Goal: Task Accomplishment & Management: Manage account settings

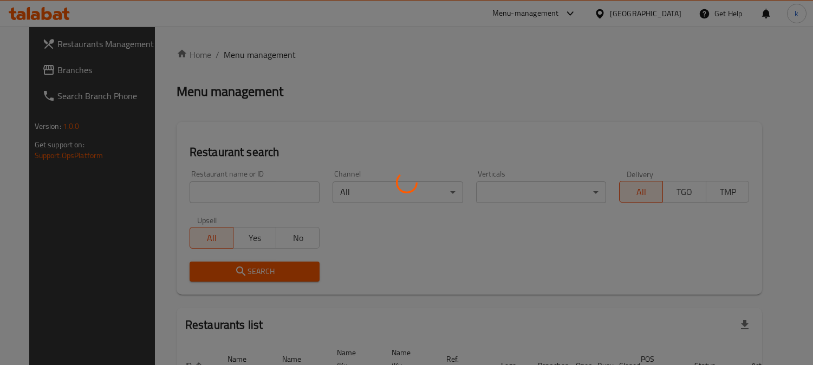
scroll to position [67, 0]
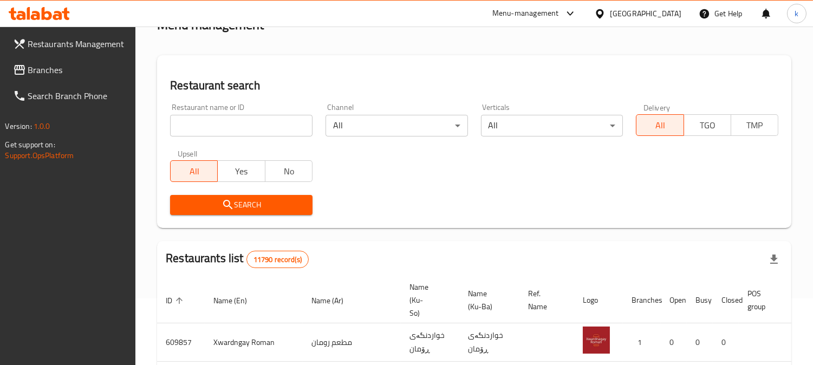
click at [220, 124] on input "search" at bounding box center [241, 126] width 143 height 22
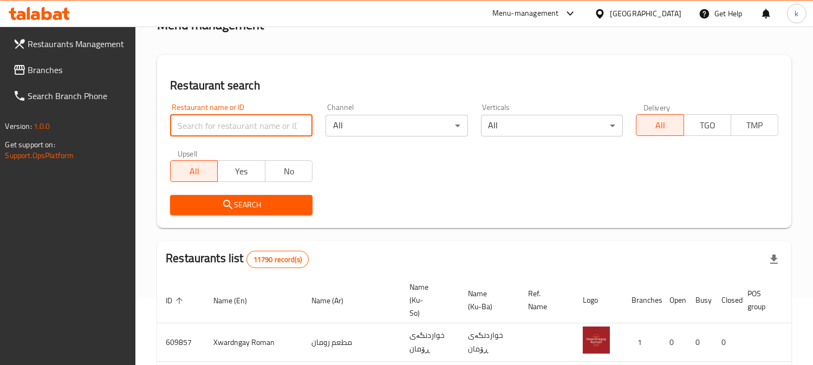
paste input "Shabo Palace"
type input "Shabo Palace"
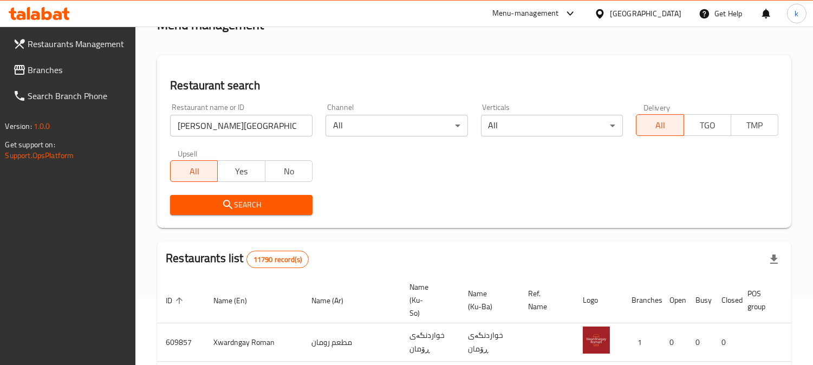
click at [197, 206] on span "Search" at bounding box center [241, 205] width 125 height 14
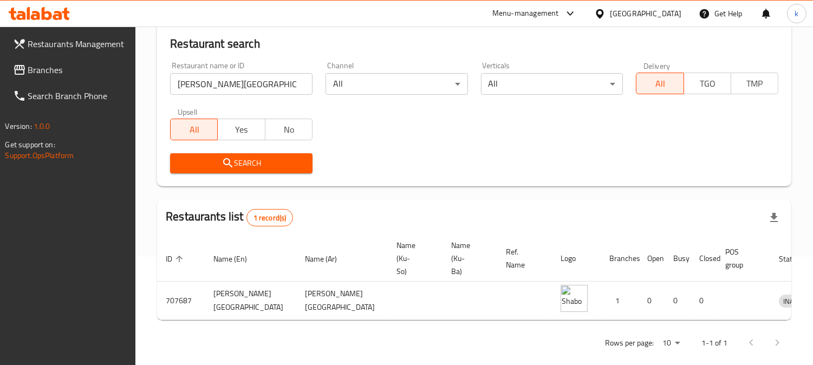
scroll to position [131, 0]
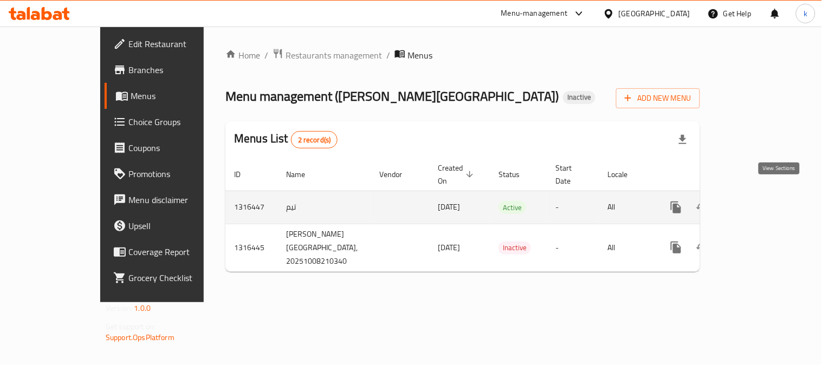
click at [761, 201] on icon "enhanced table" at bounding box center [754, 207] width 13 height 13
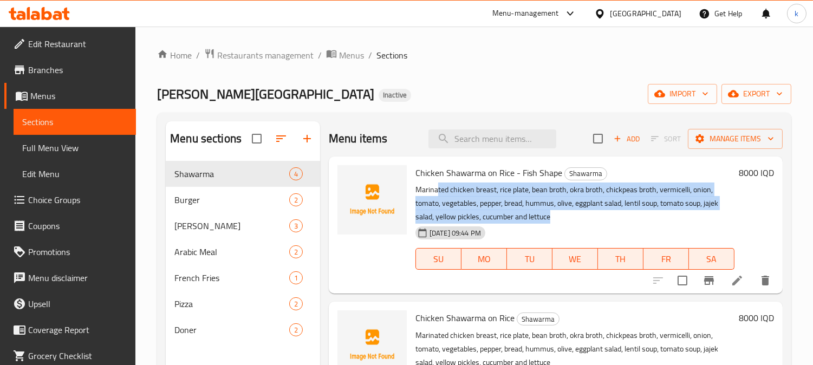
drag, startPoint x: 544, startPoint y: 209, endPoint x: 427, endPoint y: 193, distance: 118.1
click at [429, 193] on p "Marinated chicken breast, rice plate, bean broth, okra broth, chickpeas broth, …" at bounding box center [575, 203] width 319 height 41
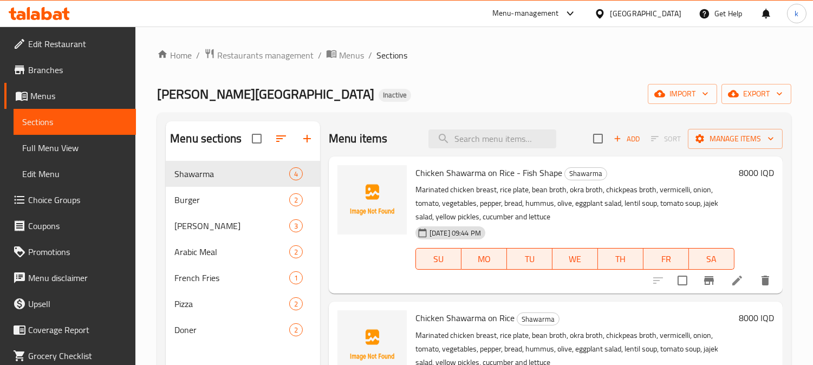
click at [419, 193] on p "Marinated chicken breast, rice plate, bean broth, okra broth, chickpeas broth, …" at bounding box center [575, 203] width 319 height 41
click at [218, 192] on div "Burger 2" at bounding box center [243, 200] width 154 height 26
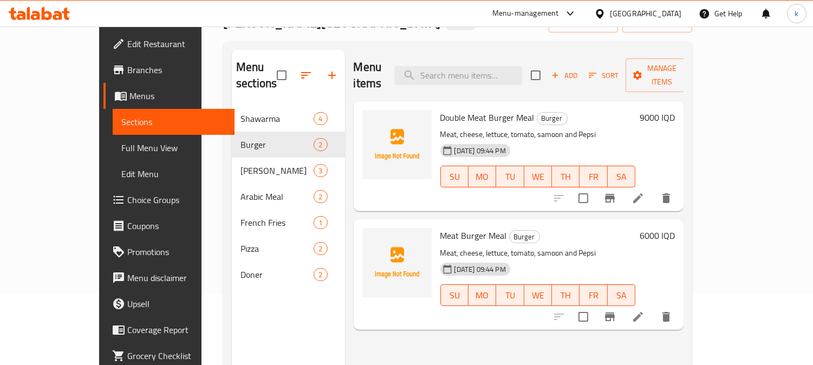
scroll to position [100, 0]
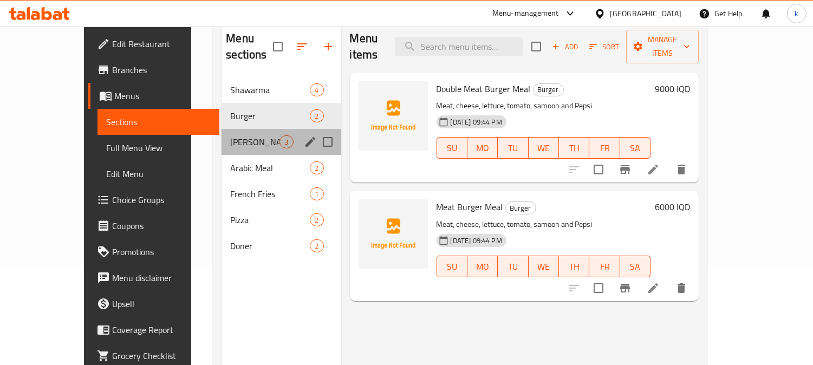
click at [222, 129] on div "Gus 3" at bounding box center [281, 142] width 119 height 26
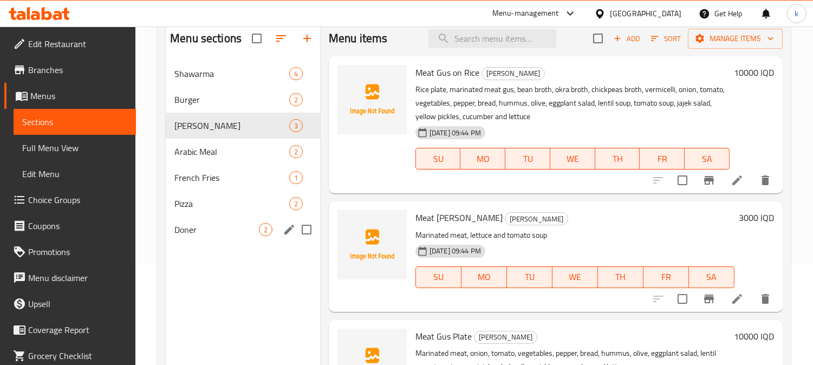
click at [229, 218] on div "Doner 2" at bounding box center [243, 230] width 154 height 26
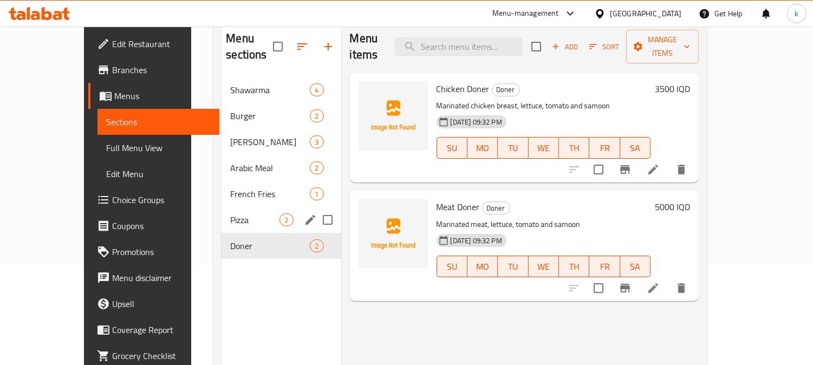
click at [230, 214] on span "Pizza" at bounding box center [254, 220] width 49 height 13
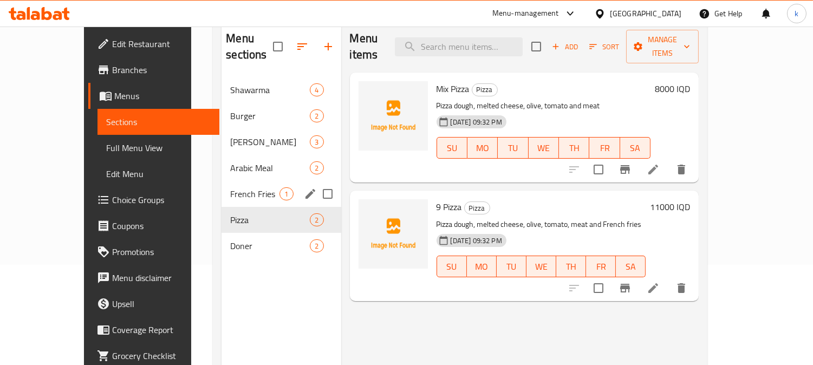
click at [230, 188] on span "French Fries" at bounding box center [254, 194] width 49 height 13
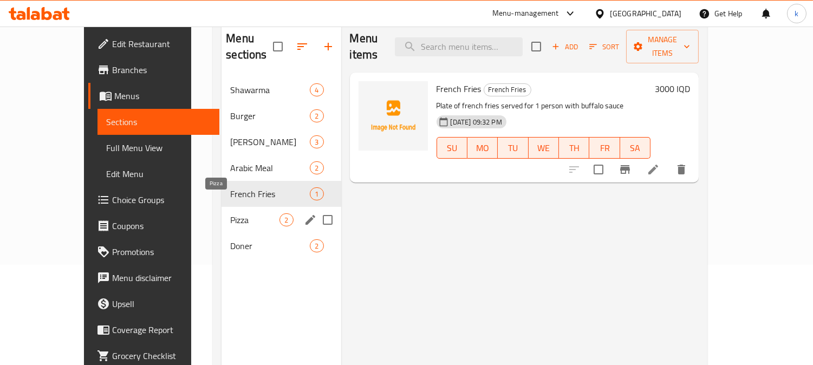
click at [230, 214] on span "Pizza" at bounding box center [254, 220] width 49 height 13
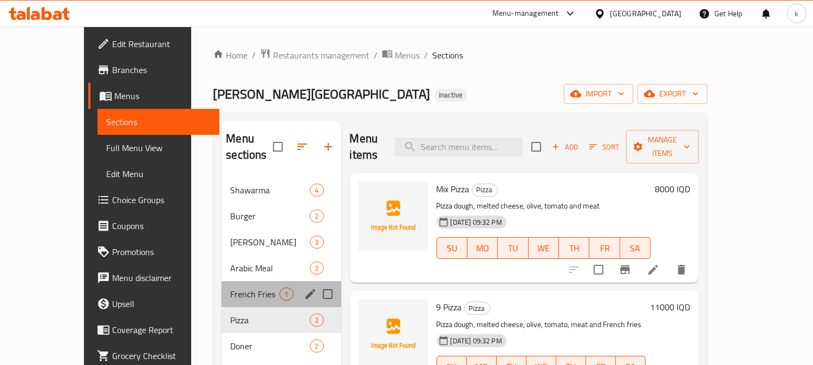
click at [222, 281] on div "French Fries 1" at bounding box center [281, 294] width 119 height 26
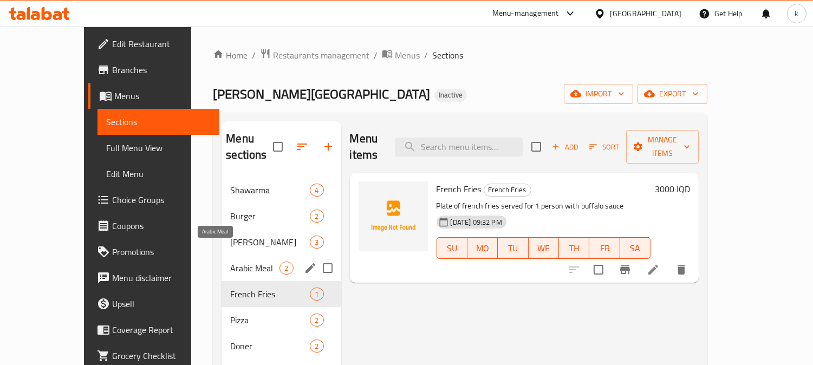
click at [230, 262] on span "Arabic Meal" at bounding box center [254, 268] width 49 height 13
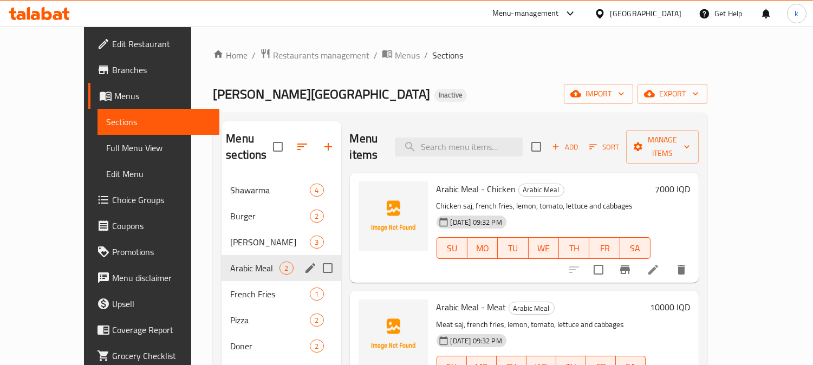
click at [224, 255] on div "Arabic Meal 2" at bounding box center [281, 268] width 119 height 26
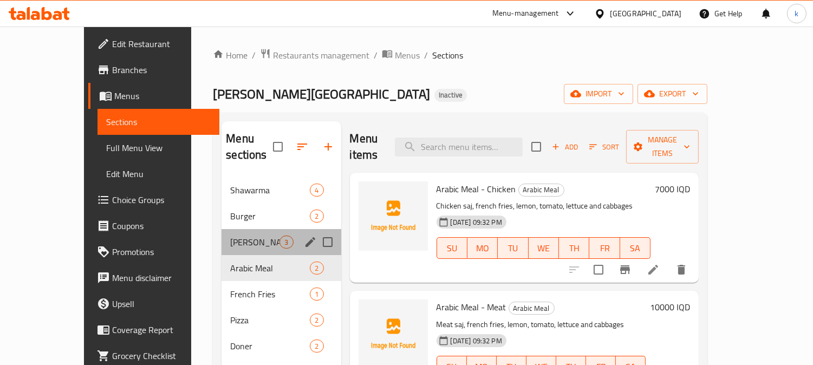
click at [230, 236] on span "Gus" at bounding box center [254, 242] width 49 height 13
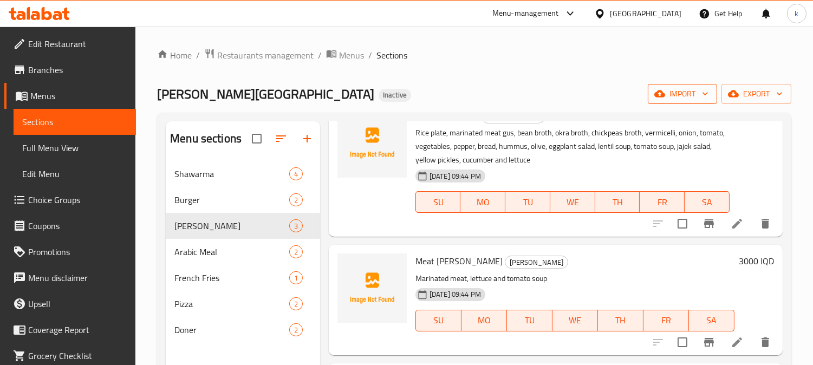
click at [675, 100] on span "import" at bounding box center [683, 94] width 52 height 14
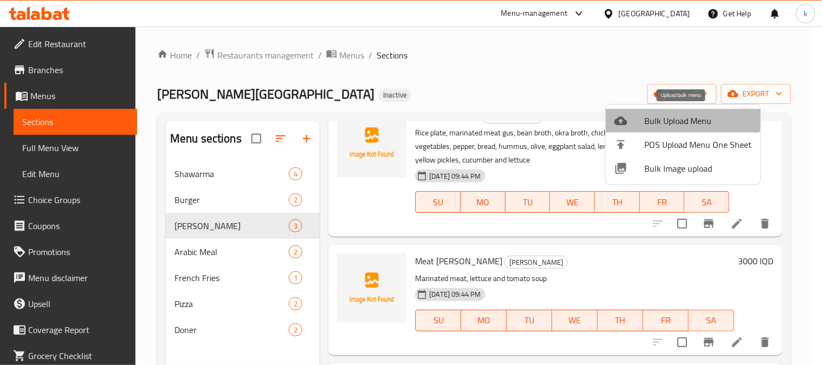
click at [664, 111] on li "Bulk Upload Menu" at bounding box center [683, 121] width 155 height 24
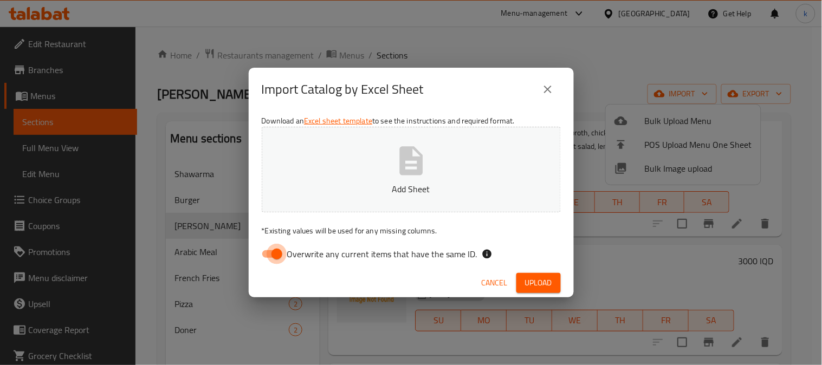
drag, startPoint x: 275, startPoint y: 253, endPoint x: 340, endPoint y: 167, distance: 108.0
click at [275, 253] on input "Overwrite any current items that have the same ID." at bounding box center [277, 254] width 62 height 21
checkbox input "false"
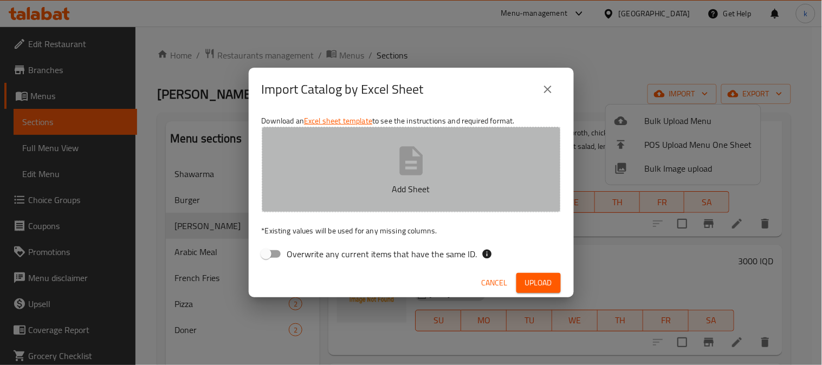
click at [340, 167] on button "Add Sheet" at bounding box center [411, 170] width 299 height 86
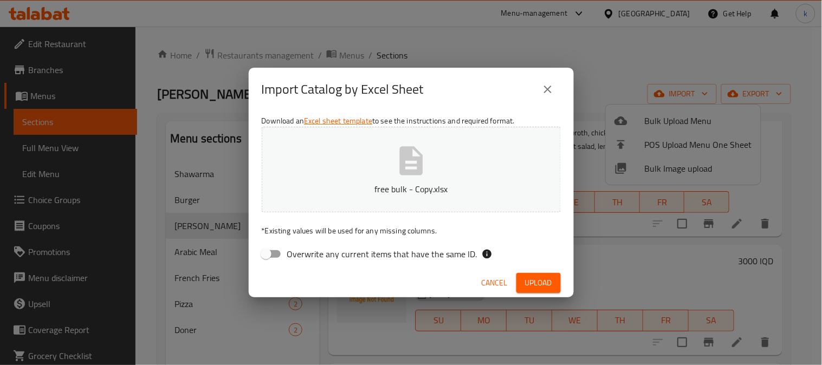
click at [537, 283] on span "Upload" at bounding box center [538, 283] width 27 height 14
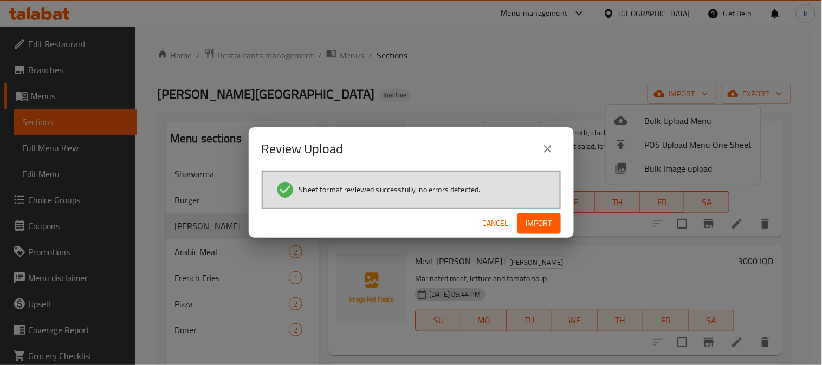
click at [548, 220] on span "Import" at bounding box center [539, 224] width 26 height 14
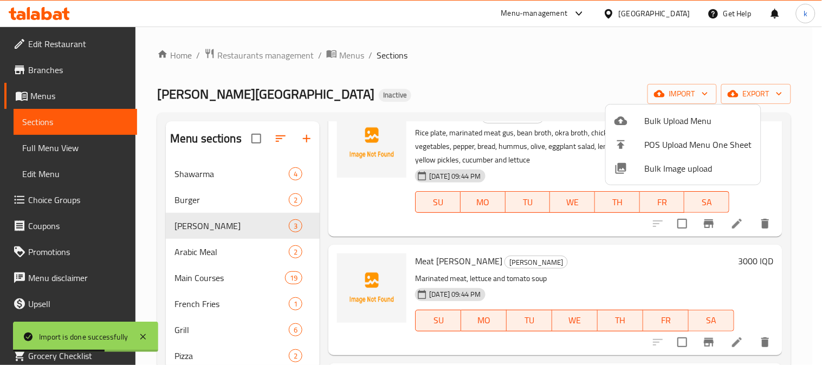
click at [206, 279] on div at bounding box center [411, 182] width 822 height 365
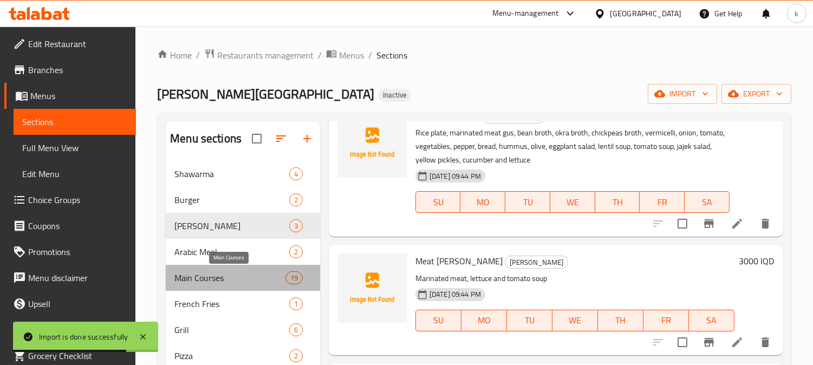
click at [206, 279] on span "Main Courses" at bounding box center [230, 278] width 111 height 13
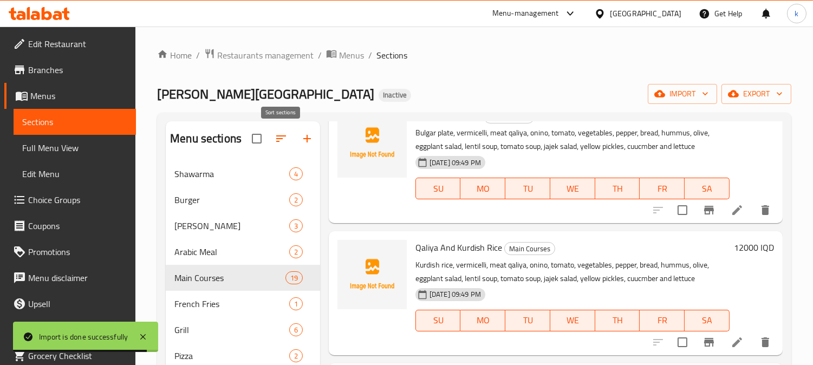
click at [276, 131] on button "button" at bounding box center [281, 139] width 26 height 26
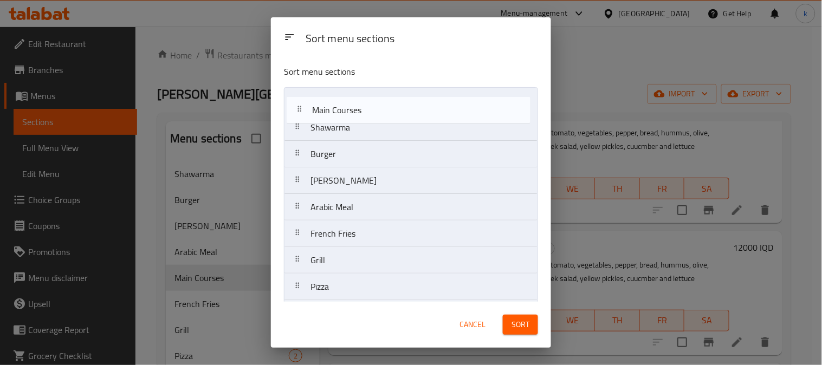
drag, startPoint x: 302, startPoint y: 209, endPoint x: 303, endPoint y: 109, distance: 99.7
click at [303, 109] on nav "Shawarma Burger Gus Arabic Meal Main Courses French Fries Grill Pizza Doner" at bounding box center [411, 207] width 254 height 240
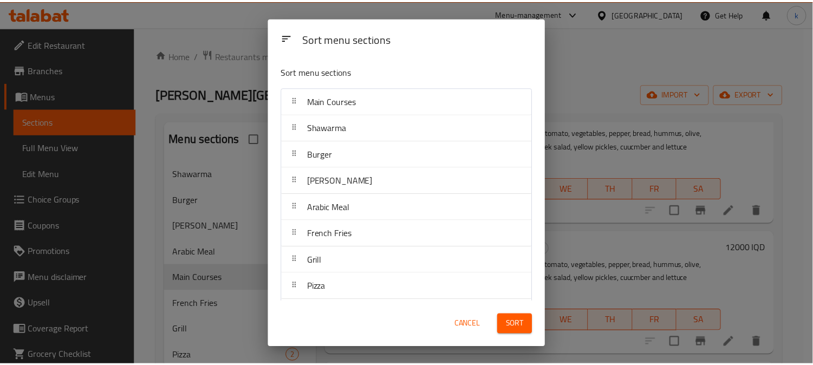
scroll to position [3, 0]
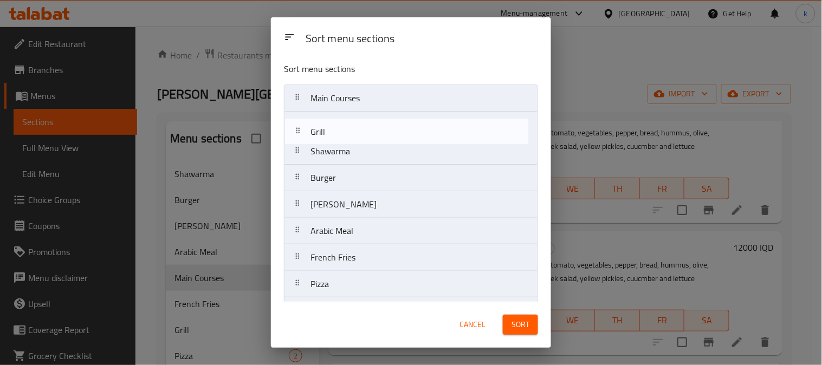
drag, startPoint x: 297, startPoint y: 253, endPoint x: 297, endPoint y: 131, distance: 121.4
click at [297, 131] on nav "Main Courses Shawarma Burger Gus Arabic Meal French Fries Grill Pizza Doner" at bounding box center [411, 205] width 254 height 240
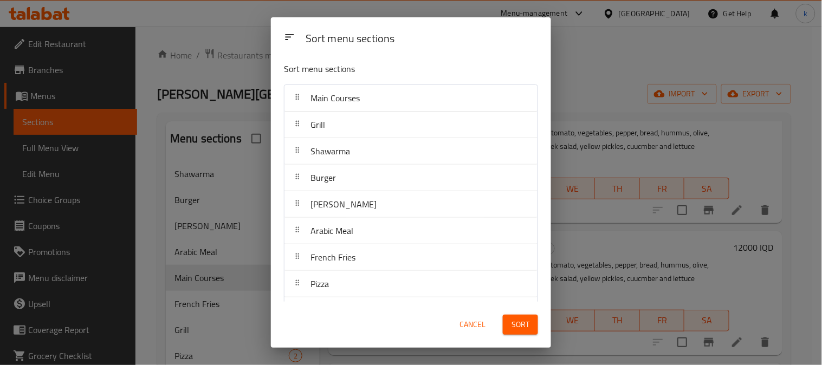
click at [521, 322] on span "Sort" at bounding box center [521, 325] width 18 height 14
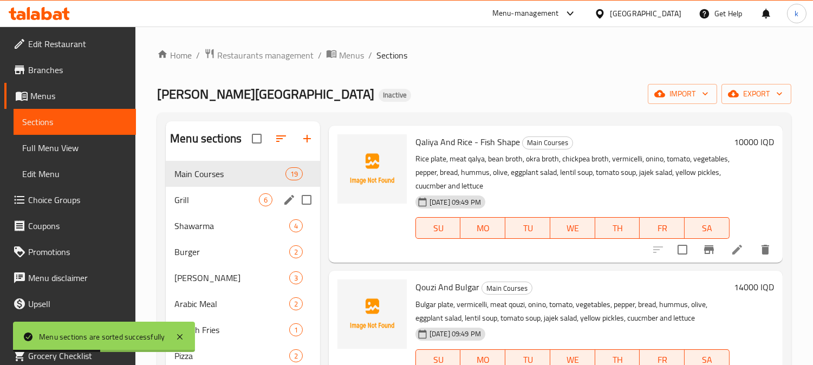
click at [213, 196] on span "Grill" at bounding box center [217, 199] width 85 height 13
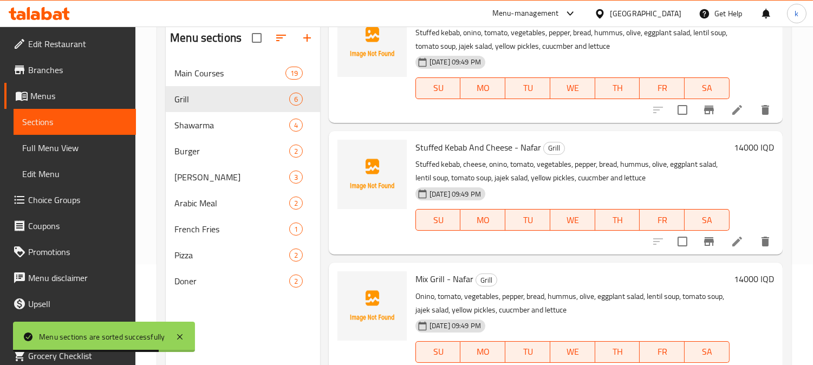
scroll to position [152, 0]
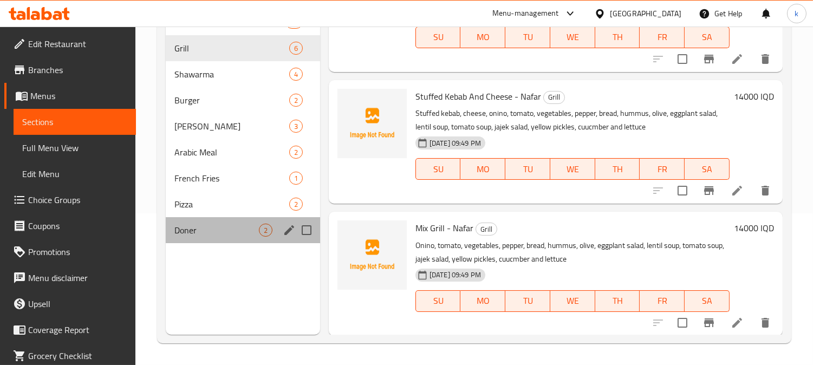
click at [198, 217] on div "Doner 2" at bounding box center [243, 230] width 154 height 26
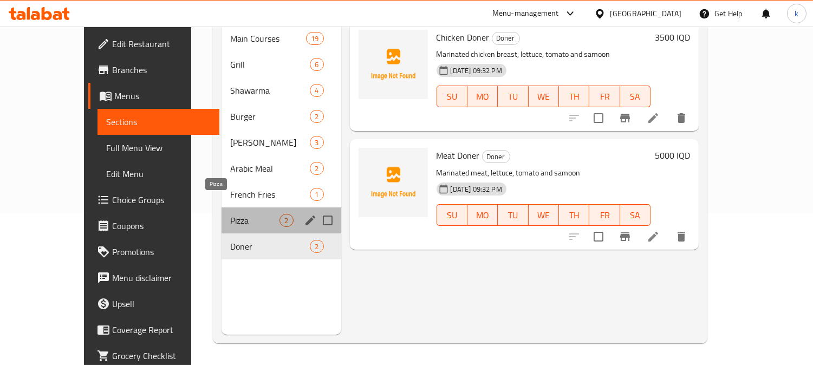
click at [230, 214] on span "Pizza" at bounding box center [254, 220] width 49 height 13
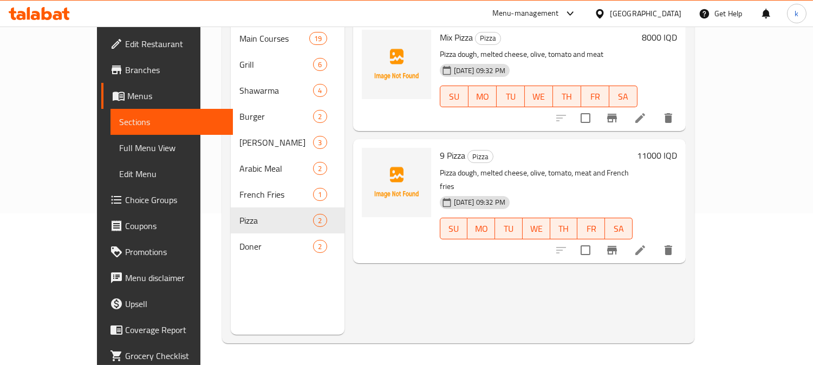
click at [111, 135] on link "Full Menu View" at bounding box center [172, 148] width 122 height 26
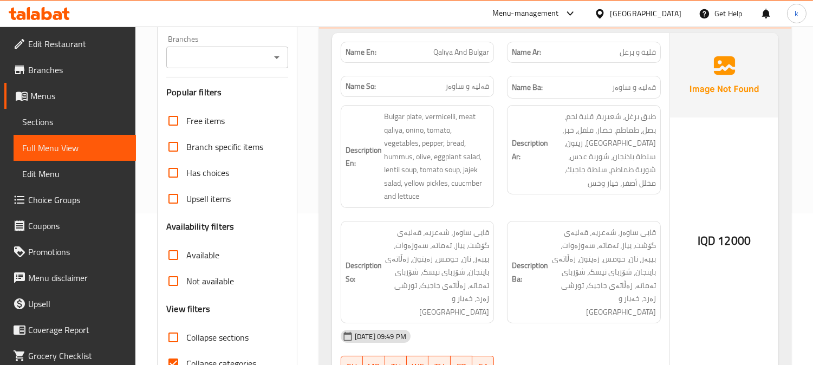
click at [232, 64] on input "Branches" at bounding box center [219, 57] width 98 height 15
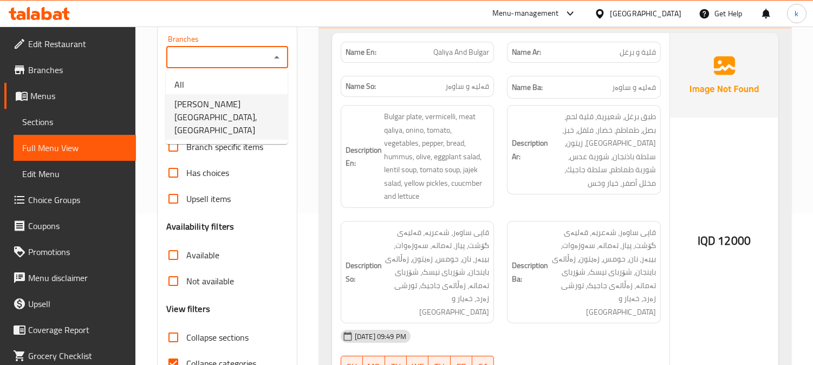
click at [270, 104] on li "Shabo Palace, Gre Base" at bounding box center [227, 117] width 122 height 46
type input "Shabo Palace, Gre Base"
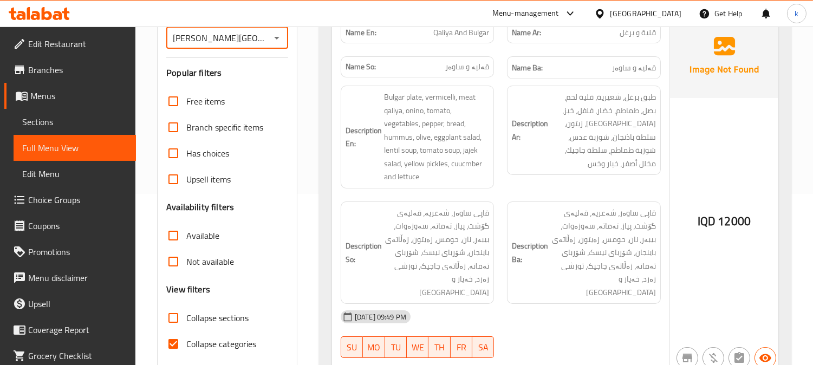
scroll to position [402, 0]
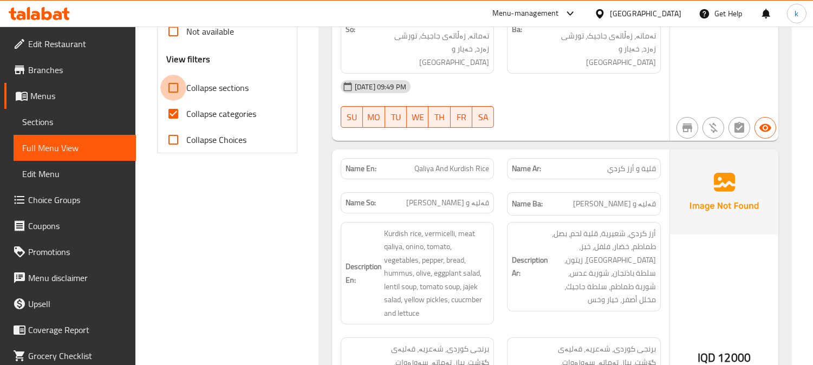
click at [172, 85] on input "Collapse sections" at bounding box center [173, 88] width 26 height 26
checkbox input "true"
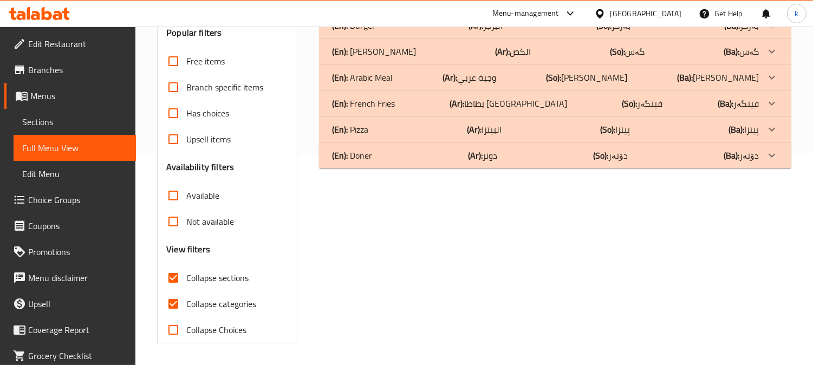
scroll to position [211, 0]
click at [484, 74] on p "(Ar): وجبة عربي" at bounding box center [470, 77] width 54 height 13
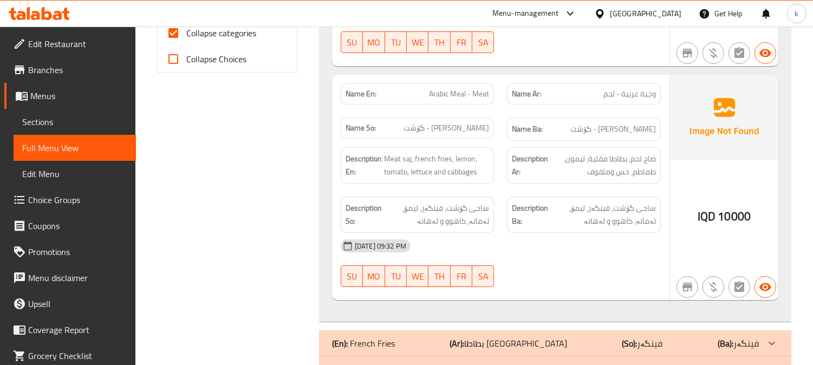
scroll to position [548, 0]
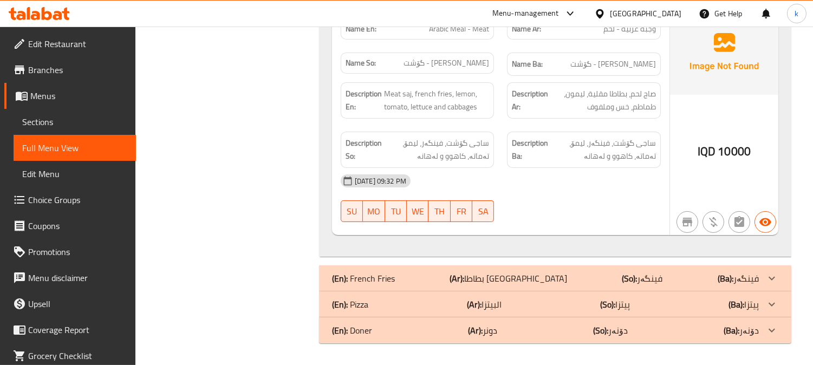
click at [623, 275] on b "(So):" at bounding box center [630, 278] width 15 height 16
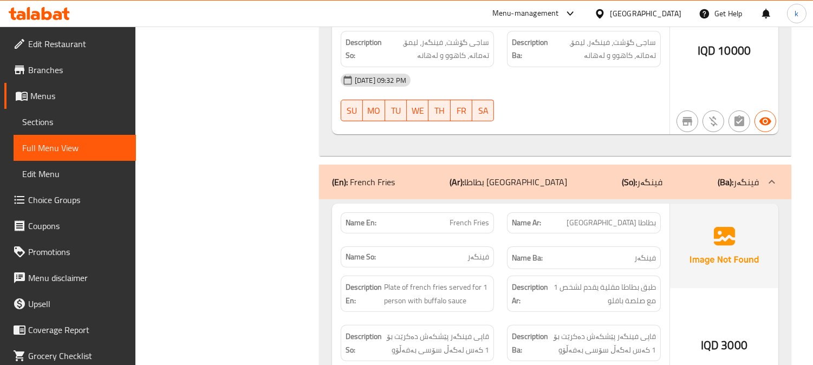
scroll to position [748, 0]
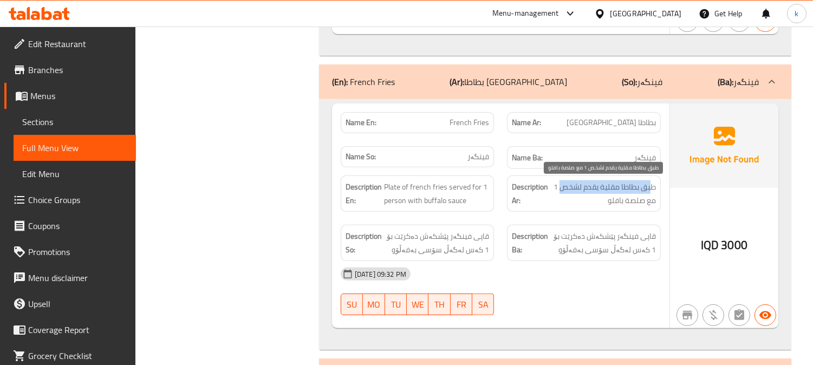
drag, startPoint x: 651, startPoint y: 189, endPoint x: 554, endPoint y: 190, distance: 97.6
click at [554, 190] on span "طبق بطاطا مقلية يقدم لشخص 1 مع صلصة بافلو" at bounding box center [604, 193] width 106 height 27
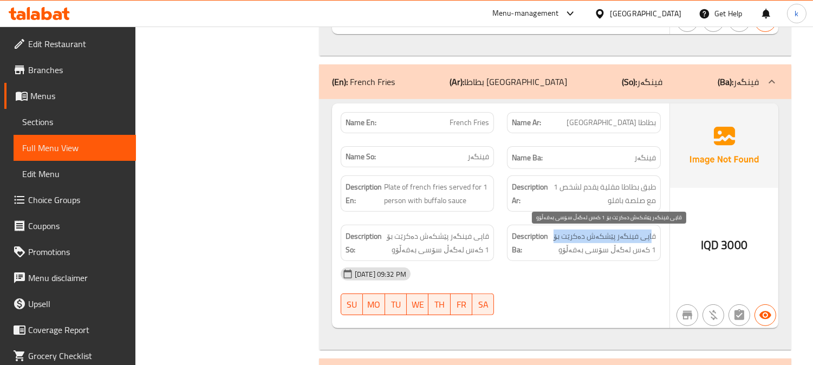
drag, startPoint x: 654, startPoint y: 242, endPoint x: 557, endPoint y: 241, distance: 97.0
click at [559, 241] on span "قاپی فینگەر پێشکەش دەکرێت بۆ 1 کەس لەگەڵ سۆسی بەفەڵۆو" at bounding box center [604, 243] width 106 height 27
click at [609, 254] on span "قاپی فینگەر پێشکەش دەکرێت بۆ 1 کەس لەگەڵ سۆسی بەفەڵۆو" at bounding box center [604, 243] width 106 height 27
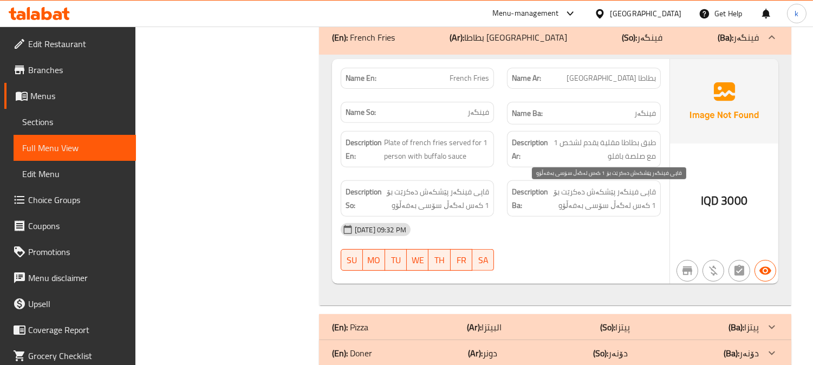
scroll to position [816, 0]
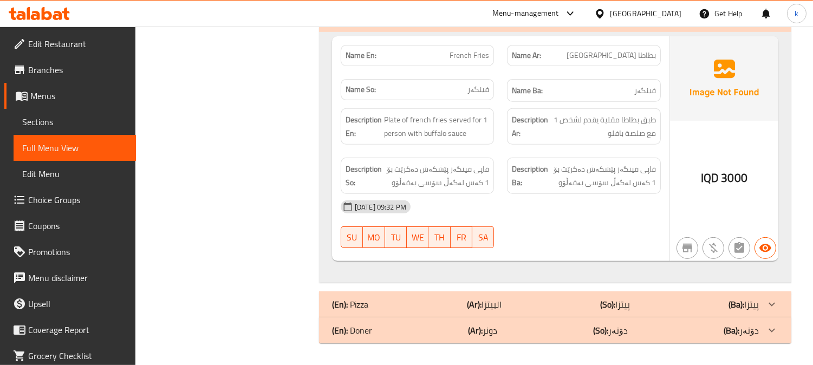
click at [578, 306] on div "(En): Pizza (Ar): البيتزا (So): پیتزا (Ba): پیتزا" at bounding box center [545, 304] width 427 height 13
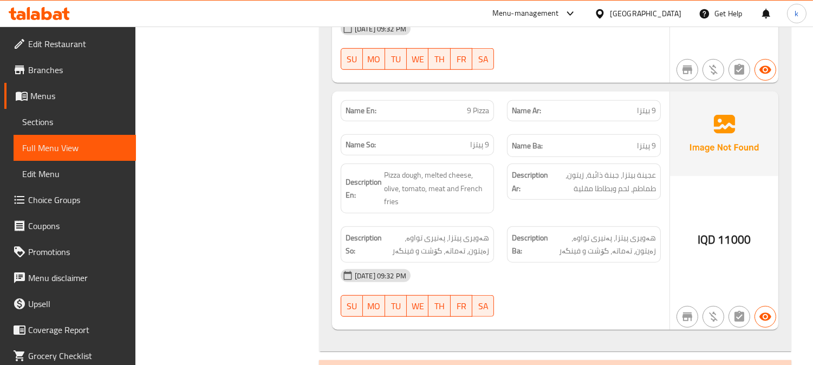
scroll to position [1318, 0]
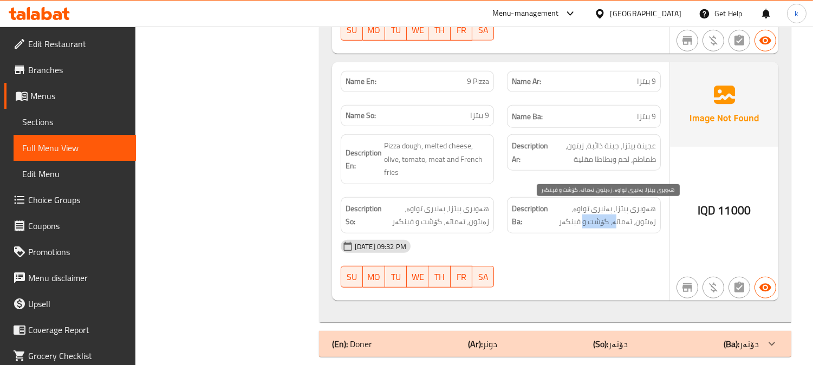
drag, startPoint x: 625, startPoint y: 224, endPoint x: 534, endPoint y: 224, distance: 91.0
click at [551, 224] on span "هەویری پیتزا، پەنیری تواوە، زەیتون، تەماتە، گۆشت و فینگەر" at bounding box center [604, 215] width 106 height 27
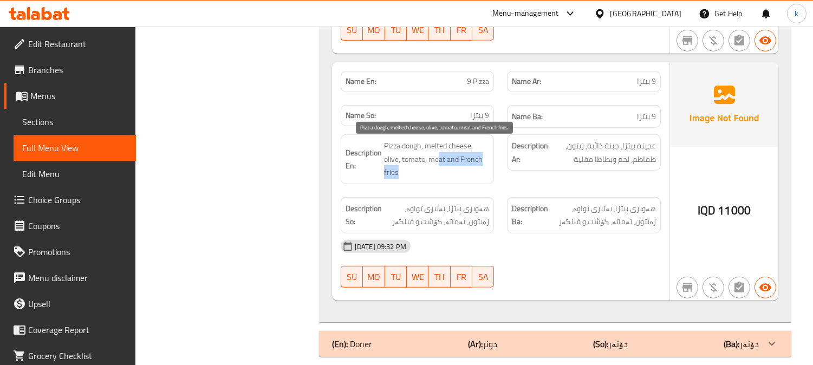
click at [482, 161] on span "Pizza dough, melted cheese, olive, tomato, meat and French fries" at bounding box center [437, 159] width 106 height 40
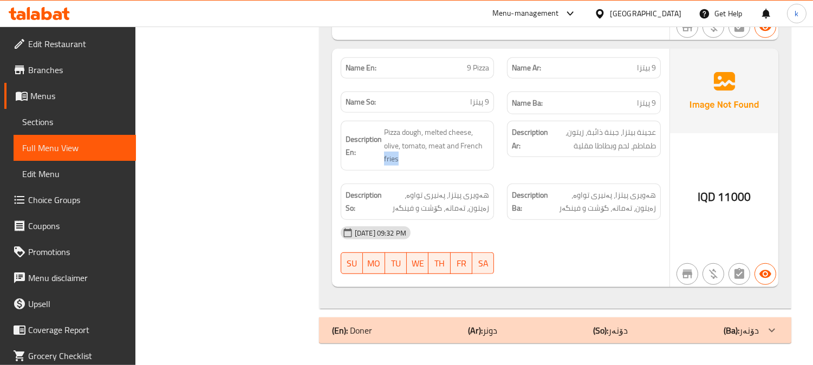
click at [575, 332] on div "(En): Doner (Ar): دونر (So): دۆنەر (Ba): دۆنەر" at bounding box center [545, 330] width 427 height 13
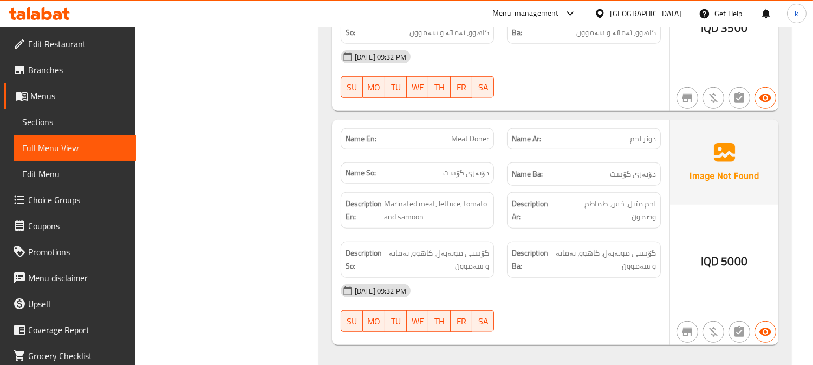
scroll to position [1827, 0]
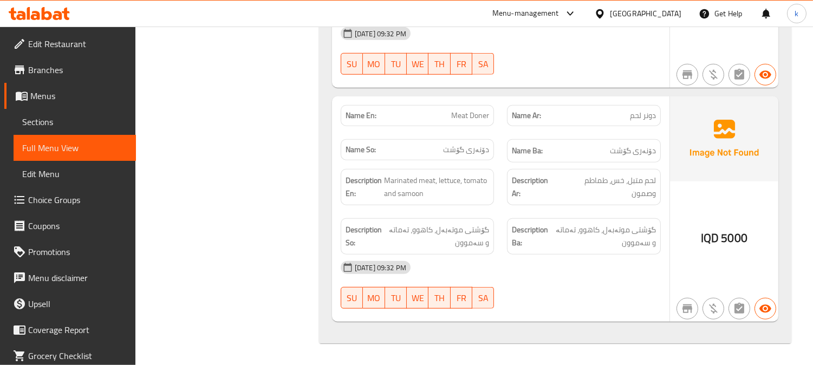
click at [49, 128] on span "Sections" at bounding box center [74, 121] width 105 height 13
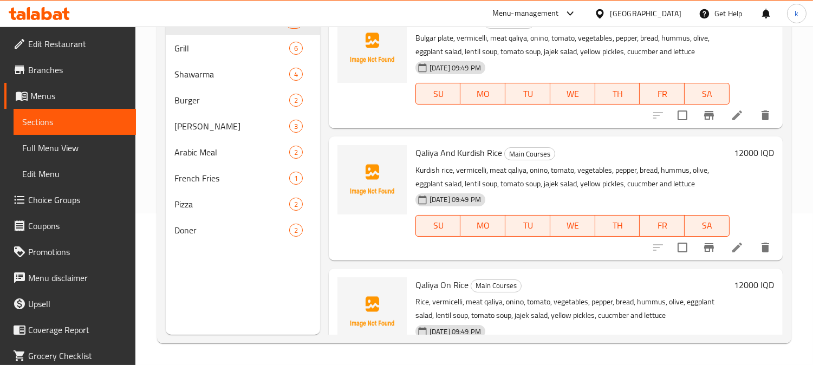
scroll to position [152, 0]
click at [60, 144] on span "Full Menu View" at bounding box center [74, 147] width 105 height 13
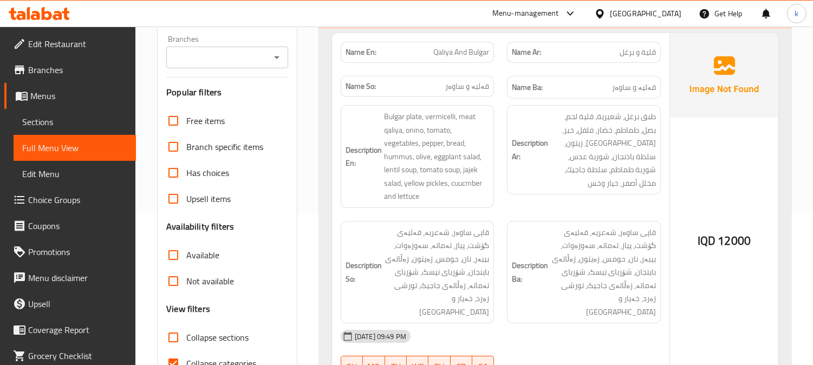
scroll to position [51, 0]
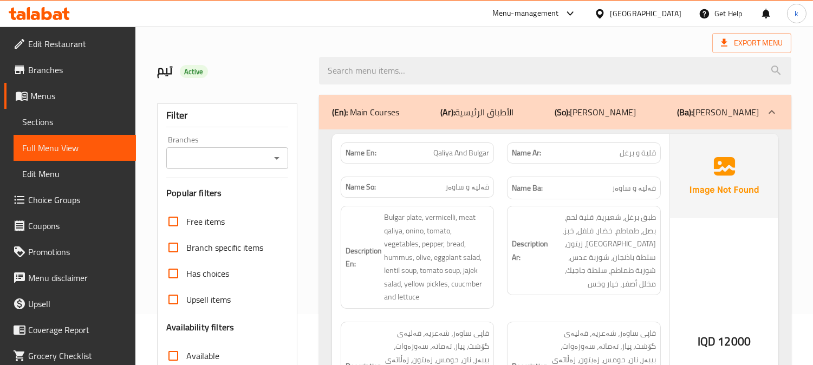
click at [229, 161] on input "Branches" at bounding box center [219, 158] width 98 height 15
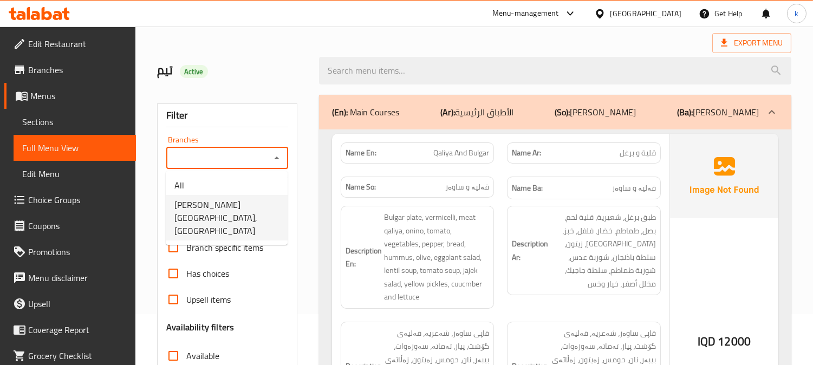
click at [239, 202] on span "Shabo Palace, Gre Base" at bounding box center [227, 217] width 105 height 39
type input "Shabo Palace, Gre Base"
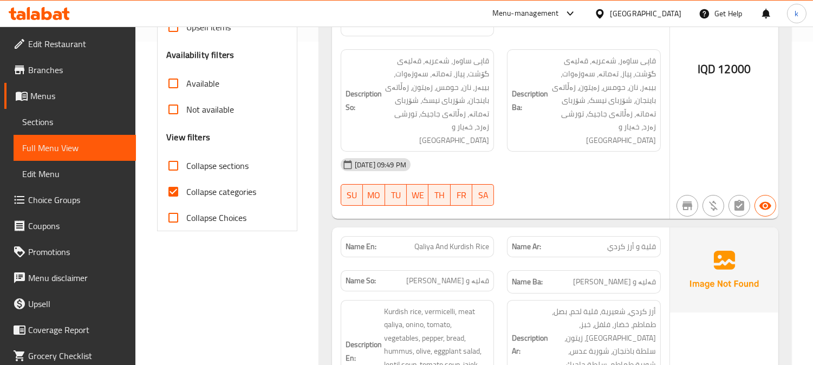
scroll to position [352, 0]
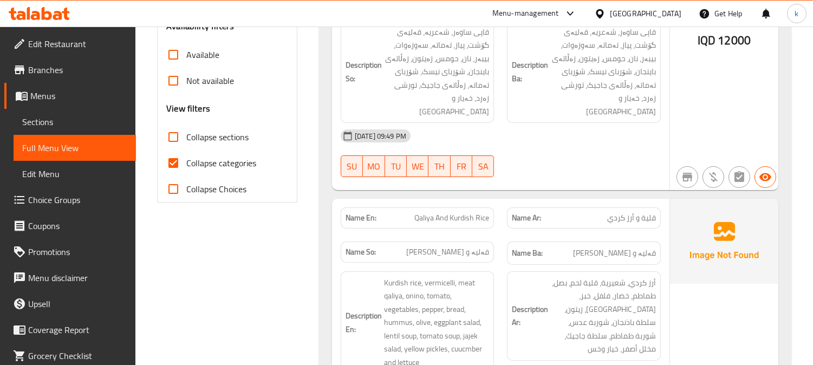
click at [171, 140] on input "Collapse sections" at bounding box center [173, 137] width 26 height 26
checkbox input "true"
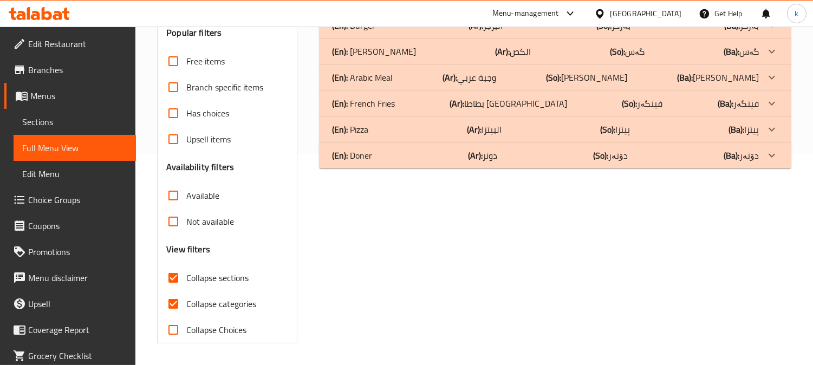
click at [179, 291] on input "Collapse categories" at bounding box center [173, 304] width 26 height 26
checkbox input "false"
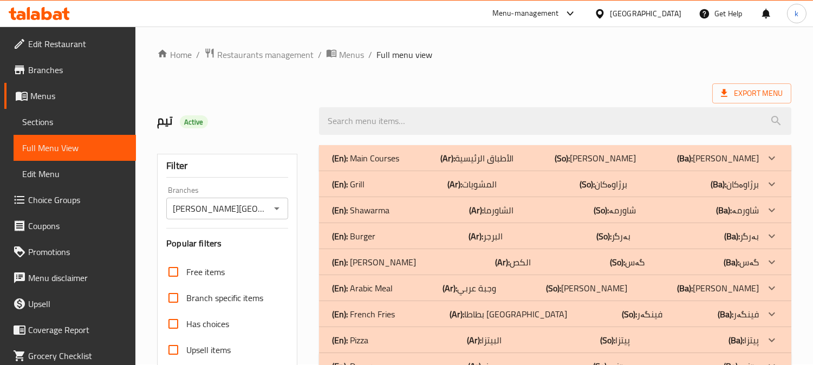
scroll to position [0, 0]
click at [492, 190] on p "(Ar): المشويات" at bounding box center [472, 184] width 49 height 13
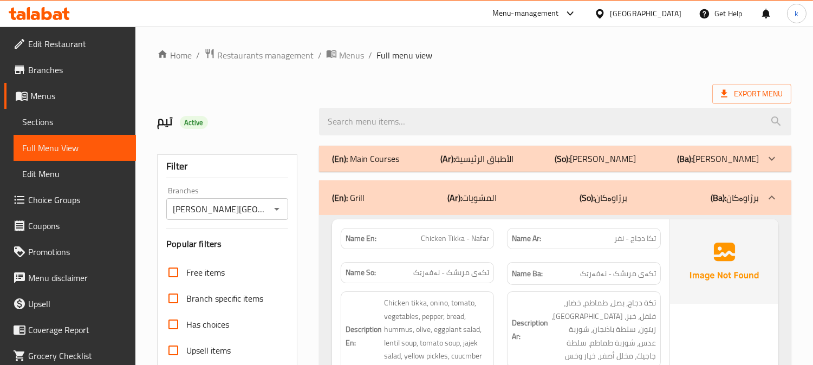
click at [487, 158] on p "(Ar): الأطباق الرئيسية" at bounding box center [478, 158] width 74 height 13
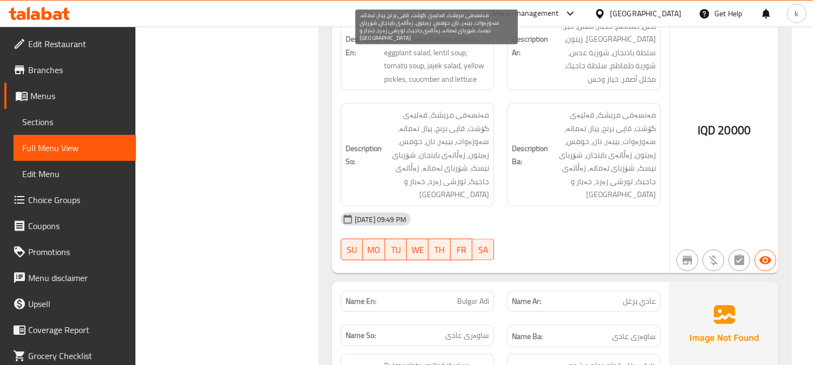
scroll to position [2910, 0]
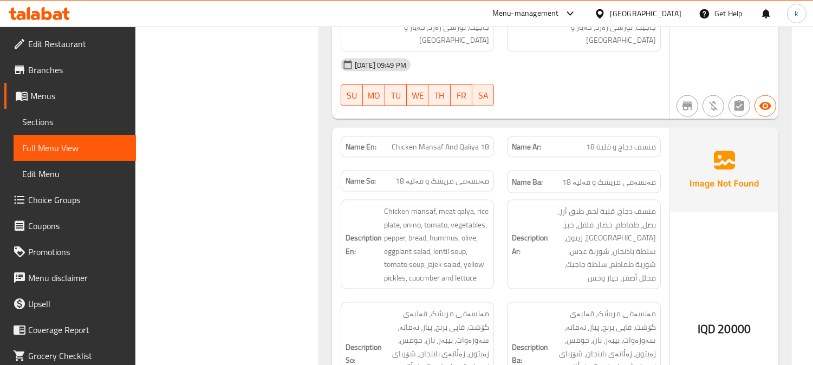
click at [640, 176] on span "مەنسەفی مریشک و قەلیە 18" at bounding box center [610, 183] width 94 height 14
copy span "مەنسەفی"
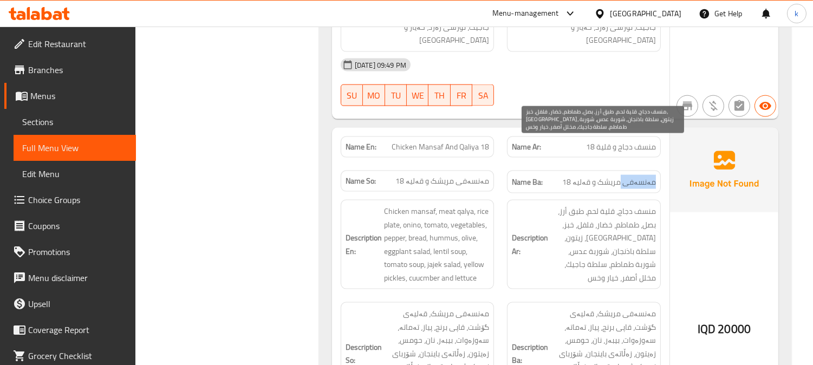
scroll to position [3211, 0]
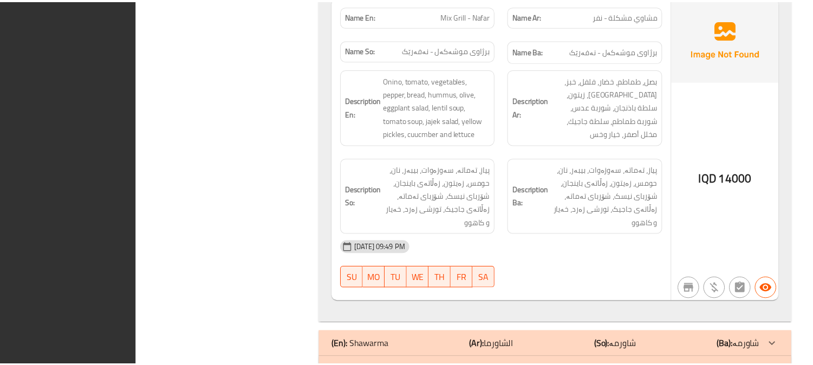
scroll to position [8996, 0]
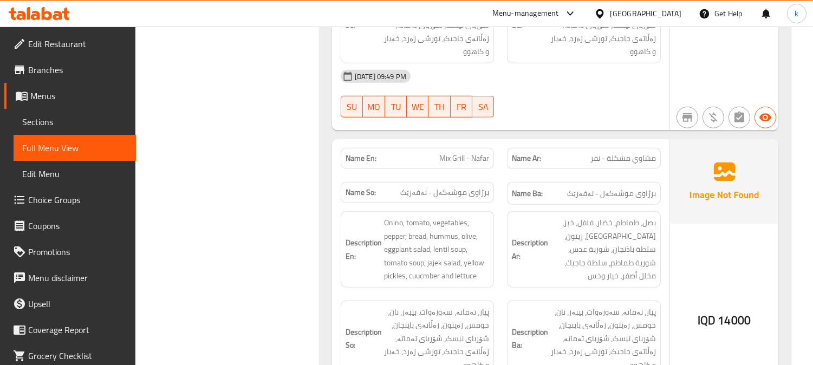
click at [36, 122] on span "Sections" at bounding box center [74, 121] width 105 height 13
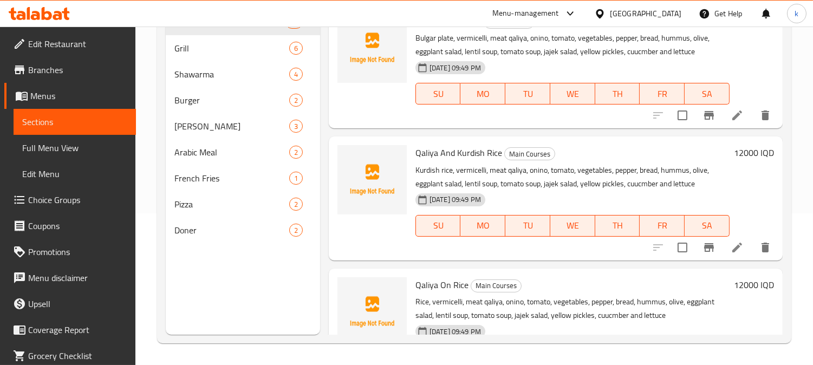
scroll to position [152, 0]
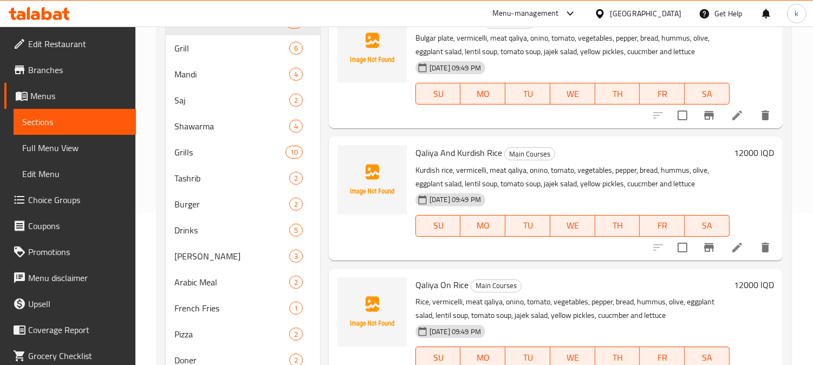
click at [64, 70] on span "Branches" at bounding box center [77, 69] width 99 height 13
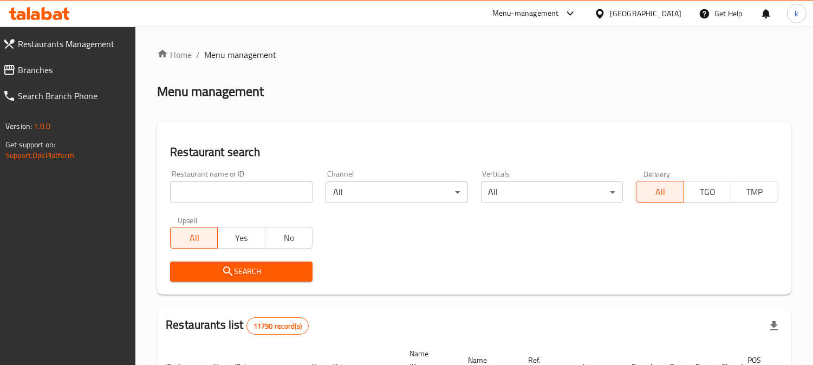
click at [231, 199] on input "search" at bounding box center [241, 193] width 143 height 22
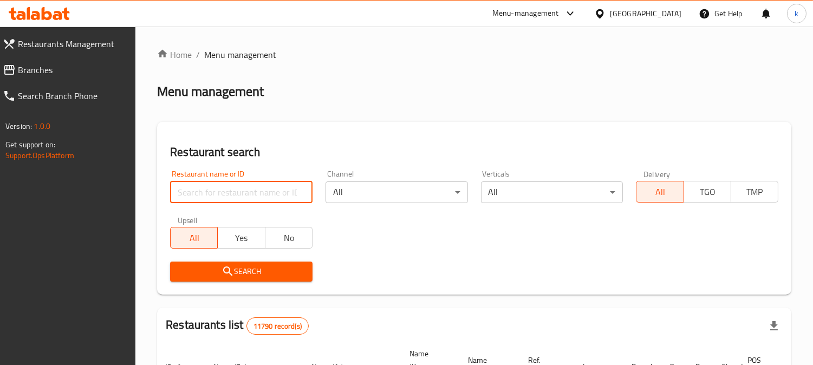
paste input "684771"
type input "684771"
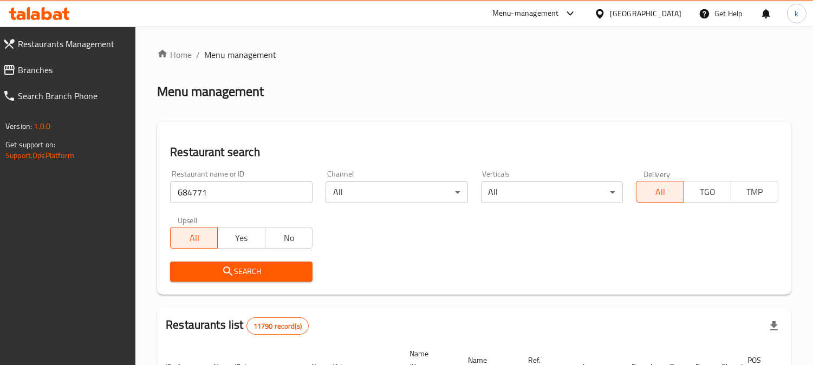
click at [226, 262] on button "Search" at bounding box center [241, 272] width 143 height 20
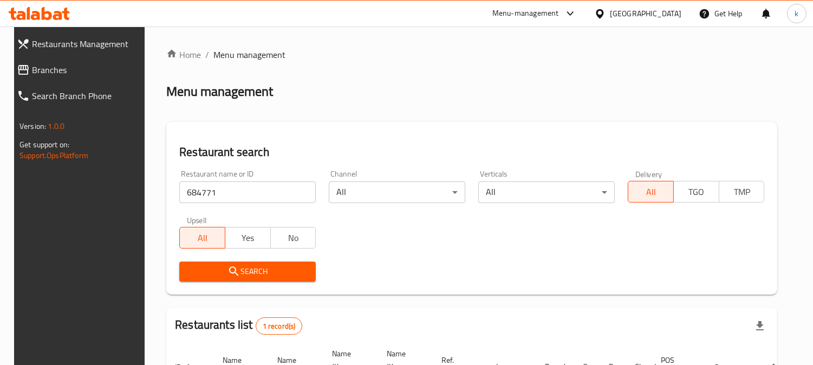
scroll to position [122, 0]
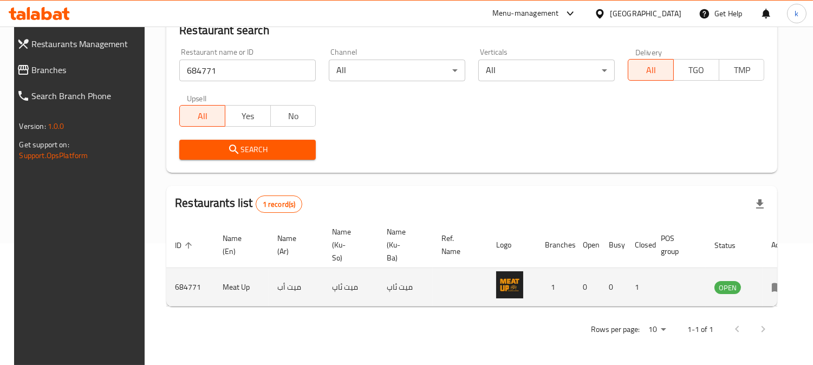
click at [772, 282] on icon "enhanced table" at bounding box center [778, 287] width 13 height 13
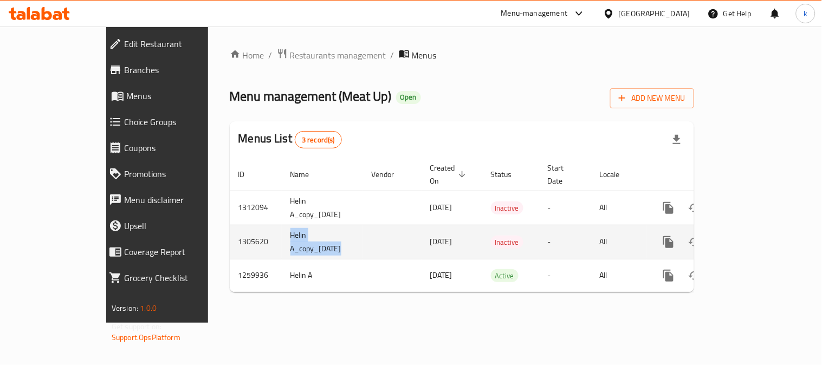
drag, startPoint x: 242, startPoint y: 237, endPoint x: 218, endPoint y: 227, distance: 25.7
click at [230, 227] on tr "1305620 Helin A_copy_13/08/2025 13/08/2025 Inactive - All" at bounding box center [499, 242] width 539 height 34
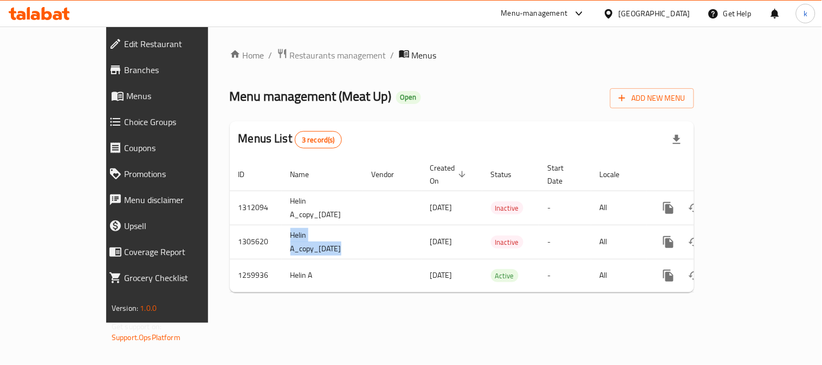
copy td "Helin A_copy_13/08/2025"
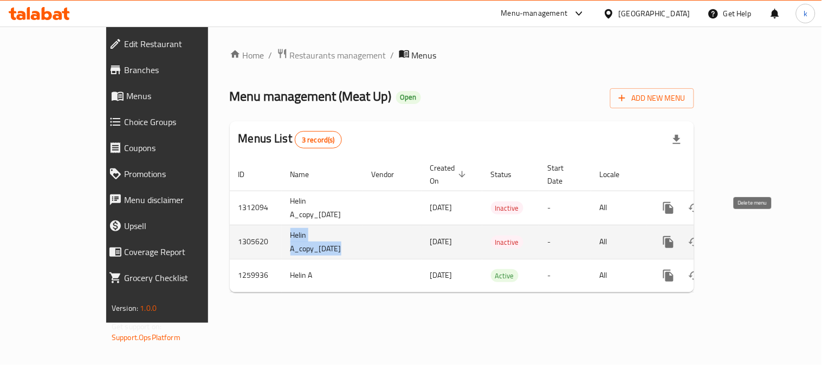
click at [727, 236] on icon "enhanced table" at bounding box center [720, 242] width 13 height 13
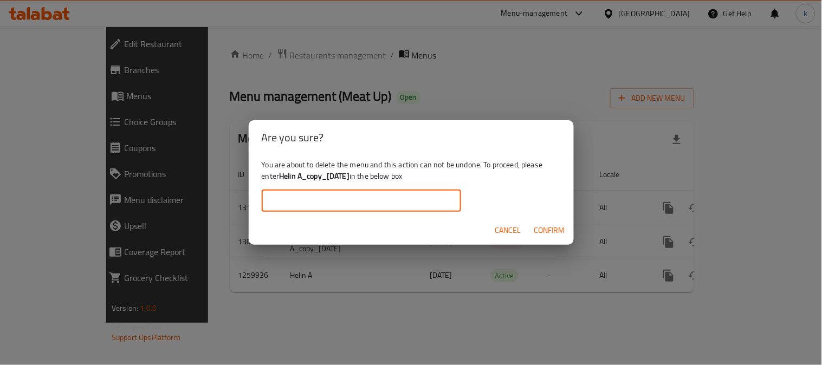
click at [356, 196] on input "text" at bounding box center [361, 201] width 199 height 22
paste input "Helin A_copy_13/08/2025"
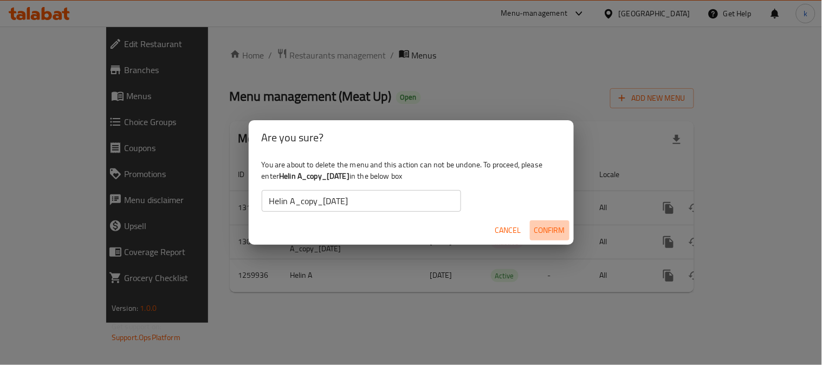
click at [560, 232] on span "Confirm" at bounding box center [549, 231] width 31 height 14
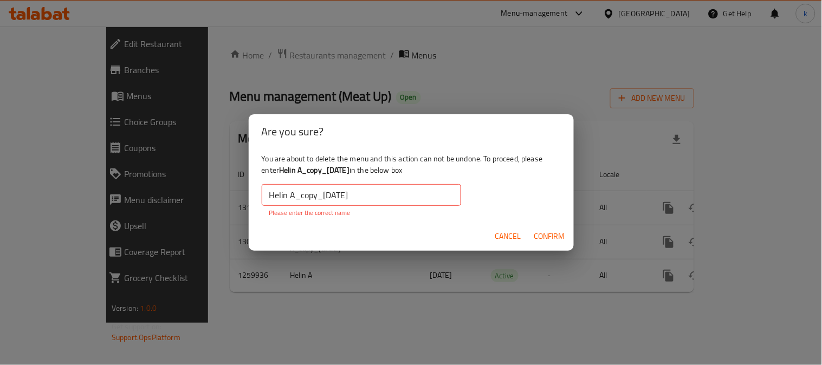
click at [396, 193] on input "Helin A_copy_13/08/2025" at bounding box center [361, 195] width 199 height 22
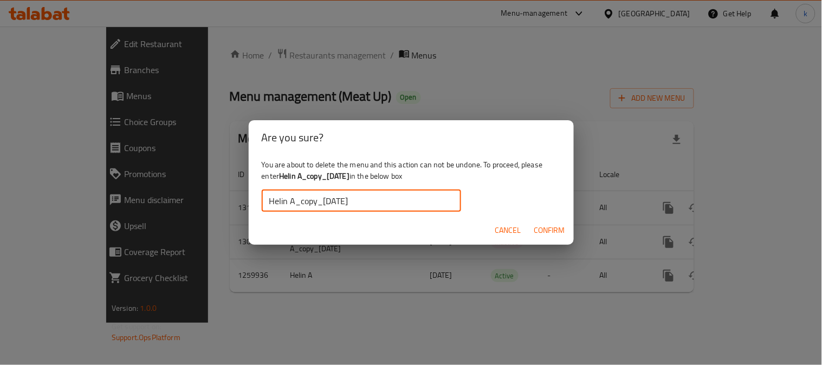
type input "Helin A_copy_13/08/2025"
click at [552, 224] on span "Confirm" at bounding box center [549, 231] width 31 height 14
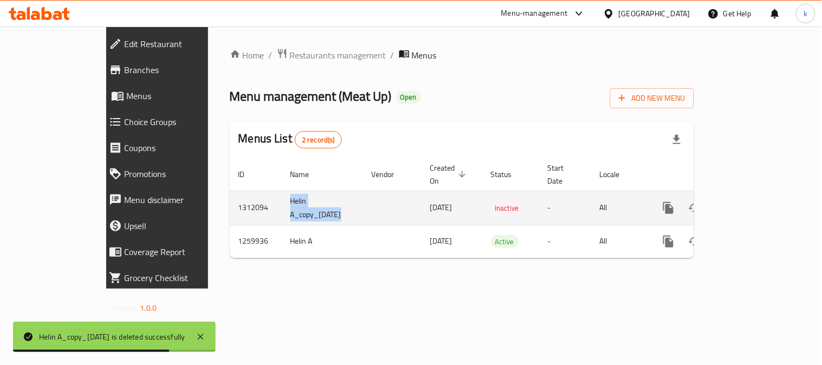
drag, startPoint x: 301, startPoint y: 199, endPoint x: 219, endPoint y: 186, distance: 82.9
click at [230, 191] on tr "1312094 Helin A_copy_15/09/2025 15/09/2025 Inactive - All" at bounding box center [499, 208] width 539 height 34
copy td "Helin A_copy_15/09/2025"
click at [674, 202] on icon "more" at bounding box center [668, 208] width 10 height 12
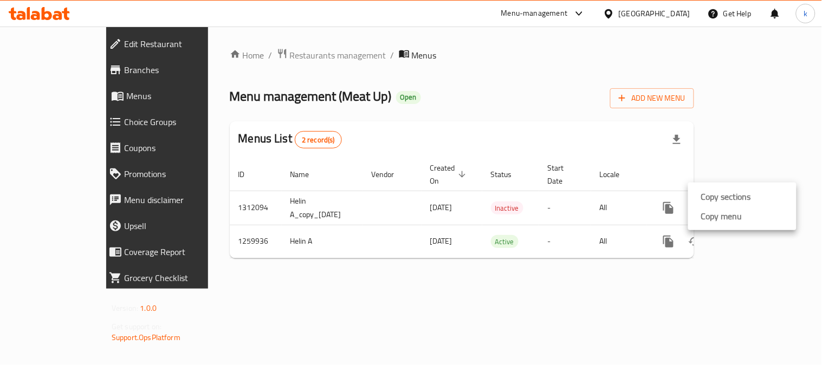
click at [603, 273] on div at bounding box center [411, 182] width 822 height 365
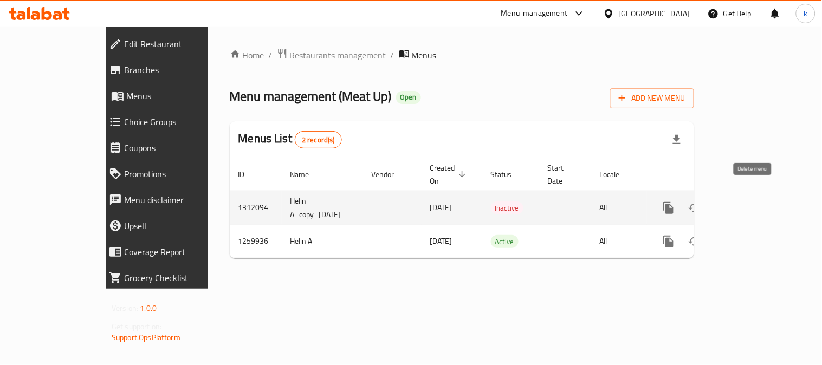
click at [734, 195] on button "enhanced table" at bounding box center [721, 208] width 26 height 26
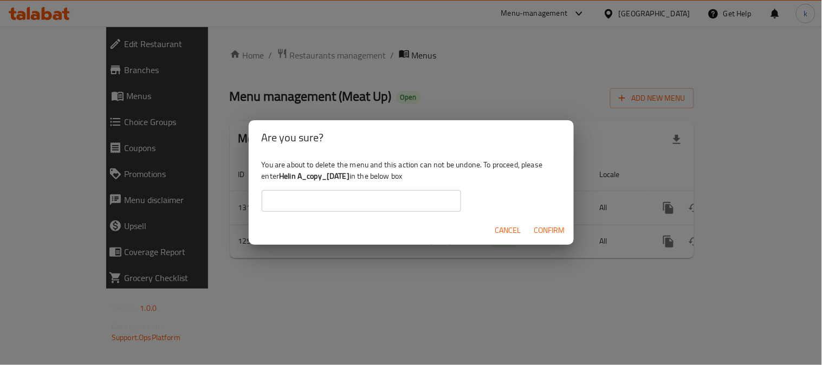
click at [333, 201] on input "text" at bounding box center [361, 201] width 199 height 22
paste input "Helin A_copy_15/09/2025"
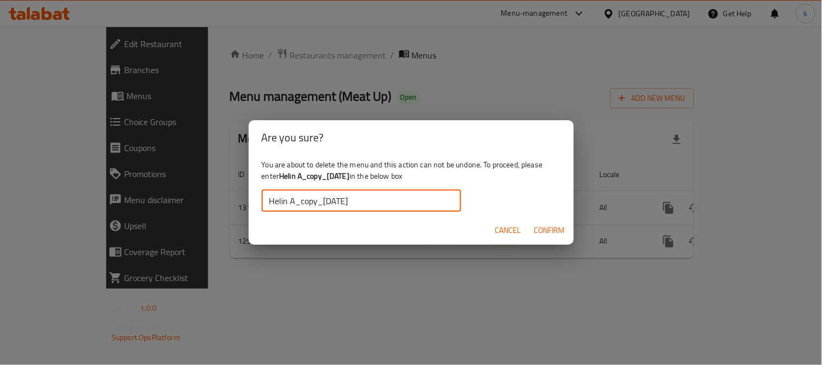
type input "Helin A_copy_15/09/2025"
click at [537, 231] on span "Confirm" at bounding box center [549, 231] width 31 height 14
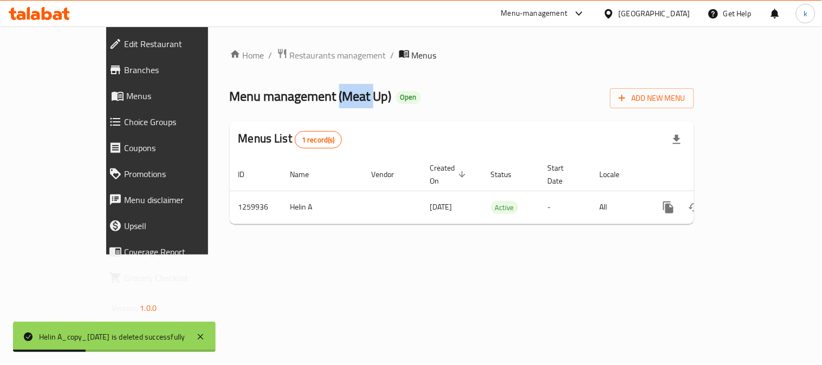
drag, startPoint x: 269, startPoint y: 95, endPoint x: 305, endPoint y: 100, distance: 35.6
click at [305, 100] on span "Menu management ( Meat Up )" at bounding box center [311, 96] width 162 height 24
click at [269, 94] on span "Menu management ( Meat Up )" at bounding box center [311, 96] width 162 height 24
drag, startPoint x: 270, startPoint y: 94, endPoint x: 281, endPoint y: 94, distance: 10.9
click at [281, 94] on span "Menu management ( Meat Up )" at bounding box center [311, 96] width 162 height 24
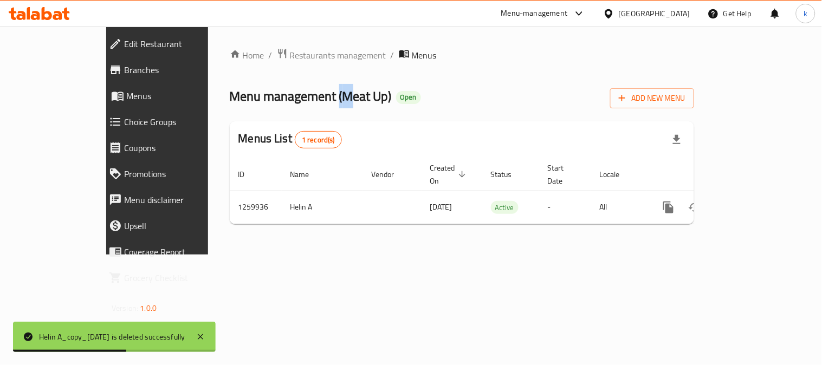
click at [281, 94] on span "Menu management ( Meat Up )" at bounding box center [311, 96] width 162 height 24
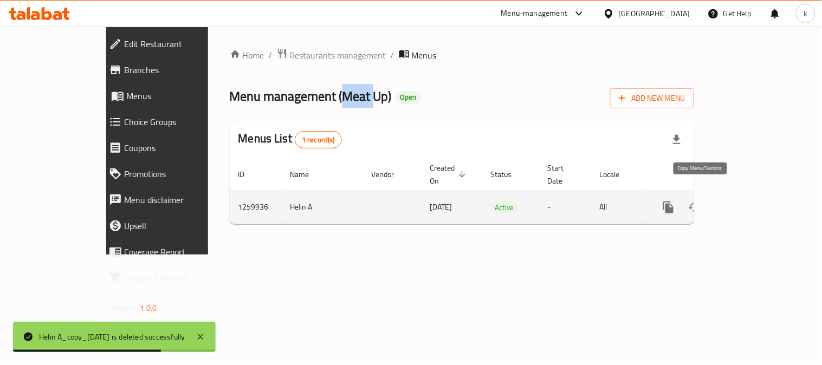
click at [674, 202] on icon "more" at bounding box center [668, 208] width 10 height 12
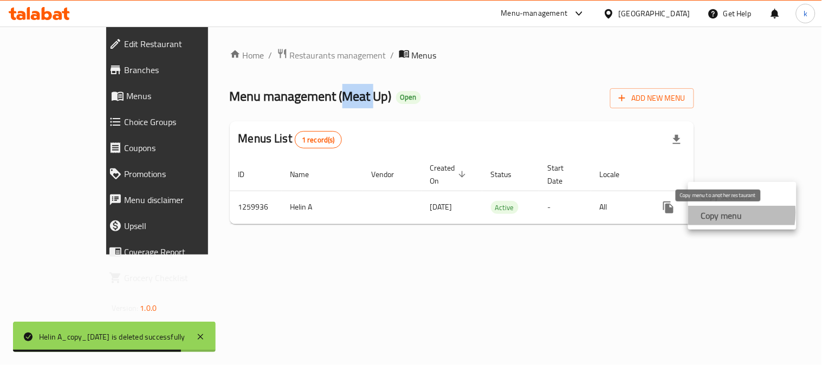
click at [719, 213] on strong "Copy menu" at bounding box center [721, 215] width 41 height 13
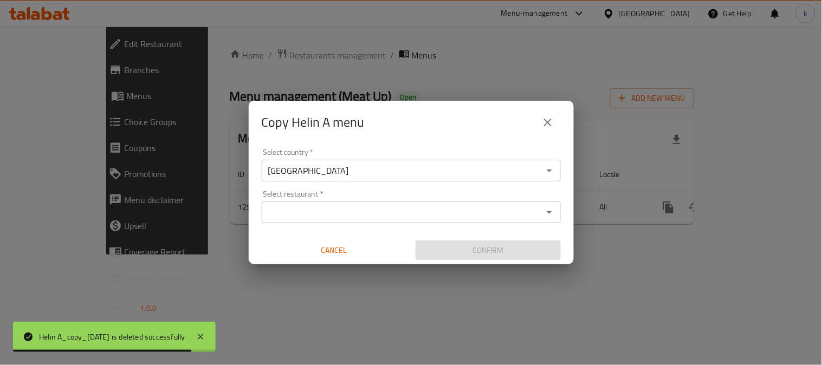
click at [307, 217] on input "Select restaurant   *" at bounding box center [402, 212] width 275 height 15
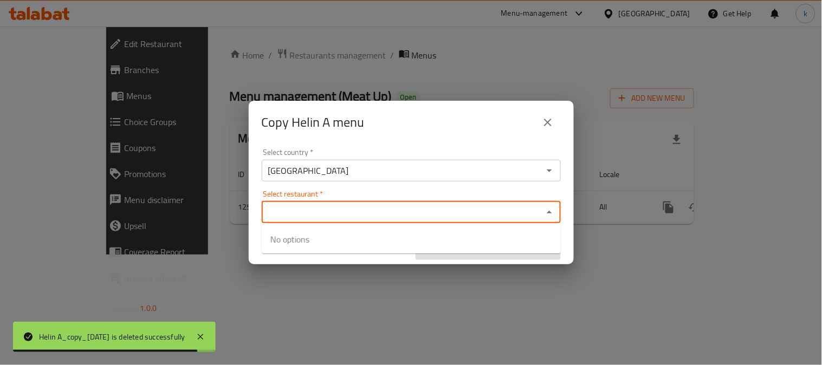
paste input "Meat"
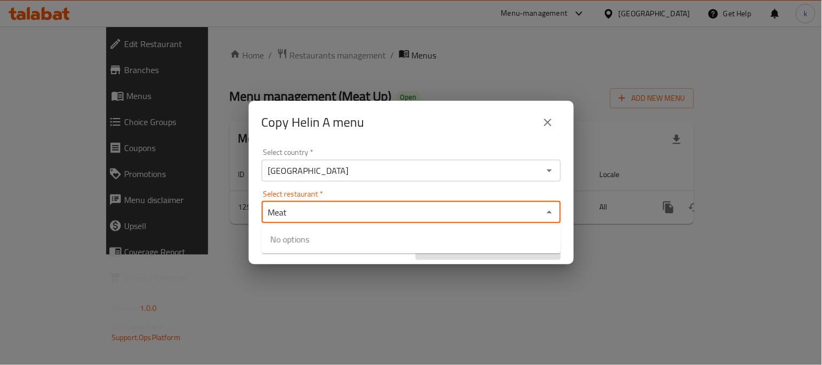
type input "Meat"
click at [302, 266] on div "Copy Helin A menu Select country   * Iraq Select country * Select restaurant   …" at bounding box center [411, 182] width 822 height 365
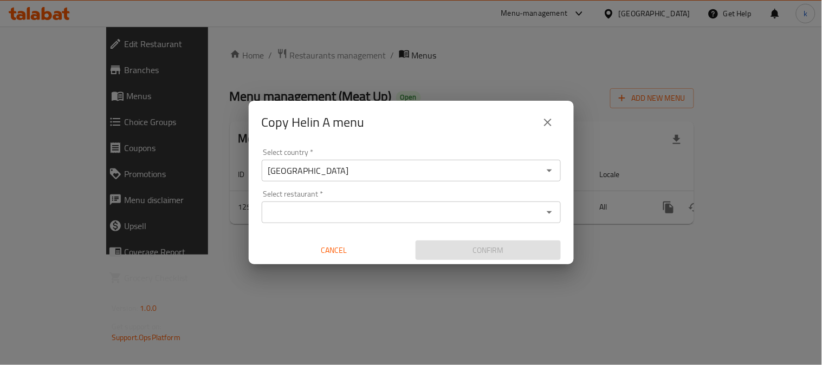
click at [318, 205] on input "Select restaurant   *" at bounding box center [402, 212] width 275 height 15
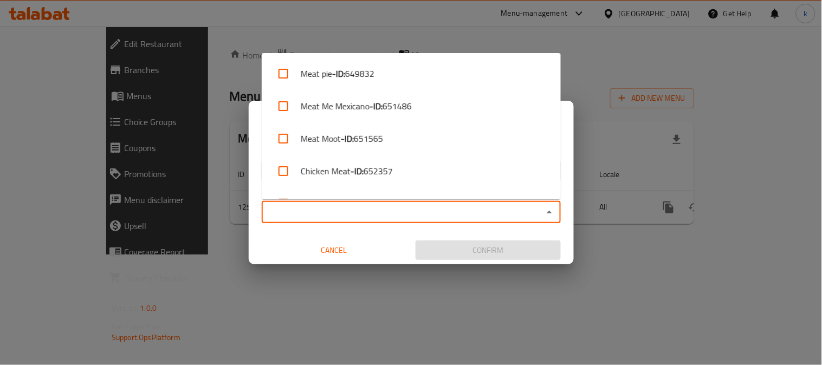
click at [334, 245] on span "Cancel" at bounding box center [334, 251] width 137 height 14
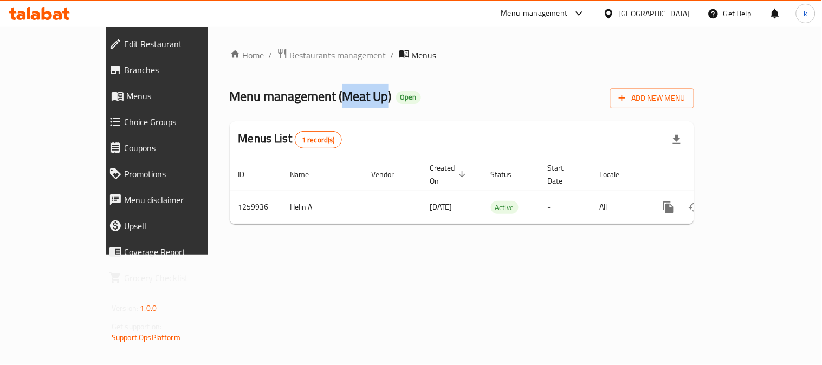
drag, startPoint x: 274, startPoint y: 93, endPoint x: 316, endPoint y: 99, distance: 42.6
click at [316, 99] on span "Menu management ( Meat Up )" at bounding box center [311, 96] width 162 height 24
copy span "Meat Up"
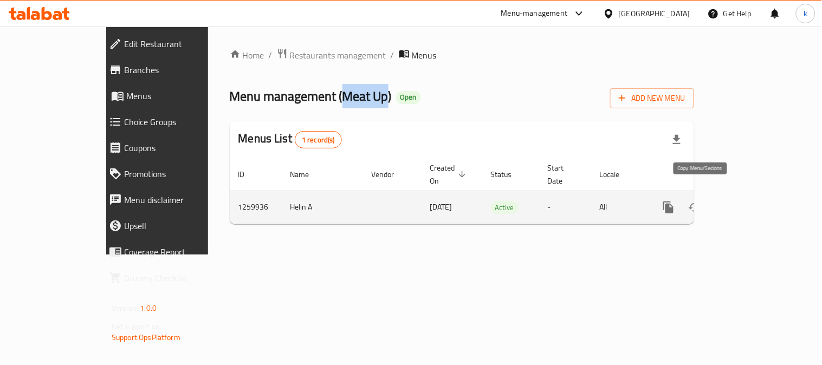
click at [675, 201] on icon "more" at bounding box center [668, 207] width 13 height 13
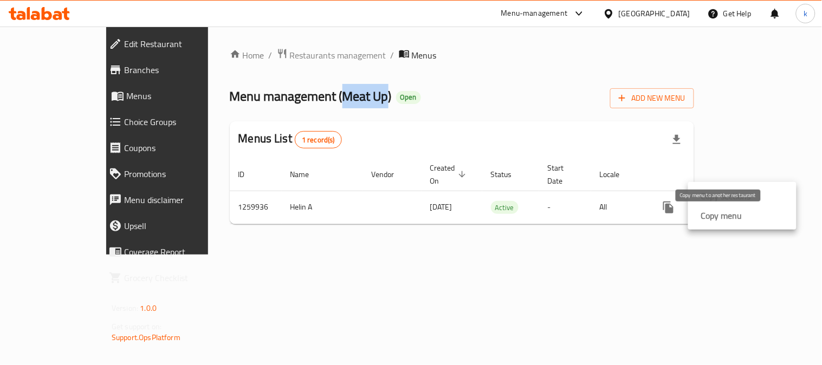
click at [710, 210] on strong "Copy menu" at bounding box center [721, 215] width 41 height 13
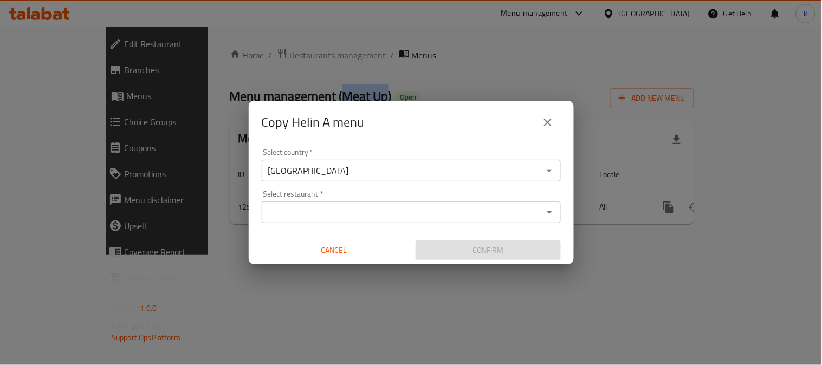
click at [347, 221] on div "Select restaurant *" at bounding box center [411, 213] width 299 height 22
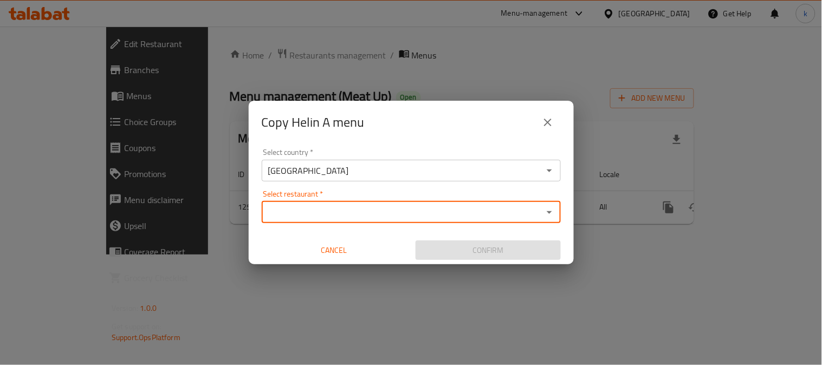
paste input "Meat Up"
type input "Meat Up"
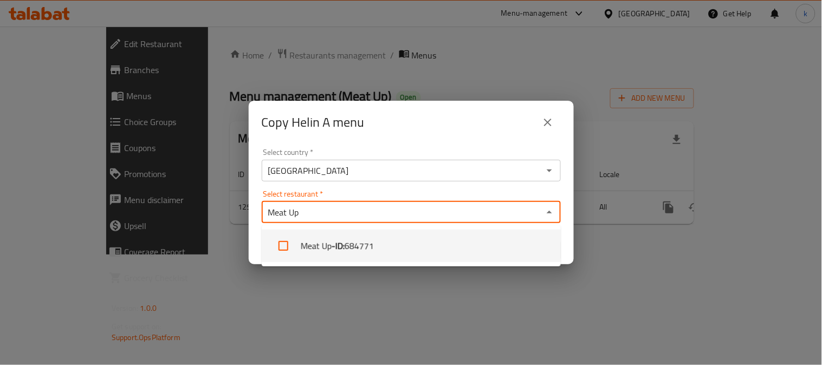
click at [370, 248] on span "684771" at bounding box center [359, 246] width 29 height 13
checkbox input "true"
drag, startPoint x: 403, startPoint y: 309, endPoint x: 415, endPoint y: 295, distance: 19.2
click at [403, 308] on div "Copy Helin A menu Select country   * Iraq Select country * Select restaurant   …" at bounding box center [411, 182] width 822 height 365
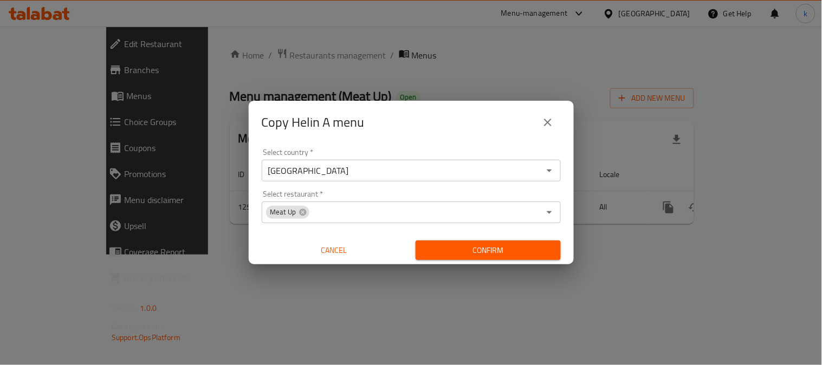
click at [459, 248] on span "Confirm" at bounding box center [488, 251] width 128 height 14
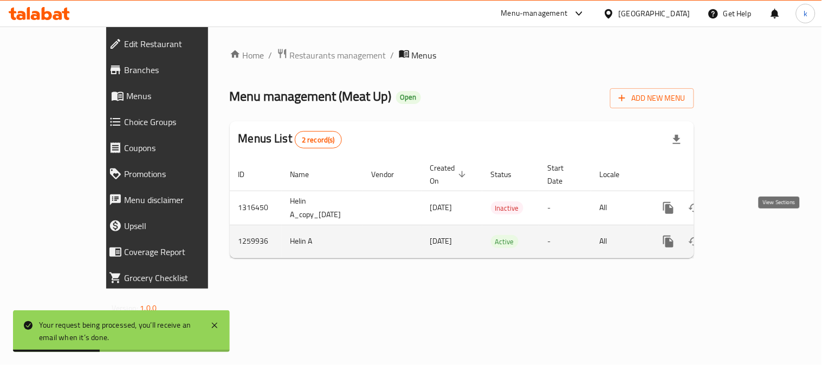
click at [753, 235] on icon "enhanced table" at bounding box center [746, 241] width 13 height 13
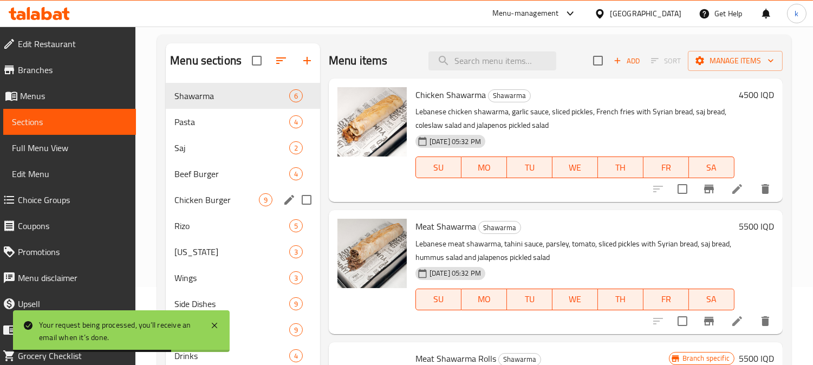
scroll to position [152, 0]
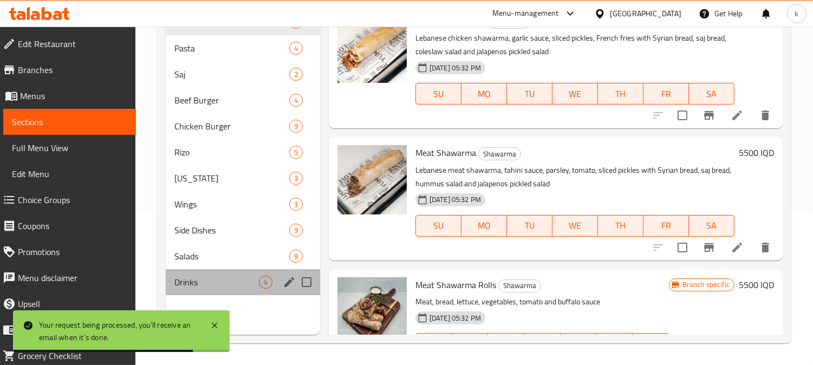
click at [183, 273] on div "Drinks 4" at bounding box center [243, 282] width 154 height 26
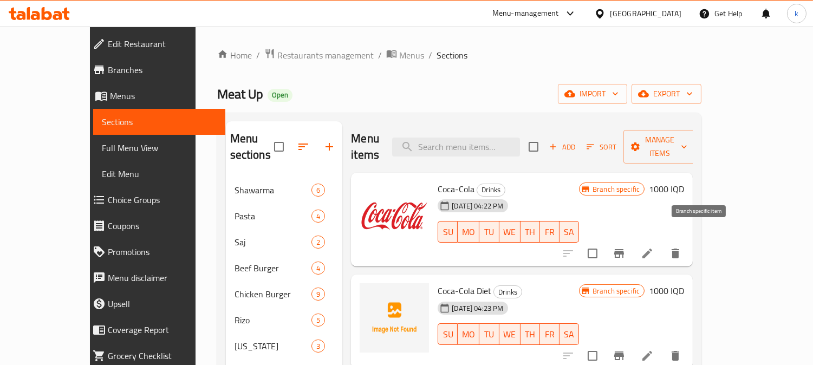
click at [632, 241] on button "Branch-specific-item" at bounding box center [619, 254] width 26 height 26
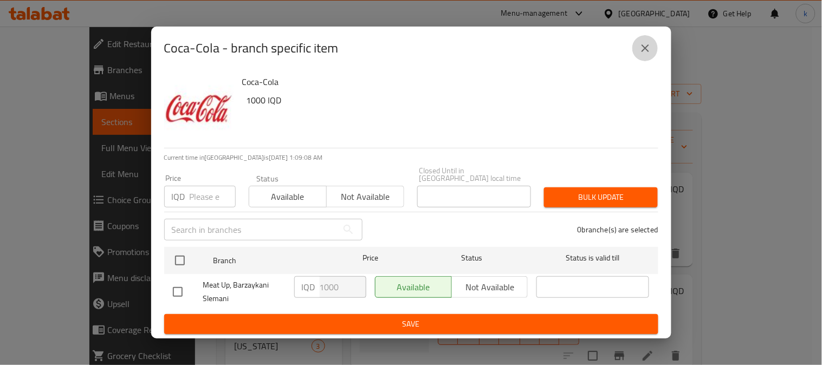
click at [636, 61] on button "close" at bounding box center [645, 48] width 26 height 26
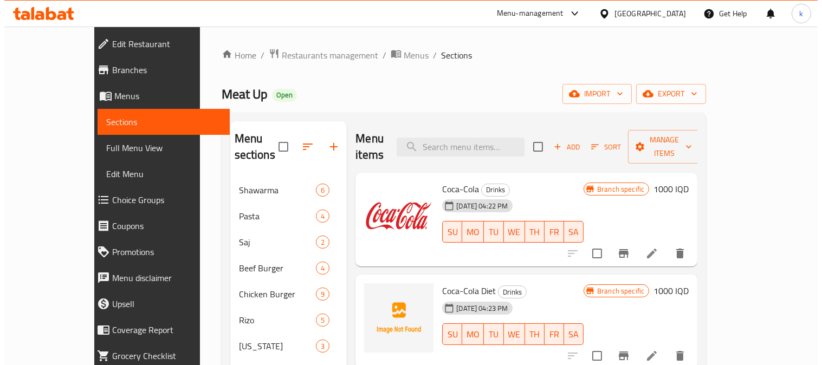
scroll to position [69, 0]
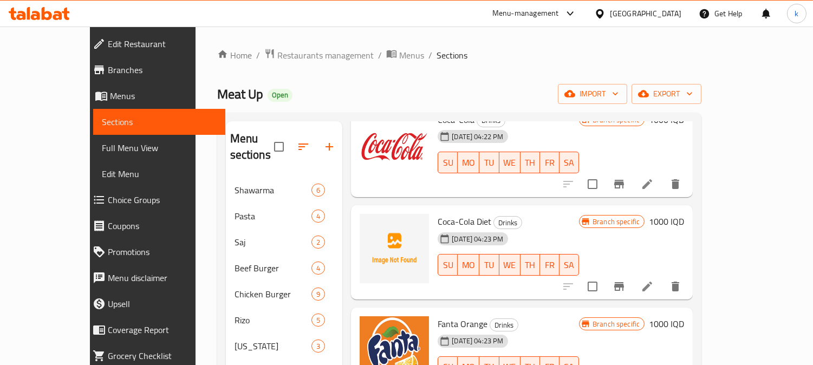
click at [624, 282] on icon "Branch-specific-item" at bounding box center [620, 286] width 10 height 9
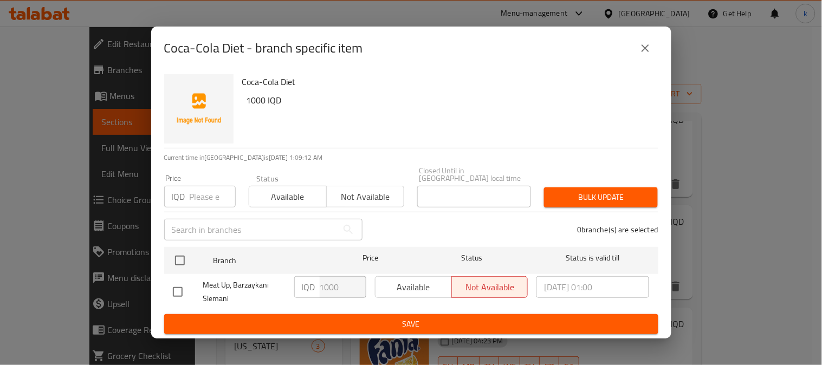
click at [646, 54] on icon "close" at bounding box center [645, 48] width 13 height 13
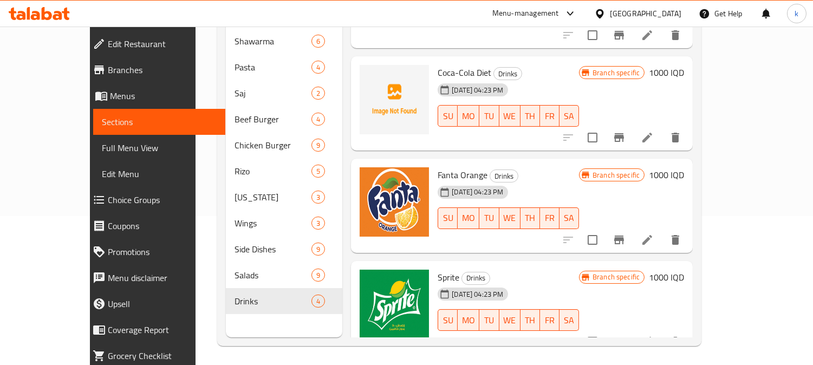
scroll to position [152, 0]
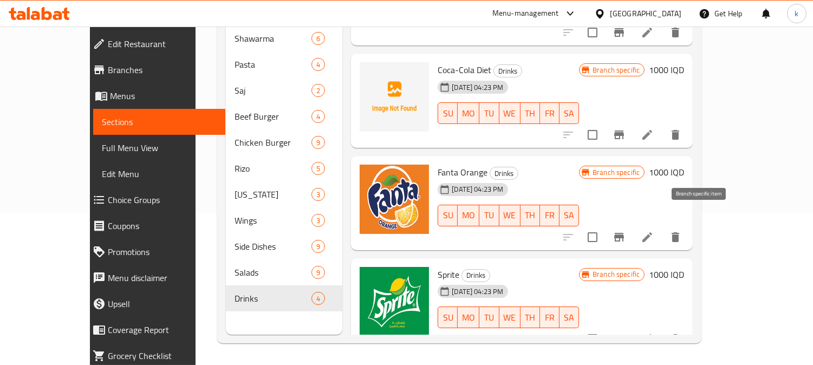
click at [624, 233] on icon "Branch-specific-item" at bounding box center [620, 237] width 10 height 9
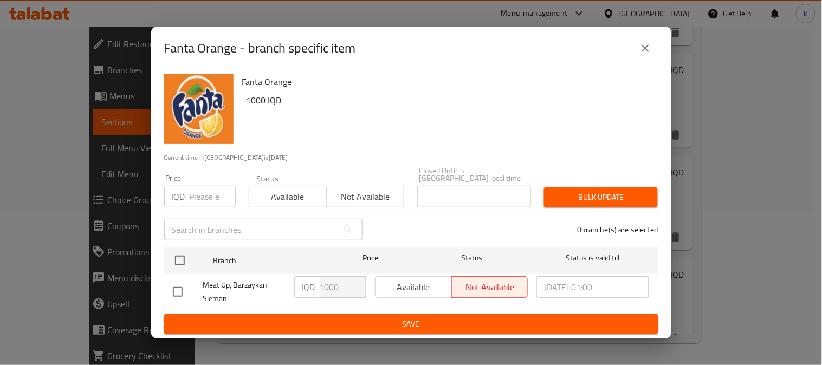
click at [640, 52] on icon "close" at bounding box center [645, 48] width 13 height 13
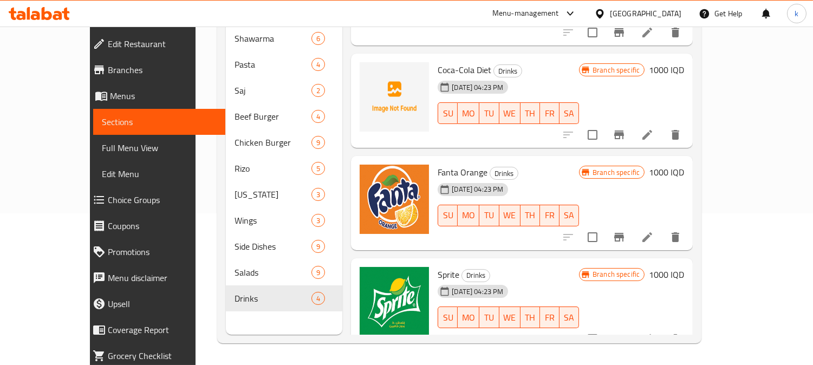
click at [626, 333] on icon "Branch-specific-item" at bounding box center [619, 339] width 13 height 13
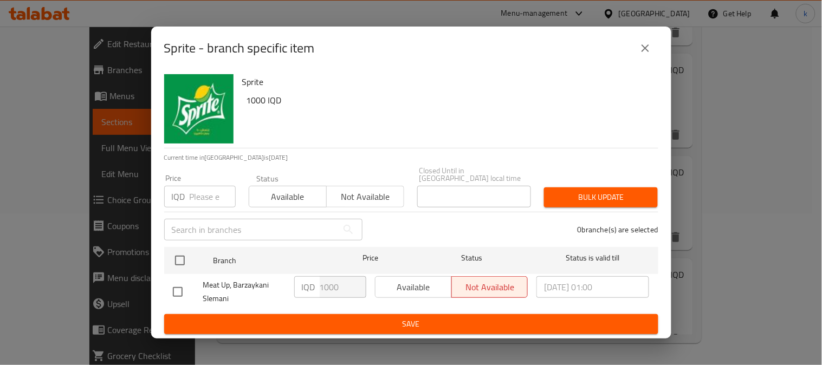
click at [640, 51] on icon "close" at bounding box center [645, 48] width 13 height 13
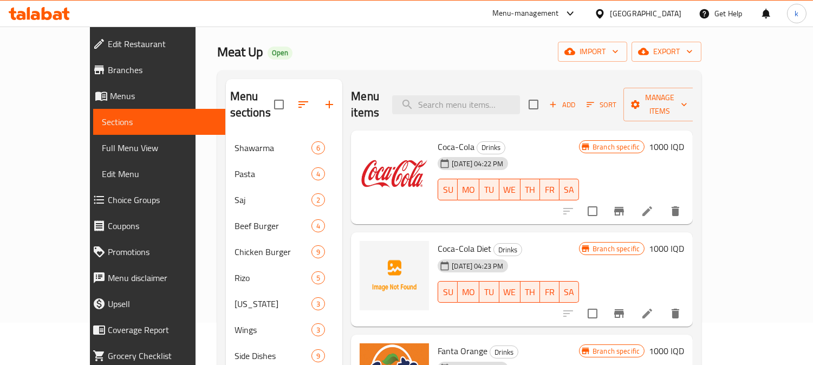
scroll to position [0, 0]
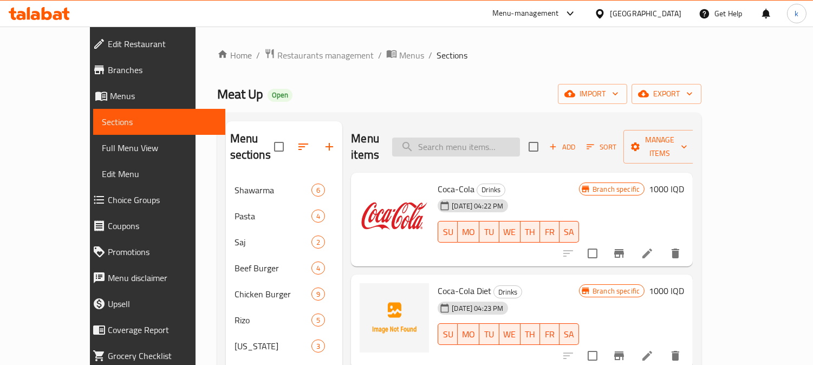
click at [481, 142] on input "search" at bounding box center [456, 147] width 128 height 19
paste input "Water"
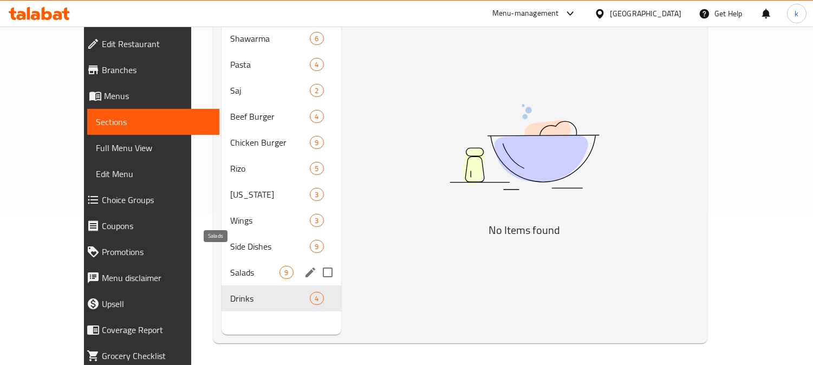
click at [230, 266] on span "Salads" at bounding box center [254, 272] width 49 height 13
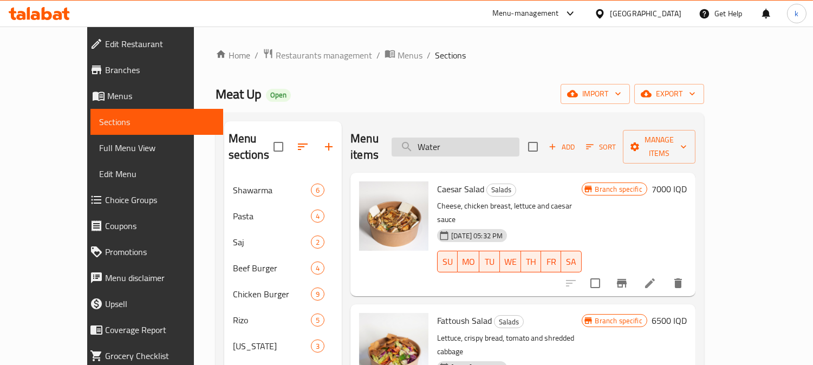
click at [468, 138] on input "Water" at bounding box center [456, 147] width 128 height 19
paste input "Fries"
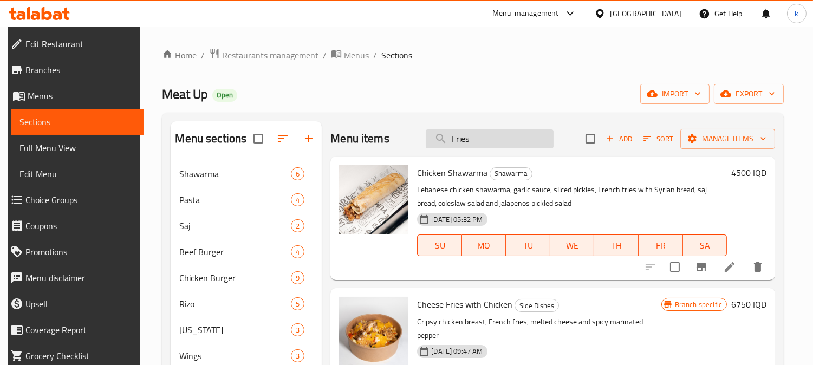
click at [465, 137] on input "Fries" at bounding box center [490, 139] width 128 height 19
paste input "Cheese"
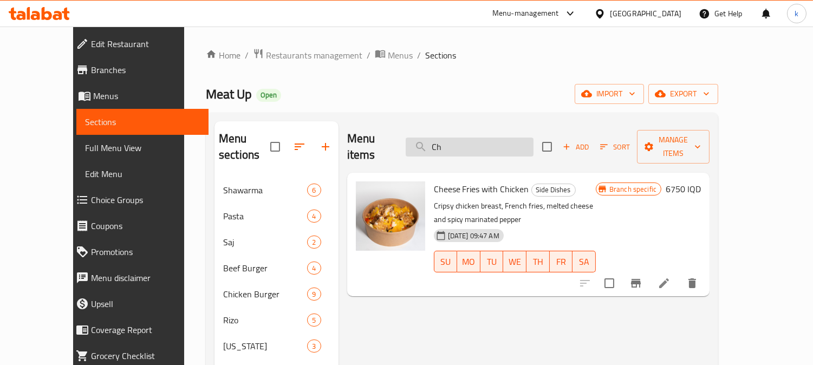
type input "C"
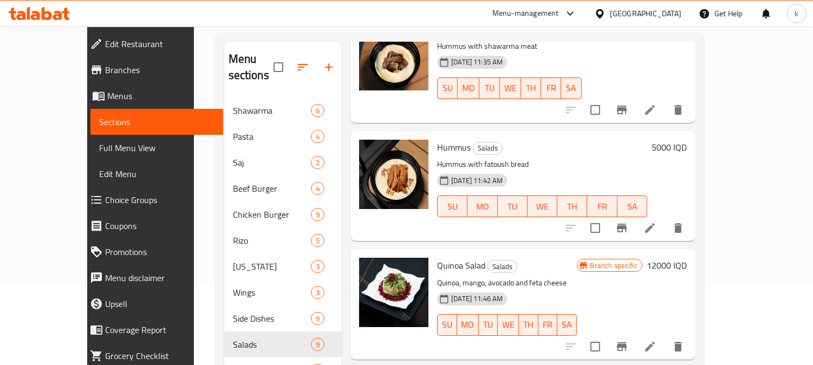
scroll to position [152, 0]
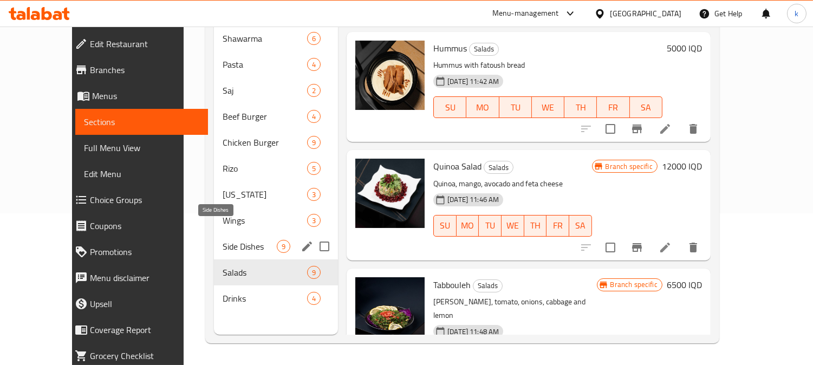
click at [223, 240] on span "Side Dishes" at bounding box center [250, 246] width 54 height 13
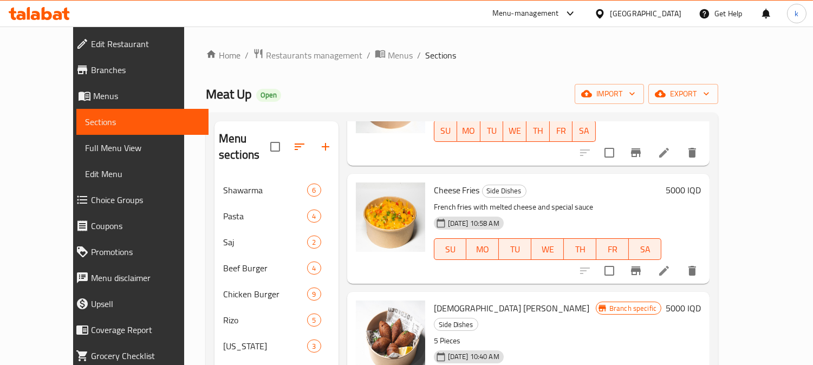
scroll to position [723, 0]
click at [649, 257] on button "Branch-specific-item" at bounding box center [636, 270] width 26 height 26
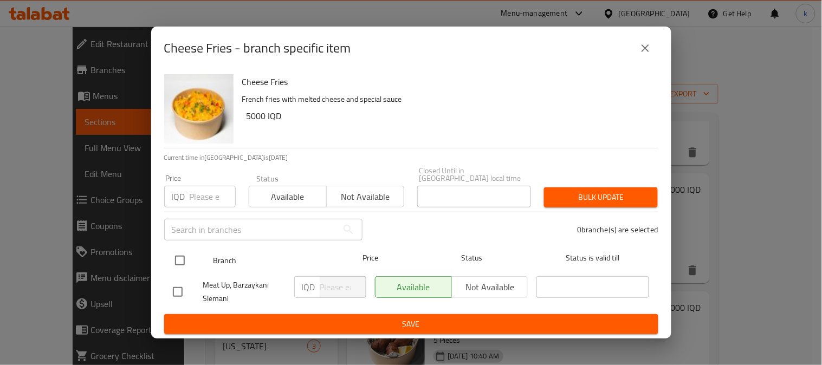
click at [180, 254] on input "checkbox" at bounding box center [180, 260] width 23 height 23
checkbox input "true"
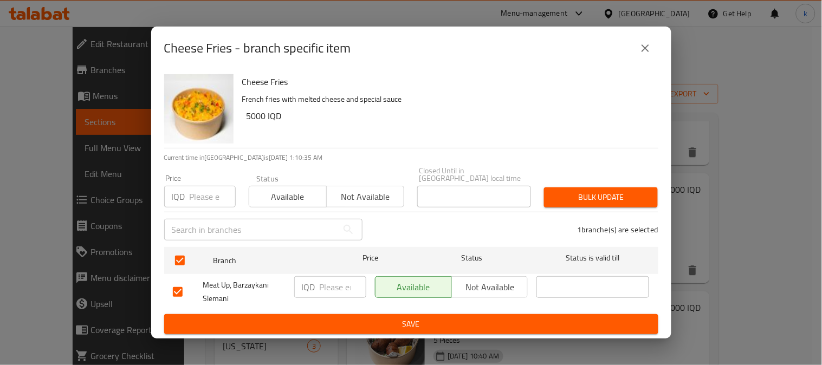
click at [341, 277] on input "number" at bounding box center [343, 287] width 47 height 22
paste input "5000"
type input "5000"
click at [392, 326] on span "Save" at bounding box center [411, 325] width 477 height 14
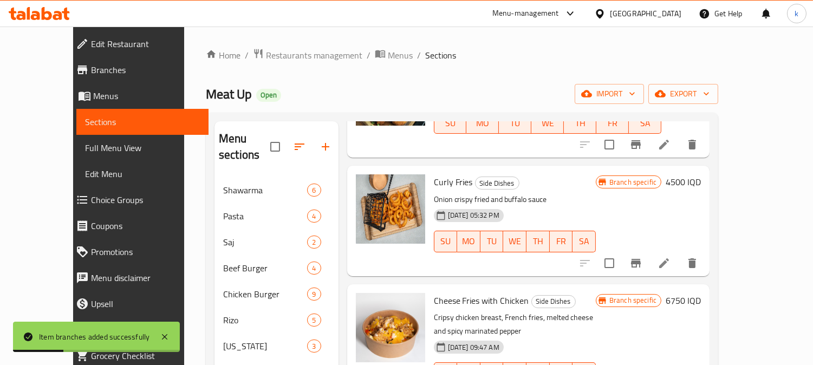
scroll to position [322, 0]
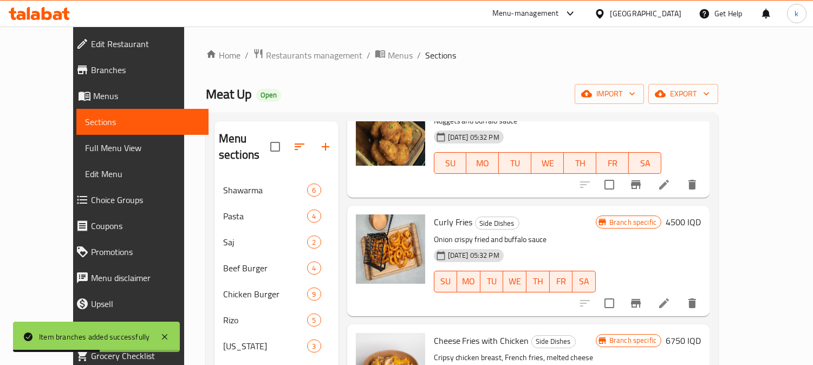
click at [701, 215] on h6 "4500 IQD" at bounding box center [683, 222] width 35 height 15
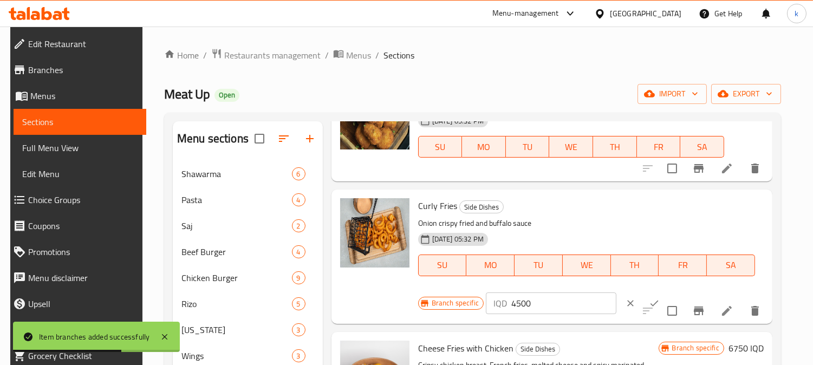
click at [513, 305] on input "4500" at bounding box center [564, 304] width 105 height 22
paste input "50"
type input "5000"
click at [643, 294] on button "ok" at bounding box center [655, 304] width 24 height 24
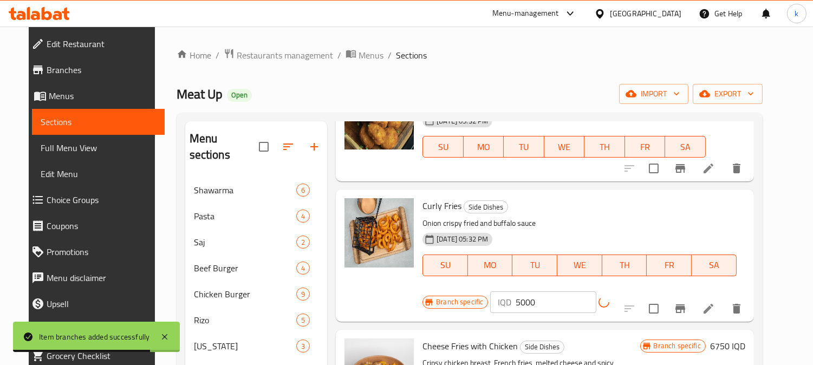
click at [687, 302] on icon "Branch-specific-item" at bounding box center [680, 308] width 13 height 13
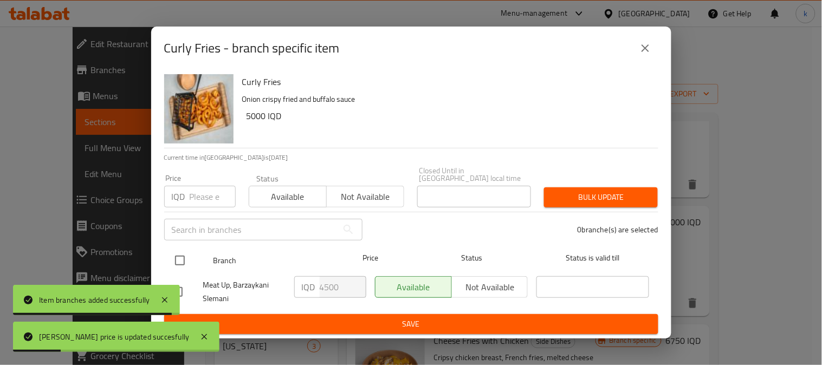
click at [180, 256] on input "checkbox" at bounding box center [180, 260] width 23 height 23
checkbox input "true"
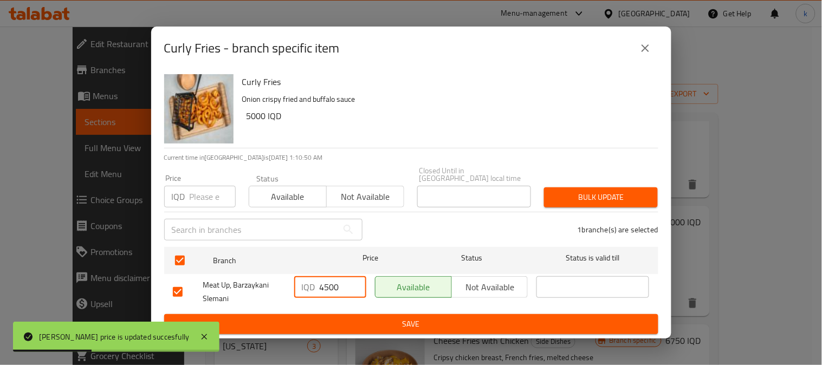
click at [324, 284] on input "4500" at bounding box center [343, 287] width 47 height 22
paste input "50"
type input "5000"
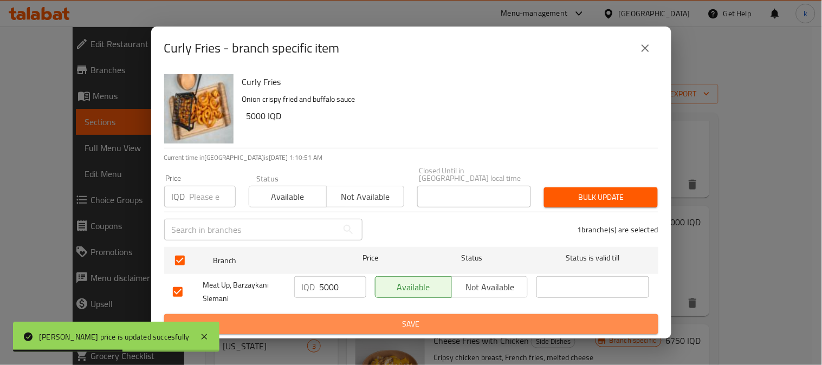
click at [370, 320] on span "Save" at bounding box center [411, 325] width 477 height 14
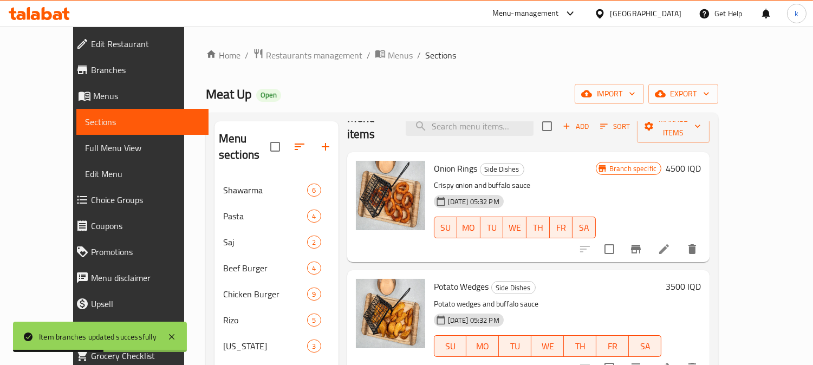
scroll to position [121, 0]
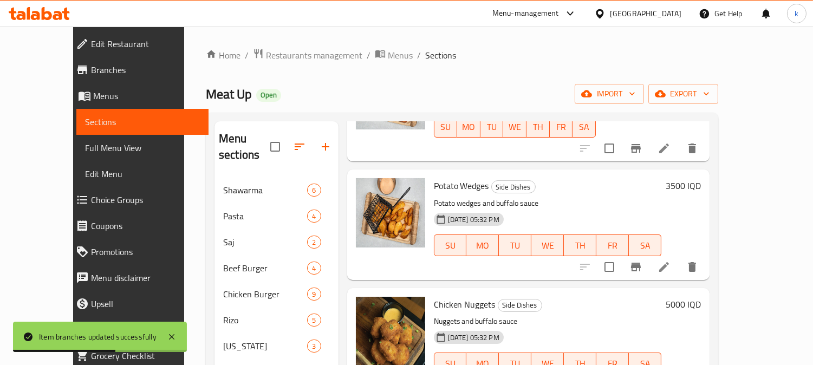
click at [701, 178] on h6 "3500 IQD" at bounding box center [683, 185] width 35 height 15
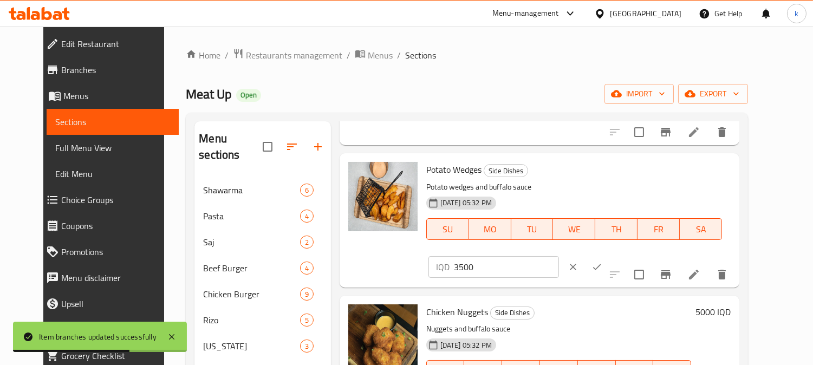
click at [559, 256] on input "3500" at bounding box center [506, 267] width 105 height 22
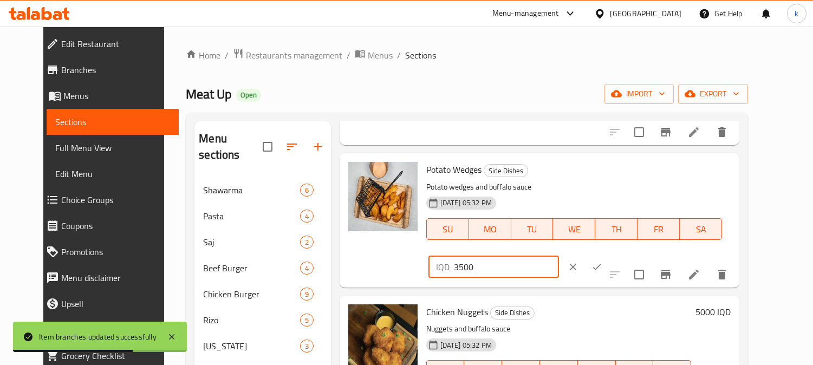
paste input "40"
type input "4000"
click at [609, 255] on button "ok" at bounding box center [597, 267] width 24 height 24
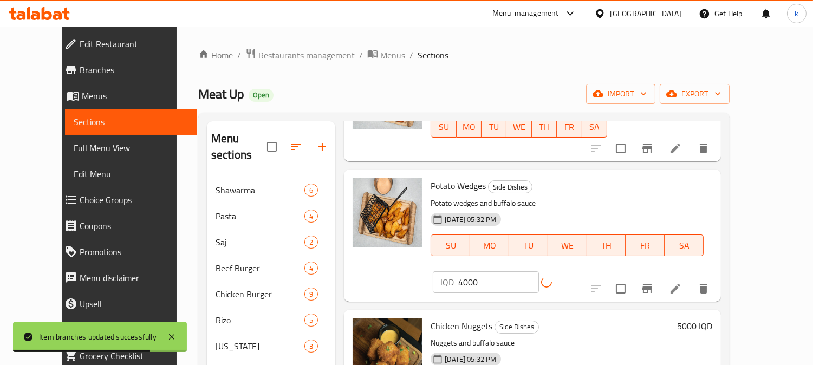
click at [654, 282] on icon "Branch-specific-item" at bounding box center [647, 288] width 13 height 13
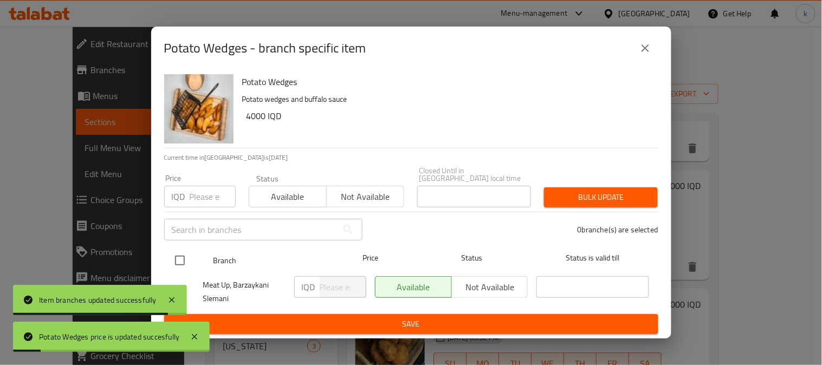
click at [181, 255] on input "checkbox" at bounding box center [180, 260] width 23 height 23
checkbox input "true"
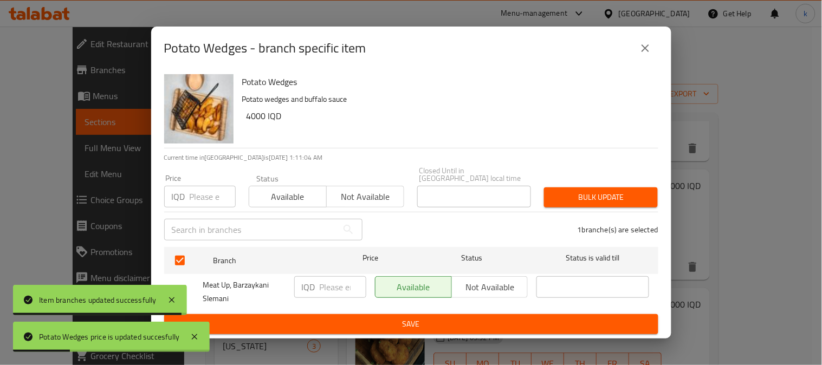
click at [339, 283] on input "number" at bounding box center [343, 287] width 47 height 22
paste input "4000"
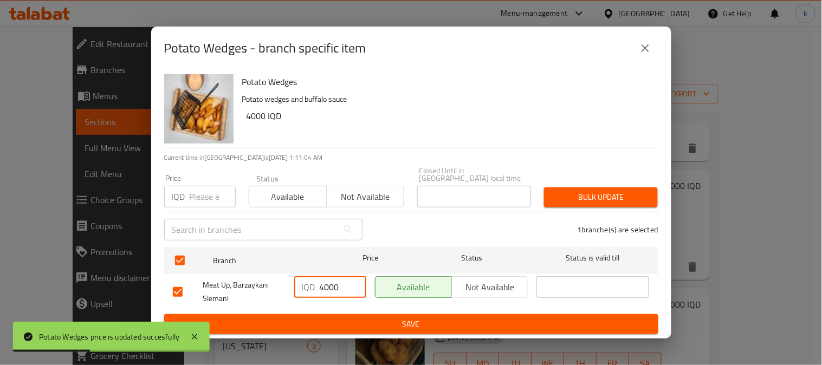
type input "4000"
click at [371, 318] on span "Save" at bounding box center [411, 325] width 477 height 14
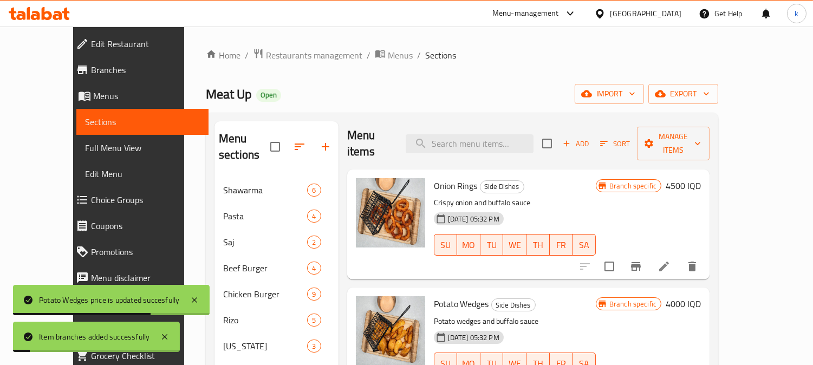
scroll to position [0, 0]
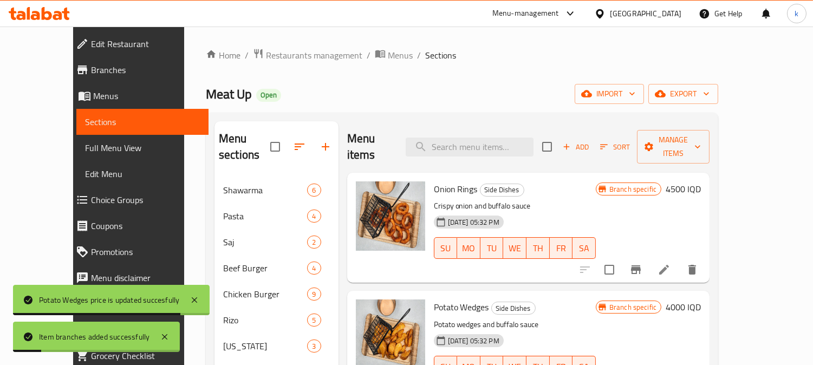
click at [701, 182] on h6 "4500 IQD" at bounding box center [683, 189] width 35 height 15
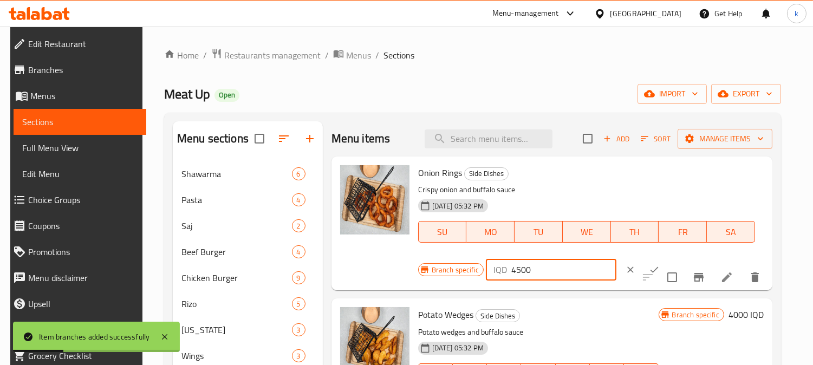
click at [516, 270] on input "4500" at bounding box center [564, 270] width 105 height 22
click at [624, 273] on button "clear" at bounding box center [631, 270] width 24 height 24
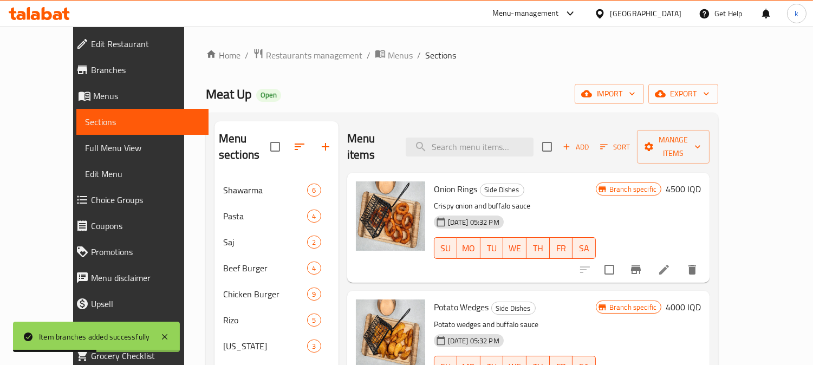
click at [649, 257] on button "Branch-specific-item" at bounding box center [636, 270] width 26 height 26
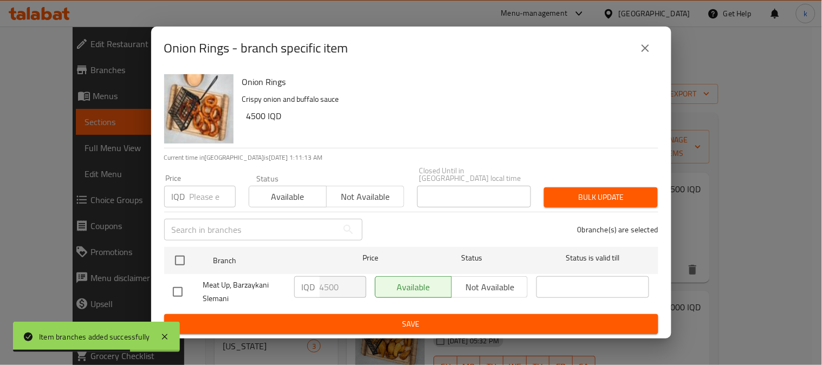
click at [643, 53] on icon "close" at bounding box center [645, 48] width 13 height 13
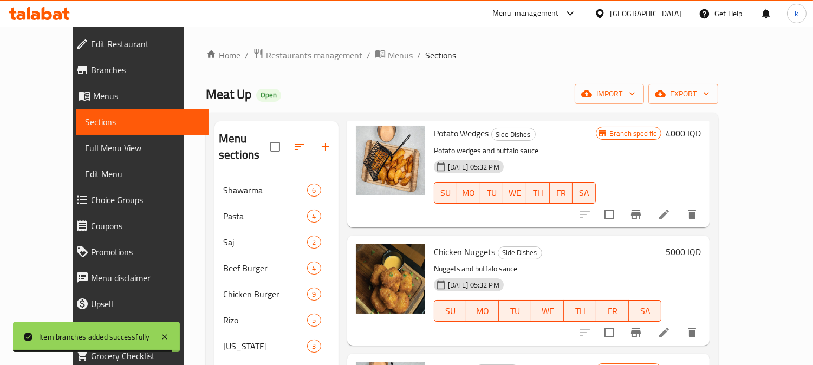
scroll to position [201, 0]
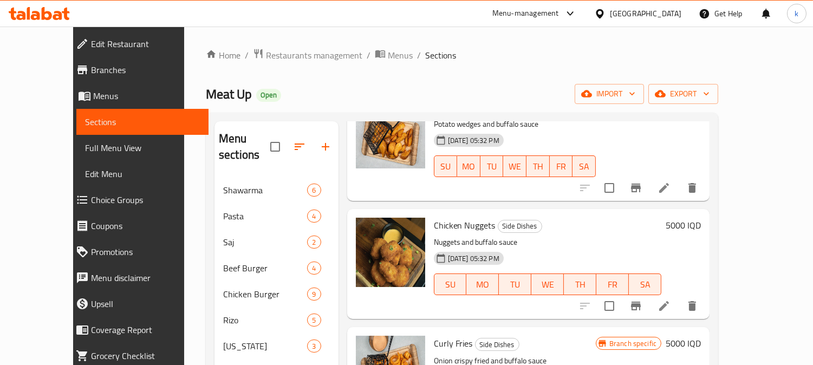
click at [701, 218] on h6 "5000 IQD" at bounding box center [683, 225] width 35 height 15
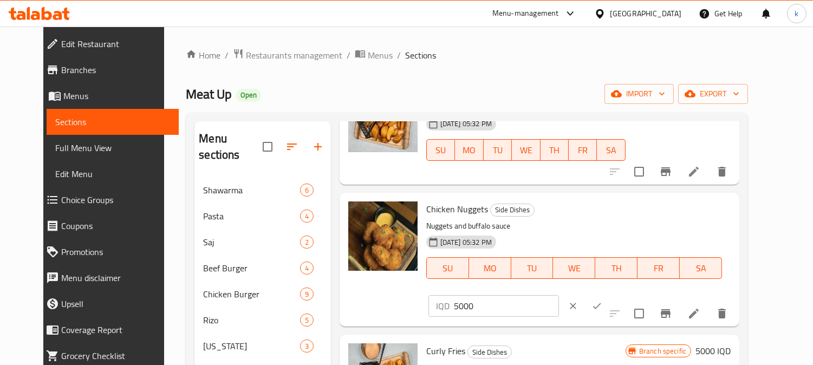
click at [559, 295] on input "5000" at bounding box center [506, 306] width 105 height 22
drag, startPoint x: 621, startPoint y: 206, endPoint x: 662, endPoint y: 236, distance: 50.8
click at [559, 295] on input "5000" at bounding box center [506, 306] width 105 height 22
paste input "5"
type input "5500"
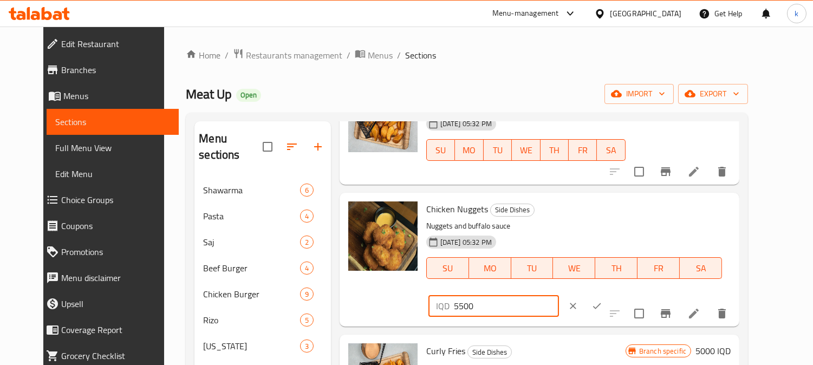
click at [609, 294] on button "ok" at bounding box center [597, 306] width 24 height 24
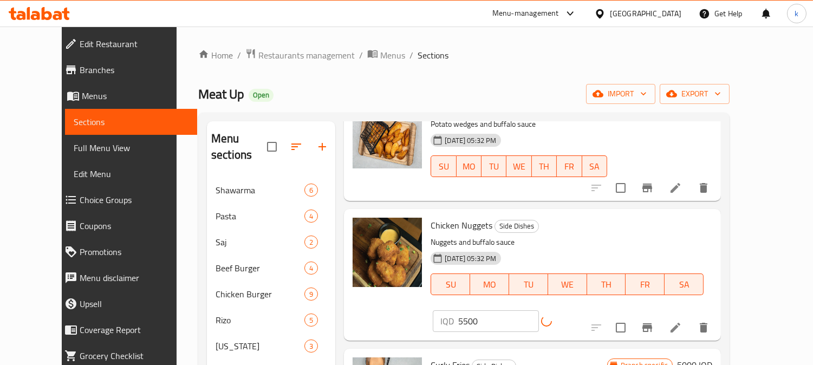
click at [652, 324] on icon "Branch-specific-item" at bounding box center [648, 328] width 10 height 9
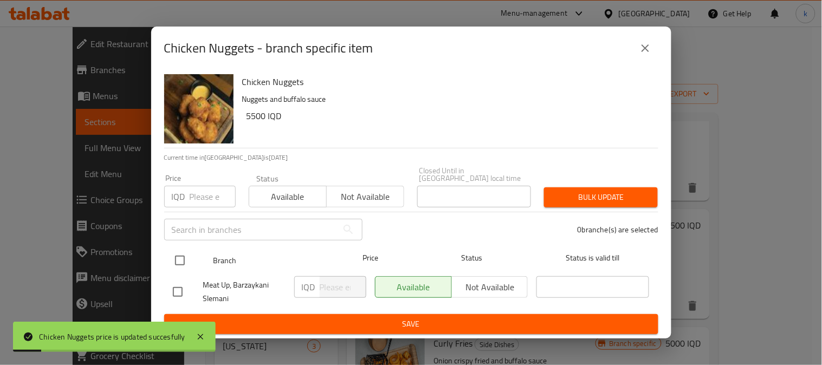
click at [184, 259] on input "checkbox" at bounding box center [180, 260] width 23 height 23
checkbox input "true"
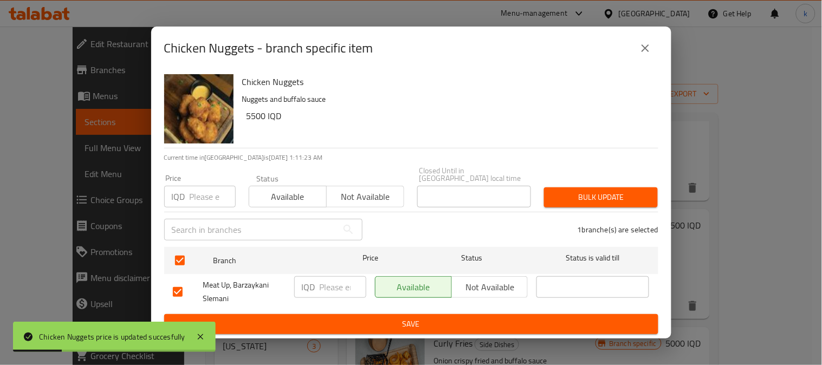
click at [325, 284] on input "number" at bounding box center [343, 287] width 47 height 22
paste input "5500"
type input "5500"
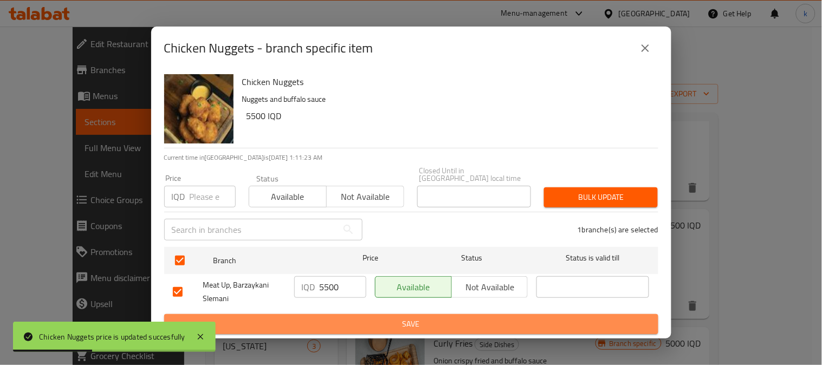
click at [361, 318] on span "Save" at bounding box center [411, 325] width 477 height 14
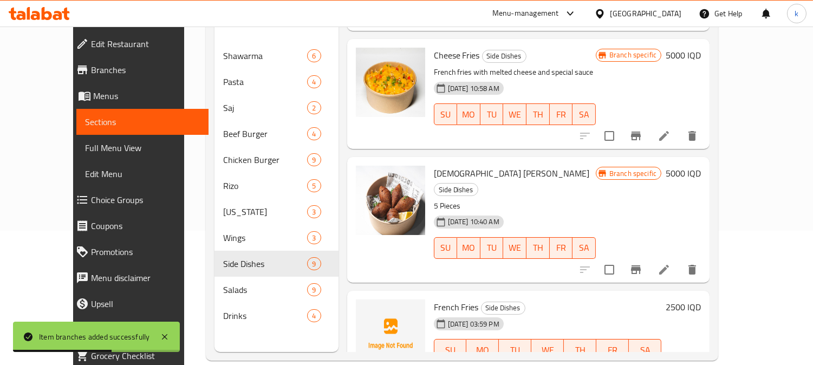
scroll to position [152, 0]
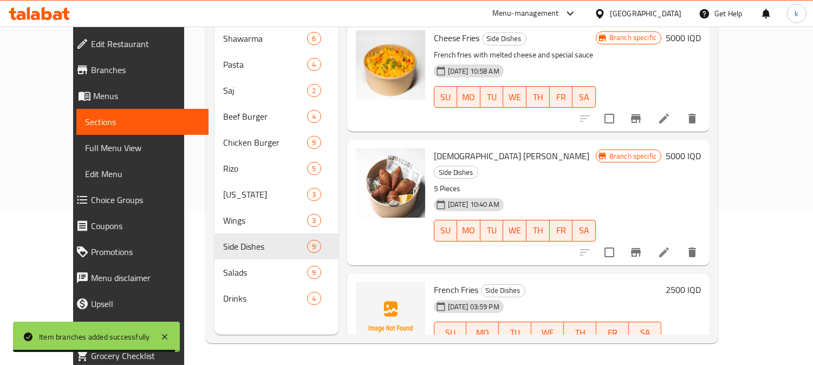
click at [641, 350] on icon "Branch-specific-item" at bounding box center [636, 354] width 10 height 9
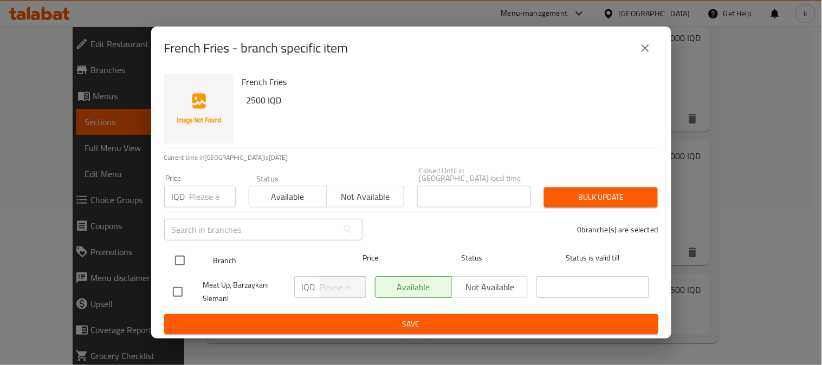
click at [185, 255] on input "checkbox" at bounding box center [180, 260] width 23 height 23
checkbox input "true"
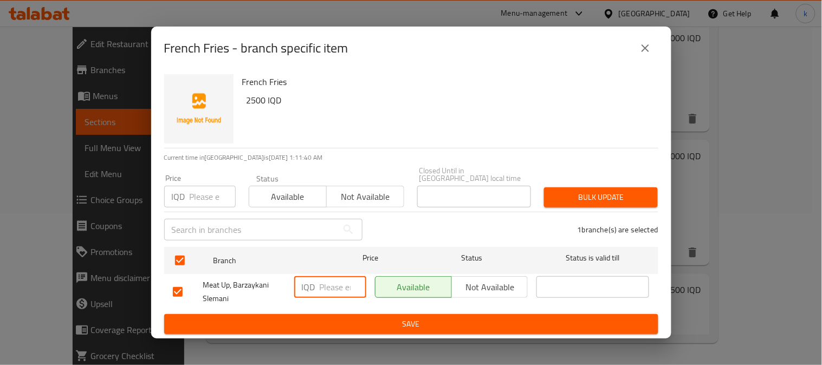
click at [342, 287] on input "number" at bounding box center [343, 287] width 47 height 22
paste input "3000"
type input "3000"
click at [344, 314] on button "Save" at bounding box center [411, 324] width 494 height 20
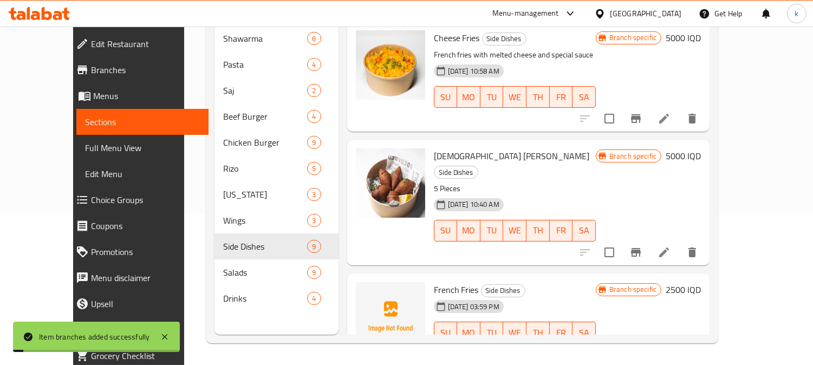
click at [701, 282] on h6 "2500 IQD" at bounding box center [683, 289] width 35 height 15
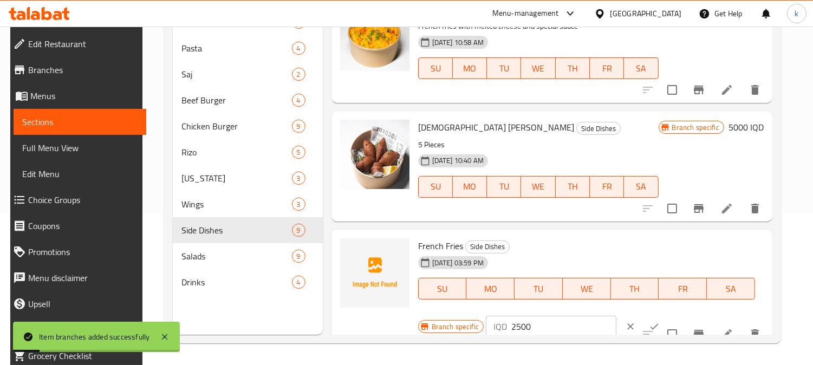
scroll to position [748, 0]
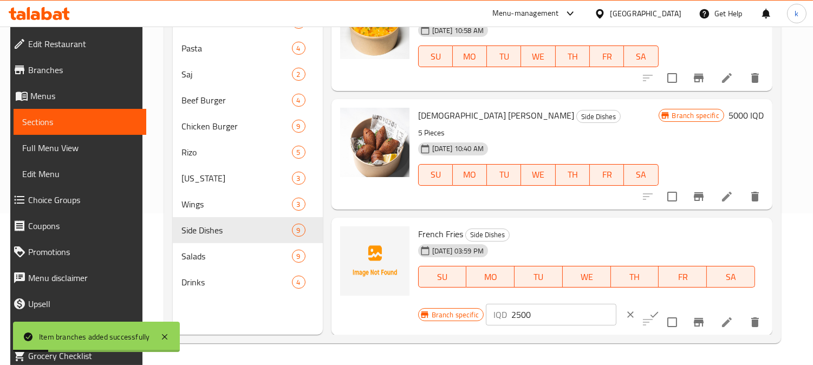
click at [519, 313] on input "2500" at bounding box center [564, 315] width 105 height 22
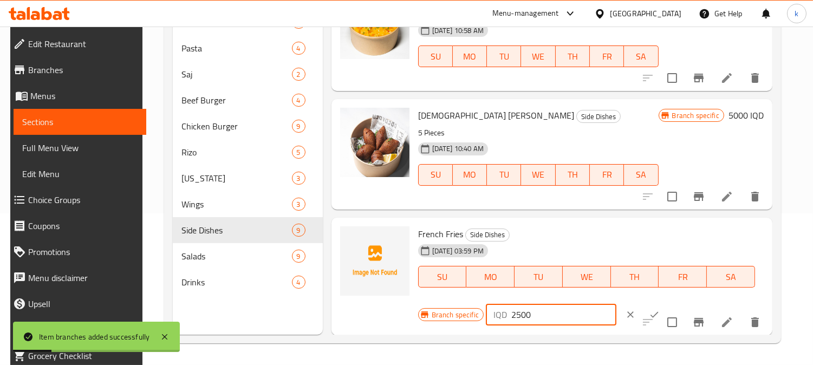
click at [519, 313] on input "2500" at bounding box center [564, 315] width 105 height 22
paste input "30"
type input "3000"
click at [651, 312] on icon "ok" at bounding box center [655, 315] width 8 height 6
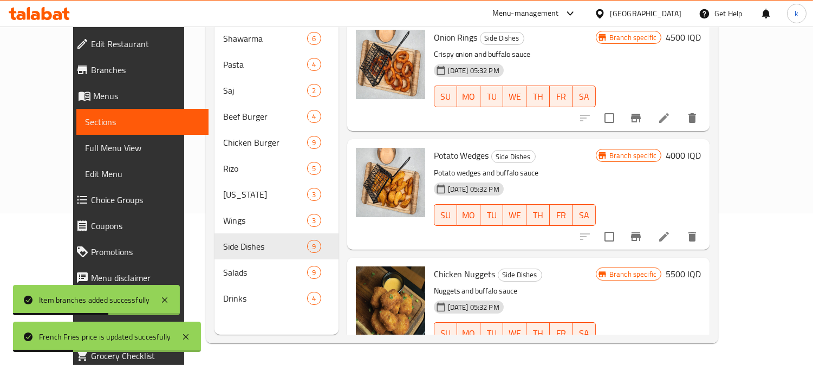
scroll to position [0, 0]
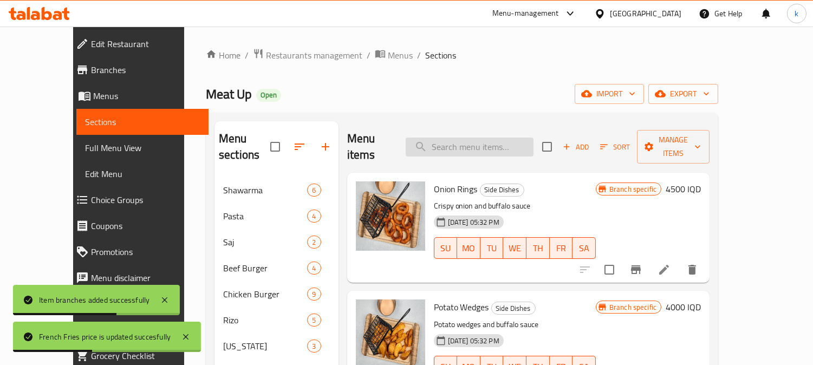
click at [474, 142] on input "search" at bounding box center [470, 147] width 128 height 19
paste input "Crazy Cheese Box"
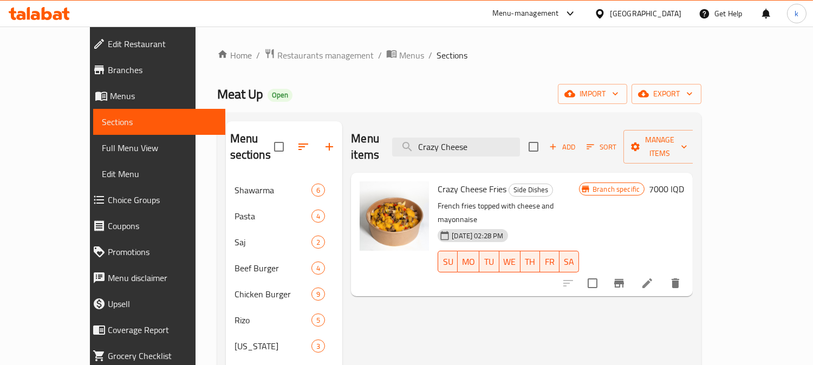
type input "Crazy Cheese"
click at [624, 279] on icon "Branch-specific-item" at bounding box center [620, 283] width 10 height 9
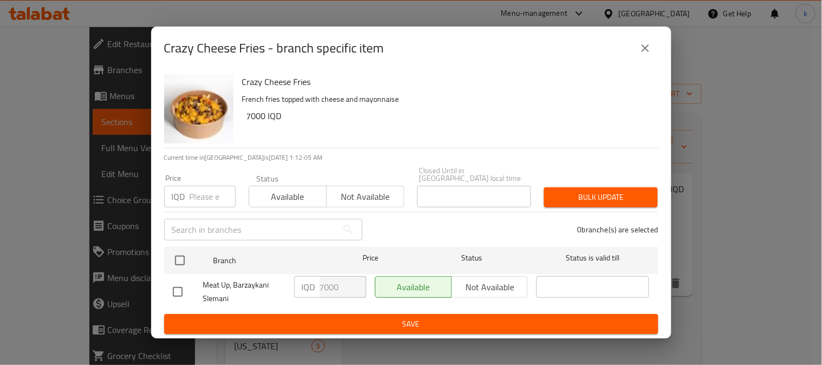
click at [650, 54] on icon "close" at bounding box center [645, 48] width 13 height 13
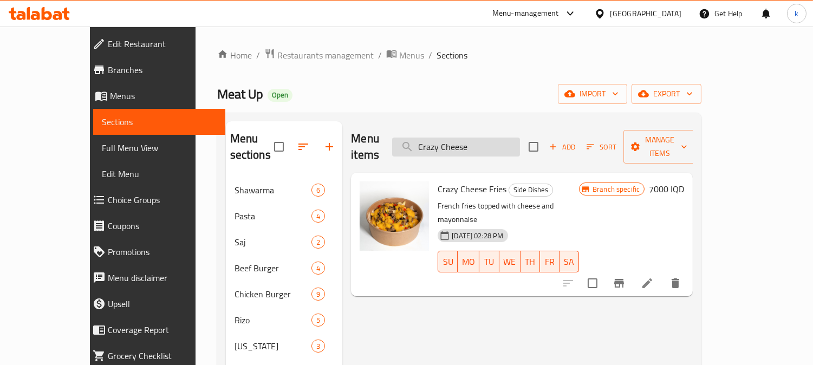
click at [474, 145] on input "Crazy Cheese" at bounding box center [456, 147] width 128 height 19
drag, startPoint x: 474, startPoint y: 145, endPoint x: 511, endPoint y: 206, distance: 71.8
click at [474, 146] on input "Crazy Cheese" at bounding box center [456, 147] width 128 height 19
paste input "Box Meal"
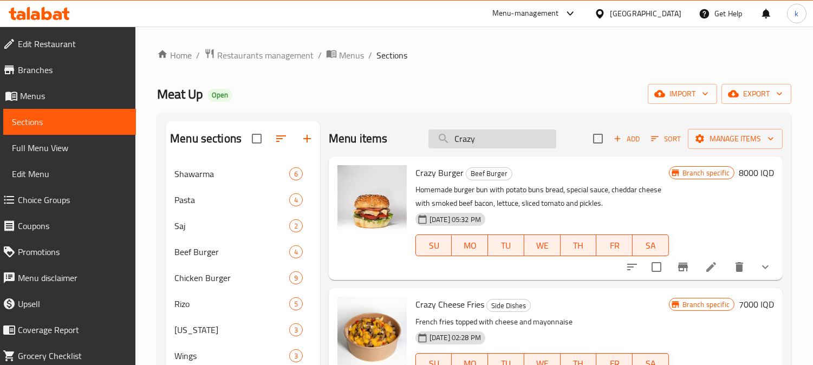
click at [458, 143] on input "Crazy" at bounding box center [493, 139] width 128 height 19
paste input "heese Fries With Crispy Chicken"
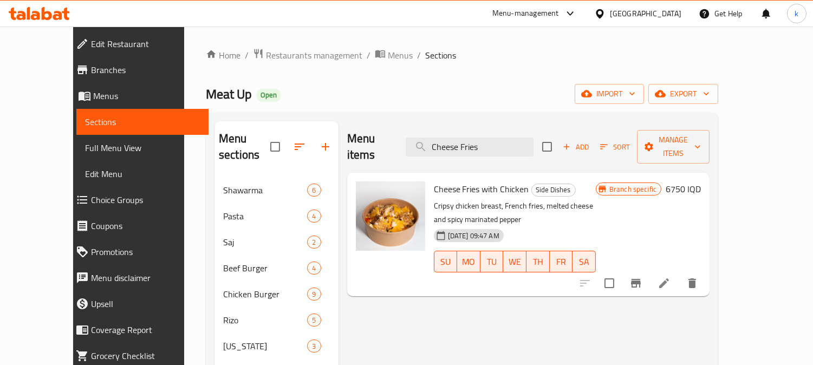
type input "Cheese Fries"
click at [643, 277] on icon "Branch-specific-item" at bounding box center [636, 283] width 13 height 13
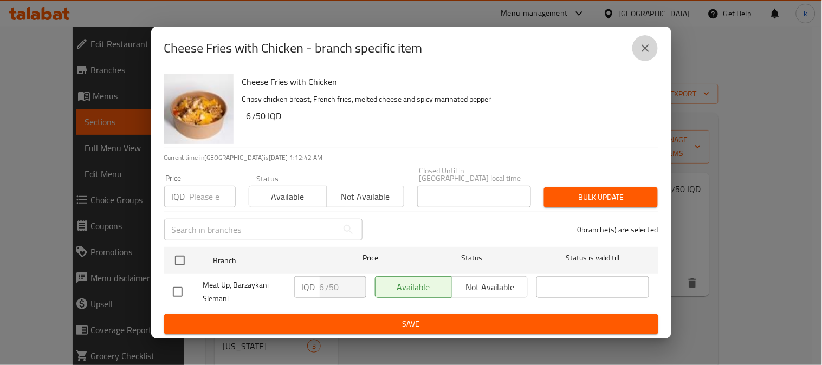
click at [645, 46] on icon "close" at bounding box center [645, 48] width 13 height 13
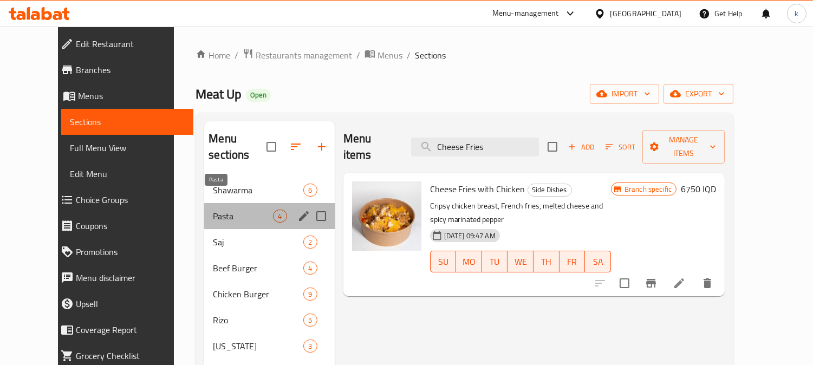
click at [213, 210] on span "Pasta" at bounding box center [243, 216] width 60 height 13
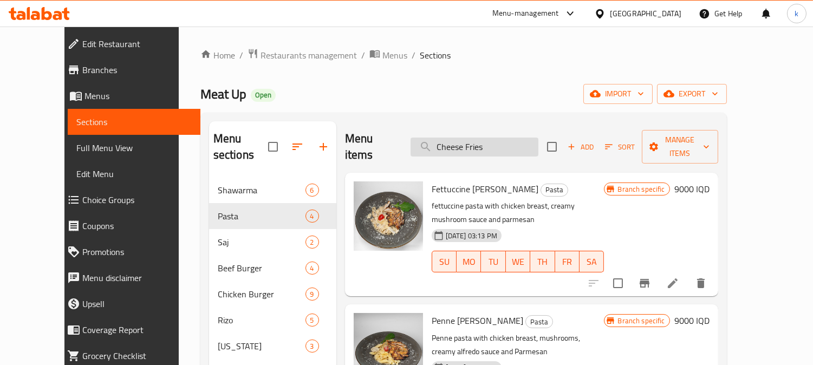
click at [465, 138] on input "Cheese Fries" at bounding box center [475, 147] width 128 height 19
paste input "Fettuccini Alfredo Pasta"
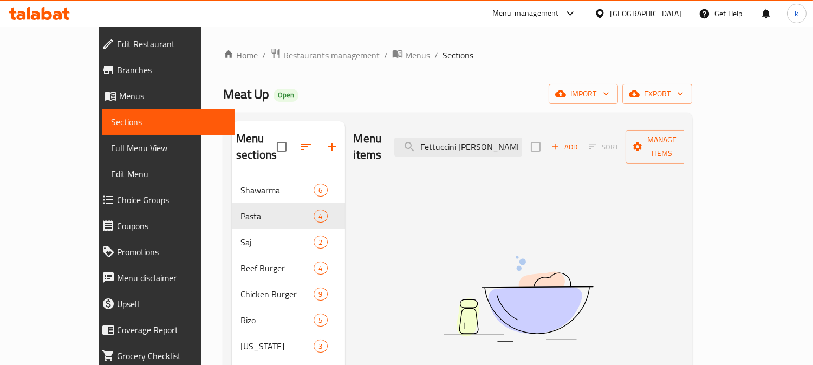
type input "Fettuccini Alfredo"
click at [489, 145] on input "Fettuccini Alfredo" at bounding box center [459, 147] width 128 height 19
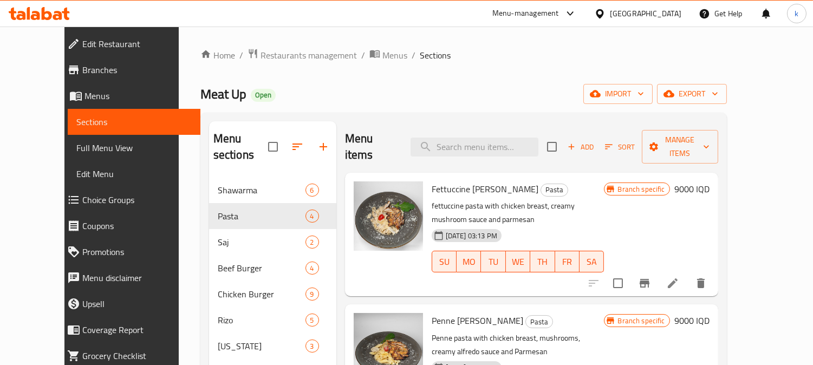
click at [651, 277] on icon "Branch-specific-item" at bounding box center [644, 283] width 13 height 13
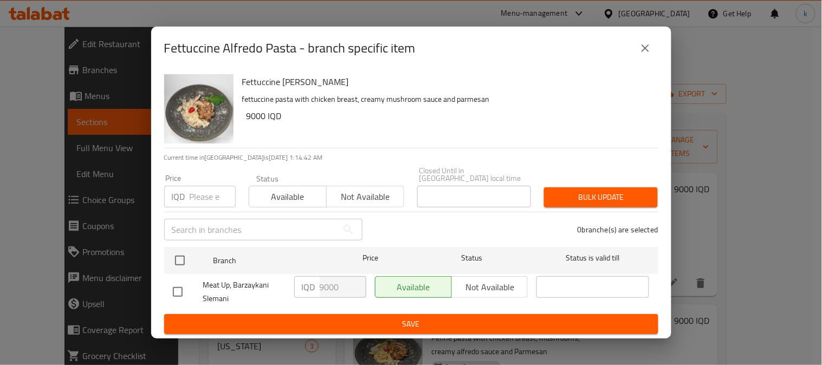
click at [649, 47] on icon "close" at bounding box center [645, 48] width 13 height 13
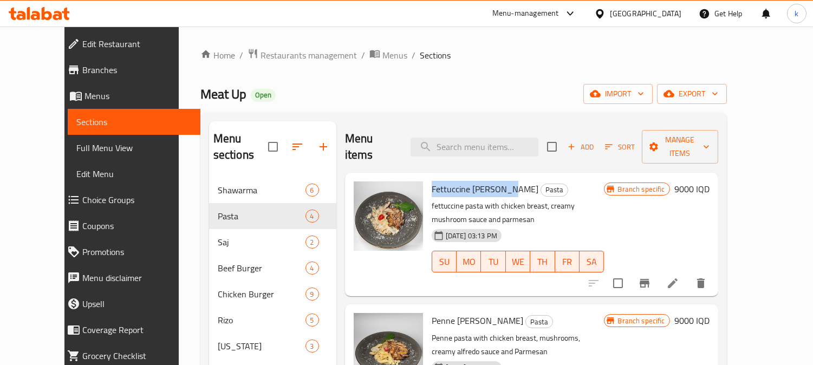
drag, startPoint x: 416, startPoint y: 172, endPoint x: 490, endPoint y: 172, distance: 74.2
click at [490, 181] on span "Fettuccine [PERSON_NAME]" at bounding box center [485, 189] width 107 height 16
copy span "Fettuccine Alfredo P"
click at [463, 138] on input "search" at bounding box center [475, 147] width 128 height 19
paste input "Fettuccine Alfredo P"
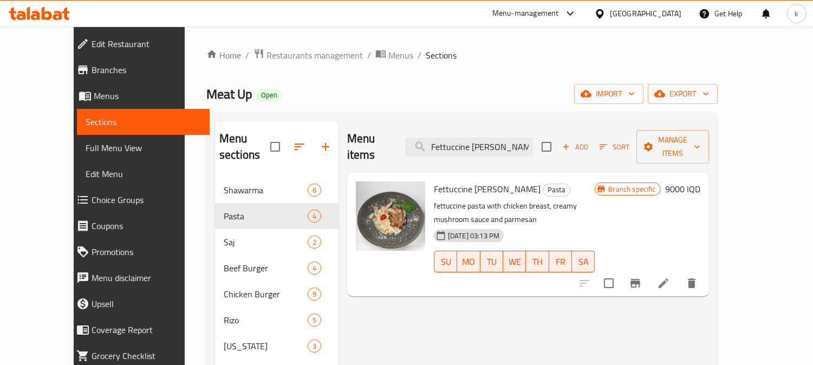
type input "Fettuccine Alfredo P"
click at [463, 138] on input "Fettuccine Alfredo P" at bounding box center [469, 147] width 128 height 19
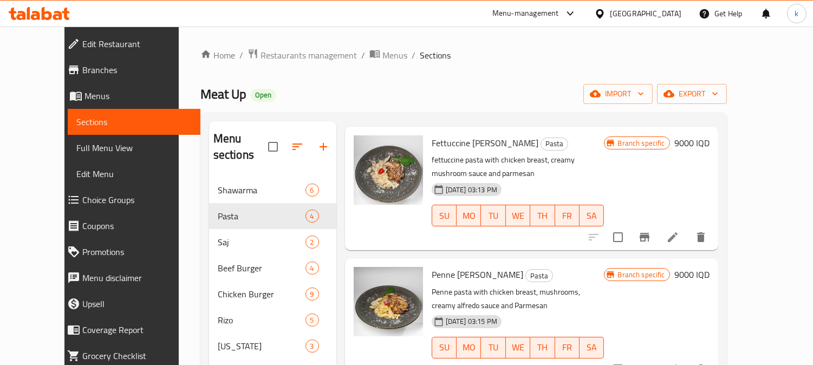
scroll to position [100, 0]
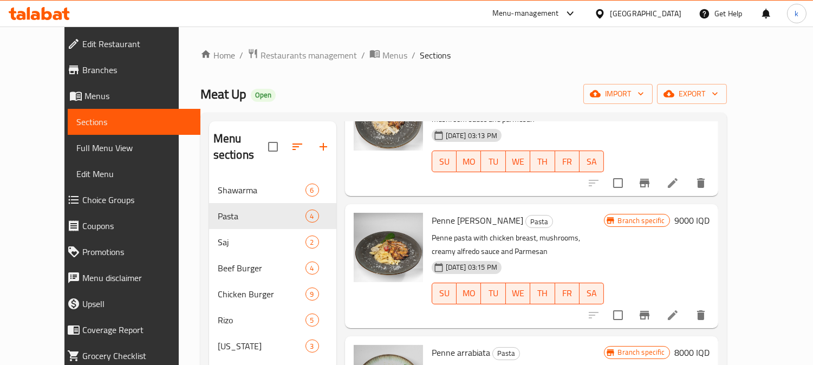
click at [650, 311] on icon "Branch-specific-item" at bounding box center [645, 315] width 10 height 9
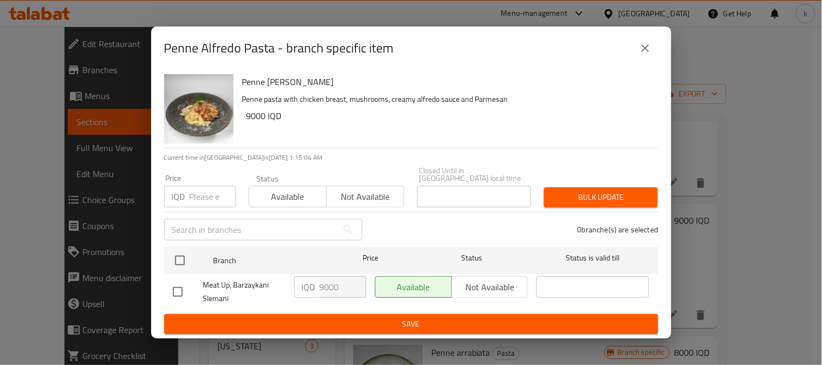
click at [641, 53] on icon "close" at bounding box center [645, 48] width 13 height 13
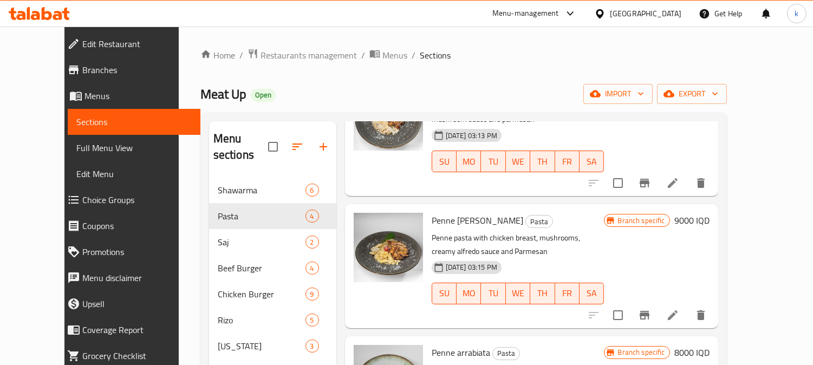
click at [432, 212] on span "Penne [PERSON_NAME]" at bounding box center [478, 220] width 92 height 16
drag, startPoint x: 416, startPoint y: 190, endPoint x: 488, endPoint y: 196, distance: 72.3
click at [488, 212] on span "Penne [PERSON_NAME]" at bounding box center [478, 220] width 92 height 16
copy span "Penne Alfredo Pasta"
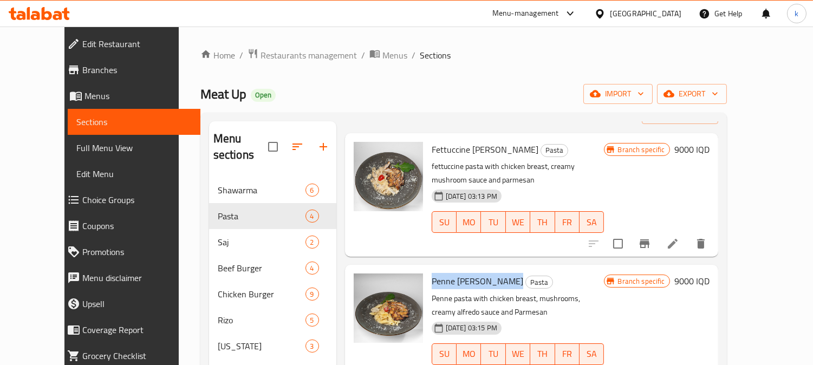
scroll to position [0, 0]
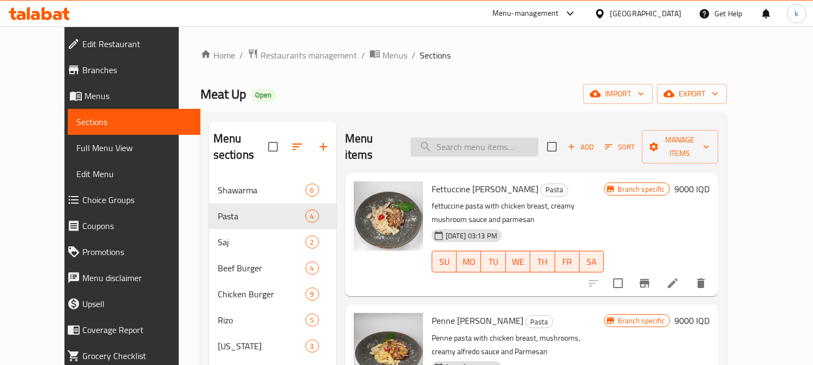
click at [478, 138] on input "search" at bounding box center [475, 147] width 128 height 19
paste input "Penne Alfredo Pasta"
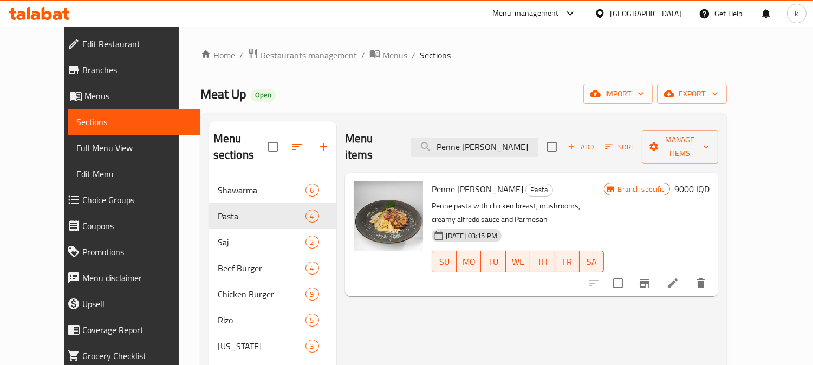
type input "Penne Alfredo Pasta"
click at [529, 138] on input "Penne Alfredo Pasta" at bounding box center [475, 147] width 128 height 19
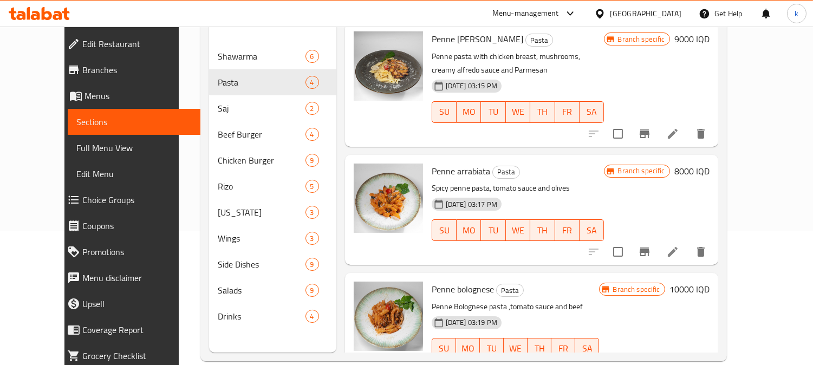
scroll to position [152, 0]
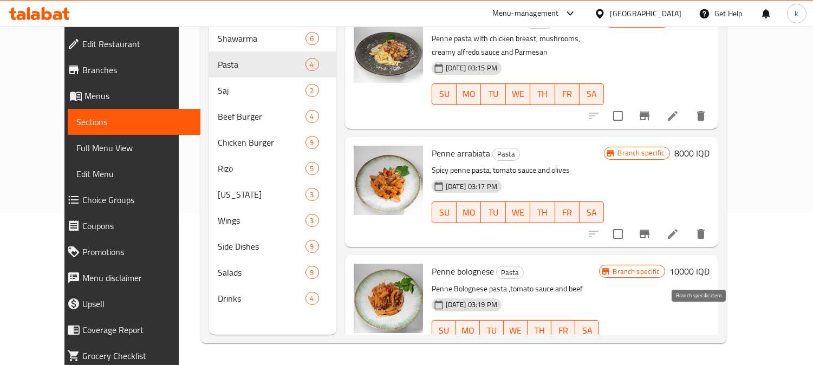
click at [651, 346] on icon "Branch-specific-item" at bounding box center [644, 352] width 13 height 13
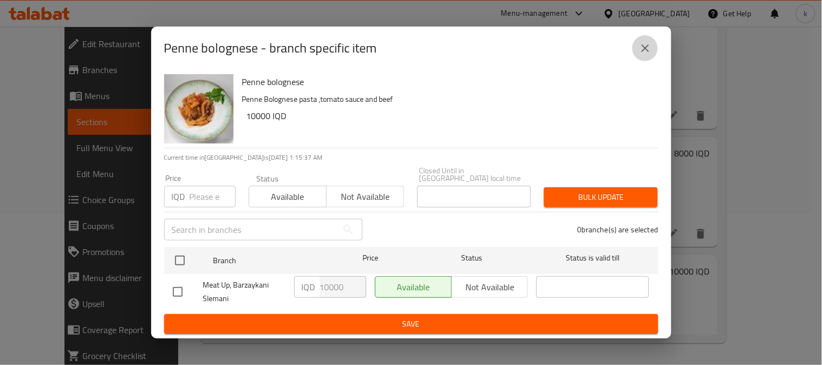
click at [641, 55] on icon "close" at bounding box center [645, 48] width 13 height 13
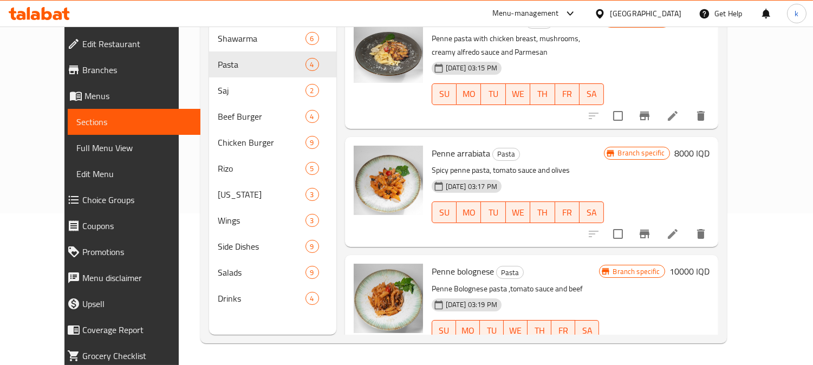
click at [710, 146] on h6 "8000 IQD" at bounding box center [692, 153] width 35 height 15
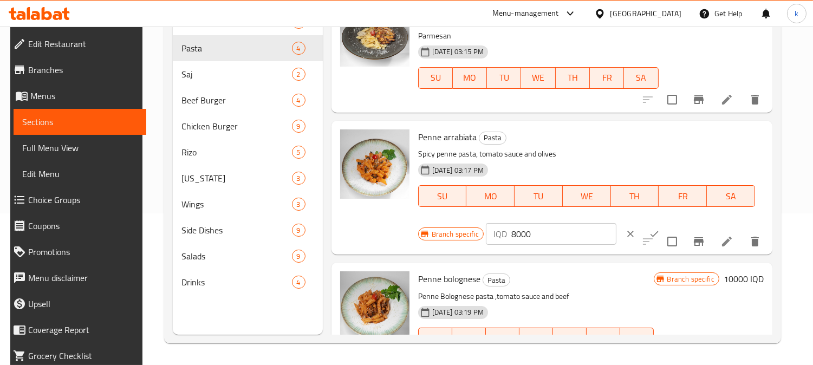
click at [516, 223] on input "8000" at bounding box center [564, 234] width 105 height 22
paste input "9"
type input "9000"
click at [649, 229] on icon "ok" at bounding box center [654, 234] width 11 height 11
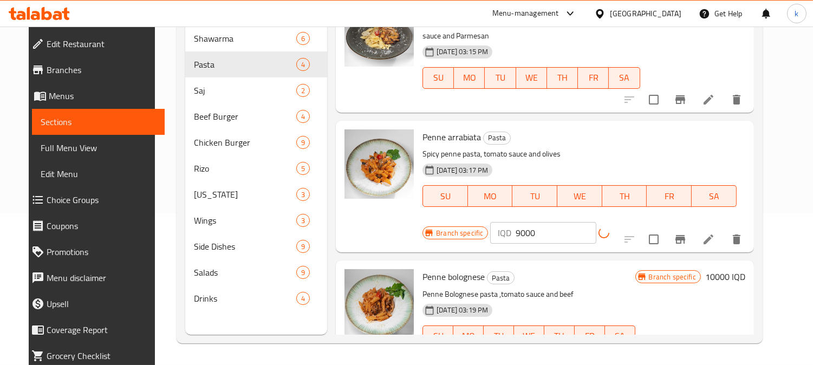
click at [690, 227] on button "Branch-specific-item" at bounding box center [681, 240] width 26 height 26
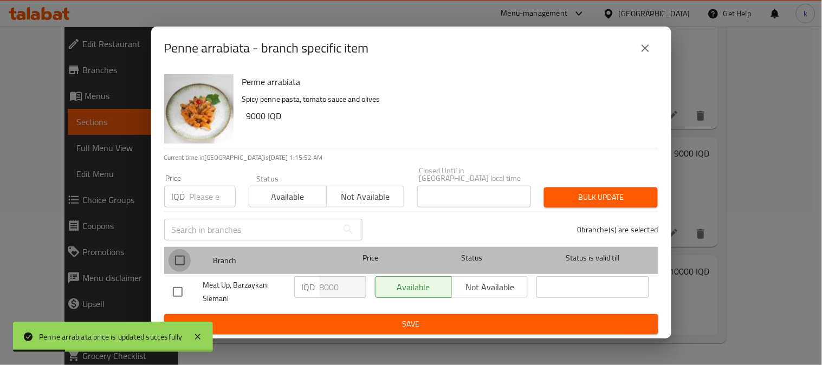
click at [184, 257] on input "checkbox" at bounding box center [180, 260] width 23 height 23
checkbox input "true"
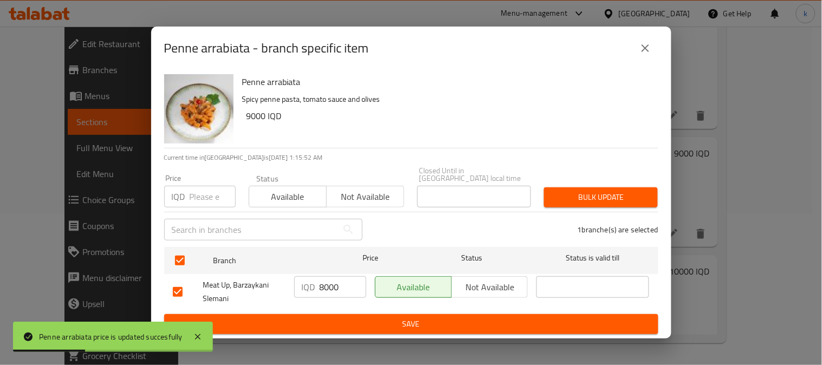
click at [327, 282] on input "8000" at bounding box center [343, 287] width 47 height 22
drag, startPoint x: 327, startPoint y: 282, endPoint x: 344, endPoint y: 298, distance: 23.0
click at [328, 283] on input "8000" at bounding box center [343, 287] width 47 height 22
paste input "9"
type input "9000"
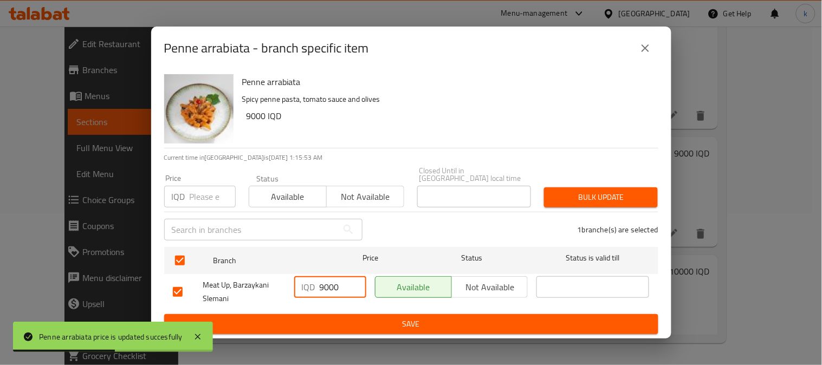
click at [376, 323] on span "Save" at bounding box center [411, 325] width 477 height 14
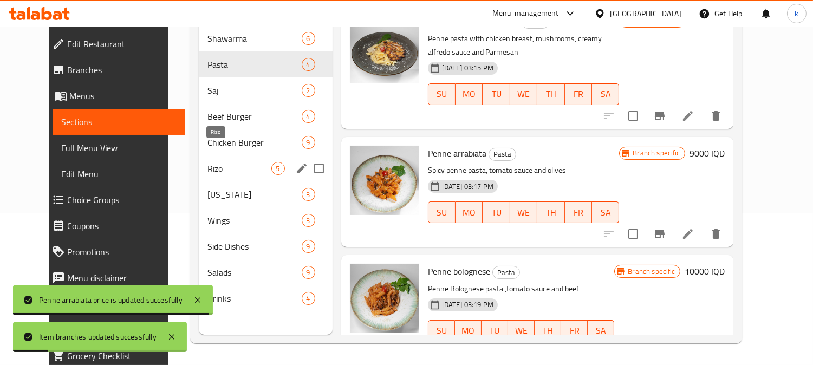
click at [215, 162] on span "Rizo" at bounding box center [240, 168] width 64 height 13
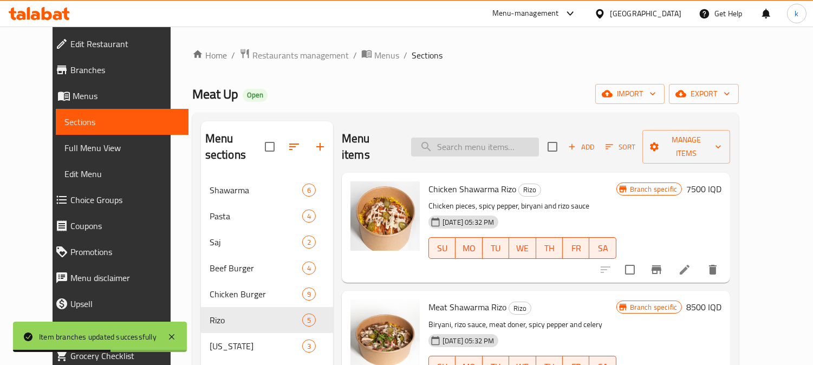
click at [494, 138] on input "search" at bounding box center [475, 147] width 128 height 19
paste input "Classic Rizo"
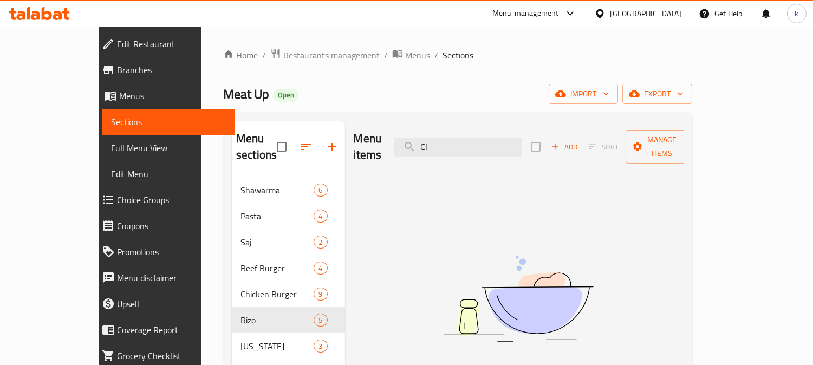
type input "C"
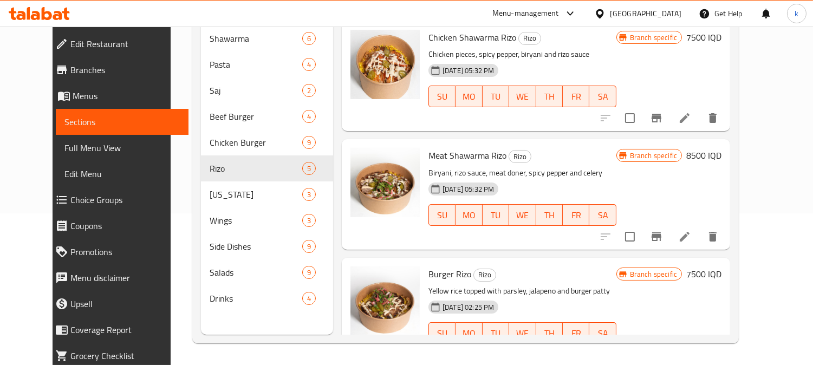
scroll to position [51, 0]
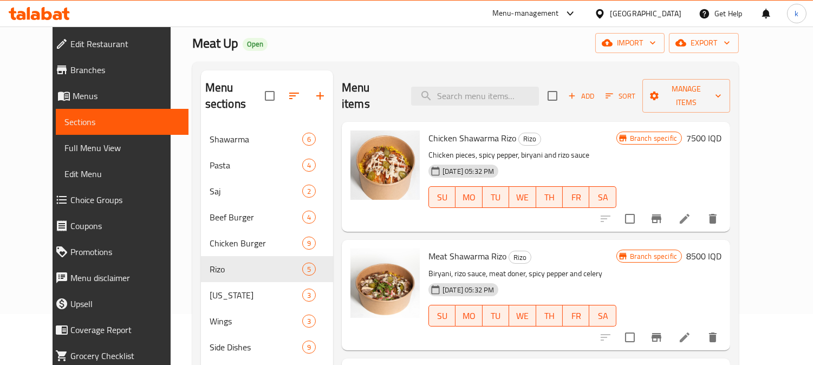
click at [670, 206] on button "Branch-specific-item" at bounding box center [657, 219] width 26 height 26
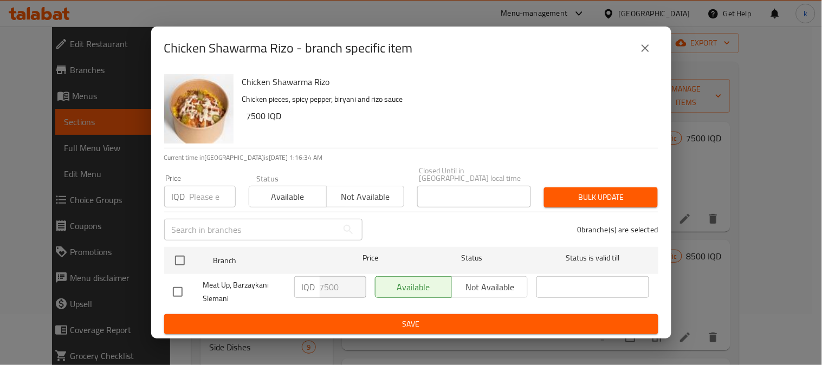
click at [640, 50] on icon "close" at bounding box center [645, 48] width 13 height 13
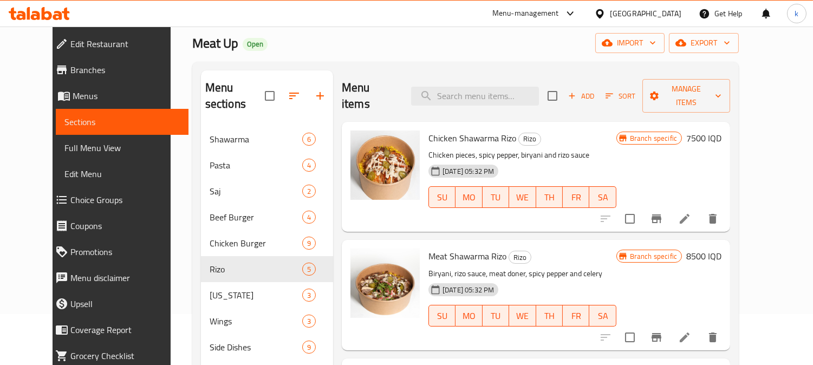
scroll to position [100, 0]
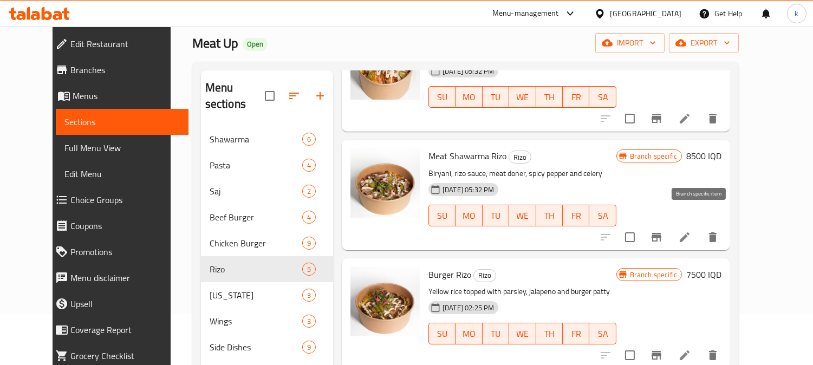
click at [663, 231] on icon "Branch-specific-item" at bounding box center [656, 237] width 13 height 13
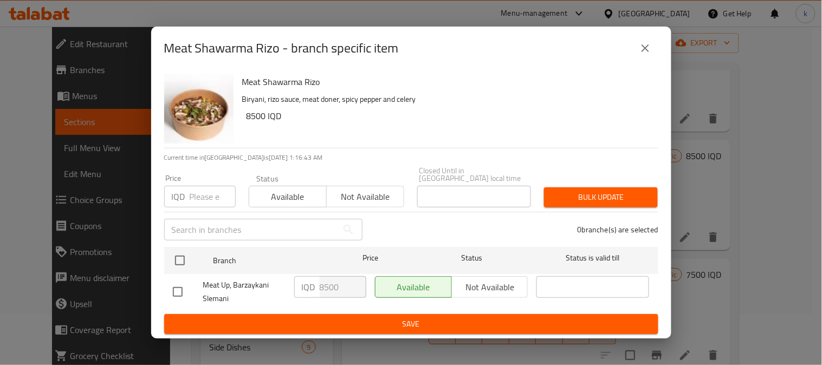
click at [634, 56] on button "close" at bounding box center [645, 48] width 26 height 26
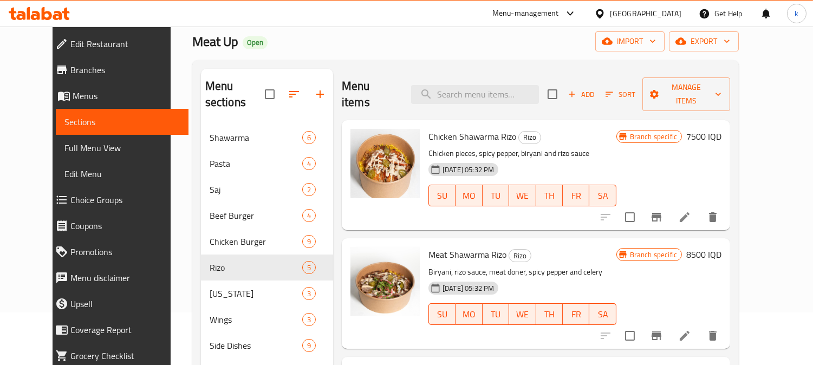
scroll to position [0, 0]
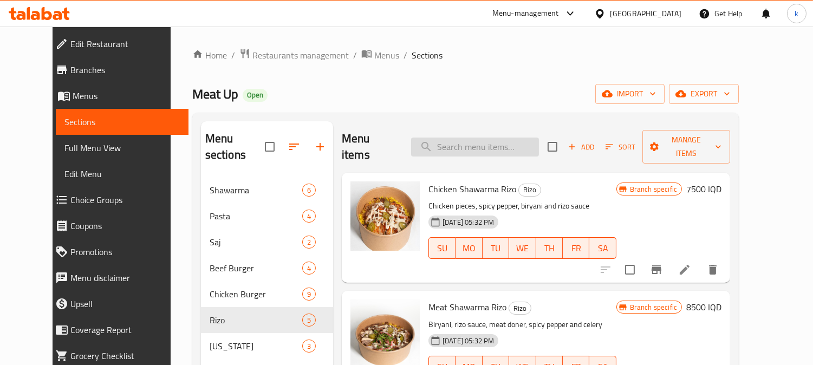
click at [477, 145] on input "search" at bounding box center [475, 147] width 128 height 19
paste input "Mixed Shawarma Rizo"
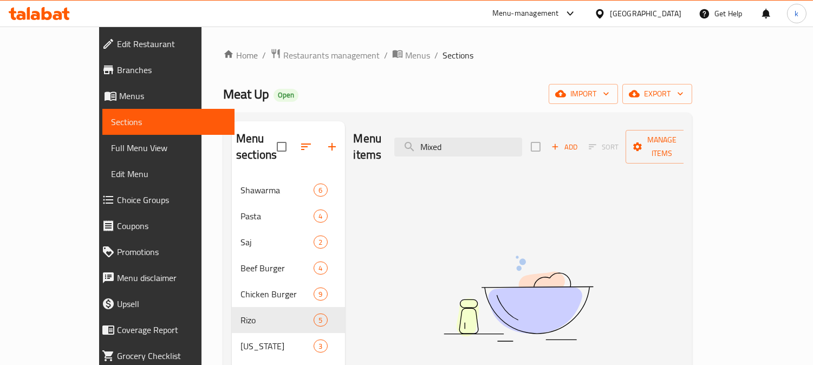
type input "Mixed"
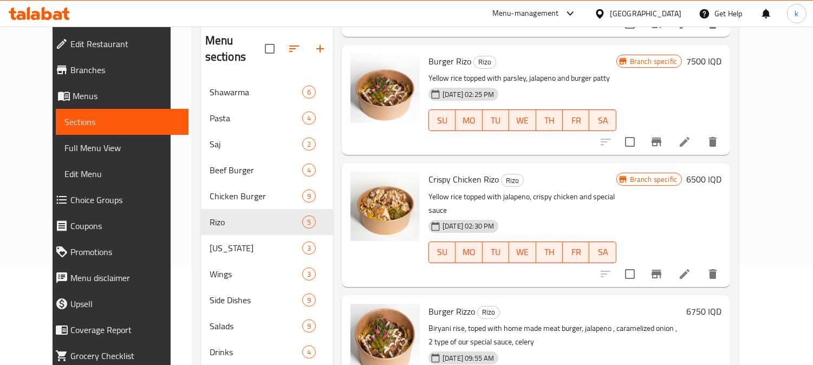
scroll to position [100, 0]
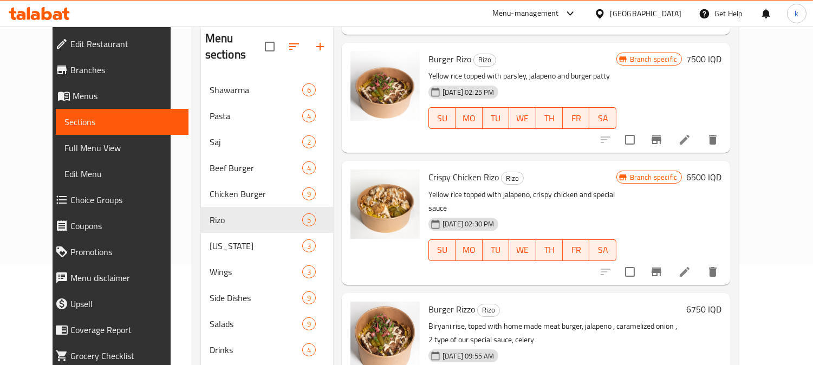
click at [670, 259] on button "Branch-specific-item" at bounding box center [657, 272] width 26 height 26
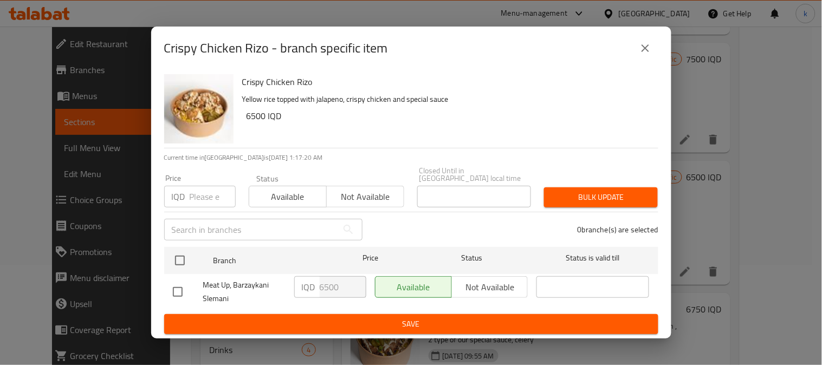
click at [649, 53] on icon "close" at bounding box center [645, 48] width 13 height 13
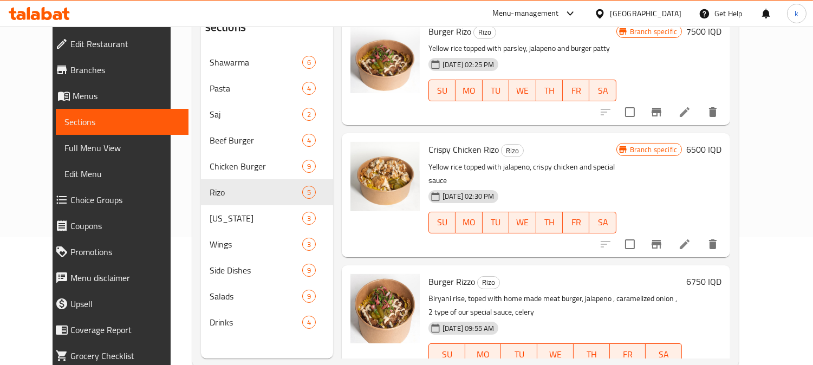
scroll to position [152, 0]
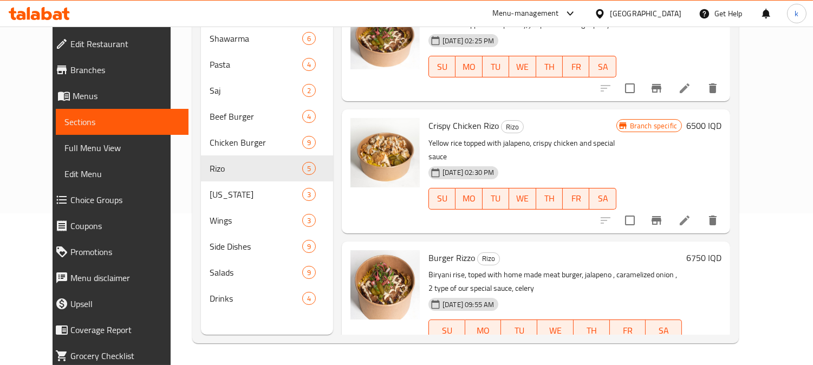
click at [682, 250] on h6 "Burger Rizzo Rizo" at bounding box center [556, 257] width 254 height 15
click at [722, 250] on h6 "6750 IQD" at bounding box center [704, 257] width 35 height 15
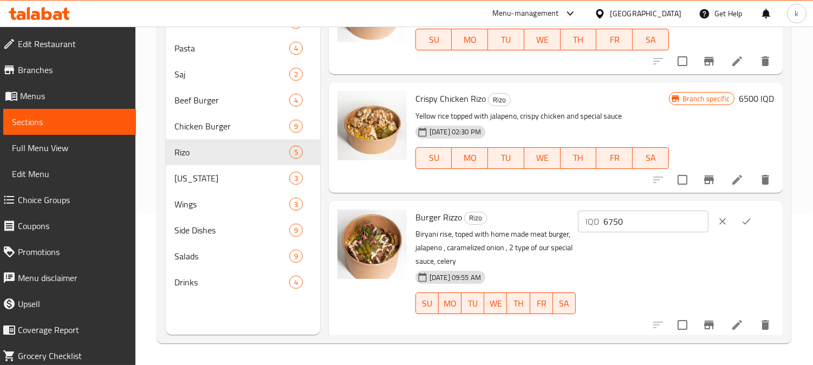
scroll to position [280, 0]
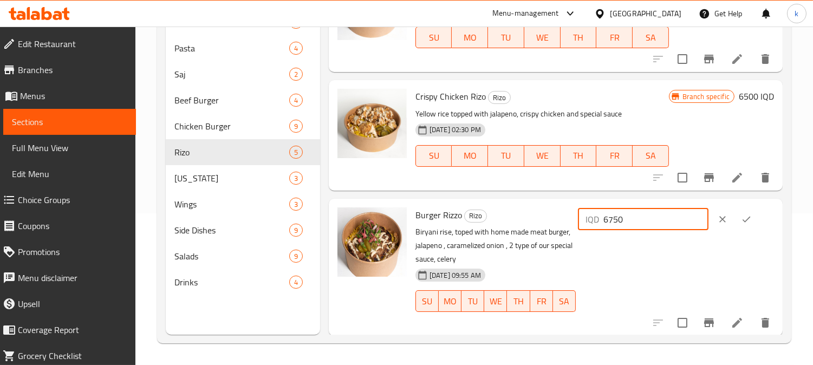
click at [629, 215] on input "6750" at bounding box center [656, 220] width 105 height 22
paste input "750"
type input "7500"
click at [737, 222] on button "ok" at bounding box center [747, 220] width 24 height 24
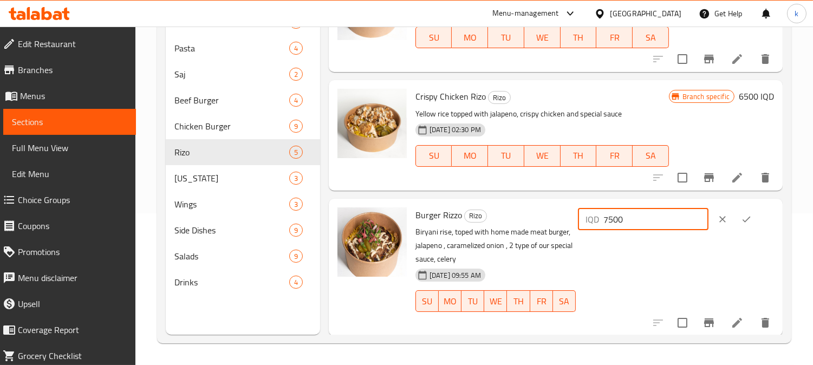
scroll to position [267, 0]
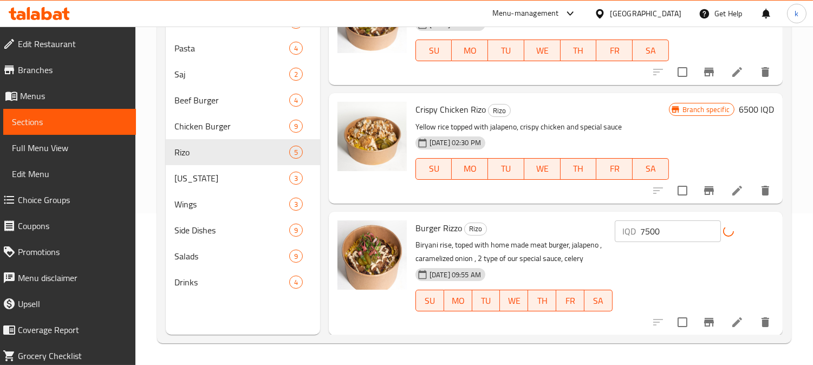
click at [688, 331] on div at bounding box center [711, 322] width 133 height 26
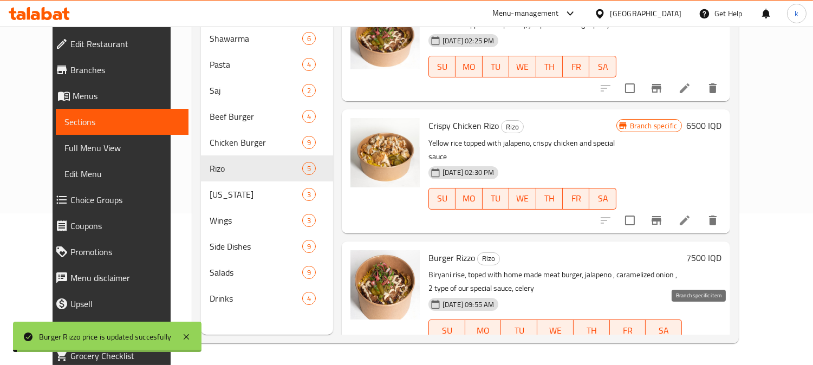
click at [662, 348] on icon "Branch-specific-item" at bounding box center [657, 352] width 10 height 9
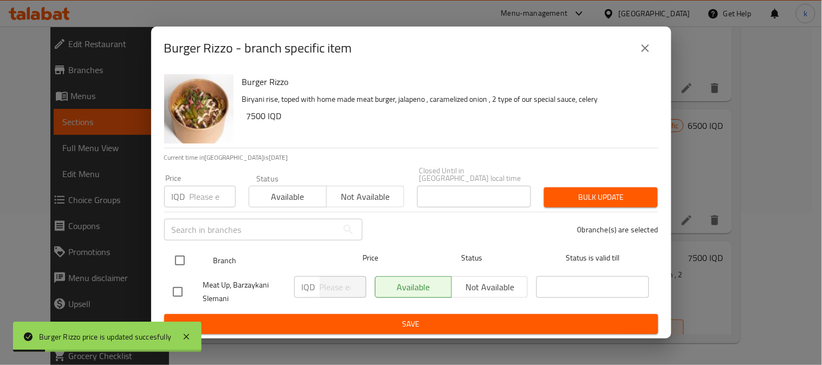
drag, startPoint x: 176, startPoint y: 256, endPoint x: 204, endPoint y: 262, distance: 29.2
click at [176, 256] on input "checkbox" at bounding box center [180, 260] width 23 height 23
checkbox input "true"
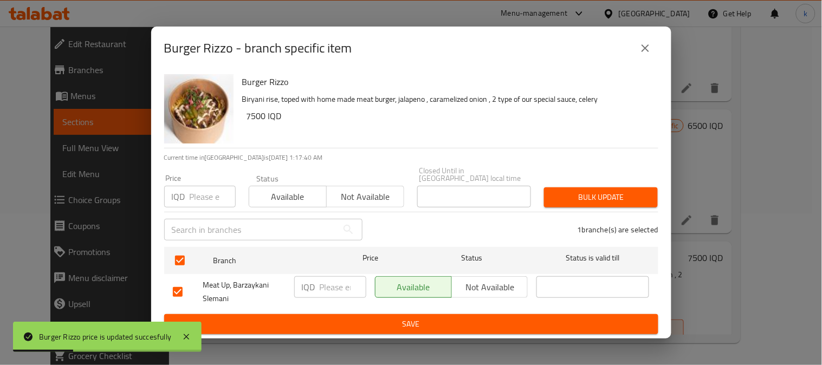
click at [337, 282] on input "number" at bounding box center [343, 287] width 47 height 22
paste input "7500"
type input "7500"
click at [369, 314] on button "Save" at bounding box center [411, 324] width 494 height 20
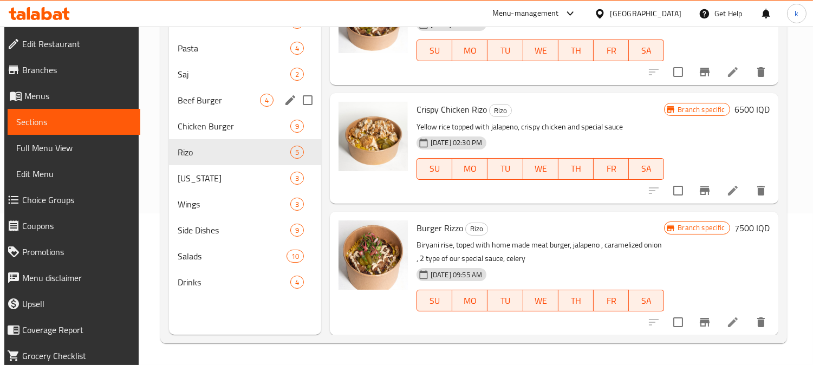
click at [208, 112] on div "Beef Burger 4" at bounding box center [245, 100] width 152 height 26
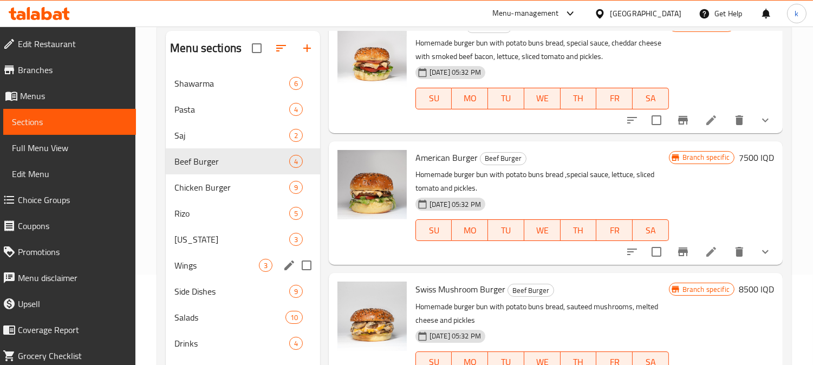
scroll to position [51, 0]
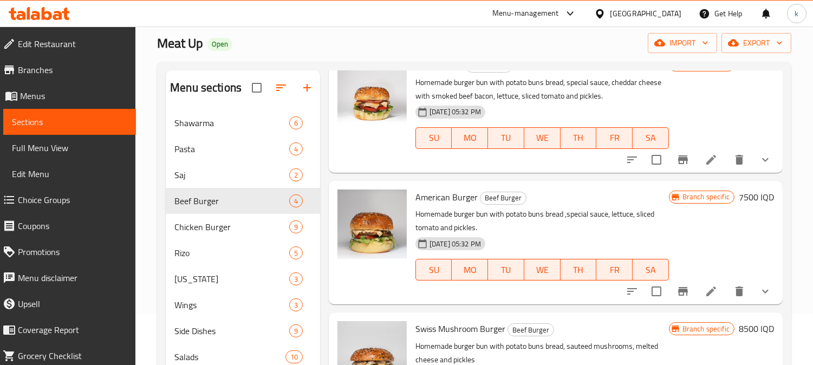
click at [306, 83] on icon "button" at bounding box center [307, 87] width 13 height 13
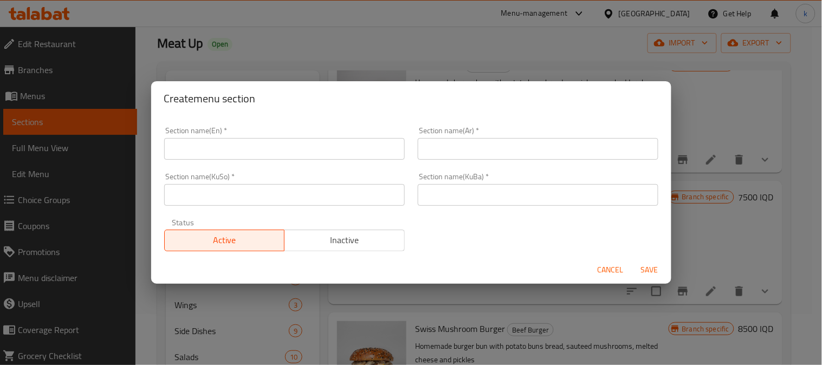
click at [462, 198] on input "text" at bounding box center [538, 195] width 241 height 22
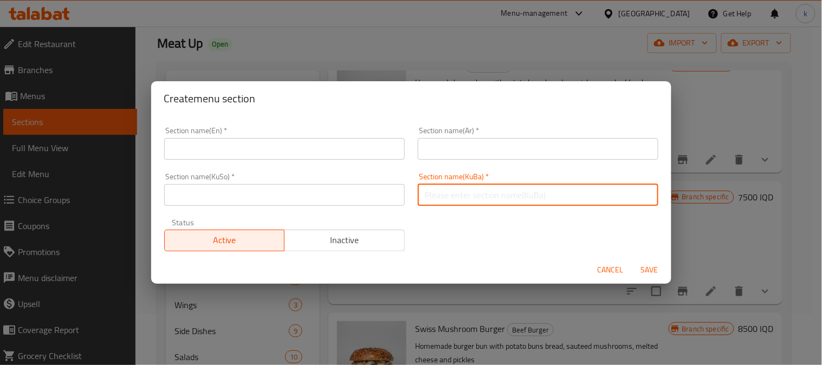
paste input "شاورمەی تێکەڵ"
type input "شاورمەی تێکەڵ"
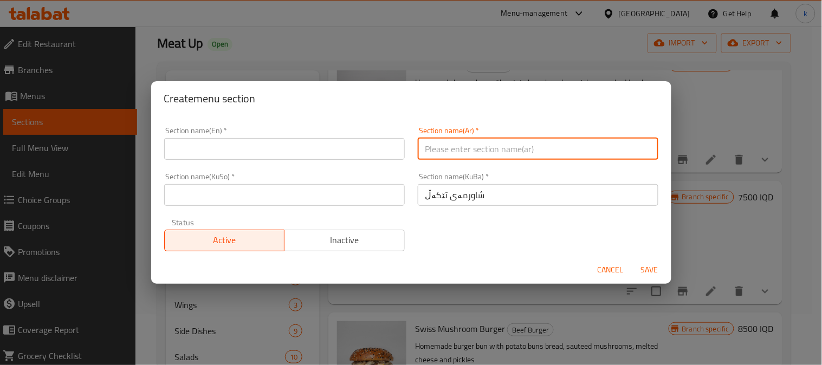
click at [462, 150] on input "text" at bounding box center [538, 149] width 241 height 22
paste input "شاورما مشكلة"
type input "شاورما مشكلة"
click at [282, 160] on div "Section name(En)   * Section name(En) *" at bounding box center [285, 143] width 254 height 46
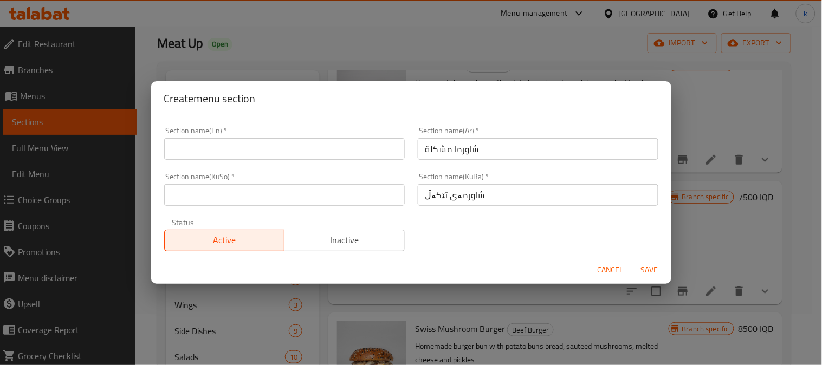
click at [251, 147] on input "text" at bounding box center [284, 149] width 241 height 22
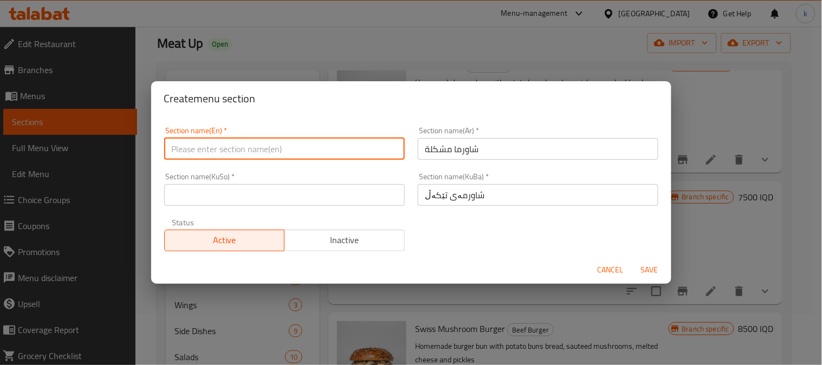
paste input "Mixed Shawarma"
type input "Mixed Shawarma"
click at [418, 192] on input "شاورمەی تێکەڵ" at bounding box center [538, 195] width 241 height 22
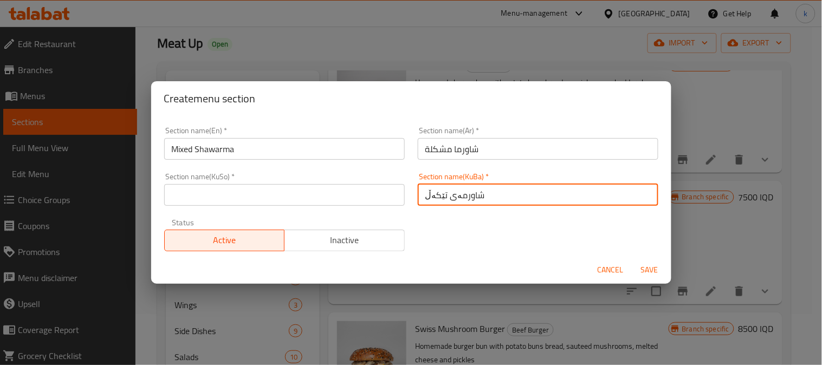
click at [429, 193] on input "شاورمەی تێکەڵ" at bounding box center [538, 195] width 241 height 22
click at [429, 193] on input "شاورمەی موشەکەل" at bounding box center [538, 195] width 241 height 22
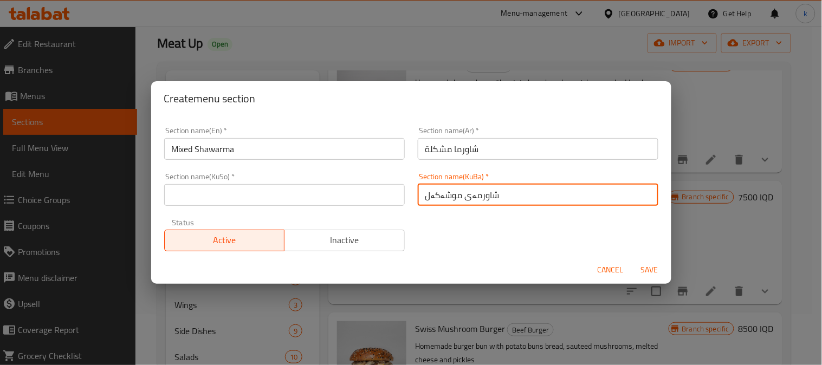
type input "شاورمەی موشەکەل"
click at [322, 190] on input "text" at bounding box center [284, 195] width 241 height 22
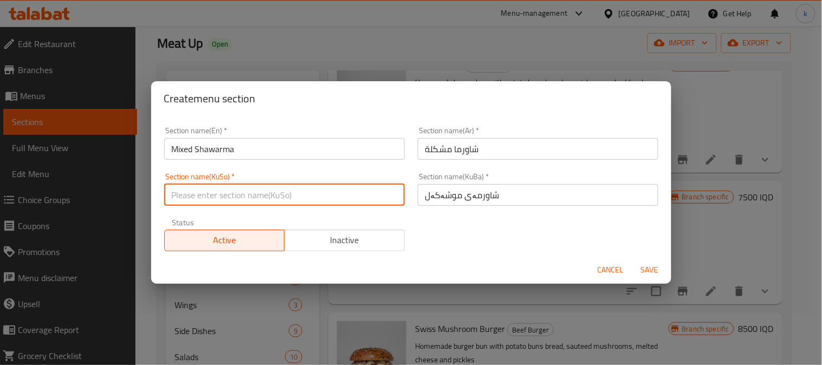
paste input "شاورمەی موشەکەل"
type input "شاورمەی موشەکەل"
click at [647, 272] on span "Save" at bounding box center [650, 270] width 26 height 14
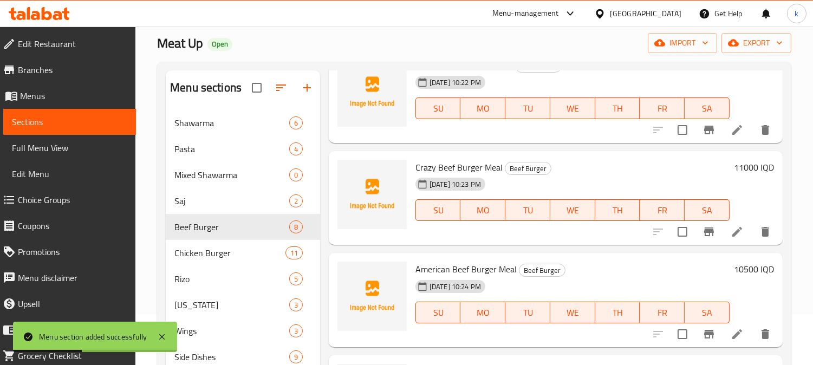
scroll to position [0, 0]
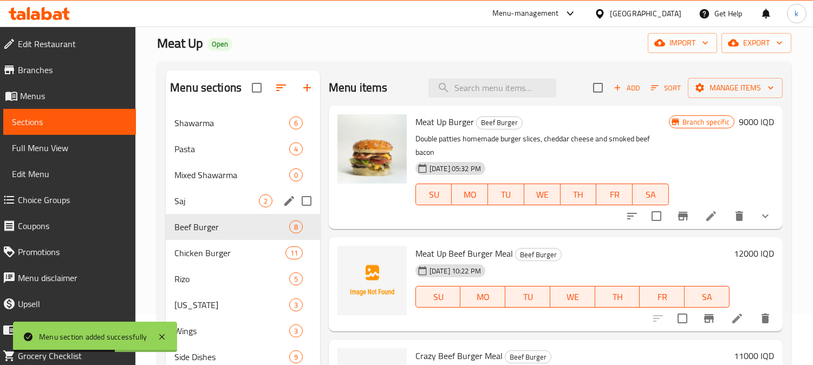
click at [237, 179] on span "Mixed Shawarma" at bounding box center [232, 175] width 115 height 13
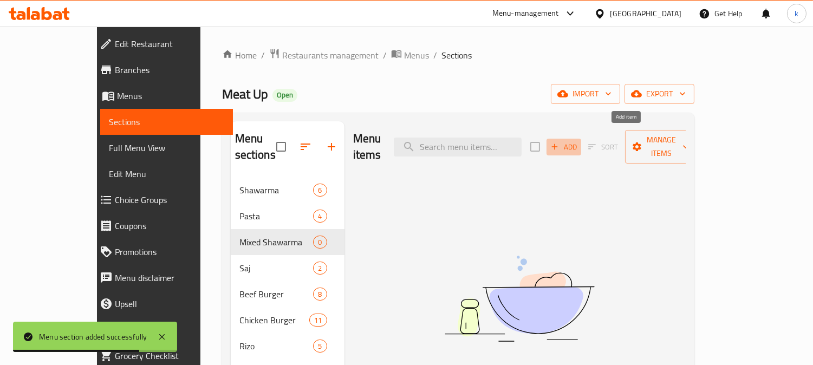
click at [560, 144] on icon "button" at bounding box center [555, 147] width 10 height 10
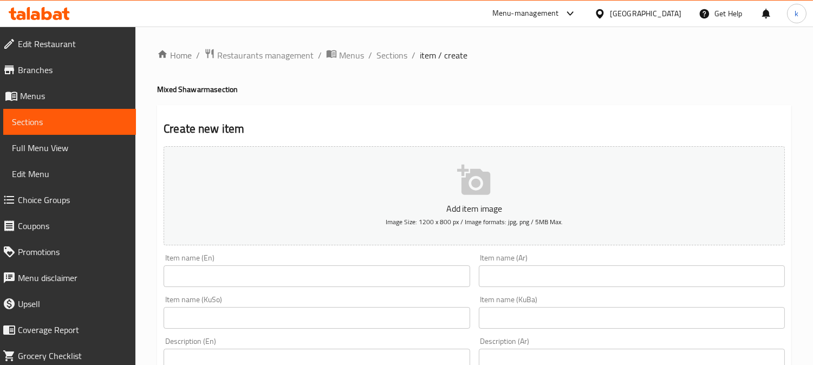
scroll to position [100, 0]
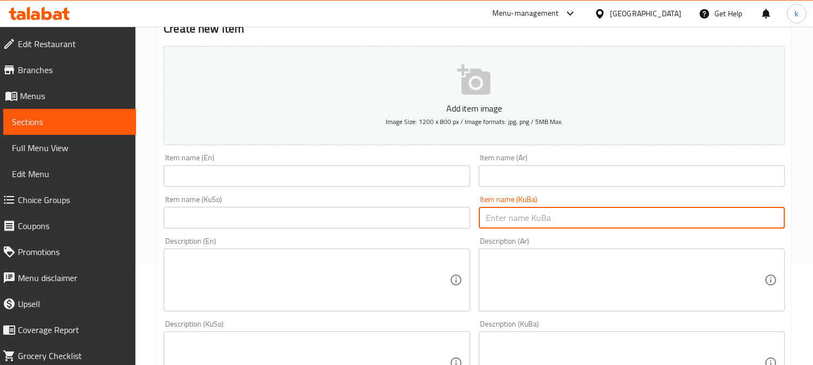
click at [527, 211] on input "text" at bounding box center [632, 218] width 306 height 22
paste input "سەندویچی شاورمەی مووشەکەل"
type input "سەندویچی شاورمەی مووشەکەل"
drag, startPoint x: 389, startPoint y: 221, endPoint x: 505, endPoint y: 172, distance: 125.1
click at [391, 219] on input "text" at bounding box center [317, 218] width 306 height 22
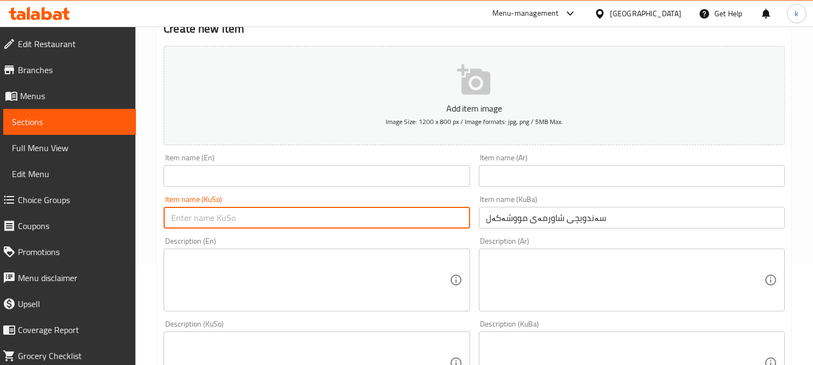
paste input "سەندویچی شاورمەی مووشەکەل"
type input "سەندویچی شاورمەی مووشەکەل"
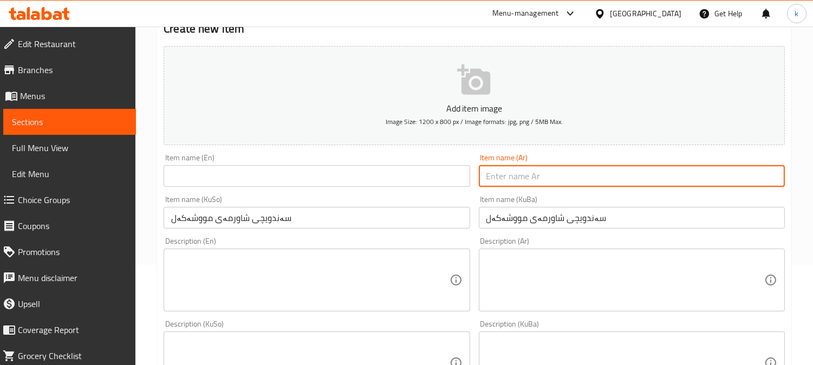
click at [508, 171] on input "text" at bounding box center [632, 176] width 306 height 22
click at [509, 180] on input "text" at bounding box center [632, 176] width 306 height 22
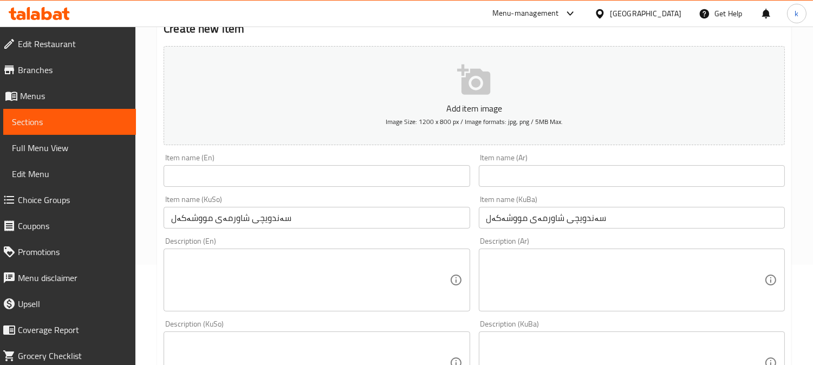
click at [497, 251] on div "Description (Ar)" at bounding box center [632, 280] width 306 height 63
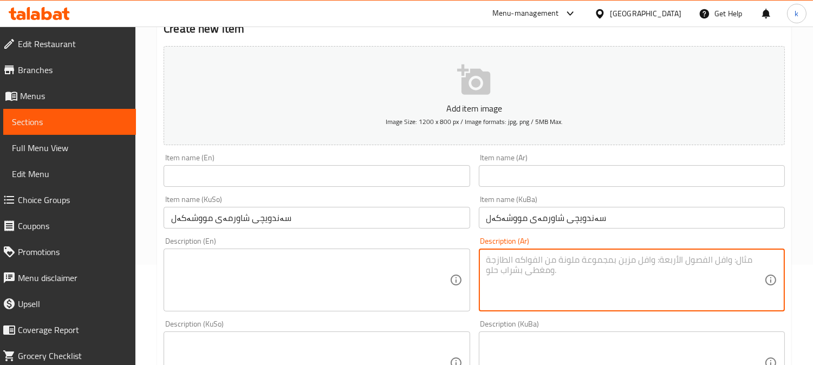
click at [515, 176] on input "text" at bounding box center [632, 176] width 306 height 22
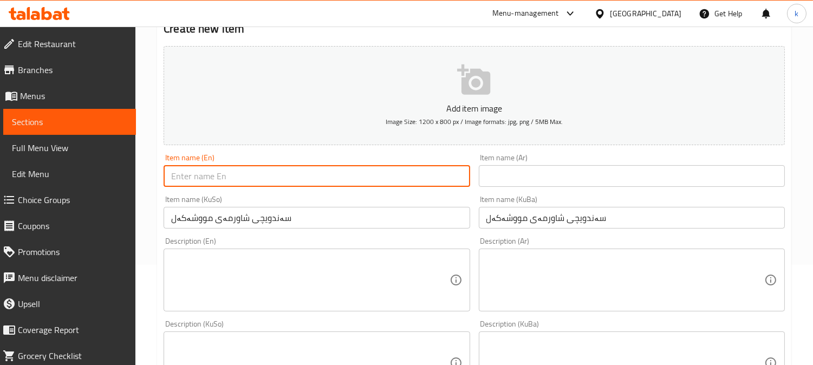
click at [296, 174] on input "text" at bounding box center [317, 176] width 306 height 22
paste input "Mixed Shawarma Sandwich"
type input "Mixed Shawarma Sandwich"
drag, startPoint x: 537, startPoint y: 179, endPoint x: 531, endPoint y: 189, distance: 11.2
click at [537, 179] on input "text" at bounding box center [632, 176] width 306 height 22
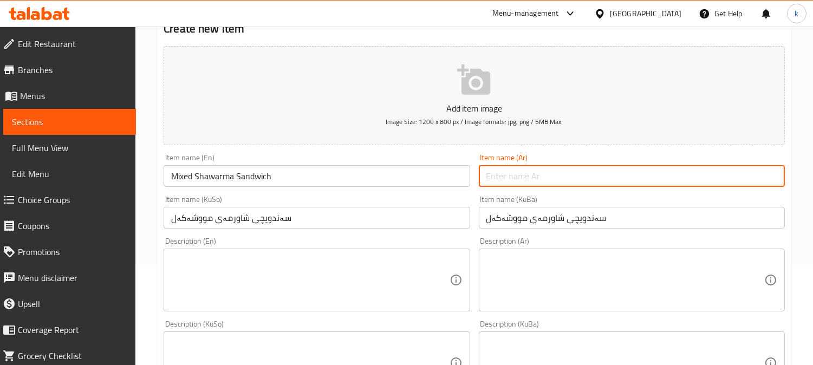
paste input "سندويتش شاورما مشكلة"
type input "سندويتش شاورما مشكلة"
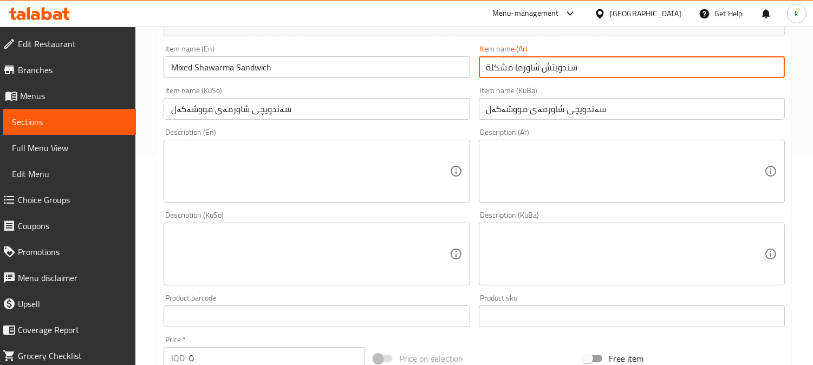
scroll to position [301, 0]
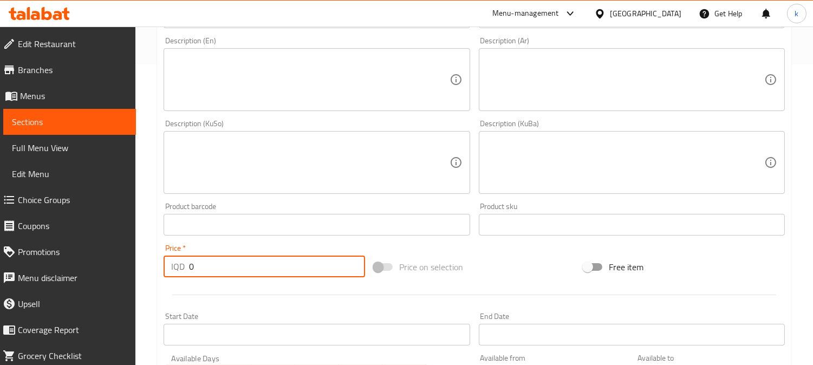
drag, startPoint x: 156, startPoint y: 261, endPoint x: 131, endPoint y: 261, distance: 25.5
click at [131, 261] on div "Edit Restaurant Branches Menus Sections Full Menu View Edit Menu Choice Groups …" at bounding box center [406, 158] width 813 height 864
paste input "500"
type input "5000"
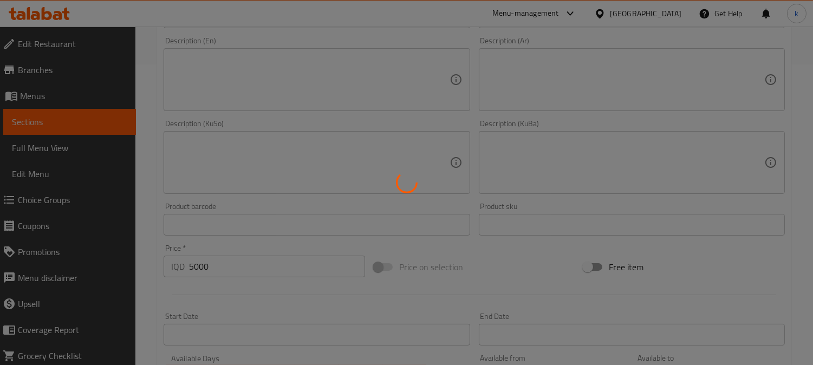
type input "0"
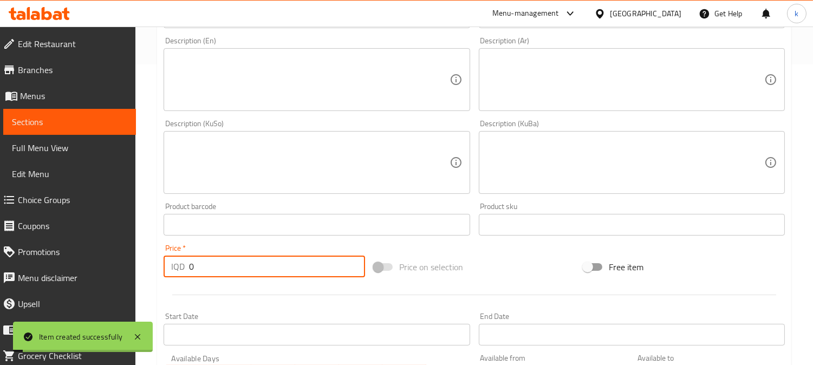
scroll to position [100, 0]
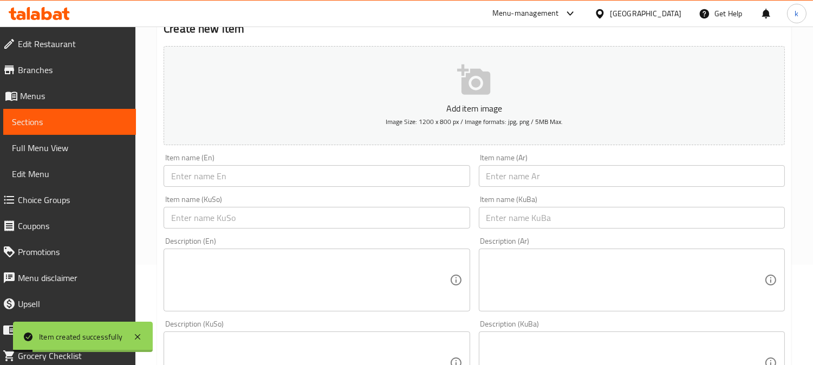
drag, startPoint x: 543, startPoint y: 210, endPoint x: 502, endPoint y: 219, distance: 42.2
click at [543, 210] on input "text" at bounding box center [632, 218] width 306 height 22
paste input "ژەمی سەندویچی شاورمەی مووشەکەل"
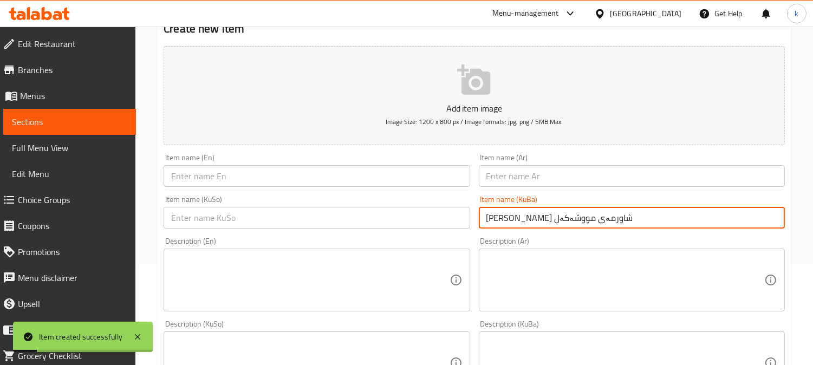
type input "ژەمی سەندویچی شاورمەی مووشەکەل"
drag, startPoint x: 453, startPoint y: 221, endPoint x: 488, endPoint y: 204, distance: 39.3
click at [453, 221] on input "text" at bounding box center [317, 218] width 306 height 22
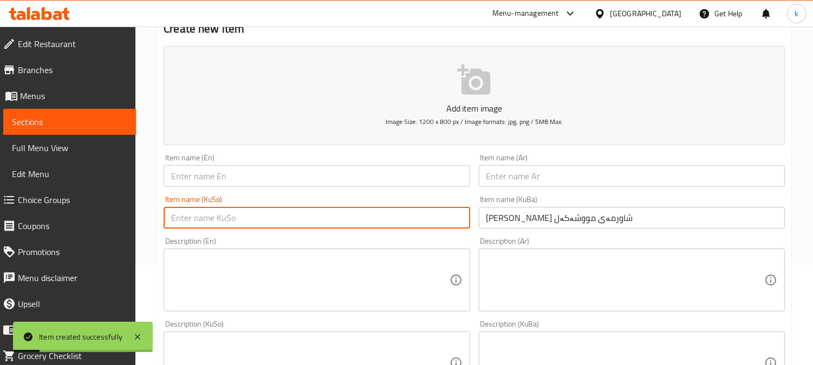
paste input "ژەمی سەندویچی شاورمەی مووشەکەل"
type input "ژەمی سەندویچی شاورمەی مووشەکەل"
click at [508, 179] on input "text" at bounding box center [632, 176] width 306 height 22
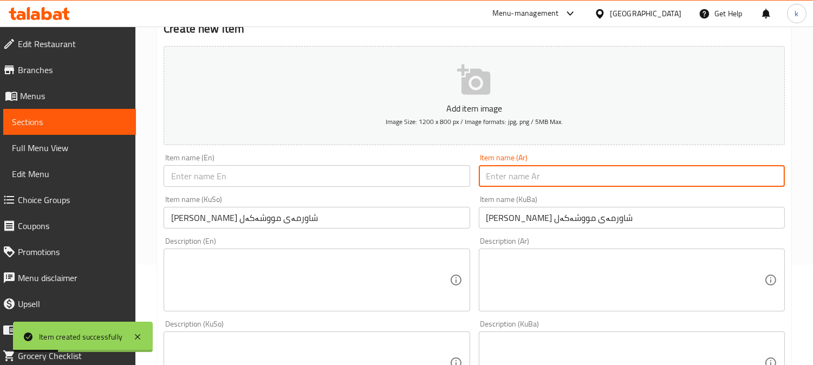
paste input "وجبة سندويتش شاورما مشكلة"
type input "وجبة سندويتش شاورما مشكلة"
click at [270, 183] on input "text" at bounding box center [317, 176] width 306 height 22
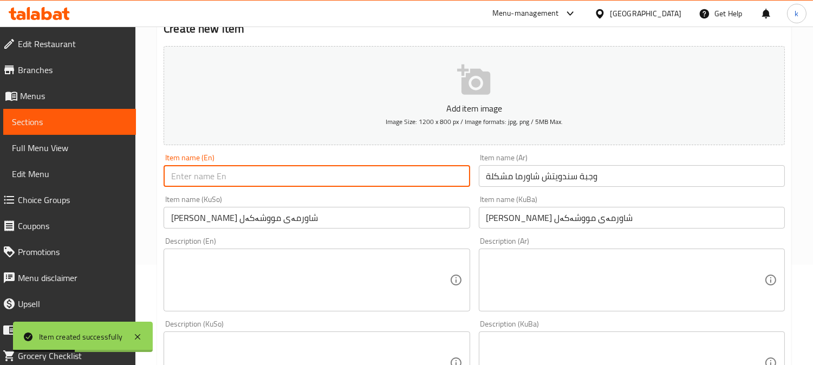
paste input "Mixed Shawarma Sandwich Meal"
type input "Mixed Shawarma Sandwich Meal"
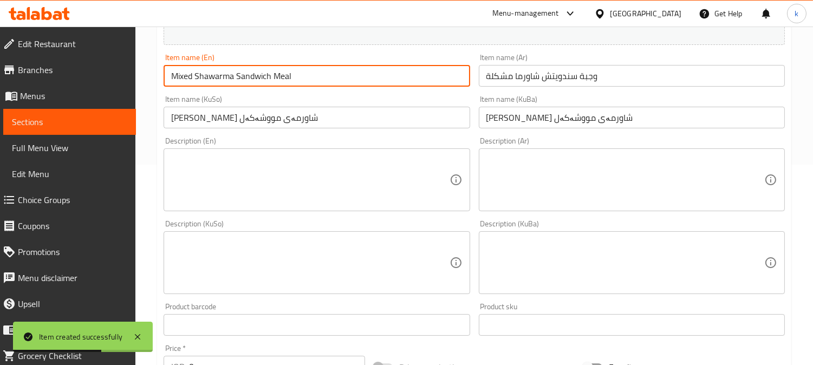
scroll to position [301, 0]
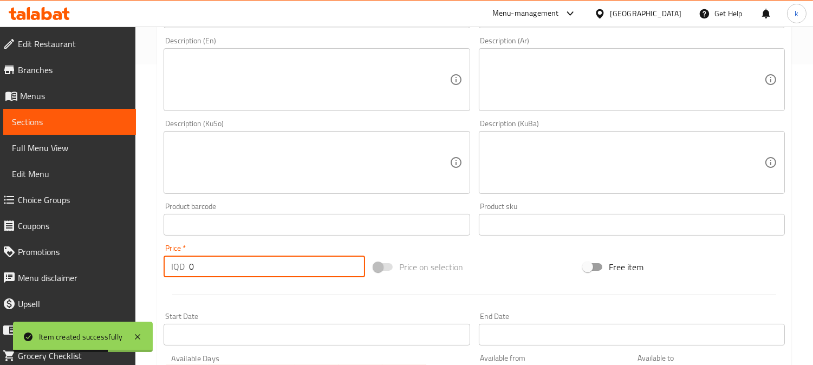
drag, startPoint x: 214, startPoint y: 258, endPoint x: 148, endPoint y: 271, distance: 67.4
click at [148, 271] on div "Home / Restaurants management / Menus / Sections / item / create Mixed Shawarma…" at bounding box center [474, 158] width 678 height 864
paste input "800"
type input "8000"
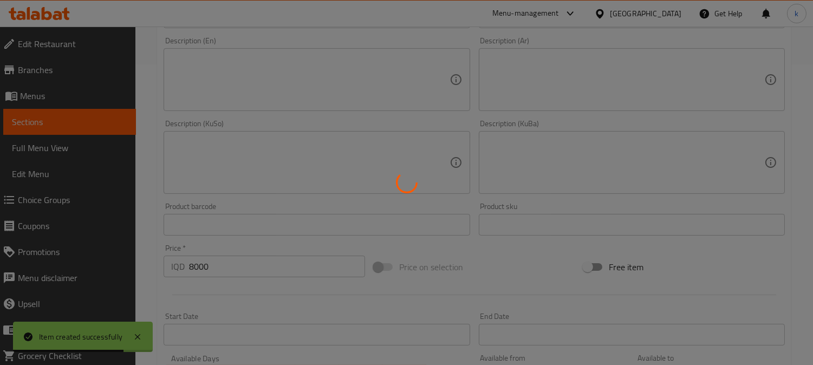
type input "0"
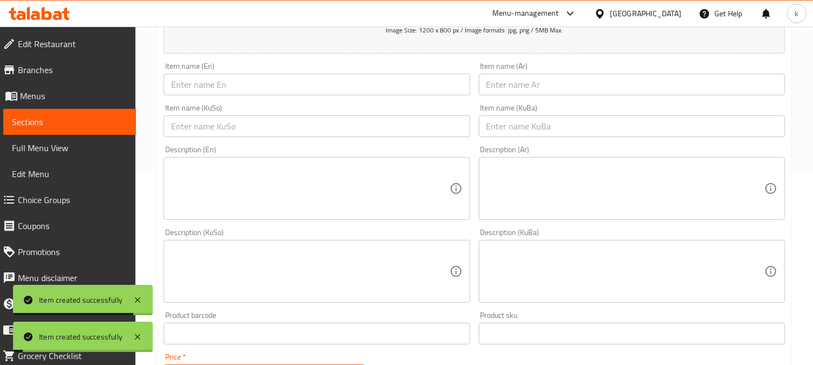
scroll to position [100, 0]
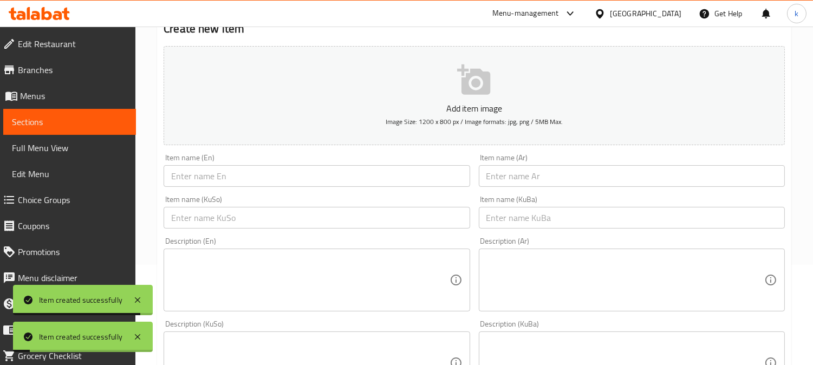
drag, startPoint x: 561, startPoint y: 219, endPoint x: 529, endPoint y: 219, distance: 32.0
click at [560, 218] on input "text" at bounding box center [632, 218] width 306 height 22
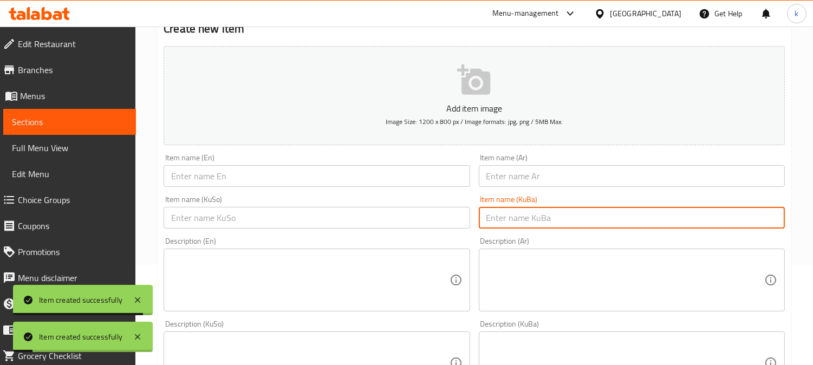
paste input "ڕۆڵی شاورمەی مووشەکەل"
type input "ڕۆڵی شاورمەی مووشەکەل"
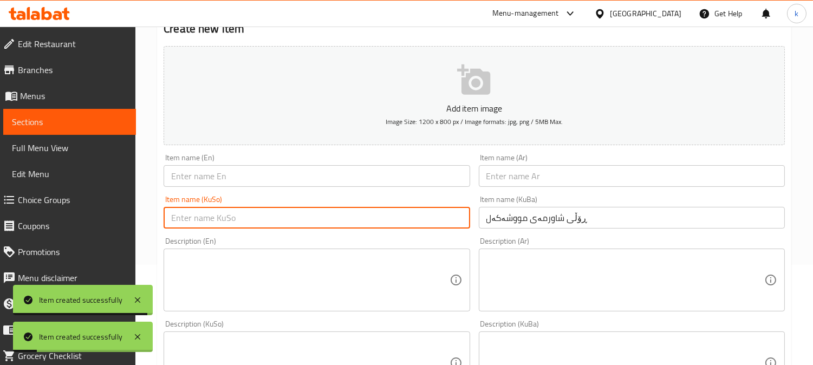
drag, startPoint x: 431, startPoint y: 218, endPoint x: 486, endPoint y: 192, distance: 60.6
click at [431, 218] on input "text" at bounding box center [317, 218] width 306 height 22
paste input "ڕۆڵی شاورمەی مووشەکەل"
type input "ڕۆڵی شاورمەی مووشەکەل"
click at [524, 176] on input "text" at bounding box center [632, 176] width 306 height 22
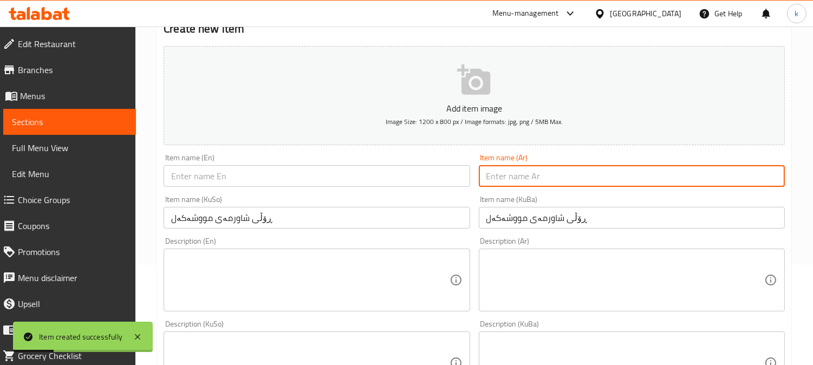
paste input "رول شاورما مشكلة"
type input "رول شاورما مشكلة"
click at [280, 188] on div "Item name (En) Item name (En)" at bounding box center [316, 171] width 315 height 42
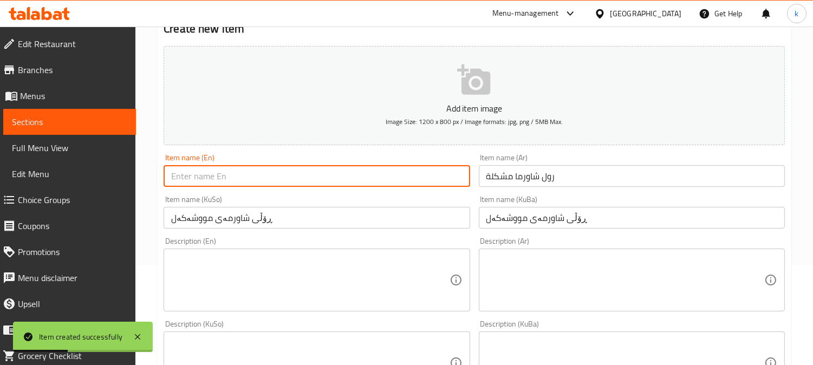
click at [263, 176] on input "text" at bounding box center [317, 176] width 306 height 22
paste input "Mixed Shawarma Roll"
type input "Mixed Shawarma Roll"
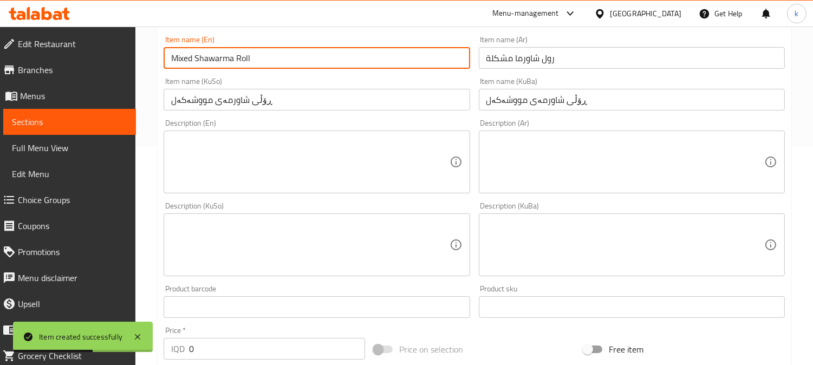
scroll to position [301, 0]
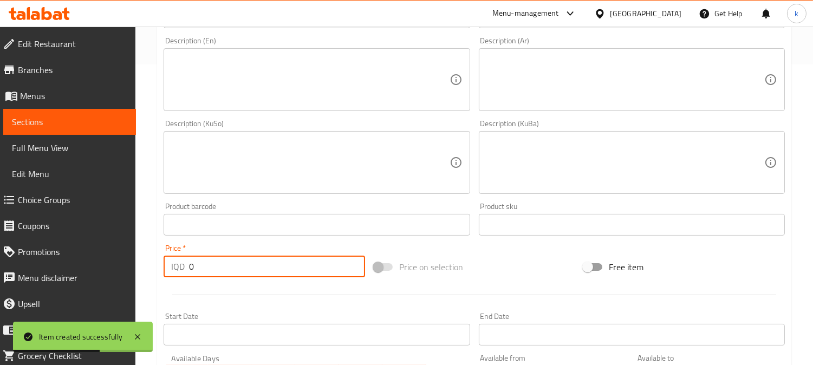
drag, startPoint x: 218, startPoint y: 257, endPoint x: 155, endPoint y: 262, distance: 63.1
click at [155, 262] on div "Home / Restaurants management / Menus / Sections / item / create Mixed Shawarma…" at bounding box center [474, 158] width 678 height 864
paste input "500"
type input "5000"
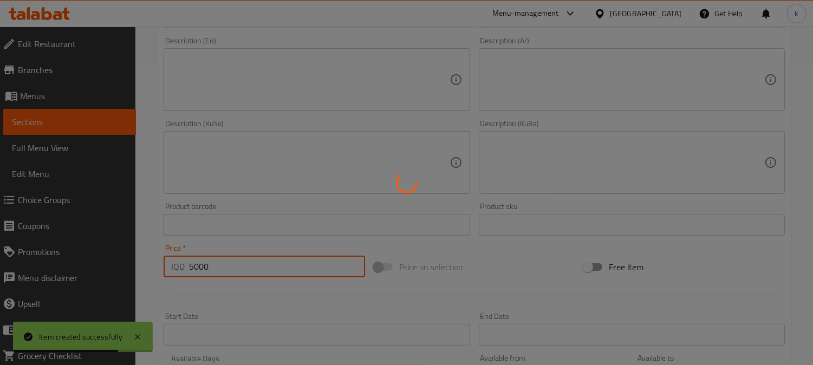
type input "0"
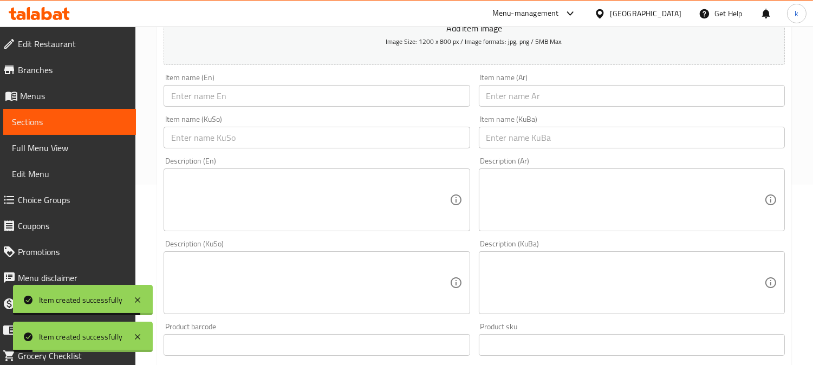
scroll to position [100, 0]
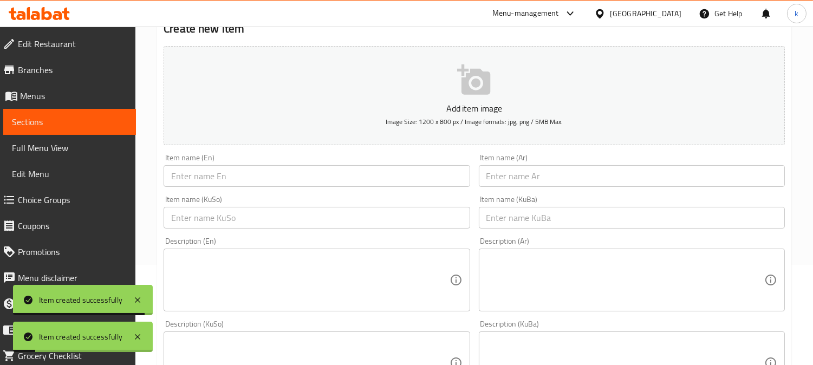
click at [515, 199] on div "Item name (KuBa) Item name (KuBa)" at bounding box center [632, 212] width 306 height 33
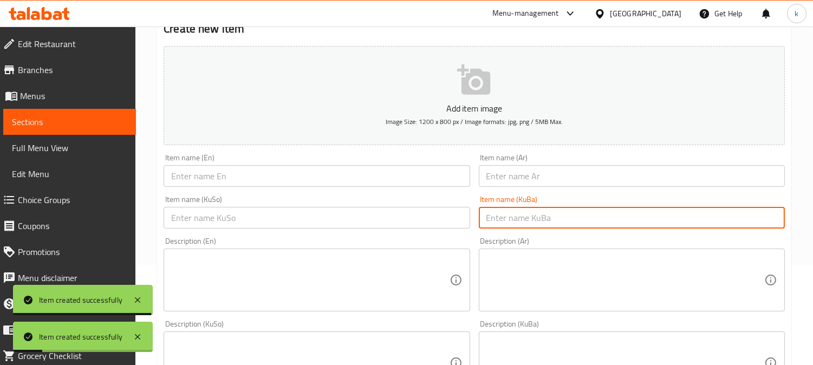
drag, startPoint x: 519, startPoint y: 211, endPoint x: 449, endPoint y: 214, distance: 69.9
click at [519, 211] on input "text" at bounding box center [632, 218] width 306 height 22
paste input "ژەمی ڕۆڵی شاورمەی مووشەکەل"
type input "ژەمی ڕۆڵی شاورمەی مووشەکەل"
drag, startPoint x: 411, startPoint y: 214, endPoint x: 486, endPoint y: 187, distance: 79.4
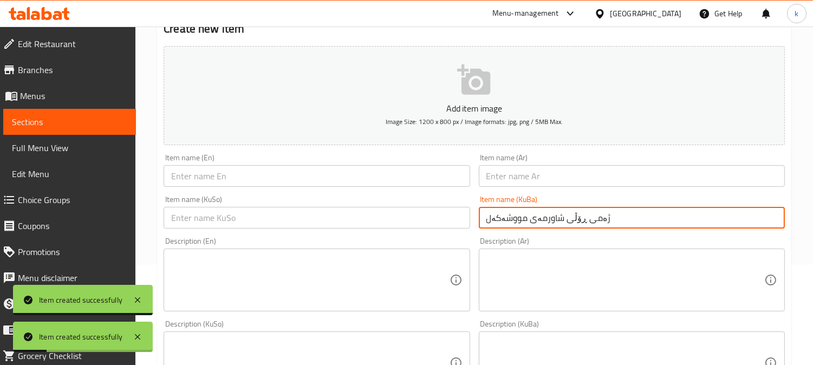
click at [412, 214] on input "text" at bounding box center [317, 218] width 306 height 22
paste input "ژەمی ڕۆڵی شاورمەی مووشەکەل"
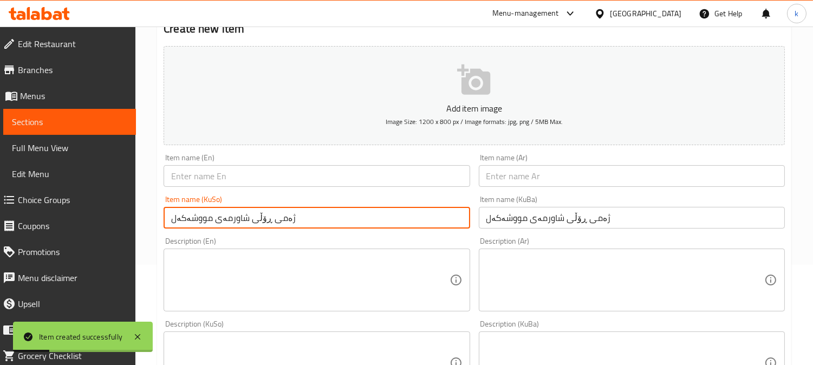
type input "ژەمی ڕۆڵی شاورمەی مووشەکەل"
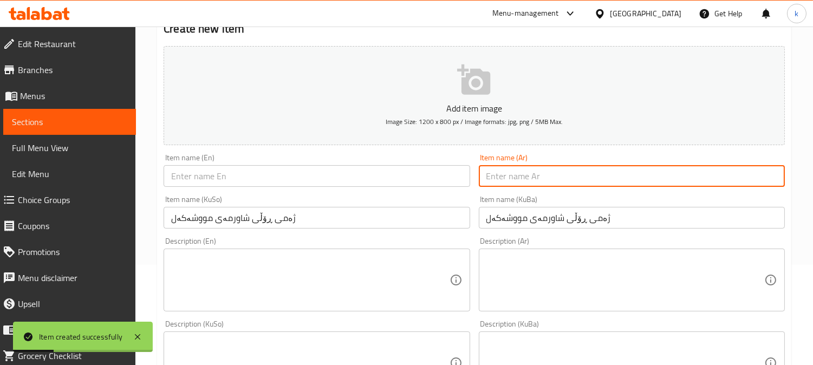
click at [497, 182] on input "text" at bounding box center [632, 176] width 306 height 22
paste input "وجبة رول شاورما مشكلة"
type input "وجبة رول شاورما مشكلة"
click at [208, 180] on input "text" at bounding box center [317, 176] width 306 height 22
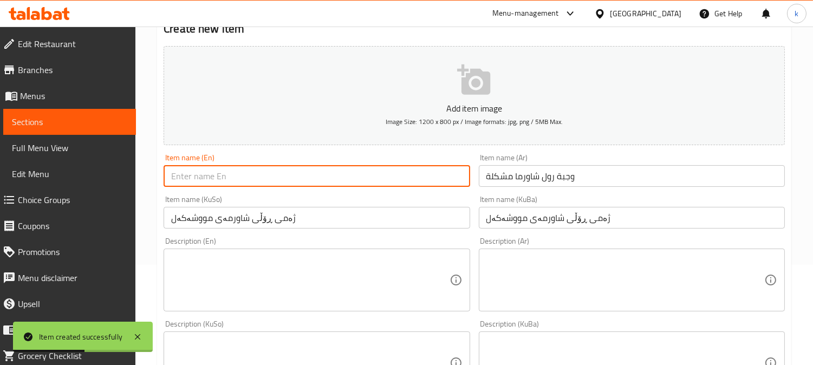
paste input "Mixed Shawarma Roll Meal"
type input "Mixed Shawarma Roll Meal"
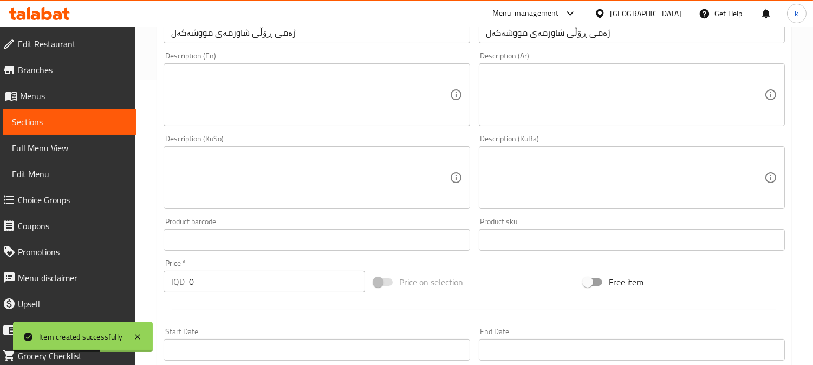
scroll to position [301, 0]
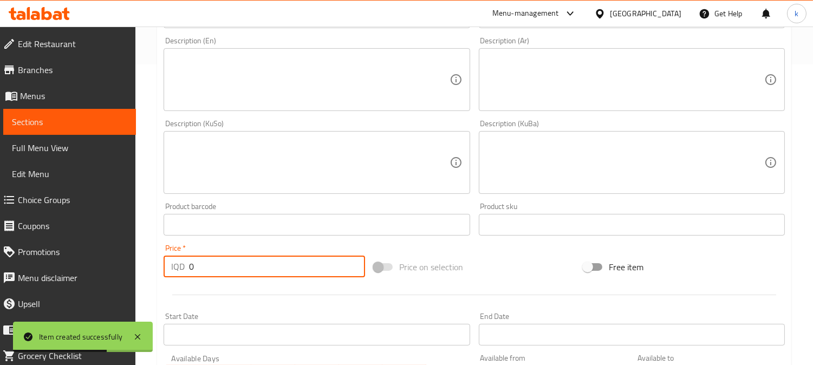
drag, startPoint x: 210, startPoint y: 262, endPoint x: 141, endPoint y: 263, distance: 69.4
click at [141, 263] on div "Home / Restaurants management / Menus / Sections / item / create Mixed Shawarma…" at bounding box center [474, 158] width 678 height 864
paste input "800"
type input "8000"
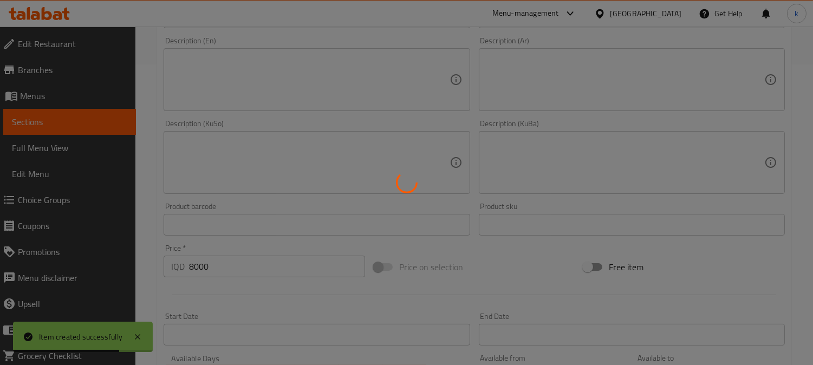
type input "0"
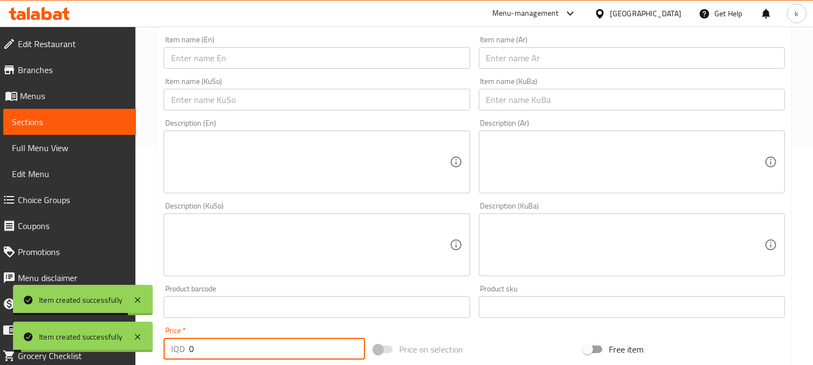
scroll to position [100, 0]
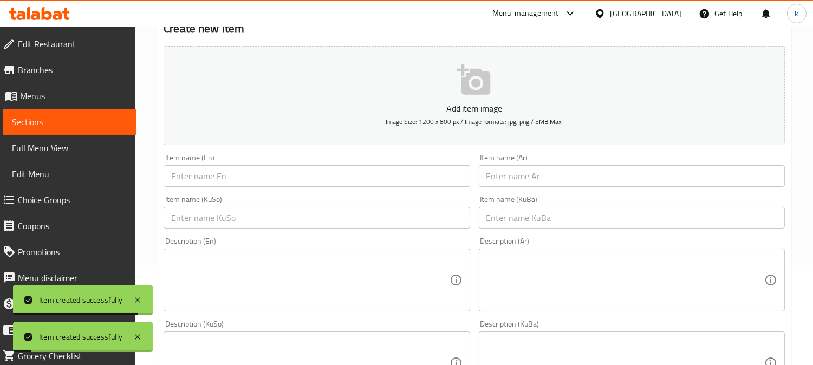
drag, startPoint x: 541, startPoint y: 222, endPoint x: 425, endPoint y: 228, distance: 116.1
click at [541, 222] on input "text" at bounding box center [632, 218] width 306 height 22
paste input "ساجی شاورمەی مووشەکەل"
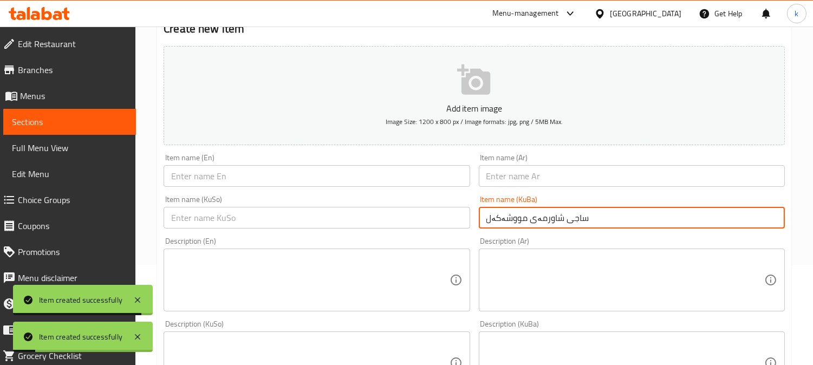
type input "ساجی شاورمەی مووشەکەل"
drag, startPoint x: 423, startPoint y: 228, endPoint x: 468, endPoint y: 211, distance: 47.8
click at [423, 228] on input "text" at bounding box center [317, 218] width 306 height 22
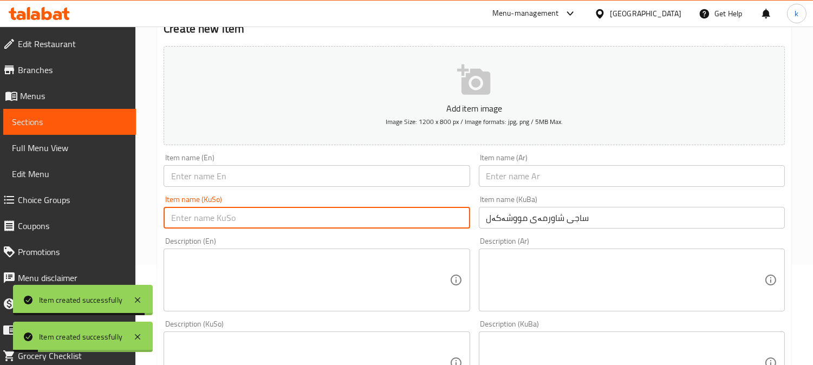
paste input "ساجی شاورمەی مووشەکەل"
type input "ساجی شاورمەی مووشەکەل"
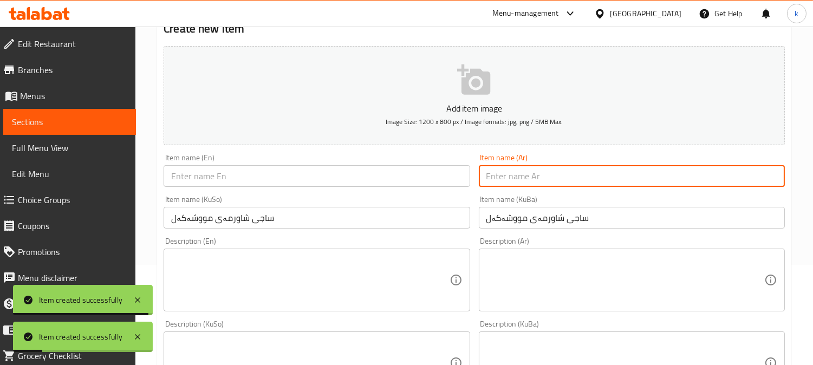
click at [523, 182] on input "text" at bounding box center [632, 176] width 306 height 22
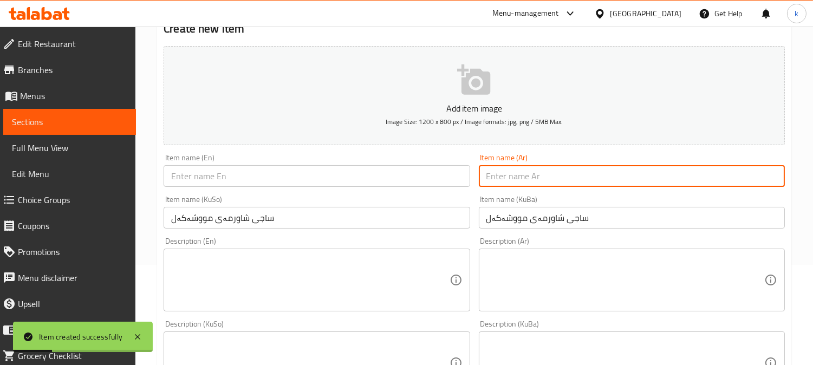
paste input "صاج شاورما مشكلة"
type input "صاج شاورما مشكلة"
click at [268, 176] on input "text" at bounding box center [317, 176] width 306 height 22
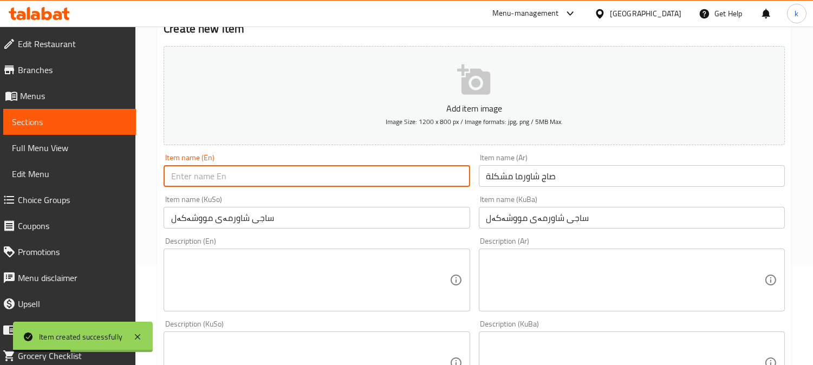
paste input "Mixed Shawarma Saj"
type input "Mixed Shawarma Saj"
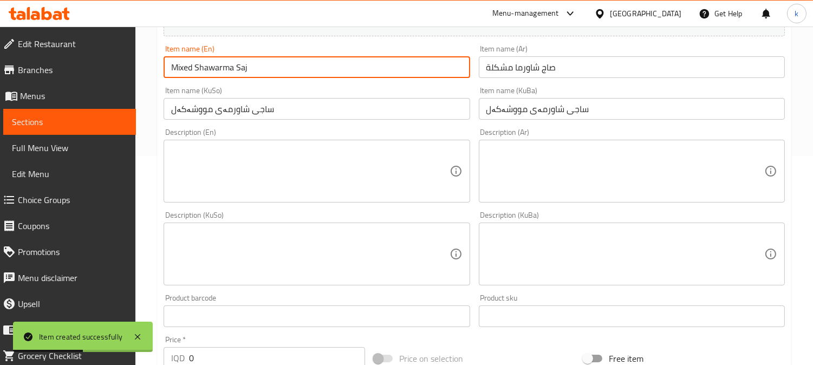
scroll to position [301, 0]
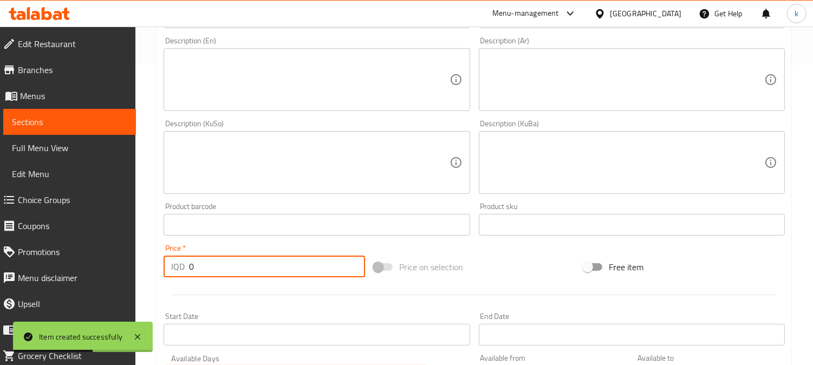
drag, startPoint x: 208, startPoint y: 259, endPoint x: 154, endPoint y: 264, distance: 53.9
click at [154, 264] on div "Home / Restaurants management / Menus / Sections / item / create Mixed Shawarma…" at bounding box center [474, 158] width 678 height 864
paste input "800"
type input "8000"
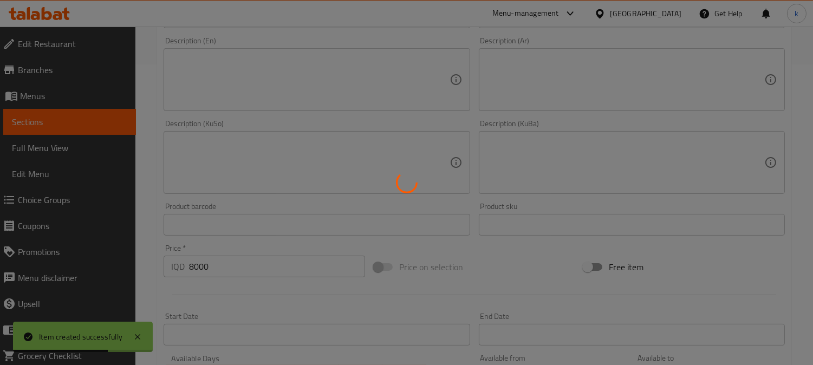
type input "0"
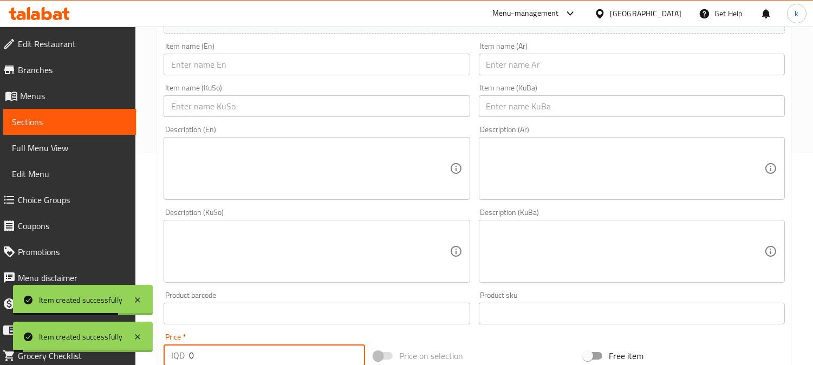
scroll to position [100, 0]
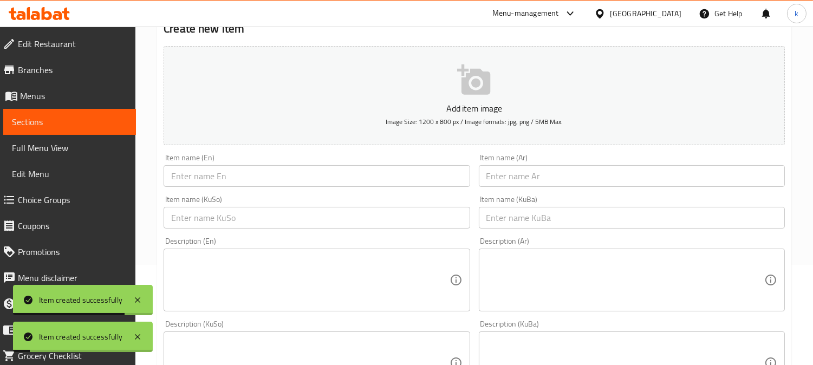
drag, startPoint x: 542, startPoint y: 223, endPoint x: 487, endPoint y: 218, distance: 56.0
click at [542, 223] on input "text" at bounding box center [632, 218] width 306 height 22
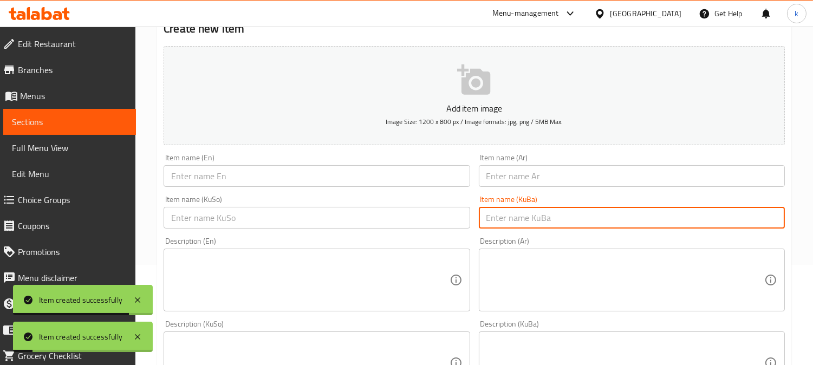
paste input "ژەمی ساجی شاورمەی مووشەکەل"
type input "ژەمی ساجی شاورمەی مووشەکەل"
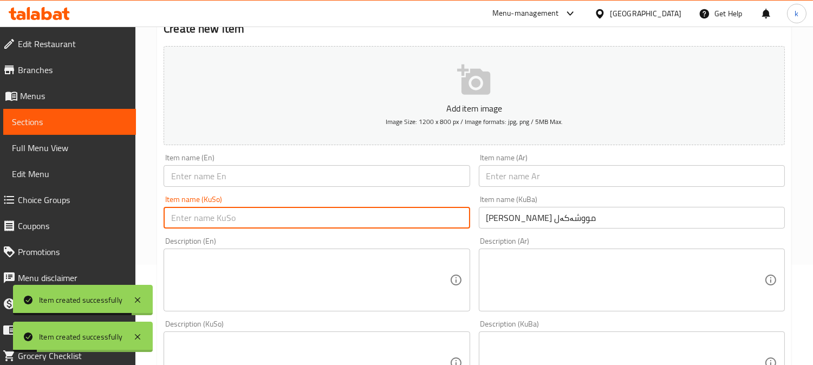
drag, startPoint x: 424, startPoint y: 214, endPoint x: 496, endPoint y: 192, distance: 75.8
click at [425, 214] on input "text" at bounding box center [317, 218] width 306 height 22
paste input "ژەمی ساجی شاورمەی مووشەکەل"
type input "ژەمی ساجی شاورمەی مووشەکەل"
click at [514, 182] on input "text" at bounding box center [632, 176] width 306 height 22
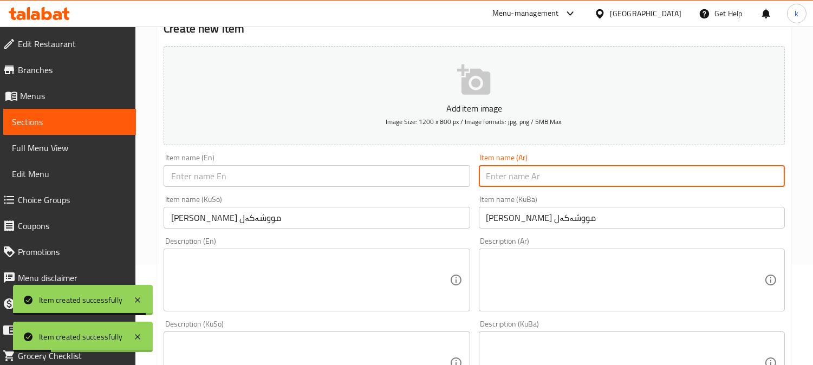
paste input "وجبة صاج شاورما مشكلة"
type input "وجبة صاج شاورما مشكلة"
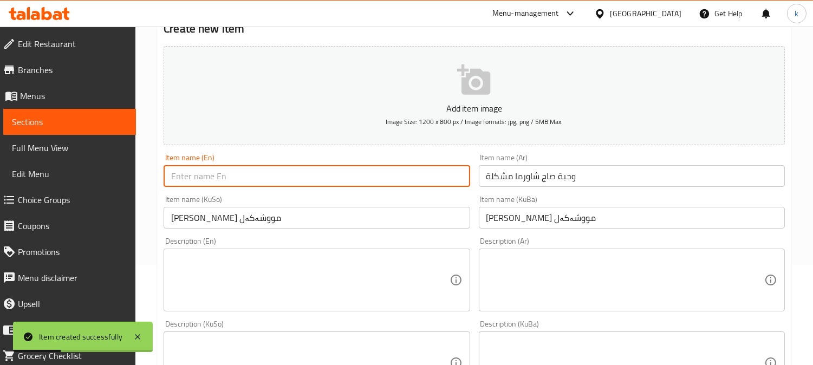
click at [210, 184] on input "text" at bounding box center [317, 176] width 306 height 22
paste input "Mixed Shawarma Saj Meal"
type input "Mixed Shawarma Saj Meal"
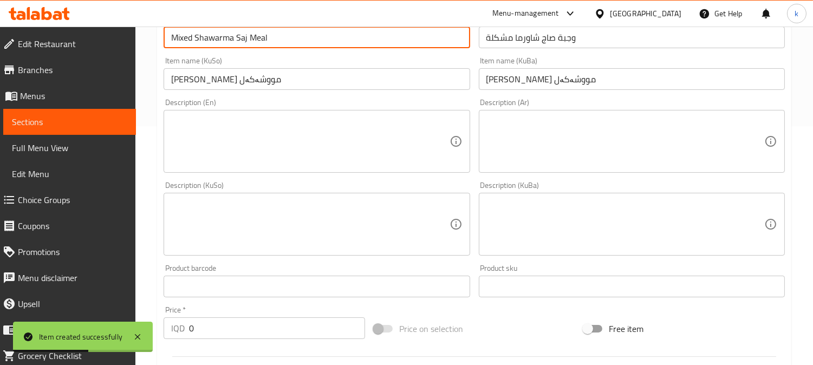
scroll to position [301, 0]
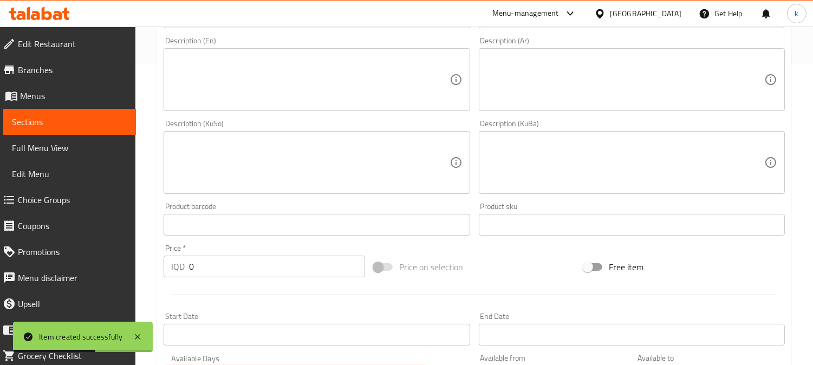
drag, startPoint x: 229, startPoint y: 264, endPoint x: 129, endPoint y: 261, distance: 99.8
click at [129, 261] on div "Edit Restaurant Branches Menus Sections Full Menu View Edit Menu Choice Groups …" at bounding box center [406, 158] width 813 height 864
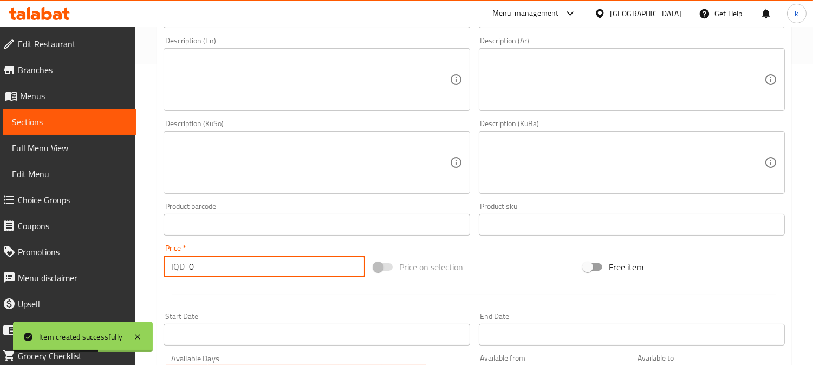
paste input "1100"
type input "11000"
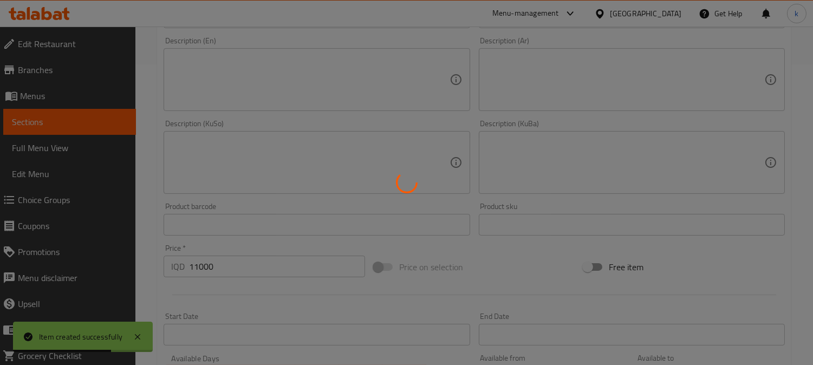
type input "0"
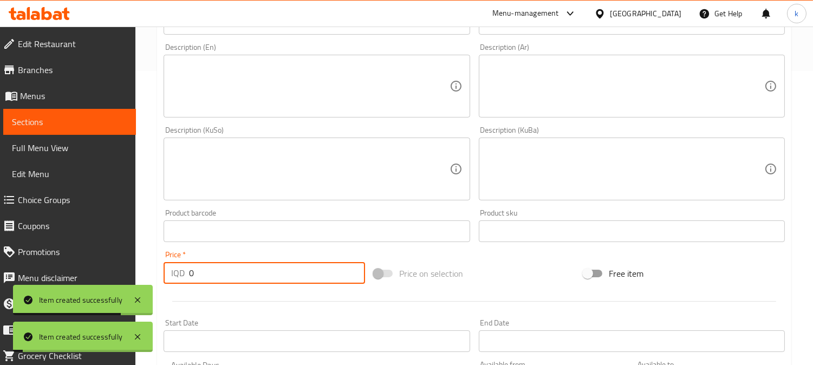
scroll to position [100, 0]
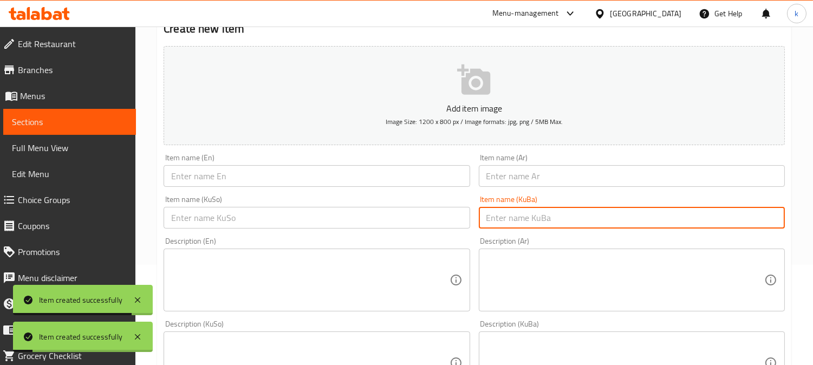
drag, startPoint x: 510, startPoint y: 214, endPoint x: 416, endPoint y: 214, distance: 94.3
click at [510, 214] on input "text" at bounding box center [632, 218] width 306 height 22
paste input "قاپی شاورمەی مووشەکەل"
type input "قاپی شاورمەی مووشەکەل"
drag, startPoint x: 405, startPoint y: 214, endPoint x: 511, endPoint y: 183, distance: 110.1
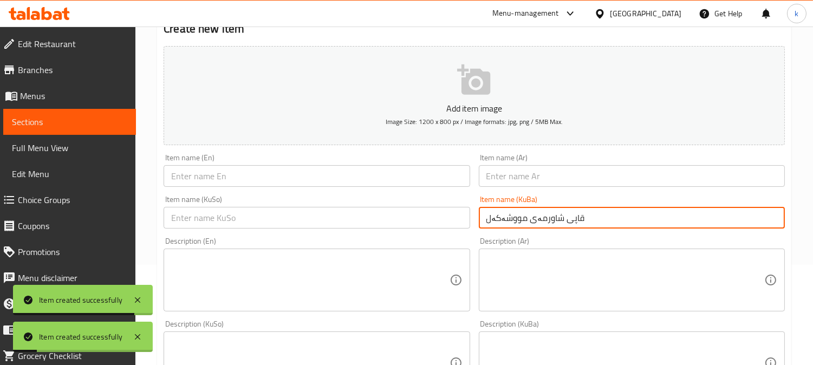
click at [406, 214] on input "text" at bounding box center [317, 218] width 306 height 22
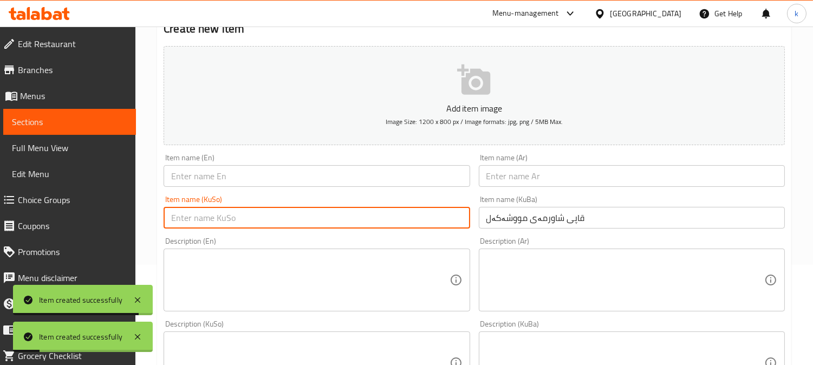
paste input "قاپی شاورمەی مووشەکەل"
type input "قاپی شاورمەی مووشەکەل"
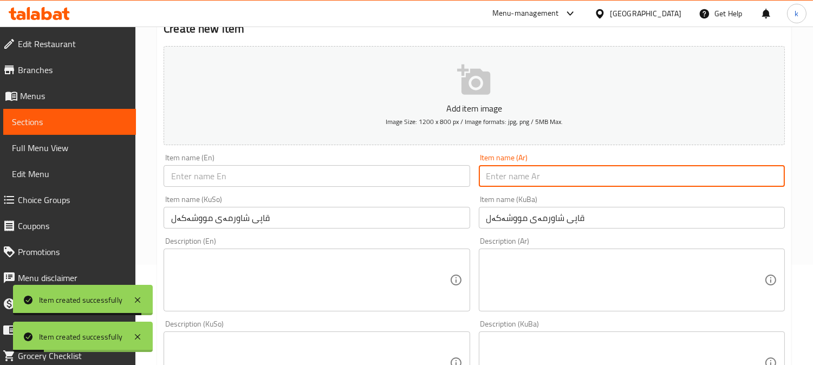
click at [527, 170] on input "text" at bounding box center [632, 176] width 306 height 22
paste input "طبق شاورما مشكلة"
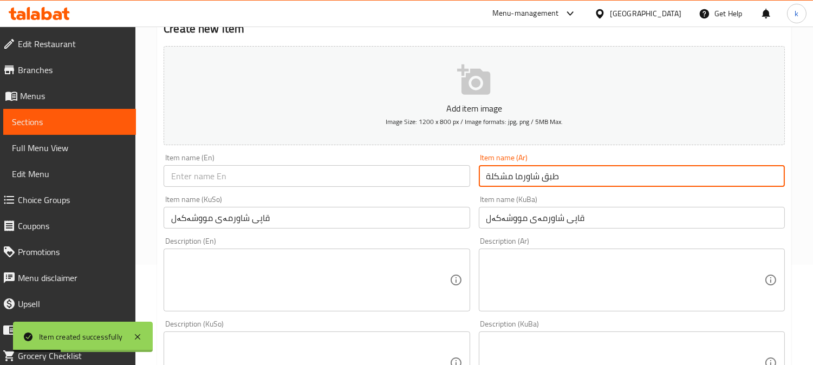
type input "طبق شاورما مشكلة"
click at [233, 202] on div "Item name (KuSo) قاپی شاورمەی مووشەکەل Item name (KuSo)" at bounding box center [317, 212] width 306 height 33
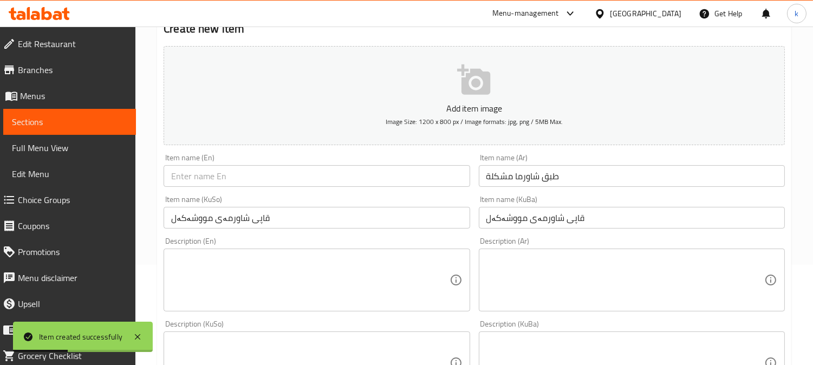
click at [221, 179] on input "text" at bounding box center [317, 176] width 306 height 22
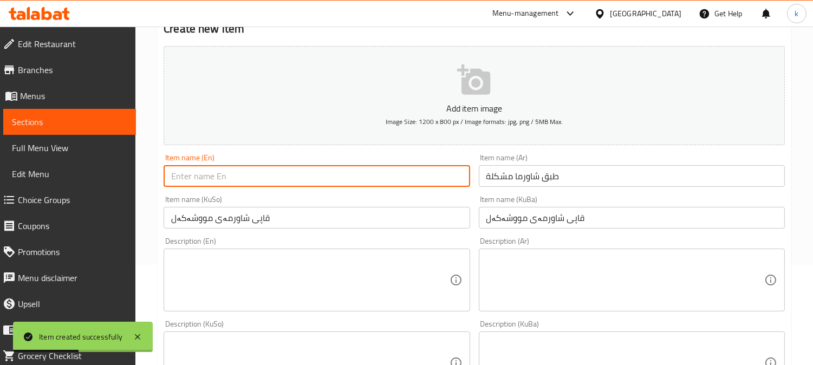
paste input "Mixed Shawarma Platter"
type input "Mixed Shawarma Platter"
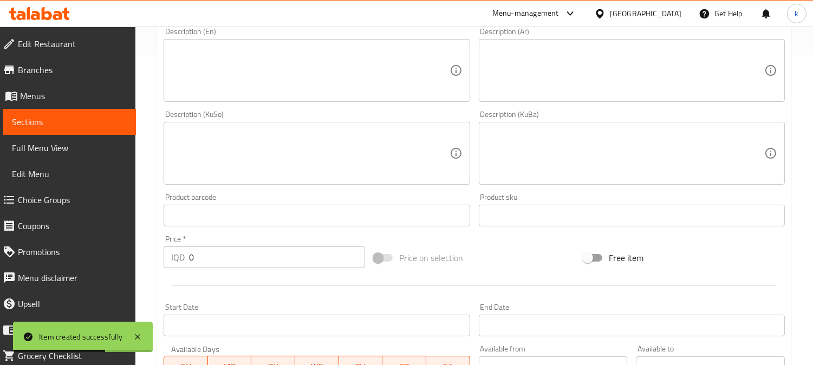
scroll to position [402, 0]
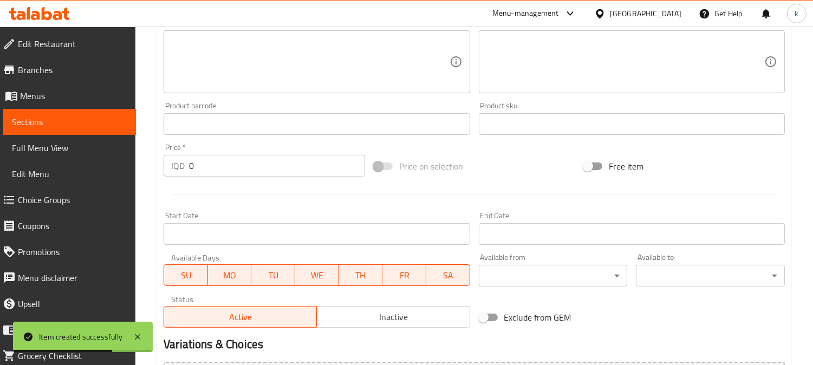
drag, startPoint x: 212, startPoint y: 169, endPoint x: 159, endPoint y: 168, distance: 52.6
click at [159, 168] on div "Price   * IQD 0 Price *" at bounding box center [264, 160] width 210 height 42
paste input "850"
type input "8500"
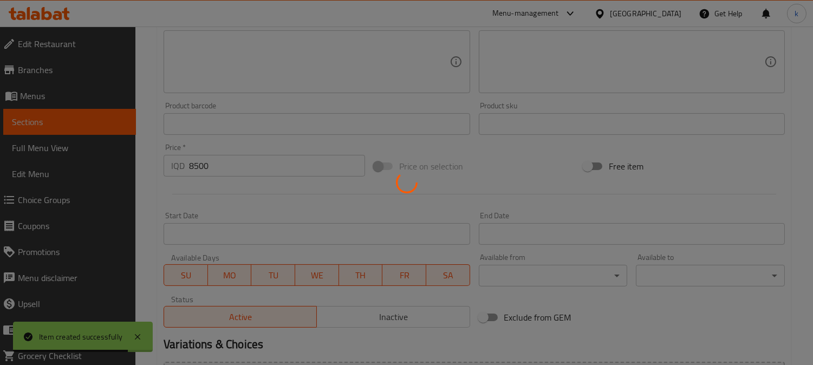
type input "0"
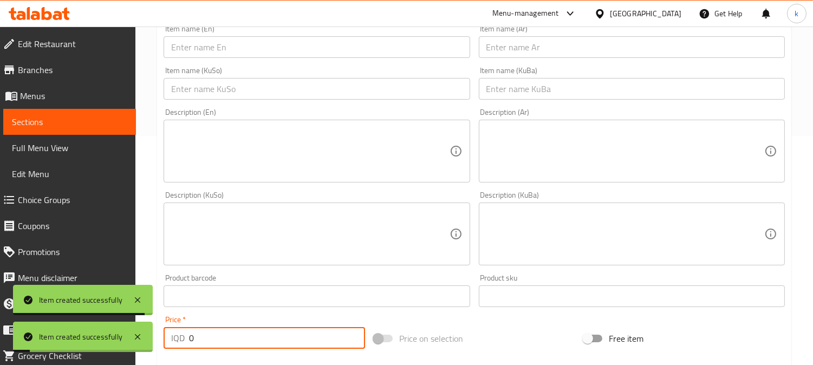
scroll to position [201, 0]
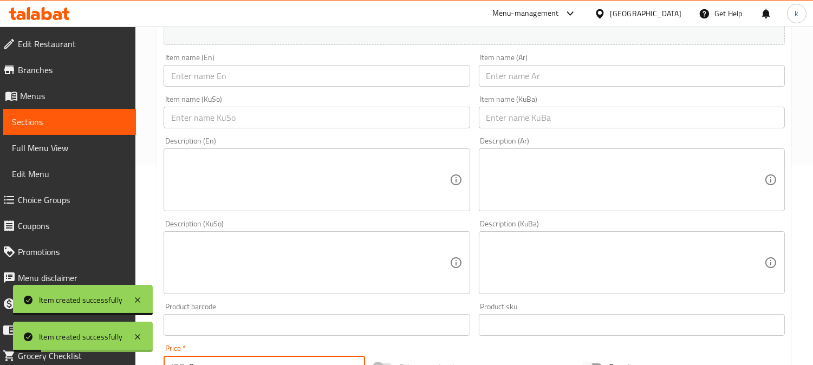
drag, startPoint x: 521, startPoint y: 123, endPoint x: 440, endPoint y: 120, distance: 81.4
click at [521, 123] on input "text" at bounding box center [632, 118] width 306 height 22
paste input "ژەمی قاپی شاورمەی مووشەکەل"
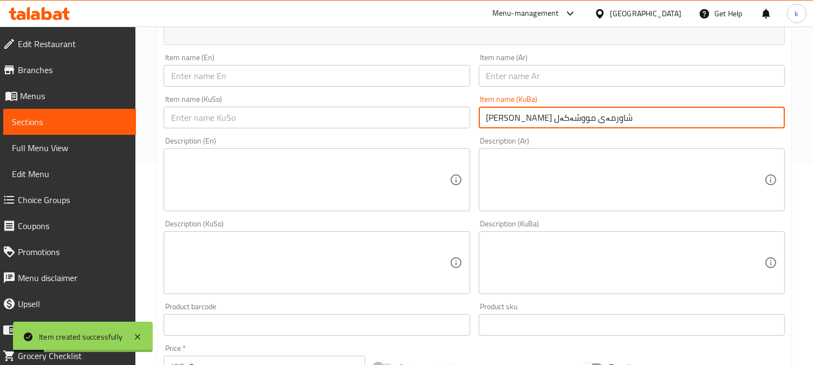
type input "ژەمی قاپی شاورمەی مووشەکەل"
drag, startPoint x: 425, startPoint y: 117, endPoint x: 496, endPoint y: 90, distance: 75.8
click at [425, 117] on input "text" at bounding box center [317, 118] width 306 height 22
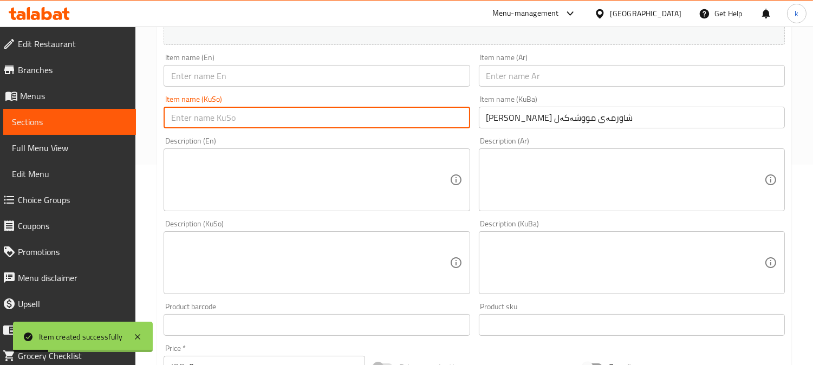
paste input "ژەمی قاپی شاورمەی مووشەکەل"
type input "ژەمی قاپی شاورمەی مووشەکەل"
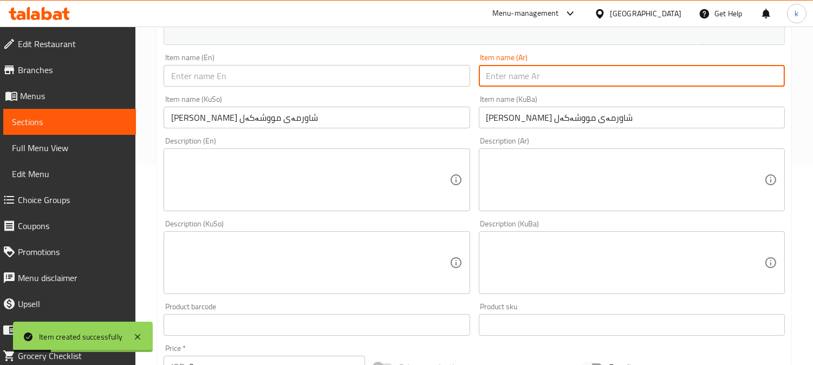
click at [521, 70] on input "text" at bounding box center [632, 76] width 306 height 22
paste input "وجبة طبق شاورما مشكلة"
type input "وجبة طبق شاورما مشكلة"
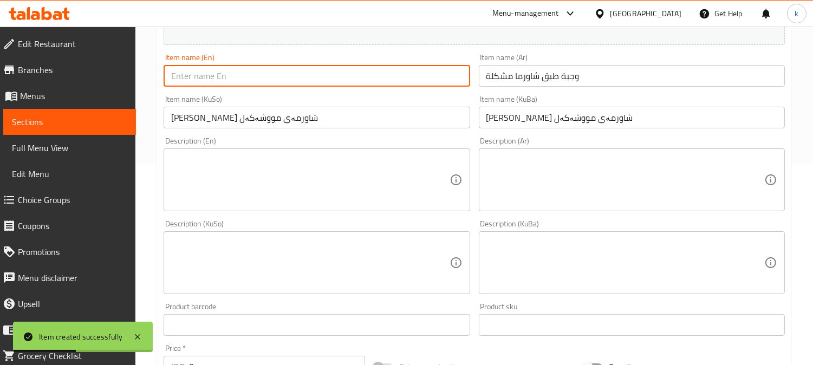
click at [272, 75] on input "text" at bounding box center [317, 76] width 306 height 22
paste input "Mixed Shawarma Platter Meal"
type input "Mixed Shawarma Platter Meal"
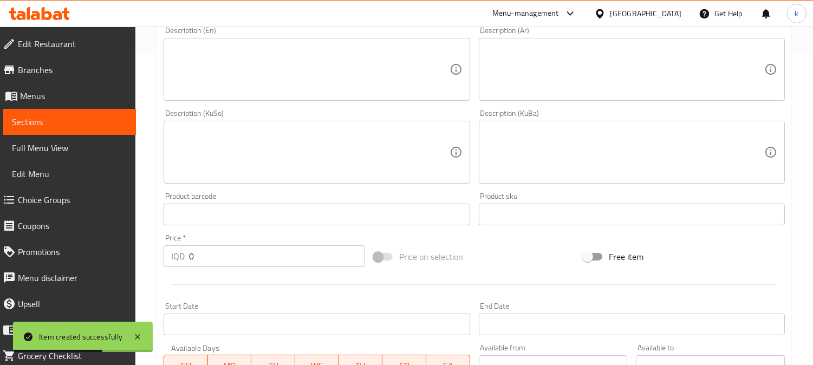
scroll to position [501, 0]
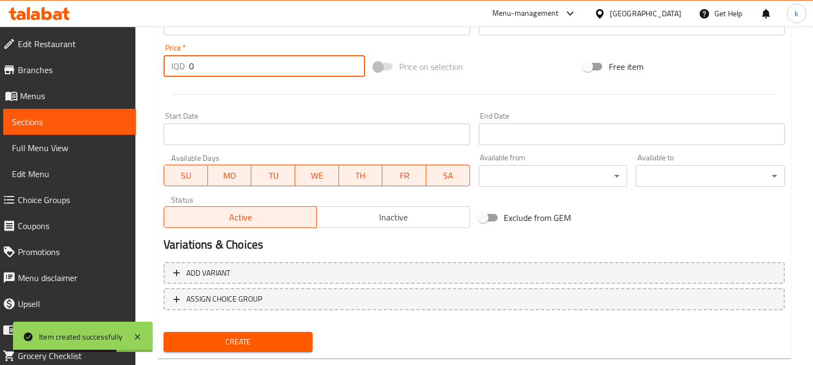
drag, startPoint x: 211, startPoint y: 73, endPoint x: 159, endPoint y: 57, distance: 54.3
click at [159, 57] on div "Price   * IQD 0 Price *" at bounding box center [264, 61] width 210 height 42
paste input "1150"
type input "11500"
click at [164, 332] on button "Create" at bounding box center [238, 342] width 149 height 20
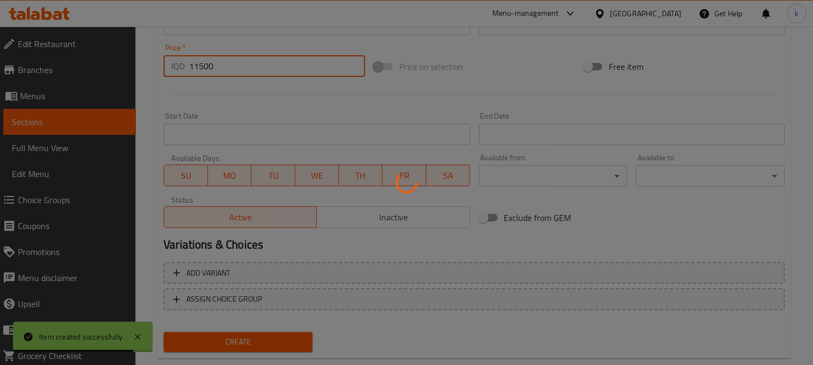
type input "0"
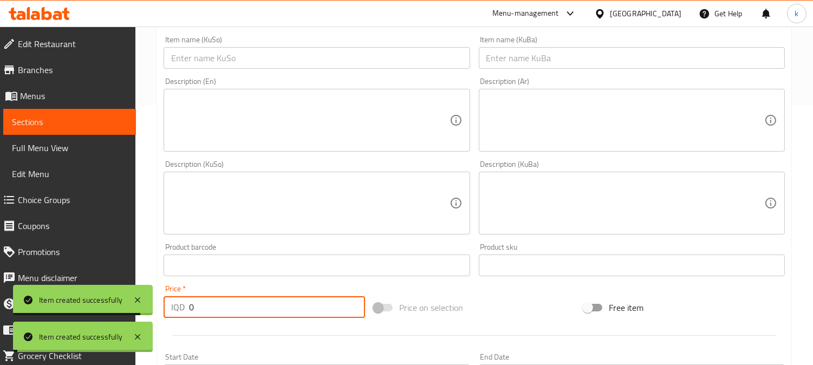
scroll to position [0, 0]
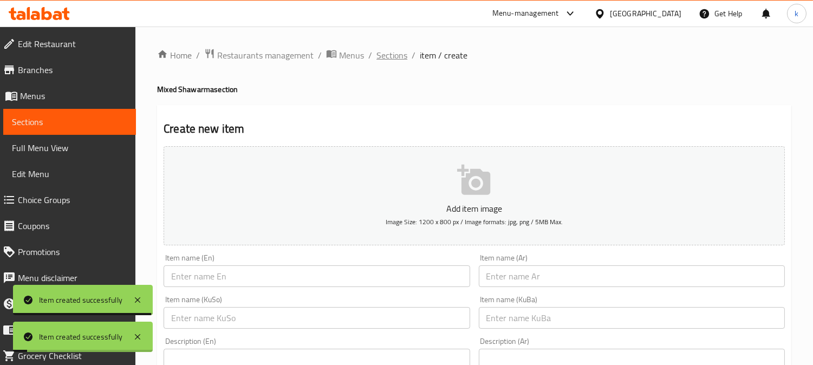
click at [383, 59] on span "Sections" at bounding box center [392, 55] width 31 height 13
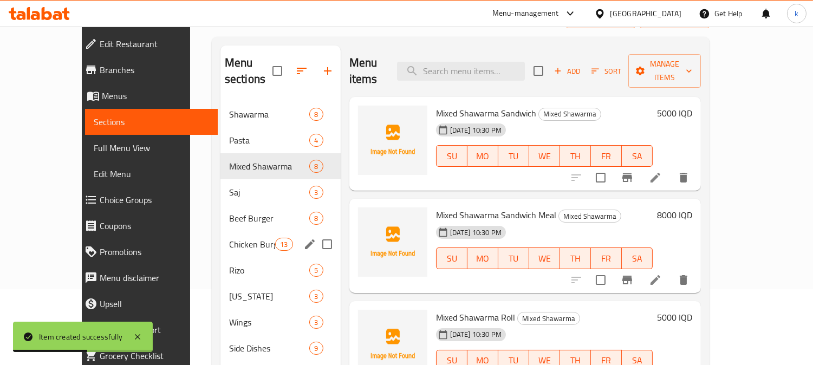
scroll to position [152, 0]
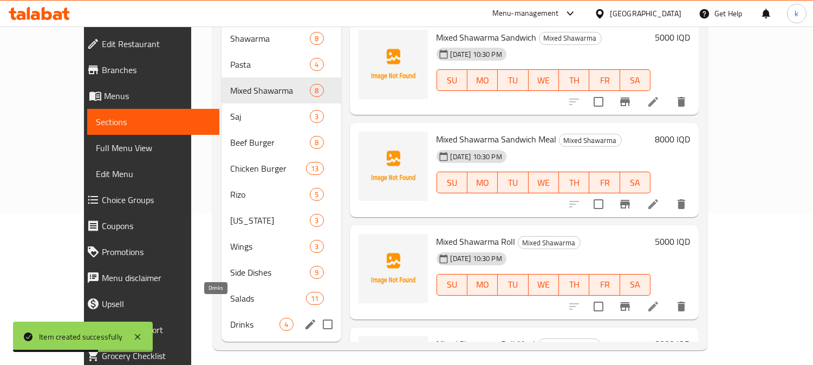
click at [230, 318] on span "Drinks" at bounding box center [254, 324] width 49 height 13
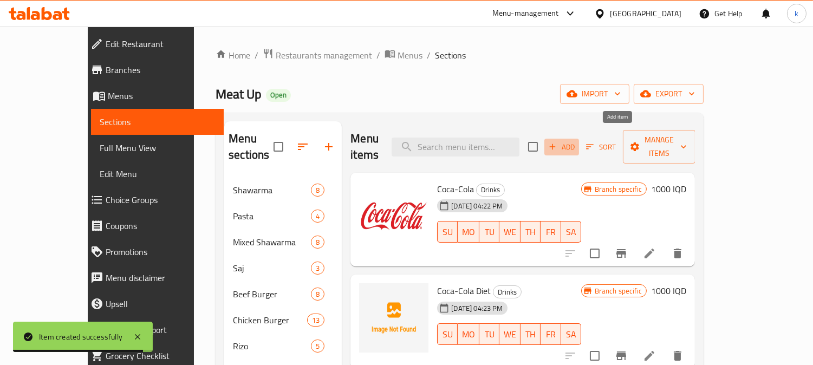
click at [577, 142] on span "Add" at bounding box center [561, 147] width 29 height 12
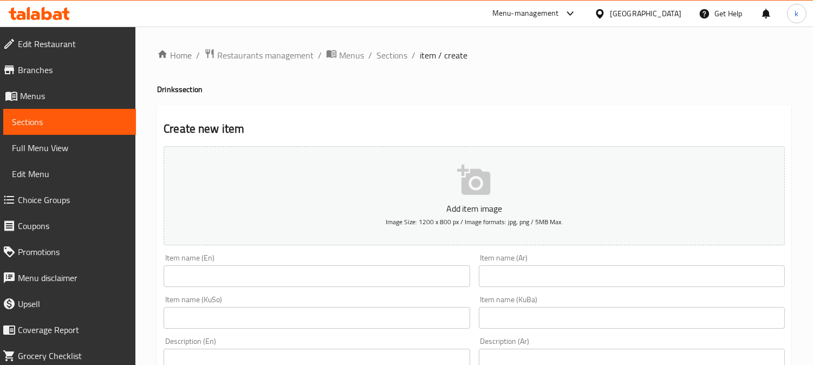
click at [542, 327] on input "text" at bounding box center [632, 318] width 306 height 22
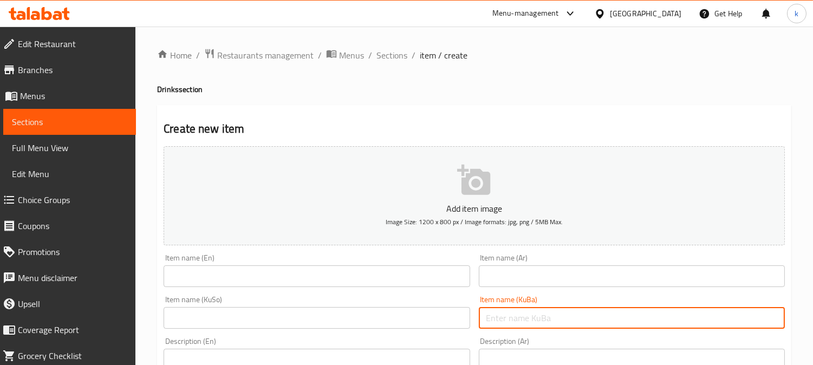
paste input "ئاویی کانزایی"
type input "ئاویی کانزایی"
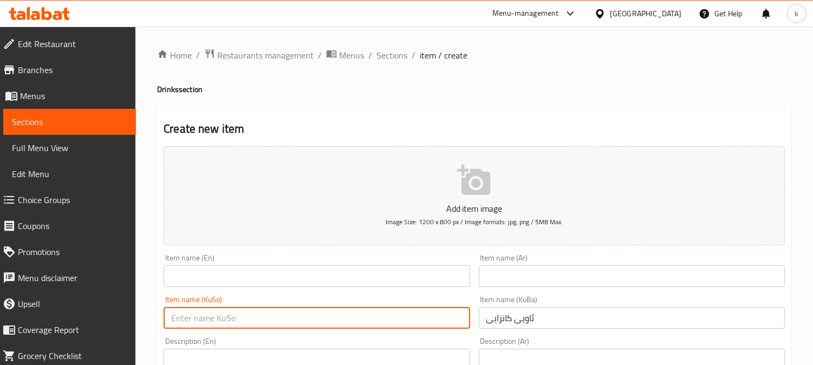
click at [422, 325] on input "text" at bounding box center [317, 318] width 306 height 22
paste input "ئاویی کانزایی"
type input "ئاویی کانزایی"
click at [507, 272] on input "text" at bounding box center [632, 277] width 306 height 22
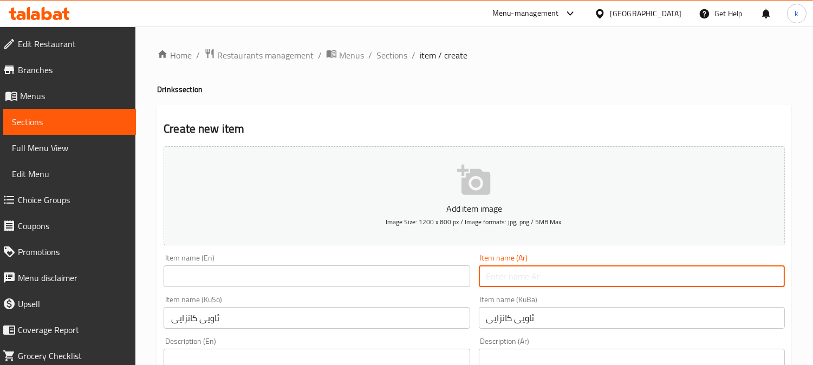
paste input "مياه معدنية"
type input "مياه معدنية"
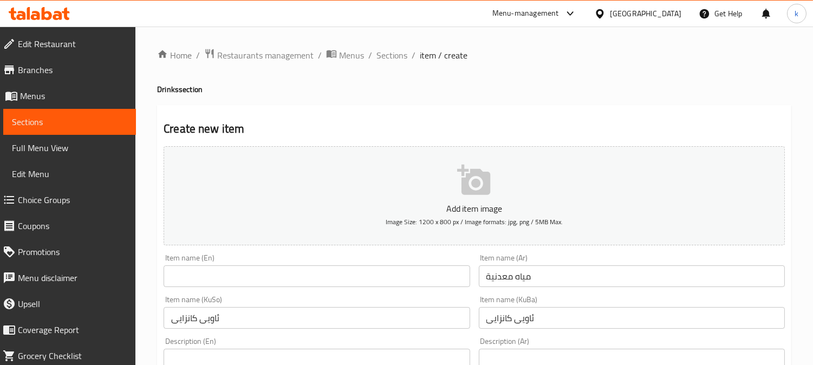
click at [261, 264] on div "Item name (En) Item name (En)" at bounding box center [317, 270] width 306 height 33
click at [401, 277] on input "text" at bounding box center [317, 277] width 306 height 22
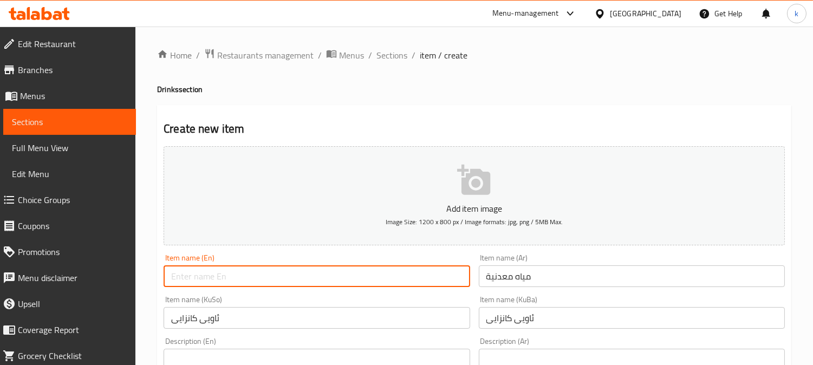
paste input "Mineral Water"
type input "Mineral Water"
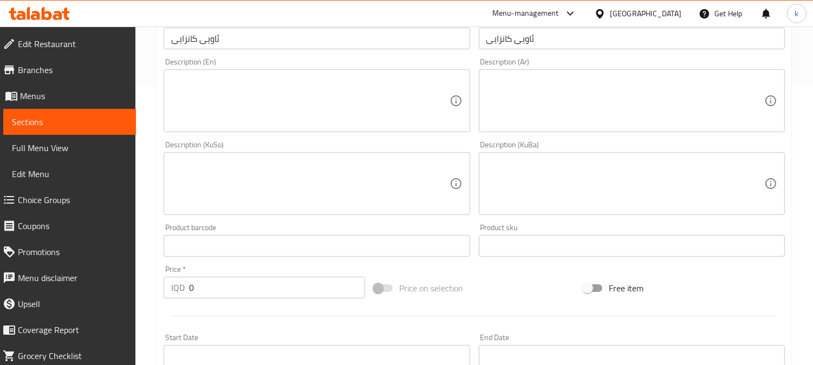
scroll to position [402, 0]
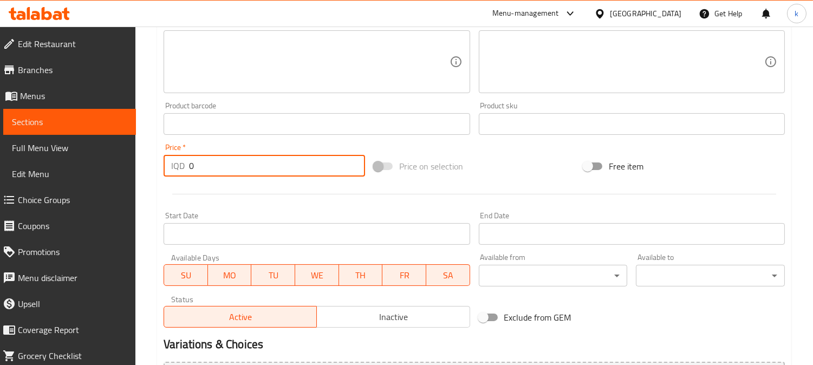
drag, startPoint x: 219, startPoint y: 160, endPoint x: 154, endPoint y: 175, distance: 66.7
click at [153, 172] on div "Home / Restaurants management / Menus / Sections / item / create Drinks section…" at bounding box center [474, 57] width 678 height 864
paste input "25"
type input "250"
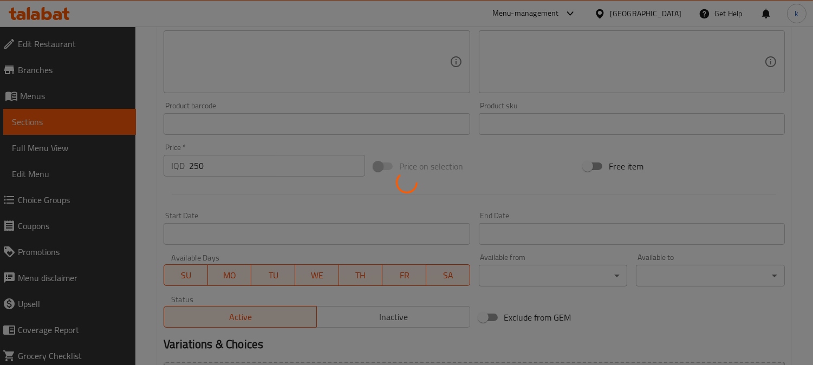
type input "0"
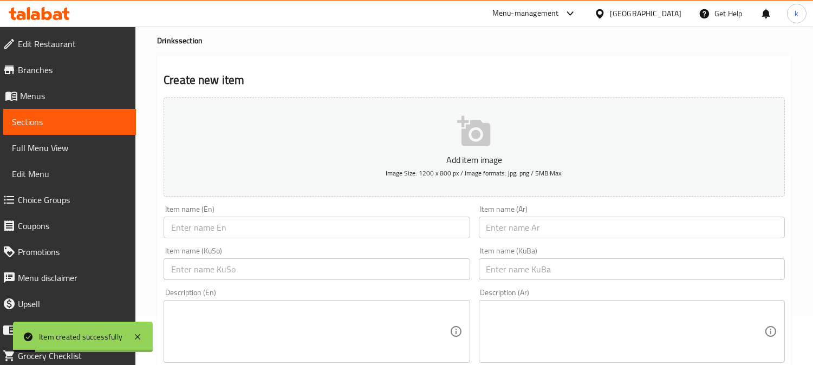
scroll to position [0, 0]
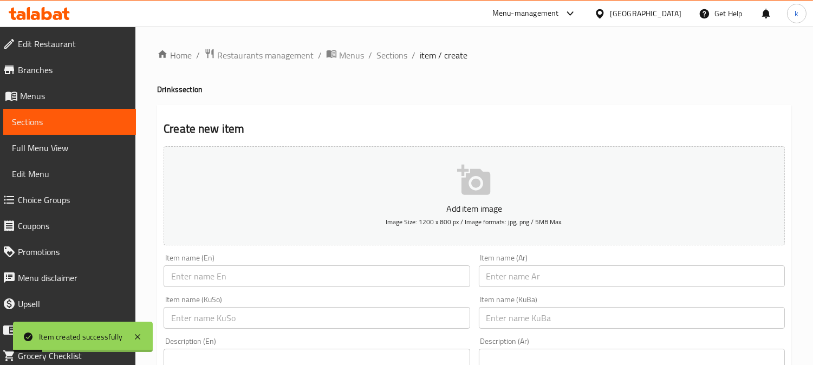
click at [402, 61] on span "Sections" at bounding box center [392, 55] width 31 height 13
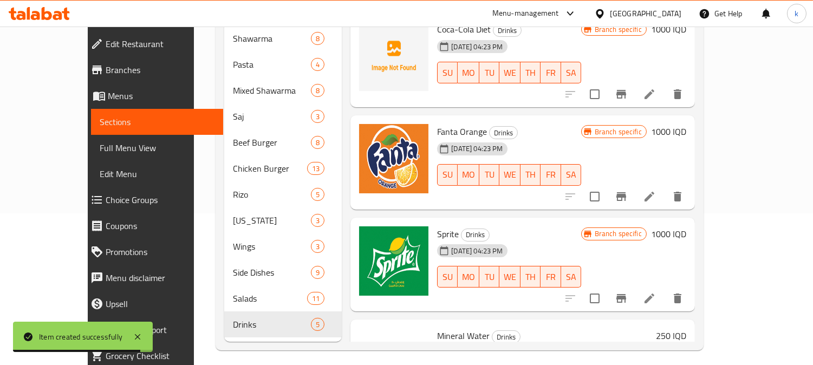
scroll to position [172, 0]
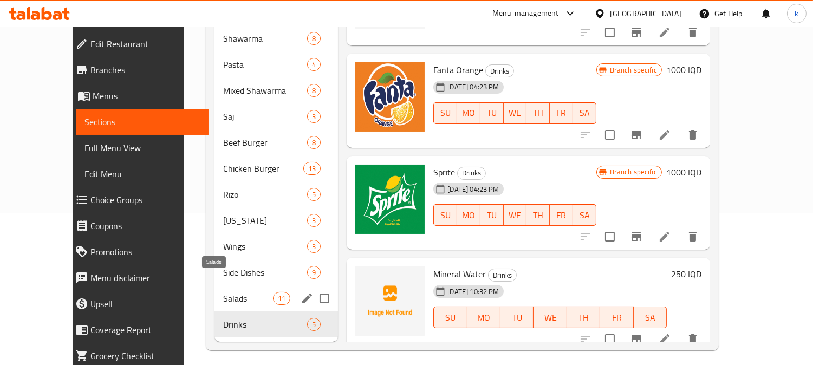
click at [223, 292] on span "Salads" at bounding box center [248, 298] width 50 height 13
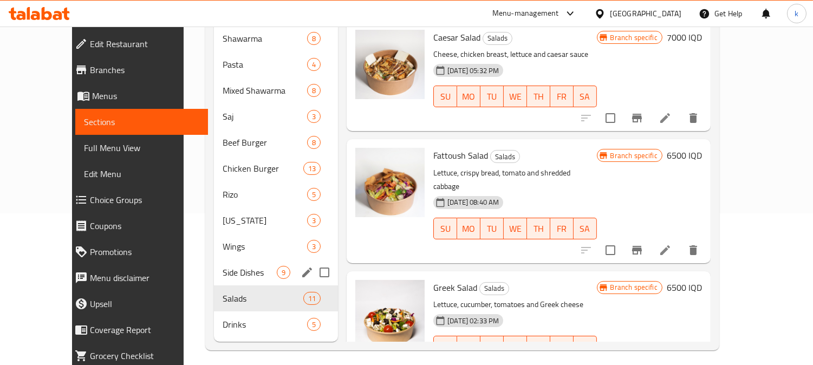
click at [214, 260] on div "Side Dishes 9" at bounding box center [276, 273] width 124 height 26
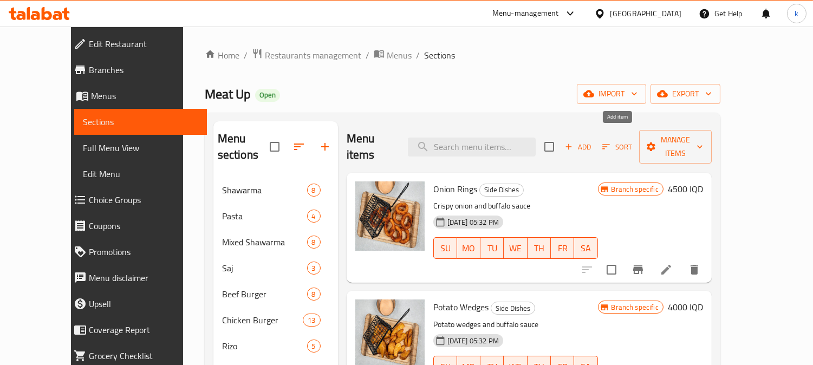
click at [593, 141] on span "Add" at bounding box center [578, 147] width 29 height 12
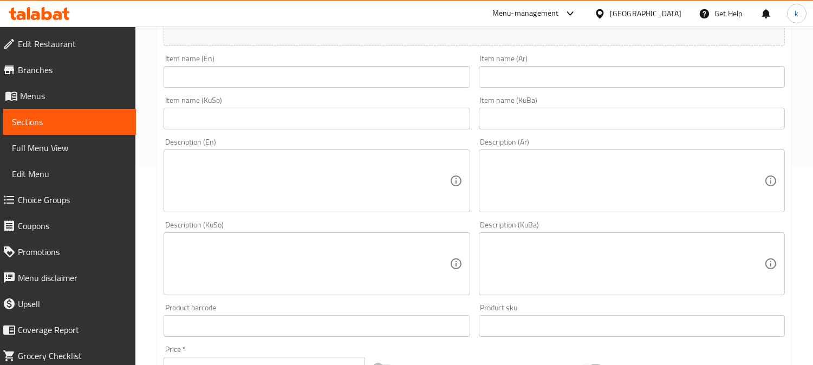
scroll to position [201, 0]
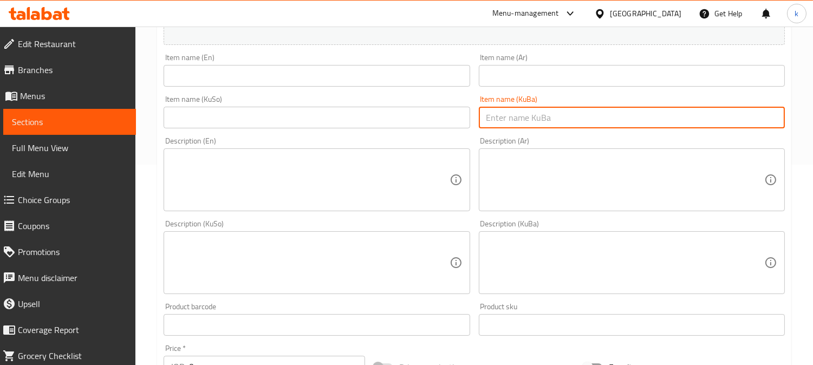
click at [602, 126] on input "text" at bounding box center [632, 118] width 306 height 22
paste input "سوورکراوەی پەنیر لەگەڵ ژەمی مریشکی کریسپی"
type input "سوورکراوەی پەنیر لەگەڵ ژەمی مریشکی کریسپی"
click at [623, 80] on input "text" at bounding box center [632, 76] width 306 height 22
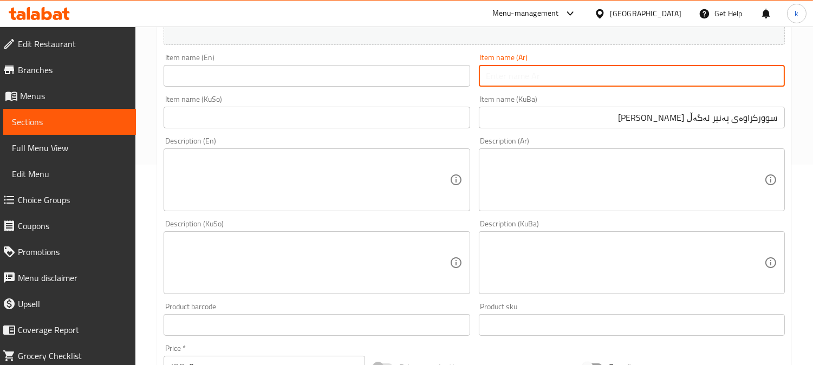
paste input "وجبة بطاطس بالجبن مع دجاج مقرمش"
type input "وجبة بطاطس بالجبن مع دجاج مقرمش"
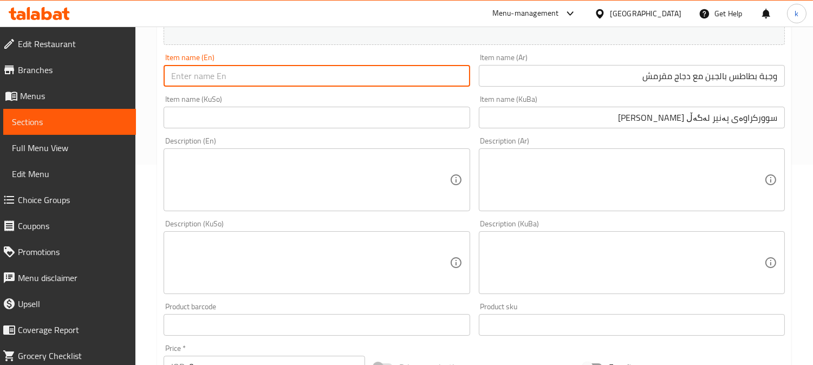
click at [332, 78] on input "text" at bounding box center [317, 76] width 306 height 22
paste input "Cheese Fries With Crispy Chicken Meal"
type input "Cheese Fries With Crispy Chicken Meal"
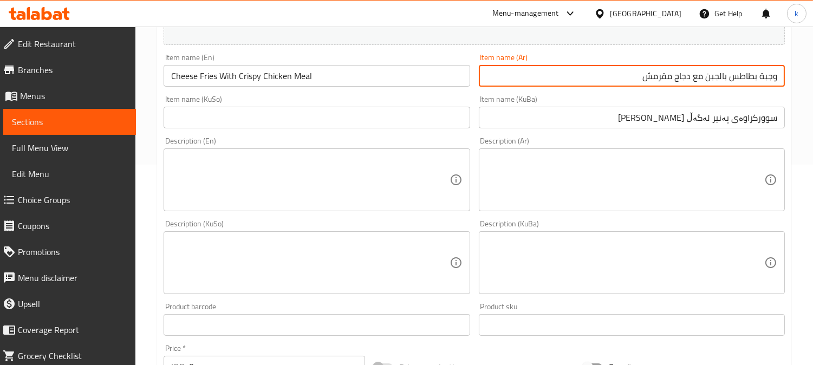
click at [755, 76] on input "وجبة بطاطس بالجبن مع دجاج مقرمش" at bounding box center [632, 76] width 306 height 22
click at [745, 76] on input "وجبة بطاطس بالجبن مع دجاج مقرمش" at bounding box center [632, 76] width 306 height 22
type input "وجبة فرايز بالجبن مع دجاج مقرمش"
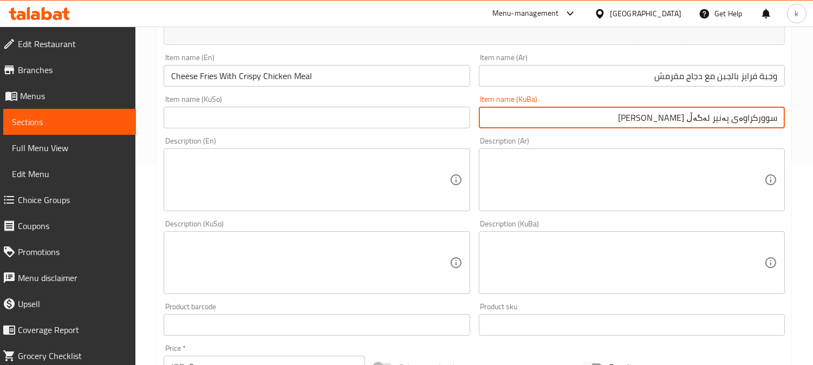
click at [745, 121] on input "سوورکراوەی پەنیر لەگەڵ ژەمی مریشکی کریسپی" at bounding box center [632, 118] width 306 height 22
click at [725, 119] on input "پەنیر لەگەڵ ژەمی مریشکی کریسپی" at bounding box center [632, 118] width 306 height 22
click at [770, 116] on input "پەنیر لەگەڵ ژەمی فرایس بە مریشکی کریسپی" at bounding box center [632, 118] width 306 height 22
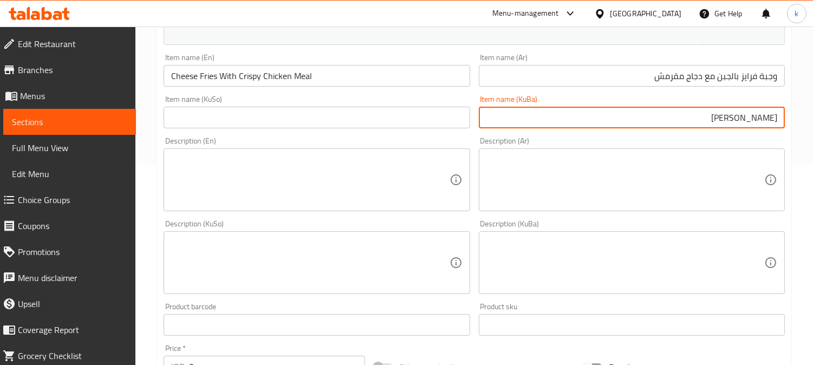
paste input "پەنیر"
click at [706, 121] on input "ژەمی فرایس بە پەنیر لەگەڵ مریشکی کریسپی" at bounding box center [632, 118] width 306 height 22
type input "ژەمی فرایس بە پەنیر لەگەڵ مریشکی کریسپی"
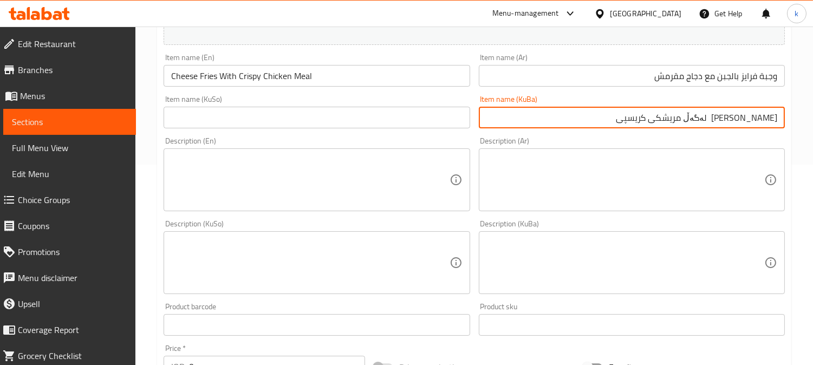
click at [351, 116] on input "text" at bounding box center [317, 118] width 306 height 22
paste input "ژەمی فرایس بە پەنیر لەگەڵ مریشکی کریسپی"
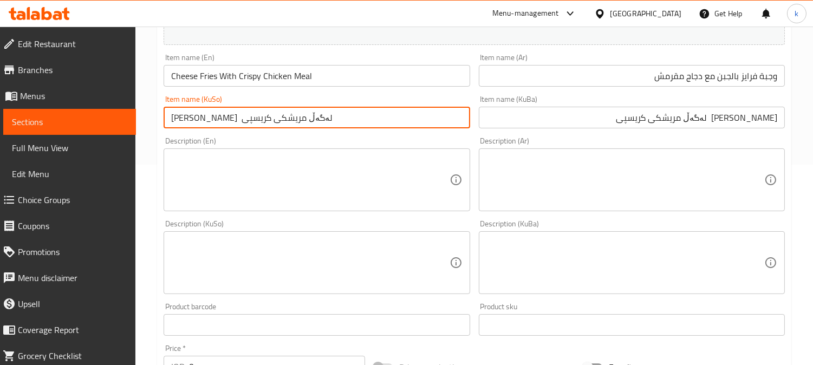
type input "ژەمی فرایس بە پەنیر لەگەڵ مریشکی کریسپی"
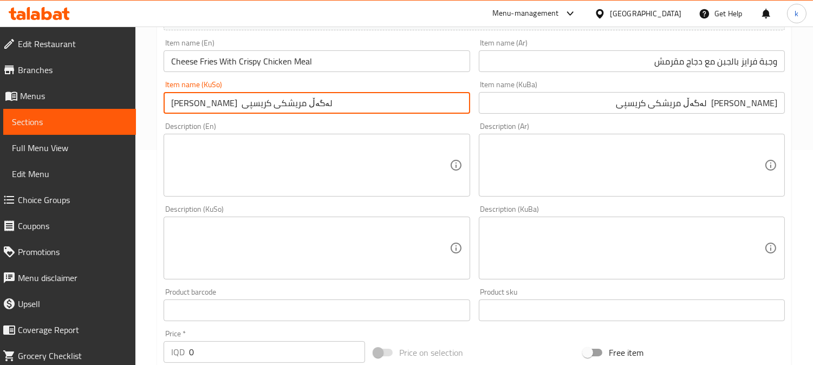
scroll to position [301, 0]
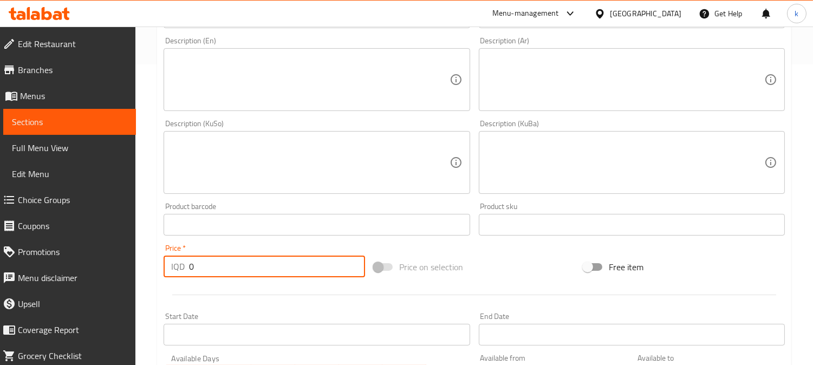
drag, startPoint x: 219, startPoint y: 267, endPoint x: 128, endPoint y: 271, distance: 90.6
click at [128, 271] on div "Edit Restaurant Branches Menus Sections Full Menu View Edit Menu Choice Groups …" at bounding box center [406, 158] width 813 height 864
paste input "975"
type input "9750"
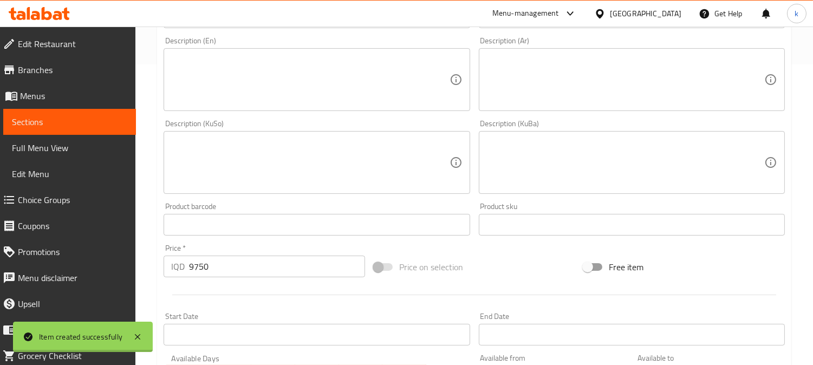
type input "0"
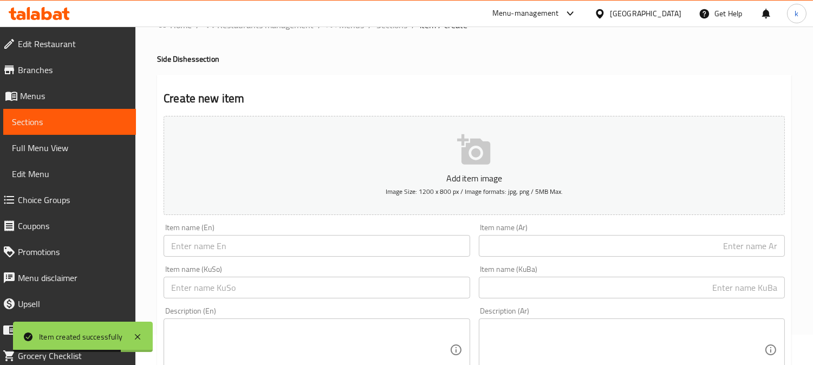
scroll to position [0, 0]
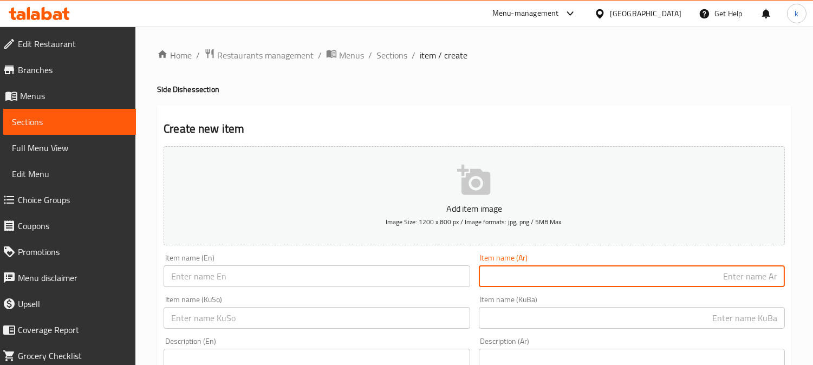
click at [615, 272] on input "text" at bounding box center [632, 277] width 306 height 22
paste input "وجبة صندوق الجبن المجنون"
type input "وجبة صندوق الجبن المجنون"
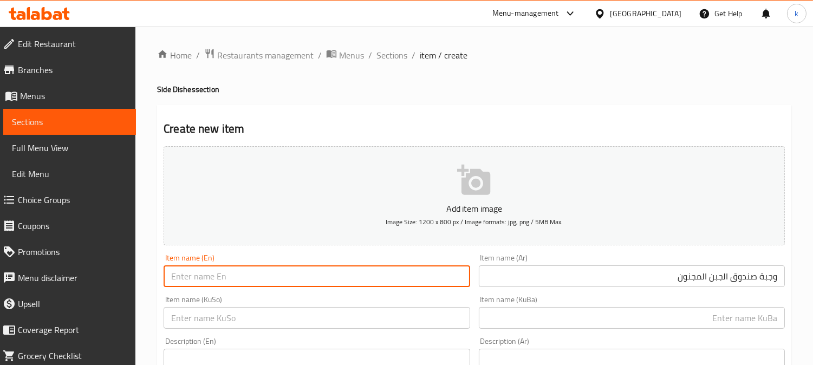
click at [404, 275] on input "text" at bounding box center [317, 277] width 306 height 22
paste input "Crazy Cheese Box Meal"
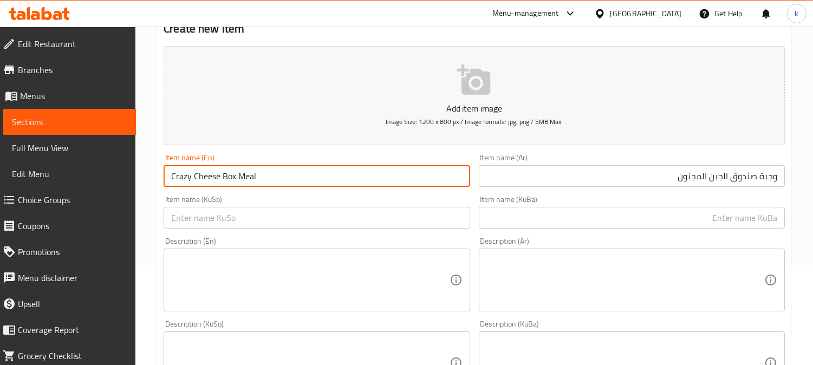
type input "Crazy Cheese Box Meal"
click at [682, 218] on input "text" at bounding box center [632, 218] width 306 height 22
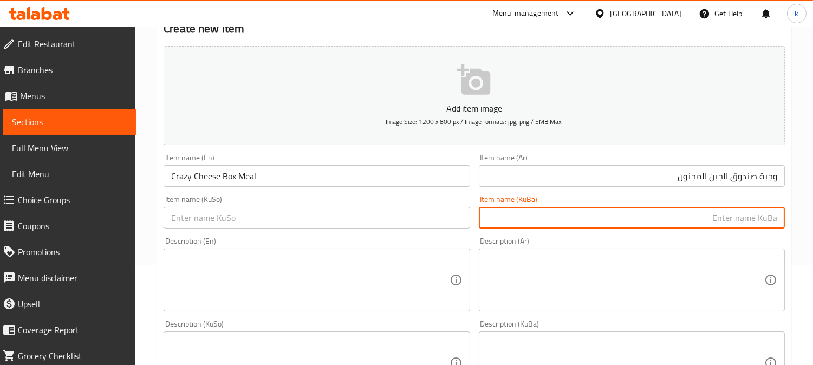
paste input "ژەمی سندوقی پەنیری شێت"
type input "ژەمی سندوقی پەنیری شێت"
click at [729, 178] on input "وجبة صندوق الجبن المجنون" at bounding box center [632, 176] width 306 height 22
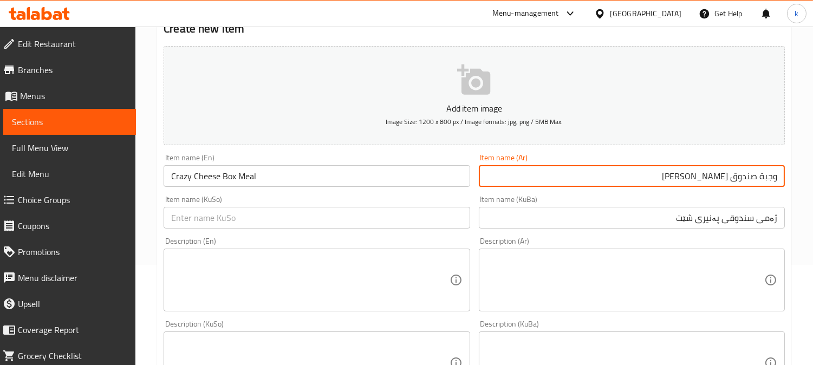
type input "وجبة صندوق جبن كريزي"
click at [688, 221] on input "ژەمی سندوقی پەنیری شێت" at bounding box center [632, 218] width 306 height 22
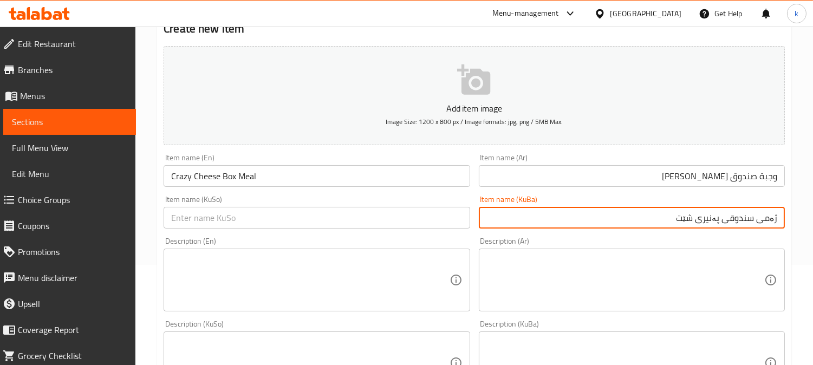
click at [688, 221] on input "ژەمی سندوقی پەنیری شێت" at bounding box center [632, 218] width 306 height 22
click at [710, 217] on input "ژەمی سندوقی پەنیری کرەیزی" at bounding box center [632, 218] width 306 height 22
type input "ژەمی سندوقی پەنیری کرەیزی"
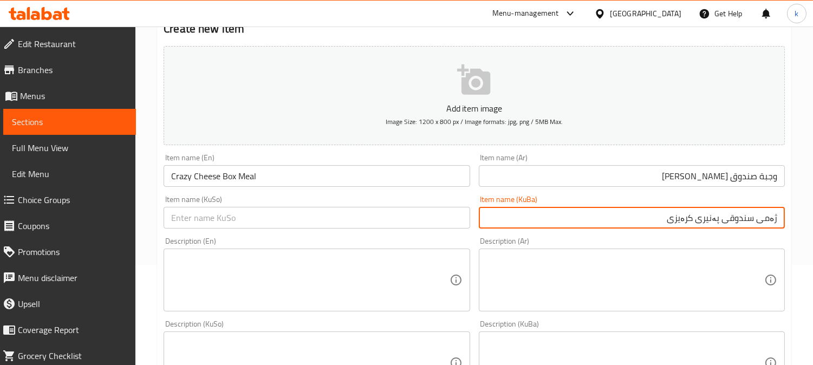
click at [327, 193] on div "Item name (KuSo) Item name (KuSo)" at bounding box center [316, 212] width 315 height 42
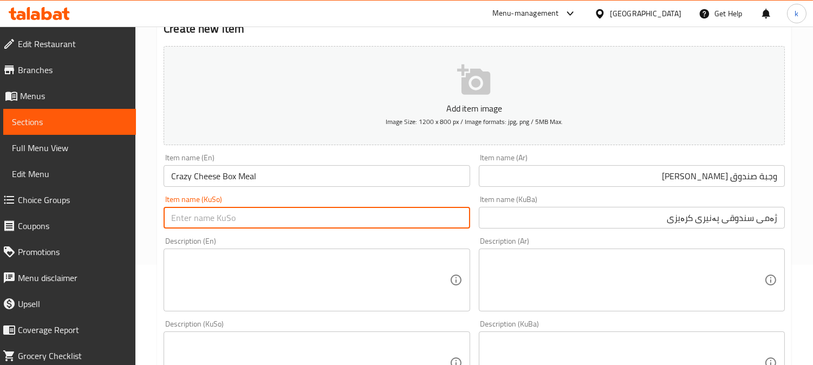
click at [310, 212] on input "text" at bounding box center [317, 218] width 306 height 22
paste input "ژەمی سندوقی پەنیری کرەیزی"
type input "ژەمی سندوقی پەنیری کرەیزی"
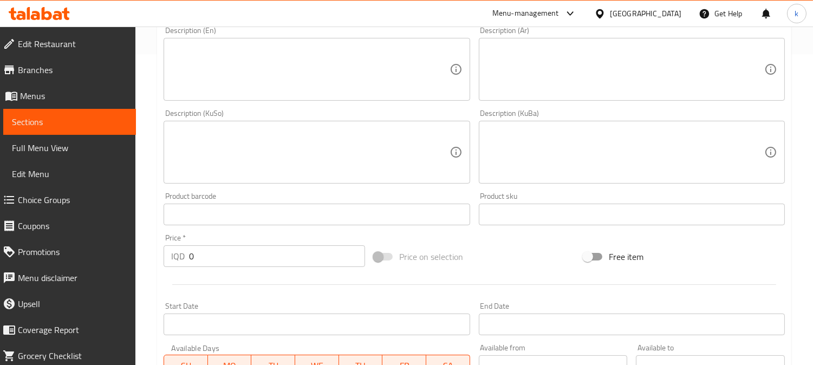
scroll to position [402, 0]
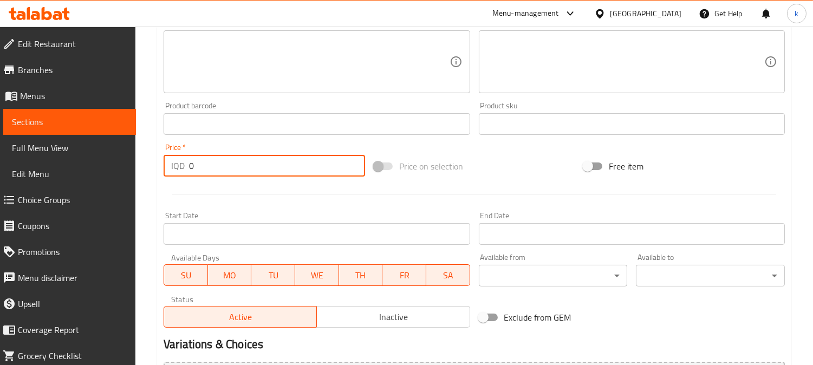
click at [147, 166] on div "Home / Restaurants management / Menus / Sections / item / create Side Dishes se…" at bounding box center [474, 57] width 678 height 864
paste input "1000"
type input "10000"
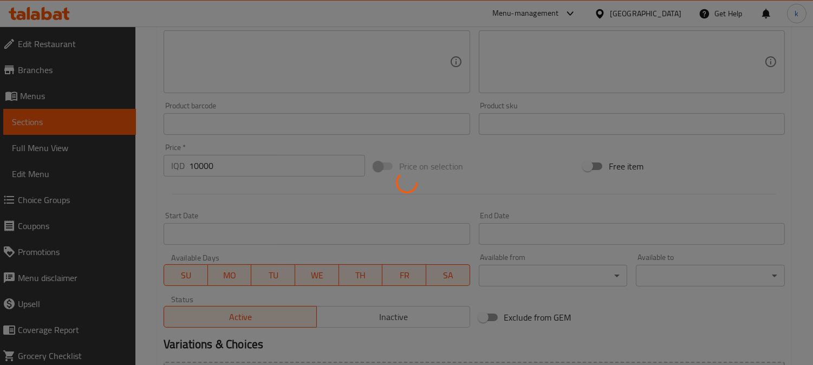
type input "0"
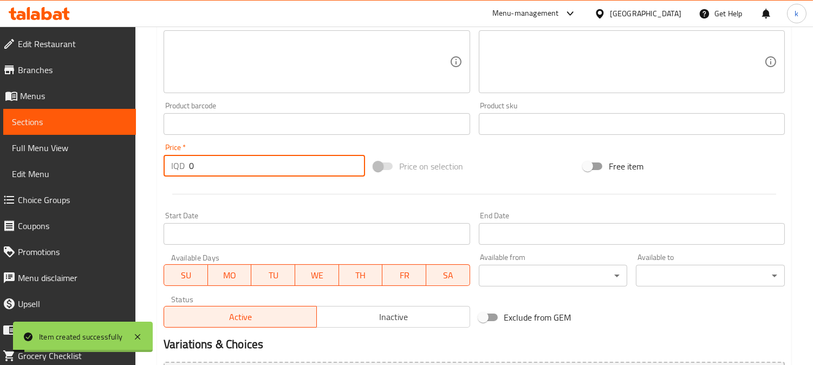
scroll to position [0, 0]
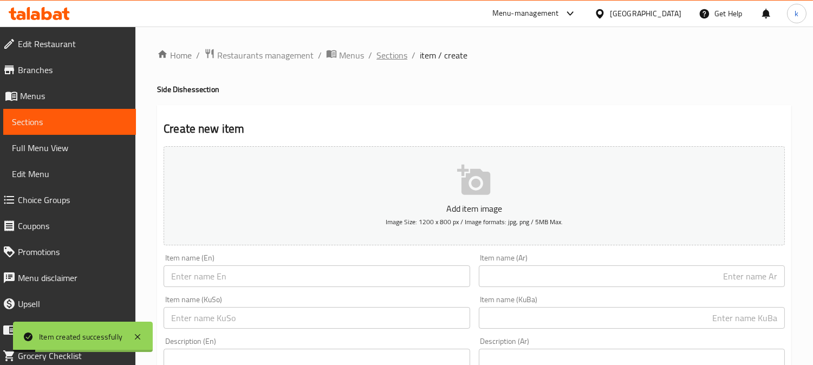
click at [384, 53] on span "Sections" at bounding box center [392, 55] width 31 height 13
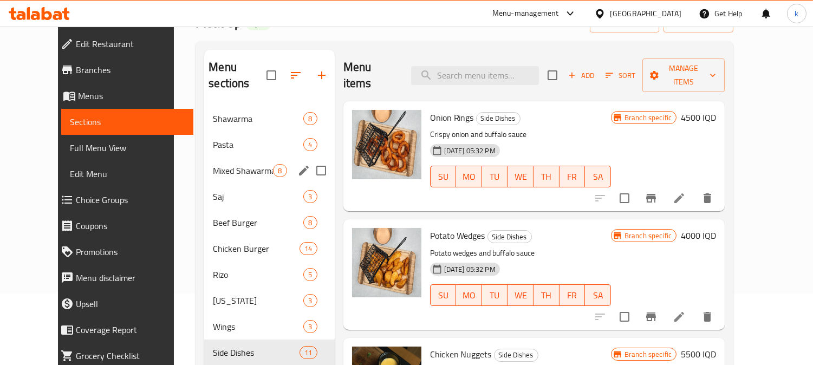
scroll to position [100, 0]
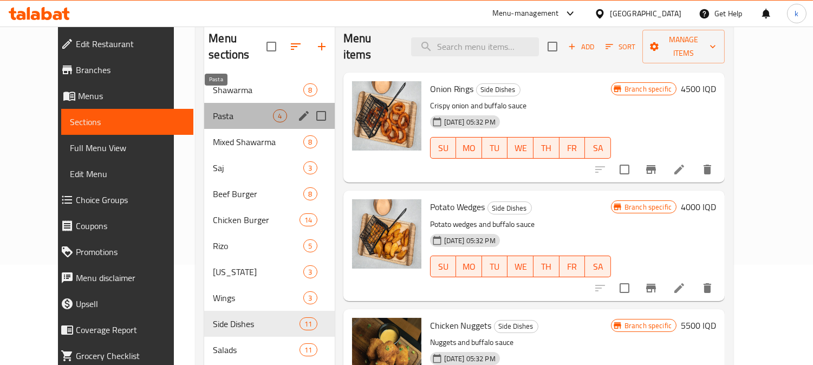
click at [213, 109] on span "Pasta" at bounding box center [243, 115] width 60 height 13
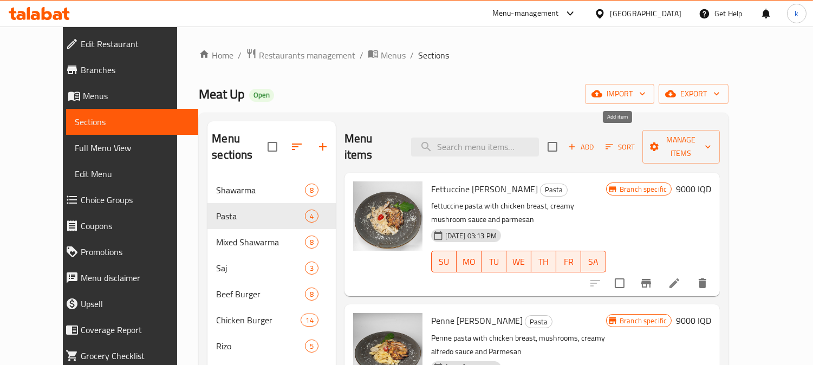
click at [596, 145] on span "Add" at bounding box center [581, 147] width 29 height 12
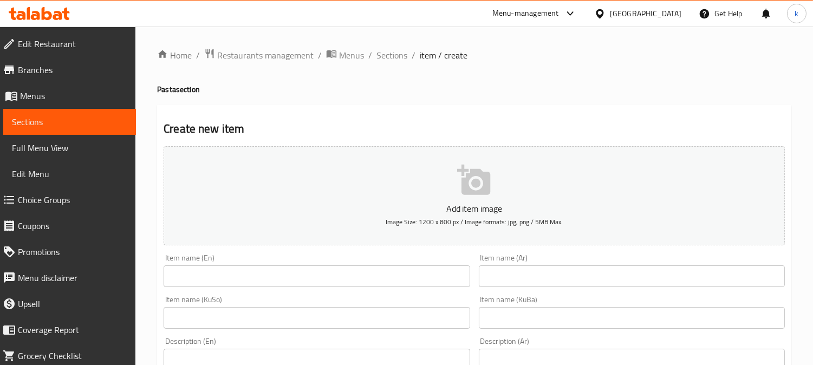
drag, startPoint x: 240, startPoint y: 276, endPoint x: 378, endPoint y: 281, distance: 138.8
click at [240, 276] on input "text" at bounding box center [317, 277] width 306 height 22
paste input "Fettuccini Alfredo Pasta Meal"
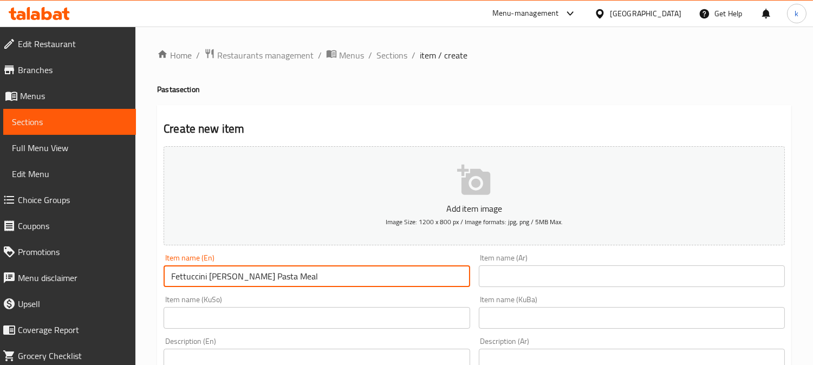
type input "Fettuccini Alfredo Pasta Meal"
click at [539, 281] on input "text" at bounding box center [632, 277] width 306 height 22
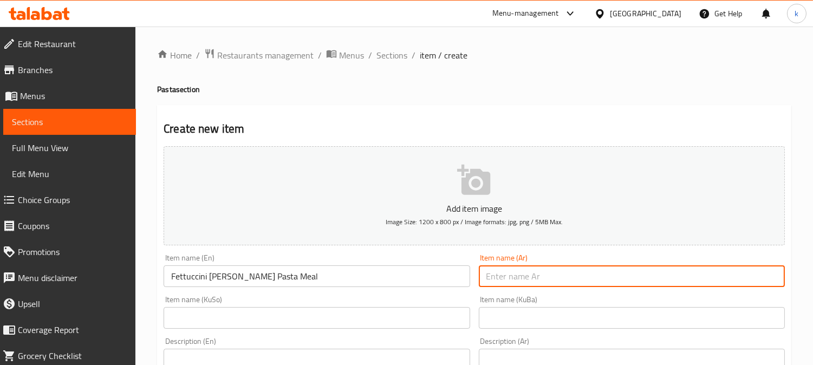
paste input "مكرونة فيتوتشيني ألفريدو"
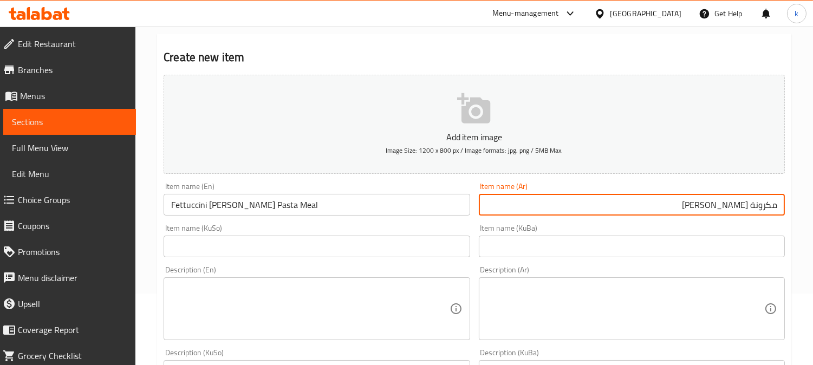
scroll to position [100, 0]
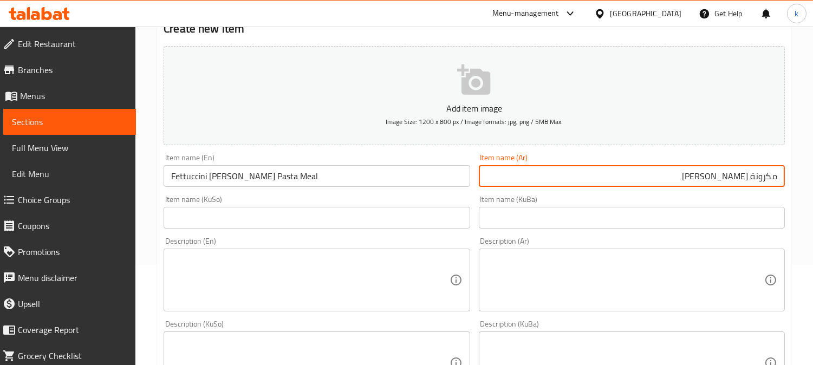
type input "مكرونة فيتوتشيني ألفريدو"
click at [637, 217] on input "text" at bounding box center [632, 218] width 306 height 22
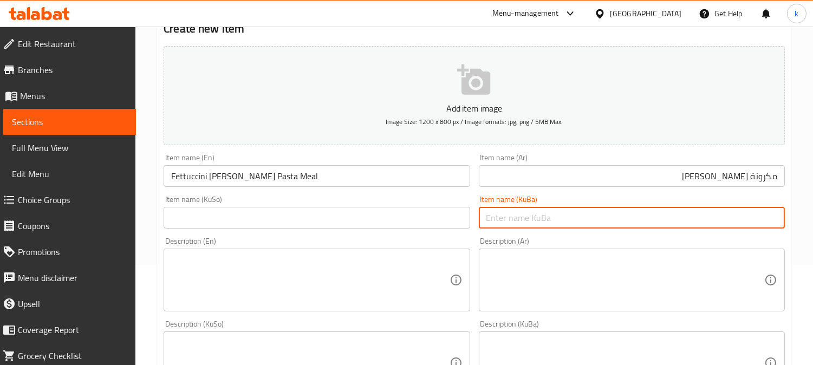
paste input "پاستای فێتۆچینی ئەلفرێدۆ"
type input "ژەمی پاستای فێتۆچینی ئەلفرێدۆ"
click at [775, 175] on input "مكرونة فيتوتشيني ألفريدو" at bounding box center [632, 176] width 306 height 22
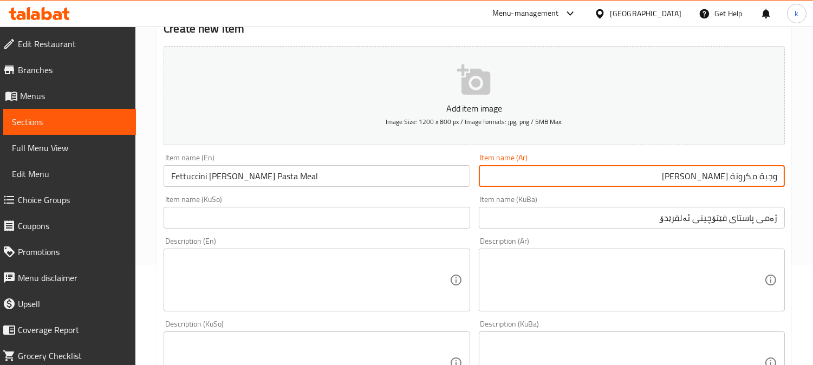
type input "وجبة مكرونة فيتوتشيني ألفريدو"
click at [740, 214] on input "ژەمی پاستای فێتۆچینی ئەلفرێدۆ" at bounding box center [632, 218] width 306 height 22
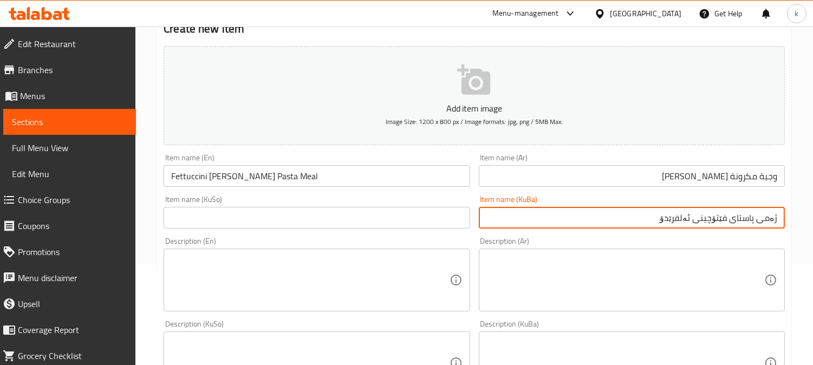
click at [740, 214] on input "ژەمی پاستای فێتۆچینی ئەلفرێدۆ" at bounding box center [632, 218] width 306 height 22
drag, startPoint x: 352, startPoint y: 207, endPoint x: 356, endPoint y: 212, distance: 6.2
click at [352, 207] on input "text" at bounding box center [317, 218] width 306 height 22
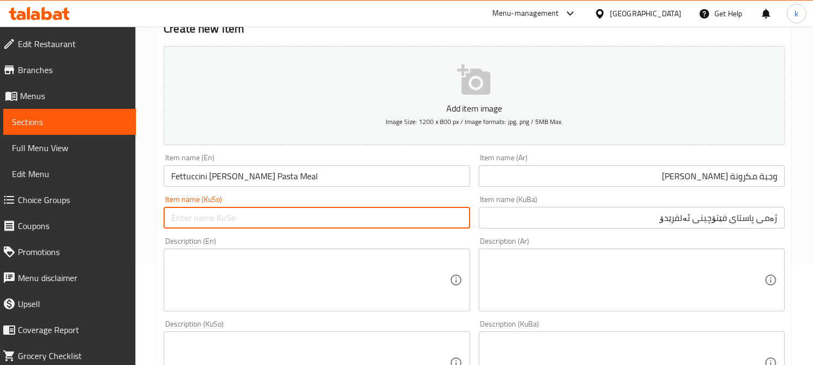
paste input "ژەمی پاستای فێتۆچینی ئەلفرێدۆ"
type input "ژەمی پاستای فێتۆچینی ئەلفرێدۆ"
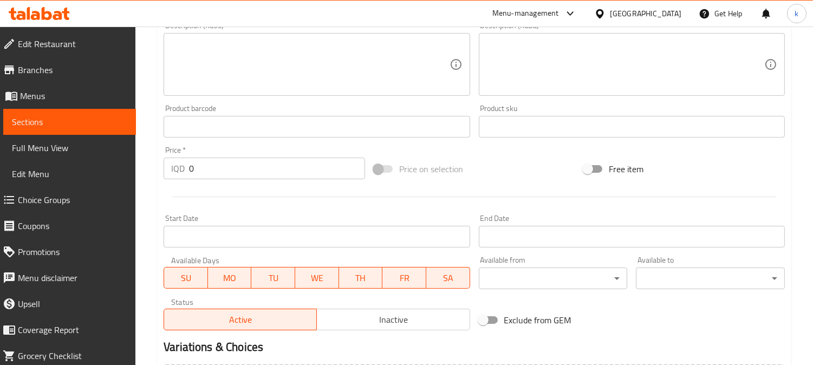
scroll to position [402, 0]
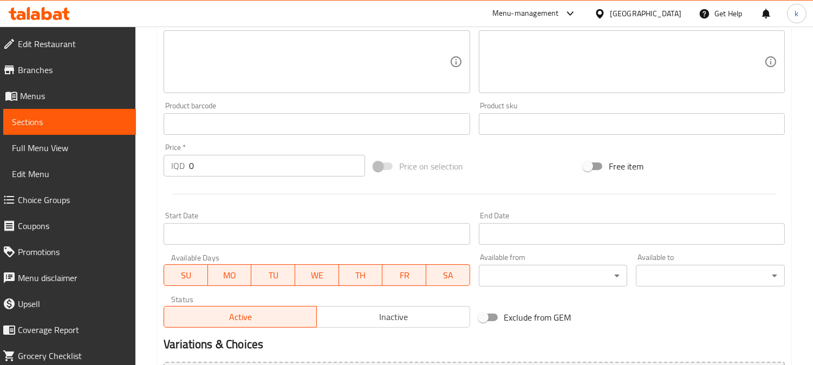
drag, startPoint x: 209, startPoint y: 170, endPoint x: 190, endPoint y: 166, distance: 19.9
click at [190, 166] on input "0" at bounding box center [277, 166] width 176 height 22
paste input "1200"
type input "12000"
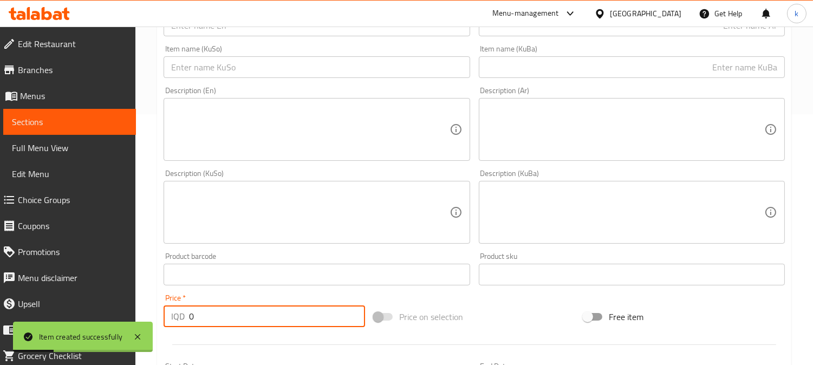
scroll to position [201, 0]
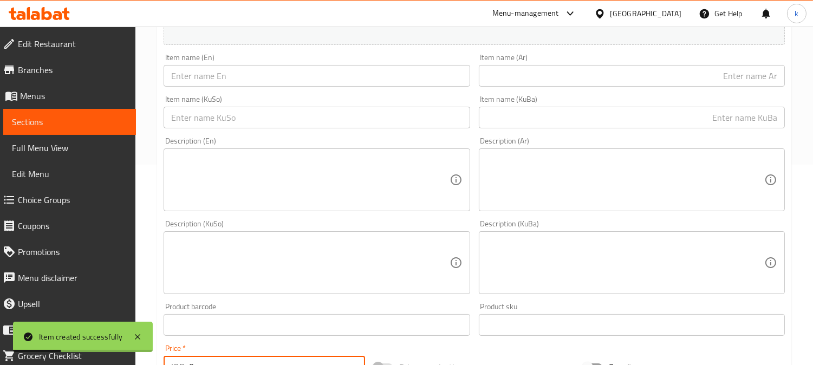
drag, startPoint x: 593, startPoint y: 128, endPoint x: 589, endPoint y: 120, distance: 9.0
click at [592, 127] on input "text" at bounding box center [632, 118] width 306 height 22
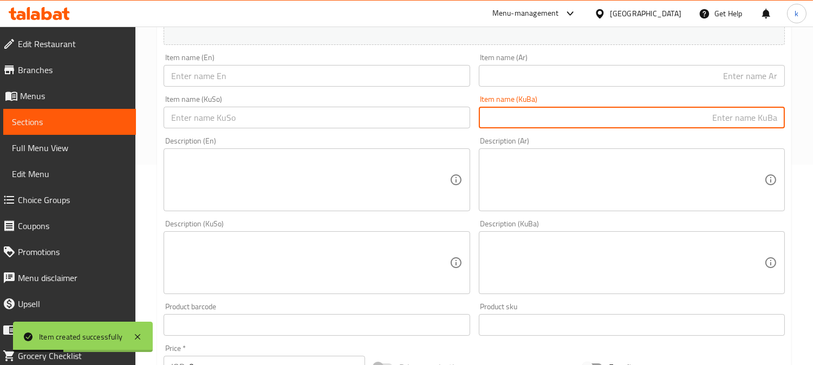
paste input "پاستای ئەلفرێدۆی پێنی"
click at [568, 83] on input "text" at bounding box center [632, 76] width 306 height 22
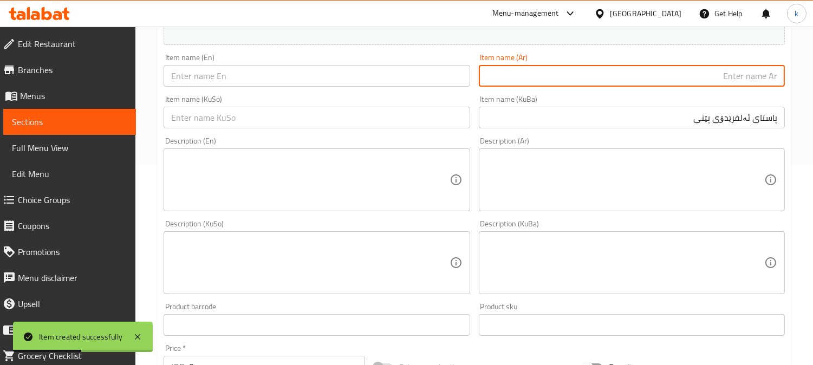
paste input "مكرونة بيني ألفريدو"
click at [284, 74] on input "text" at bounding box center [317, 76] width 306 height 22
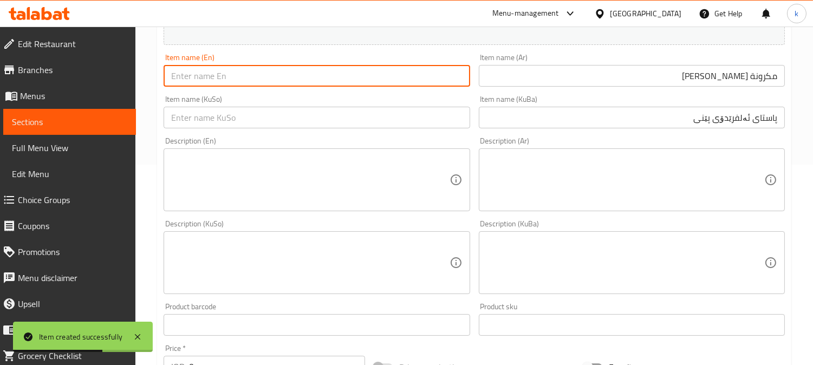
paste input "Penne Alfredo Pasta Meal"
click at [777, 74] on input "مكرونة بيني ألفريدو" at bounding box center [632, 76] width 306 height 22
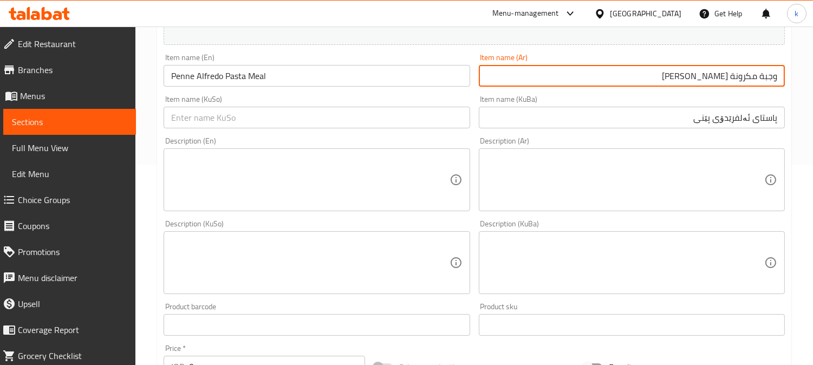
click at [729, 120] on input "پاستای ئەلفرێدۆی پێنی" at bounding box center [632, 118] width 306 height 22
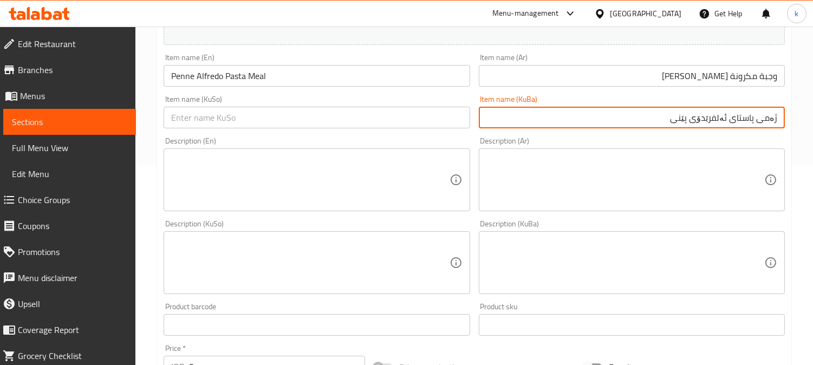
click at [751, 116] on input "ژەمی پاستای ئەلفرێدۆی پێنی" at bounding box center [632, 118] width 306 height 22
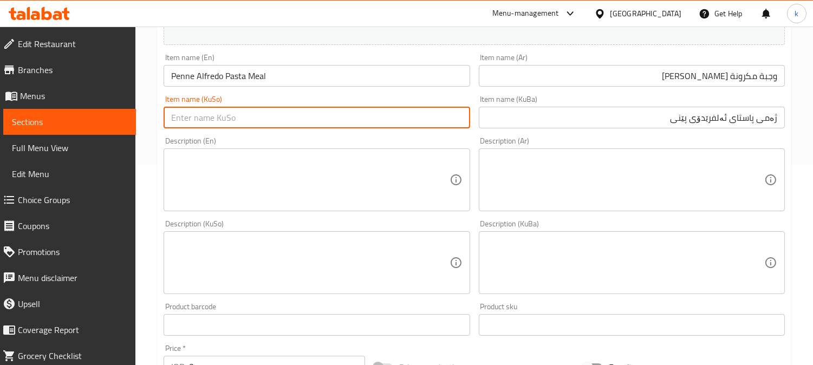
drag, startPoint x: 335, startPoint y: 112, endPoint x: 340, endPoint y: 119, distance: 9.3
click at [334, 112] on input "text" at bounding box center [317, 118] width 306 height 22
paste input "ژەمی پاستای ئەلفرێدۆی پێنی"
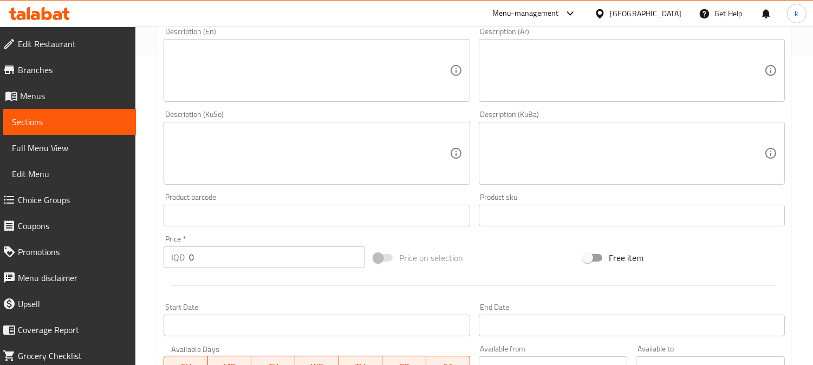
scroll to position [402, 0]
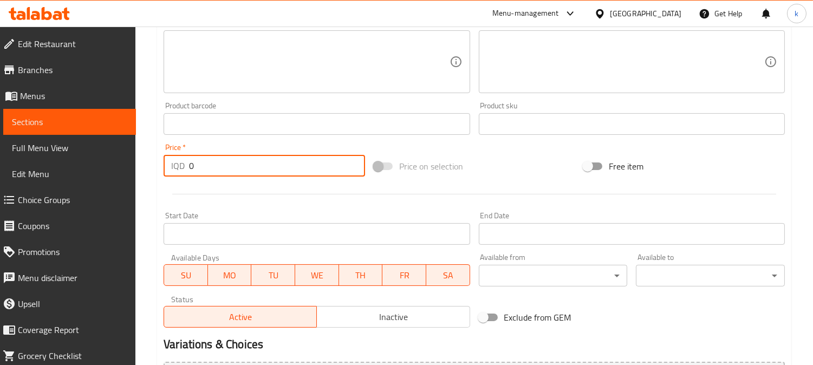
drag, startPoint x: 196, startPoint y: 170, endPoint x: 182, endPoint y: 166, distance: 15.1
click at [182, 166] on div "IQD 0 Price *" at bounding box center [265, 166] width 202 height 22
paste input "1200"
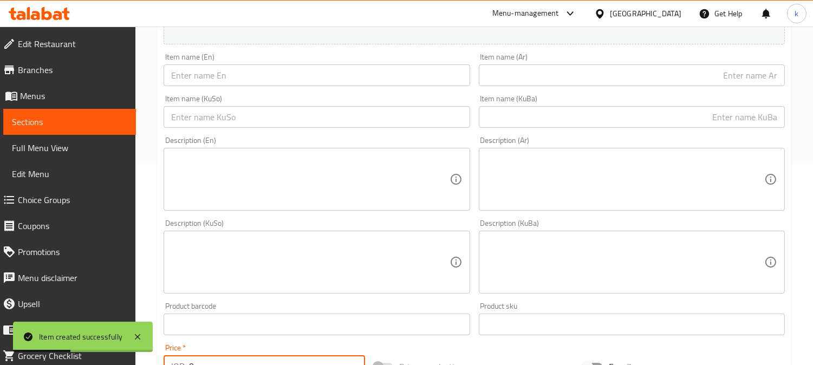
scroll to position [100, 0]
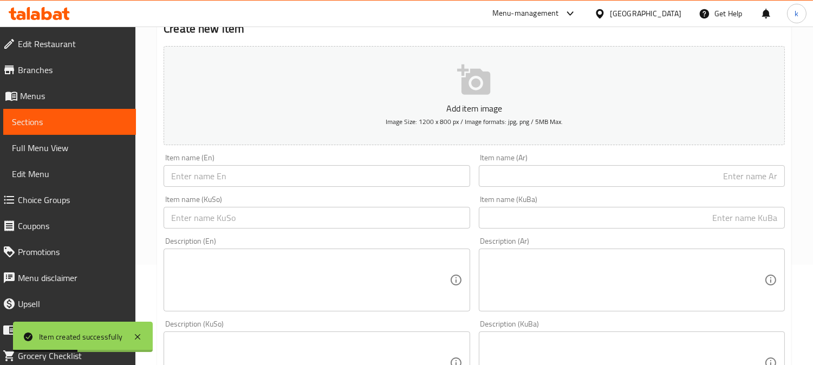
click at [591, 212] on input "text" at bounding box center [632, 218] width 306 height 22
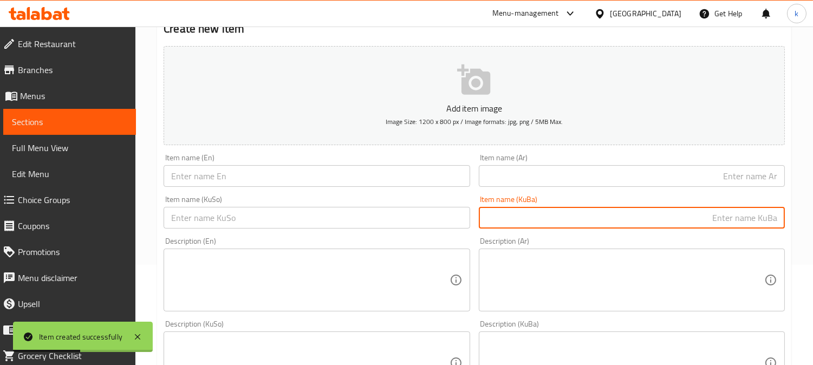
paste input "پێنێ بۆلۆنیز"
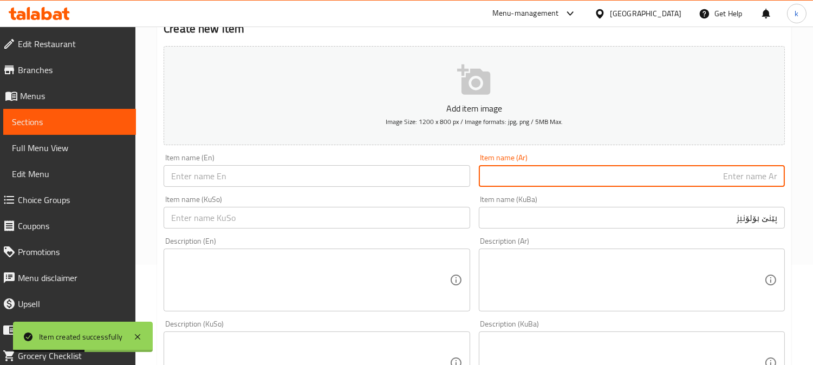
click at [572, 169] on input "text" at bounding box center [632, 176] width 306 height 22
paste
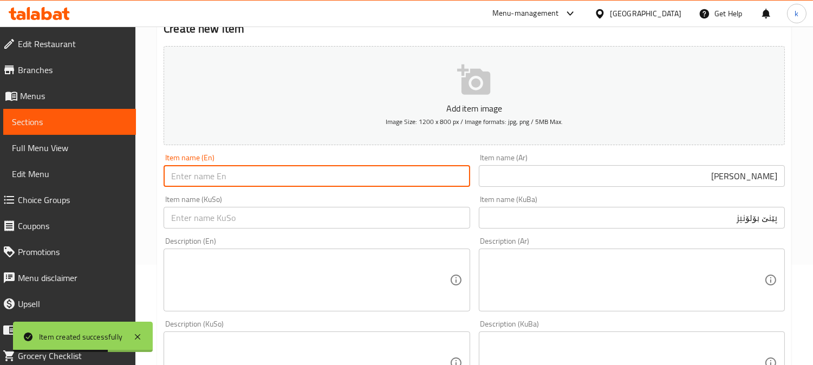
click at [259, 176] on input "text" at bounding box center [317, 176] width 306 height 22
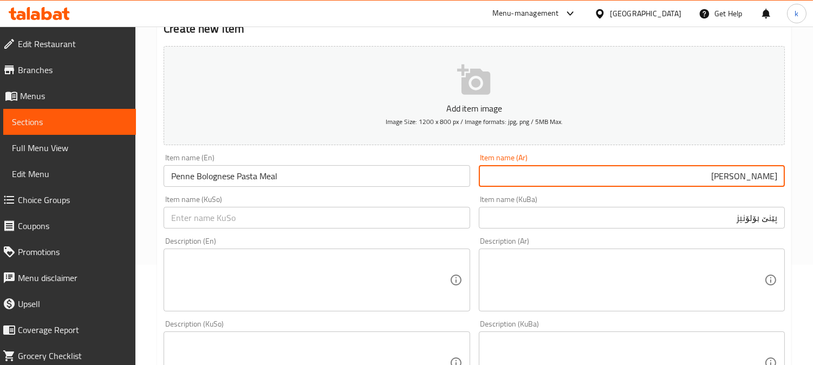
click at [778, 179] on input "بيني بولونيز" at bounding box center [632, 176] width 306 height 22
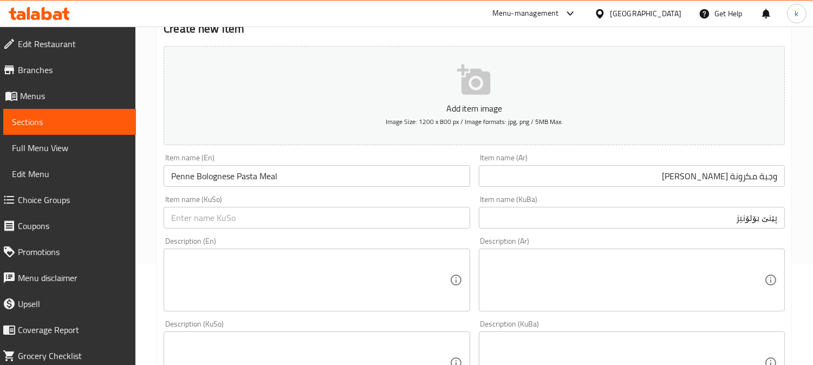
click at [774, 225] on input "پێنێ بۆلۆنیز" at bounding box center [632, 218] width 306 height 22
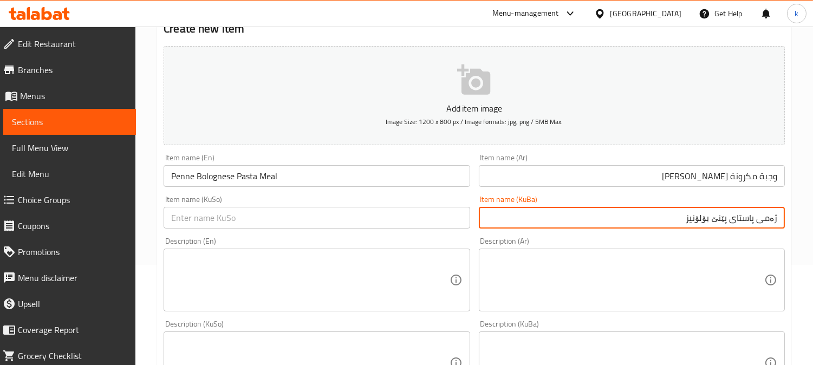
click at [719, 218] on input "ژەمی پاستای پێنێ بۆلۆنیز" at bounding box center [632, 218] width 306 height 22
click at [331, 208] on input "text" at bounding box center [317, 218] width 306 height 22
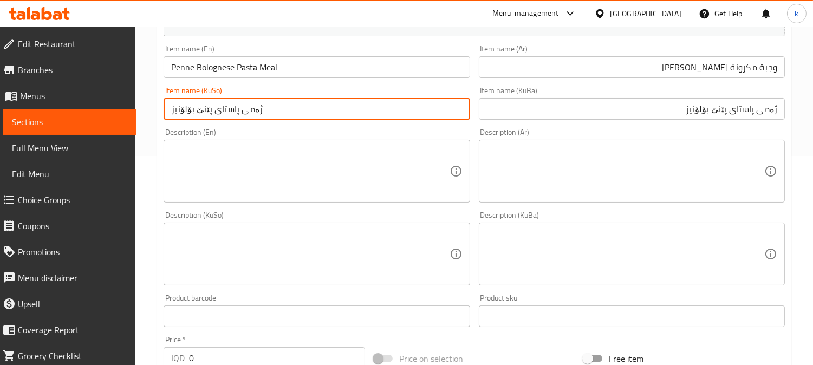
scroll to position [301, 0]
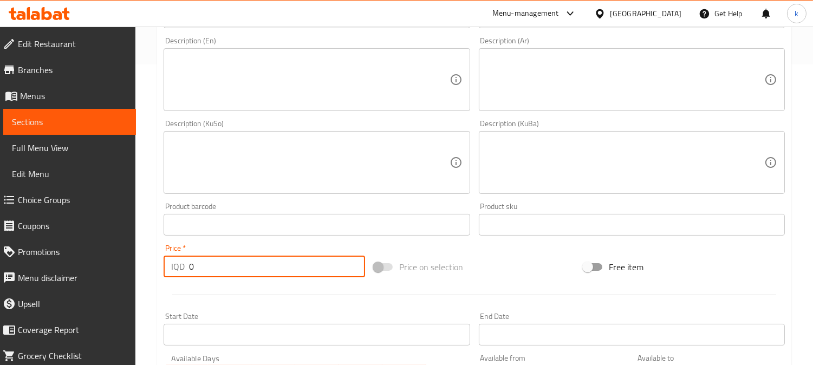
drag, startPoint x: 209, startPoint y: 259, endPoint x: 150, endPoint y: 261, distance: 59.1
click at [150, 261] on div "Home / Restaurants management / Menus / Sections / item / create Pasta section …" at bounding box center [474, 158] width 678 height 864
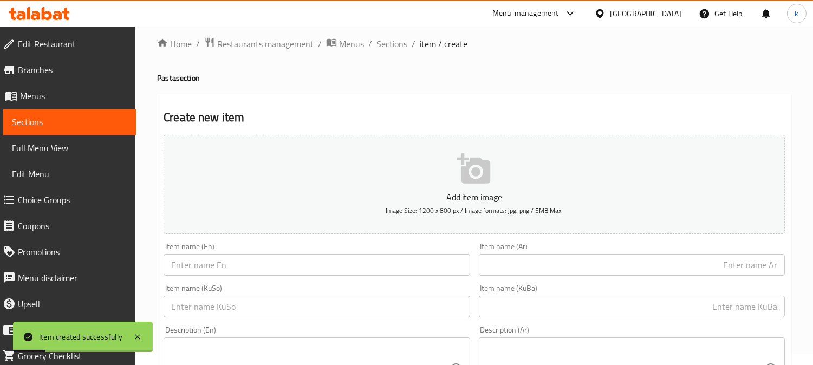
scroll to position [0, 0]
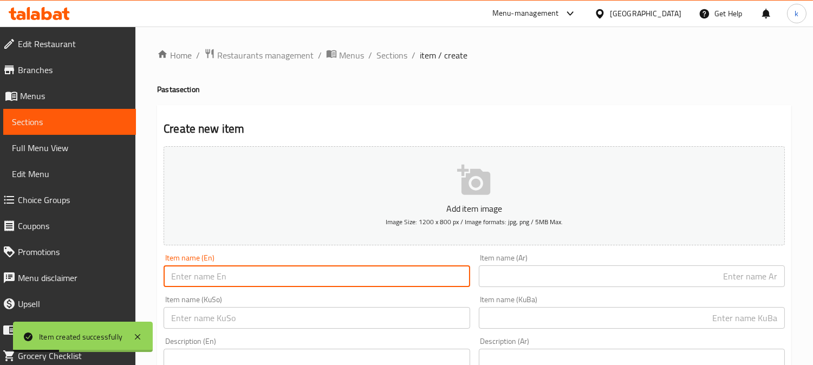
drag, startPoint x: 199, startPoint y: 274, endPoint x: 224, endPoint y: 277, distance: 25.1
click at [199, 274] on input "text" at bounding box center [317, 277] width 306 height 22
click at [622, 276] on input "text" at bounding box center [632, 277] width 306 height 22
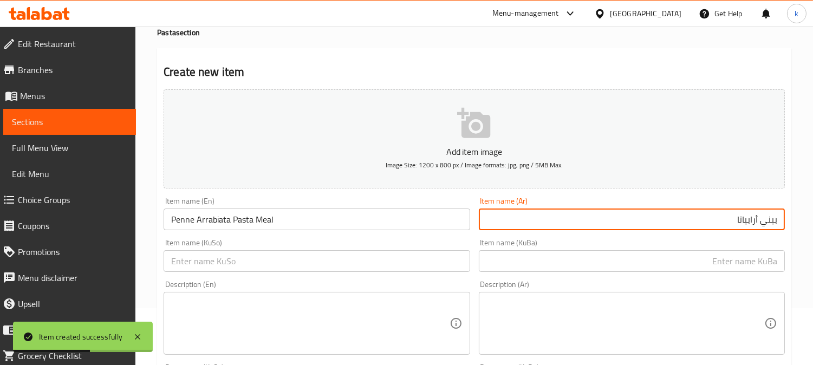
scroll to position [100, 0]
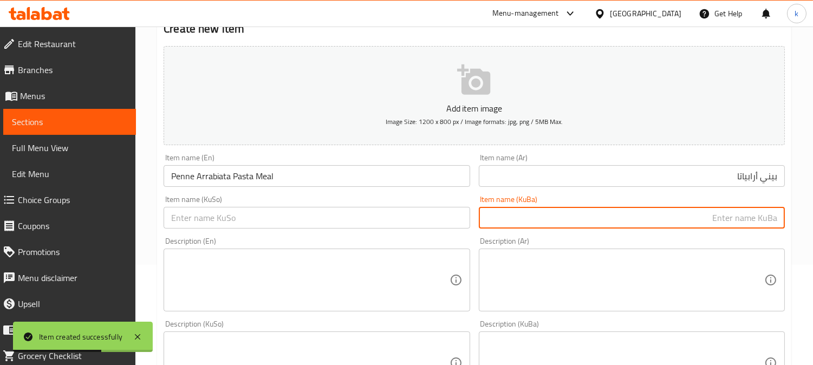
click at [706, 213] on input "text" at bounding box center [632, 218] width 306 height 22
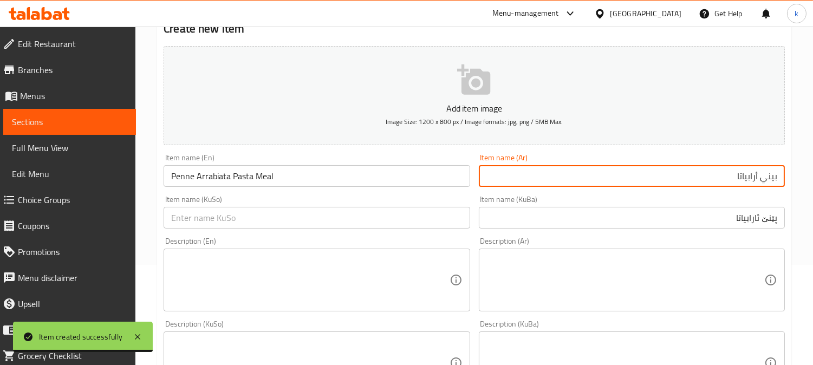
drag, startPoint x: 775, startPoint y: 177, endPoint x: 750, endPoint y: 189, distance: 27.6
click at [775, 177] on input "بيني أرابياتا" at bounding box center [632, 176] width 306 height 22
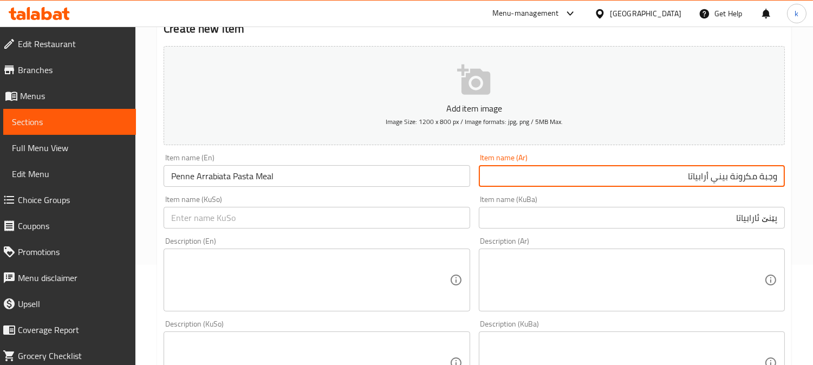
click at [687, 213] on input "پێنێ ئارابیاتا" at bounding box center [632, 218] width 306 height 22
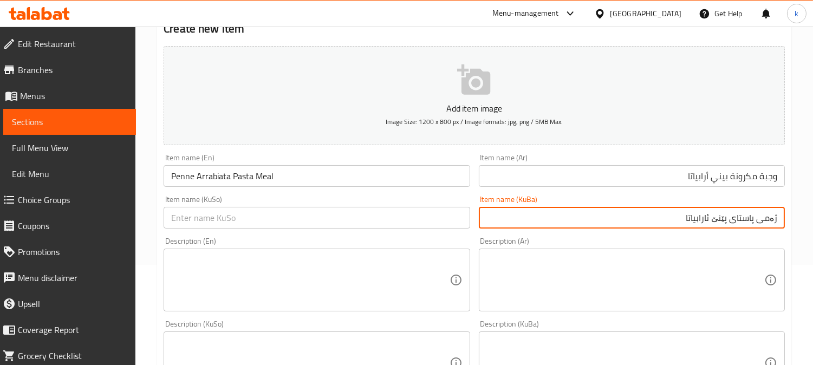
click at [722, 217] on input "ژەمی پاستای پێنێ ئارابیاتا" at bounding box center [632, 218] width 306 height 22
click at [363, 216] on input "text" at bounding box center [317, 218] width 306 height 22
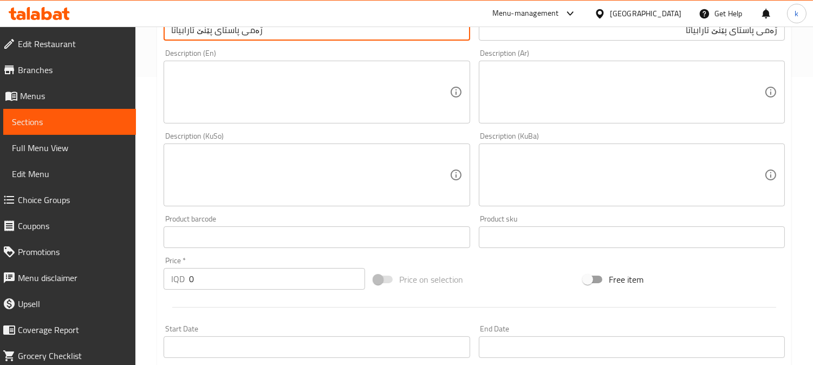
scroll to position [301, 0]
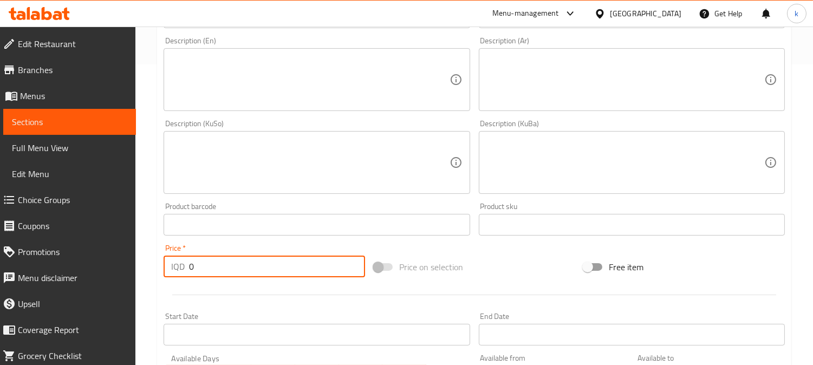
drag, startPoint x: 146, startPoint y: 262, endPoint x: 133, endPoint y: 262, distance: 13.0
click at [133, 262] on div "Edit Restaurant Branches Menus Sections Full Menu View Edit Menu Choice Groups …" at bounding box center [406, 158] width 813 height 864
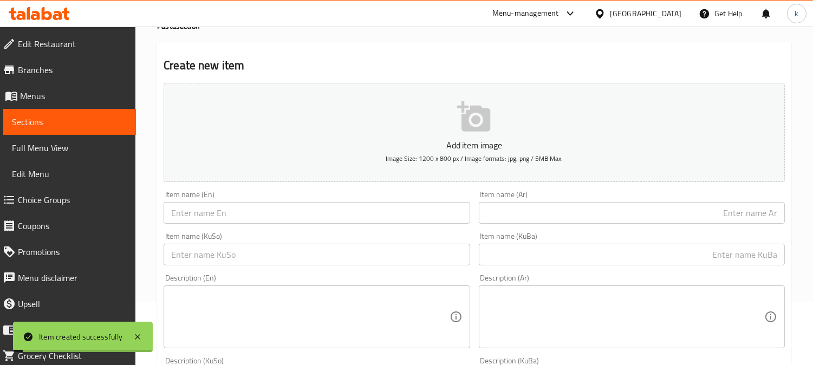
scroll to position [0, 0]
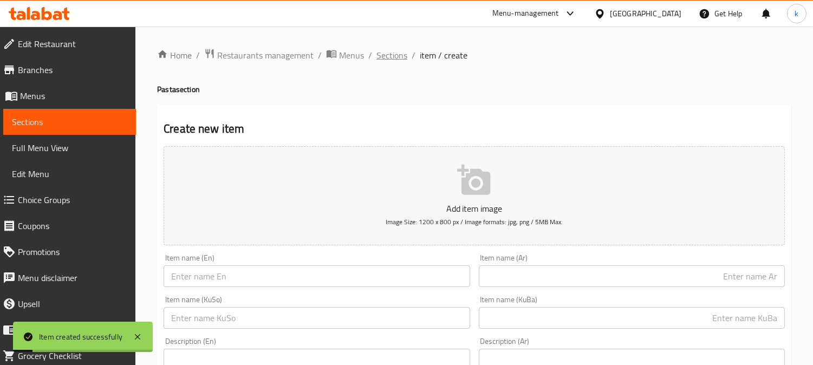
click at [385, 50] on span "Sections" at bounding box center [392, 55] width 31 height 13
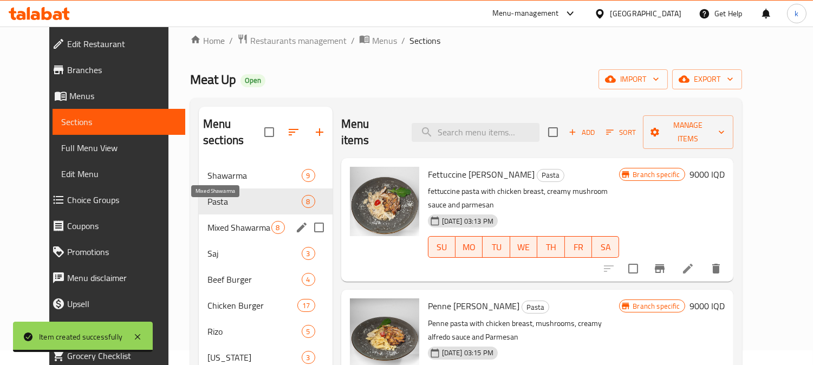
scroll to position [100, 0]
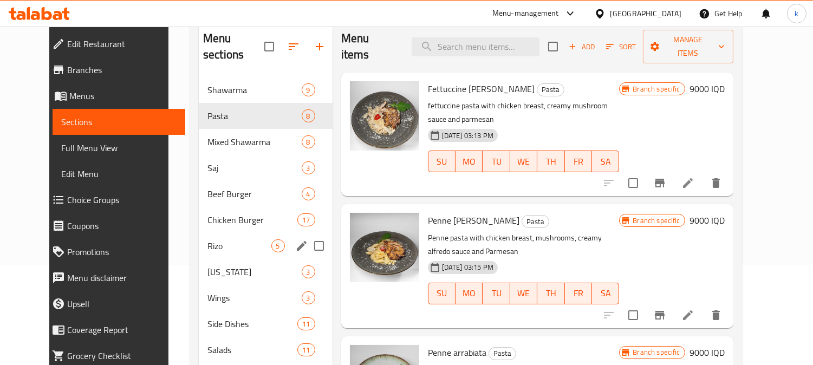
click at [208, 240] on span "Rizo" at bounding box center [240, 246] width 64 height 13
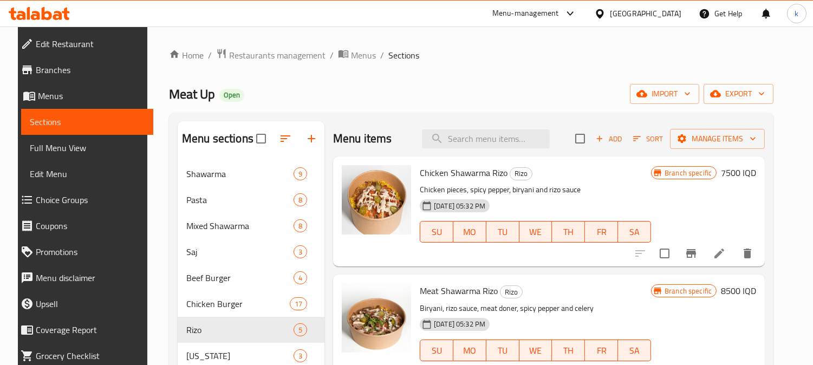
click at [624, 134] on span "Add" at bounding box center [608, 139] width 29 height 12
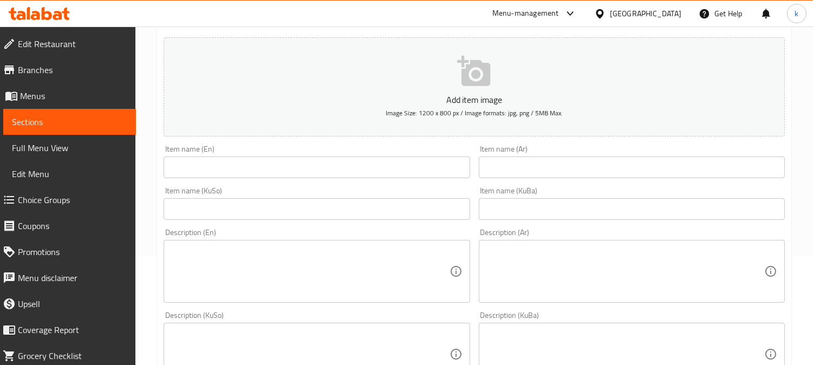
scroll to position [201, 0]
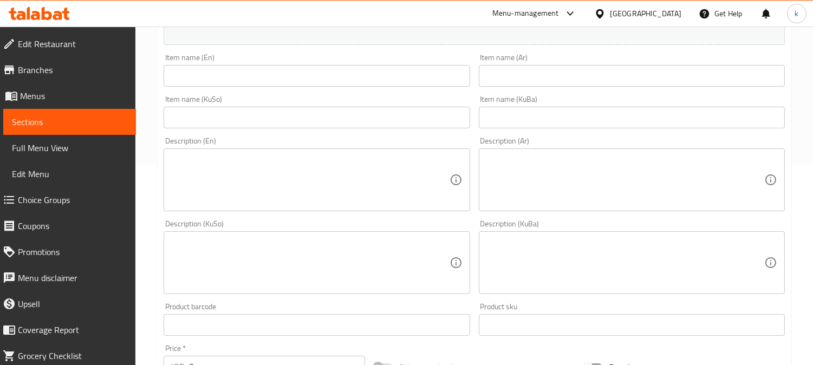
drag, startPoint x: 527, startPoint y: 120, endPoint x: 447, endPoint y: 120, distance: 79.7
click at [527, 120] on input "text" at bounding box center [632, 118] width 306 height 22
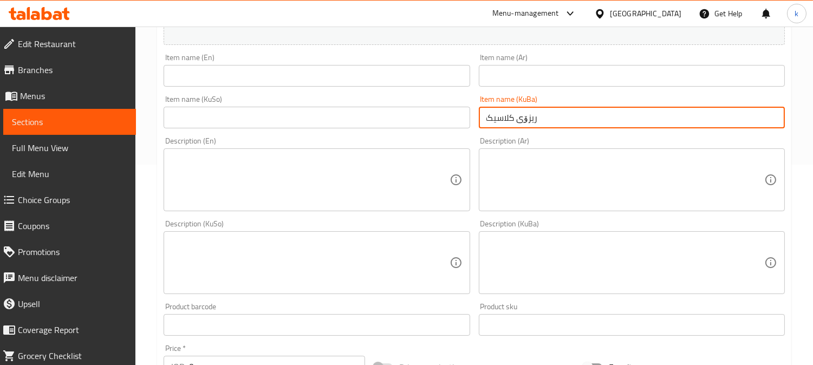
drag, startPoint x: 443, startPoint y: 120, endPoint x: 495, endPoint y: 96, distance: 57.0
click at [454, 115] on input "text" at bounding box center [317, 118] width 306 height 22
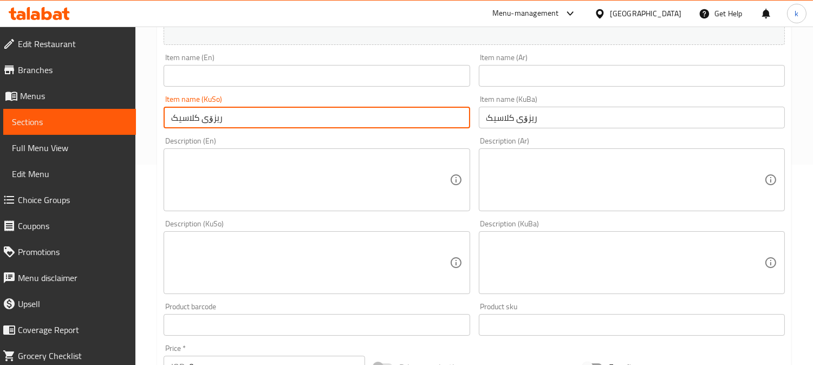
click at [506, 77] on input "text" at bounding box center [632, 76] width 306 height 22
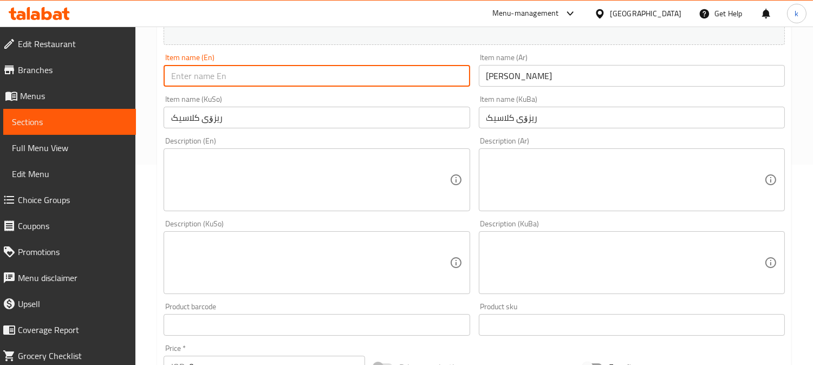
click at [261, 72] on input "text" at bounding box center [317, 76] width 306 height 22
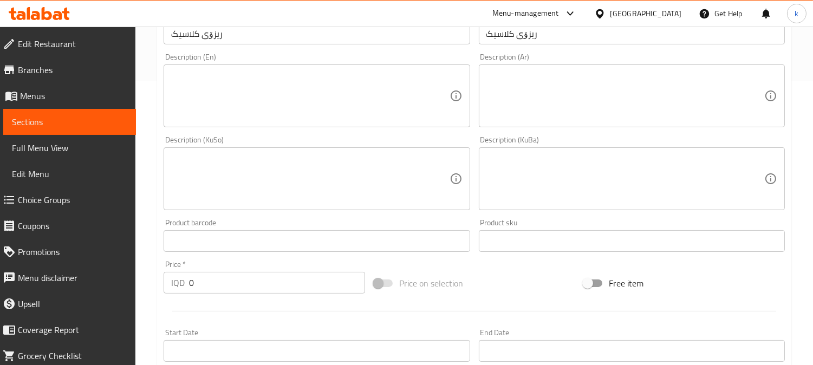
scroll to position [301, 0]
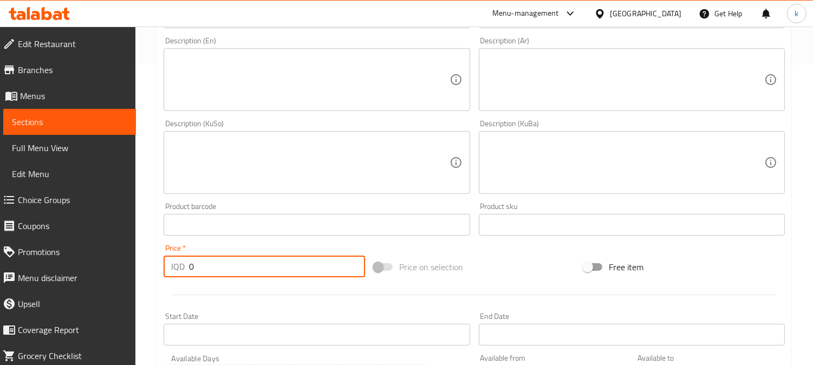
drag, startPoint x: 214, startPoint y: 269, endPoint x: 142, endPoint y: 267, distance: 71.6
click at [142, 268] on div "Home / Restaurants management / Menus / Sections / item / create Rizo section C…" at bounding box center [474, 158] width 678 height 864
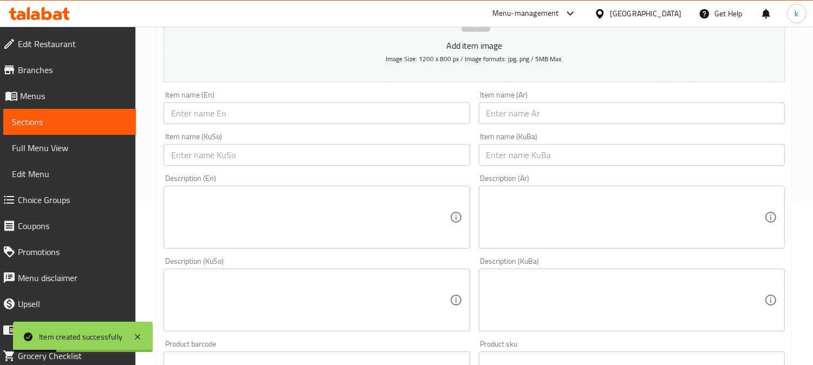
scroll to position [100, 0]
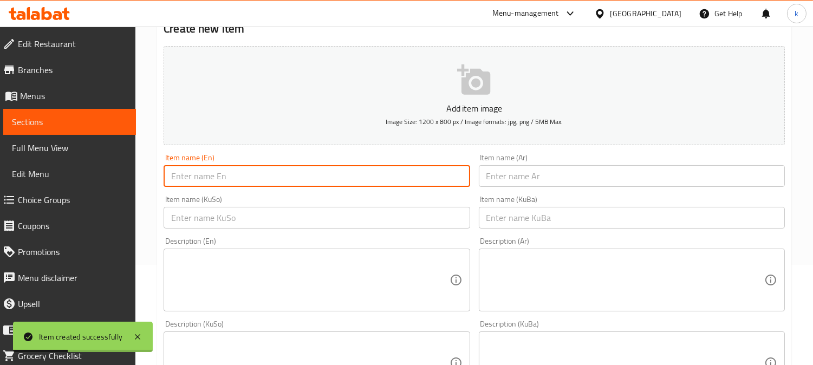
drag, startPoint x: 340, startPoint y: 165, endPoint x: 316, endPoint y: 185, distance: 30.8
click at [340, 165] on input "text" at bounding box center [317, 176] width 306 height 22
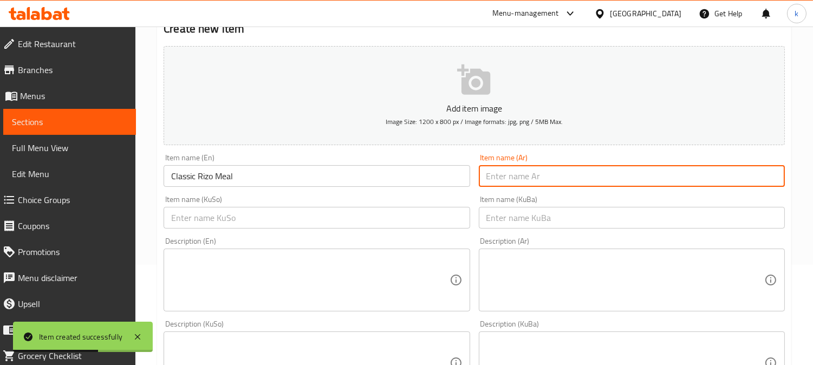
click at [645, 176] on input "text" at bounding box center [632, 176] width 306 height 22
click at [632, 214] on input "text" at bounding box center [632, 218] width 306 height 22
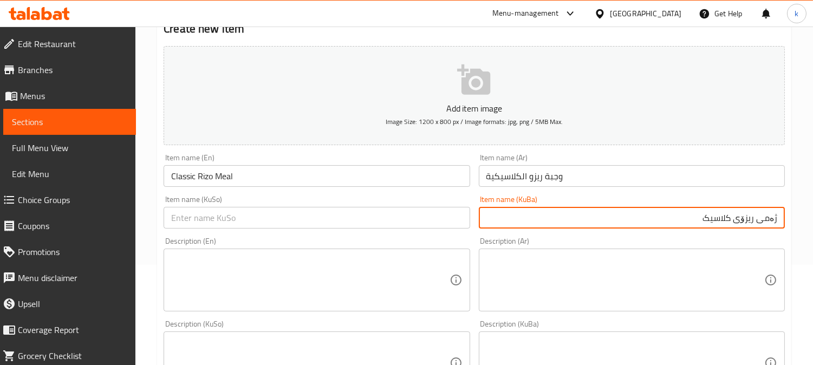
click at [722, 226] on input "ژەمی ریزۆی کلاسیک" at bounding box center [632, 218] width 306 height 22
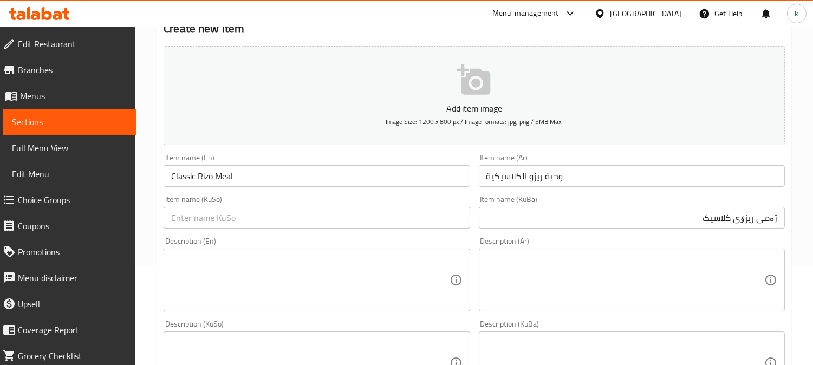
click at [289, 202] on div "Item name (KuSo) Item name (KuSo)" at bounding box center [317, 212] width 306 height 33
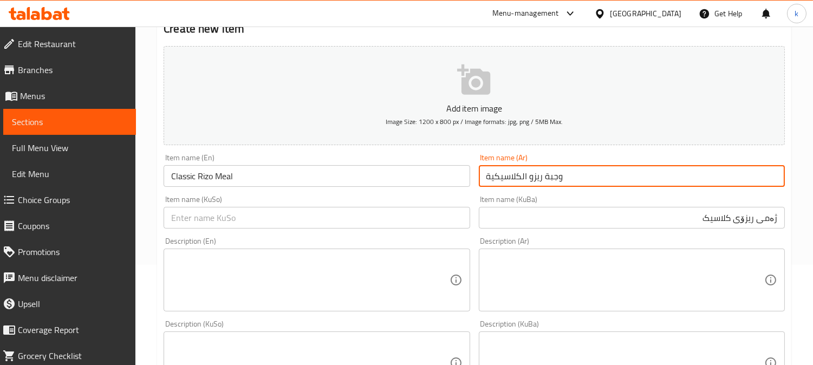
click at [597, 180] on input "وجبة ريزو الكلاسيكية" at bounding box center [632, 176] width 306 height 22
click at [719, 218] on input "ژەمی ریزۆی کلاسیک" at bounding box center [632, 218] width 306 height 22
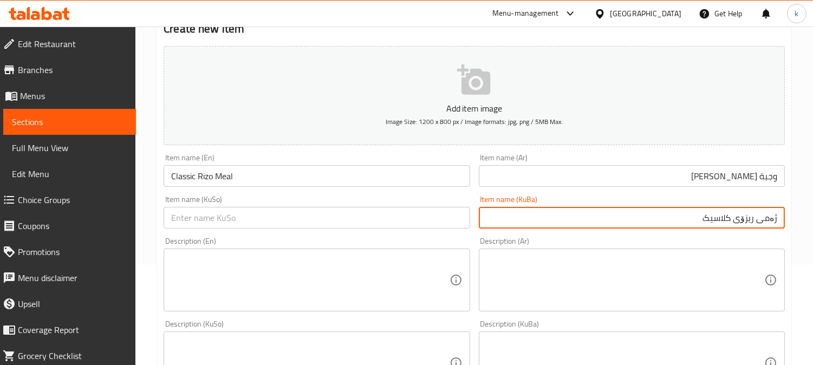
click at [719, 218] on input "ژەمی ریزۆی کلاسیک" at bounding box center [632, 218] width 306 height 22
click at [332, 231] on div "Item name (KuSo) Item name (KuSo)" at bounding box center [316, 212] width 315 height 42
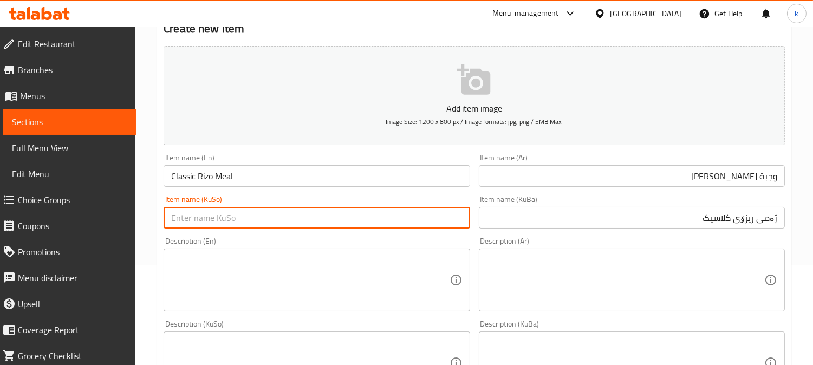
click at [321, 224] on input "text" at bounding box center [317, 218] width 306 height 22
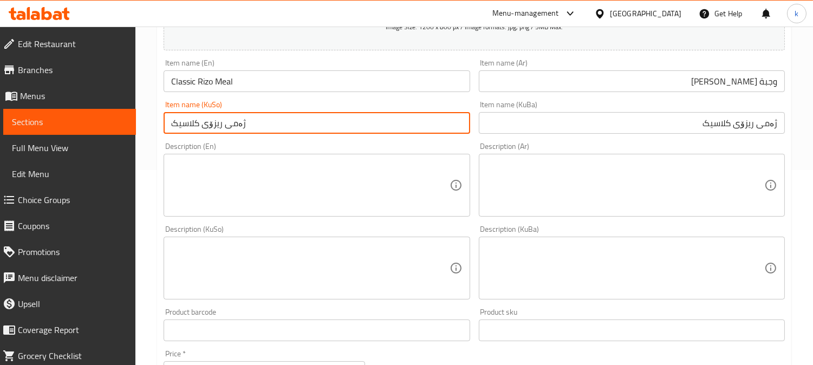
scroll to position [301, 0]
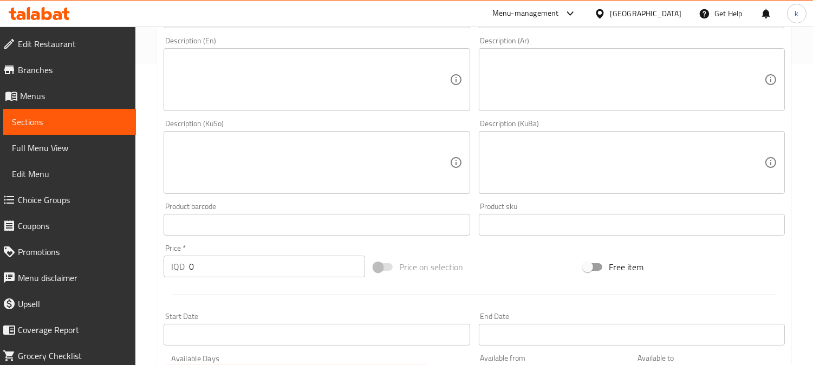
click at [208, 281] on div "Price   * IQD 0 Price *" at bounding box center [264, 261] width 210 height 42
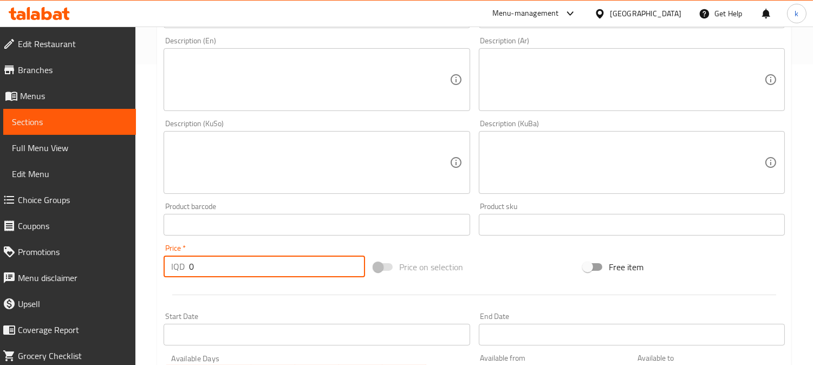
click at [154, 268] on div "Home / Restaurants management / Menus / Sections / item / create Rizo section C…" at bounding box center [474, 158] width 678 height 864
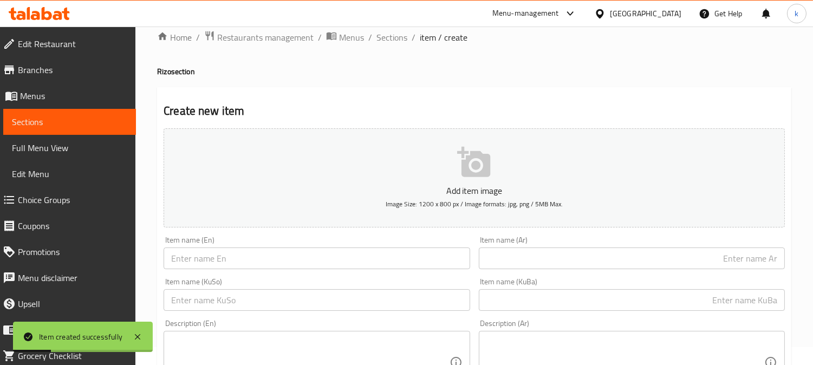
scroll to position [0, 0]
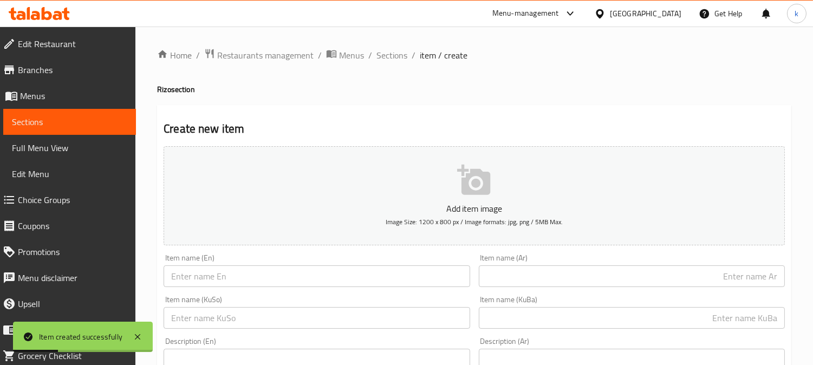
click at [397, 59] on span "Sections" at bounding box center [392, 55] width 31 height 13
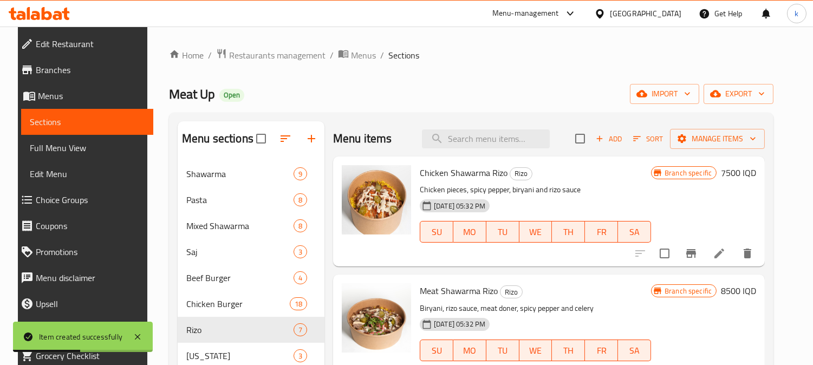
click at [55, 144] on span "Full Menu View" at bounding box center [87, 147] width 115 height 13
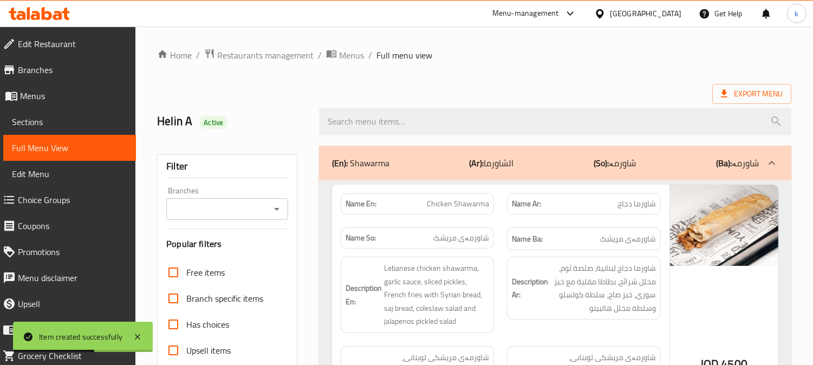
scroll to position [402, 0]
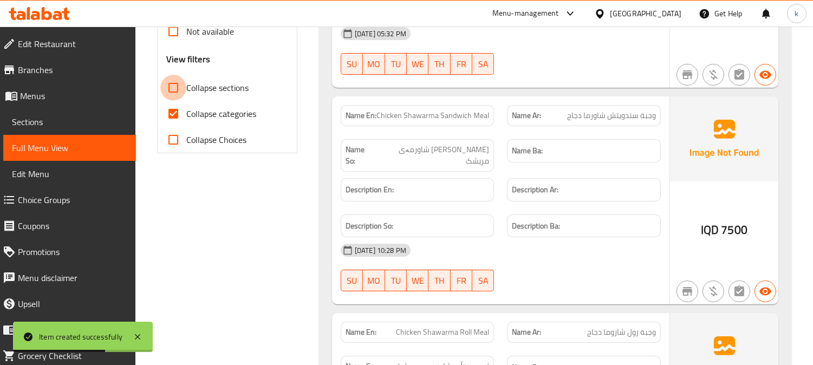
click at [171, 91] on input "Collapse sections" at bounding box center [173, 88] width 26 height 26
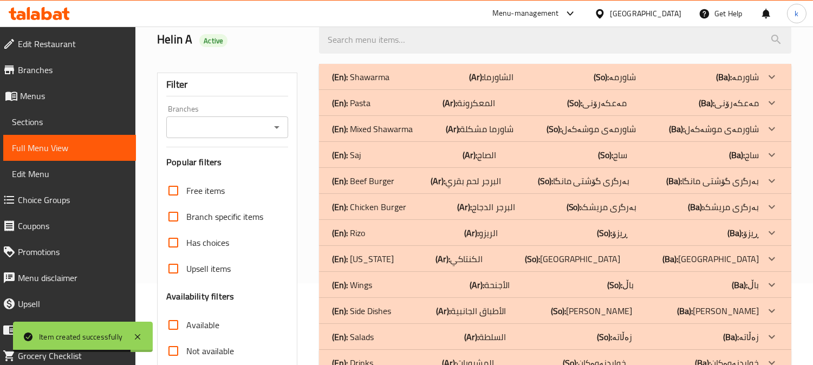
scroll to position [111, 0]
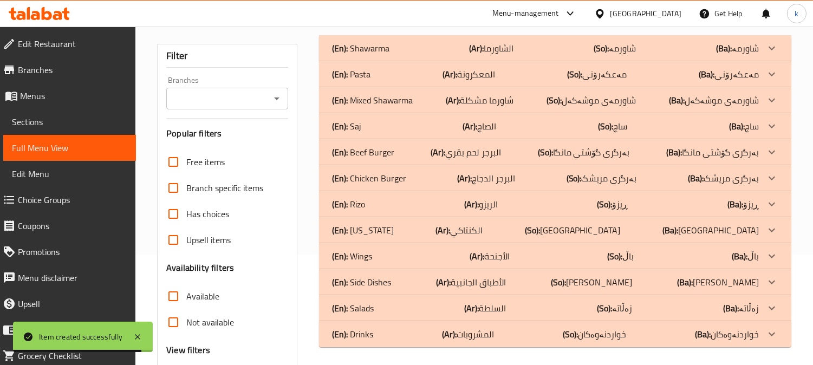
click at [513, 203] on div "(En): Rizo (Ar): الريزو (So): ڕیزۆ (Ba): ڕیزۆ" at bounding box center [545, 204] width 427 height 13
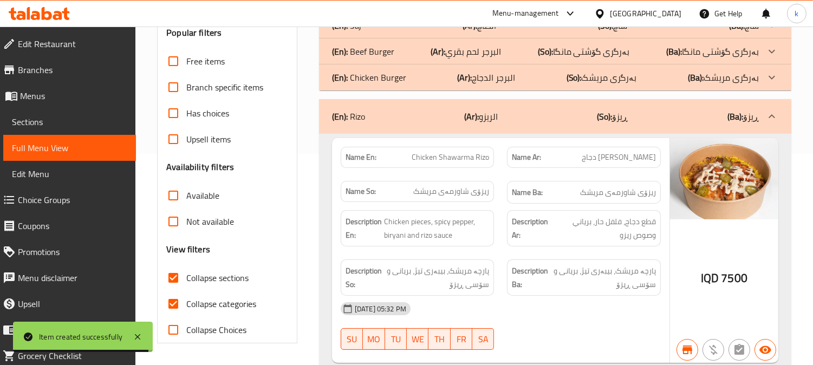
scroll to position [311, 0]
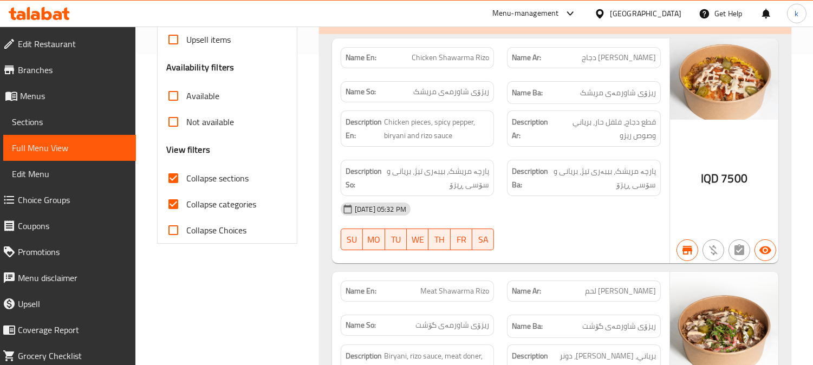
click at [629, 52] on span "ريزو شاورما دجاج" at bounding box center [619, 57] width 74 height 11
copy span "ريزو شاورما دجاج"
click at [629, 88] on span "ریزۆی شاورمەی مریشک" at bounding box center [618, 93] width 76 height 14
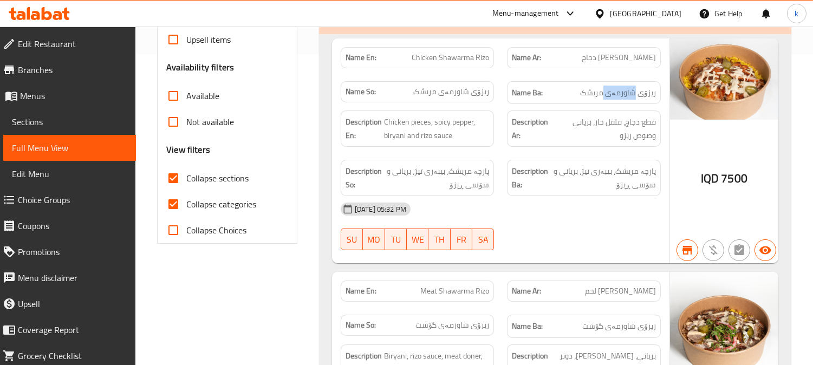
click at [629, 88] on span "ریزۆی شاورمەی مریشک" at bounding box center [618, 93] width 76 height 14
copy span "ریزۆی شاورمەی مریشک"
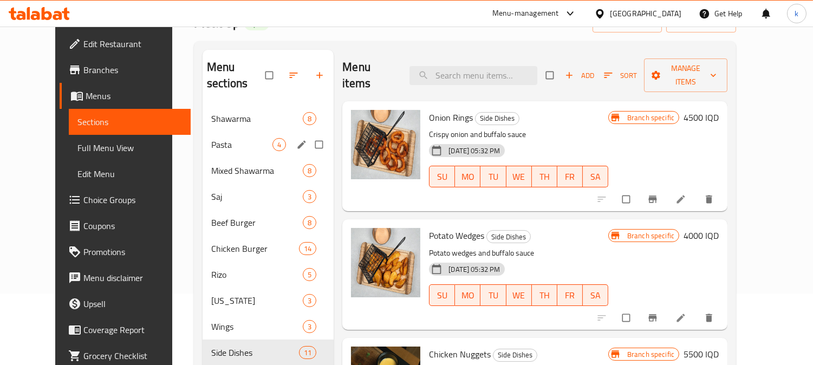
scroll to position [100, 0]
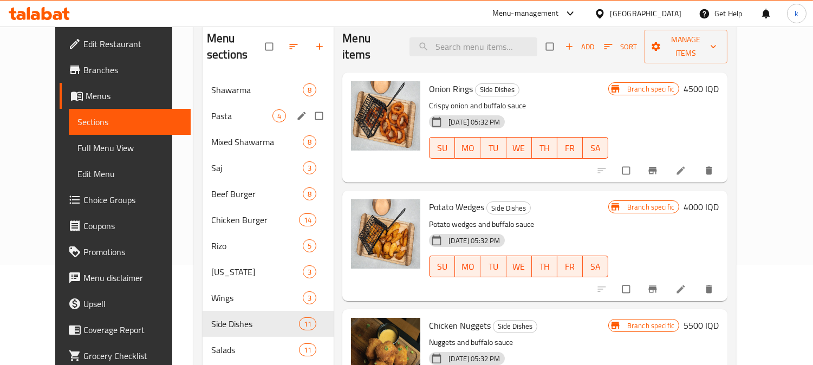
click at [211, 109] on span "Pasta" at bounding box center [241, 115] width 61 height 13
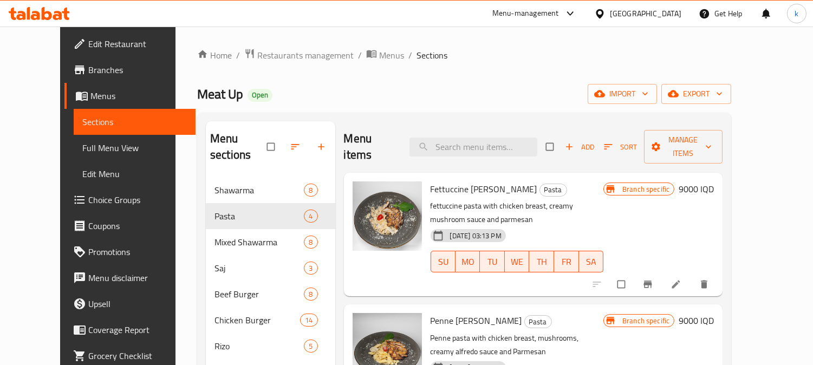
click at [681, 281] on icon at bounding box center [677, 285] width 8 height 8
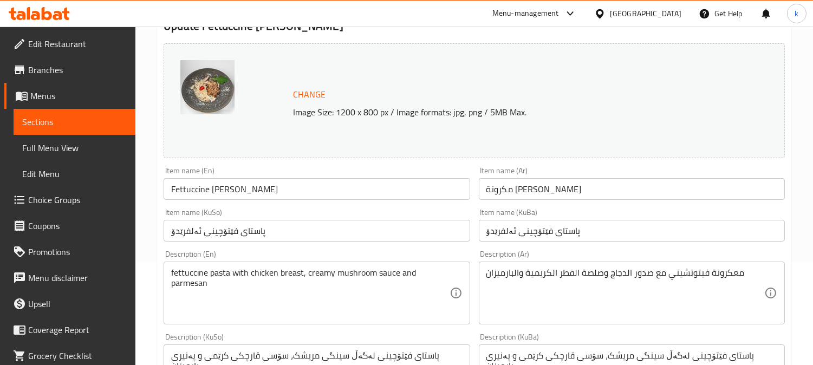
scroll to position [201, 0]
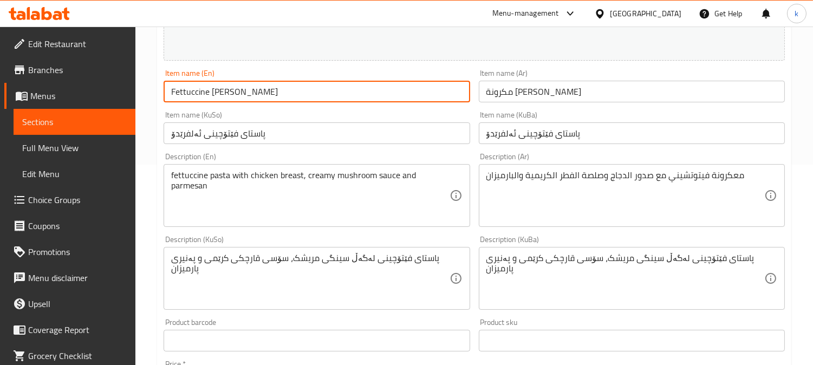
click at [242, 100] on input "Fettuccine [PERSON_NAME]" at bounding box center [317, 92] width 306 height 22
click at [553, 99] on input "مكرونة [PERSON_NAME]" at bounding box center [632, 92] width 306 height 22
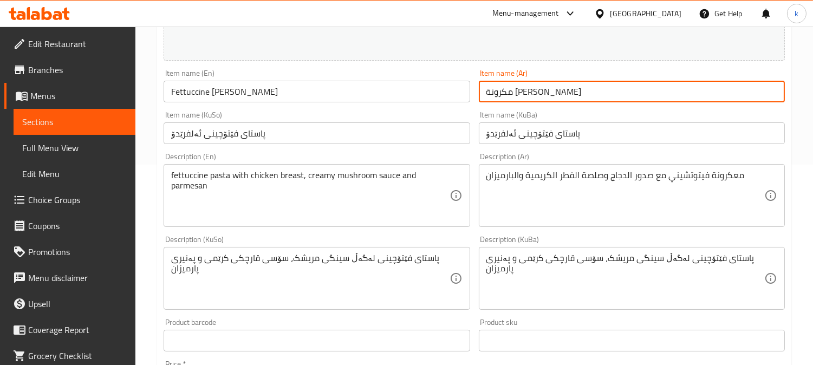
click at [553, 99] on input "مكرونة [PERSON_NAME]" at bounding box center [632, 92] width 306 height 22
click at [551, 132] on input "پاستای فێتۆچینی ئەلفرێدۆ" at bounding box center [632, 133] width 306 height 22
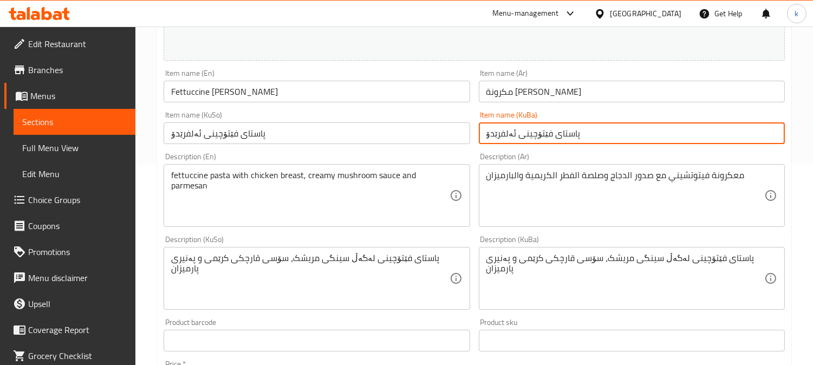
click at [551, 132] on input "پاستای فێتۆچینی ئەلفرێدۆ" at bounding box center [632, 133] width 306 height 22
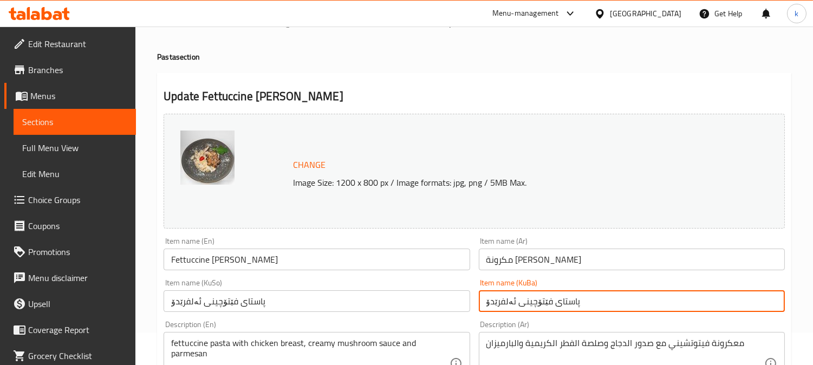
scroll to position [0, 0]
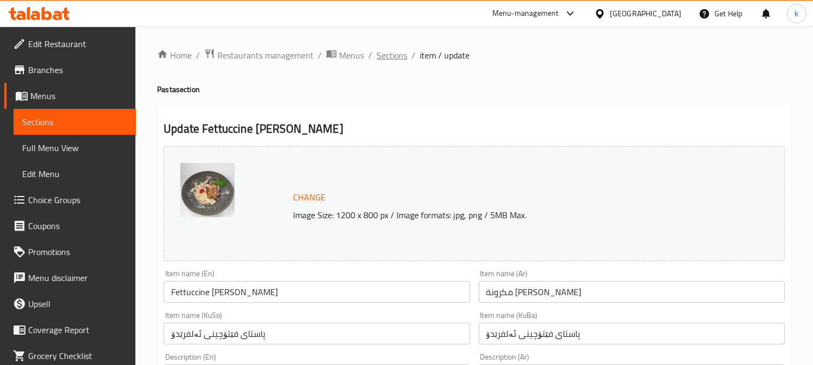
click at [387, 61] on span "Sections" at bounding box center [392, 55] width 31 height 13
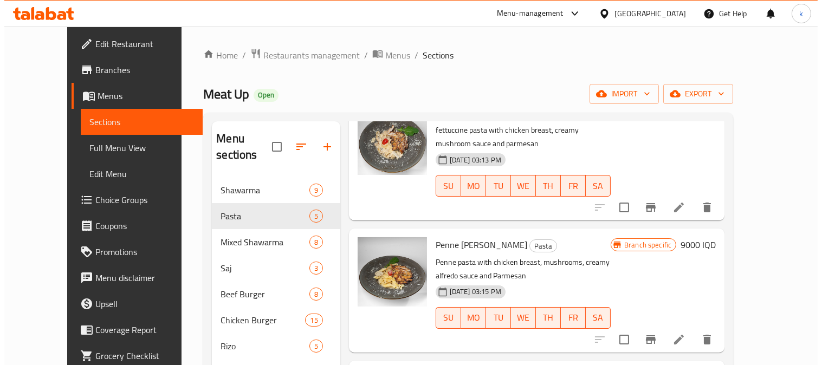
scroll to position [100, 0]
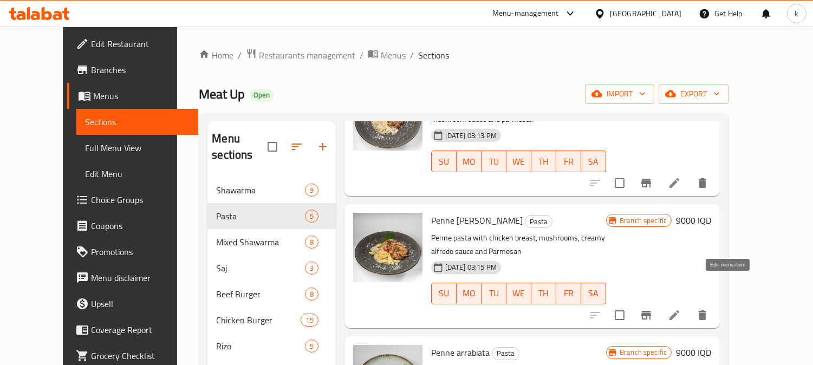
click at [681, 309] on icon at bounding box center [674, 315] width 13 height 13
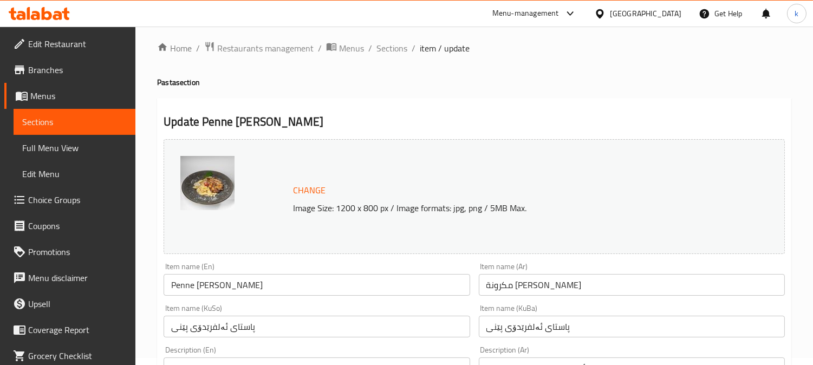
scroll to position [100, 0]
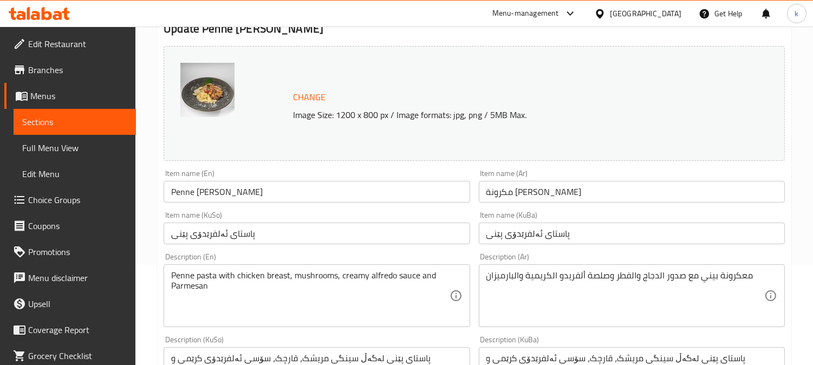
click at [537, 186] on input "مكرونة [PERSON_NAME]" at bounding box center [632, 192] width 306 height 22
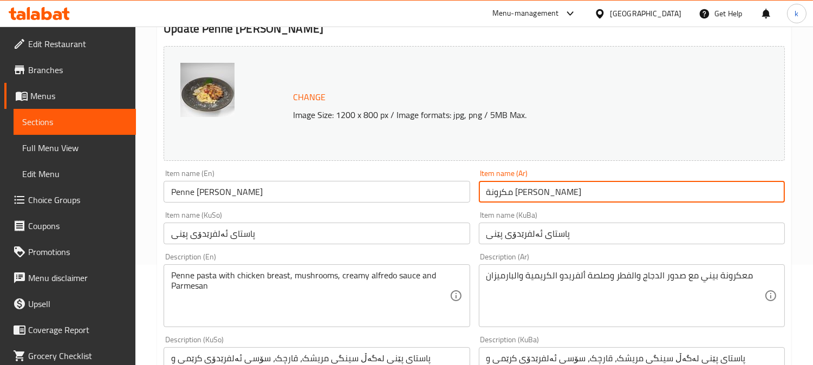
click at [537, 186] on input "مكرونة [PERSON_NAME]" at bounding box center [632, 192] width 306 height 22
click at [531, 232] on input "پاستای ئەلفرێدۆی پێنی" at bounding box center [632, 234] width 306 height 22
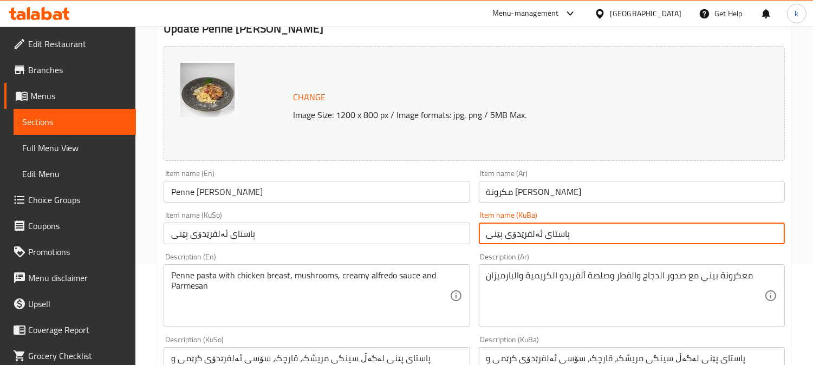
click at [531, 232] on input "پاستای ئەلفرێدۆی پێنی" at bounding box center [632, 234] width 306 height 22
click at [532, 234] on input "پاستای ئەلفرێدۆی پێنی" at bounding box center [632, 234] width 306 height 22
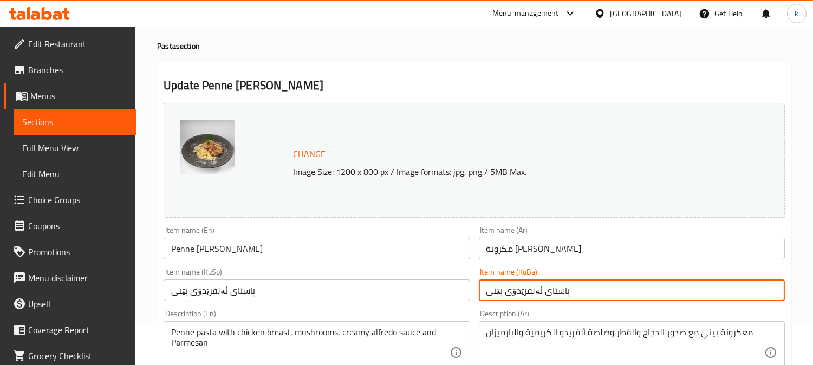
scroll to position [0, 0]
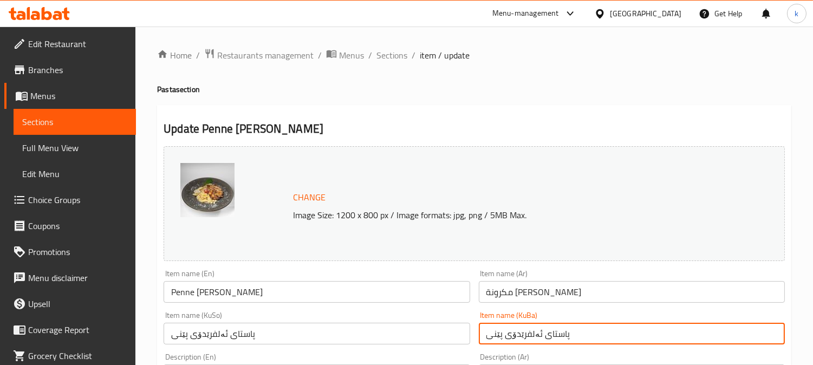
click at [69, 146] on span "Full Menu View" at bounding box center [74, 147] width 105 height 13
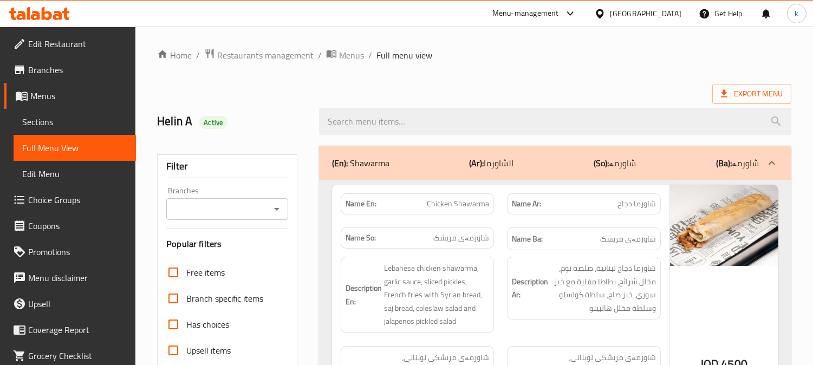
click at [202, 223] on div "Filter Branches Branches Popular filters Free items Branch specific items Has c…" at bounding box center [227, 354] width 140 height 400
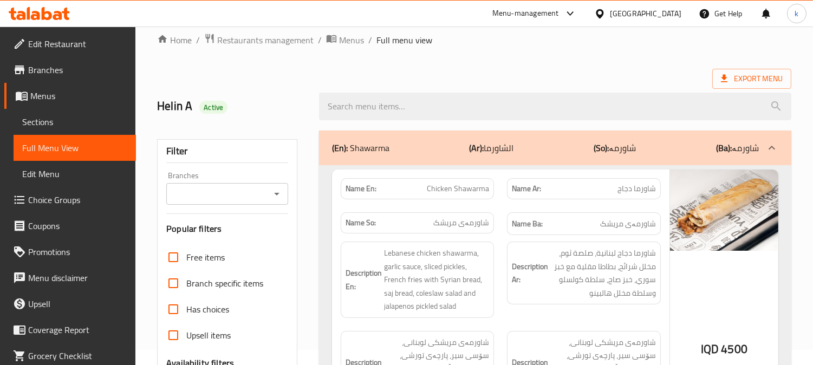
scroll to position [301, 0]
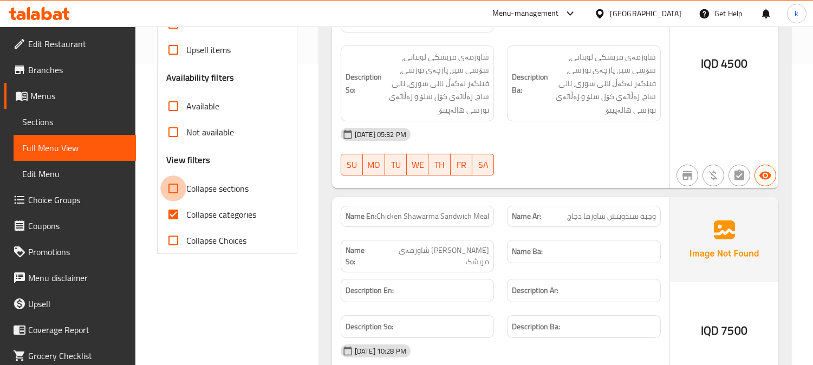
click at [177, 182] on input "Collapse sections" at bounding box center [173, 189] width 26 height 26
checkbox input "true"
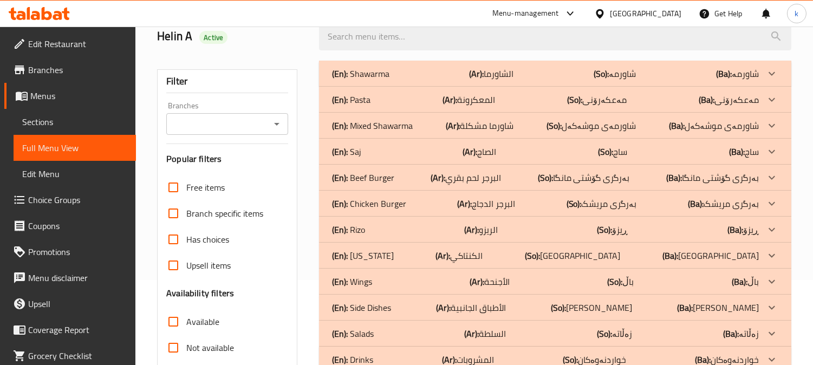
scroll to position [111, 0]
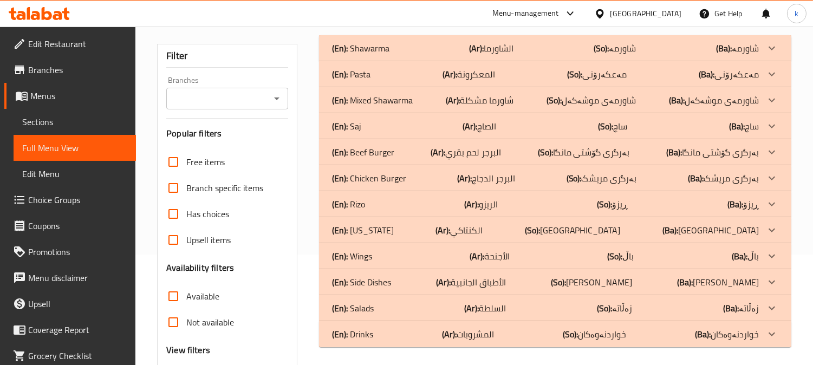
click at [391, 72] on div "(En): Pasta (Ar): المعكرونة (So): مەعکەرۆنی (Ba): مەعکەرۆنی" at bounding box center [545, 74] width 427 height 13
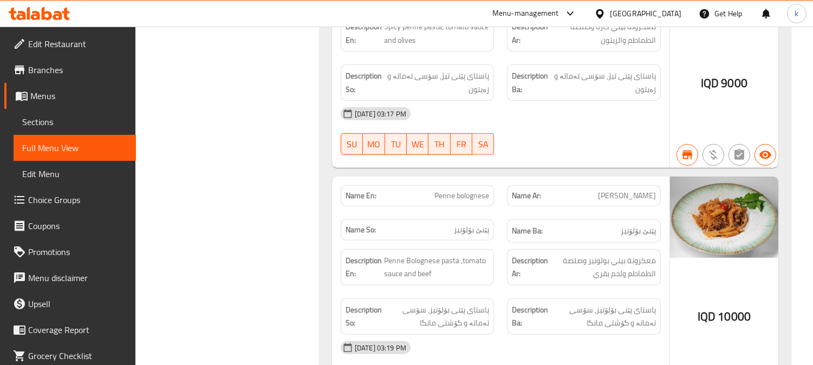
scroll to position [813, 0]
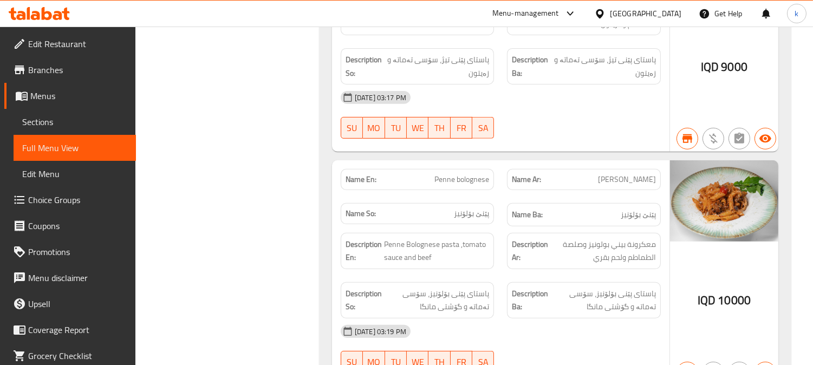
click at [449, 185] on span "Penne bolognese" at bounding box center [462, 179] width 55 height 11
click at [635, 181] on span "[PERSON_NAME]" at bounding box center [627, 179] width 58 height 11
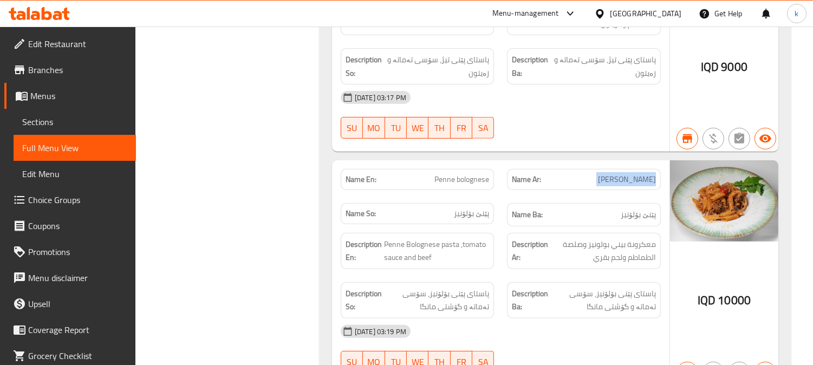
click at [635, 181] on span "[PERSON_NAME]" at bounding box center [627, 179] width 58 height 11
copy span "[PERSON_NAME]"
click at [636, 221] on span "پێنێ بۆلۆنیز" at bounding box center [638, 215] width 35 height 14
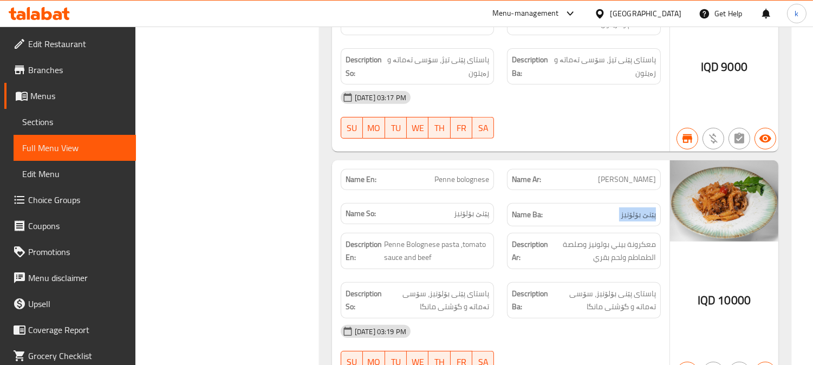
copy span "پێنێ بۆلۆنیز"
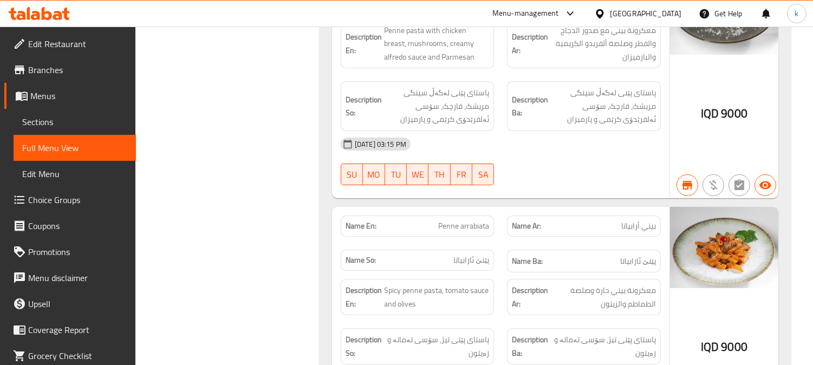
scroll to position [412, 0]
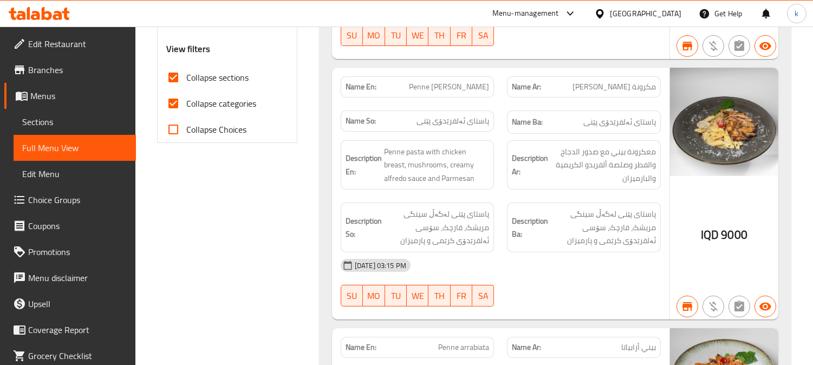
click at [643, 85] on span "مكرونة [PERSON_NAME]" at bounding box center [614, 86] width 83 height 11
copy span "مكرونة"
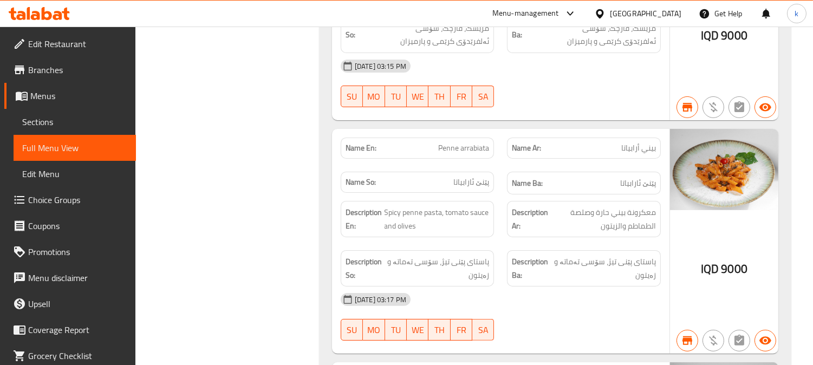
scroll to position [613, 0]
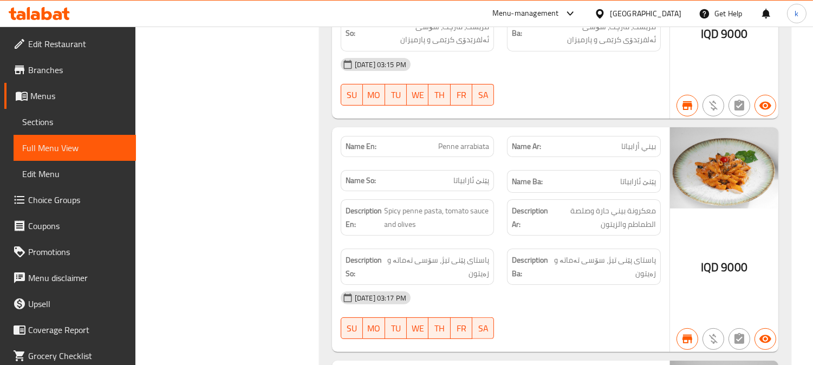
click at [476, 141] on span "Penne arrabiata" at bounding box center [463, 146] width 51 height 11
click at [475, 144] on span "Penne arrabiata" at bounding box center [463, 146] width 51 height 11
copy span "Penne arrabiata"
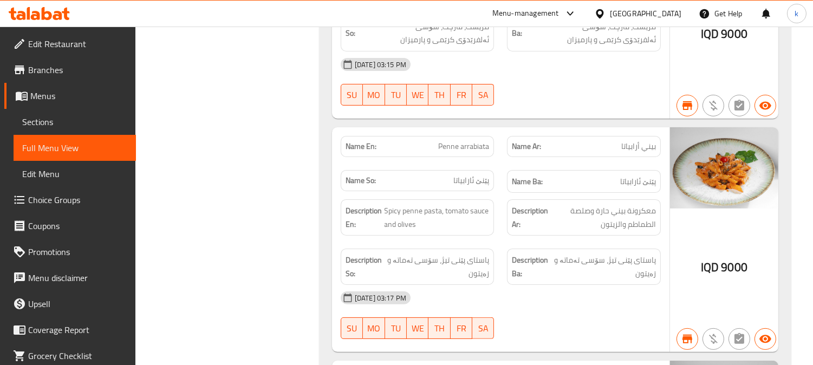
click at [634, 141] on span "بيني أرابياتا" at bounding box center [639, 146] width 35 height 11
copy span "بيني أرابياتا"
click at [632, 180] on span "پێنێ ئارابیاتا" at bounding box center [639, 182] width 36 height 14
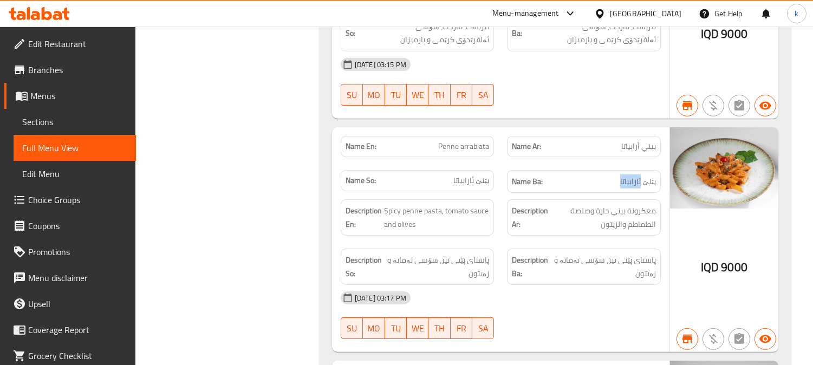
click at [632, 180] on span "پێنێ ئارابیاتا" at bounding box center [639, 182] width 36 height 14
copy span "پێنێ ئارابیاتا"
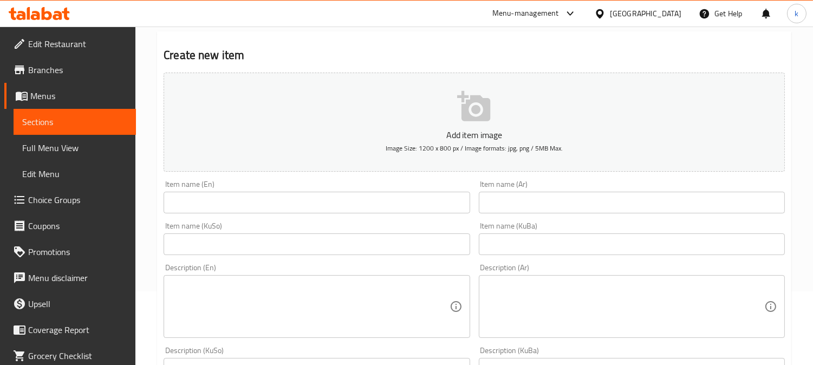
scroll to position [100, 0]
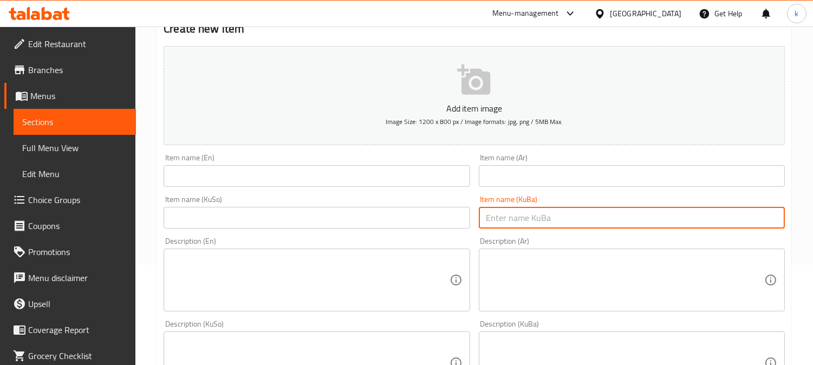
click at [589, 221] on input "text" at bounding box center [632, 218] width 306 height 22
paste input "ریزۆی شاورمەی مریشک"
type input "ریزۆی شاورمەی مریشک"
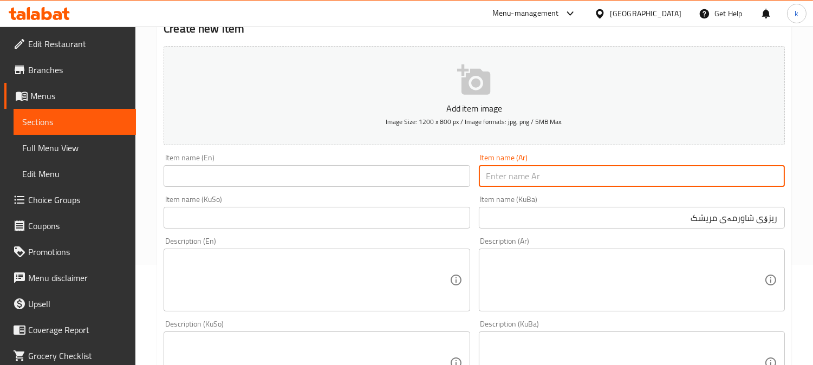
click at [557, 179] on input "text" at bounding box center [632, 176] width 306 height 22
paste input "[PERSON_NAME] دجاج"
type input "[PERSON_NAME] دجاج"
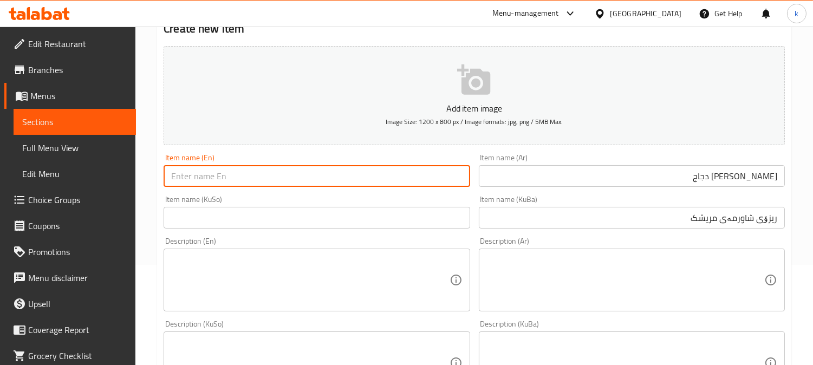
click at [274, 178] on input "text" at bounding box center [317, 176] width 306 height 22
paste input "Chicken Shawarma Rizo Meal"
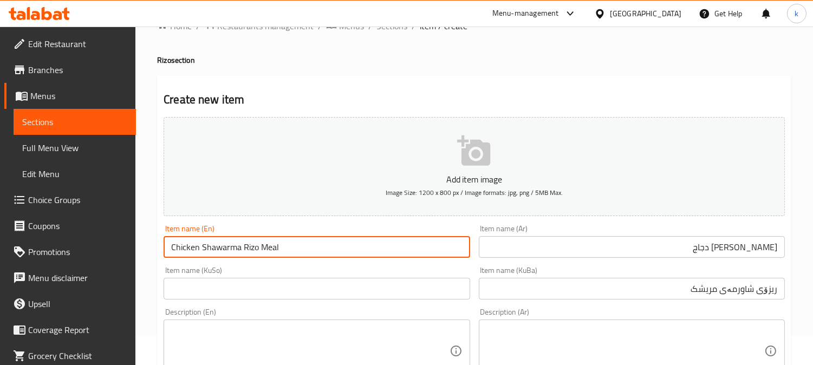
scroll to position [0, 0]
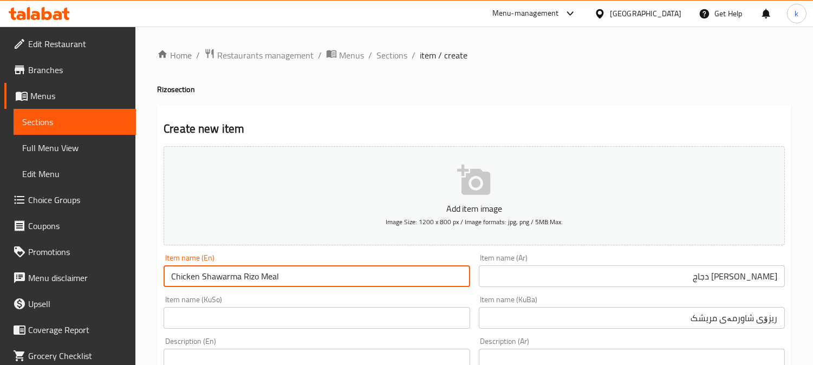
type input "Chicken Shawarma Rizo Meal"
click at [675, 276] on input "[PERSON_NAME] دجاج" at bounding box center [632, 277] width 306 height 22
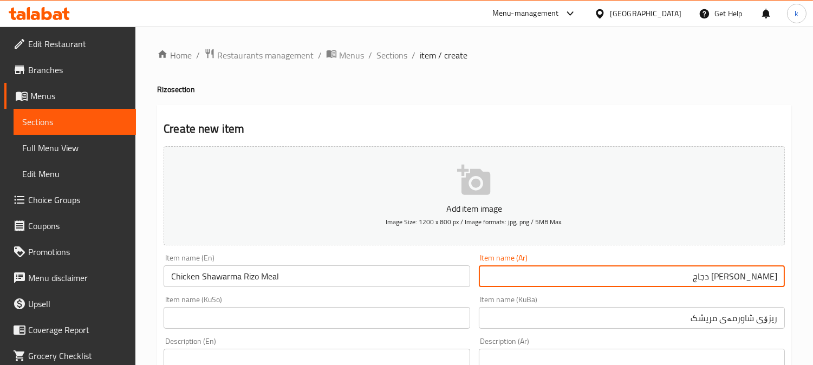
click at [772, 328] on input "ریزۆی شاورمەی مریشک" at bounding box center [632, 318] width 306 height 22
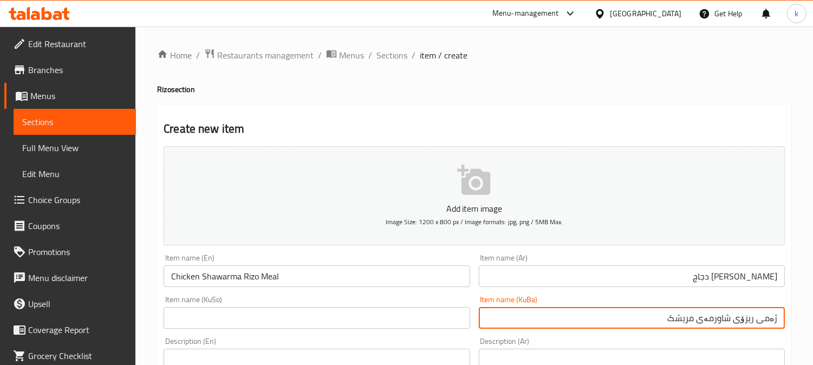
click at [733, 319] on input "ژەمی ریزۆی شاورمەی مریشک" at bounding box center [632, 318] width 306 height 22
type input "ژەمی ریزۆی شاورمەی مریشک"
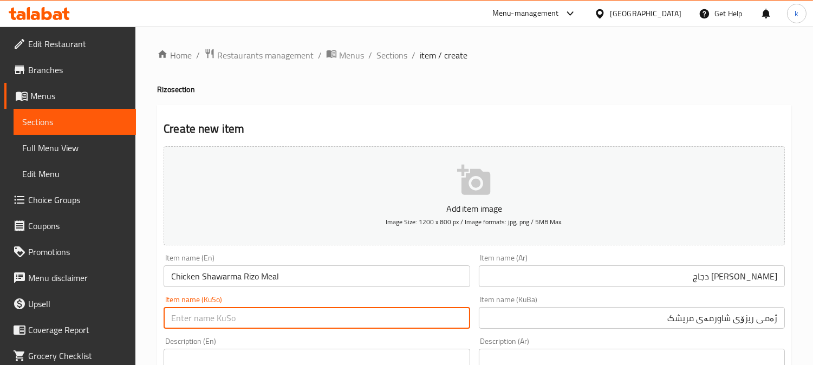
click at [348, 311] on input "text" at bounding box center [317, 318] width 306 height 22
paste input "ژەمی ریزۆی شاورمەی مریشک"
type input "ژەمی ریزۆی شاورمەی مریشک"
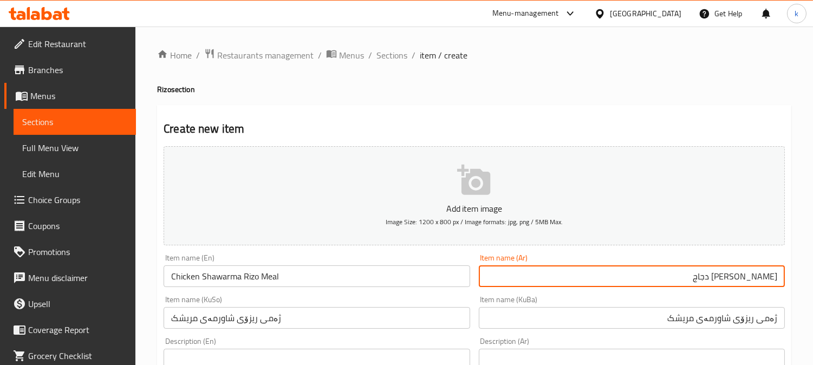
click at [772, 282] on input "[PERSON_NAME] دجاج" at bounding box center [632, 277] width 306 height 22
type input "وجبة [PERSON_NAME] دجاج"
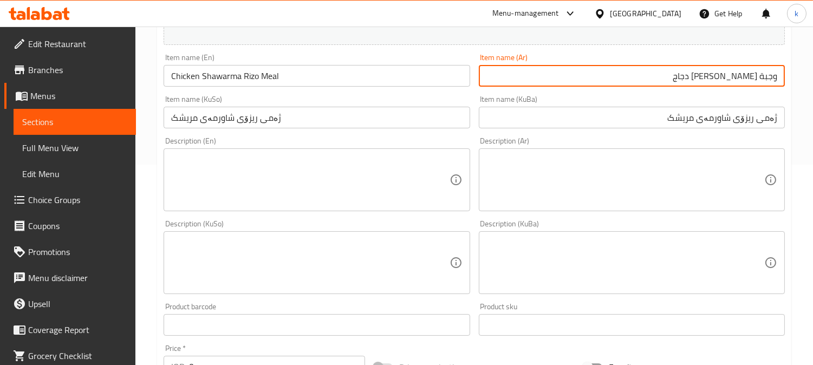
scroll to position [402, 0]
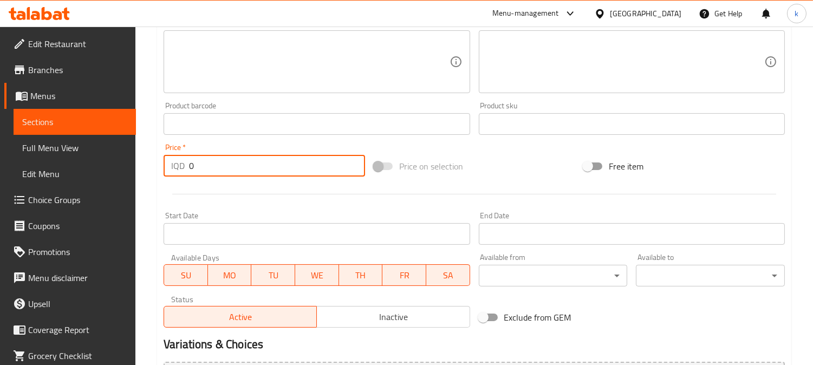
drag, startPoint x: 198, startPoint y: 163, endPoint x: 131, endPoint y: 161, distance: 67.2
click at [118, 161] on div "Edit Restaurant Branches Menus Sections Full Menu View Edit Menu Choice Groups …" at bounding box center [406, 57] width 813 height 864
paste input "1050"
type input "10500"
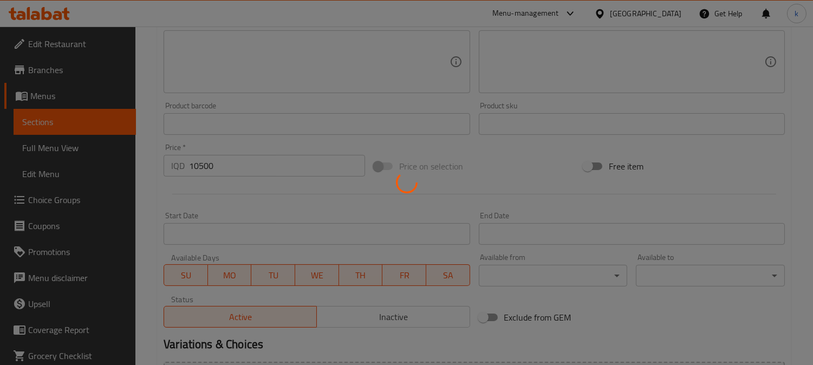
type input "0"
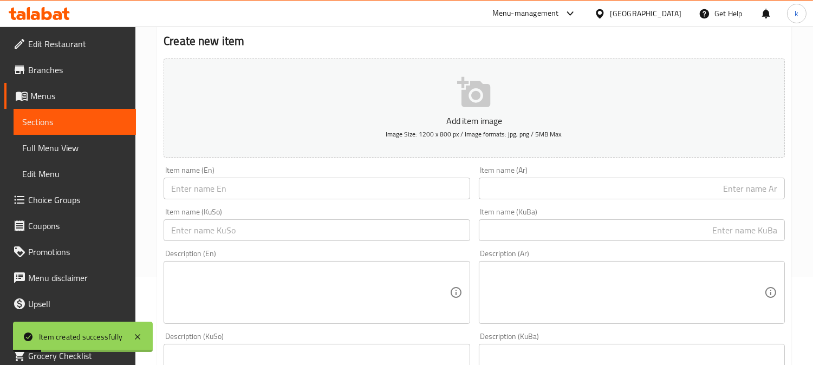
scroll to position [0, 0]
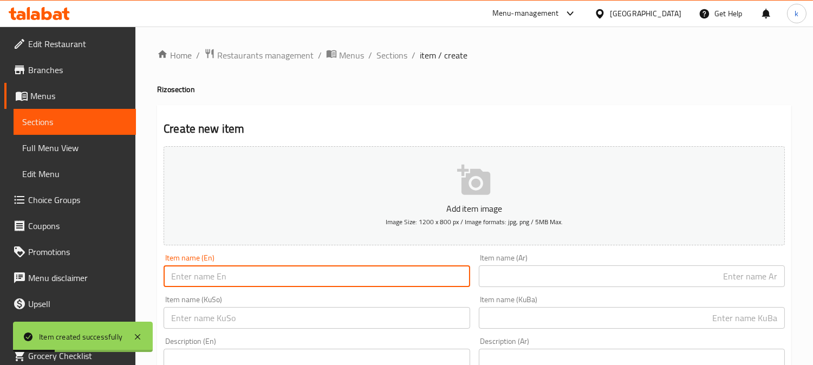
click at [222, 280] on input "text" at bounding box center [317, 277] width 306 height 22
paste input "Beef Shawarma Rizo Meal"
type input "Beef Shawarma Rizo Meal"
click at [629, 280] on input "text" at bounding box center [632, 277] width 306 height 22
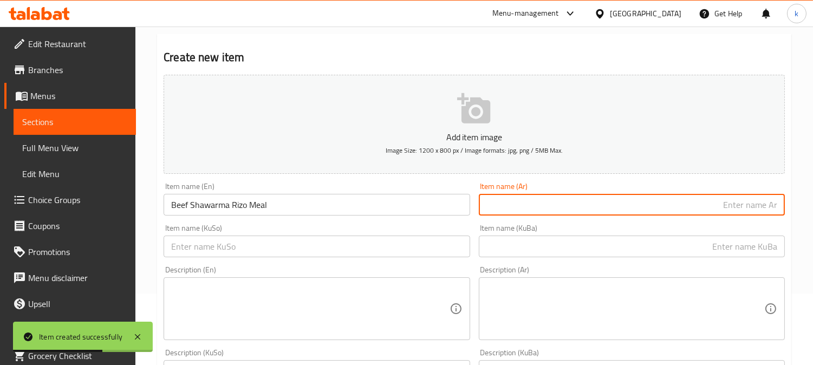
scroll to position [100, 0]
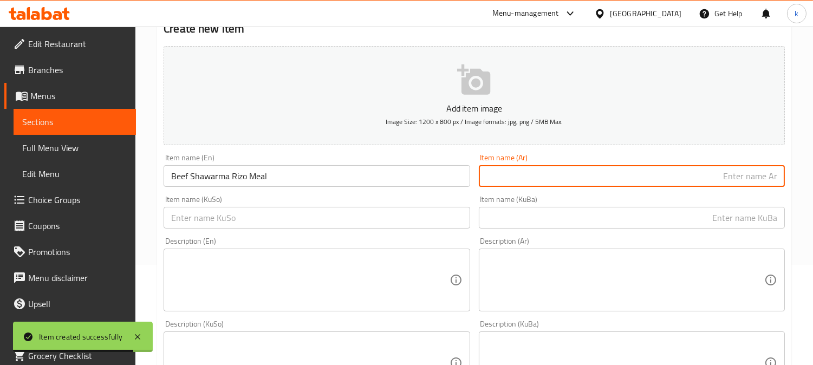
click at [714, 220] on input "text" at bounding box center [632, 218] width 306 height 22
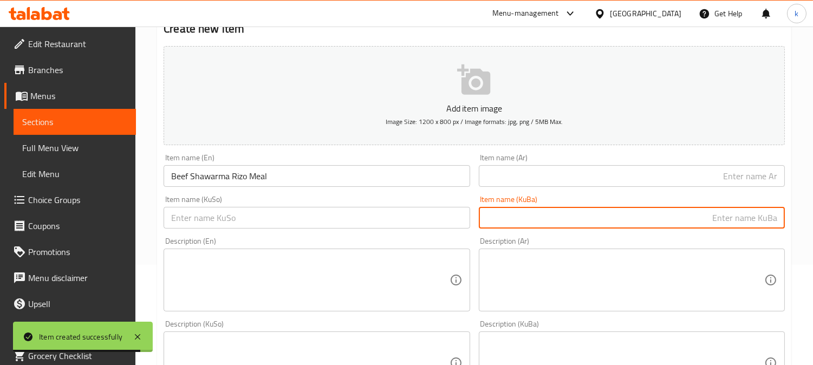
paste input "گۆشتی مانگا شاورمە ژەمی ڕیزۆ"
type input "گۆشتی مانگا شاورمە ژەمی ڕیزۆ"
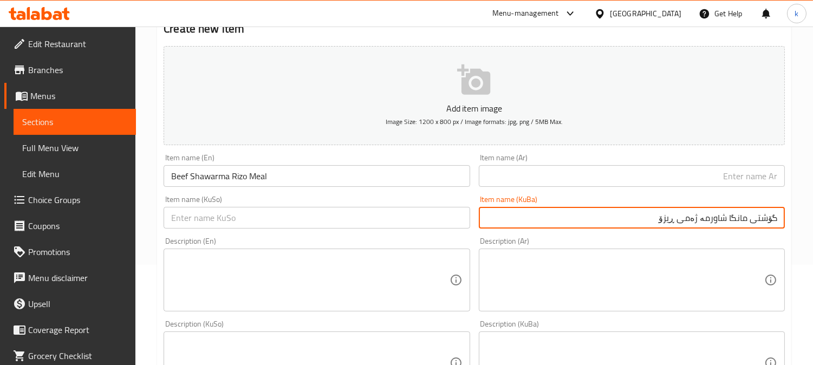
click at [693, 174] on input "text" at bounding box center [632, 176] width 306 height 22
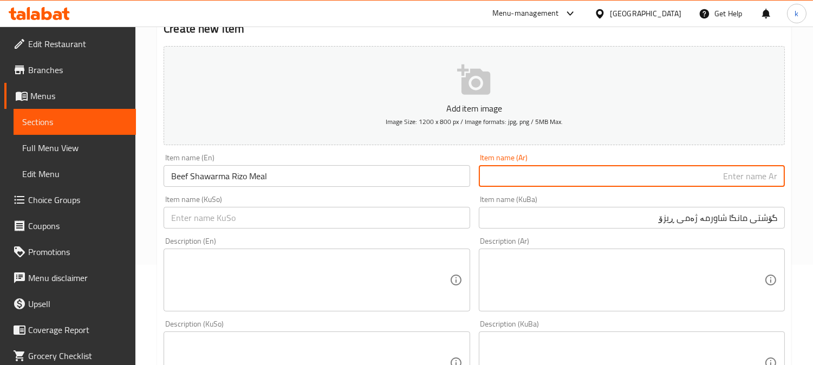
paste input "وجبة شاورما لحم ريزو"
type input "وجبة شاورما لحم ريزو"
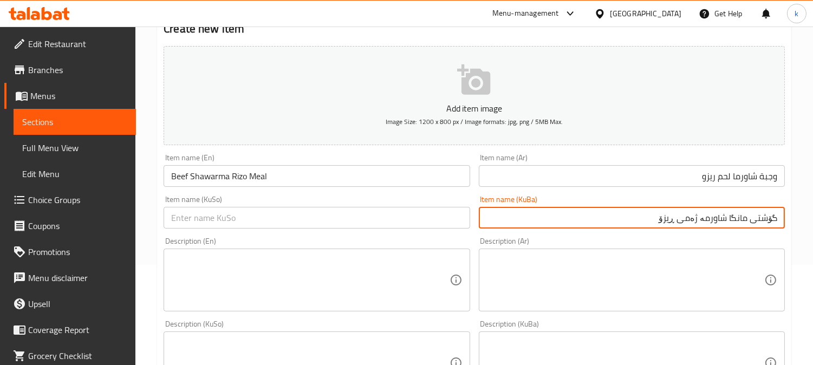
drag, startPoint x: 700, startPoint y: 220, endPoint x: 625, endPoint y: 220, distance: 74.8
click at [625, 220] on input "گۆشتی مانگا شاورمە ژەمی ڕیزۆ" at bounding box center [632, 218] width 306 height 22
paste input "ژەمی ڕیزۆ"
click at [668, 224] on input "ژەمی ڕیزۆی گۆشتی مانگا شاورمە" at bounding box center [632, 218] width 306 height 22
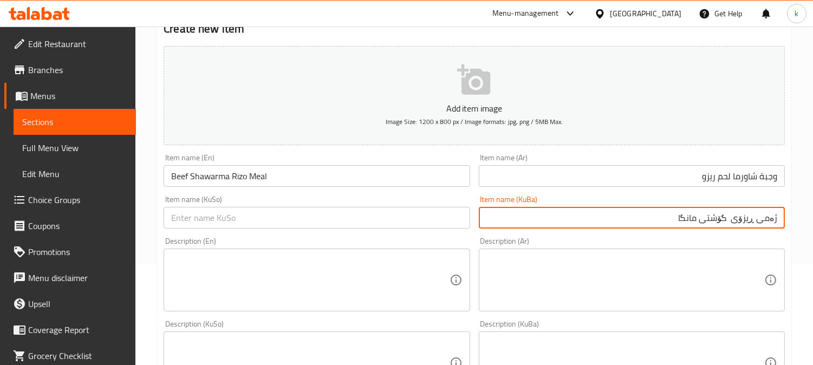
paste input "شاورمە"
click at [668, 224] on input "ژەمی ڕیزۆی شاورمەی گۆشتی مانگا" at bounding box center [632, 218] width 306 height 22
type input "ژەمی ڕیزۆی شاورمەی گۆشتی مانگا"
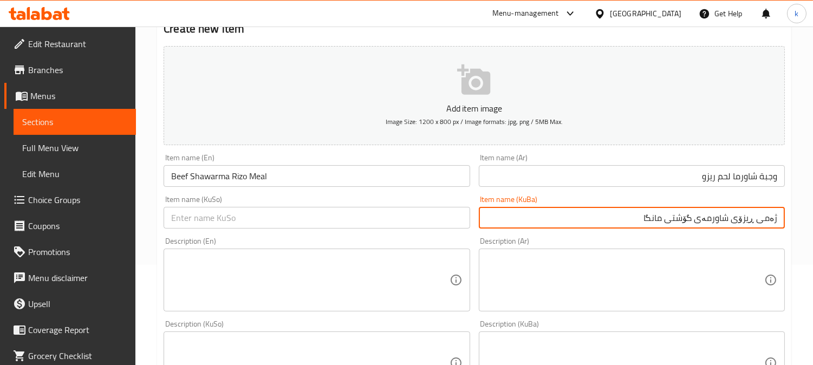
click at [369, 225] on input "text" at bounding box center [317, 218] width 306 height 22
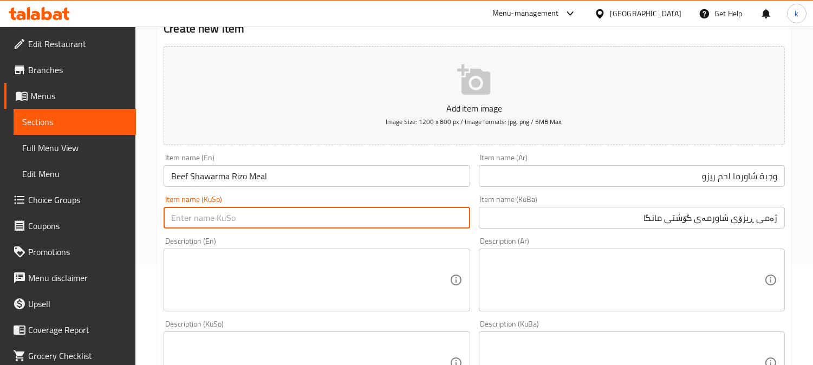
paste input "ژەمی ڕیزۆی شاورمەی گۆشتی مانگا"
type input "ژەمی ڕیزۆی شاورمەی گۆشتی مانگا"
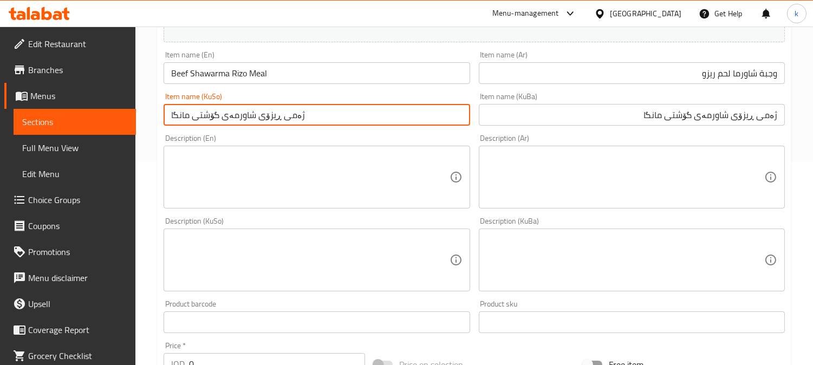
scroll to position [301, 0]
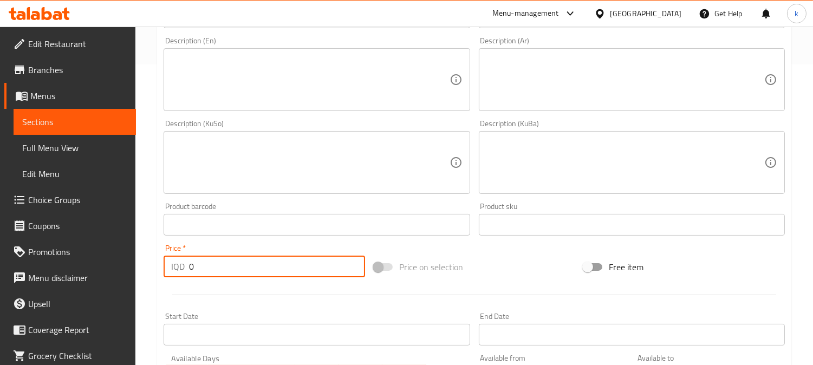
drag, startPoint x: 181, startPoint y: 263, endPoint x: 165, endPoint y: 263, distance: 16.3
click at [165, 263] on div "IQD 0 Price *" at bounding box center [265, 267] width 202 height 22
paste input "1150"
type input "11500"
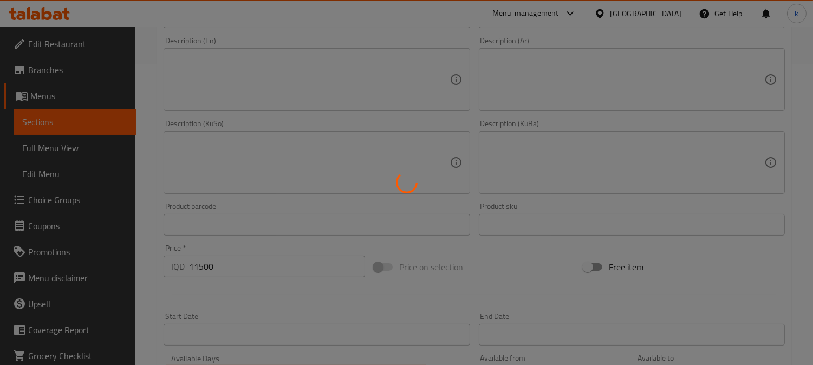
type input "0"
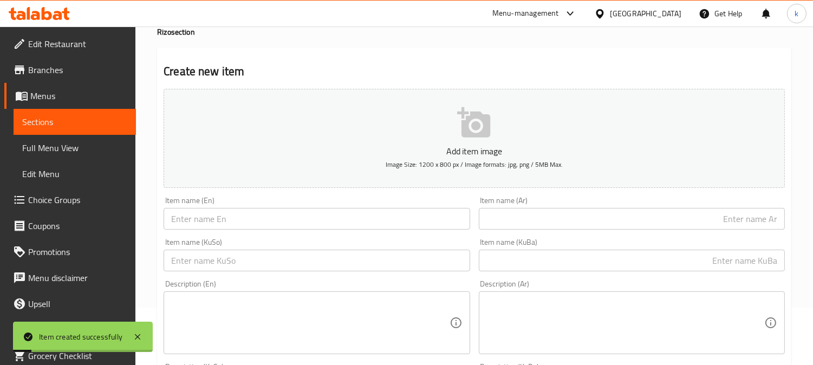
scroll to position [0, 0]
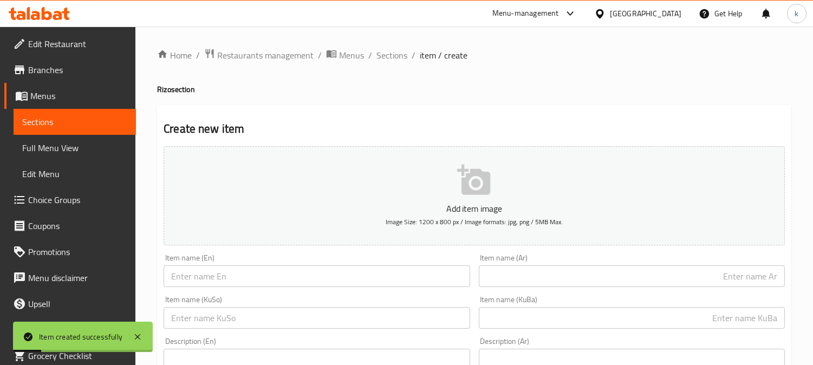
click at [585, 272] on input "text" at bounding box center [632, 277] width 306 height 22
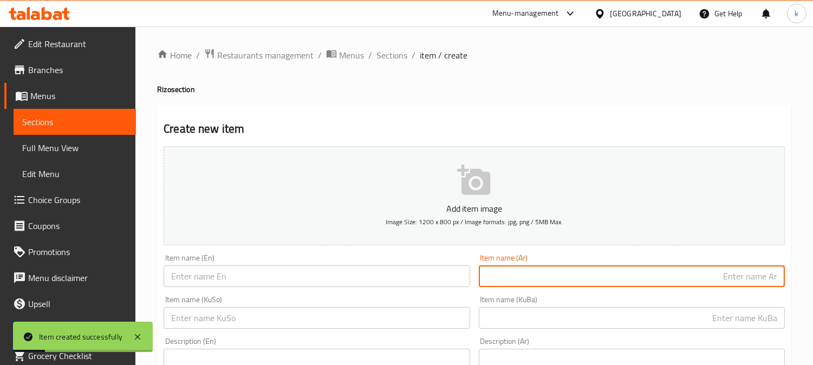
paste input "شاورما ريزو مشكلة"
type input "شاورما ريزو مشكلة"
click at [338, 274] on input "text" at bounding box center [317, 277] width 306 height 22
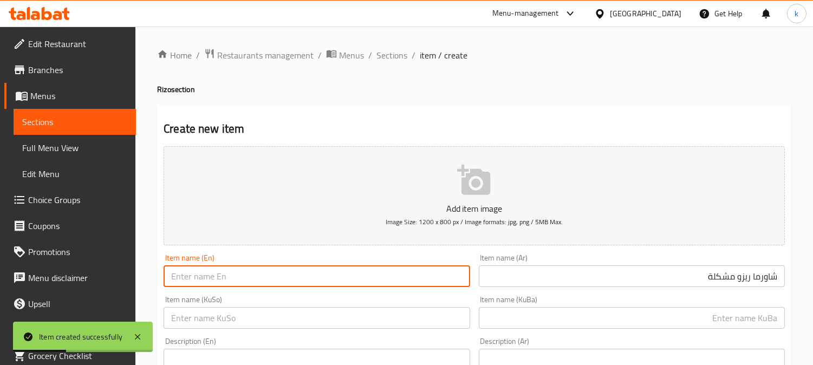
paste input "Mixed Shawarma Rizo"
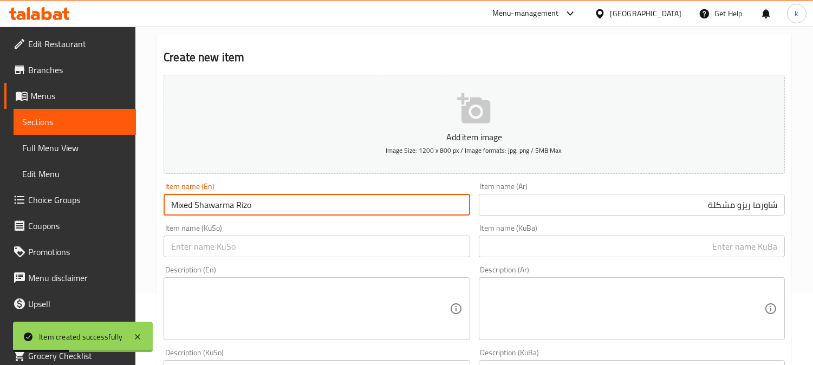
scroll to position [100, 0]
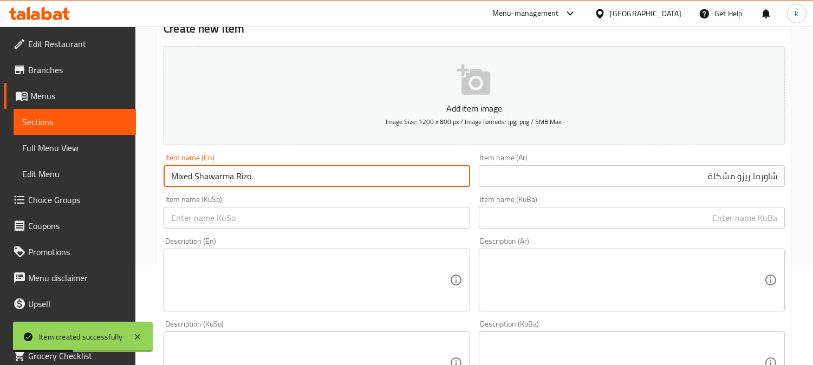
type input "Mixed Shawarma Rizo"
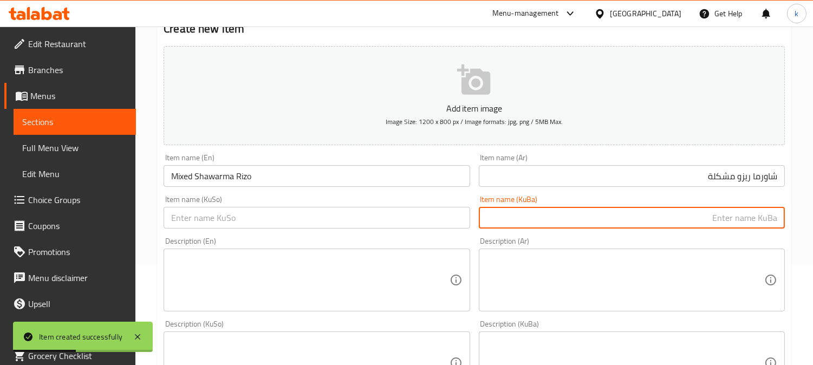
click at [700, 222] on input "text" at bounding box center [632, 218] width 306 height 22
paste input "تێکەڵە شاورمە ڕیزۆ"
click at [771, 225] on input "تێکەڵە شاورمە ڕیزۆ" at bounding box center [632, 218] width 306 height 22
type input "شاورمە ڕیزۆ"
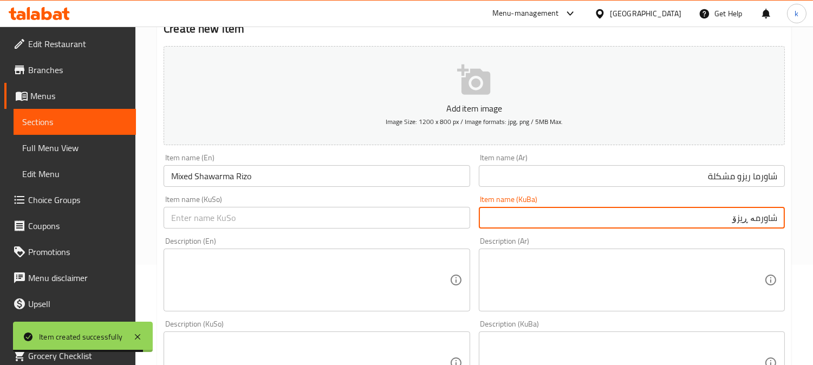
click at [745, 179] on input "شاورما ريزو مشكلة" at bounding box center [632, 176] width 306 height 22
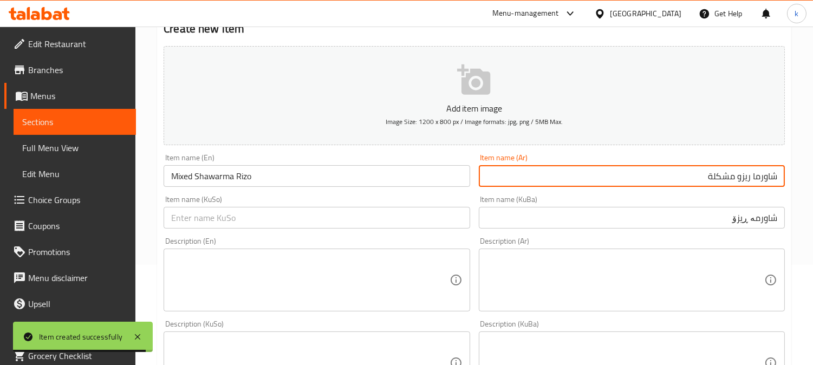
click at [745, 179] on input "شاورما ريزو مشكلة" at bounding box center [632, 176] width 306 height 22
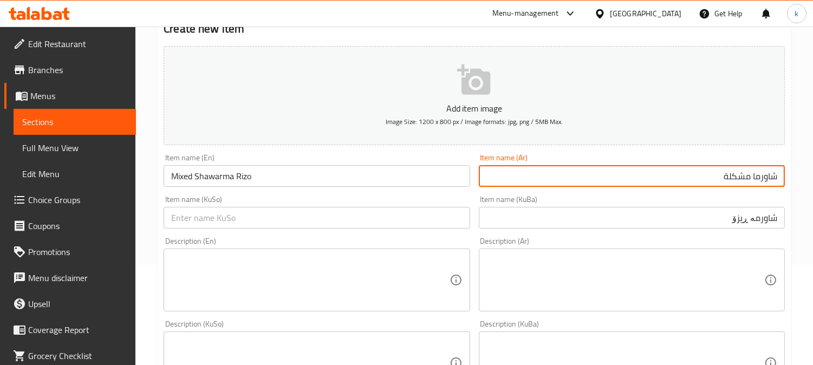
paste input "ريزو"
type input "[PERSON_NAME] مشكلة"
click at [762, 221] on input "شاورمە ڕیزۆ" at bounding box center [632, 218] width 306 height 22
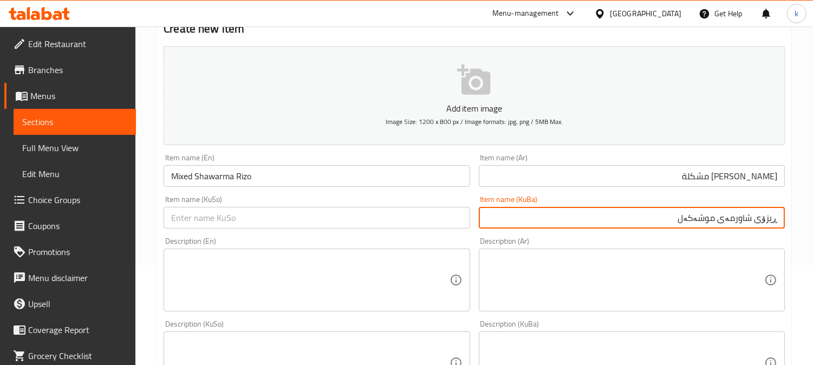
click at [697, 217] on input "ڕیزۆی شاورمەی موشەکەل" at bounding box center [632, 218] width 306 height 22
type input "ڕیزۆی شاورمەی موشەکەل"
click at [311, 223] on input "text" at bounding box center [317, 218] width 306 height 22
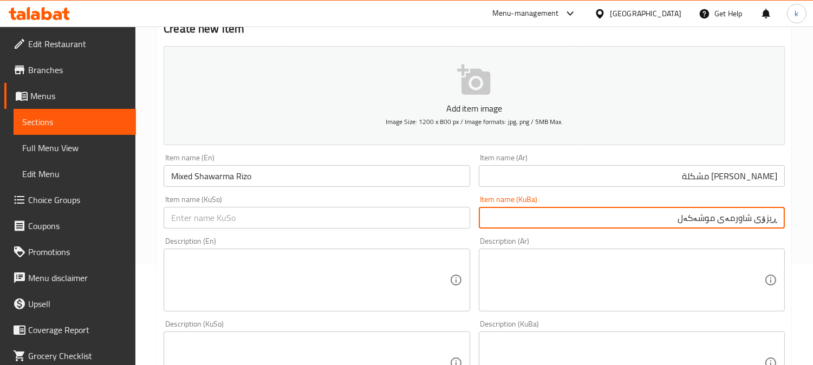
paste input "ڕیزۆی شاورمەی موشەکەل"
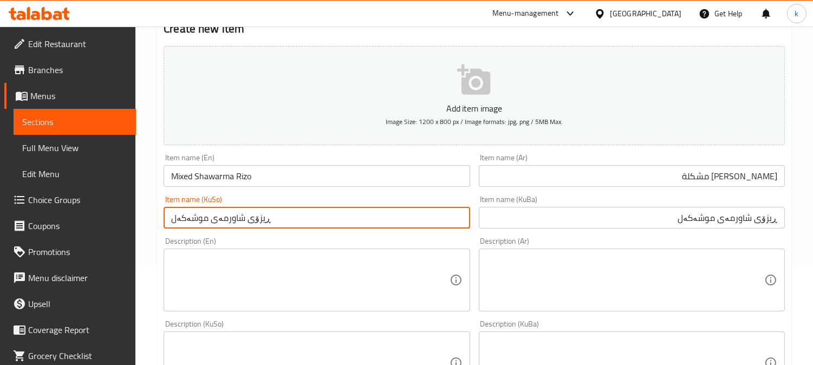
type input "ڕیزۆی شاورمەی موشەکەل"
click at [228, 179] on input "Mixed Shawarma Rizo" at bounding box center [317, 176] width 306 height 22
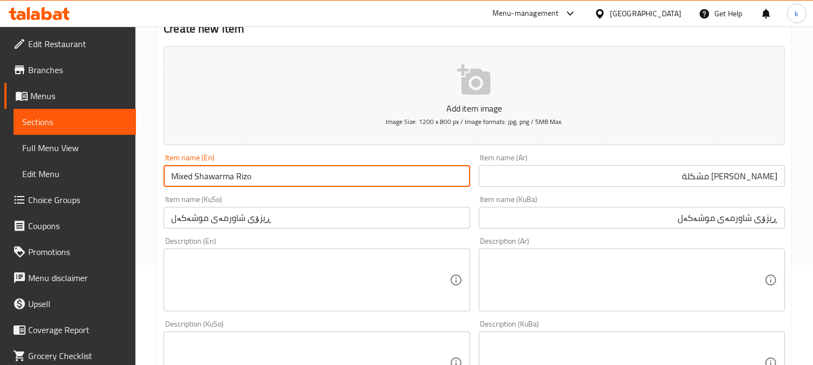
click at [228, 179] on input "Mixed Shawarma Rizo" at bounding box center [317, 176] width 306 height 22
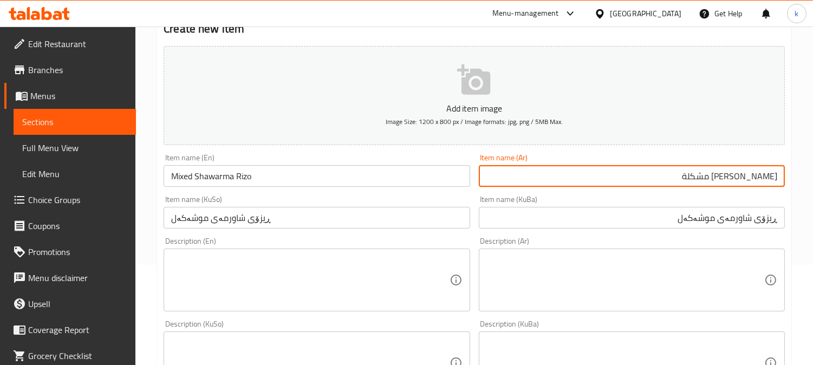
click at [743, 179] on input "[PERSON_NAME] مشكلة" at bounding box center [632, 176] width 306 height 22
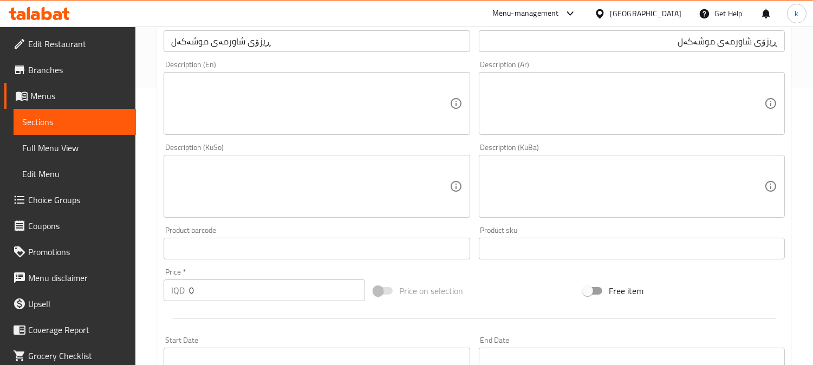
scroll to position [402, 0]
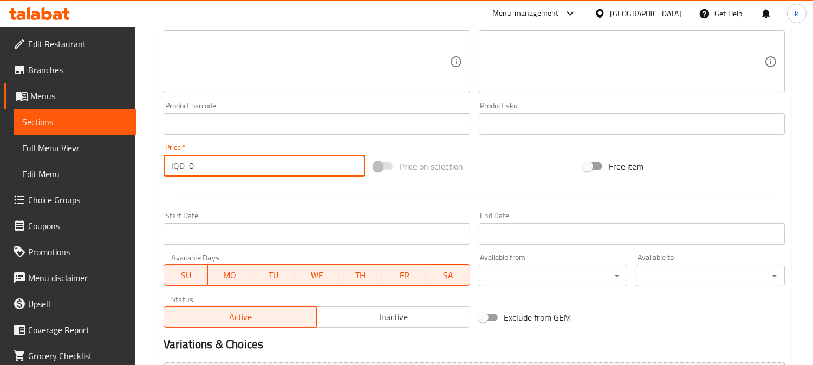
drag, startPoint x: 206, startPoint y: 164, endPoint x: 161, endPoint y: 164, distance: 45.0
click at [159, 164] on div "Price   * IQD 0 Price *" at bounding box center [264, 160] width 210 height 42
paste input "800"
type input "8000"
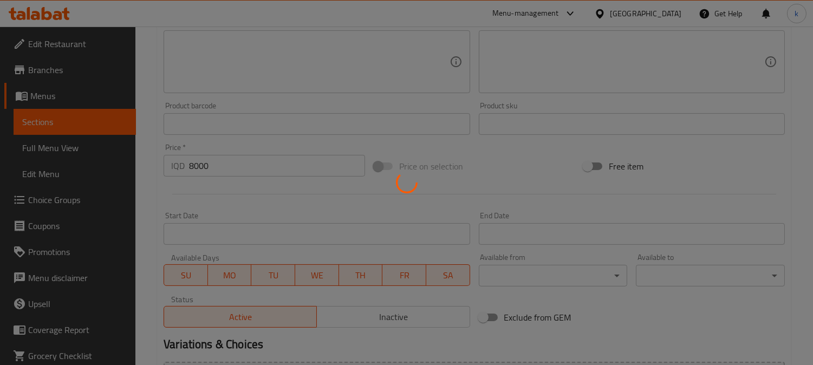
type input "0"
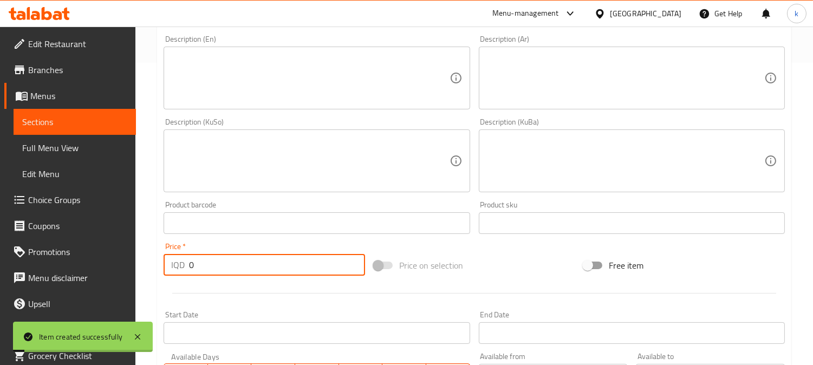
scroll to position [201, 0]
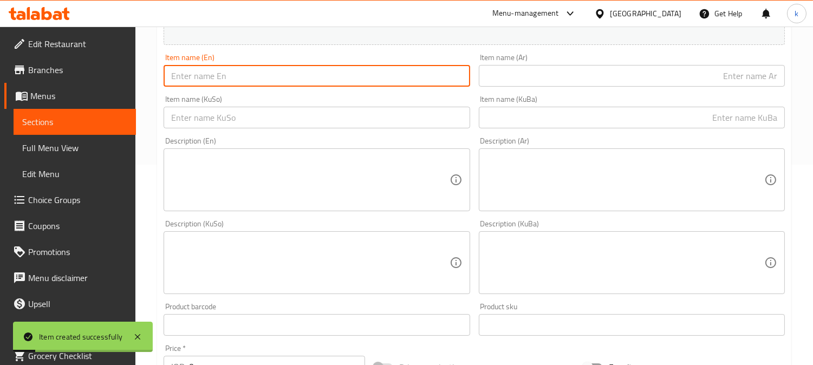
click at [218, 85] on input "text" at bounding box center [317, 76] width 306 height 22
paste input "Mixed Shawarma Rizo Meal"
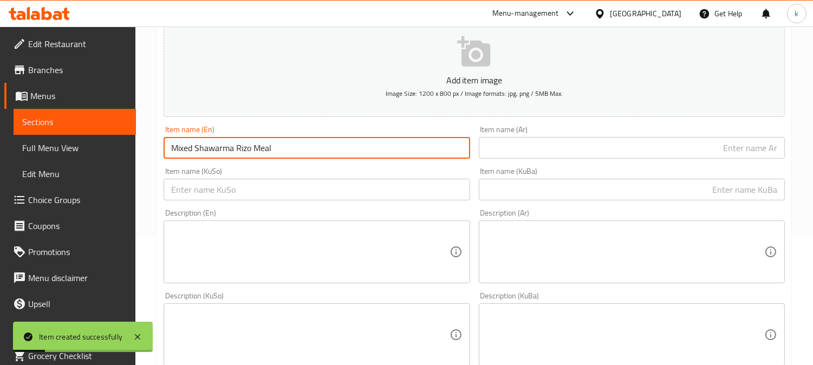
scroll to position [100, 0]
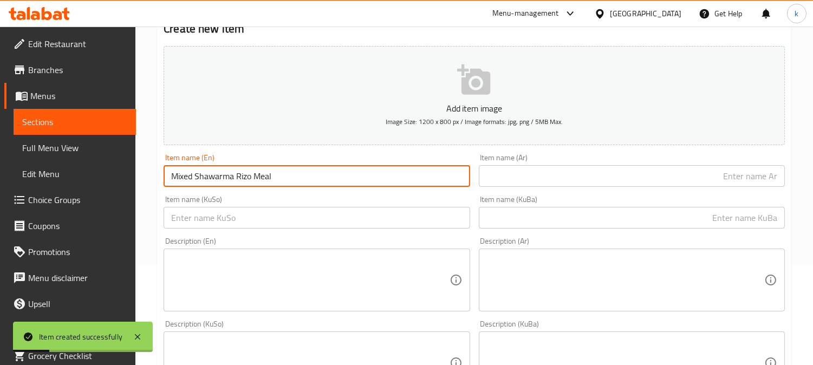
type input "Mixed Shawarma Rizo Meal"
click at [660, 174] on input "text" at bounding box center [632, 176] width 306 height 22
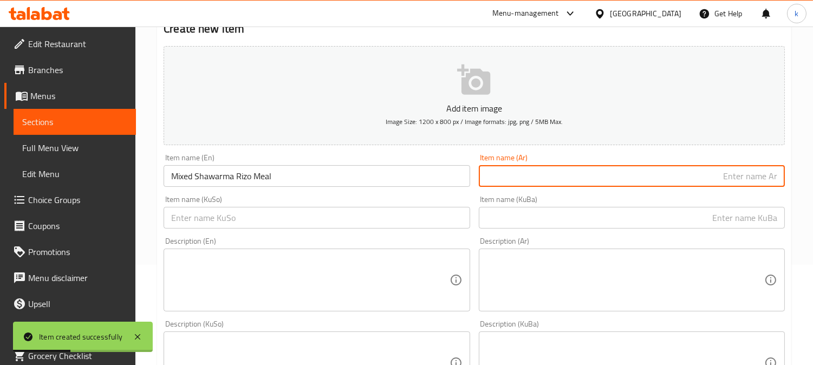
paste input "[PERSON_NAME] مشكلة"
type input "[PERSON_NAME] مشكلة"
click at [749, 216] on input "text" at bounding box center [632, 218] width 306 height 22
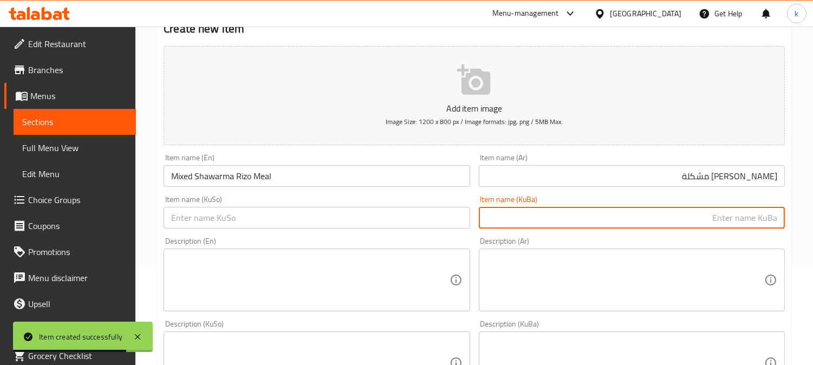
paste input "ڕیزۆی شاورمەی موشەکەل"
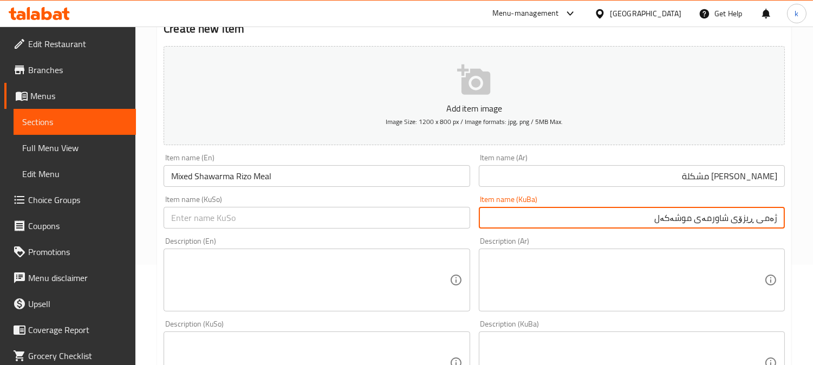
click at [741, 215] on input "ژەمی ڕیزۆی شاورمەی موشەکەل" at bounding box center [632, 218] width 306 height 22
type input "ژەمی ڕیزۆی شاورمەی موشەکەل"
drag, startPoint x: 380, startPoint y: 222, endPoint x: 415, endPoint y: 215, distance: 35.4
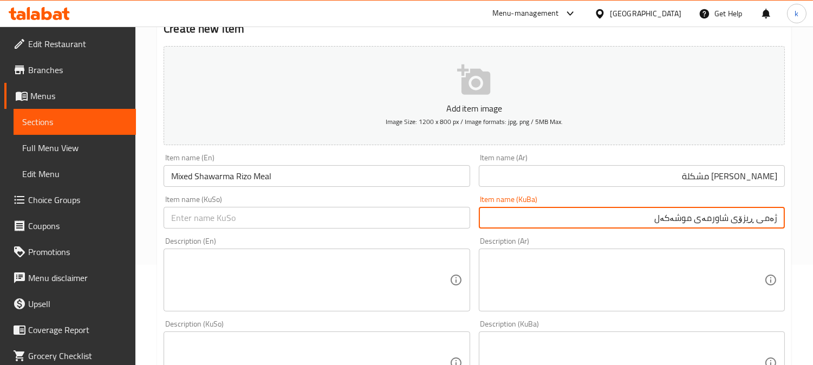
click at [380, 222] on input "text" at bounding box center [317, 218] width 306 height 22
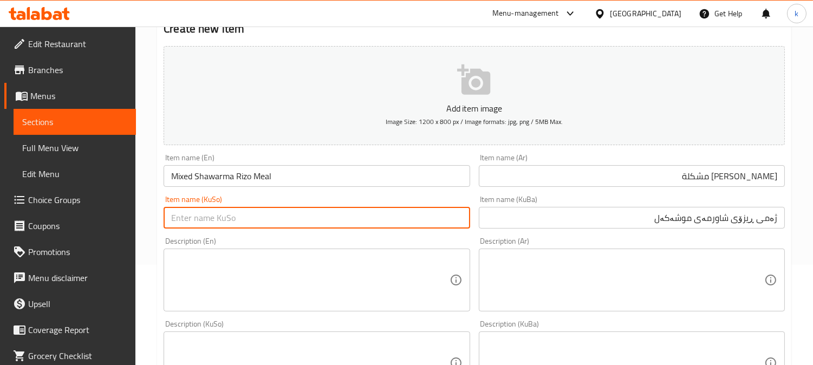
paste input "ژەمی ڕیزۆی شاورمەی موشەکەل"
type input "ژەمی ڕیزۆی شاورمەی موشەکەل"
click at [772, 183] on input "[PERSON_NAME] مشكلة" at bounding box center [632, 176] width 306 height 22
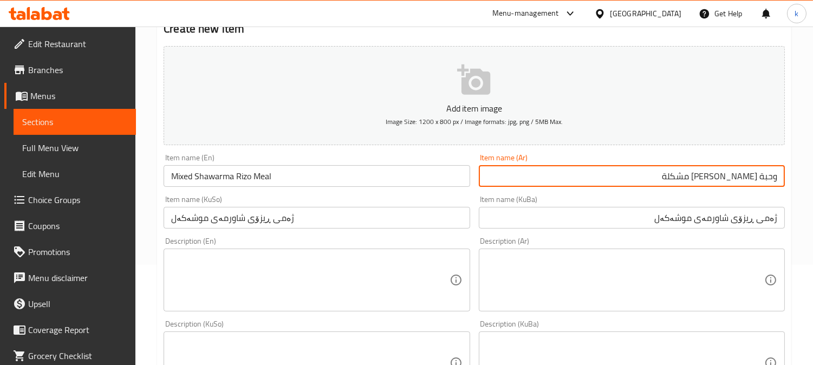
type input "وحبة [PERSON_NAME] مشكلة"
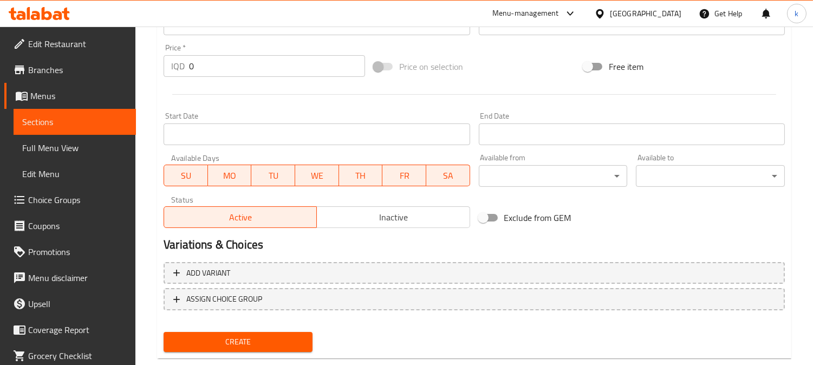
click at [160, 64] on div "Price   * IQD 0 Price *" at bounding box center [264, 61] width 210 height 42
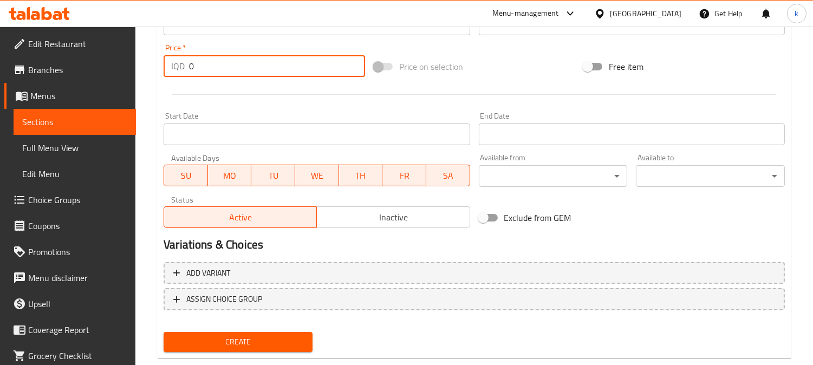
paste input "1100"
type input "11000"
click at [164, 332] on button "Create" at bounding box center [238, 342] width 149 height 20
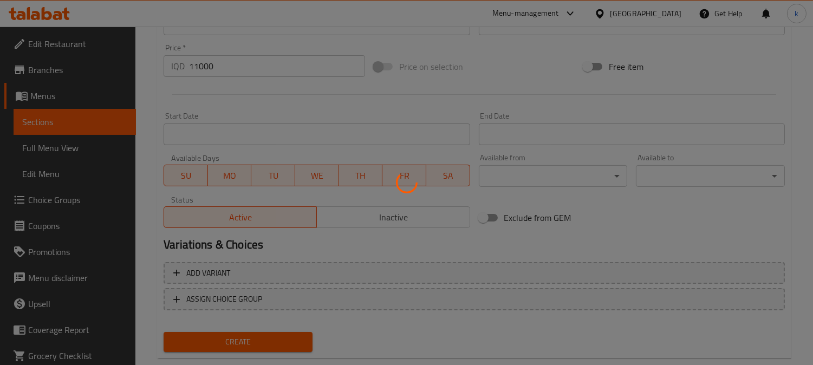
type input "0"
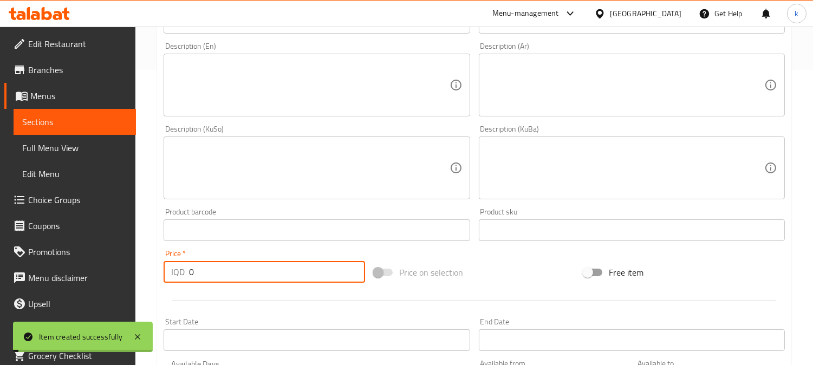
scroll to position [201, 0]
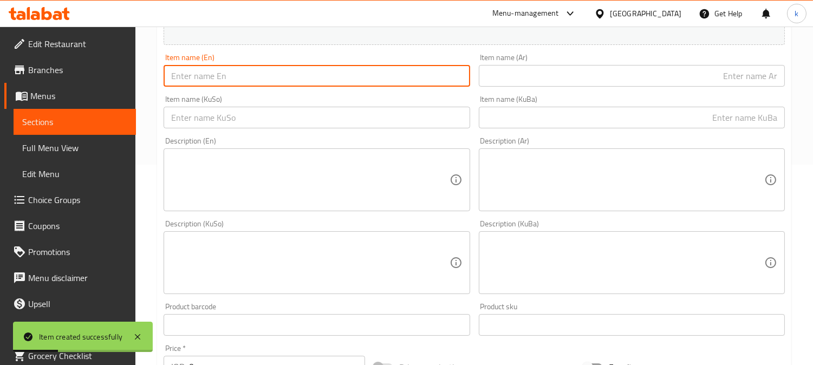
drag, startPoint x: 251, startPoint y: 85, endPoint x: 296, endPoint y: 85, distance: 45.5
click at [251, 85] on input "text" at bounding box center [317, 76] width 306 height 22
paste input "Crispy Chicken Rizo Meal"
type input "Crispy Chicken Rizo Meal"
click at [650, 131] on div "Item name (KuBa) Item name (KuBa)" at bounding box center [632, 112] width 315 height 42
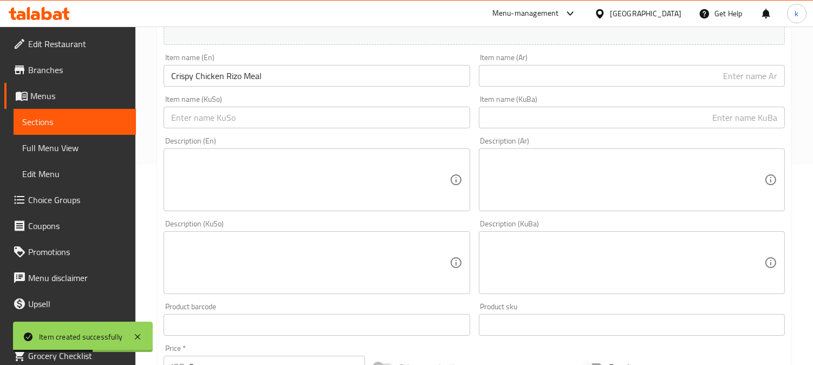
click at [647, 117] on input "text" at bounding box center [632, 118] width 306 height 22
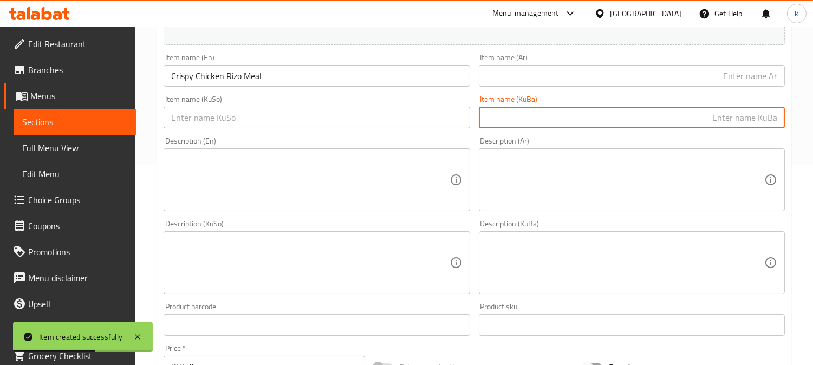
paste input "مریشکی [PERSON_NAME] ڕیزۆ"
type input "مریشکی [PERSON_NAME] ڕیزۆ"
click at [631, 85] on input "text" at bounding box center [632, 76] width 306 height 22
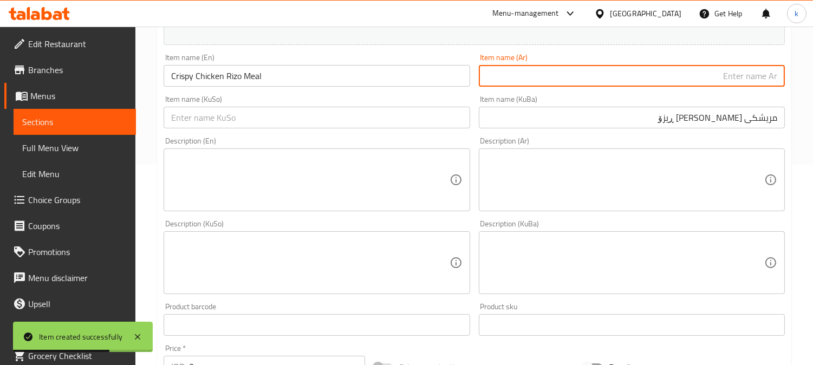
paste input "وجبة ريزو الدجاج المقرمش"
click at [736, 75] on input "وجبة ريزو الدجاج المقرمش" at bounding box center [632, 76] width 306 height 22
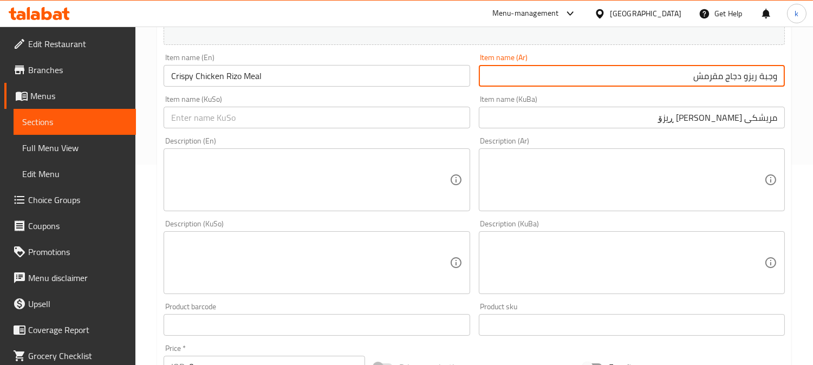
type input "وجبة ريزو دجاج مقرمش"
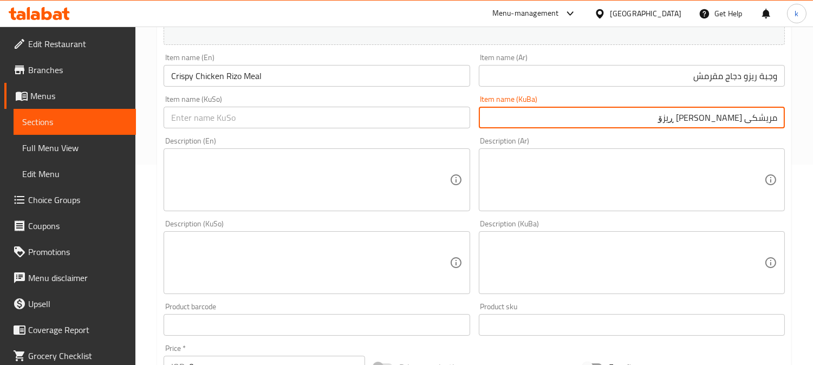
drag, startPoint x: 713, startPoint y: 121, endPoint x: 614, endPoint y: 131, distance: 99.1
click at [614, 131] on div "Item name (KuBa) مریشکی [PERSON_NAME] ڕیزۆ Item name (KuBa)" at bounding box center [632, 112] width 315 height 42
paste input "ژەمی ڕیزۆ"
click at [752, 121] on input "ژەمی ڕیزۆی مریشکی کریسپی" at bounding box center [632, 118] width 306 height 22
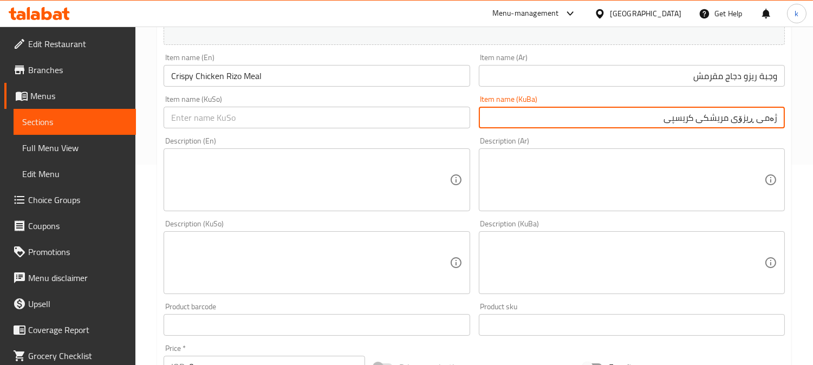
click at [752, 121] on input "ژەمی ڕیزۆی مریشکی کریسپی" at bounding box center [632, 118] width 306 height 22
type input "ژەمی ڕیزۆی مریشکی کریسپی"
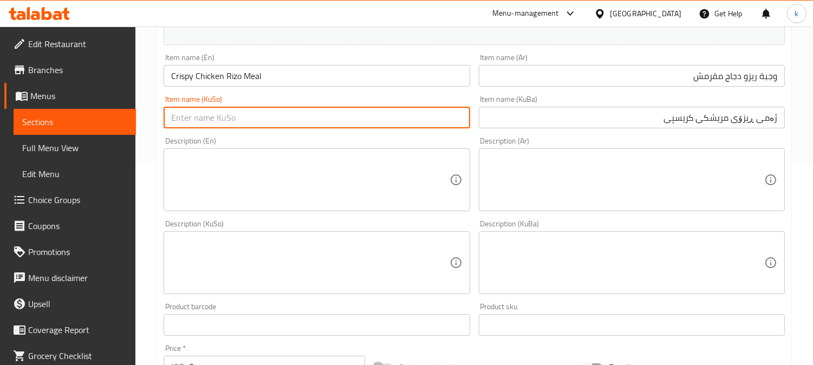
click at [339, 127] on input "text" at bounding box center [317, 118] width 306 height 22
paste input "ژەمی ڕیزۆی مریشکی کریسپی"
type input "ژەمی ڕیزۆی مریشکی کریسپی"
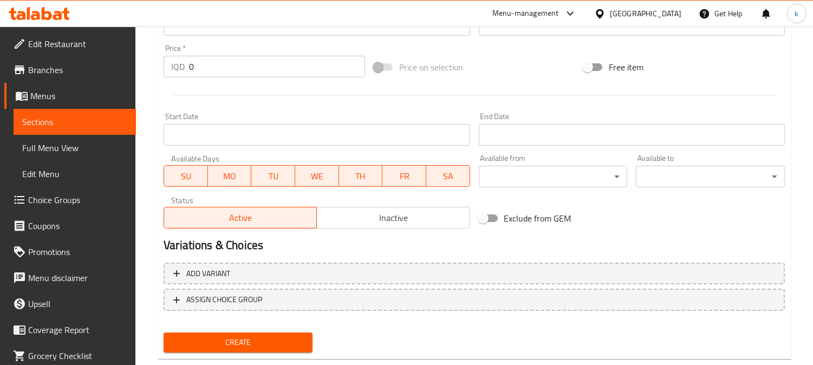
scroll to position [501, 0]
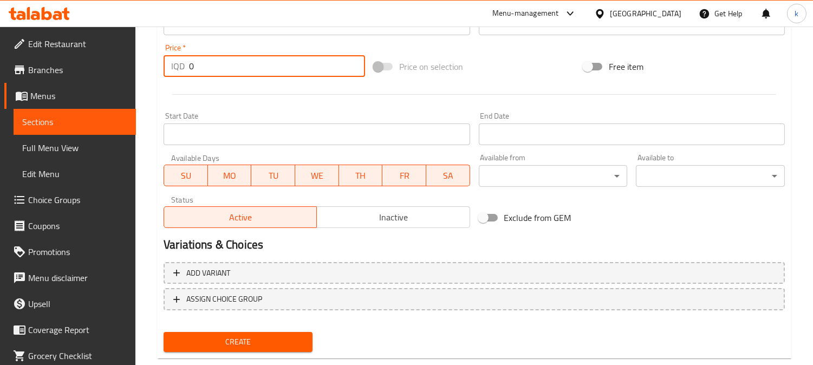
drag, startPoint x: 210, startPoint y: 67, endPoint x: 170, endPoint y: 66, distance: 40.1
click at [170, 66] on div "IQD 0 Price *" at bounding box center [265, 66] width 202 height 22
paste input "950"
type input "9500"
click at [164, 332] on button "Create" at bounding box center [238, 342] width 149 height 20
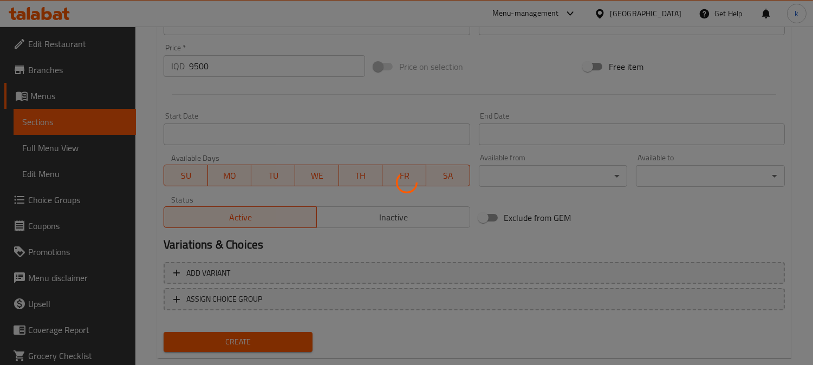
type input "0"
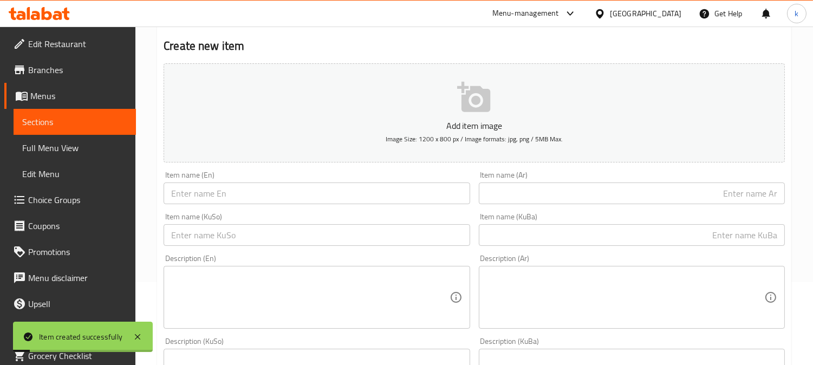
scroll to position [0, 0]
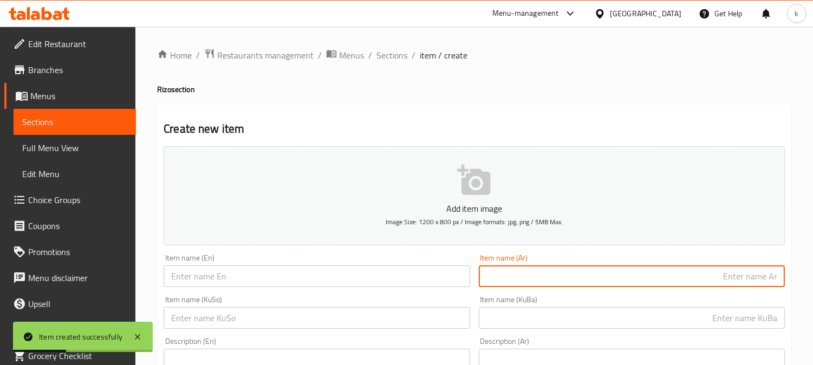
drag, startPoint x: 648, startPoint y: 275, endPoint x: 396, endPoint y: 279, distance: 252.0
click at [648, 275] on input "text" at bounding box center [632, 277] width 306 height 22
paste input "وجبة برجر لحم ريزو"
type input "وجبة برجر لحم ريزو"
click at [307, 280] on input "text" at bounding box center [317, 277] width 306 height 22
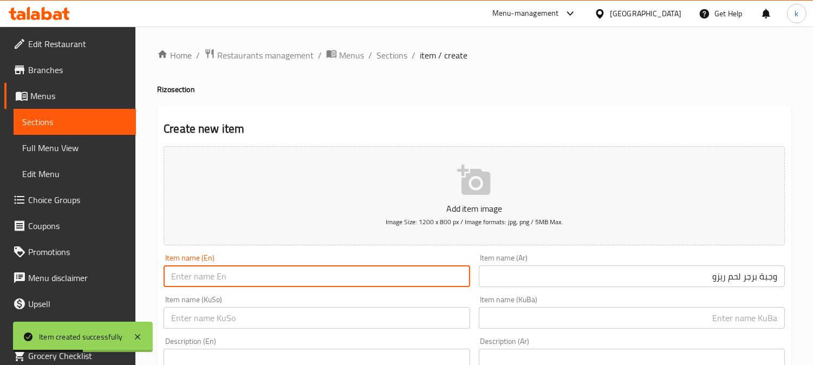
paste input "Beef Burger Rizo Meal"
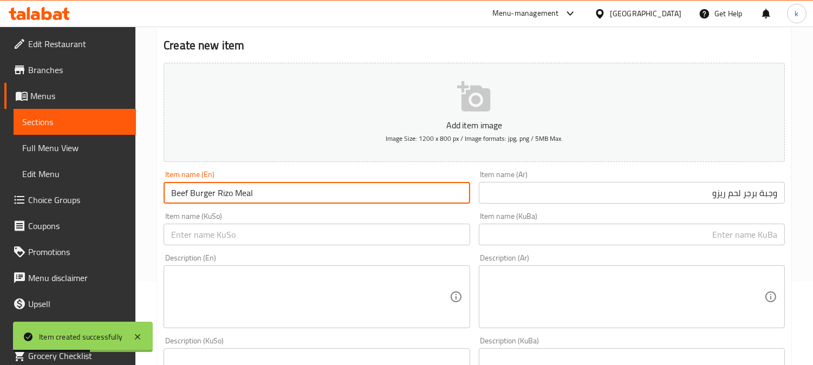
scroll to position [100, 0]
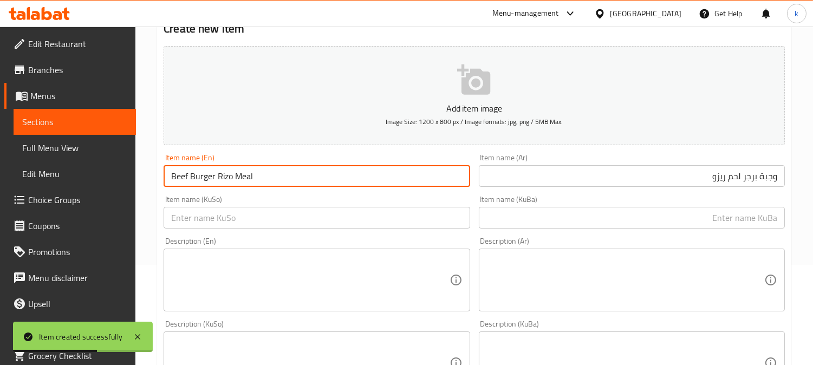
type input "Beef Burger Rizo Meal"
click at [739, 225] on input "text" at bounding box center [632, 218] width 306 height 22
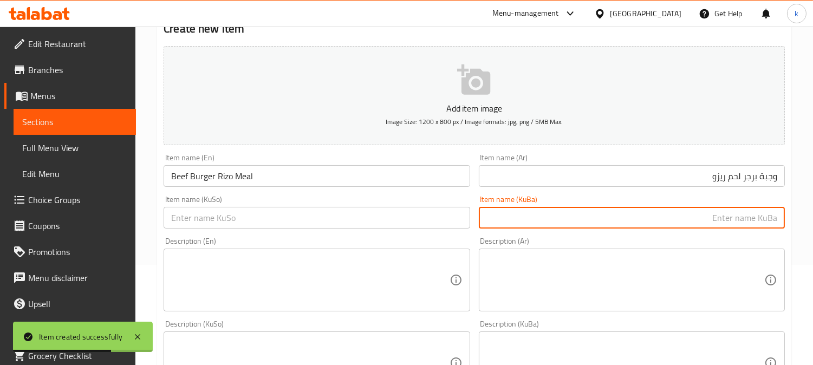
paste input "بەرگر گۆشتی مانگا ژەمی ڕیزۆ"
drag, startPoint x: 707, startPoint y: 222, endPoint x: 606, endPoint y: 221, distance: 101.4
click at [606, 221] on input "بەرگر گۆشتی مانگا ژەمی ڕیزۆ" at bounding box center [632, 218] width 306 height 22
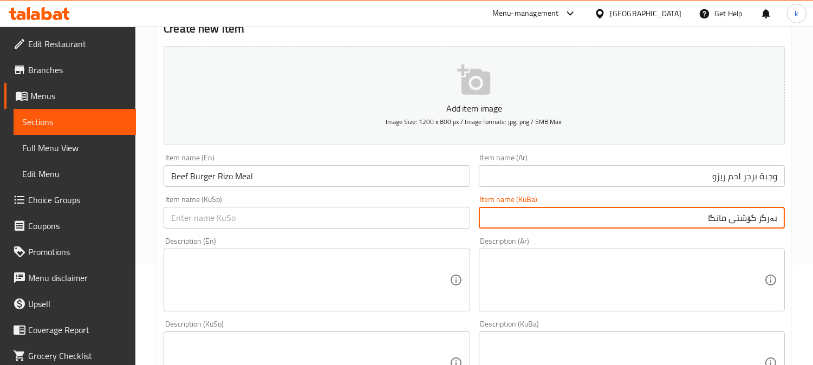
paste input "ژەمی ڕیزۆ"
type input "ژەمی ڕیزۆ بەرگری گۆشتی مانگا"
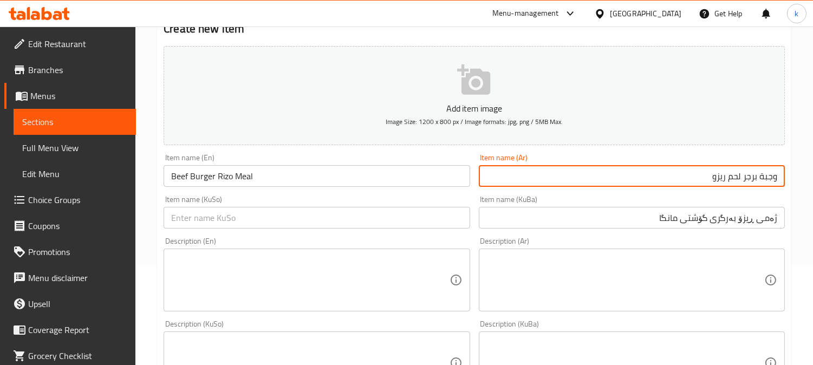
click at [730, 179] on input "وجبة برجر لحم ريزو" at bounding box center [632, 176] width 306 height 22
click at [721, 174] on input "وجبة برجر لحم ريزو" at bounding box center [632, 176] width 306 height 22
paste input "ريزو"
type input "وجبة ريزو برجر لحم بقري"
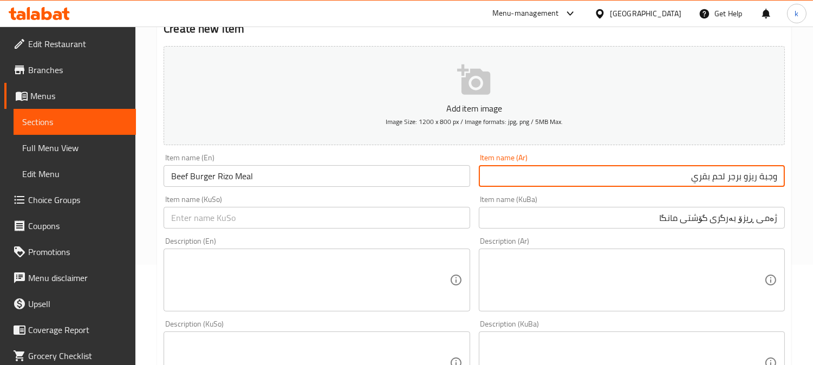
click at [743, 219] on input "ژەمی ڕیزۆ بەرگری گۆشتی مانگا" at bounding box center [632, 218] width 306 height 22
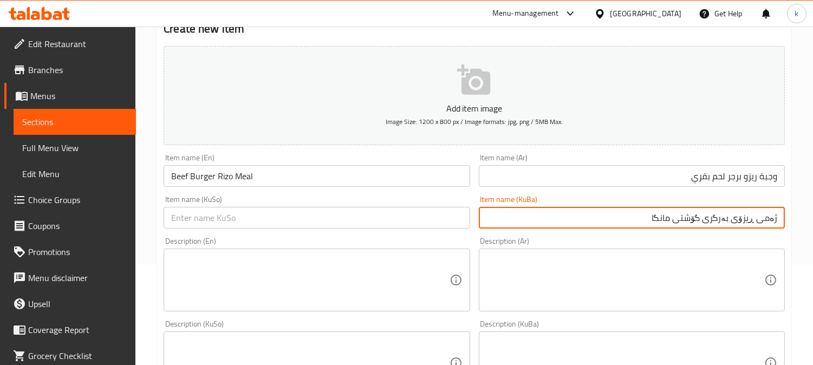
click at [745, 225] on input "ژەمی ڕیزۆی بەرگری گۆشتی مانگا" at bounding box center [632, 218] width 306 height 22
type input "ژەمی ڕیزۆی بەرگری گۆشتی مانگا"
click at [266, 217] on input "text" at bounding box center [317, 218] width 306 height 22
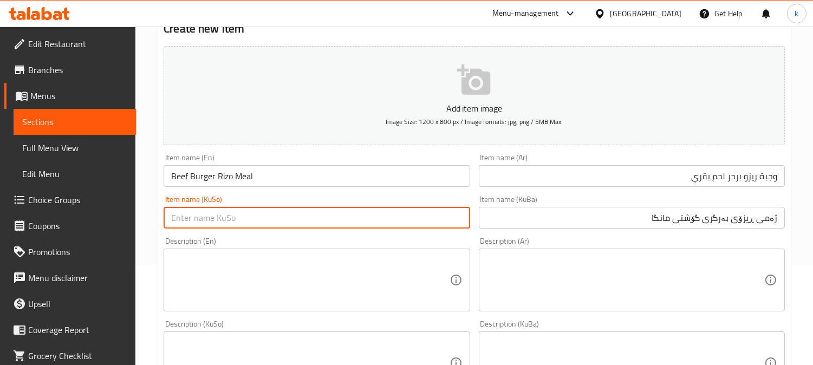
paste input "ژەمی ڕیزۆی بەرگری گۆشتی مانگا"
type input "ژەمی ڕیزۆی بەرگری گۆشتی مانگا"
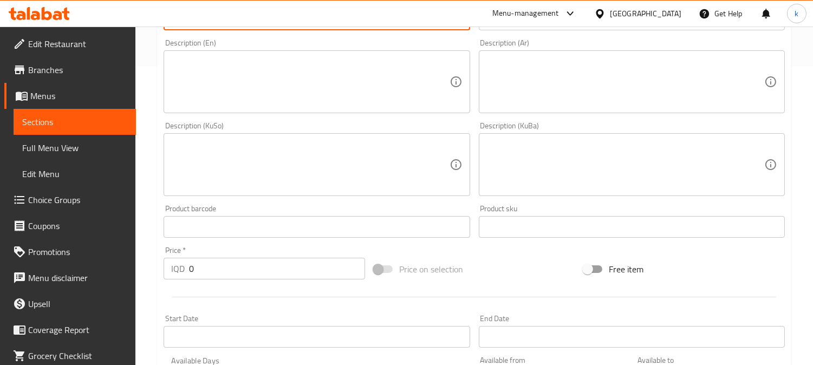
scroll to position [301, 0]
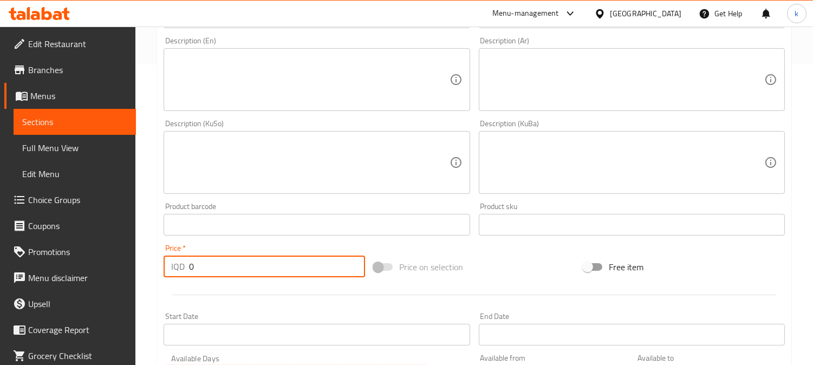
drag, startPoint x: 203, startPoint y: 263, endPoint x: 143, endPoint y: 263, distance: 60.7
click at [143, 263] on div "Home / Restaurants management / Menus / Sections / item / create Rizo section C…" at bounding box center [474, 158] width 678 height 864
paste input "1050"
type input "10500"
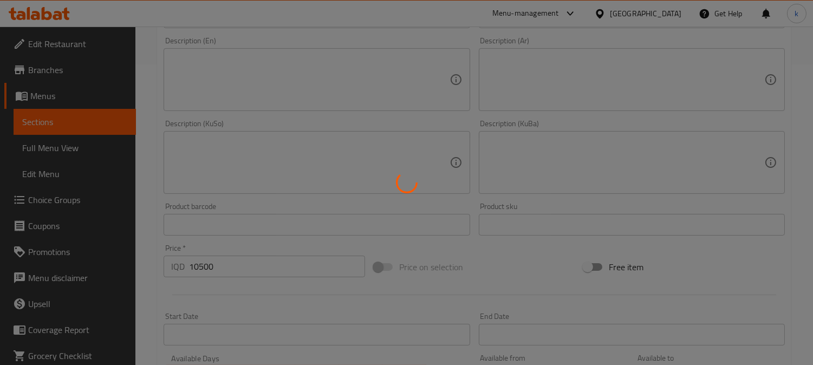
type input "0"
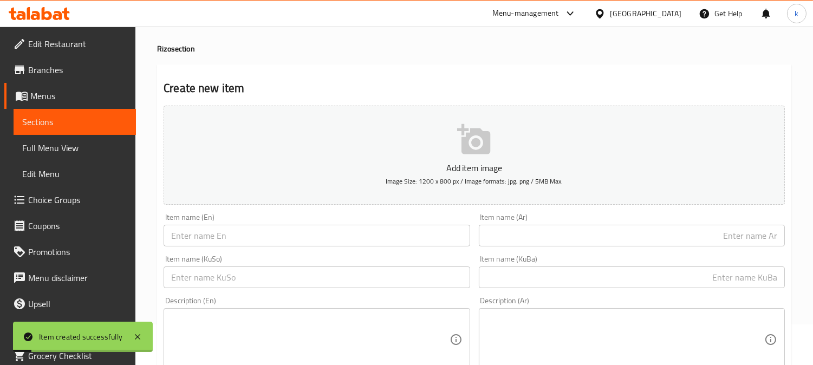
scroll to position [0, 0]
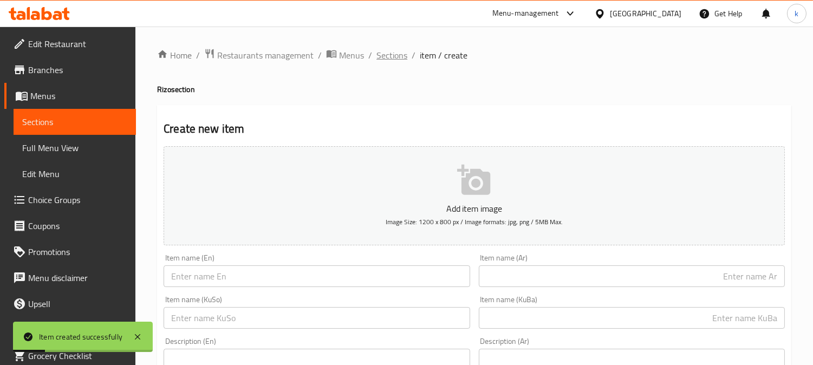
click at [403, 61] on span "Sections" at bounding box center [392, 55] width 31 height 13
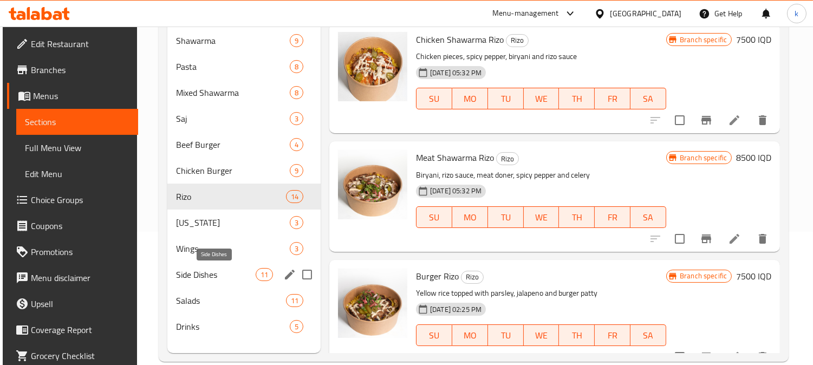
scroll to position [152, 0]
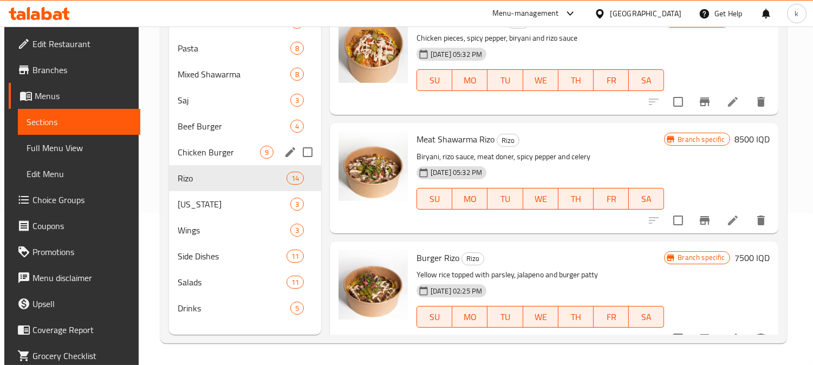
click at [215, 160] on div "Chicken Burger 9" at bounding box center [245, 152] width 152 height 26
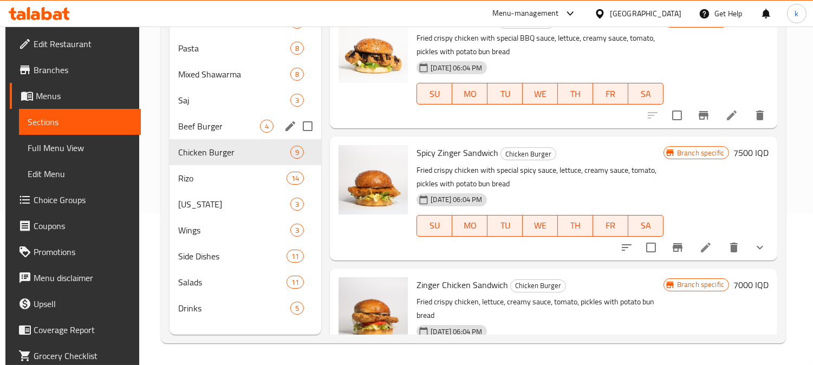
click at [227, 133] on div "Beef Burger 4" at bounding box center [246, 126] width 152 height 26
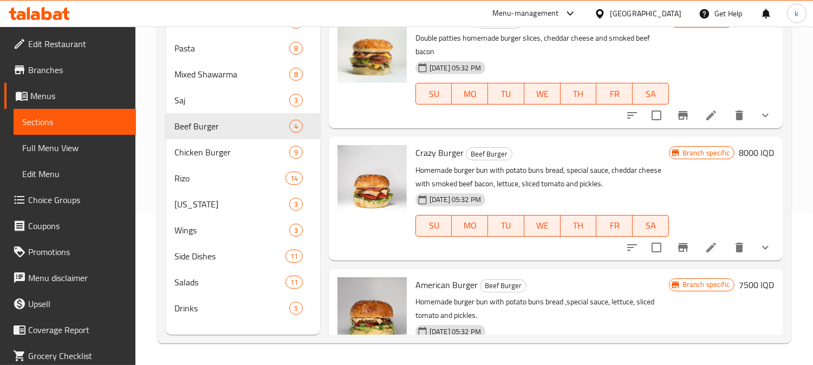
click at [763, 250] on button "show more" at bounding box center [766, 248] width 26 height 26
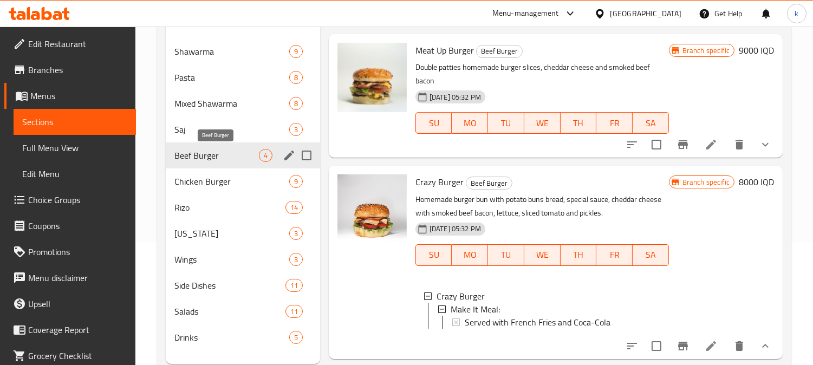
scroll to position [152, 0]
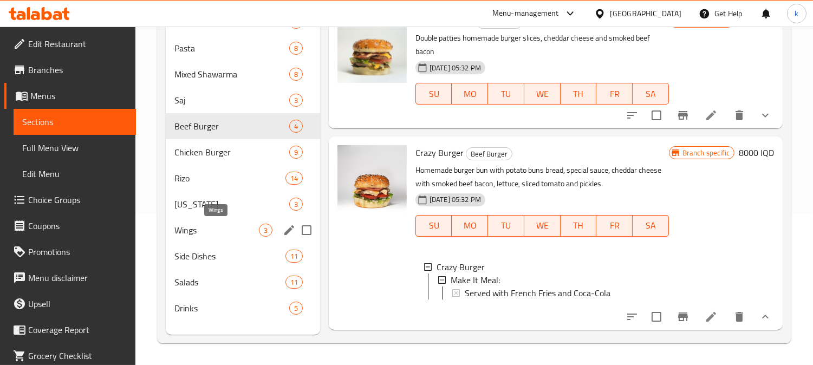
click at [204, 232] on span "Wings" at bounding box center [217, 230] width 85 height 13
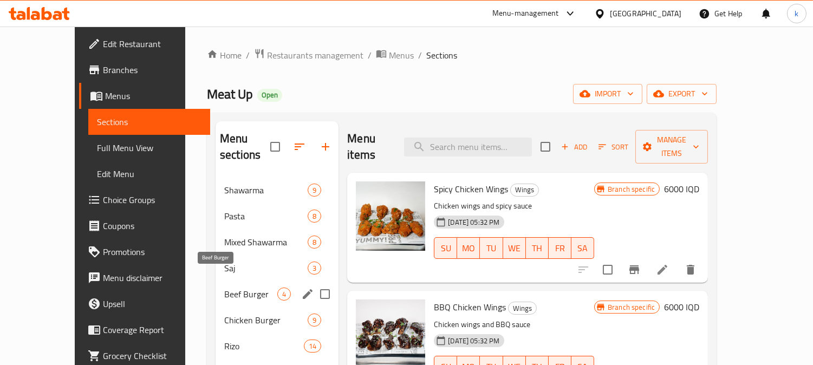
click at [224, 288] on span "Beef Burger" at bounding box center [250, 294] width 53 height 13
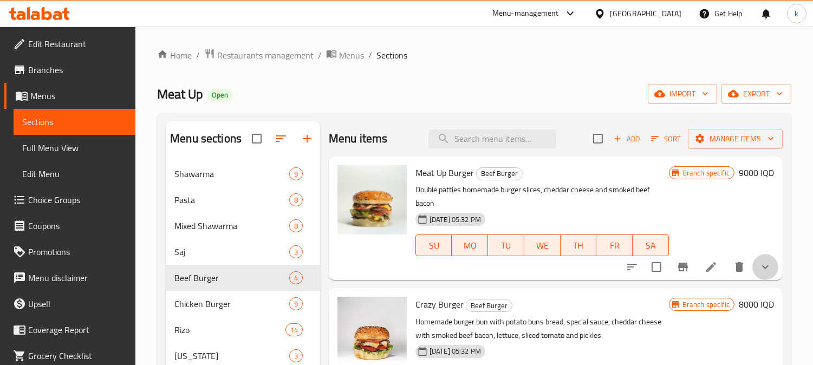
click at [763, 269] on button "show more" at bounding box center [766, 267] width 26 height 26
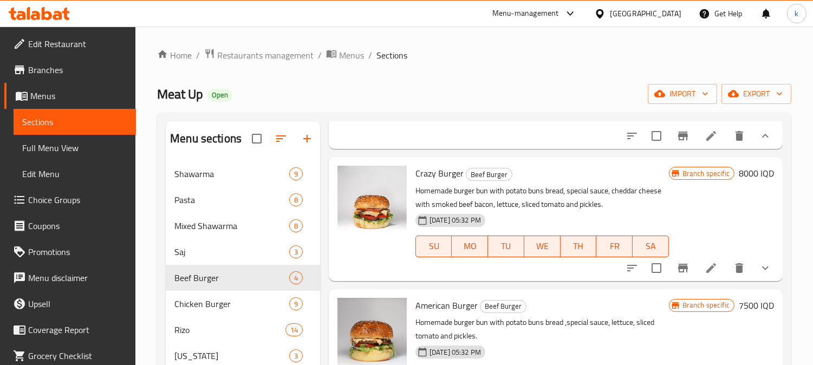
scroll to position [100, 0]
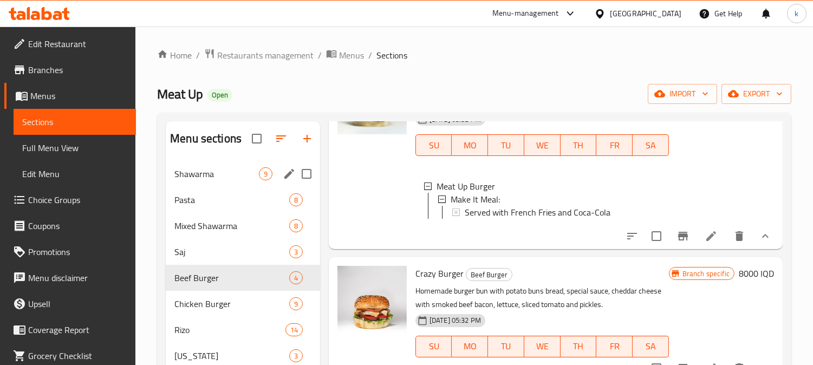
click at [214, 176] on span "Shawarma" at bounding box center [217, 173] width 85 height 13
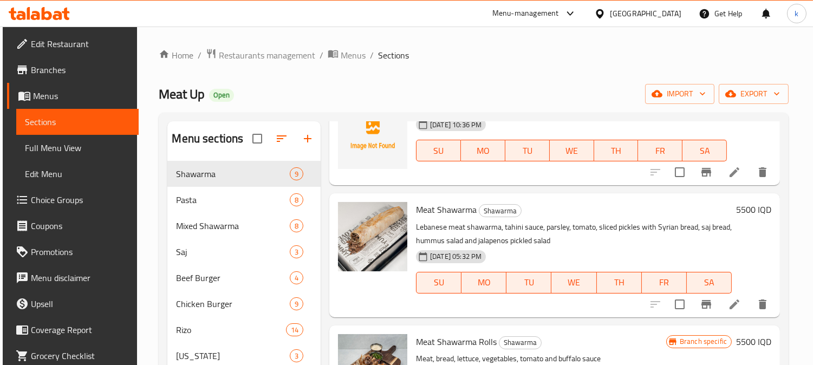
scroll to position [501, 0]
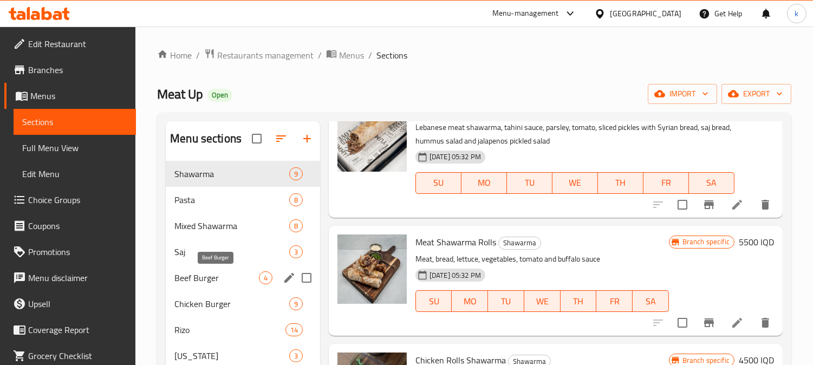
click at [214, 282] on span "Beef Burger" at bounding box center [217, 278] width 85 height 13
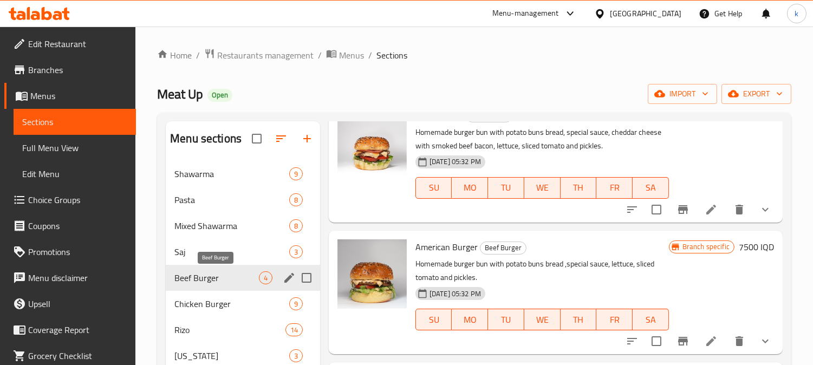
scroll to position [189, 0]
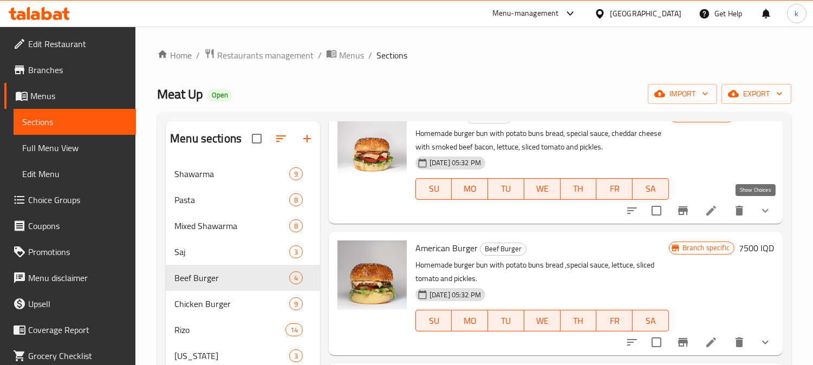
click at [762, 211] on icon "show more" at bounding box center [765, 210] width 13 height 13
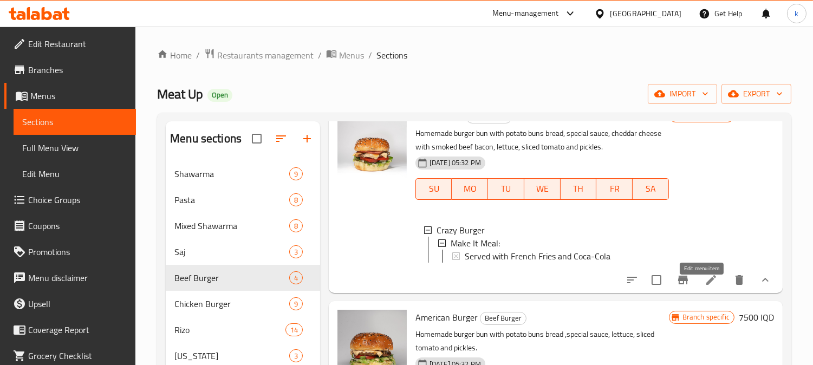
click at [705, 287] on icon at bounding box center [711, 280] width 13 height 13
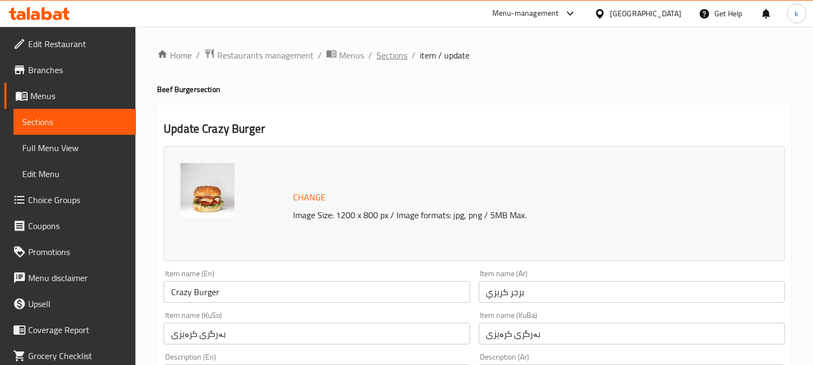
click at [398, 54] on span "Sections" at bounding box center [392, 55] width 31 height 13
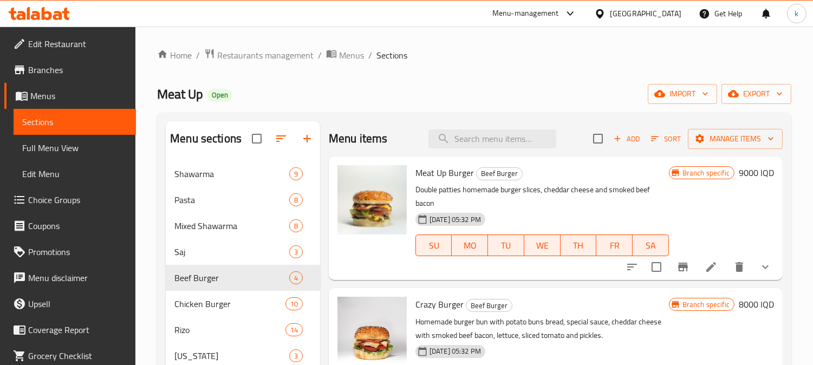
click at [760, 260] on button "show more" at bounding box center [766, 267] width 26 height 26
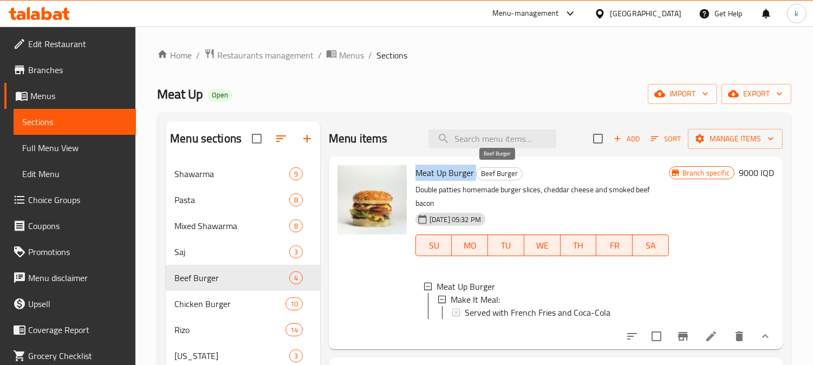
drag, startPoint x: 415, startPoint y: 171, endPoint x: 475, endPoint y: 174, distance: 60.2
click at [475, 174] on div "Meat Up Burger Beef Burger Double patties homemade burger slices, cheddar chees…" at bounding box center [542, 253] width 262 height 184
click at [457, 176] on span "Meat Up Burger" at bounding box center [445, 173] width 59 height 16
click at [470, 193] on p "Double patties homemade burger slices, cheddar cheese and smoked beef bacon" at bounding box center [543, 196] width 254 height 27
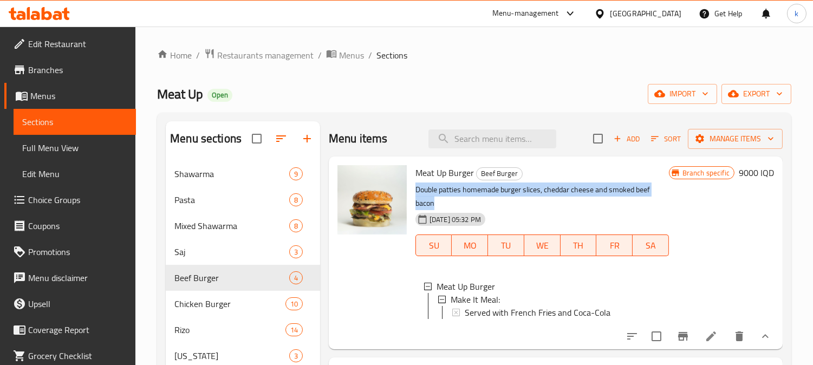
drag, startPoint x: 442, startPoint y: 205, endPoint x: 418, endPoint y: 187, distance: 29.8
click at [418, 187] on p "Double patties homemade burger slices, cheddar cheese and smoked beef bacon" at bounding box center [543, 196] width 254 height 27
click at [450, 194] on p "Double patties homemade burger slices, cheddar cheese and smoked beef bacon" at bounding box center [543, 196] width 254 height 27
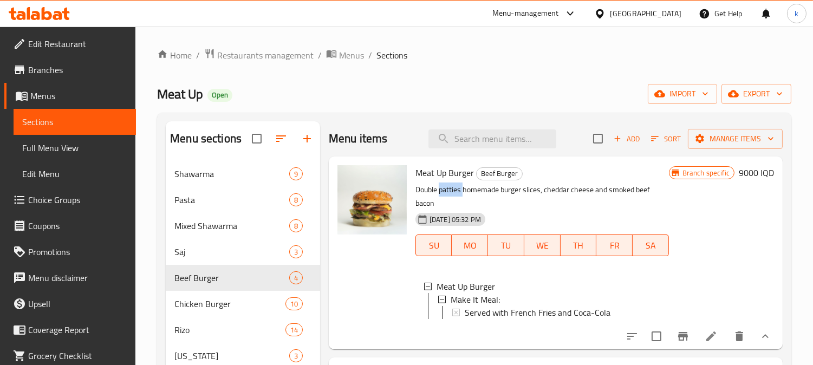
click at [450, 194] on p "Double patties homemade burger slices, cheddar cheese and smoked beef bacon" at bounding box center [543, 196] width 254 height 27
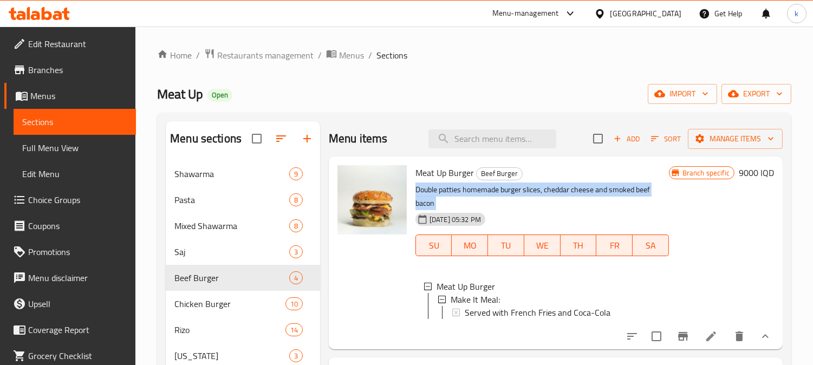
click at [450, 194] on p "Double patties homemade burger slices, cheddar cheese and smoked beef bacon" at bounding box center [543, 196] width 254 height 27
click at [705, 343] on icon at bounding box center [711, 336] width 13 height 13
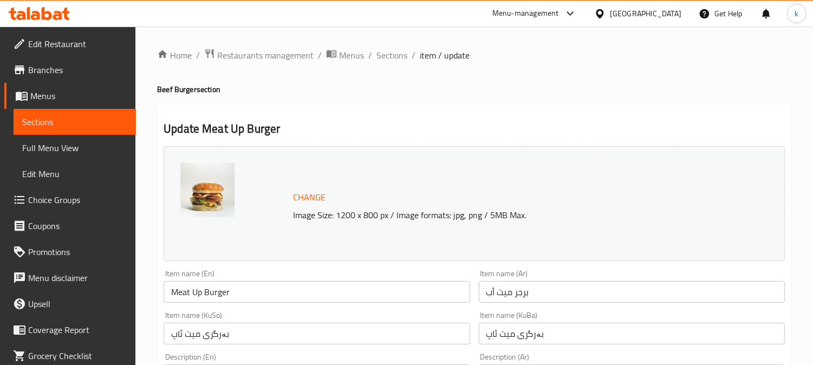
click at [394, 57] on span "Sections" at bounding box center [392, 55] width 31 height 13
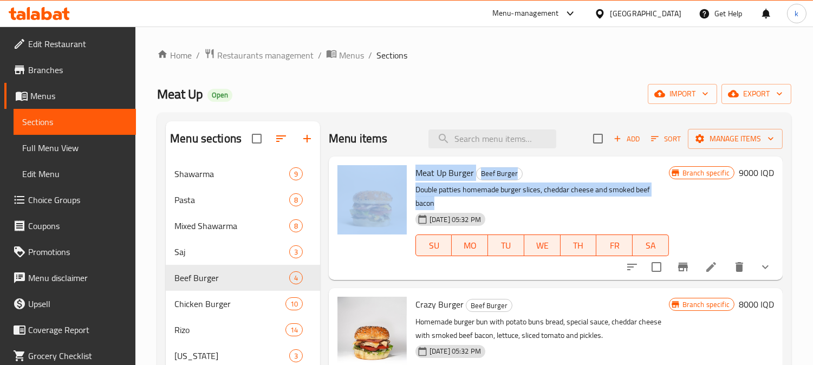
drag, startPoint x: 452, startPoint y: 198, endPoint x: 410, endPoint y: 190, distance: 43.2
click at [410, 190] on div "Meat Up Burger Beef Burger Double patties homemade burger slices, cheddar chees…" at bounding box center [555, 218] width 445 height 115
click at [423, 191] on p "Double patties homemade burger slices, cheddar cheese and smoked beef bacon" at bounding box center [543, 196] width 254 height 27
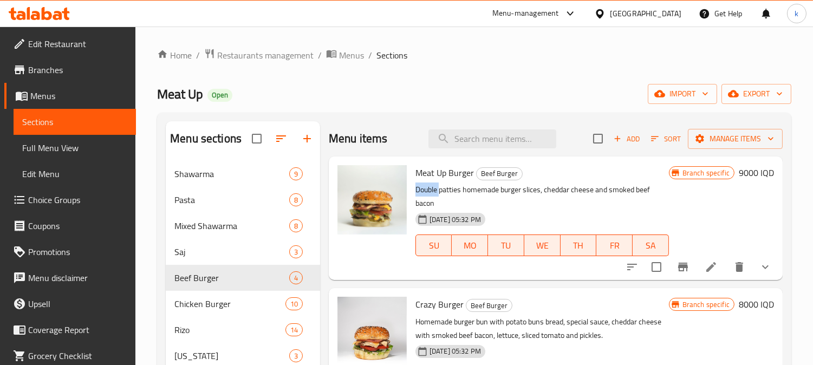
click at [423, 191] on p "Double patties homemade burger slices, cheddar cheese and smoked beef bacon" at bounding box center [543, 196] width 254 height 27
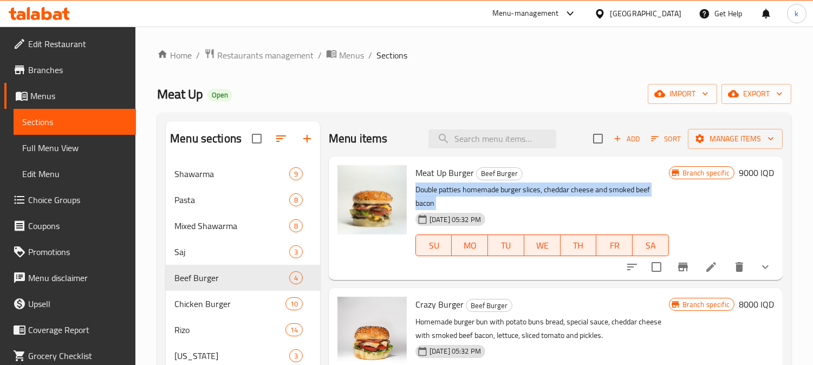
click at [423, 191] on p "Double patties homemade burger slices, cheddar cheese and smoked beef bacon" at bounding box center [543, 196] width 254 height 27
click at [442, 202] on p "Double patties homemade burger slices, cheddar cheese and smoked beef bacon" at bounding box center [543, 196] width 254 height 27
drag, startPoint x: 426, startPoint y: 199, endPoint x: 415, endPoint y: 192, distance: 12.6
click at [416, 192] on p "Double patties homemade burger slices, cheddar cheese and smoked beef bacon" at bounding box center [543, 196] width 254 height 27
click at [440, 196] on p "Double patties homemade burger slices, cheddar cheese and smoked beef bacon" at bounding box center [543, 196] width 254 height 27
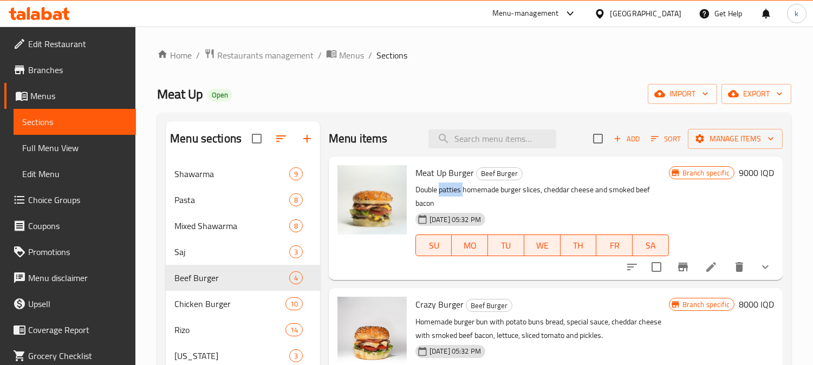
click at [440, 196] on p "Double patties homemade burger slices, cheddar cheese and smoked beef bacon" at bounding box center [543, 196] width 254 height 27
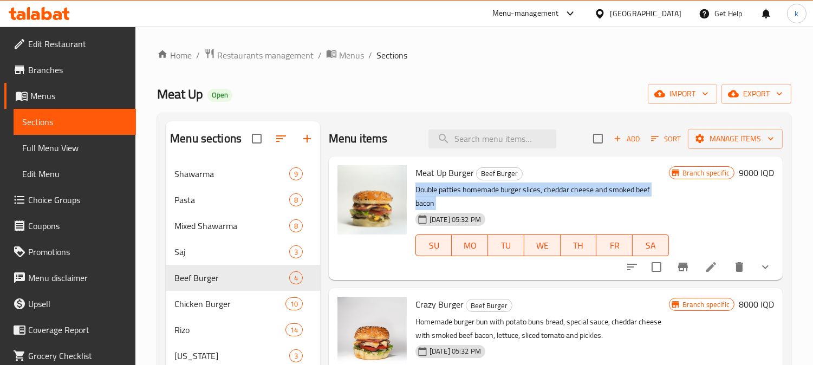
click at [440, 196] on p "Double patties homemade burger slices, cheddar cheese and smoked beef bacon" at bounding box center [543, 196] width 254 height 27
click at [446, 203] on p "Double patties homemade burger slices, cheddar cheese and smoked beef bacon" at bounding box center [543, 196] width 254 height 27
drag, startPoint x: 432, startPoint y: 203, endPoint x: 415, endPoint y: 192, distance: 20.5
click at [416, 192] on p "Double patties homemade burger slices, cheddar cheese and smoked beef bacon" at bounding box center [543, 196] width 254 height 27
click at [426, 192] on p "Double patties homemade burger slices, cheddar cheese and smoked beef bacon" at bounding box center [543, 196] width 254 height 27
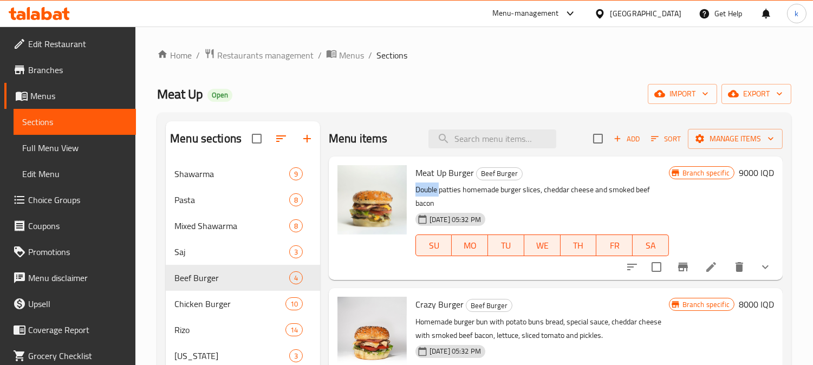
click at [426, 192] on p "Double patties homemade burger slices, cheddar cheese and smoked beef bacon" at bounding box center [543, 196] width 254 height 27
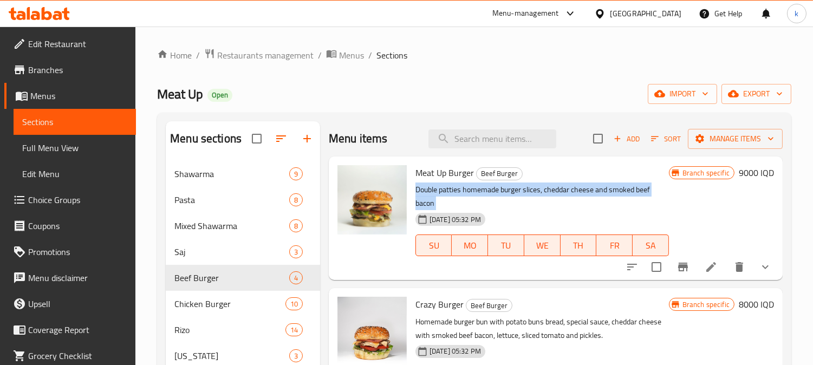
click at [426, 192] on p "Double patties homemade burger slices, cheddar cheese and smoked beef bacon" at bounding box center [543, 196] width 254 height 27
click at [437, 198] on p "Double patties homemade burger slices, cheddar cheese and smoked beef bacon" at bounding box center [543, 196] width 254 height 27
drag, startPoint x: 425, startPoint y: 199, endPoint x: 416, endPoint y: 192, distance: 11.5
click at [416, 192] on p "Double patties homemade burger slices, cheddar cheese and smoked beef bacon" at bounding box center [543, 196] width 254 height 27
click at [436, 197] on p "Double patties homemade burger slices, cheddar cheese and smoked beef bacon" at bounding box center [543, 196] width 254 height 27
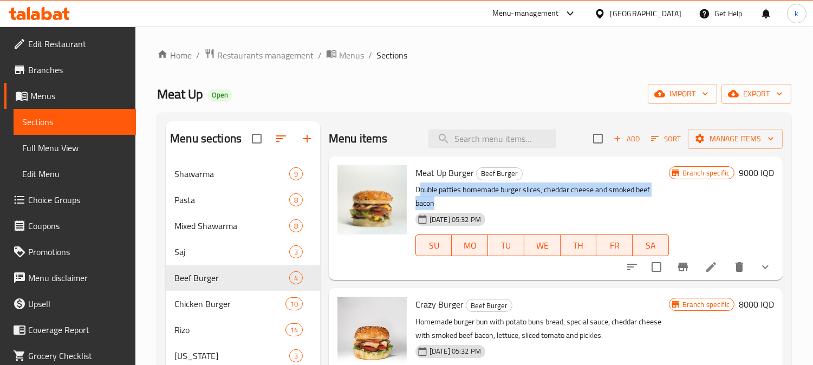
drag, startPoint x: 434, startPoint y: 202, endPoint x: 419, endPoint y: 192, distance: 17.9
click at [419, 192] on p "Double patties homemade burger slices, cheddar cheese and smoked beef bacon" at bounding box center [543, 196] width 254 height 27
click at [437, 201] on p "Double patties homemade burger slices, cheddar cheese and smoked beef bacon" at bounding box center [543, 196] width 254 height 27
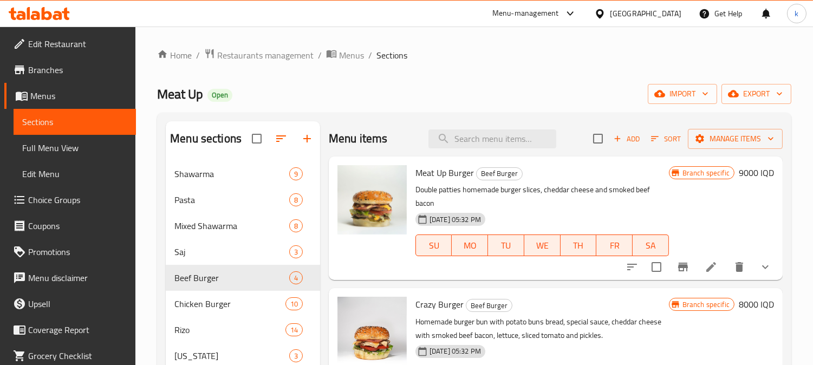
click at [437, 201] on p "Double patties homemade burger slices, cheddar cheese and smoked beef bacon" at bounding box center [543, 196] width 254 height 27
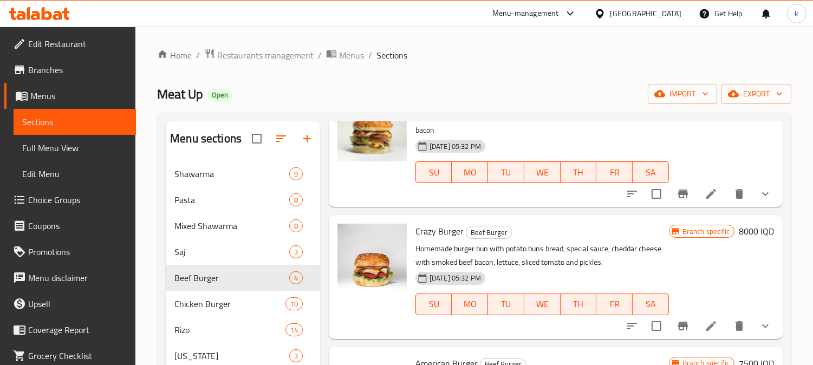
scroll to position [100, 0]
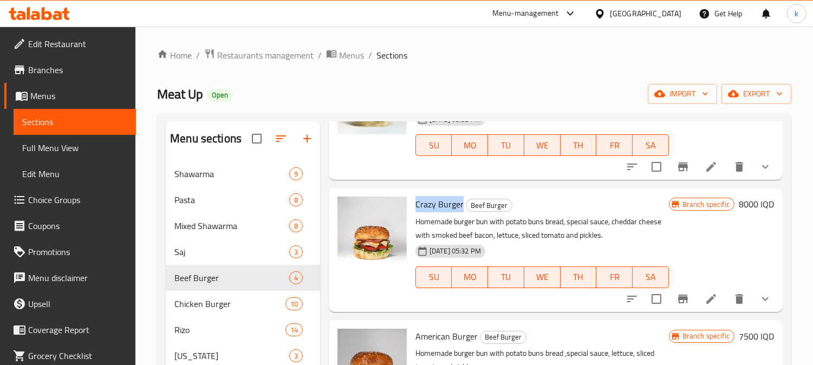
drag, startPoint x: 416, startPoint y: 206, endPoint x: 461, endPoint y: 208, distance: 45.0
click at [461, 208] on span "Crazy Burger" at bounding box center [440, 204] width 48 height 16
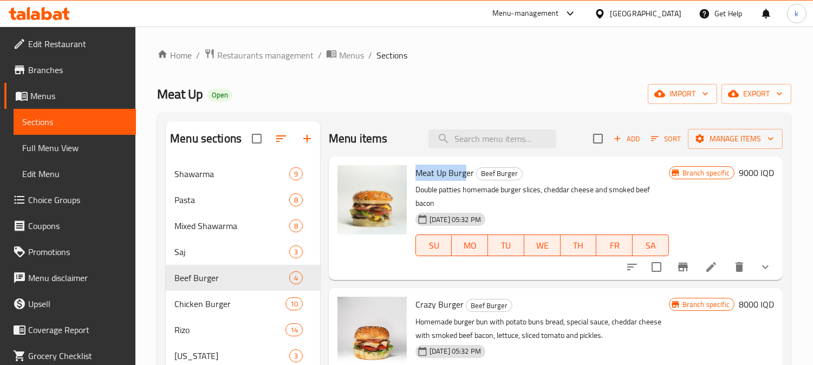
drag, startPoint x: 418, startPoint y: 170, endPoint x: 467, endPoint y: 175, distance: 49.6
click at [467, 175] on span "Meat Up Burger" at bounding box center [445, 173] width 59 height 16
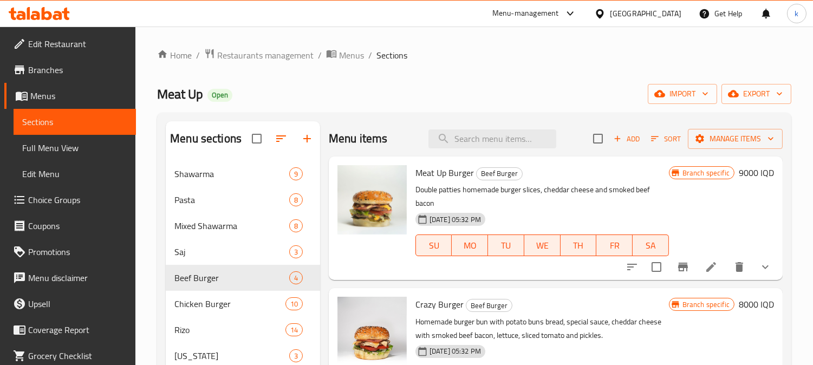
click at [508, 212] on div "06-10-2024 05:32 PM SU MO TU WE TH FR SA" at bounding box center [542, 238] width 262 height 59
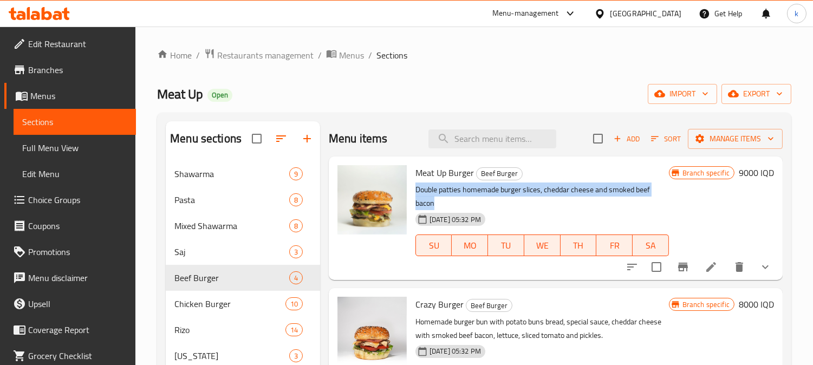
drag, startPoint x: 436, startPoint y: 206, endPoint x: 415, endPoint y: 192, distance: 24.7
click at [416, 192] on p "Double patties homemade burger slices, cheddar cheese and smoked beef bacon" at bounding box center [543, 196] width 254 height 27
click at [435, 192] on p "Double patties homemade burger slices, cheddar cheese and smoked beef bacon" at bounding box center [543, 196] width 254 height 27
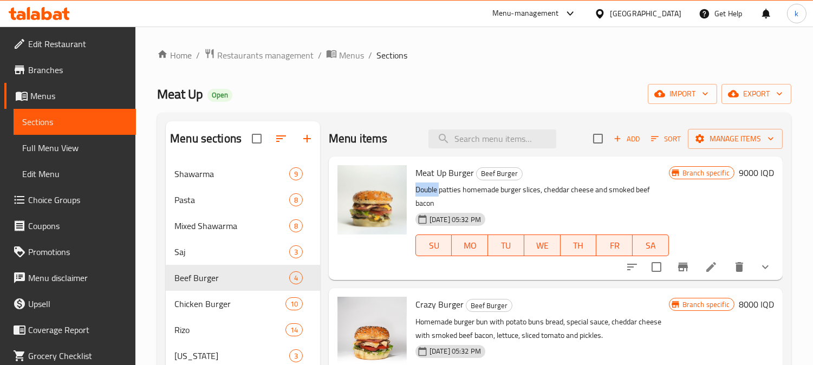
click at [435, 192] on p "Double patties homemade burger slices, cheddar cheese and smoked beef bacon" at bounding box center [543, 196] width 254 height 27
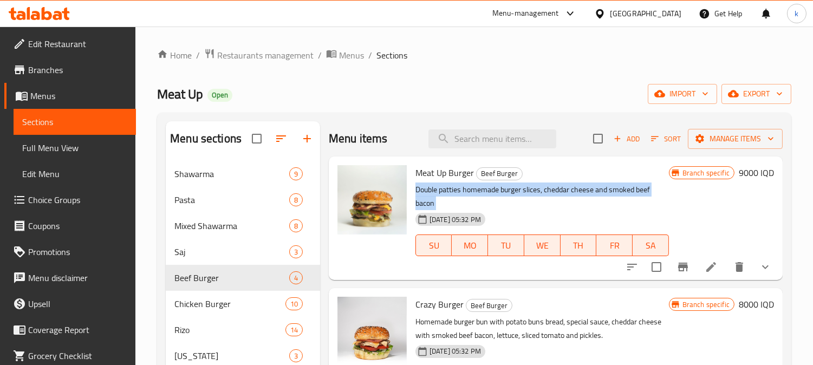
click at [435, 192] on p "Double patties homemade burger slices, cheddar cheese and smoked beef bacon" at bounding box center [543, 196] width 254 height 27
click at [470, 190] on p "Double patties homemade burger slices, cheddar cheese and smoked beef bacon" at bounding box center [543, 196] width 254 height 27
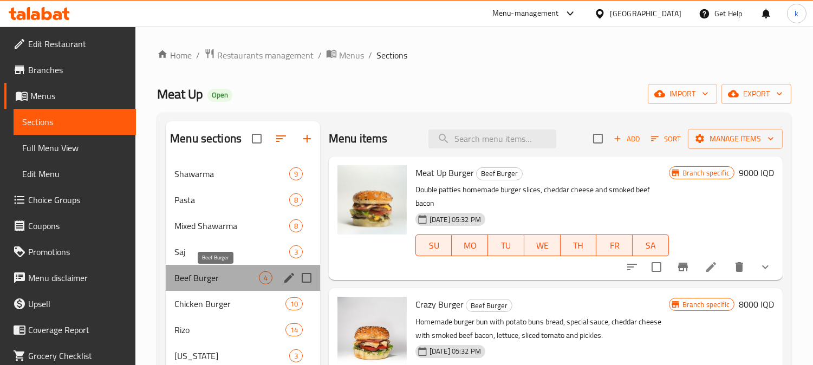
click at [237, 277] on span "Beef Burger" at bounding box center [217, 278] width 85 height 13
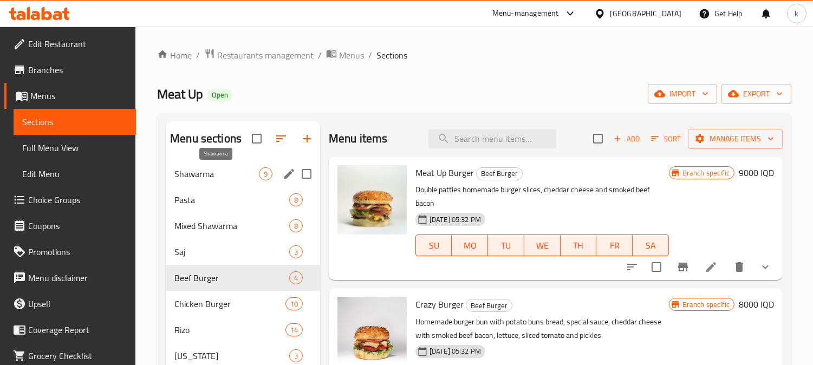
click at [206, 177] on span "Shawarma" at bounding box center [217, 173] width 85 height 13
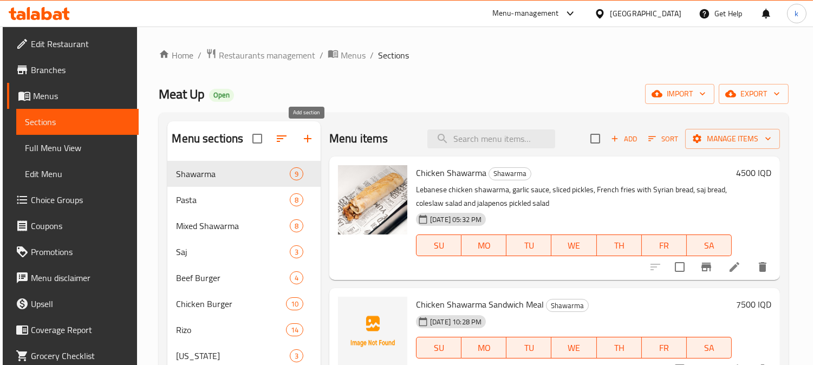
click at [303, 133] on icon "button" at bounding box center [307, 138] width 13 height 13
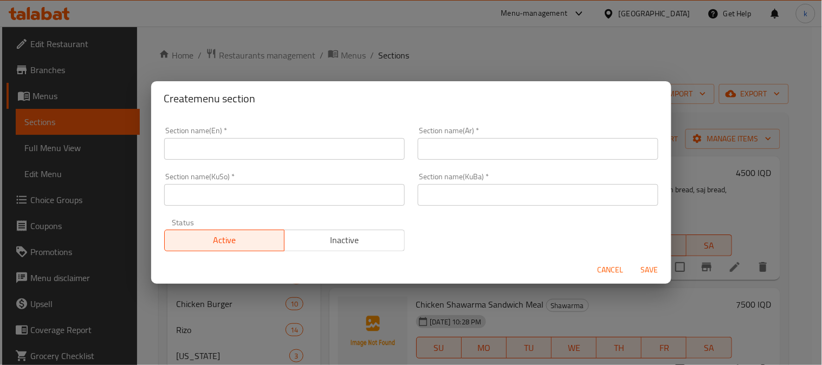
drag, startPoint x: 470, startPoint y: 193, endPoint x: 480, endPoint y: 192, distance: 9.3
click at [470, 193] on input "text" at bounding box center [538, 195] width 241 height 22
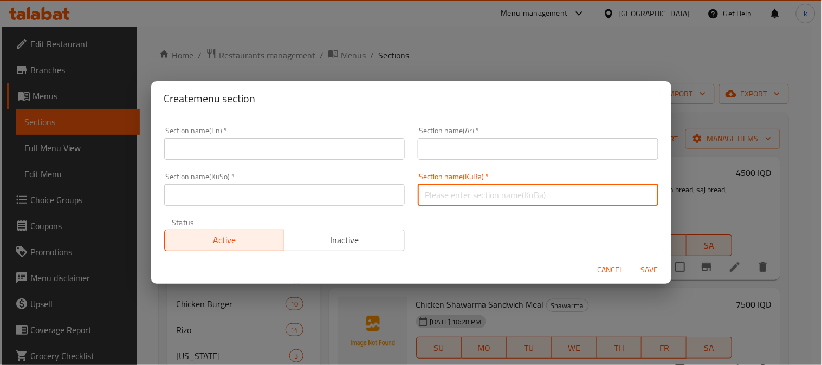
paste input "گۆشتی مانگا شاورمە"
type input "گۆشتی مانگا شاورمە"
click at [544, 156] on input "text" at bounding box center [538, 149] width 241 height 22
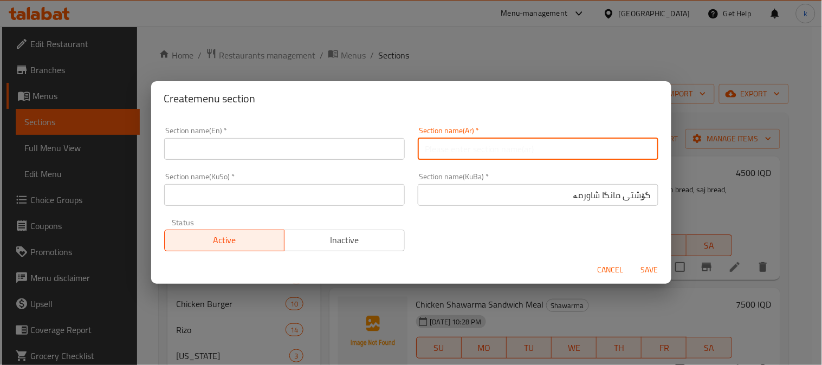
paste input "شاورما لحم بقري"
type input "شاورما لحم بقري"
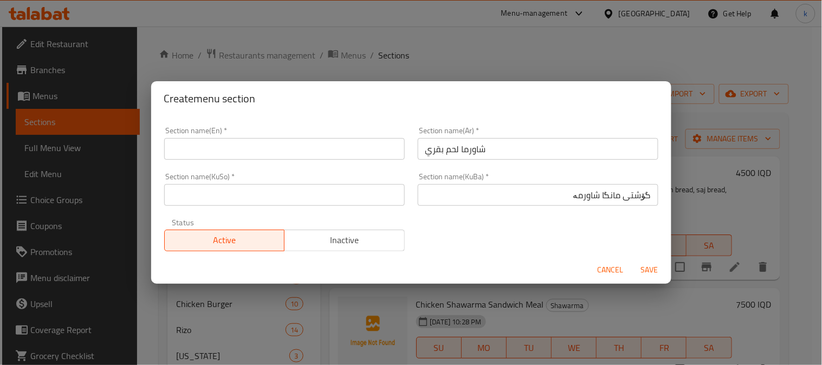
drag, startPoint x: 236, startPoint y: 164, endPoint x: 220, endPoint y: 143, distance: 26.2
click at [237, 164] on div "Section name(En)   * Section name(En) *" at bounding box center [285, 143] width 254 height 46
click at [219, 141] on input "text" at bounding box center [284, 149] width 241 height 22
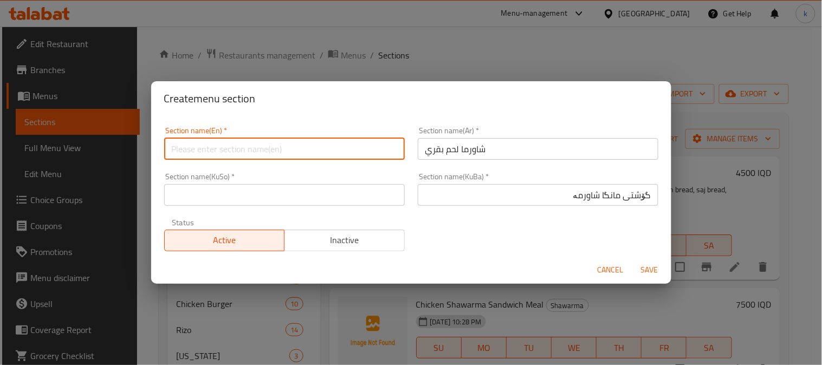
paste input "Beef Shawarma"
type input "Beef Shawarma"
click at [582, 193] on input "گۆشتی مانگا شاورمە" at bounding box center [538, 195] width 241 height 22
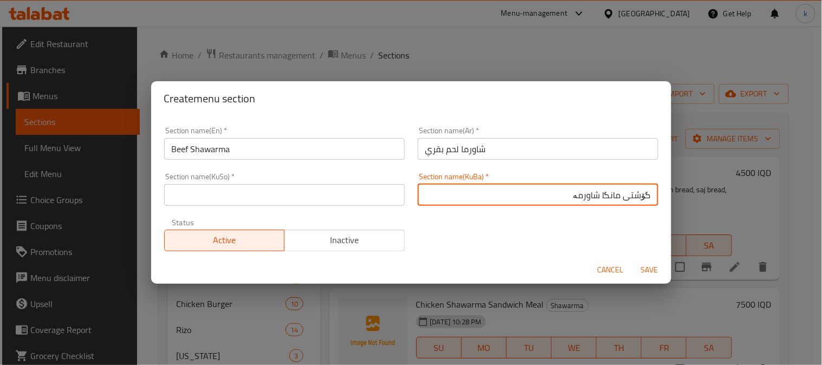
drag, startPoint x: 582, startPoint y: 193, endPoint x: 606, endPoint y: 260, distance: 70.8
click at [581, 194] on input "گۆشتی مانگا شاورمە" at bounding box center [538, 195] width 241 height 22
paste input "شاورمە"
click at [594, 194] on input "شاورمەی گۆشتی مانگا" at bounding box center [538, 195] width 241 height 22
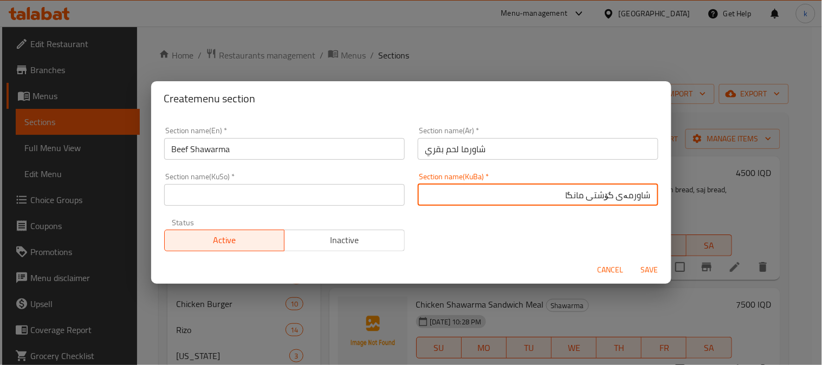
click at [594, 194] on input "شاورمەی گۆشتی مانگا" at bounding box center [538, 195] width 241 height 22
type input "شاورمەی گۆشتی مانگا"
drag, startPoint x: 294, startPoint y: 190, endPoint x: 318, endPoint y: 203, distance: 27.2
click at [294, 190] on input "text" at bounding box center [284, 195] width 241 height 22
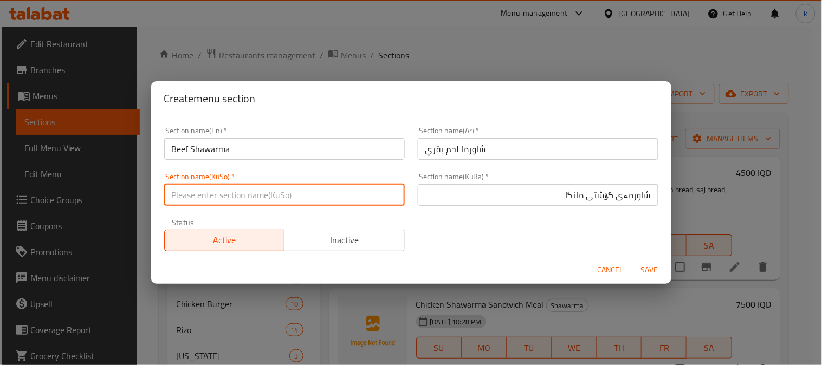
paste input "شاورمەی گۆشتی مانگا"
type input "شاورمەی گۆشتی مانگا"
click at [651, 268] on span "Save" at bounding box center [650, 270] width 26 height 14
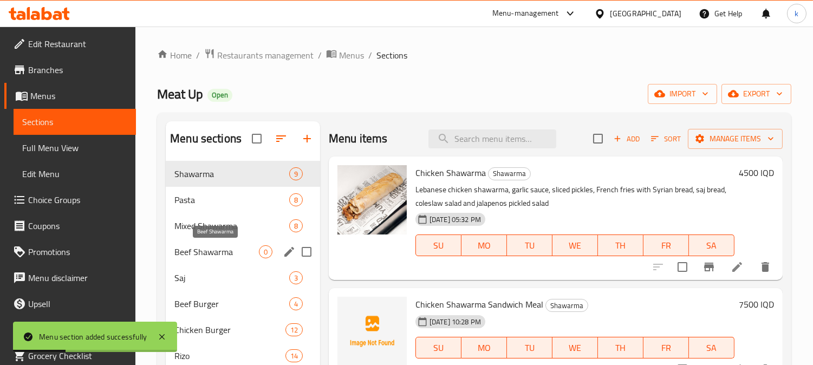
click at [218, 251] on span "Beef Shawarma" at bounding box center [217, 251] width 85 height 13
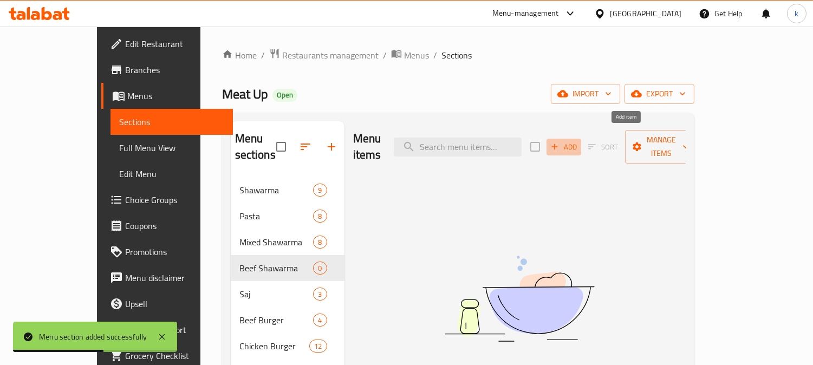
click at [579, 141] on span "Add" at bounding box center [564, 147] width 29 height 12
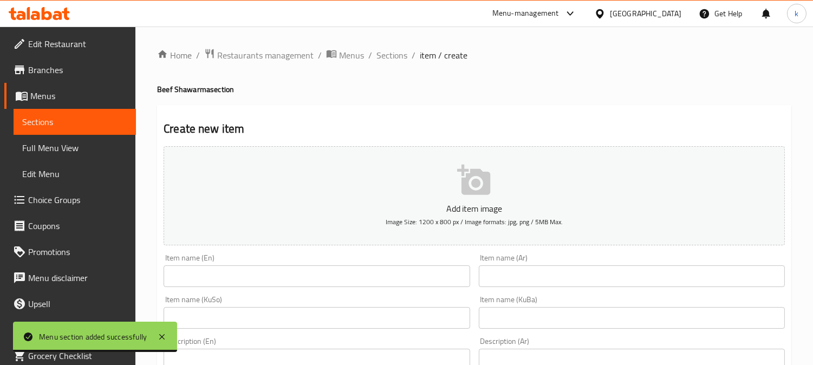
drag, startPoint x: 602, startPoint y: 278, endPoint x: 515, endPoint y: 268, distance: 87.3
click at [602, 278] on input "text" at bounding box center [632, 277] width 306 height 22
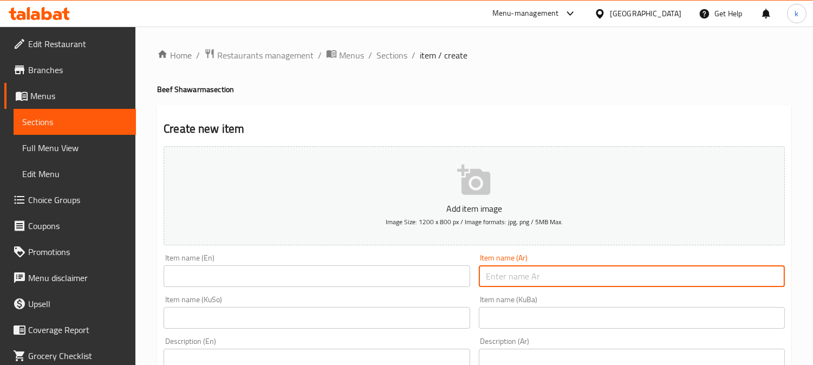
paste input "ساندويتش شاورما لحم بقري"
type input "ساندويتش شاورما لحم بقري"
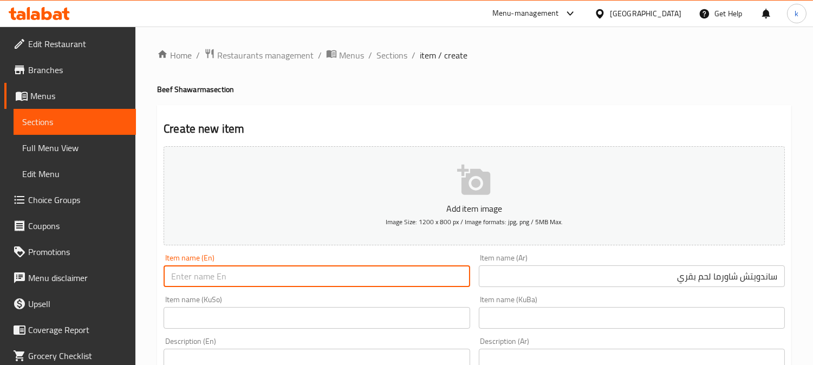
click at [356, 268] on input "text" at bounding box center [317, 277] width 306 height 22
paste input "Beef Shawarma Sandwich"
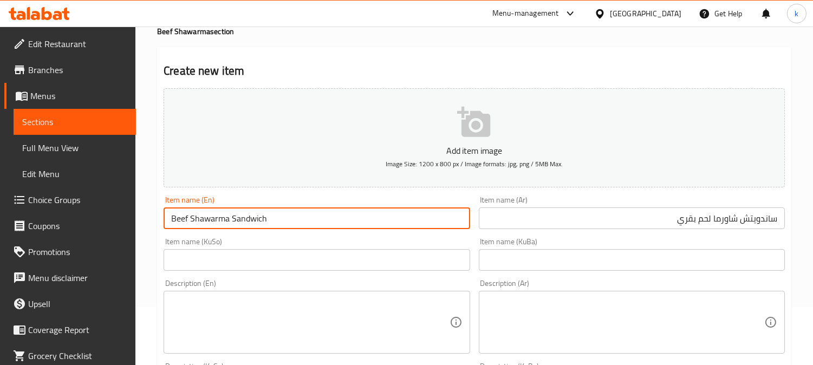
scroll to position [100, 0]
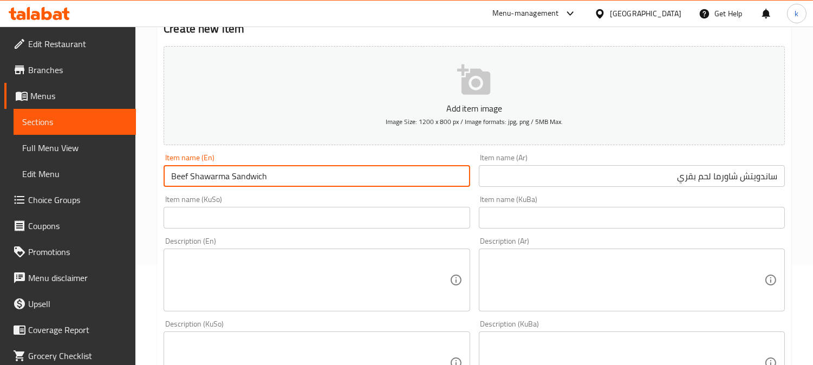
type input "Beef Shawarma Sandwich"
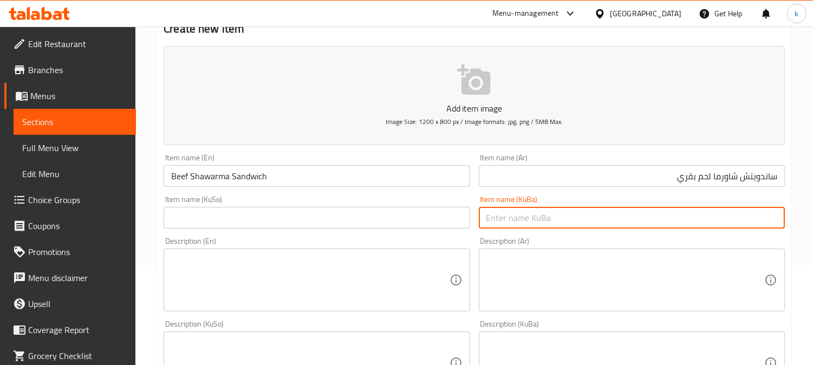
click at [669, 212] on input "text" at bounding box center [632, 218] width 306 height 22
paste input "ساندویچی شاورمەی گۆشتی مانگا"
click at [738, 224] on input "سەندویچی شاورمەی گۆشتی مانگا" at bounding box center [632, 218] width 306 height 22
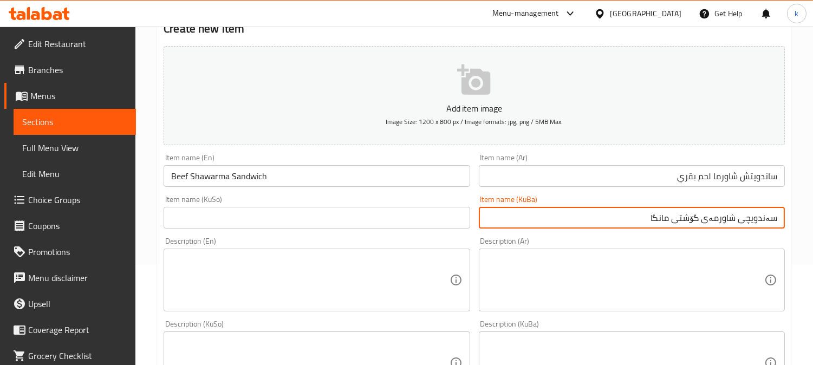
type input "سەندویچی شاورمەی گۆشتی مانگا"
drag, startPoint x: 288, startPoint y: 226, endPoint x: 301, endPoint y: 228, distance: 13.1
click at [288, 226] on input "text" at bounding box center [317, 218] width 306 height 22
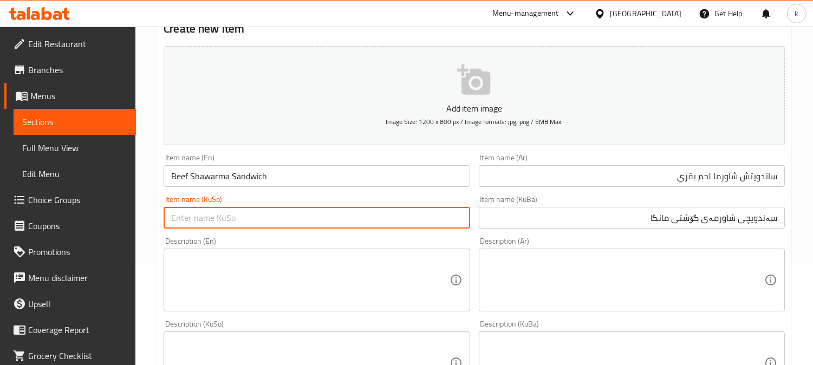
paste input "سەندویچی شاورمەی گۆشتی مانگا"
type input "سەندویچی شاورمەی گۆشتی مانگا"
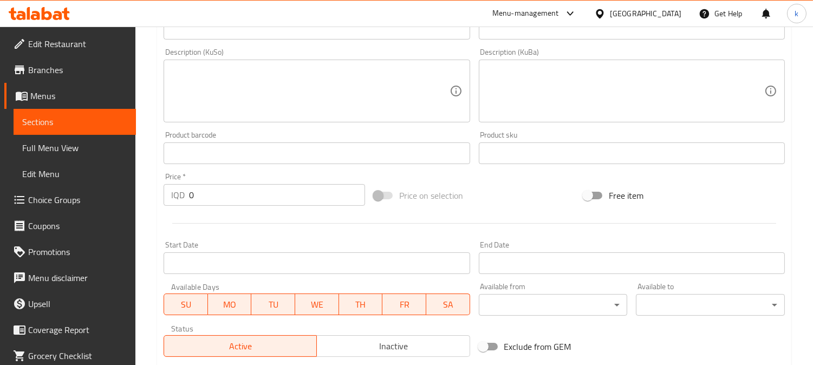
scroll to position [402, 0]
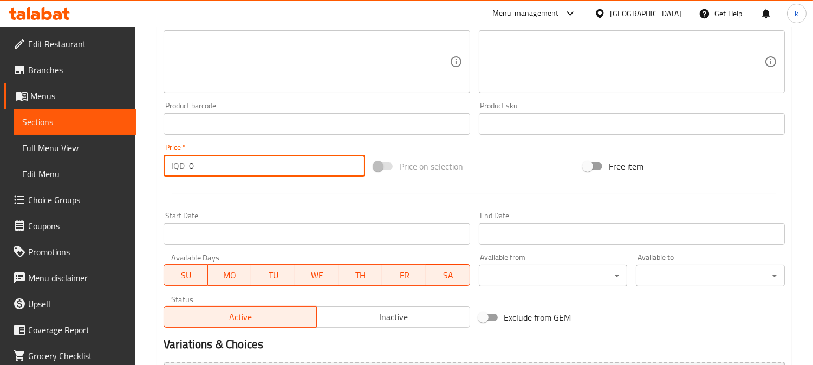
drag, startPoint x: 208, startPoint y: 170, endPoint x: 156, endPoint y: 159, distance: 53.3
click at [156, 159] on div "Home / Restaurants management / Menus / Sections / item / create Beef Shawarma …" at bounding box center [474, 57] width 678 height 864
paste input "550"
type input "5500"
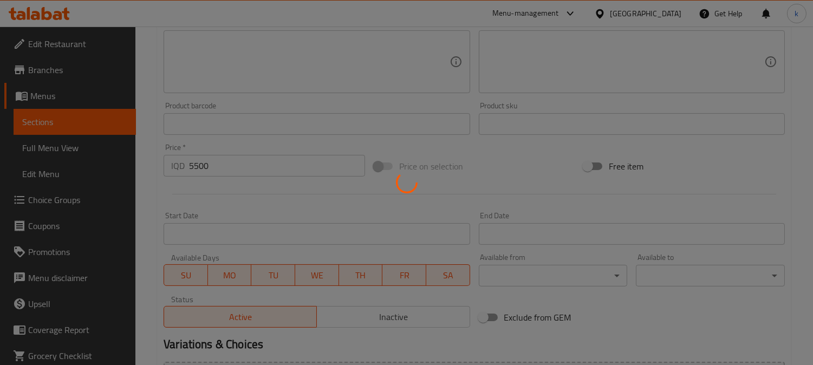
type input "0"
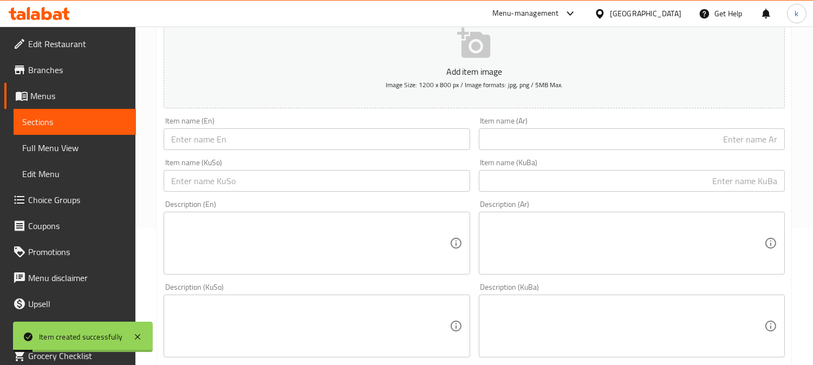
scroll to position [100, 0]
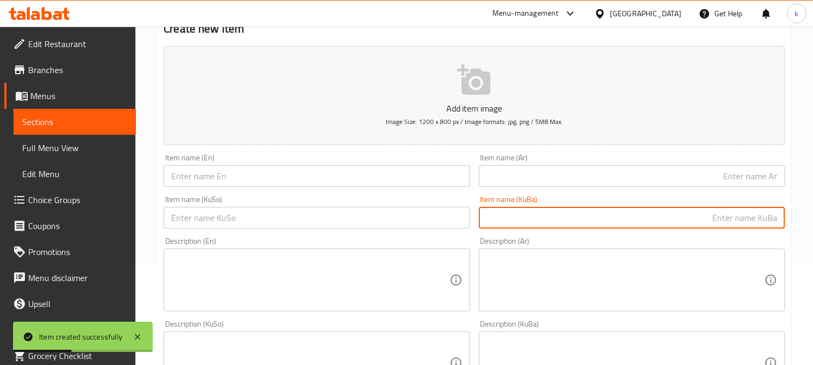
click at [696, 225] on input "text" at bounding box center [632, 218] width 306 height 22
paste input "ژەمی ساندویچی شاورمەی گۆشتی مانگا"
type input "ژەمی ساندویچی شاورمەی گۆشتی مانگا"
click at [741, 173] on input "text" at bounding box center [632, 176] width 306 height 22
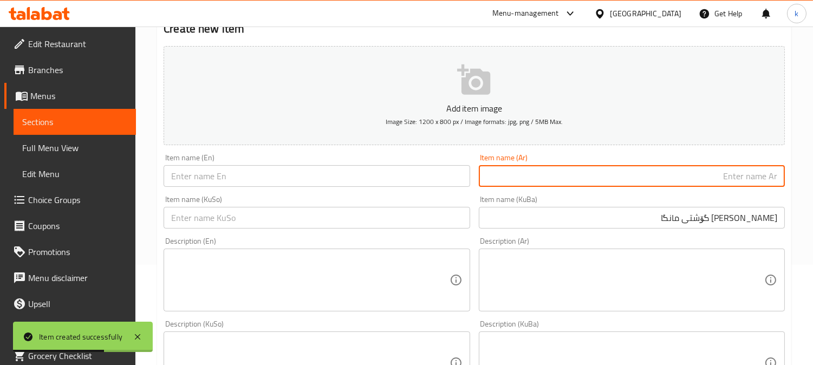
paste input "وجبة ساندويتش شاورما لحم بقري"
type input "وجبة ساندويتش شاورما لحم بقري"
click at [226, 182] on input "text" at bounding box center [317, 176] width 306 height 22
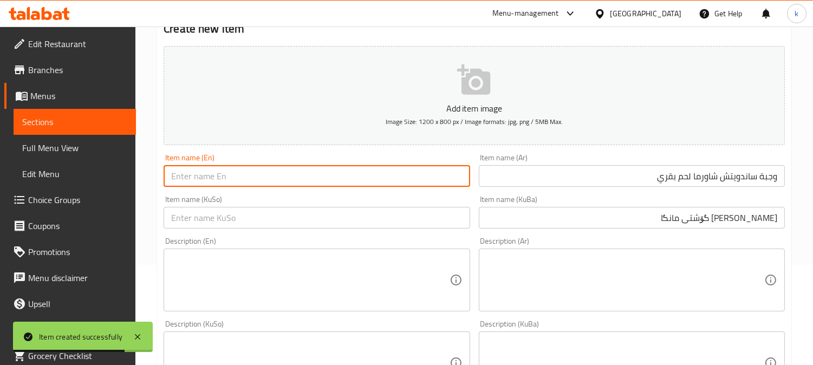
paste input "Beef Shawarma Sandwich Meal"
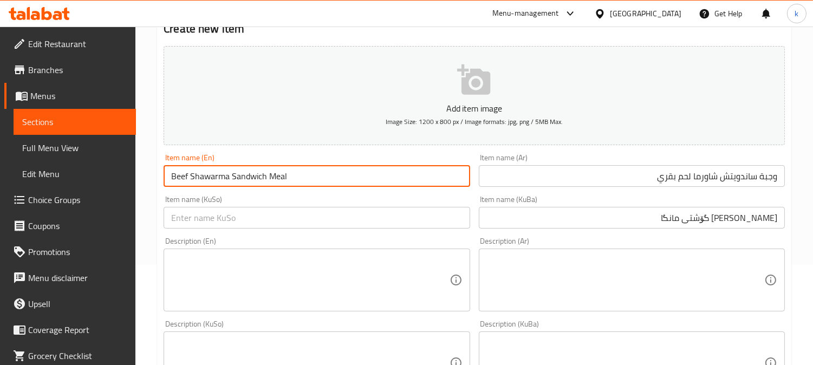
type input "Beef Shawarma Sandwich Meal"
click at [747, 218] on input "ژەمی ساندویچی شاورمەی گۆشتی مانگا" at bounding box center [632, 218] width 306 height 22
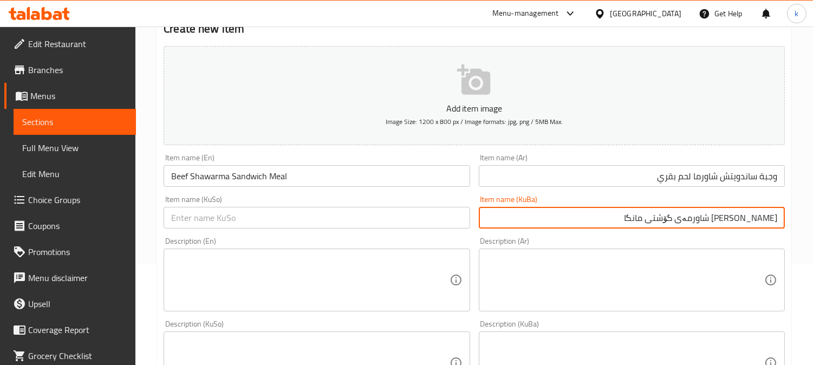
click at [702, 217] on input "ژەمی سەندویچی شاورمەی گۆشتی مانگا" at bounding box center [632, 218] width 306 height 22
type input "ژەمی سەندویچی شاورمەی گۆشتی مانگا"
click at [365, 210] on input "text" at bounding box center [317, 218] width 306 height 22
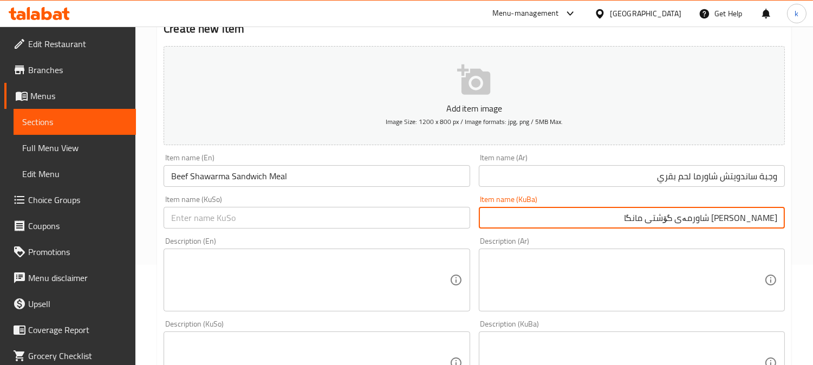
paste input "ژەمی سەندویچی شاورمەی گۆشتی مانگا"
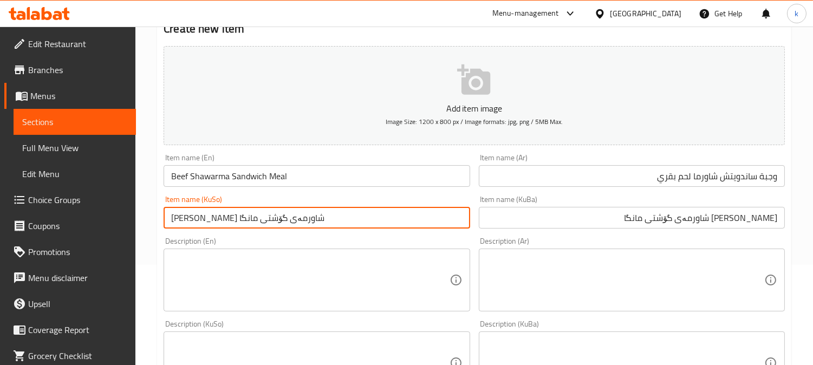
type input "ژەمی سەندویچی شاورمەی گۆشتی مانگا"
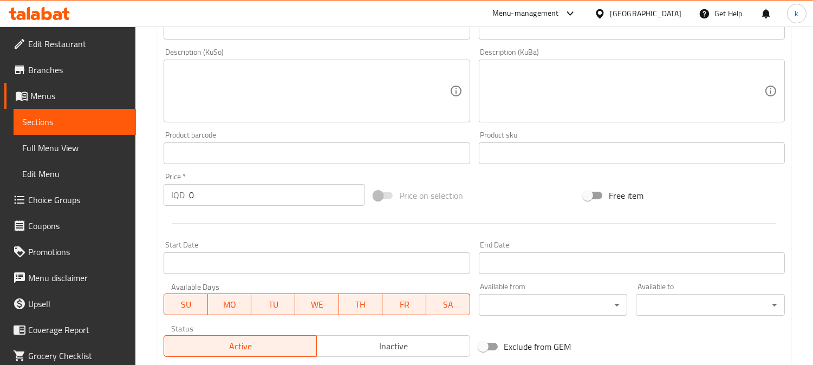
scroll to position [402, 0]
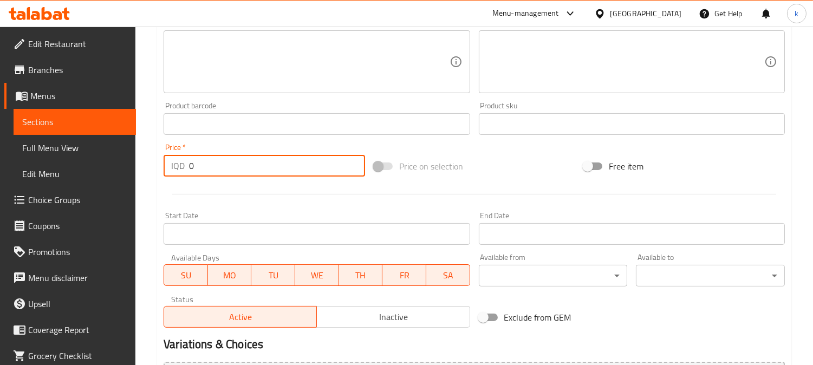
drag, startPoint x: 219, startPoint y: 164, endPoint x: 121, endPoint y: 164, distance: 97.5
click at [121, 164] on div "Edit Restaurant Branches Menus Sections Full Menu View Edit Menu Choice Groups …" at bounding box center [406, 57] width 813 height 864
paste input "850"
type input "8500"
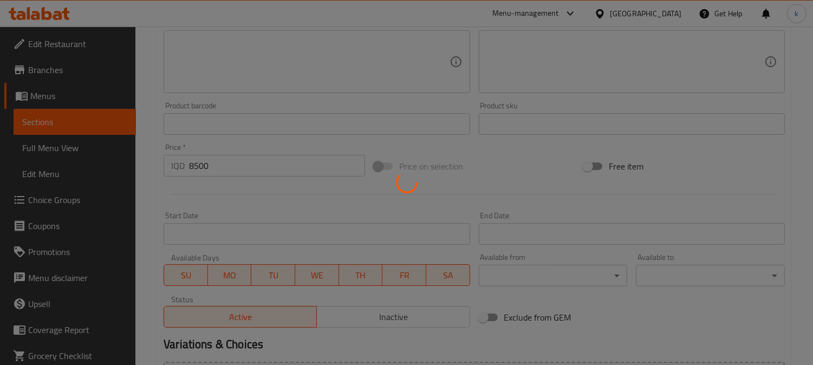
type input "0"
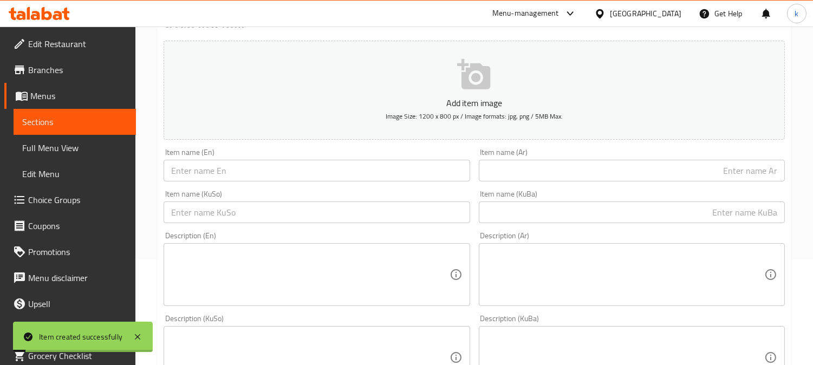
scroll to position [100, 0]
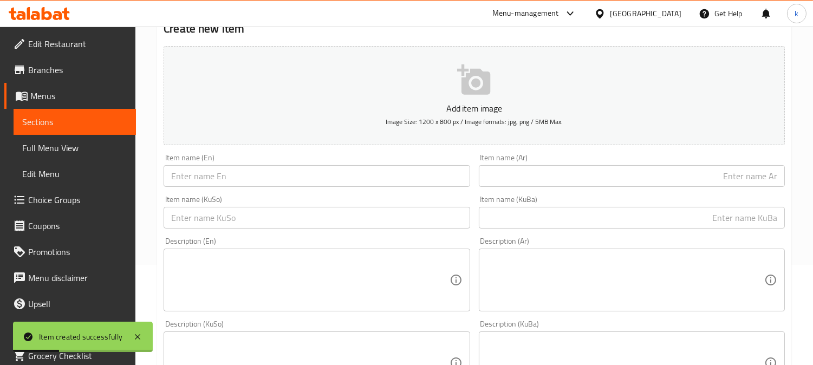
click at [706, 190] on div "Item name (Ar) Item name (Ar)" at bounding box center [632, 171] width 315 height 42
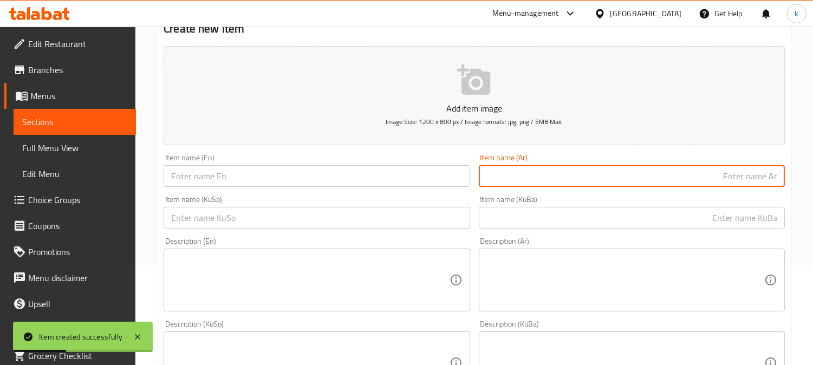
click at [695, 179] on input "text" at bounding box center [632, 176] width 306 height 22
paste input "لفائف شاورما لحم البقر"
type input "لفائف شاورما لحم البقر"
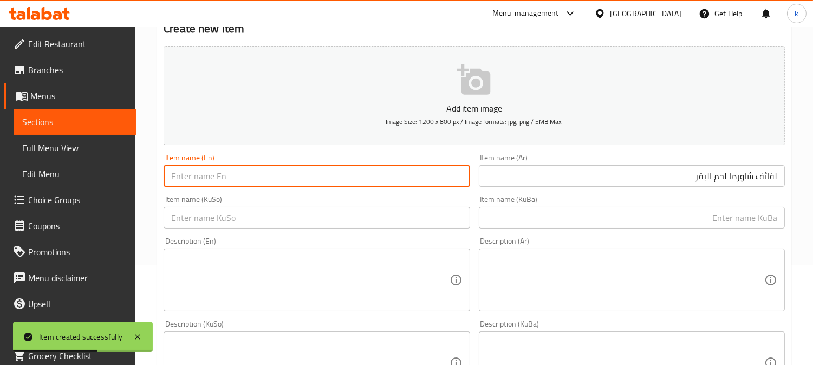
click at [266, 176] on input "text" at bounding box center [317, 176] width 306 height 22
paste input "Beef Shawarma Roll"
type input "Beef Shawarma Roll"
click at [733, 217] on input "text" at bounding box center [632, 218] width 306 height 22
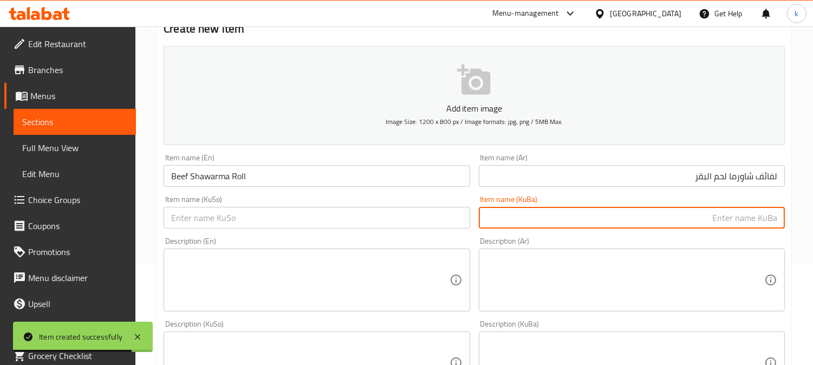
paste input "گۆشتی مانگا شاورمە ڕۆڵ"
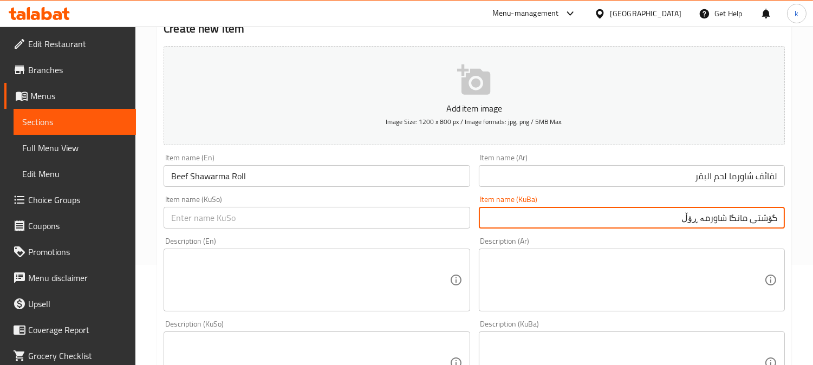
drag, startPoint x: 727, startPoint y: 220, endPoint x: 611, endPoint y: 219, distance: 116.5
click at [611, 219] on input "گۆشتی مانگا شاورمە ڕۆڵ" at bounding box center [632, 218] width 306 height 22
paste input "شاورمە ڕۆڵ"
type input "شاورمە ڕۆڵی گۆشتی مانگا"
click at [767, 177] on input "لفائف شاورما لحم البقر" at bounding box center [632, 176] width 306 height 22
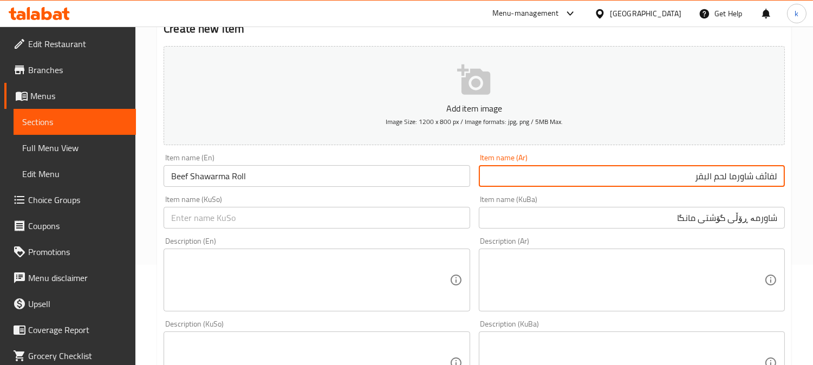
click at [767, 177] on input "لفائف شاورما لحم البقر" at bounding box center [632, 176] width 306 height 22
type input "شاورما رول لحم بقري"
click at [753, 215] on input "شاورمە ڕۆڵی گۆشتی مانگا" at bounding box center [632, 218] width 306 height 22
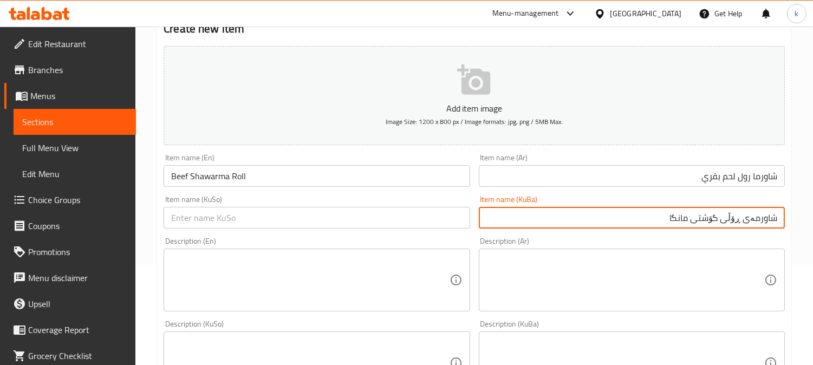
click at [719, 220] on input "شاورمەی ڕۆڵی گۆشتی مانگا" at bounding box center [632, 218] width 306 height 22
type input "شاورمەی ڕۆڵی گۆشتی مانگا"
drag, startPoint x: 334, startPoint y: 213, endPoint x: 395, endPoint y: 237, distance: 64.9
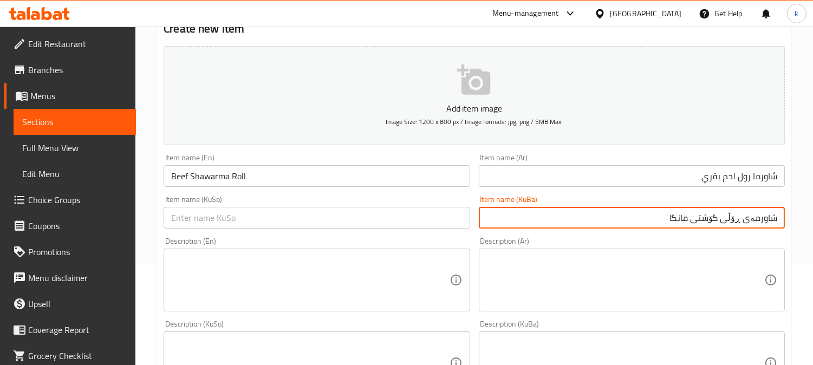
click at [334, 213] on input "text" at bounding box center [317, 218] width 306 height 22
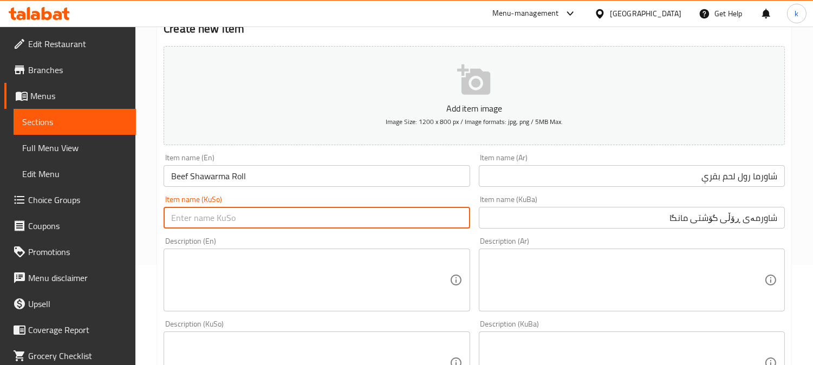
paste input "شاورمەی ڕۆڵی گۆشتی مانگا"
type input "شاورمەی ڕۆڵی گۆشتی مانگا"
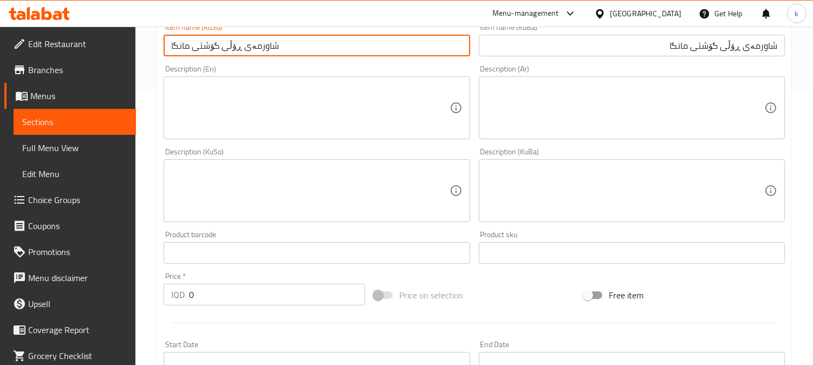
scroll to position [301, 0]
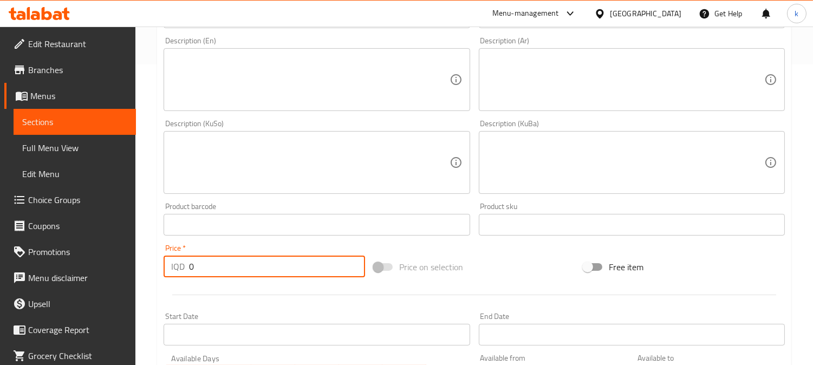
drag, startPoint x: 203, startPoint y: 266, endPoint x: 152, endPoint y: 268, distance: 51.0
click at [152, 268] on div "Home / Restaurants management / Menus / Sections / item / create Beef Shawarma …" at bounding box center [474, 158] width 678 height 864
paste input "550"
type input "5500"
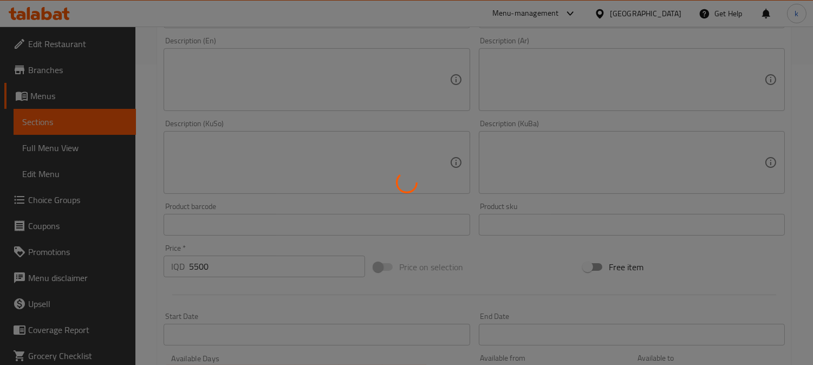
type input "0"
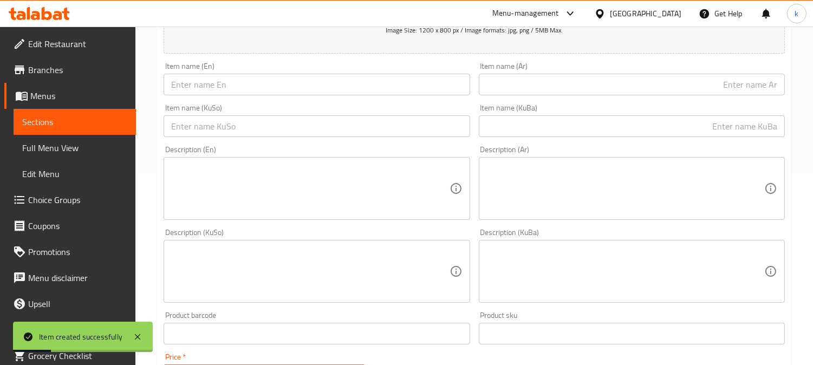
scroll to position [100, 0]
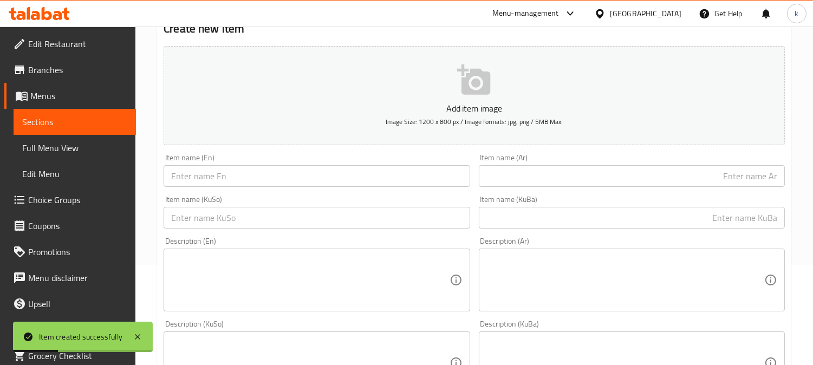
click at [197, 169] on input "text" at bounding box center [317, 176] width 306 height 22
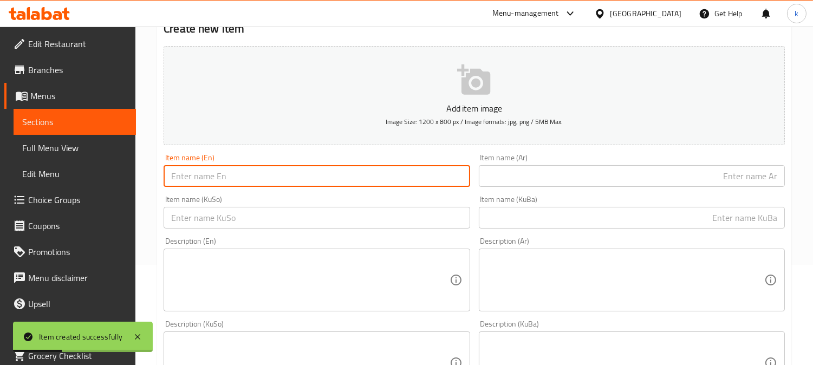
paste input "Beef Shawarma Roll Meal"
type input "Beef Shawarma Roll Meal"
click at [647, 171] on input "text" at bounding box center [632, 176] width 306 height 22
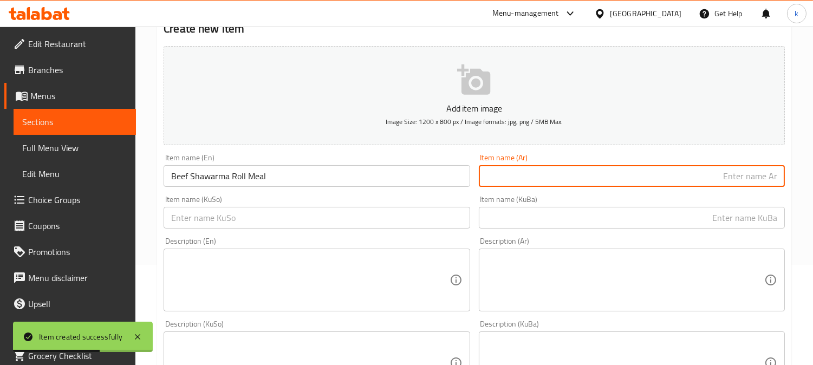
paste input "لفائف شاورما لحم البقر"
type input "لفائف شاورما لحم البقر"
click at [753, 219] on input "text" at bounding box center [632, 218] width 306 height 22
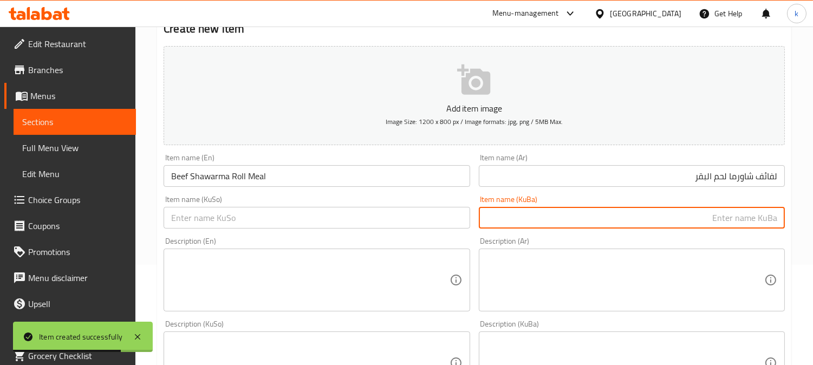
paste input "شاورمەی ڕۆڵی گۆشتی مانگا"
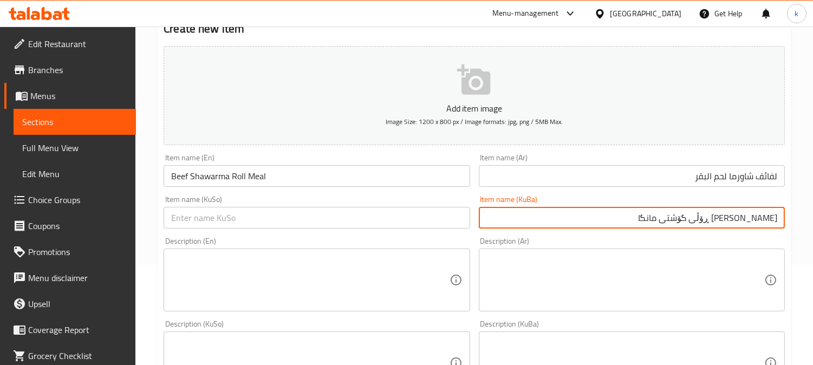
type input "ژەمی شاورمەی ڕۆڵی گۆشتی مانگا"
click at [767, 177] on input "لفائف شاورما لحم البقر" at bounding box center [632, 176] width 306 height 22
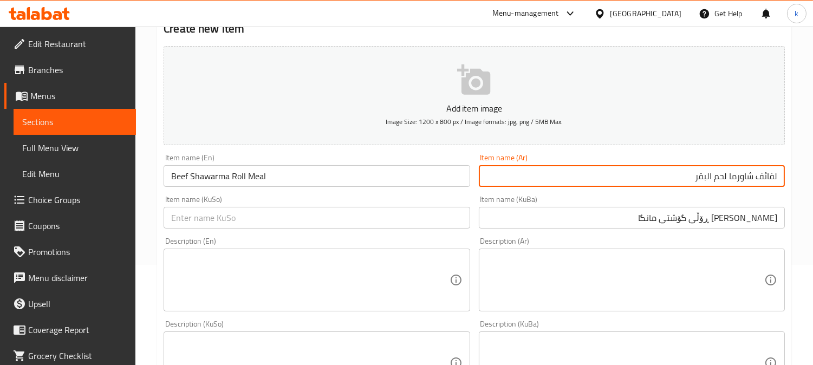
click at [767, 177] on input "لفائف شاورما لحم البقر" at bounding box center [632, 176] width 306 height 22
type input "وجبة رول شاورما لحم بقري"
click at [752, 219] on input "ژەمی شاورمەی ڕۆڵی گۆشتی مانگا" at bounding box center [632, 218] width 306 height 22
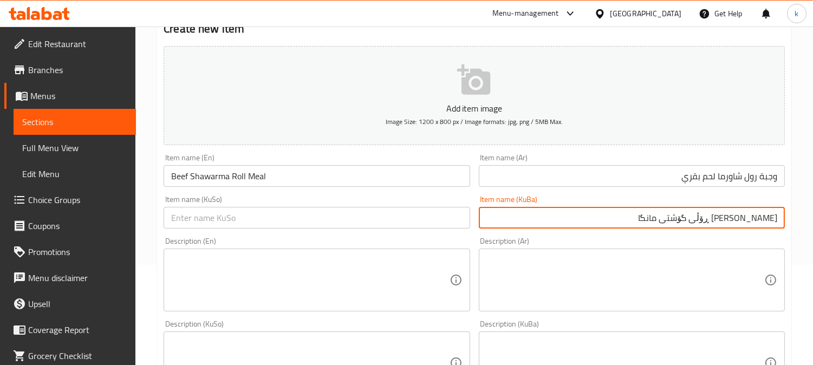
click at [752, 219] on input "ژەمی شاورمەی ڕۆڵی گۆشتی مانگا" at bounding box center [632, 218] width 306 height 22
click at [358, 218] on input "text" at bounding box center [317, 218] width 306 height 22
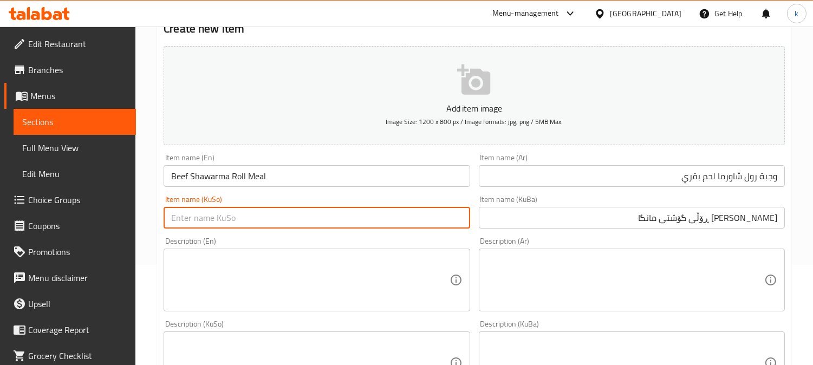
paste input "ژەمی شاورمەی ڕۆڵی گۆشتی مانگا"
type input "ژەمی شاورمەی ڕۆڵی گۆشتی مانگا"
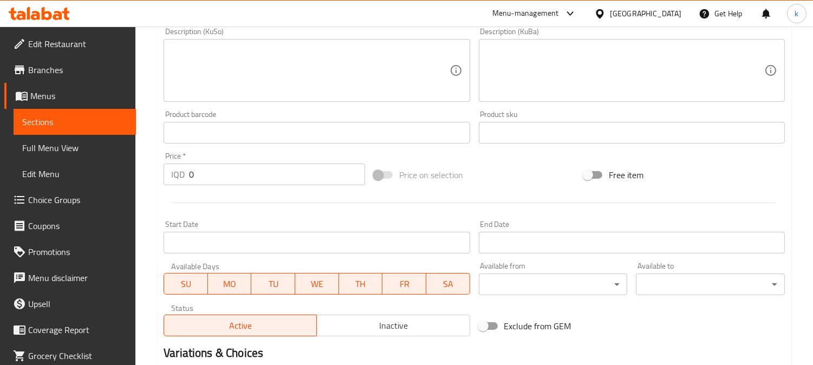
scroll to position [402, 0]
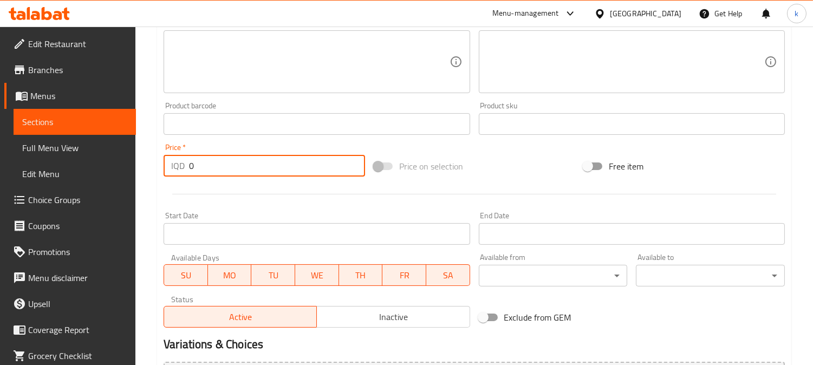
drag, startPoint x: 215, startPoint y: 165, endPoint x: 187, endPoint y: 164, distance: 28.2
click at [187, 164] on div "IQD 0 Price *" at bounding box center [265, 166] width 202 height 22
paste input "850"
type input "8500"
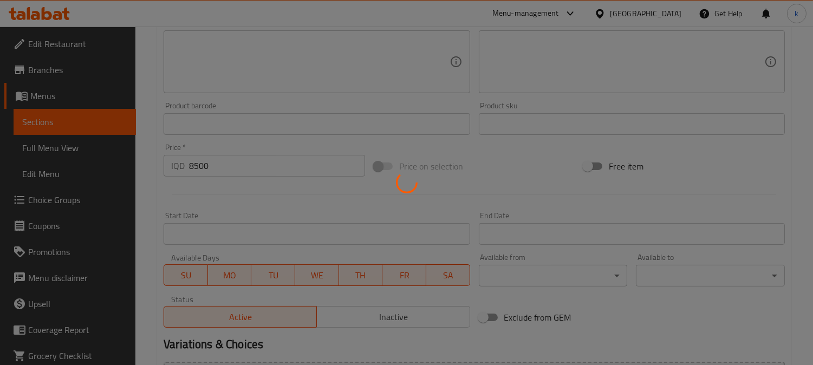
type input "0"
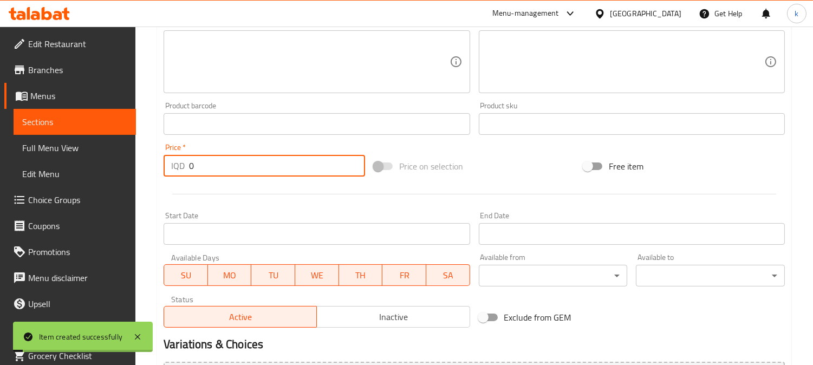
scroll to position [201, 0]
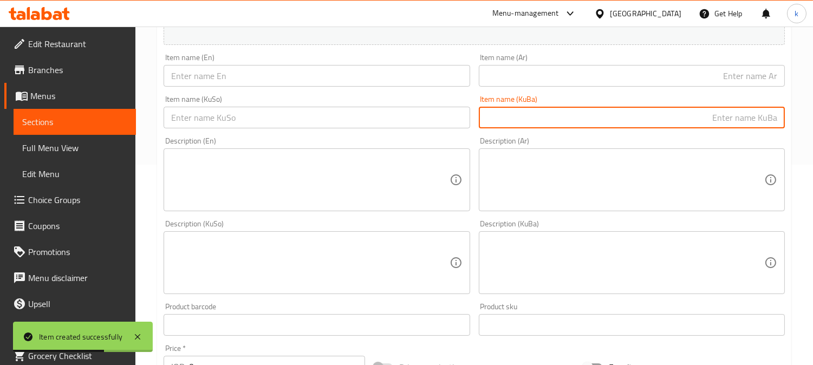
click at [695, 120] on input "text" at bounding box center [632, 118] width 306 height 22
paste input "گۆشتی مانگا شاورمە ساج"
type input "گۆشتی مانگا شاورمە ساج"
click at [709, 77] on input "text" at bounding box center [632, 76] width 306 height 22
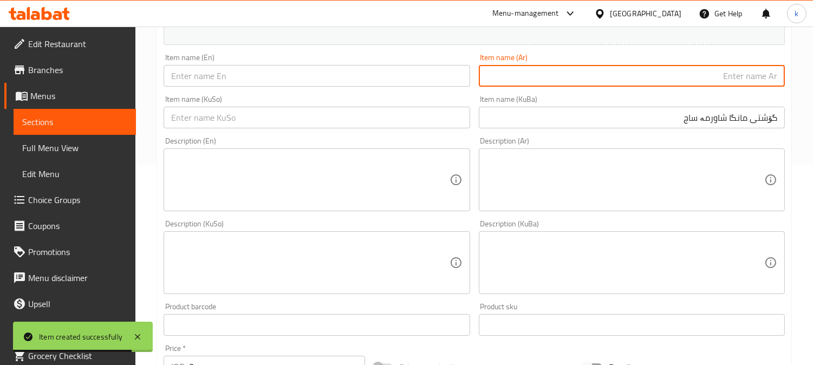
paste input "صاج شاورما لحم"
type input "صاج شاورما لحم"
click at [214, 70] on input "text" at bounding box center [317, 76] width 306 height 22
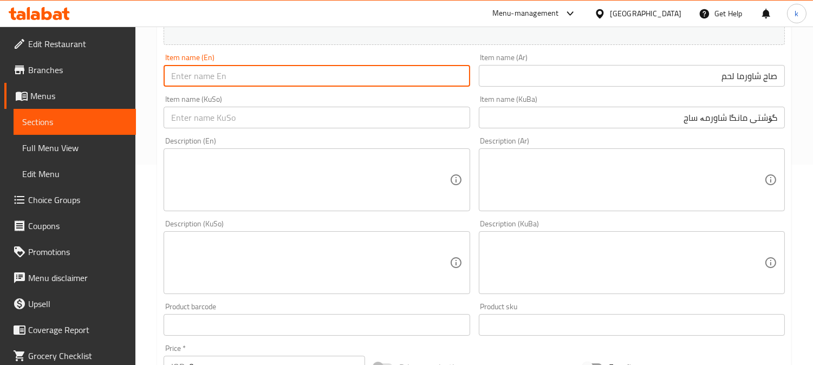
paste input "Beef Shawarma Saj"
type input "Beef Shawarma Saj"
click at [720, 73] on input "صاج شاورما لحم" at bounding box center [632, 76] width 306 height 22
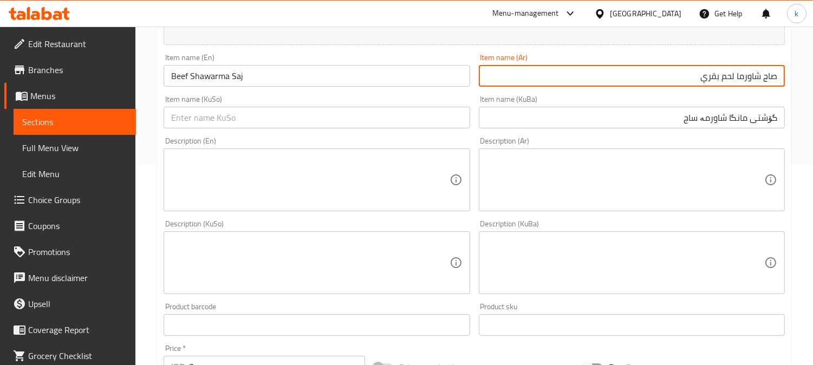
click at [744, 70] on input "صاج شاورما لحم بقري" at bounding box center [632, 76] width 306 height 22
type input "صاج شاورما لحم بقري"
click at [697, 120] on input "گۆشتی مانگا شاورمە ساج" at bounding box center [632, 118] width 306 height 22
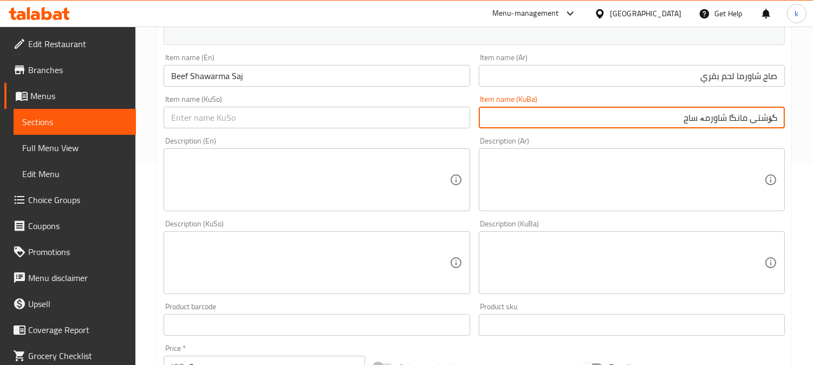
click at [697, 120] on input "گۆشتی مانگا شاورمە ساج" at bounding box center [632, 118] width 306 height 22
paste input "ساج"
click at [693, 113] on input "ساجی گۆشتی مانگا شاورمە" at bounding box center [632, 118] width 306 height 22
paste input "شاورمە"
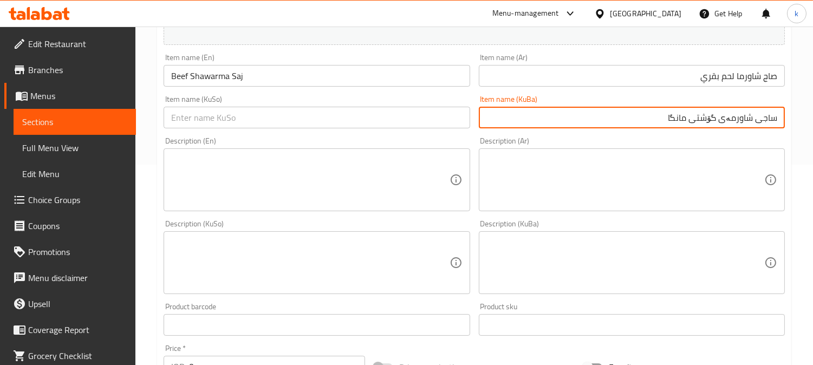
click at [748, 124] on input "ساجی شاورمەی گۆشتی مانگا" at bounding box center [632, 118] width 306 height 22
type input "ساجی شاورمەی گۆشتی مانگا"
click at [737, 77] on input "صاج شاورما لحم بقري" at bounding box center [632, 76] width 306 height 22
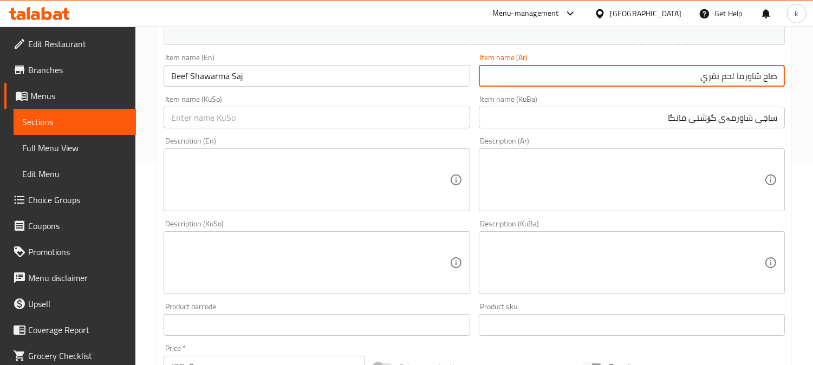
click at [737, 77] on input "صاج شاورما لحم بقري" at bounding box center [632, 76] width 306 height 22
click at [371, 130] on div "Item name (KuSo) Item name (KuSo)" at bounding box center [316, 112] width 315 height 42
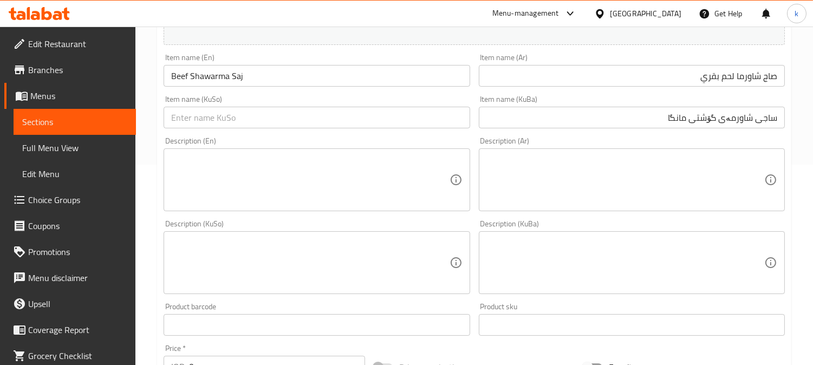
click at [332, 120] on input "text" at bounding box center [317, 118] width 306 height 22
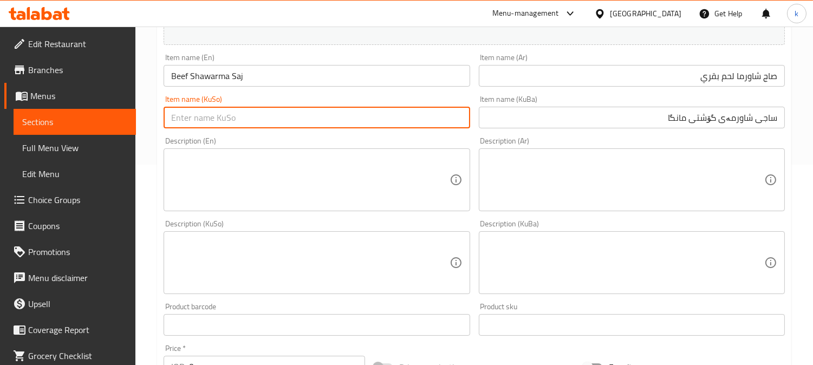
paste input "ساجی شاورمەی گۆشتی مانگا"
type input "ساجی شاورمەی گۆشتی مانگا"
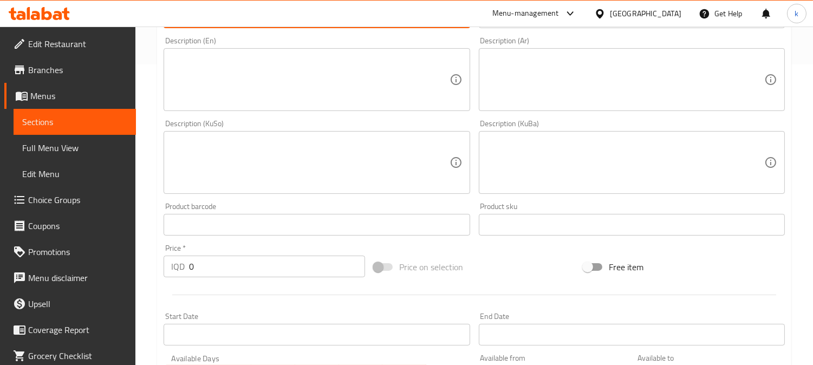
scroll to position [402, 0]
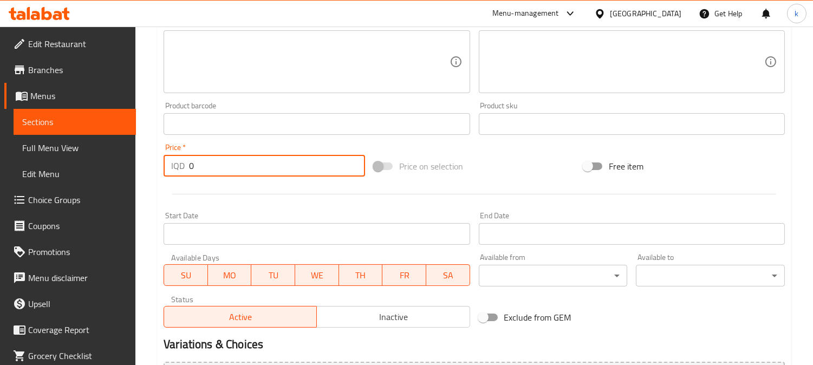
drag, startPoint x: 220, startPoint y: 160, endPoint x: 127, endPoint y: 161, distance: 92.7
click at [127, 161] on div "Edit Restaurant Branches Menus Sections Full Menu View Edit Menu Choice Groups …" at bounding box center [406, 57] width 813 height 864
paste input "800"
type input "8000"
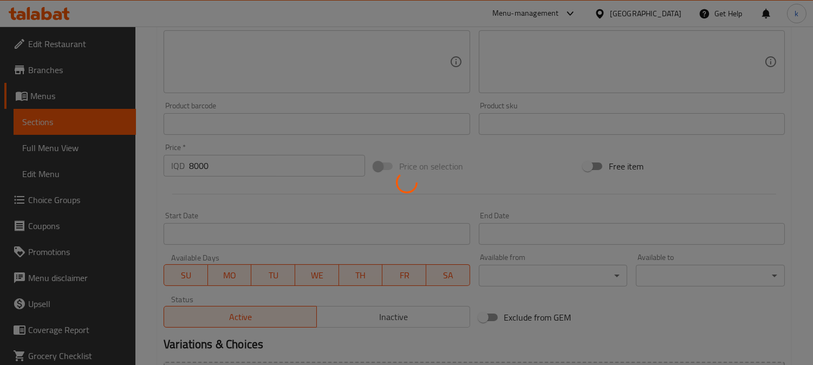
type input "0"
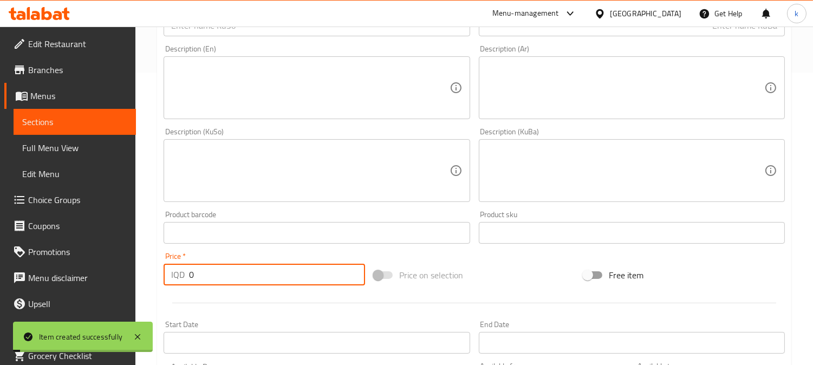
scroll to position [201, 0]
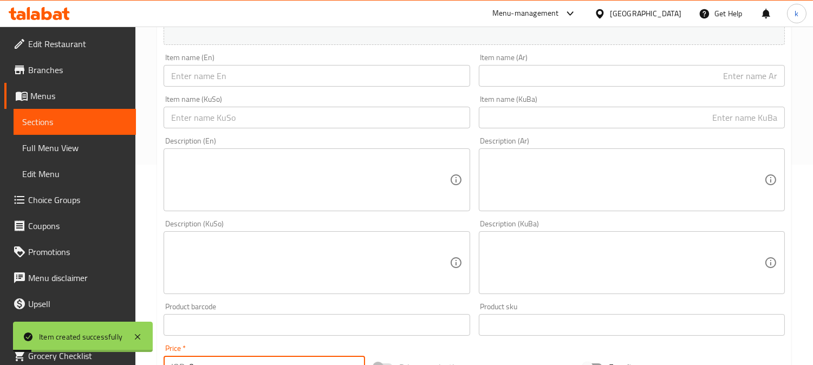
click at [670, 118] on input "text" at bounding box center [632, 118] width 306 height 22
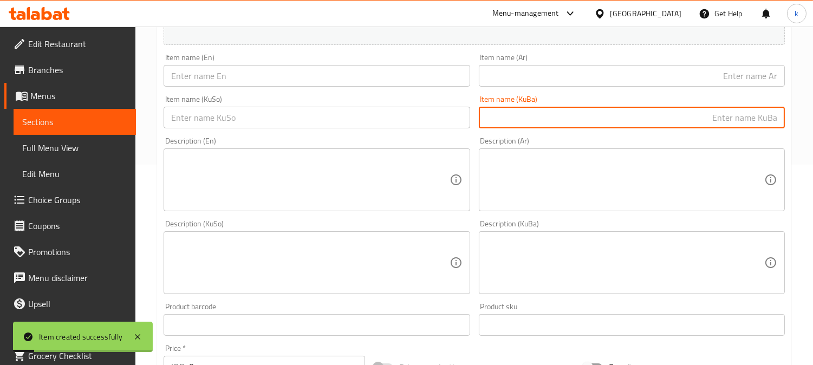
paste input "8000"
drag, startPoint x: 728, startPoint y: 107, endPoint x: 822, endPoint y: 107, distance: 93.2
paste input "ساجی شاورمەی گۆشتی مانگا"
type input "ساجی شاورمەی گۆشتی مانگا"
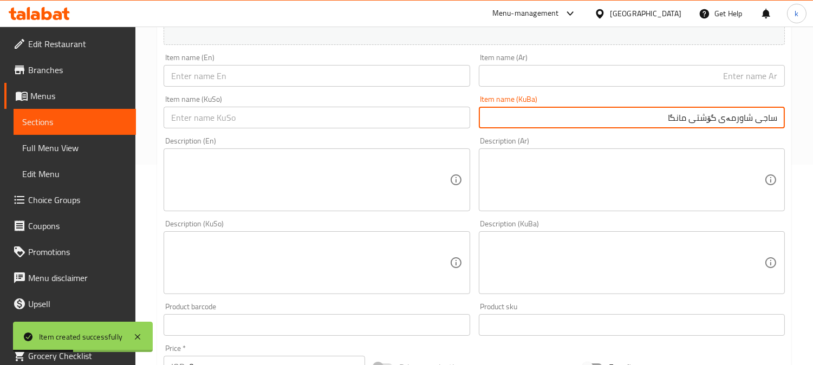
click at [729, 77] on input "text" at bounding box center [632, 76] width 306 height 22
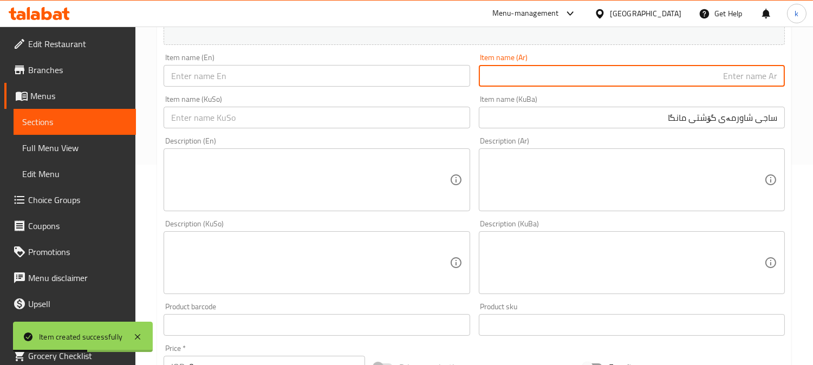
paste input "صاج شاورما لحم بقري"
type input "صاج شاورما لحم بقري"
click at [264, 80] on input "text" at bounding box center [317, 76] width 306 height 22
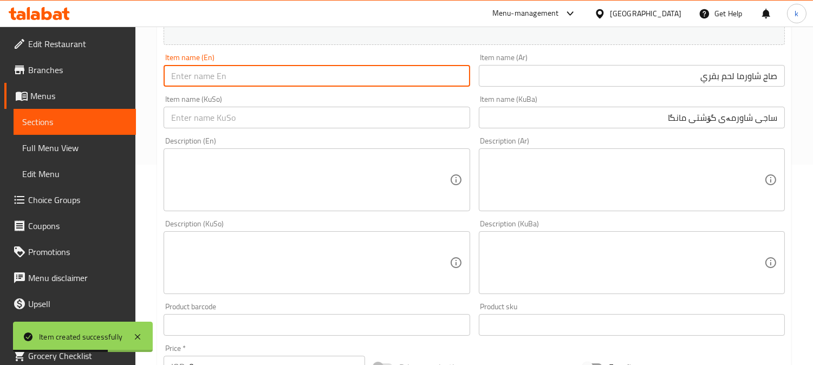
paste input "Beef Shawarma Saj Meal"
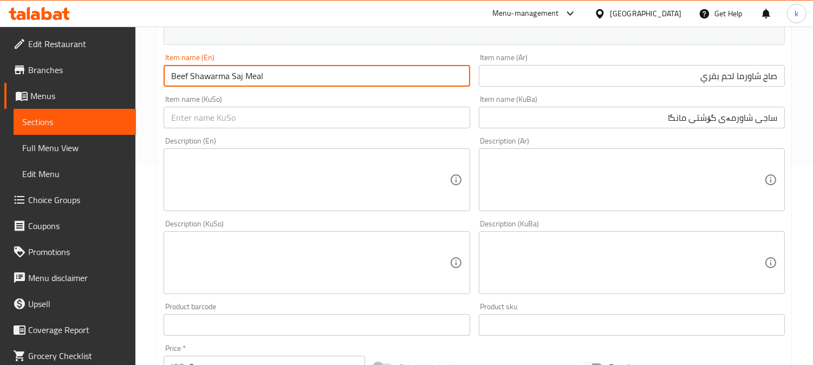
type input "Beef Shawarma Saj Meal"
click at [775, 76] on input "صاج شاورما لحم بقري" at bounding box center [632, 76] width 306 height 22
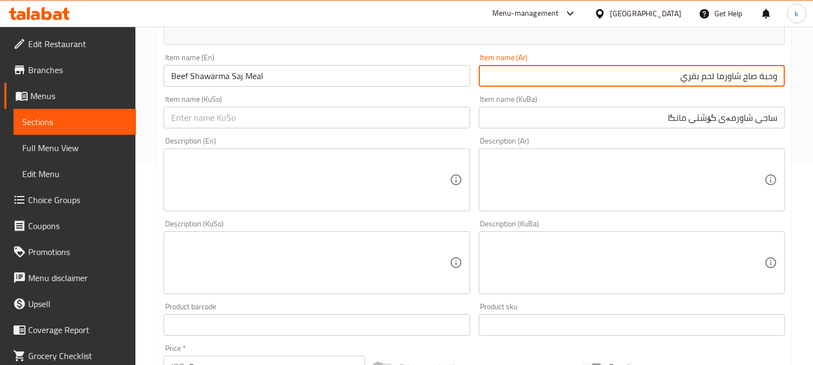
type input "وحبة صاج شاورما لحم بقري"
click at [768, 122] on input "ساجی شاورمەی گۆشتی مانگا" at bounding box center [632, 118] width 306 height 22
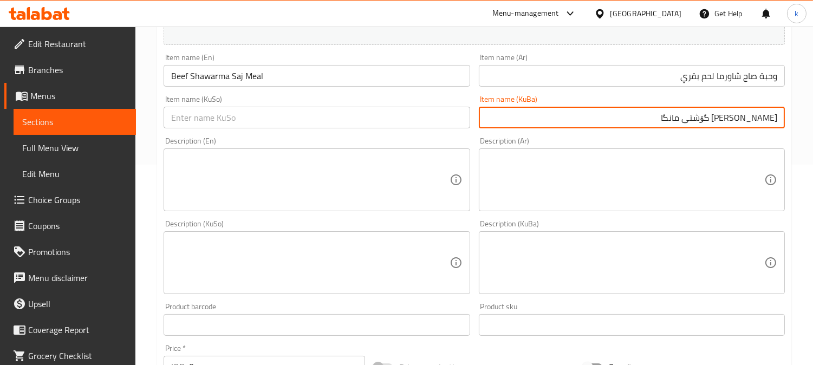
click at [751, 120] on input "ژەمی ساجی شاورمەی گۆشتی مانگا" at bounding box center [632, 118] width 306 height 22
type input "ژەمی ساجی شاورمەی گۆشتی مانگا"
click at [321, 121] on input "text" at bounding box center [317, 118] width 306 height 22
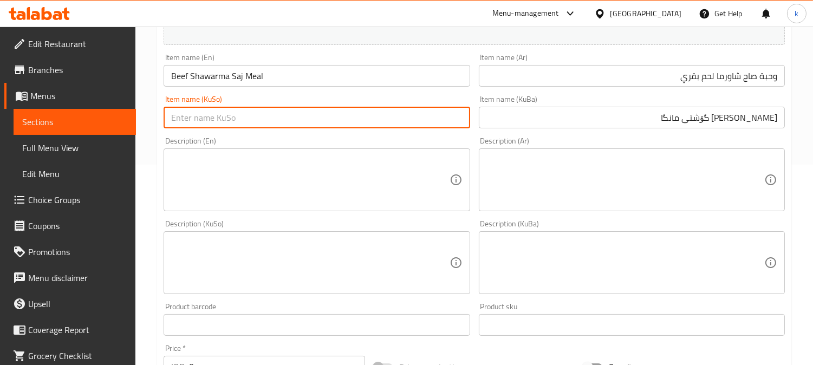
paste input "ژەمی ساجی شاورمەی گۆشتی مانگا"
type input "ژەمی ساجی شاورمەی گۆشتی مانگا"
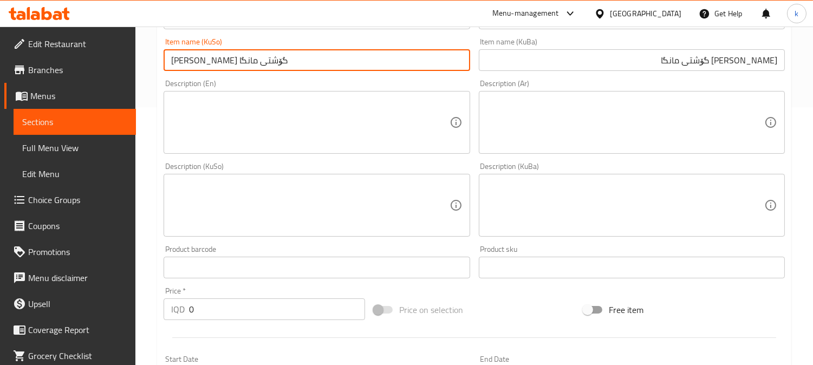
scroll to position [301, 0]
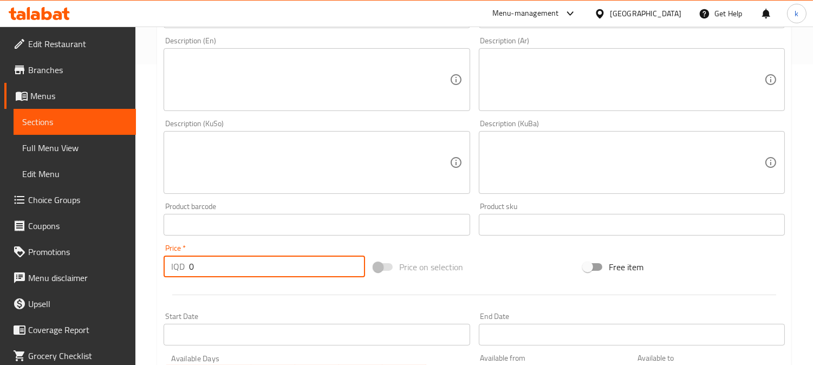
drag, startPoint x: 209, startPoint y: 273, endPoint x: 154, endPoint y: 263, distance: 55.0
click at [154, 263] on div "Home / Restaurants management / Menus / Sections / item / create Beef Shawarma …" at bounding box center [474, 158] width 678 height 864
paste input "1100"
type input "11000"
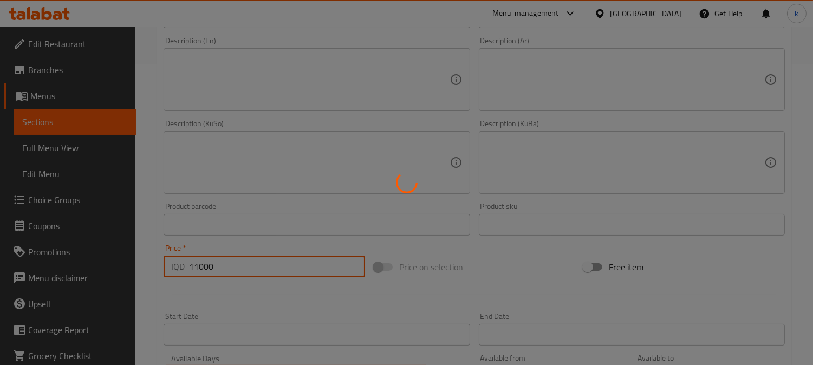
type input "0"
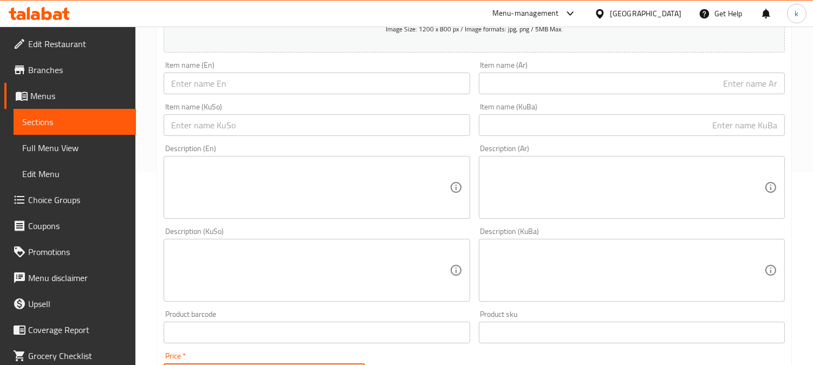
scroll to position [100, 0]
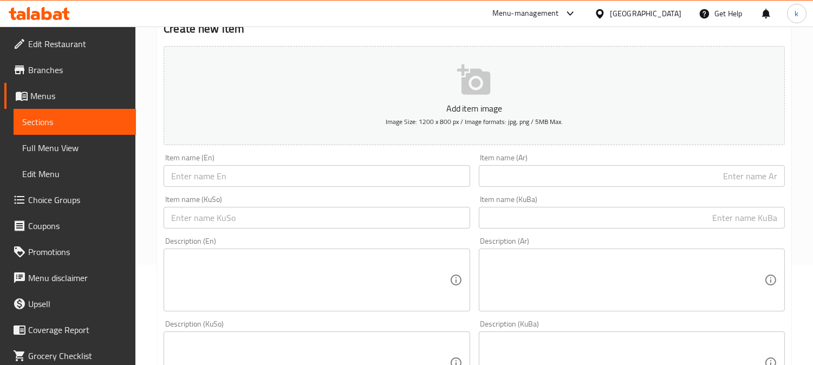
drag, startPoint x: 622, startPoint y: 182, endPoint x: 493, endPoint y: 182, distance: 129.0
click at [622, 182] on input "text" at bounding box center [632, 176] width 306 height 22
paste input "طبق شاورما لحم بقري"
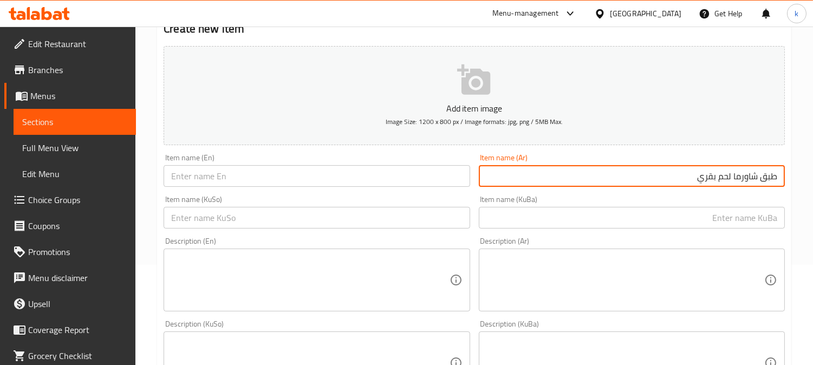
type input "طبق شاورما لحم بقري"
click at [287, 187] on input "text" at bounding box center [317, 176] width 306 height 22
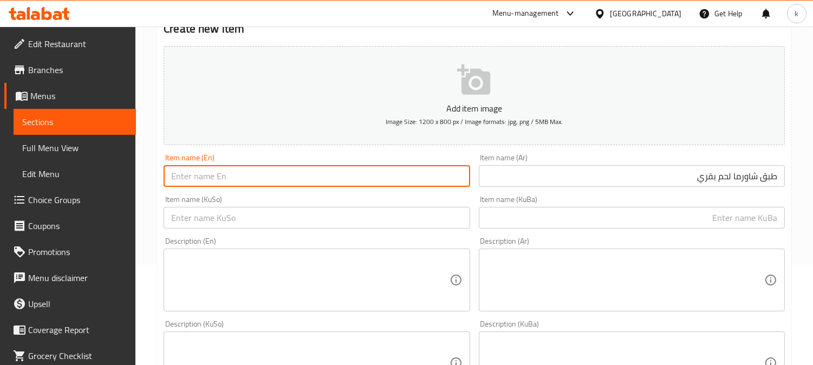
paste input "Beef Shawarma Platter"
type input "Beef Shawarma Platter"
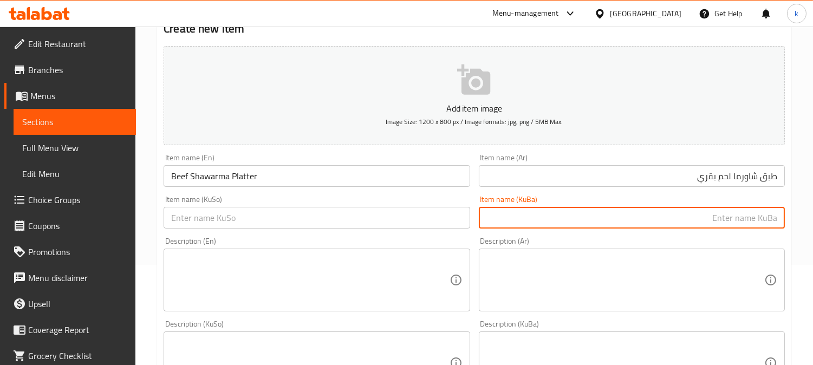
click at [750, 221] on input "text" at bounding box center [632, 218] width 306 height 22
paste input "گۆشتی مانگا شاورمە پلێت"
click at [700, 217] on input "گۆشتی مانگا شاورمە پلێت" at bounding box center [632, 218] width 306 height 22
click at [717, 214] on input "گۆشتی مانگا شاورمە" at bounding box center [632, 218] width 306 height 22
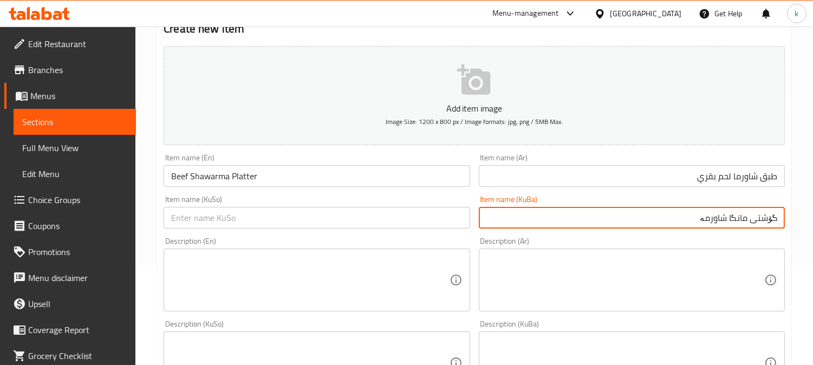
click at [717, 214] on input "گۆشتی مانگا شاورمە" at bounding box center [632, 218] width 306 height 22
paste input "شاورمە"
click at [719, 217] on input "قاپێ شاورمەی گۆشتی مانگا" at bounding box center [632, 218] width 306 height 22
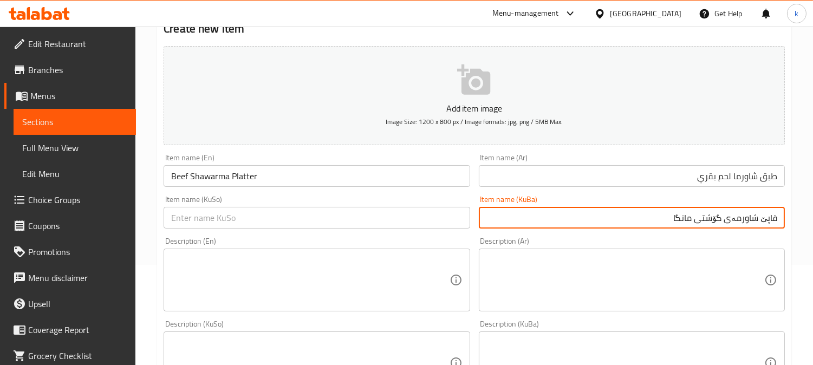
type input "قاپێ شاورمەی گۆشتی مانگا"
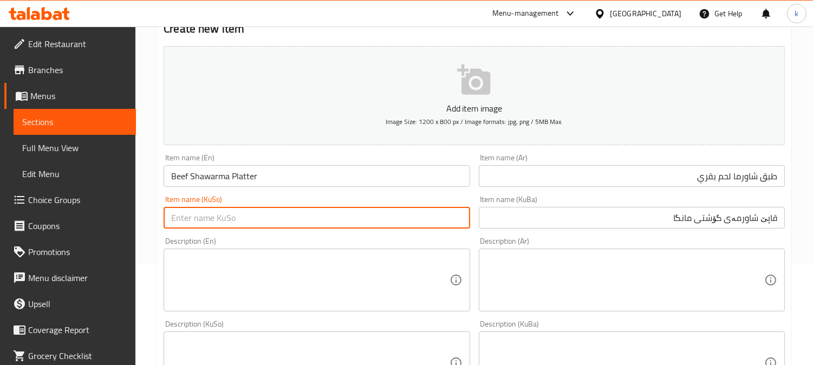
click at [235, 212] on input "text" at bounding box center [317, 218] width 306 height 22
paste input "قاپێ شاورمەی گۆشتی مانگا"
type input "قاپێ شاورمەی گۆشتی مانگا"
click at [640, 172] on input "طبق شاورما لحم بقري" at bounding box center [632, 176] width 306 height 22
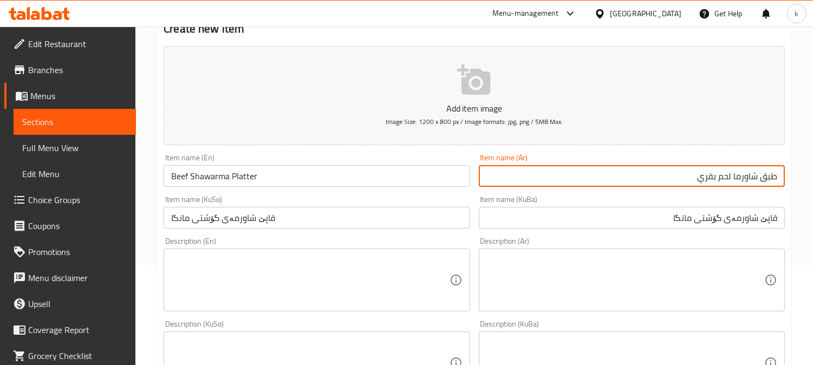
click at [640, 172] on input "طبق شاورما لحم بقري" at bounding box center [632, 176] width 306 height 22
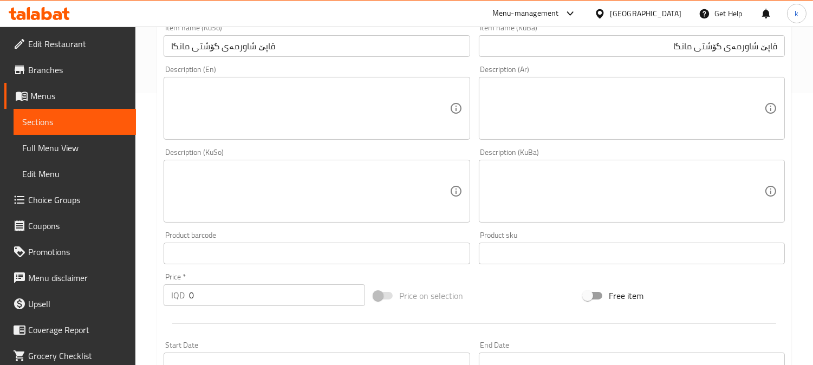
scroll to position [301, 0]
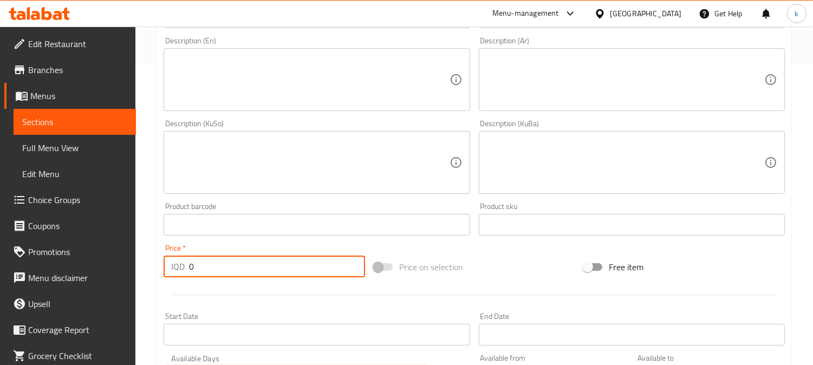
drag, startPoint x: 185, startPoint y: 266, endPoint x: 153, endPoint y: 267, distance: 31.5
click at [153, 267] on div "Home / Restaurants management / Menus / Sections / item / create Beef Shawarma …" at bounding box center [474, 158] width 678 height 864
drag, startPoint x: 238, startPoint y: 266, endPoint x: 155, endPoint y: 266, distance: 83.5
click at [155, 266] on div "Home / Restaurants management / Menus / Sections / item / create Beef Shawarma …" at bounding box center [474, 158] width 678 height 864
paste input "850"
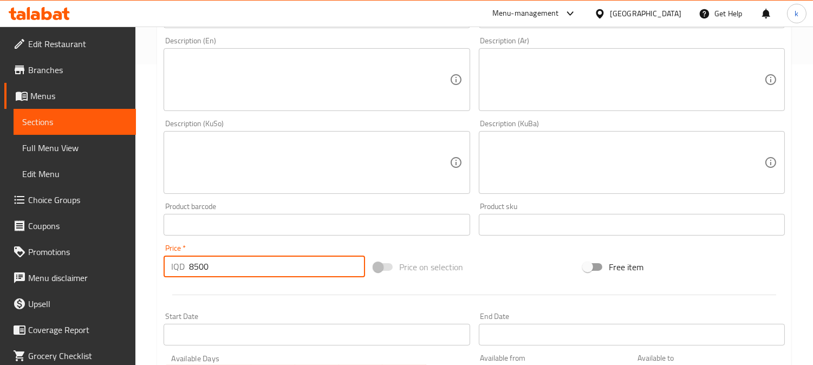
type input "8500"
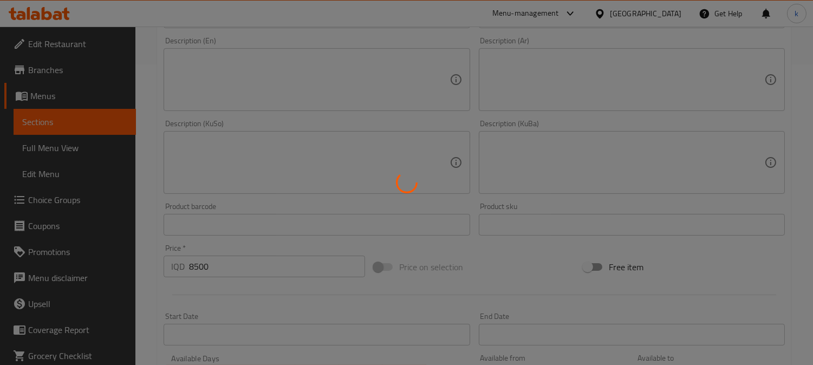
type input "0"
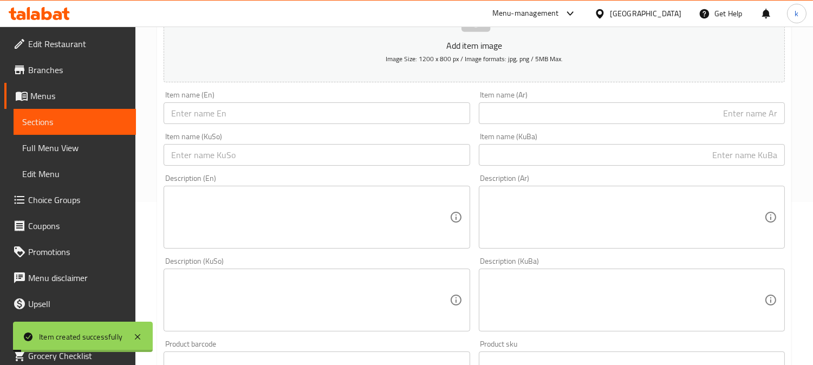
scroll to position [100, 0]
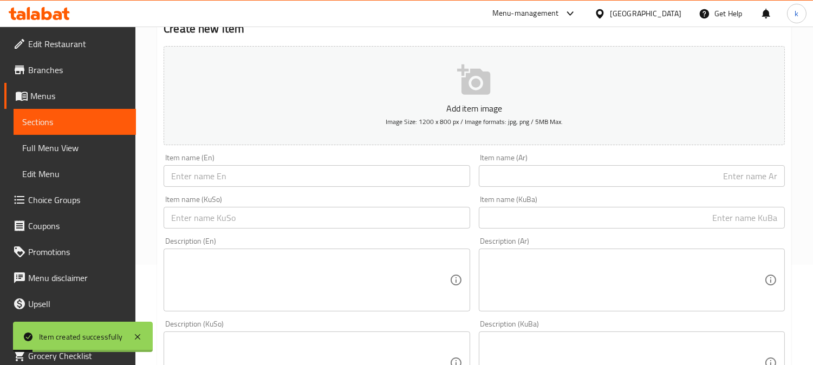
drag, startPoint x: 245, startPoint y: 176, endPoint x: 396, endPoint y: 176, distance: 151.2
click at [245, 176] on input "text" at bounding box center [317, 176] width 306 height 22
paste input "Beef Shawarma Platter Meal"
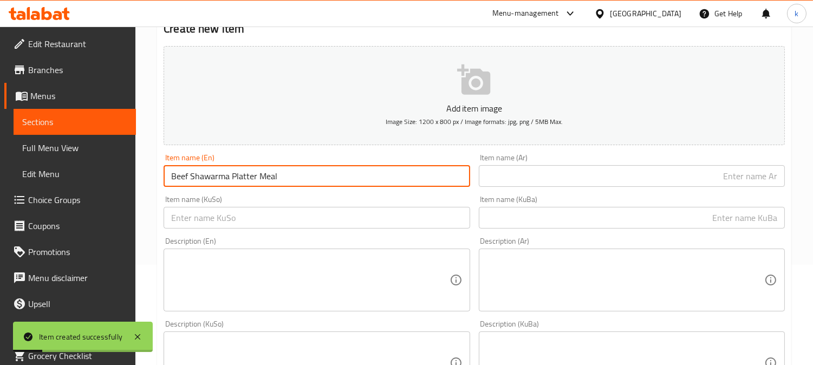
type input "Beef Shawarma Platter Meal"
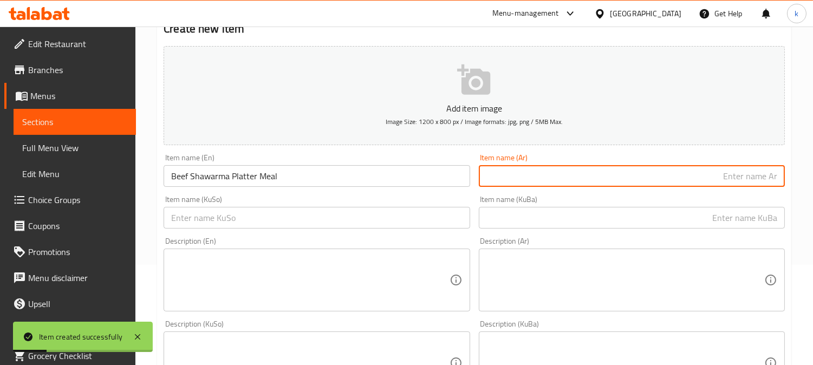
click at [676, 183] on input "text" at bounding box center [632, 176] width 306 height 22
paste input "طبق شاورما لحم بقري"
type input "طبق شاورما لحم بقري"
click at [716, 224] on input "text" at bounding box center [632, 218] width 306 height 22
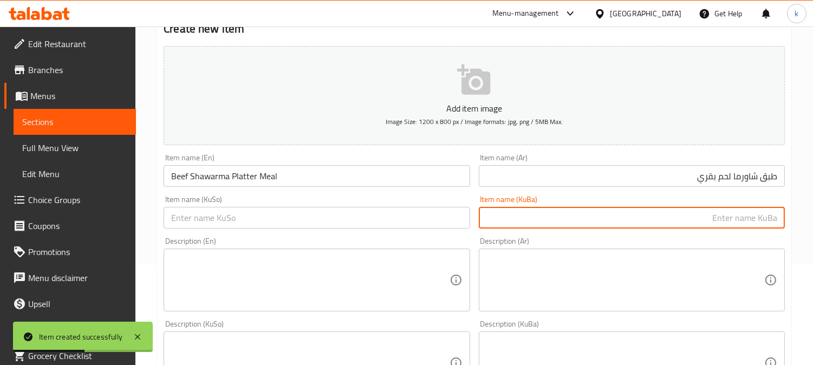
paste input "قاپێ شاورمەی گۆشتی مانگا"
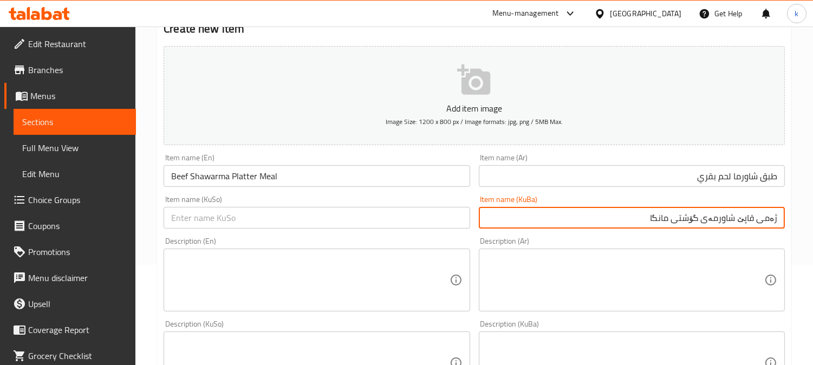
click at [739, 223] on input "ژەمی قاپێ شاورمەی گۆشتی مانگا" at bounding box center [632, 218] width 306 height 22
type input "ژەمی قاپێ شاورمەی گۆشتی مانگا"
drag, startPoint x: 359, startPoint y: 224, endPoint x: 372, endPoint y: 222, distance: 12.7
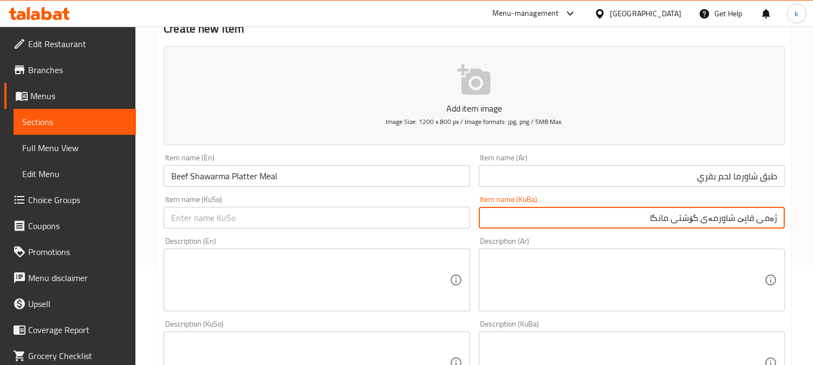
click at [359, 224] on input "text" at bounding box center [317, 218] width 306 height 22
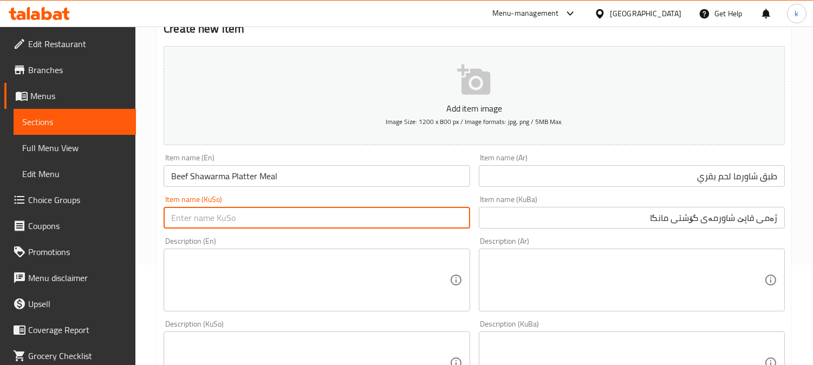
paste input "ژەمی قاپێ شاورمەی گۆشتی مانگا"
type input "ژەمی قاپێ شاورمەی گۆشتی مانگا"
click at [744, 180] on input "طبق شاورما لحم بقري" at bounding box center [632, 176] width 306 height 22
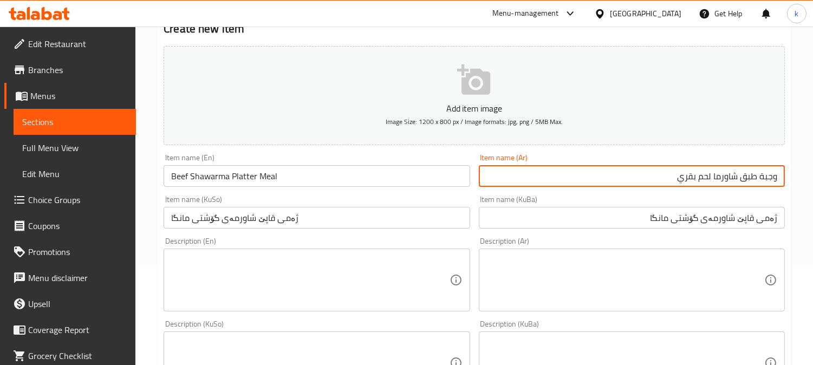
type input "وجبة طبق شاورما لحم بقري"
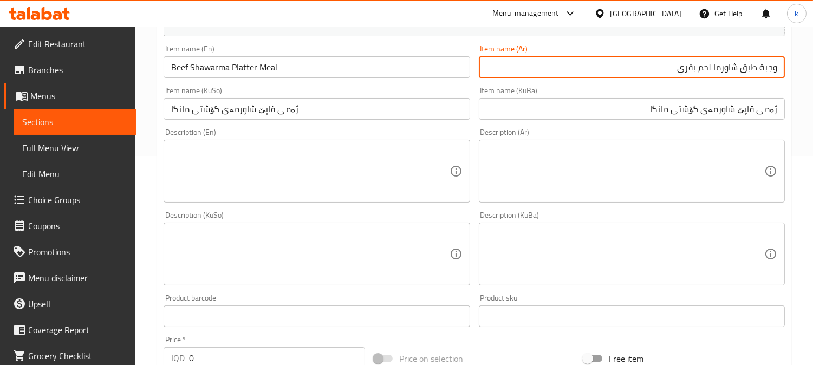
scroll to position [301, 0]
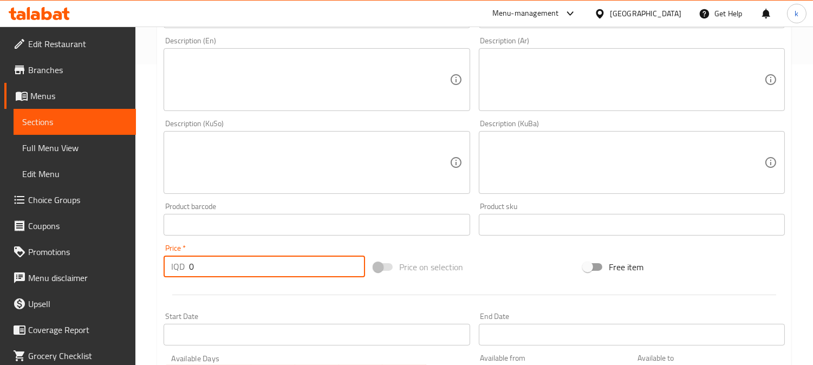
drag, startPoint x: 211, startPoint y: 260, endPoint x: 172, endPoint y: 263, distance: 39.1
click at [172, 263] on div "IQD 0 Price *" at bounding box center [265, 267] width 202 height 22
paste input "1150"
type input "11500"
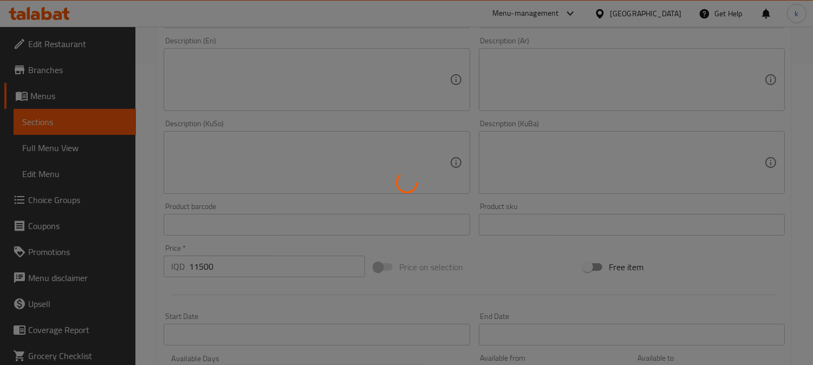
type input "0"
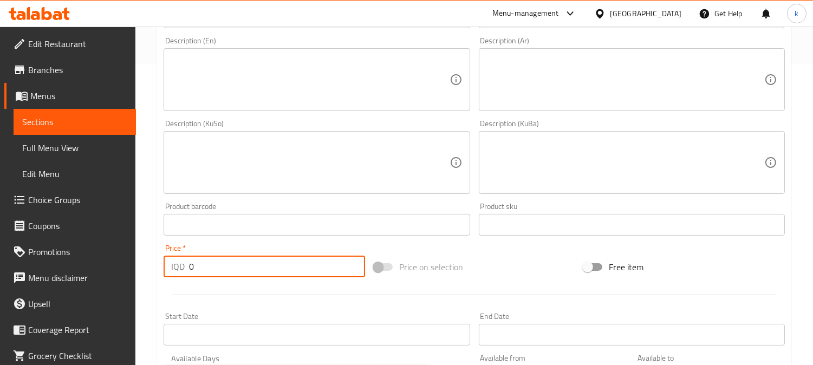
scroll to position [0, 0]
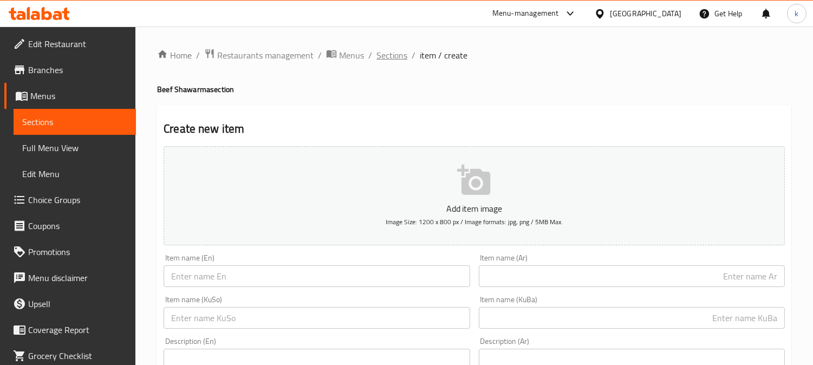
click at [383, 57] on span "Sections" at bounding box center [392, 55] width 31 height 13
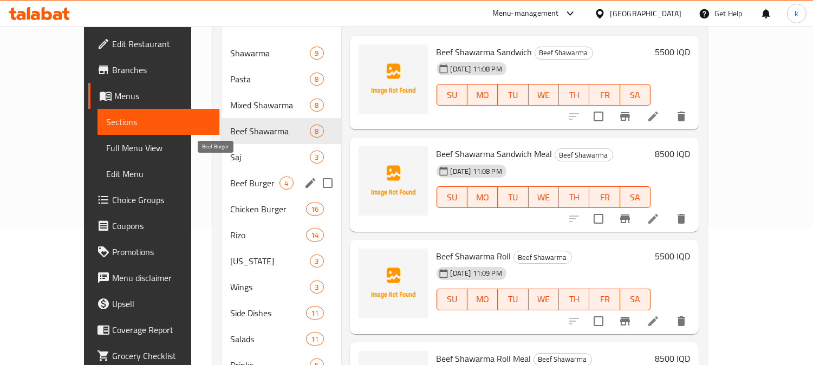
scroll to position [168, 0]
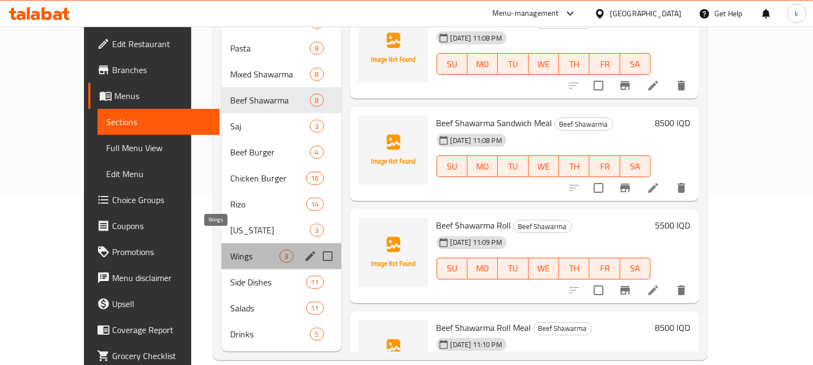
click at [230, 250] on span "Wings" at bounding box center [254, 256] width 49 height 13
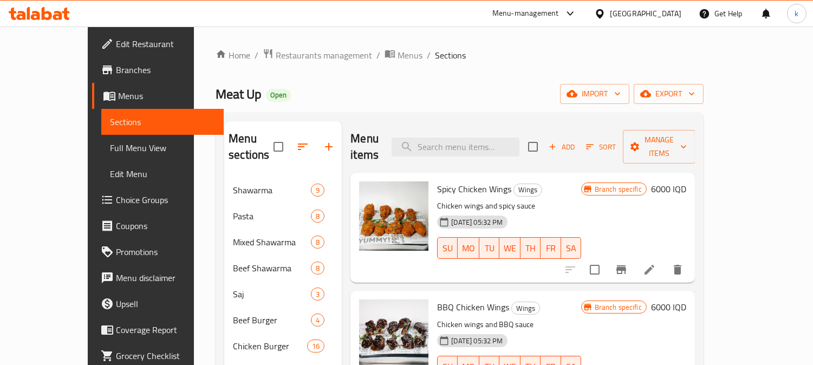
click at [577, 141] on span "Add" at bounding box center [561, 147] width 29 height 12
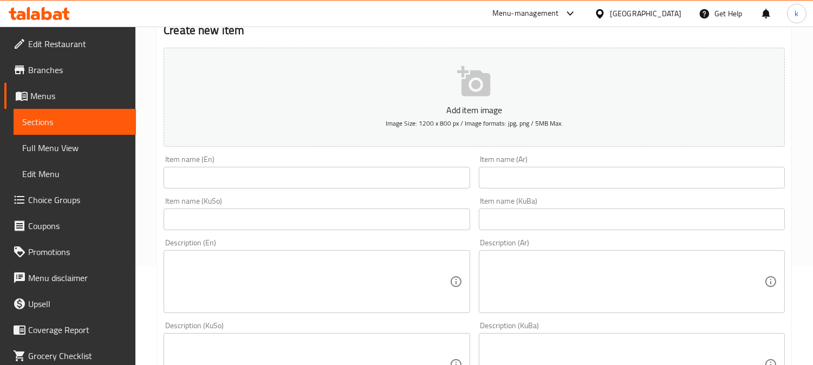
scroll to position [100, 0]
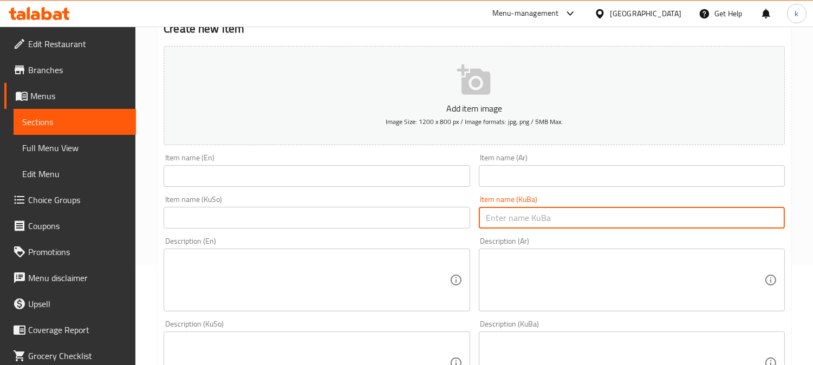
drag, startPoint x: 548, startPoint y: 223, endPoint x: 458, endPoint y: 217, distance: 90.2
click at [546, 221] on input "text" at bounding box center [632, 218] width 306 height 22
paste input "باڵی مریشک"
type input "باڵی مریشک"
drag, startPoint x: 458, startPoint y: 217, endPoint x: 537, endPoint y: 181, distance: 86.3
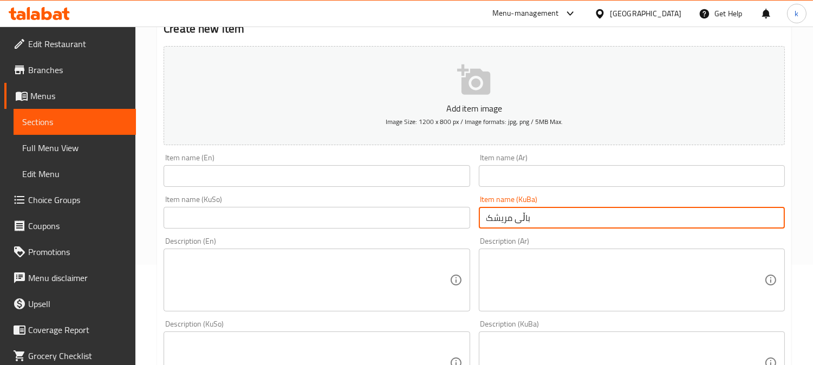
click at [458, 217] on input "text" at bounding box center [317, 218] width 306 height 22
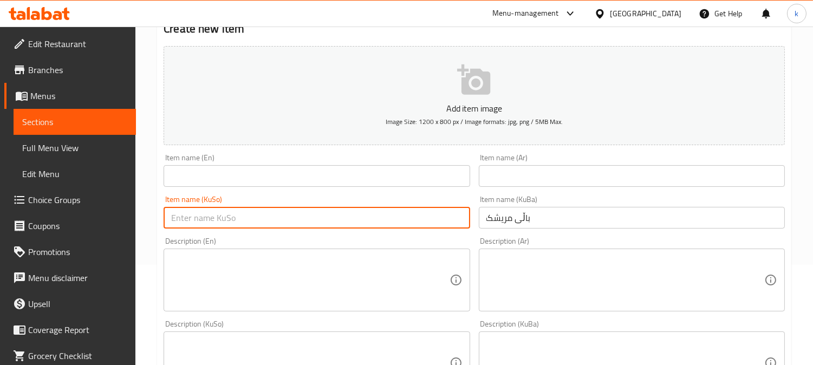
paste input "باڵی مریشک"
type input "باڵی مریشک"
click at [544, 178] on input "text" at bounding box center [632, 176] width 306 height 22
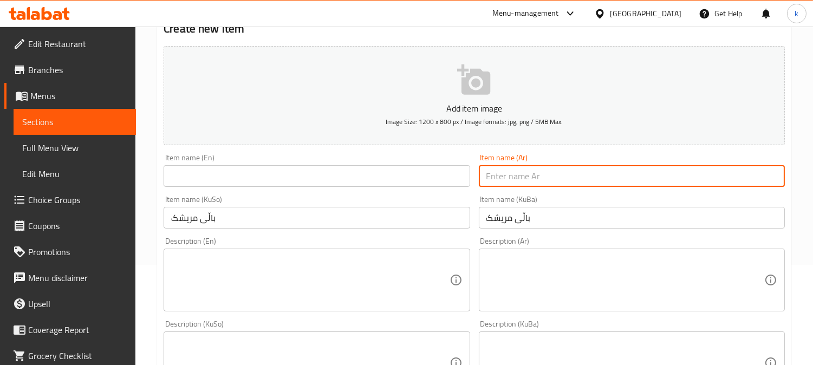
paste input "أجنحة دجاج"
type input "أجنحة دجاج"
click at [258, 166] on div "Item name (En) Item name (En)" at bounding box center [317, 170] width 306 height 33
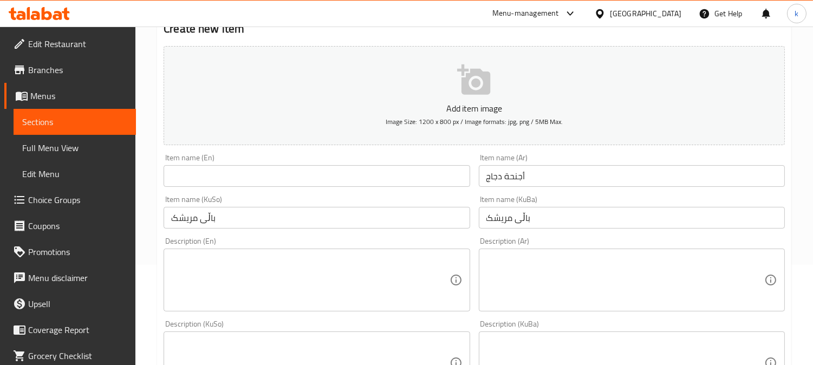
click at [262, 172] on input "text" at bounding box center [317, 176] width 306 height 22
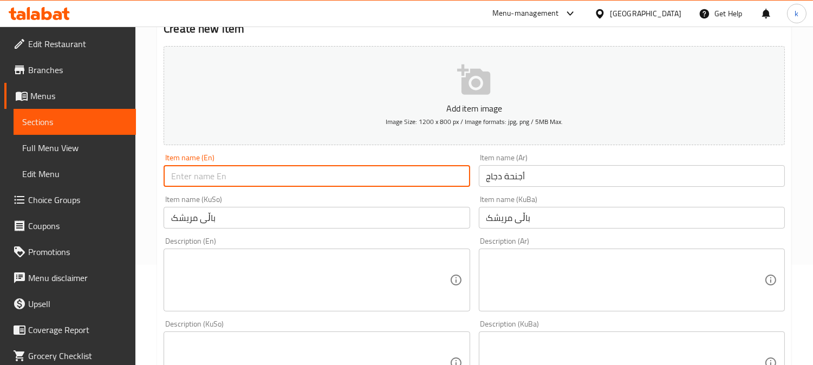
paste input "Chicken Wings"
type input "Chicken Wings"
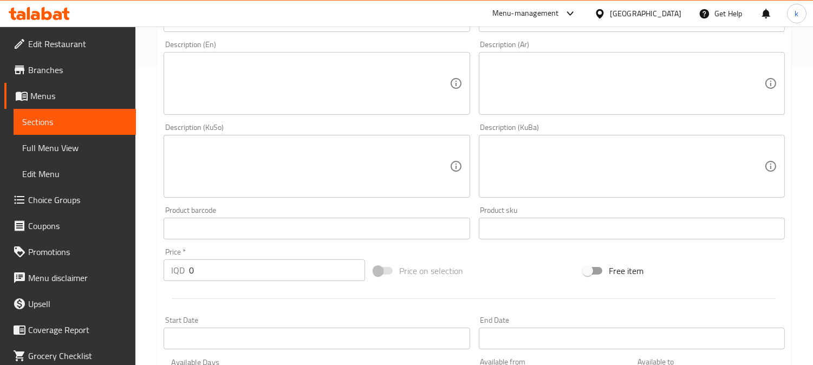
scroll to position [301, 0]
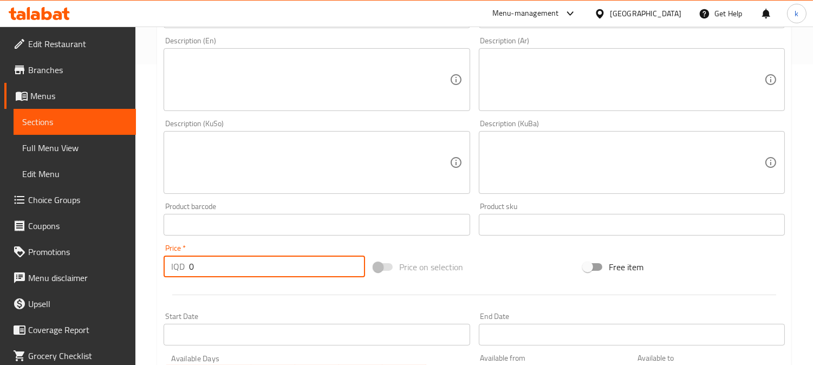
drag, startPoint x: 216, startPoint y: 269, endPoint x: 141, endPoint y: 269, distance: 74.2
click at [141, 269] on div "Home / Restaurants management / Menus / Sections / item / create Wings section …" at bounding box center [474, 158] width 678 height 864
paste input "700"
type input "7000"
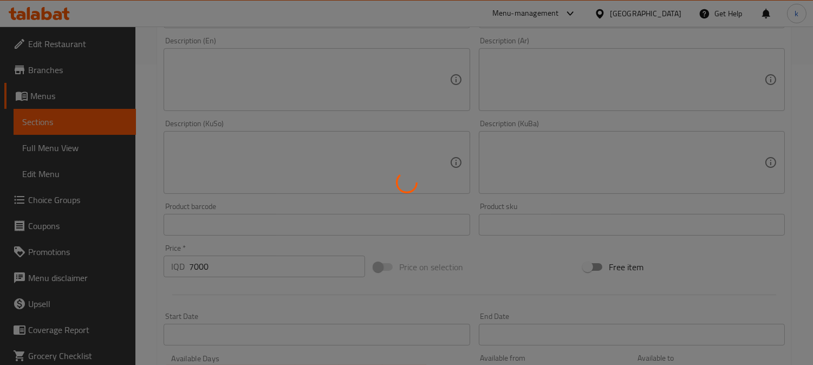
type input "0"
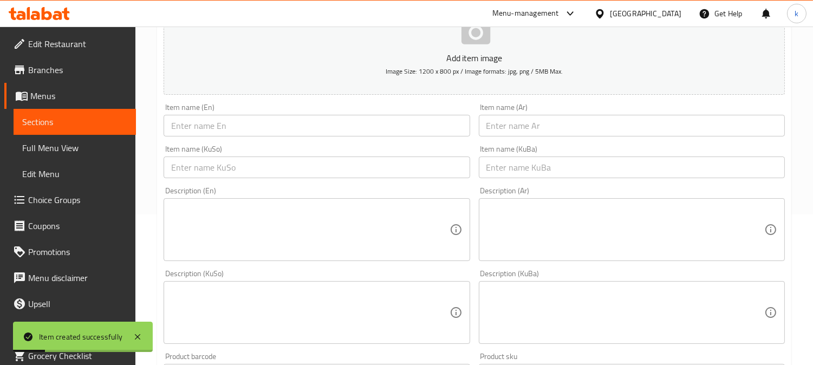
scroll to position [100, 0]
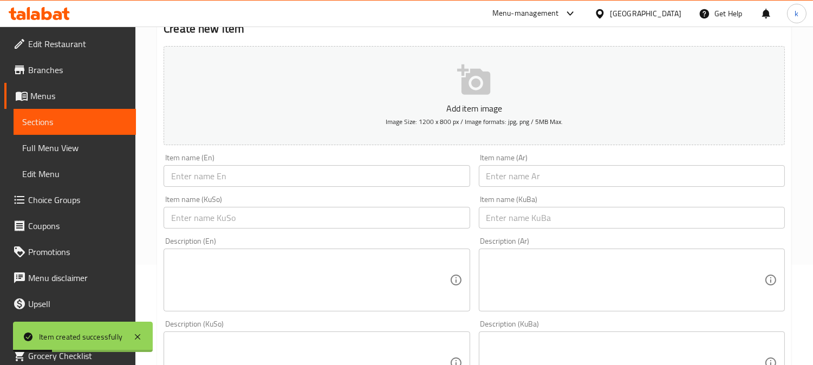
click at [216, 182] on input "text" at bounding box center [317, 176] width 306 height 22
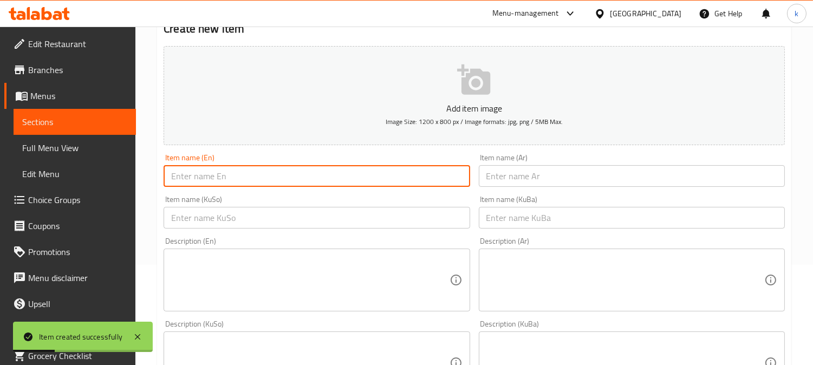
paste input "Chicken Wings Meal"
type input "Chicken Wings Meal"
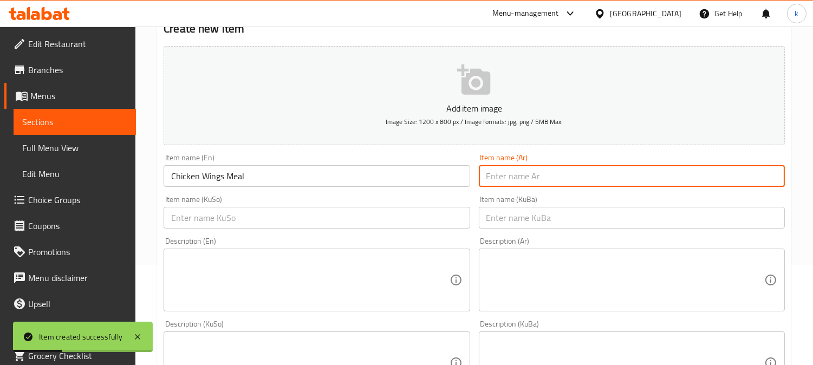
click at [541, 171] on input "text" at bounding box center [632, 176] width 306 height 22
paste input "أجنحة دجاج"
type input "أجنحة دجاج"
click at [652, 219] on input "text" at bounding box center [632, 218] width 306 height 22
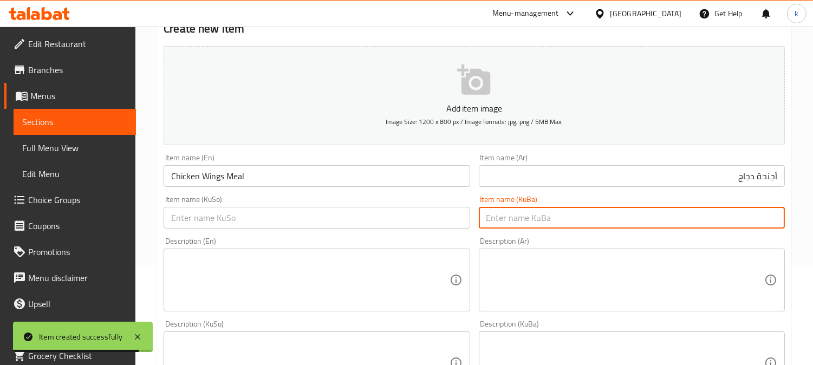
paste input "باڵی مریشک"
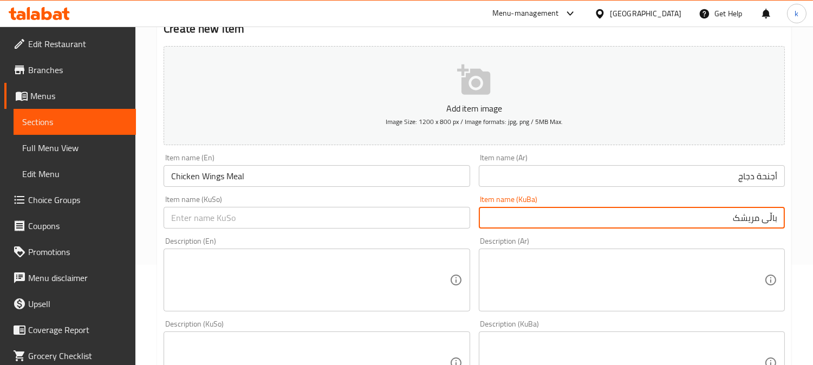
type input "باڵی مریشک"
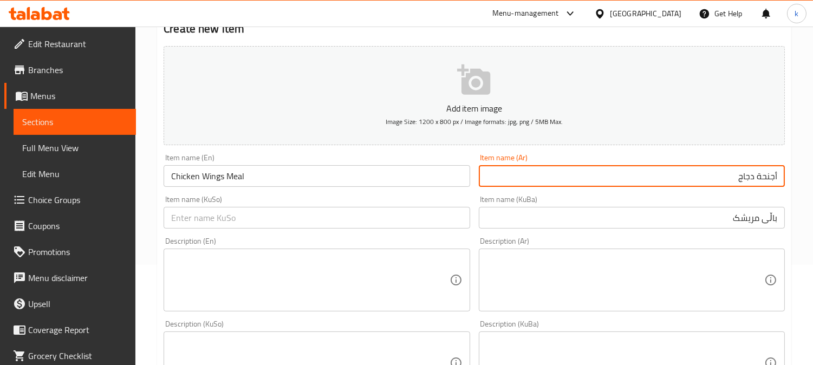
click at [712, 181] on input "أجنحة دجاج" at bounding box center [632, 176] width 306 height 22
type input "وجبة أجنحة دجاج"
click at [746, 220] on input "باڵی مریشک" at bounding box center [632, 218] width 306 height 22
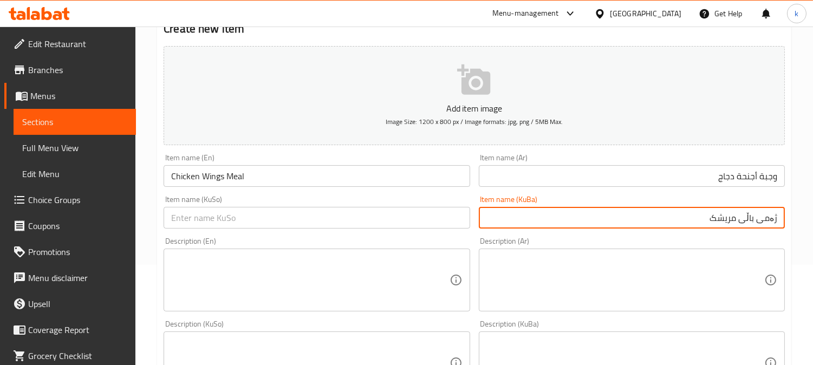
click at [746, 220] on input "ژەمی باڵی مریشک" at bounding box center [632, 218] width 306 height 22
type input "ژەمی باڵی مریشک"
click at [423, 224] on input "text" at bounding box center [317, 218] width 306 height 22
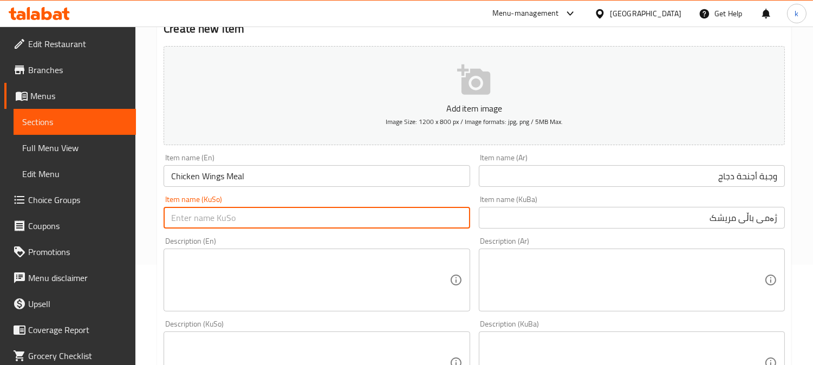
paste input "ژەمی باڵی مریشک"
type input "ژەمی باڵی مریشک"
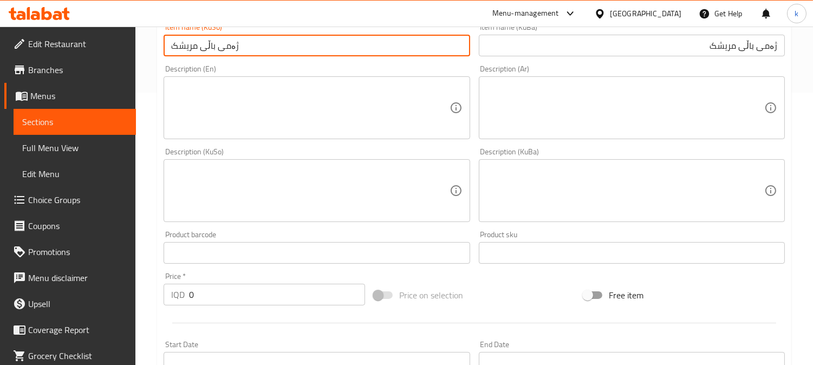
scroll to position [301, 0]
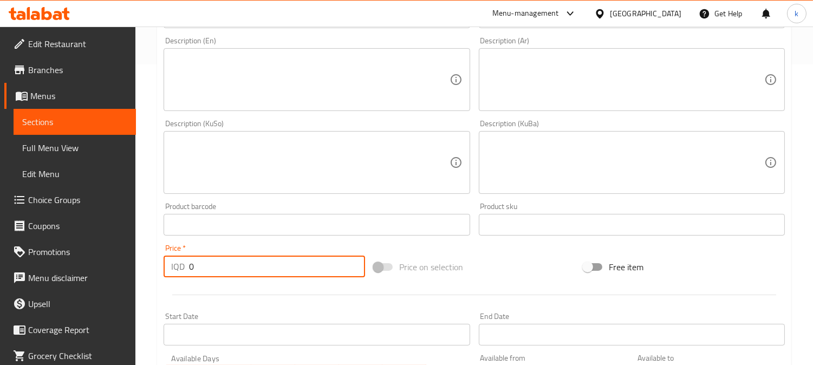
drag, startPoint x: 230, startPoint y: 272, endPoint x: 117, endPoint y: 272, distance: 113.8
click at [117, 272] on div "Edit Restaurant Branches Menus Sections Full Menu View Edit Menu Choice Groups …" at bounding box center [406, 158] width 813 height 864
paste input "1000"
type input "10000"
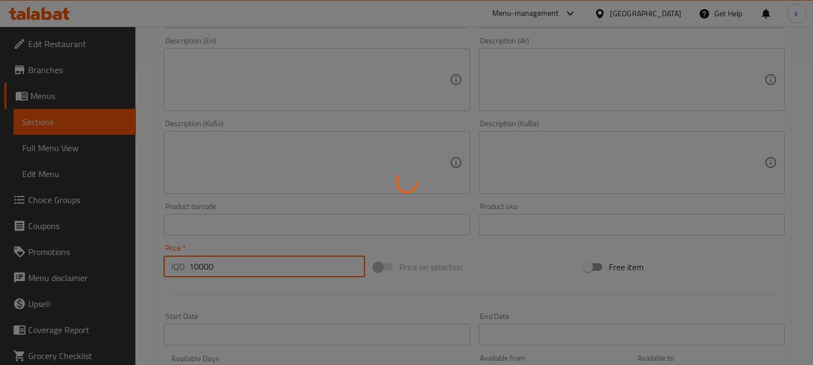
type input "0"
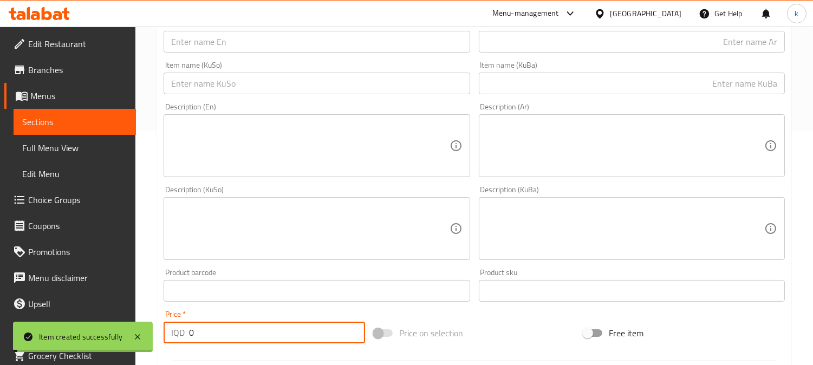
scroll to position [0, 0]
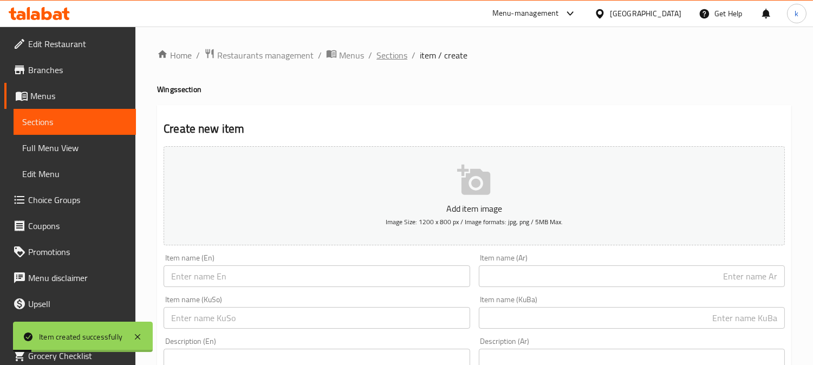
click at [385, 49] on span "Sections" at bounding box center [392, 55] width 31 height 13
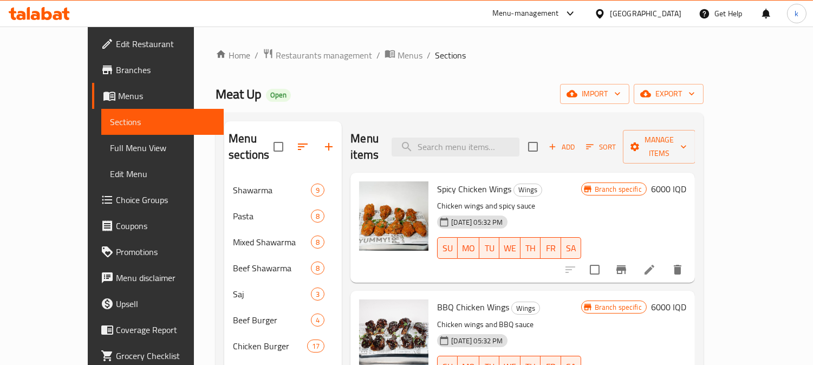
click at [687, 184] on div "Branch specific 6000 IQD" at bounding box center [633, 228] width 105 height 93
click at [687, 182] on h6 "6000 IQD" at bounding box center [668, 189] width 35 height 15
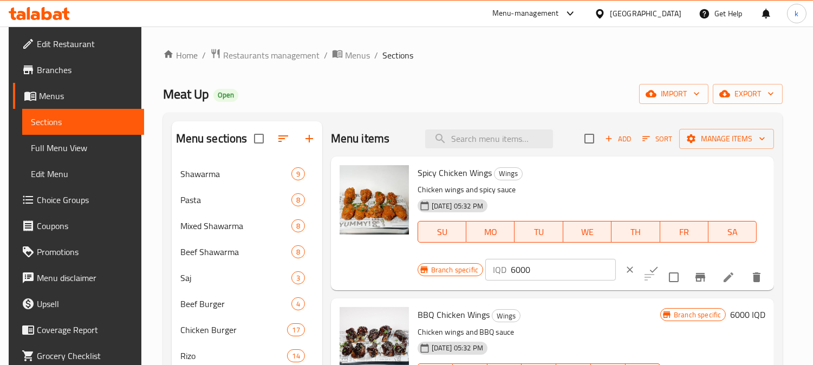
click at [517, 270] on input "6000" at bounding box center [563, 270] width 105 height 22
paste input "7"
type input "7000"
click at [649, 264] on icon "ok" at bounding box center [654, 269] width 11 height 11
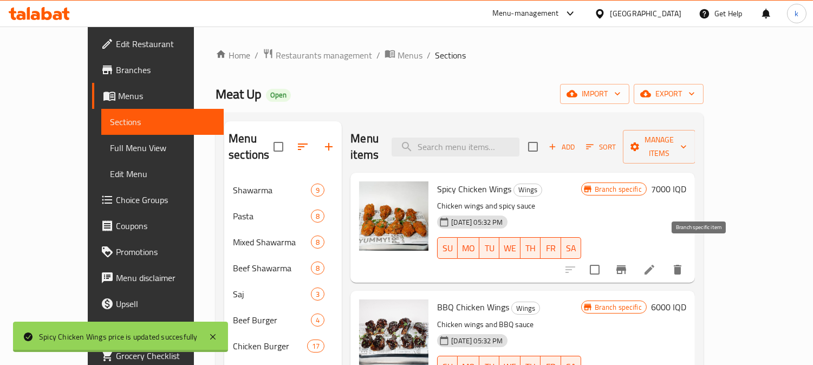
click at [628, 263] on icon "Branch-specific-item" at bounding box center [621, 269] width 13 height 13
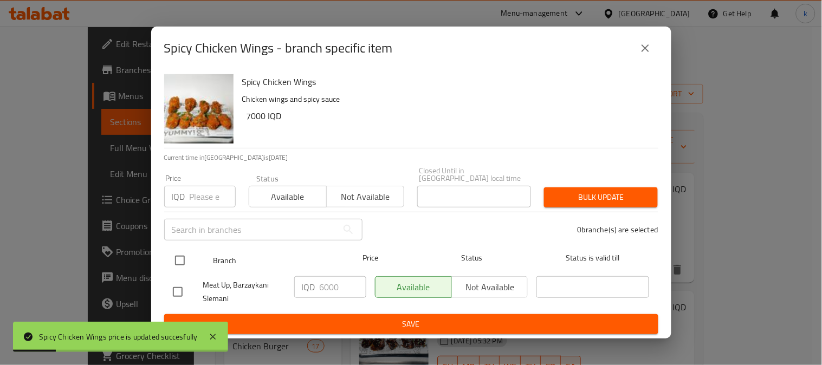
click at [183, 255] on input "checkbox" at bounding box center [180, 260] width 23 height 23
checkbox input "true"
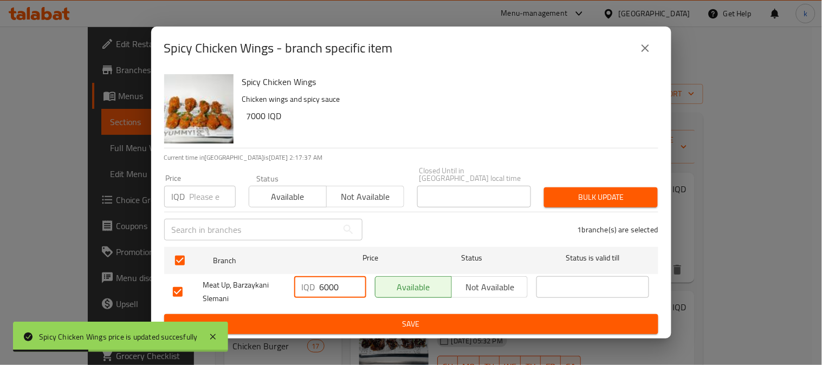
click at [324, 282] on input "6000" at bounding box center [343, 287] width 47 height 22
drag, startPoint x: 324, startPoint y: 282, endPoint x: 334, endPoint y: 286, distance: 11.2
click at [325, 283] on input "6000" at bounding box center [343, 287] width 47 height 22
paste input "7"
type input "7000"
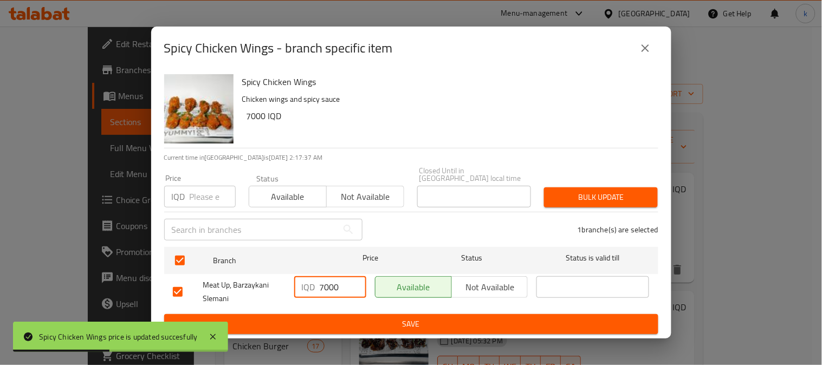
click at [376, 318] on span "Save" at bounding box center [411, 325] width 477 height 14
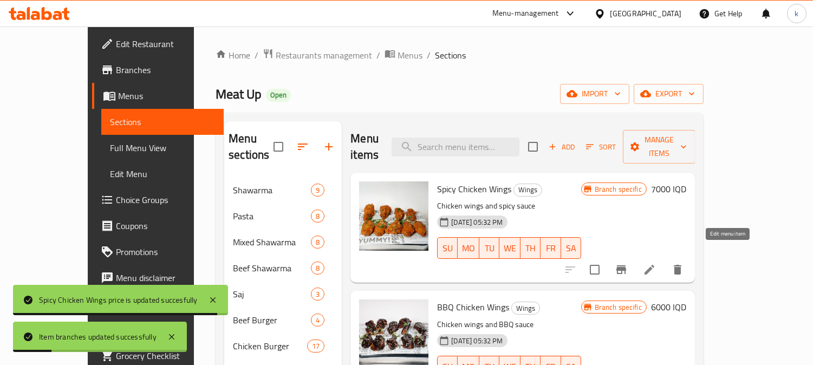
click at [655, 265] on icon at bounding box center [650, 270] width 10 height 10
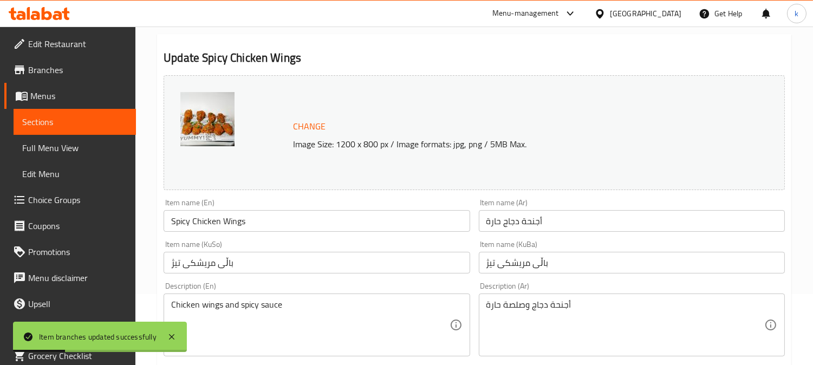
scroll to position [100, 0]
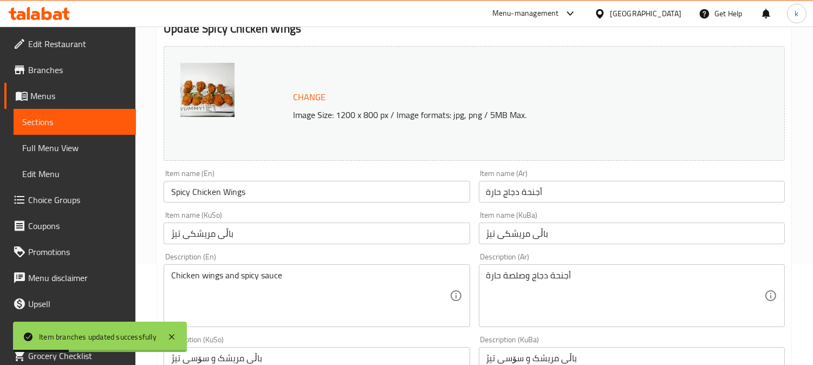
click at [554, 198] on input "أجنحة دجاج حارة" at bounding box center [632, 192] width 306 height 22
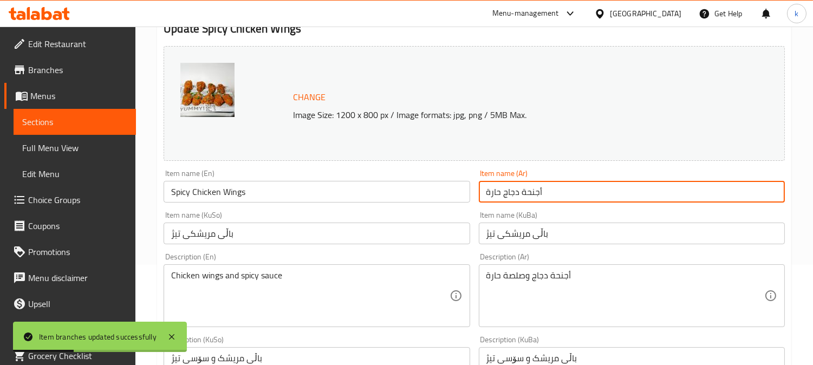
click at [554, 198] on input "أجنحة دجاج حارة" at bounding box center [632, 192] width 306 height 22
click at [516, 232] on input "باڵی مریشکی تیژ" at bounding box center [632, 234] width 306 height 22
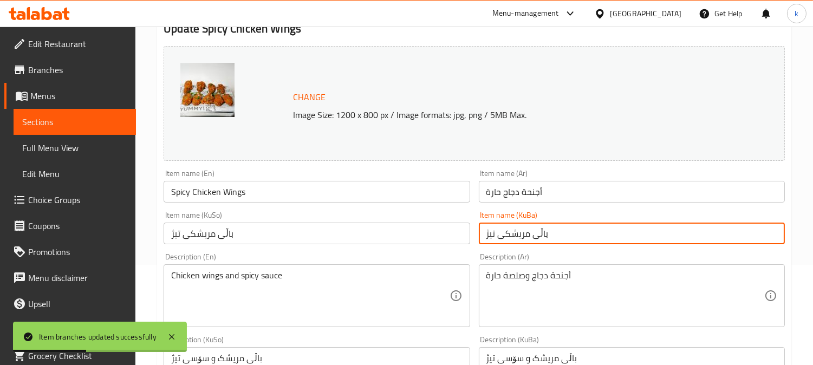
click at [516, 232] on input "باڵی مریشکی تیژ" at bounding box center [632, 234] width 306 height 22
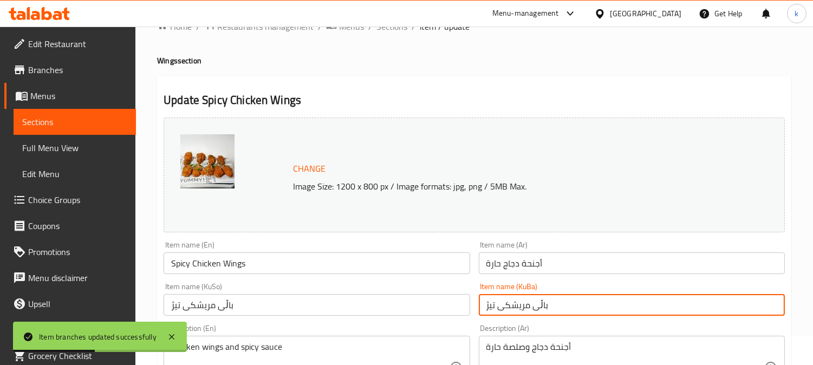
scroll to position [0, 0]
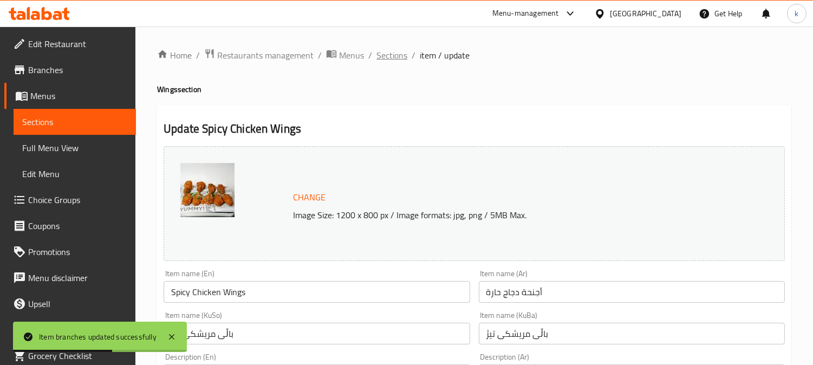
click at [392, 53] on span "Sections" at bounding box center [392, 55] width 31 height 13
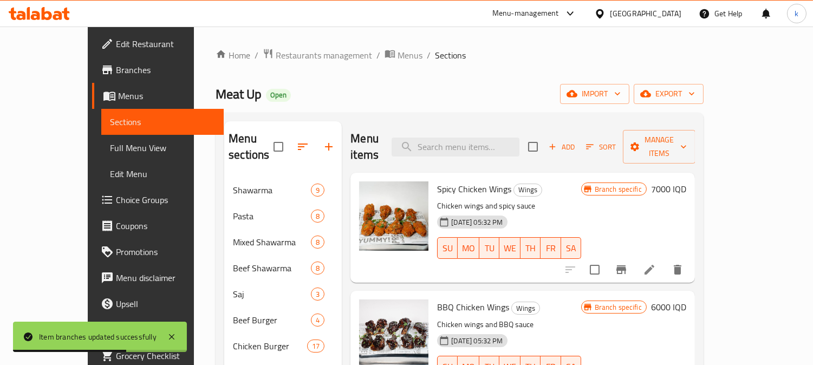
click at [577, 141] on span "Add" at bounding box center [561, 147] width 29 height 12
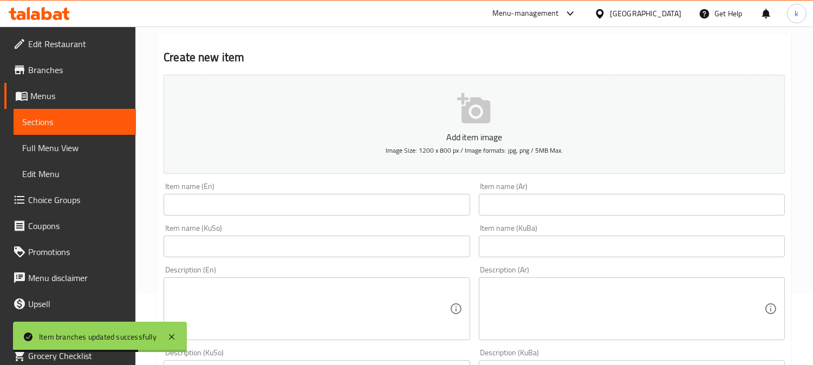
scroll to position [100, 0]
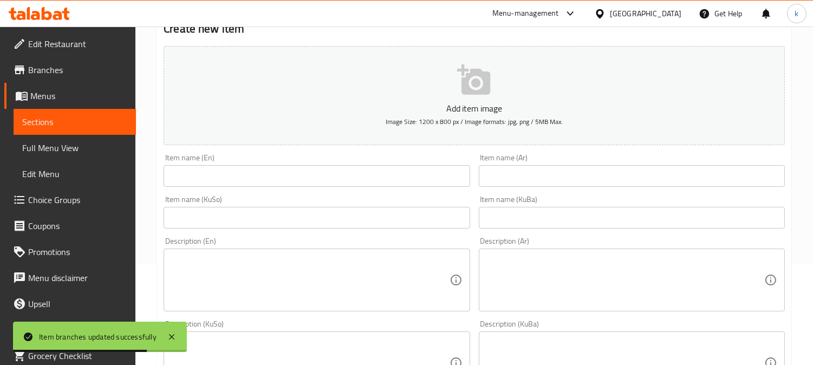
click at [577, 224] on input "text" at bounding box center [632, 218] width 306 height 22
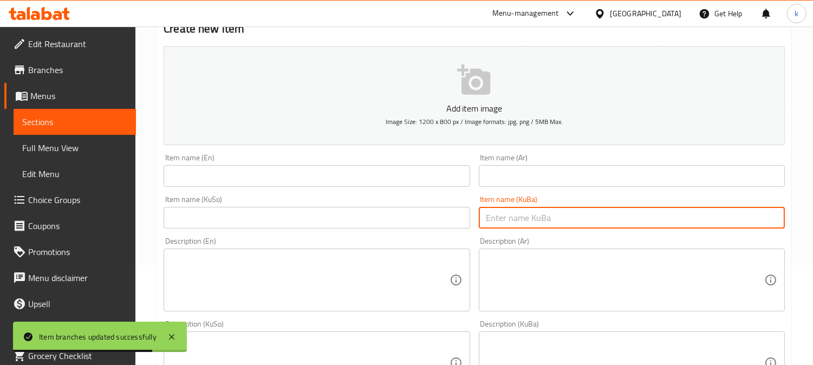
paste input "باڵی مریشکی تیژ"
type input "باڵی مریشکی تیژ"
click at [547, 172] on input "text" at bounding box center [632, 176] width 306 height 22
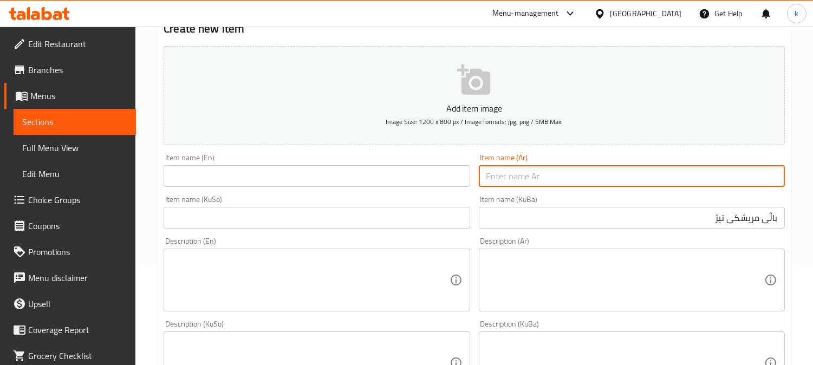
paste input "أجنحة دجاج حارة"
type input "أجنحة دجاج حارة"
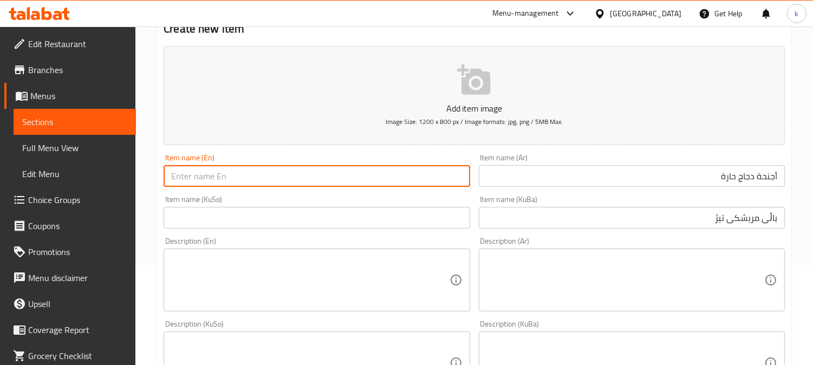
click at [311, 173] on input "text" at bounding box center [317, 176] width 306 height 22
paste
type input "Spicy Chicken Wings Meal"
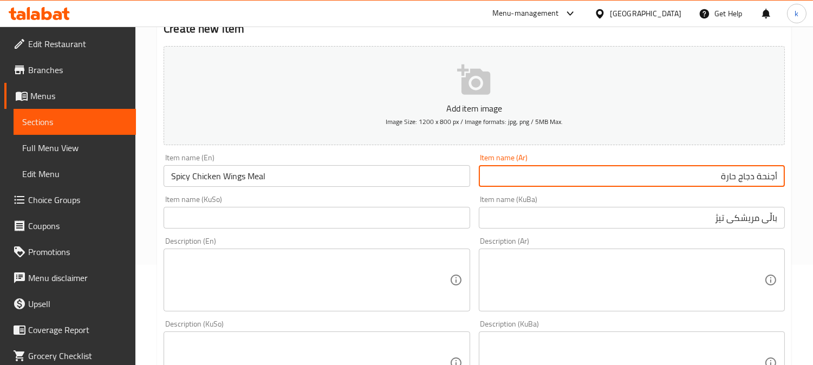
click at [725, 182] on input "أجنحة دجاج حارة" at bounding box center [632, 176] width 306 height 22
click at [771, 176] on input "وحبة أجنحة دجاج حارة" at bounding box center [632, 176] width 306 height 22
type input "وجبة أجنحة دجاج حارة"
click at [775, 218] on input "باڵی مریشکی تیژ" at bounding box center [632, 218] width 306 height 22
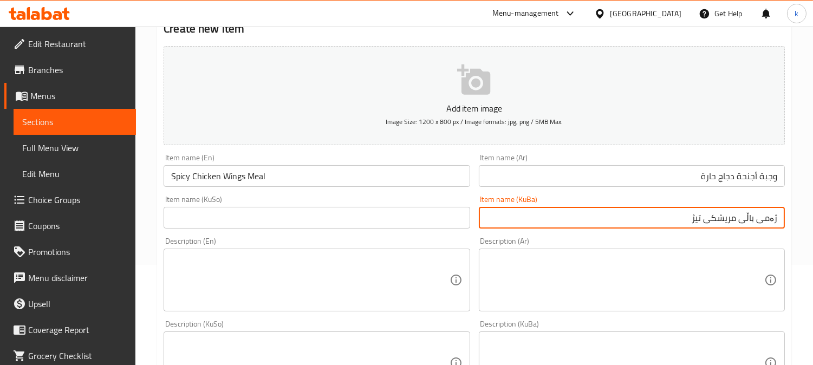
click at [777, 219] on input "ژەمی باڵی مریشکی تیژ" at bounding box center [632, 218] width 306 height 22
type input "ژەمی باڵی مریشکی تیژ"
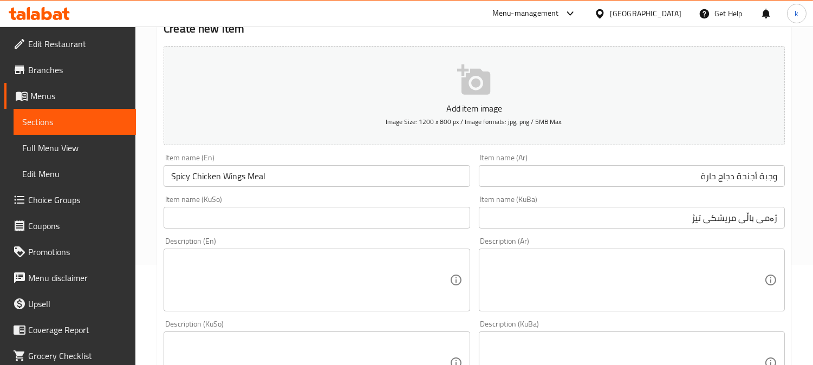
click at [313, 233] on div "Description (En) Description (En)" at bounding box center [316, 274] width 315 height 83
click at [274, 218] on input "text" at bounding box center [317, 218] width 306 height 22
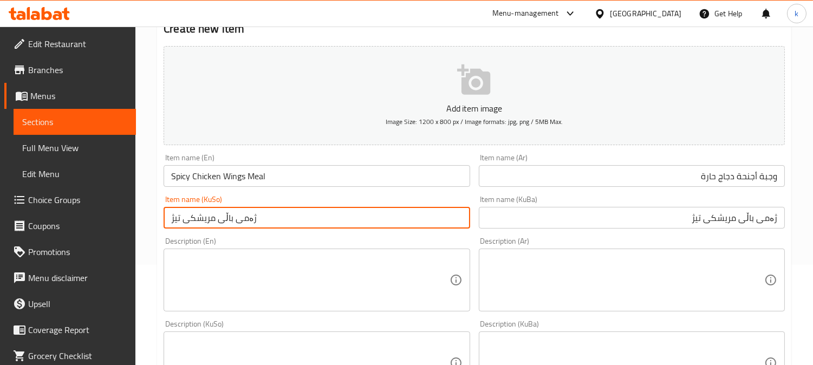
type input "ژەمی باڵی مریشکی تیژ"
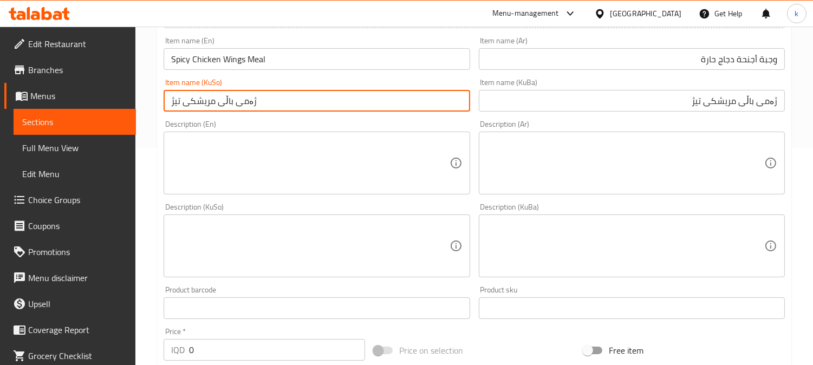
scroll to position [301, 0]
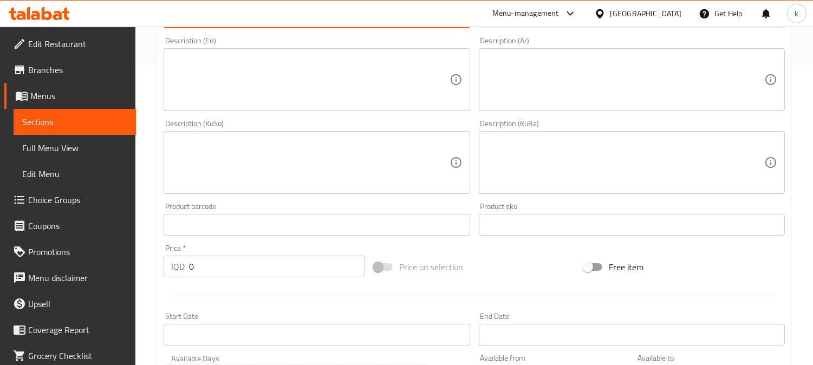
drag, startPoint x: 199, startPoint y: 272, endPoint x: 176, endPoint y: 268, distance: 23.5
click at [176, 268] on div "IQD 0 Price *" at bounding box center [265, 267] width 202 height 22
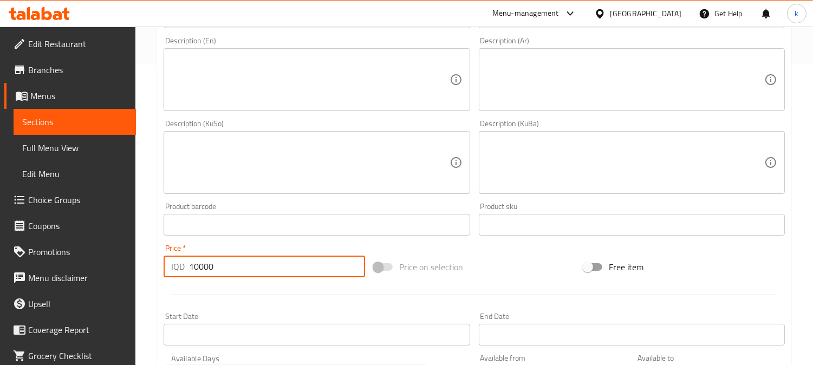
type input "10000"
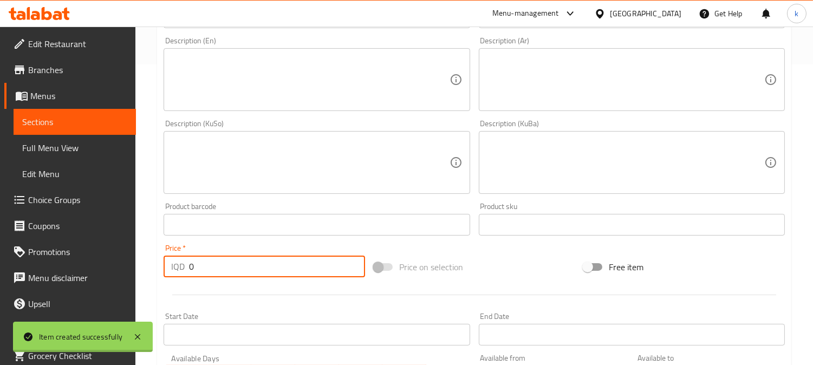
scroll to position [0, 0]
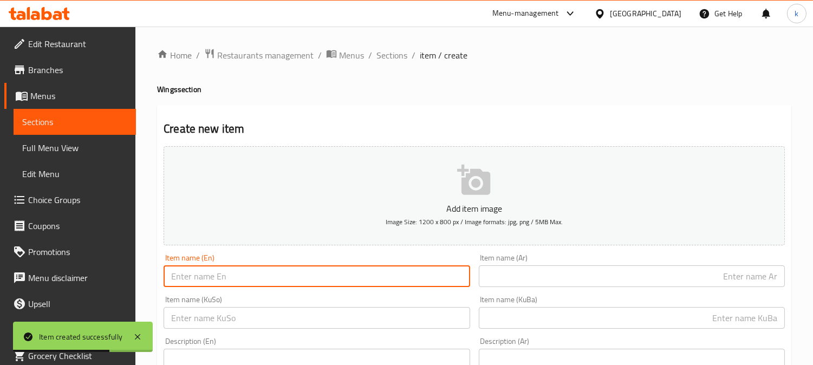
click at [264, 269] on input "text" at bounding box center [317, 277] width 306 height 22
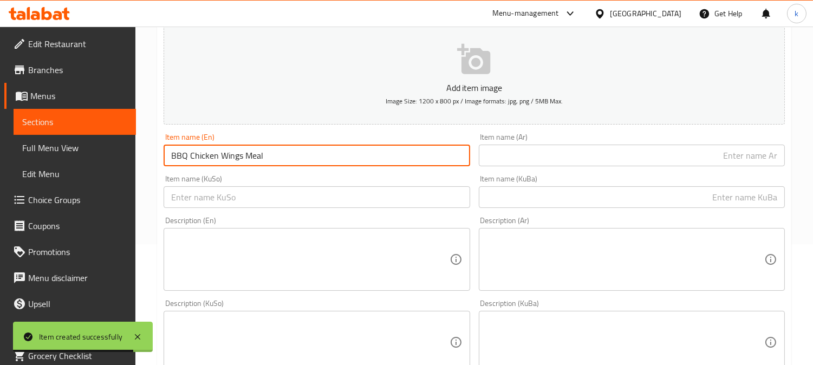
scroll to position [201, 0]
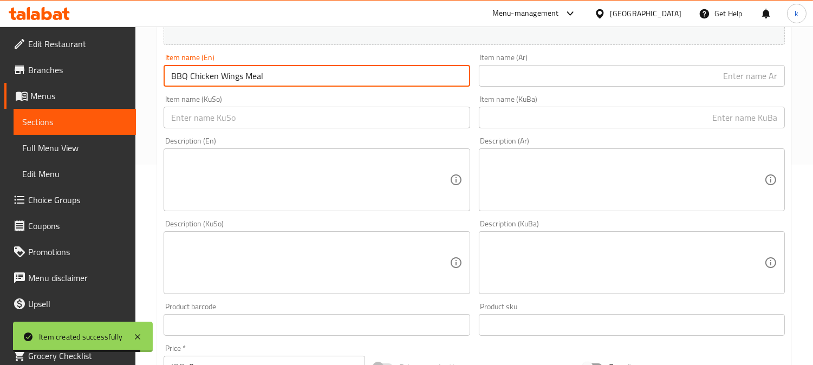
click at [762, 118] on input "text" at bounding box center [632, 118] width 306 height 22
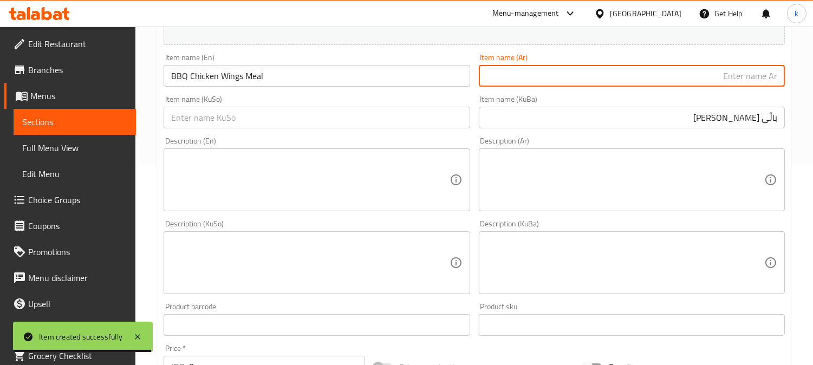
click at [714, 80] on input "text" at bounding box center [632, 76] width 306 height 22
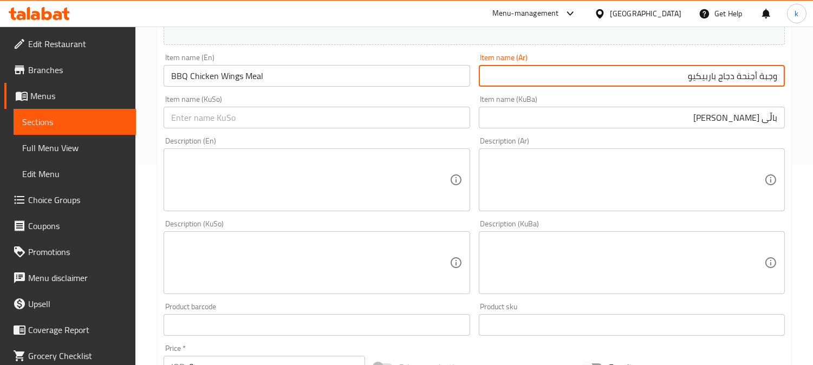
click at [693, 133] on div "Description (Ar) Description (Ar)" at bounding box center [632, 174] width 315 height 83
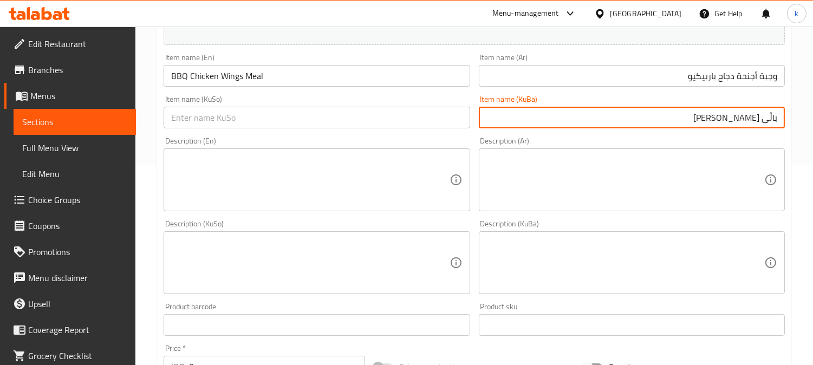
click at [689, 116] on input "باڵی مریشکی باربیکیو" at bounding box center [632, 118] width 306 height 22
click at [759, 123] on input "ژەمی باڵی مریشکی باربیکیو" at bounding box center [632, 118] width 306 height 22
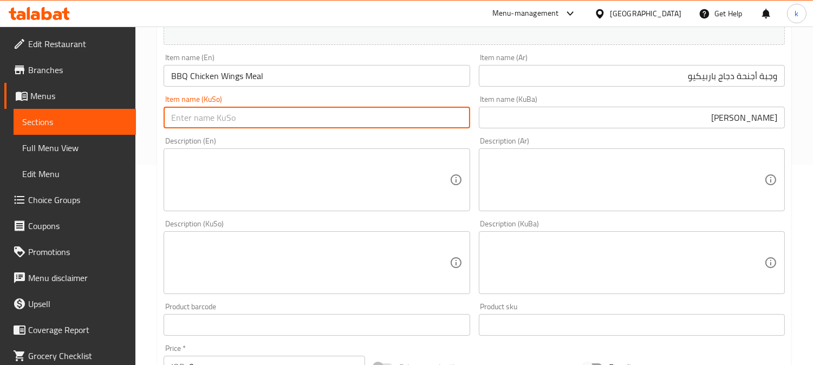
click at [386, 122] on input "text" at bounding box center [317, 118] width 306 height 22
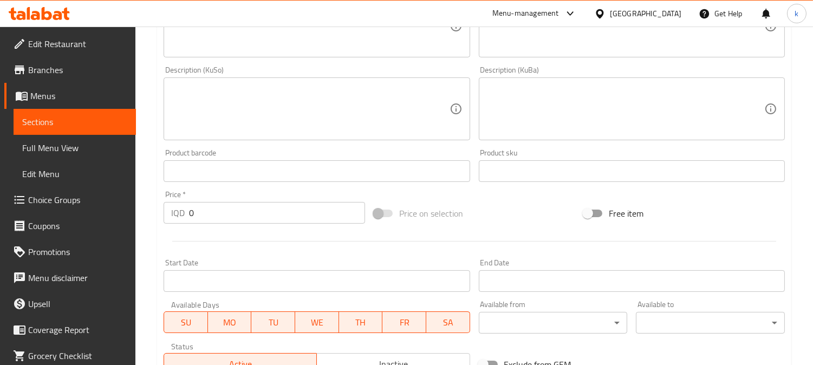
scroll to position [523, 0]
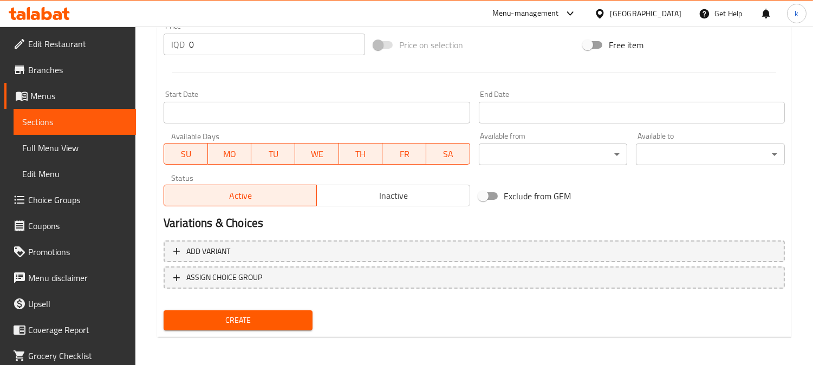
drag, startPoint x: 203, startPoint y: 49, endPoint x: 175, endPoint y: 44, distance: 28.6
click at [175, 44] on div "IQD 0 Price *" at bounding box center [265, 45] width 202 height 22
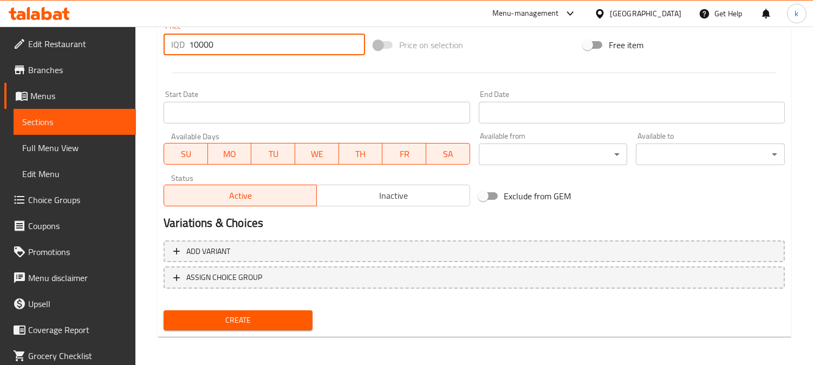
click at [164, 311] on button "Create" at bounding box center [238, 321] width 149 height 20
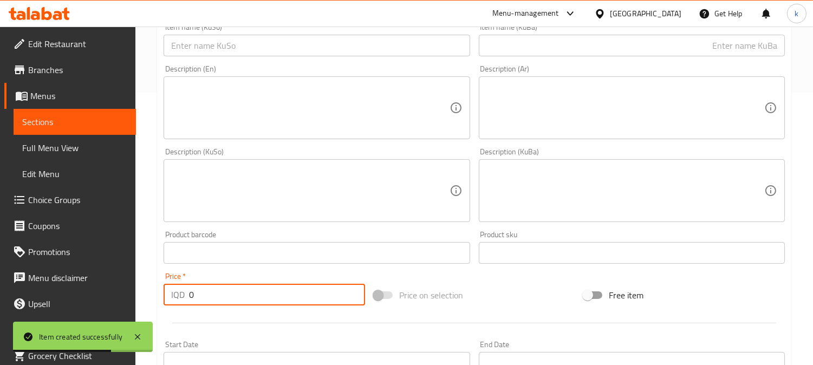
scroll to position [121, 0]
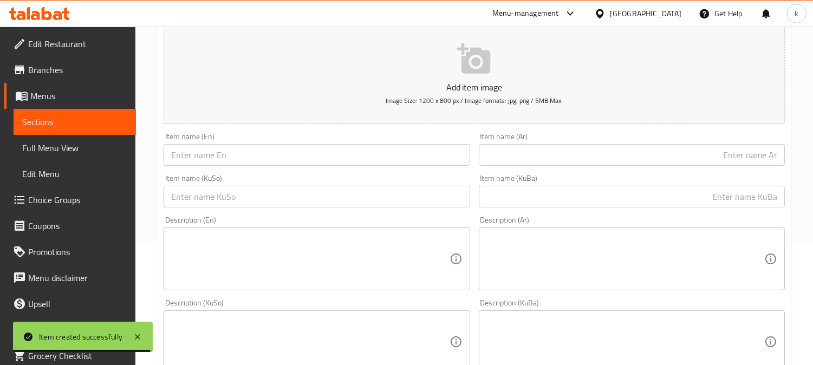
click at [609, 204] on input "text" at bounding box center [632, 197] width 306 height 22
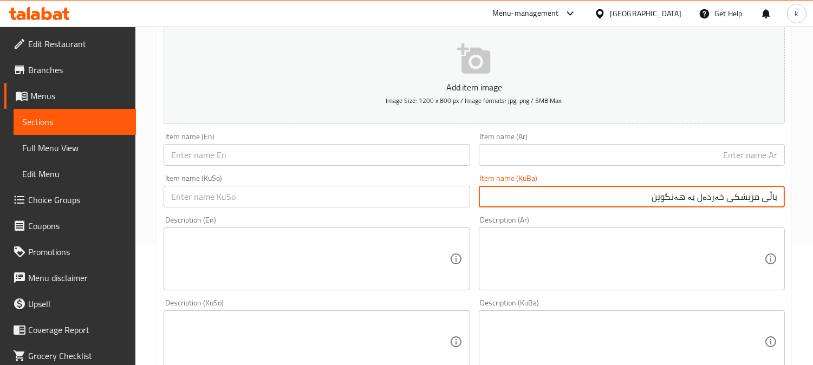
click at [714, 150] on input "text" at bounding box center [632, 155] width 306 height 22
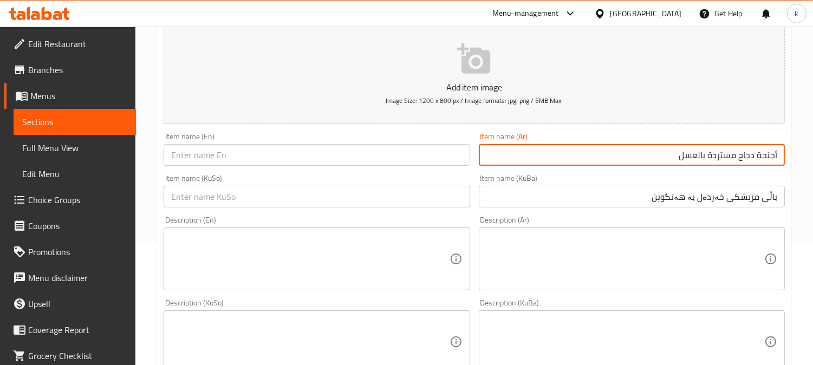
click at [251, 161] on input "text" at bounding box center [317, 155] width 306 height 22
click at [775, 156] on input "أجنحة دجاج مستردة بالعسل" at bounding box center [632, 155] width 306 height 22
click at [733, 197] on input "باڵی مریشکی خەردەل بە هەنگوین" at bounding box center [632, 197] width 306 height 22
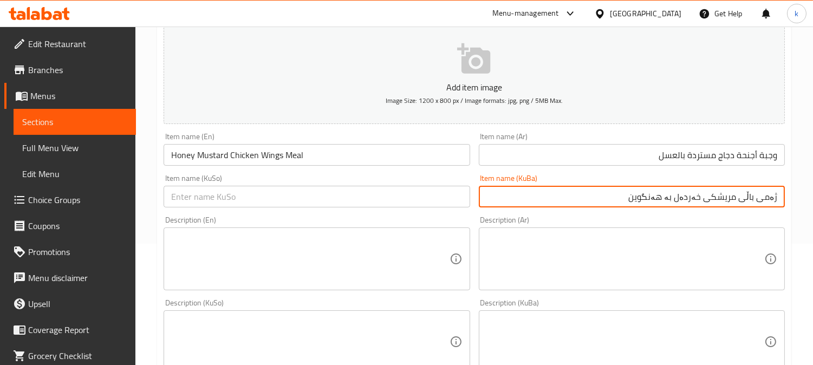
click at [733, 197] on input "ژەمی باڵی مریشکی خەردەل بە هەنگوین" at bounding box center [632, 197] width 306 height 22
click at [386, 198] on input "text" at bounding box center [317, 197] width 306 height 22
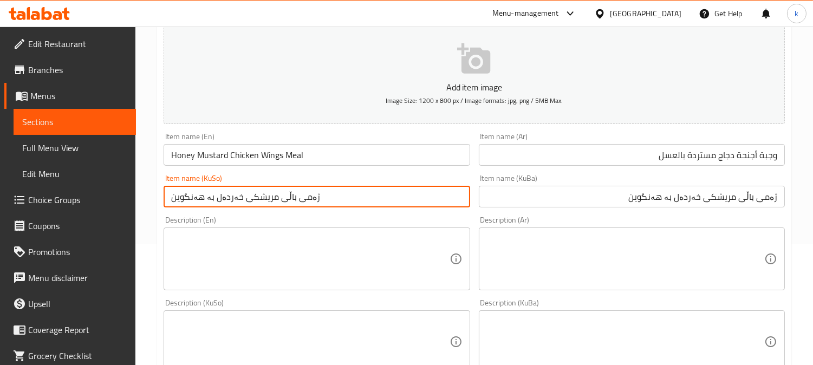
scroll to position [322, 0]
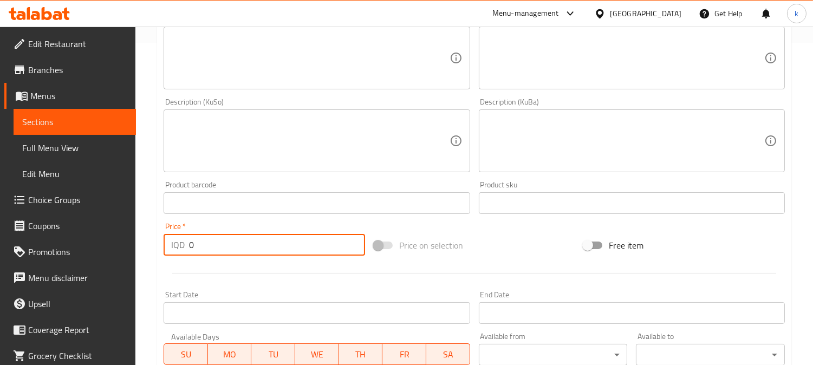
click at [150, 246] on div "Home / Restaurants management / Menus / Sections / item / create Wings section …" at bounding box center [474, 136] width 678 height 864
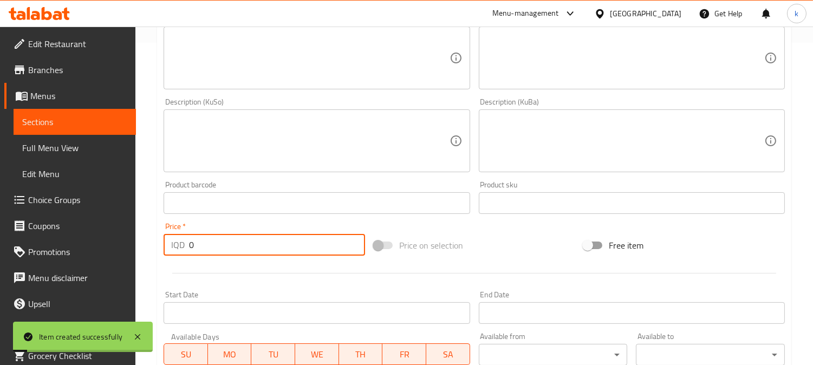
scroll to position [0, 0]
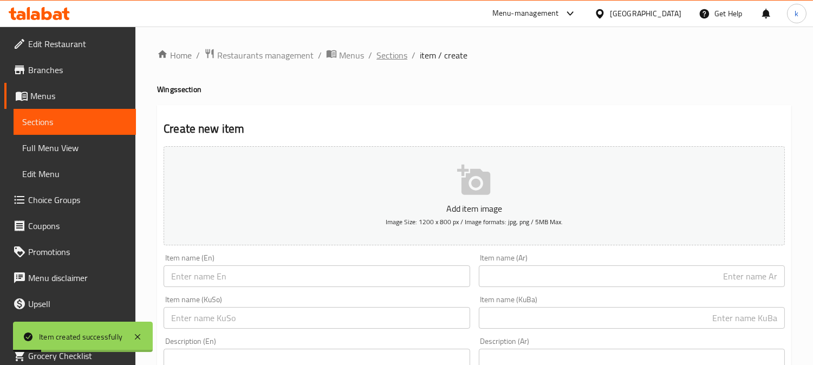
click at [393, 62] on span "Sections" at bounding box center [392, 55] width 31 height 13
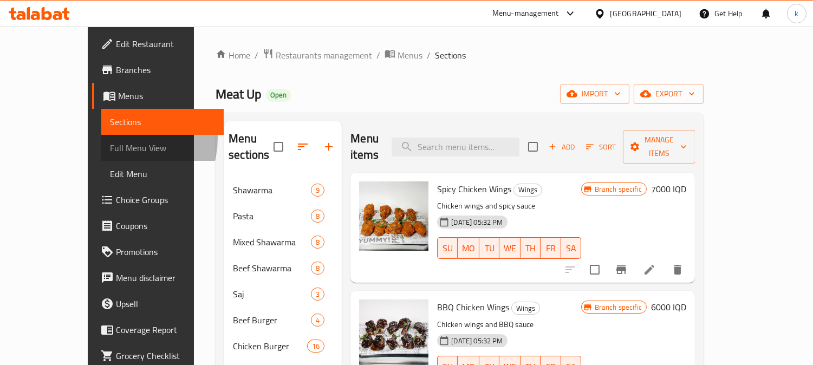
click at [101, 139] on link "Full Menu View" at bounding box center [162, 148] width 122 height 26
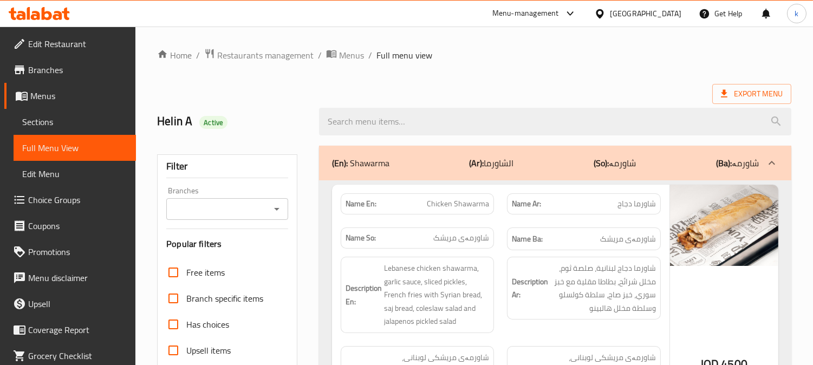
click at [63, 122] on span "Sections" at bounding box center [74, 121] width 105 height 13
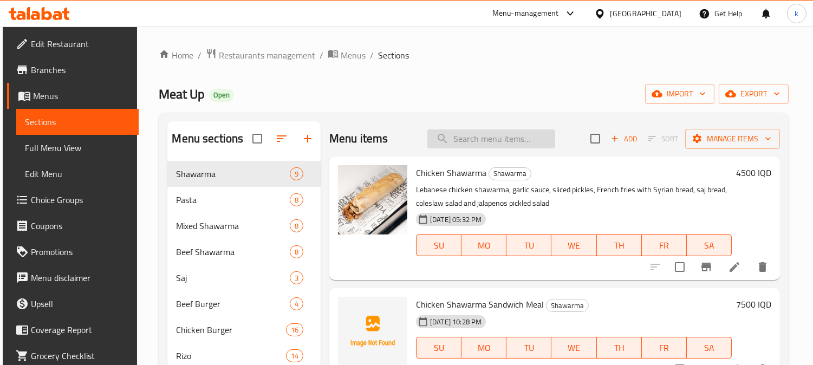
click at [475, 134] on input "search" at bounding box center [492, 139] width 128 height 19
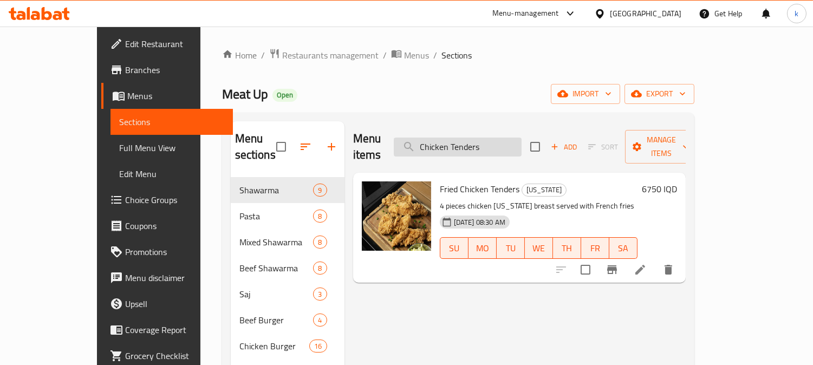
click at [492, 141] on input "Chicken Tenders" at bounding box center [458, 147] width 128 height 19
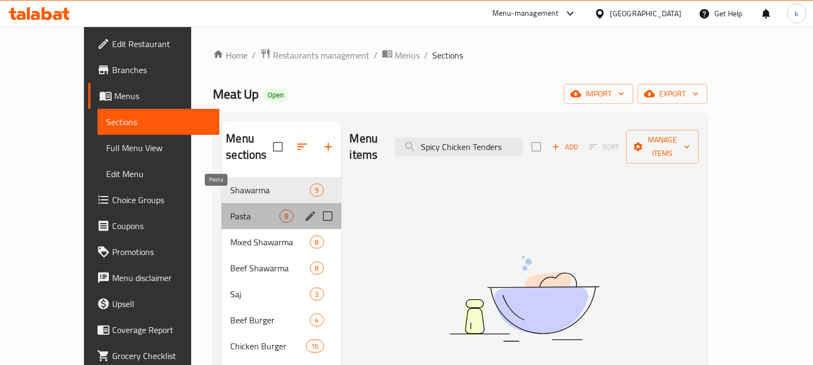
click at [230, 210] on span "Pasta" at bounding box center [254, 216] width 49 height 13
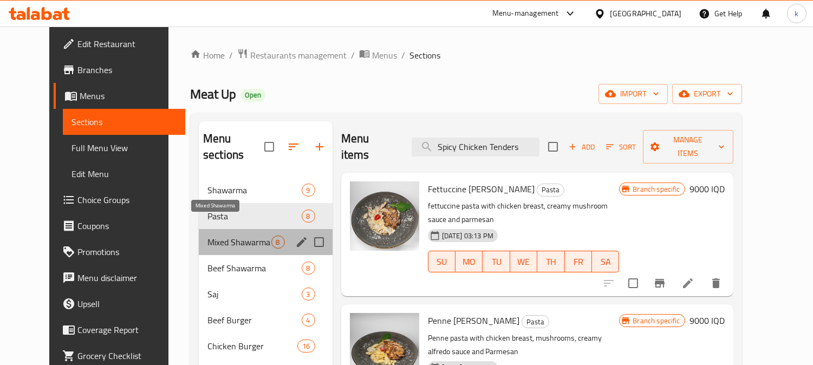
click at [226, 236] on span "Mixed Shawarma" at bounding box center [240, 242] width 64 height 13
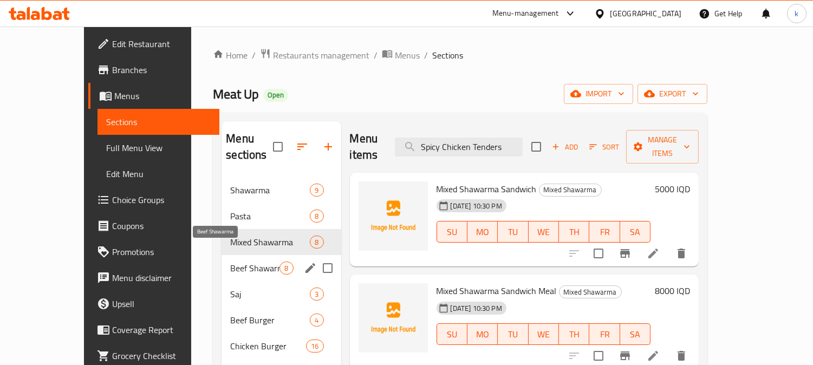
click at [230, 262] on span "Beef Shawarma" at bounding box center [254, 268] width 49 height 13
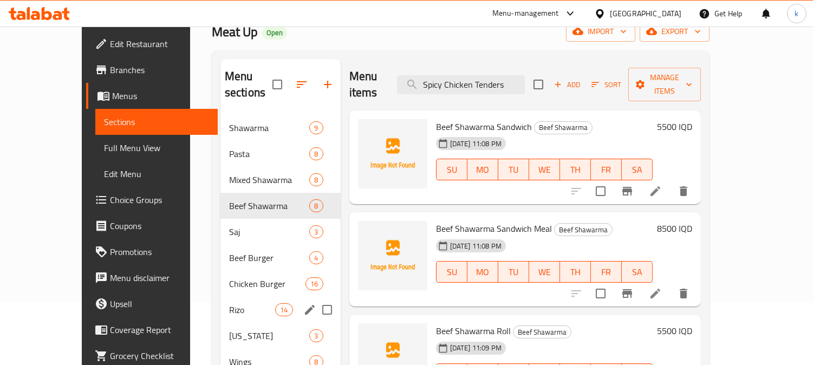
scroll to position [100, 0]
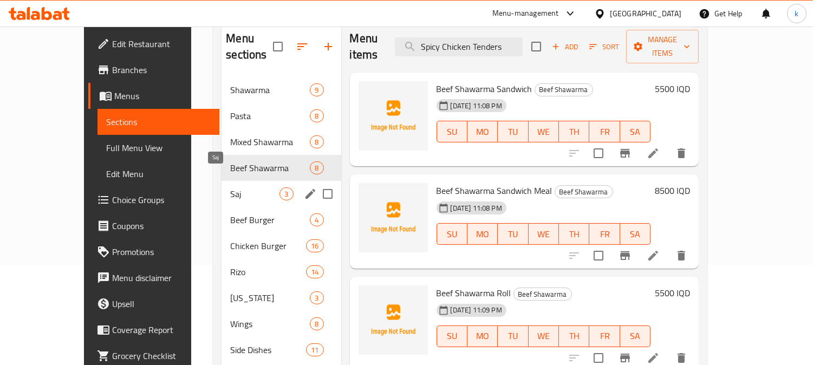
click at [230, 188] on span "Saj" at bounding box center [254, 194] width 49 height 13
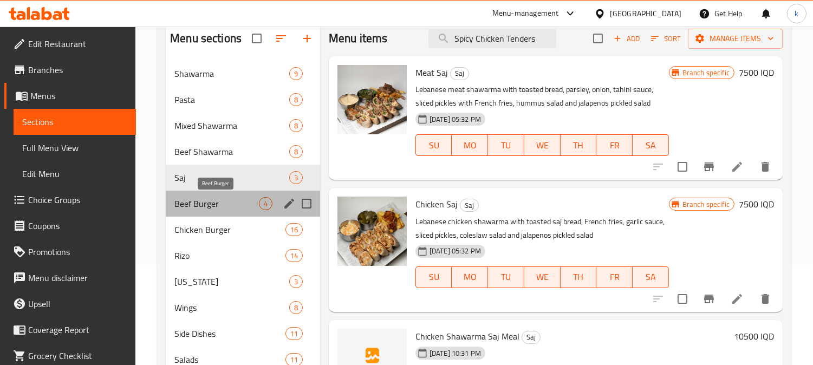
click at [215, 197] on span "Beef Burger" at bounding box center [217, 203] width 85 height 13
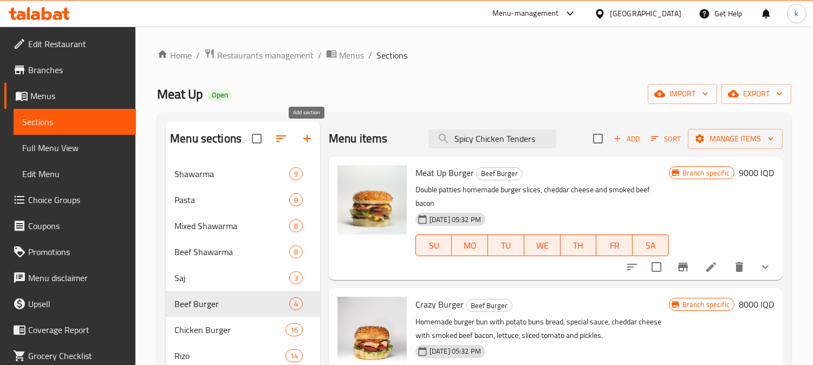
click at [299, 147] on button "button" at bounding box center [307, 139] width 26 height 26
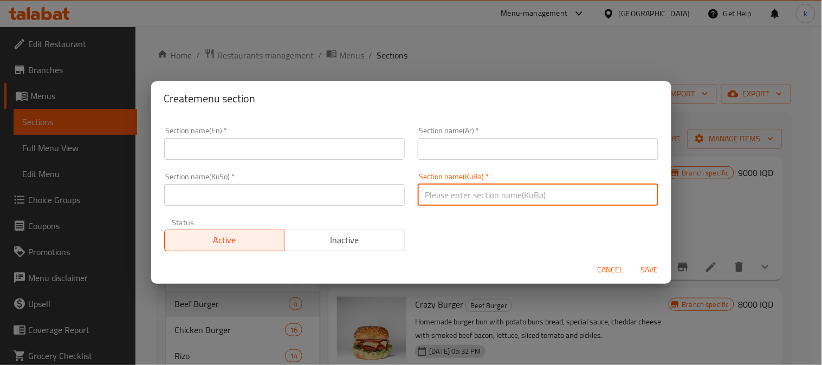
click at [476, 193] on input "text" at bounding box center [538, 195] width 241 height 22
drag, startPoint x: 367, startPoint y: 195, endPoint x: 438, endPoint y: 156, distance: 81.3
click at [367, 195] on input "text" at bounding box center [284, 195] width 241 height 22
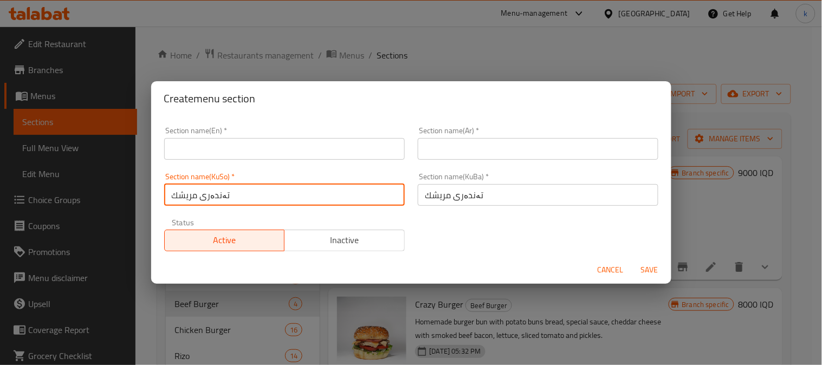
click at [443, 151] on input "text" at bounding box center [538, 149] width 241 height 22
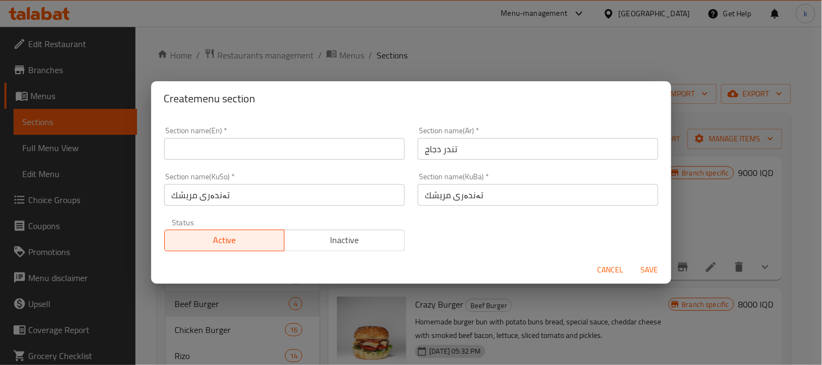
click at [282, 173] on div "Section name(KuSo)   * تەندەری مریشك Section name(KuSo) *" at bounding box center [284, 189] width 241 height 33
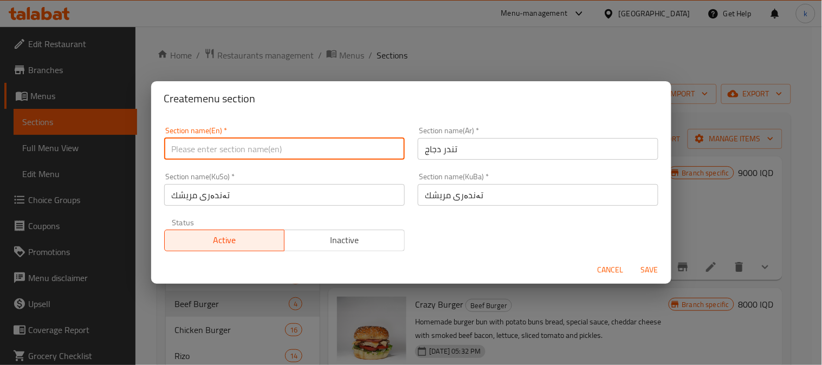
click at [238, 152] on input "text" at bounding box center [284, 149] width 241 height 22
click at [644, 264] on span "Save" at bounding box center [650, 270] width 26 height 14
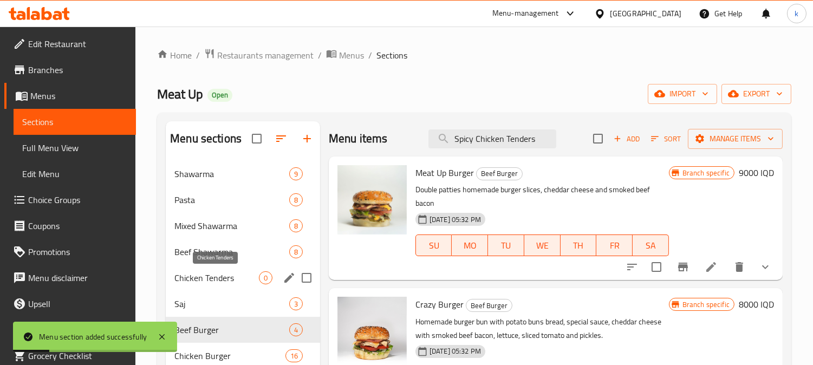
click at [223, 274] on span "Chicken Tenders" at bounding box center [217, 278] width 85 height 13
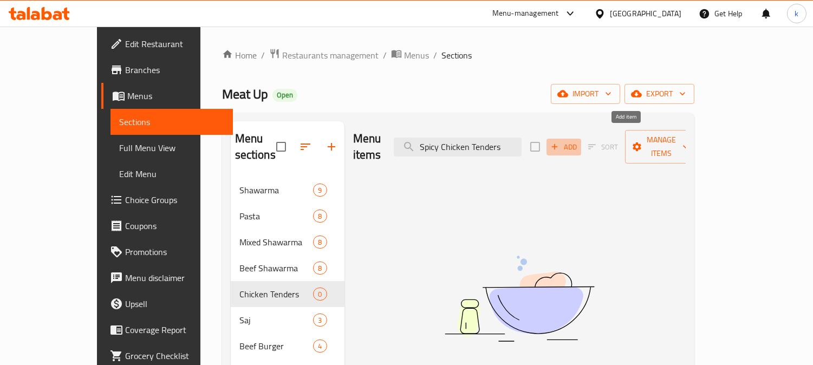
click at [579, 141] on span "Add" at bounding box center [564, 147] width 29 height 12
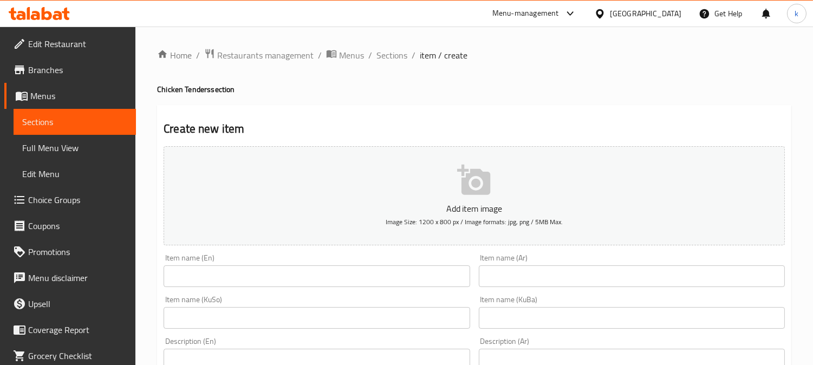
scroll to position [100, 0]
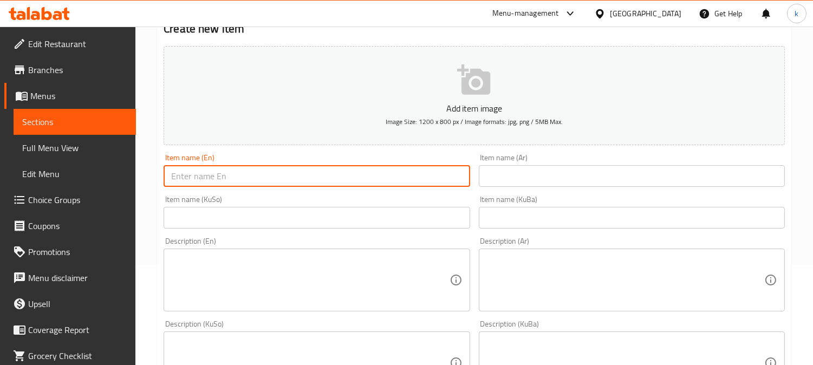
click at [324, 171] on input "text" at bounding box center [317, 176] width 306 height 22
click at [537, 172] on input "text" at bounding box center [632, 176] width 306 height 22
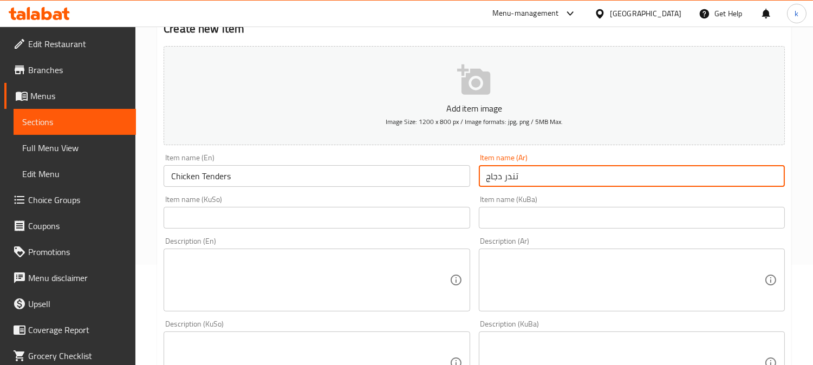
click at [542, 219] on input "text" at bounding box center [632, 218] width 306 height 22
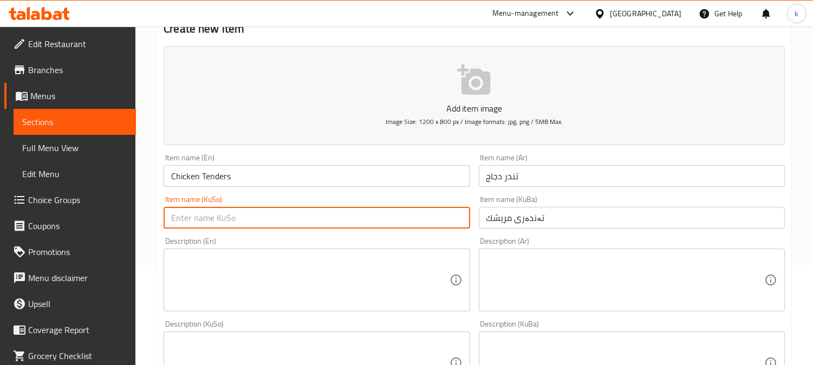
click at [245, 215] on input "text" at bounding box center [317, 218] width 306 height 22
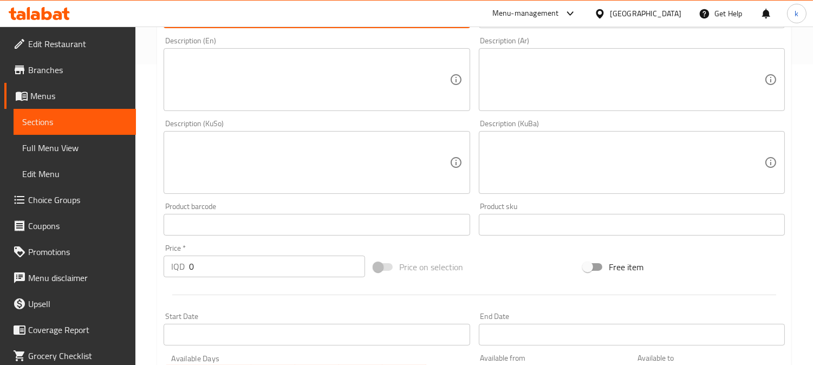
scroll to position [0, 0]
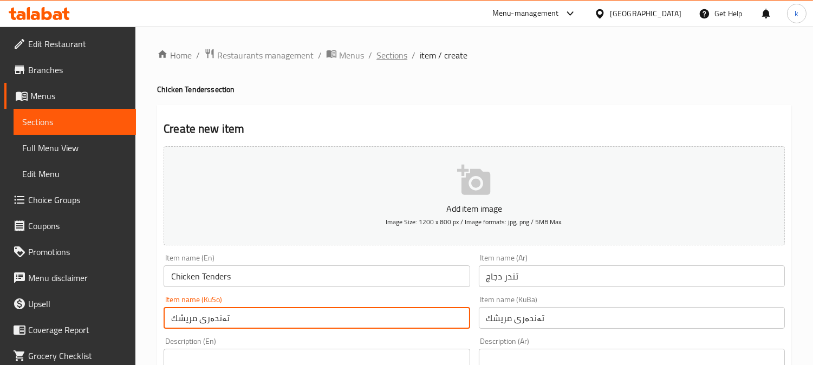
click at [388, 52] on span "Sections" at bounding box center [392, 55] width 31 height 13
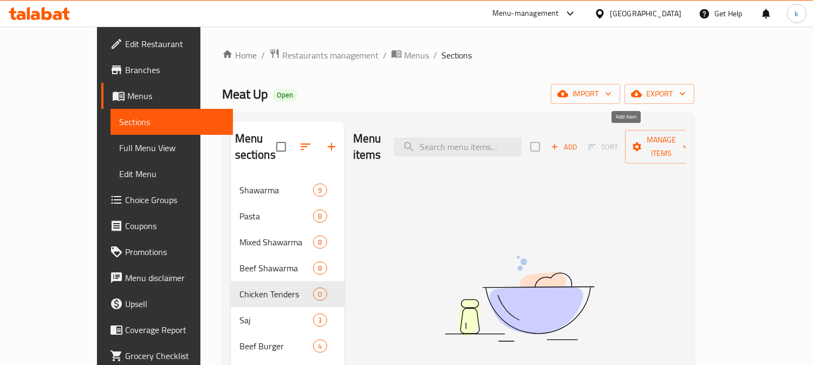
click at [581, 139] on button "Add" at bounding box center [564, 147] width 35 height 17
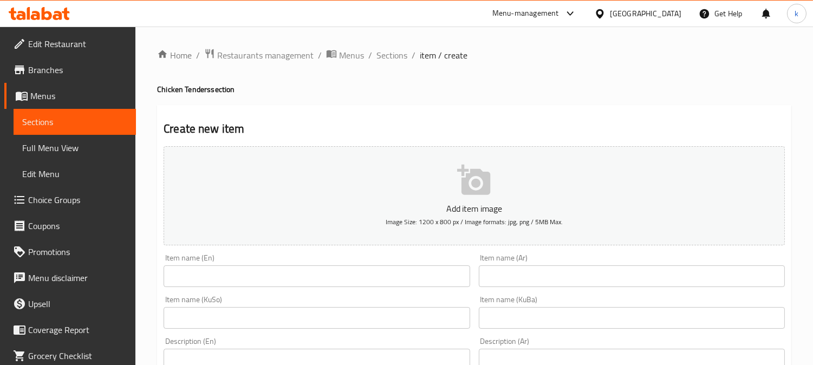
click at [555, 285] on input "text" at bounding box center [632, 277] width 306 height 22
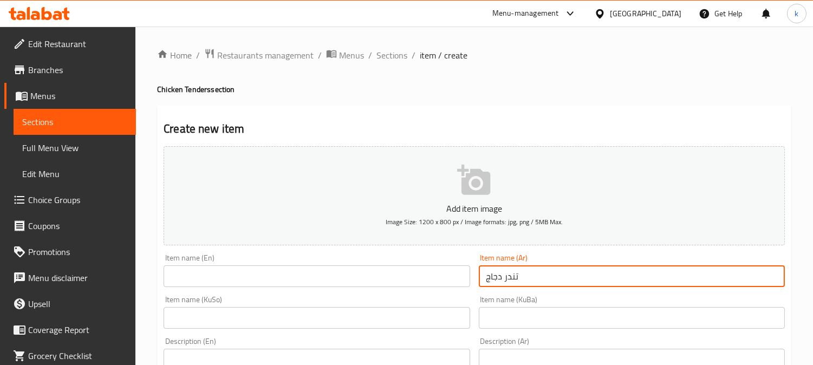
drag, startPoint x: 214, startPoint y: 280, endPoint x: 223, endPoint y: 278, distance: 8.8
click at [214, 280] on input "text" at bounding box center [317, 277] width 306 height 22
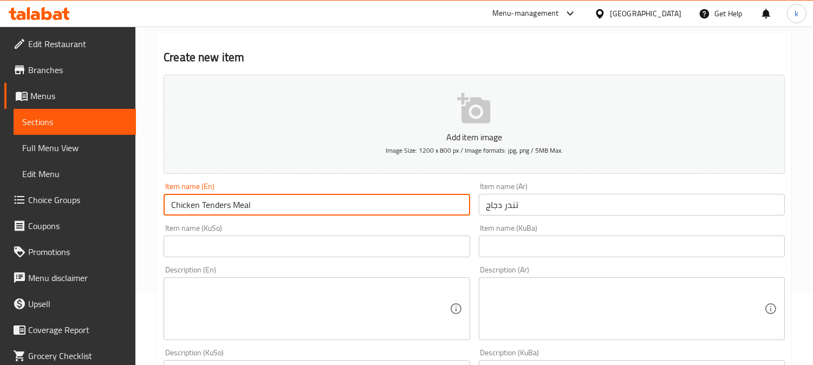
scroll to position [100, 0]
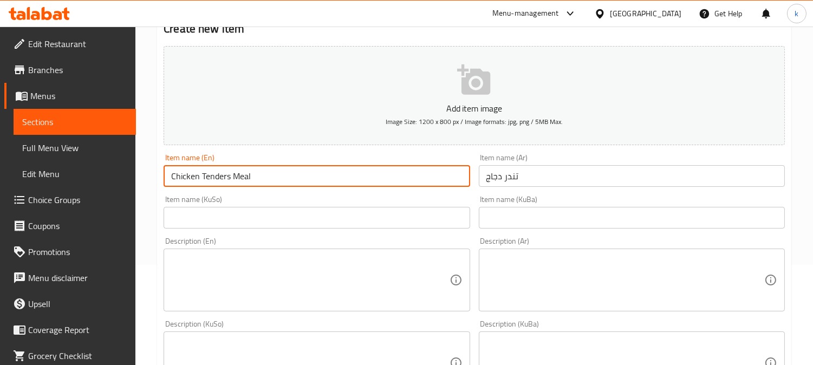
click at [573, 221] on input "text" at bounding box center [632, 218] width 306 height 22
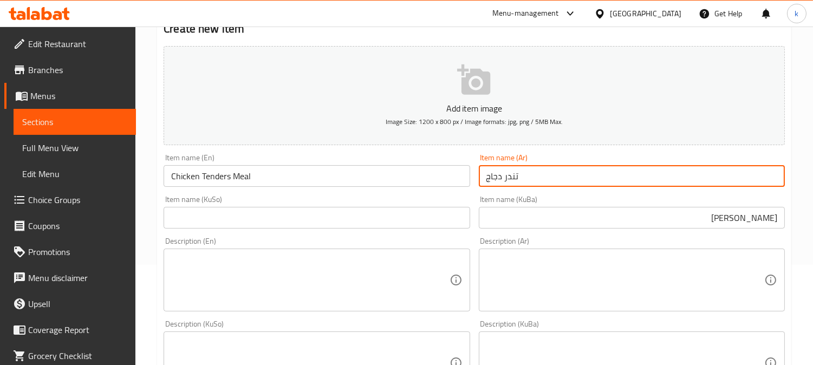
click at [584, 179] on input "تندر دجاج" at bounding box center [632, 176] width 306 height 22
click at [722, 217] on input "ژەمی تەندەری مریشك" at bounding box center [632, 218] width 306 height 22
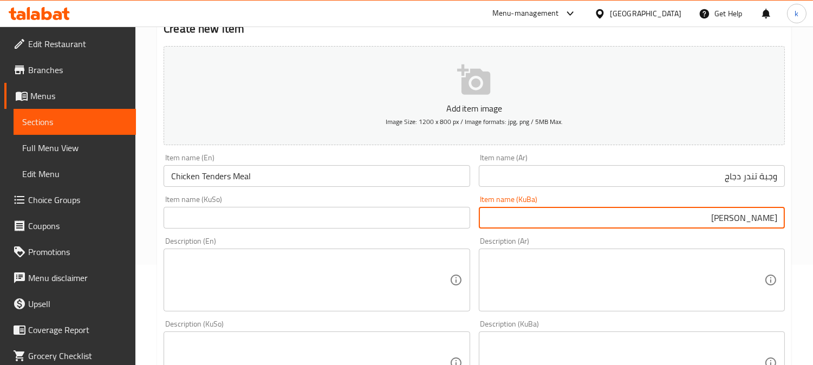
click at [722, 217] on input "ژەمی تەندەری مریشك" at bounding box center [632, 218] width 306 height 22
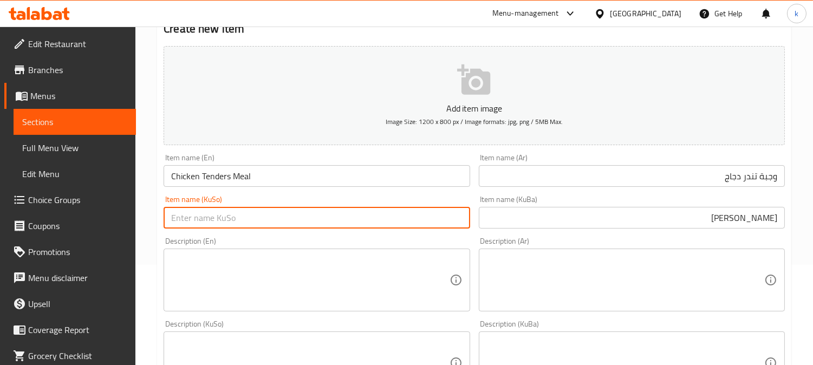
click at [371, 216] on input "text" at bounding box center [317, 218] width 306 height 22
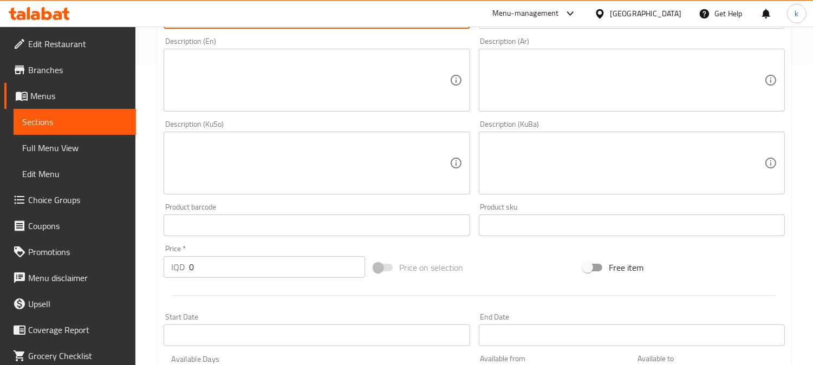
scroll to position [301, 0]
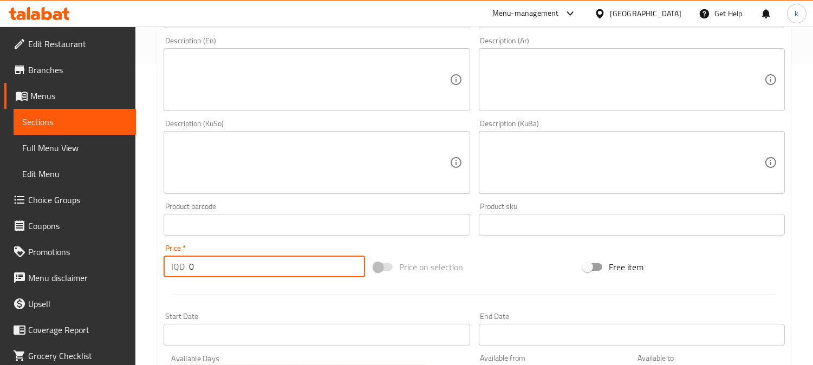
drag, startPoint x: 209, startPoint y: 266, endPoint x: 109, endPoint y: 264, distance: 99.7
click at [109, 266] on div "Edit Restaurant Branches Menus Sections Full Menu View Edit Menu Choice Groups …" at bounding box center [406, 158] width 813 height 864
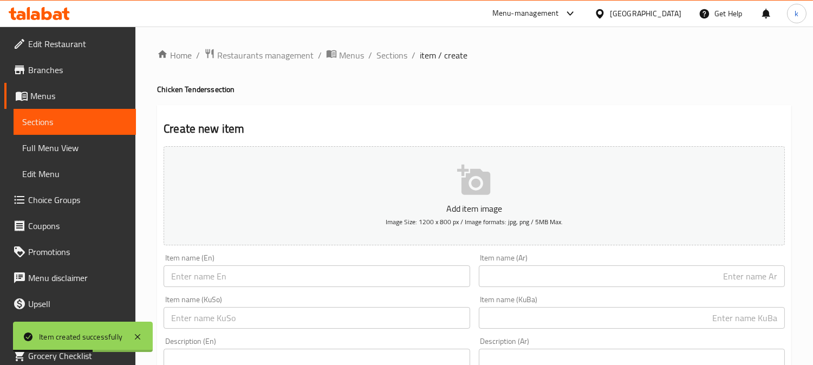
scroll to position [100, 0]
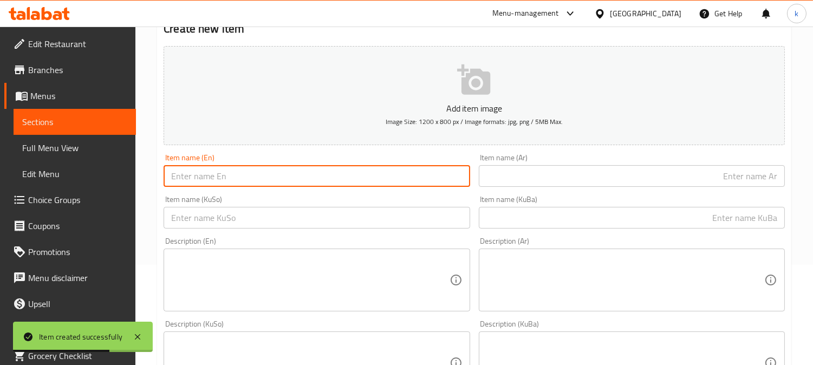
drag, startPoint x: 280, startPoint y: 170, endPoint x: 334, endPoint y: 187, distance: 57.3
click at [280, 170] on input "text" at bounding box center [317, 176] width 306 height 22
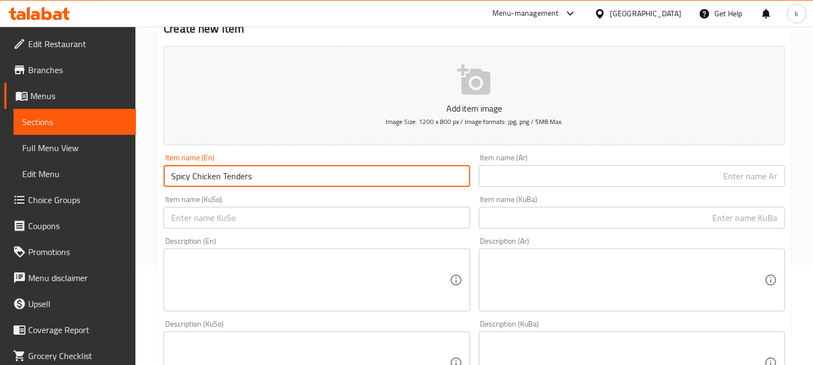
click at [674, 214] on input "text" at bounding box center [632, 218] width 306 height 22
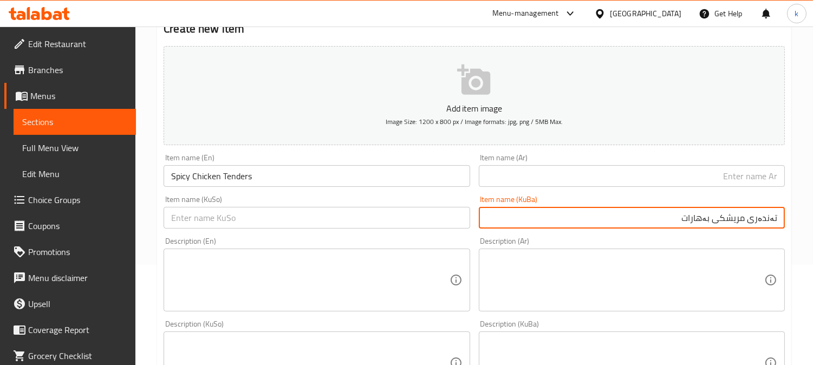
click at [619, 179] on input "text" at bounding box center [632, 176] width 306 height 22
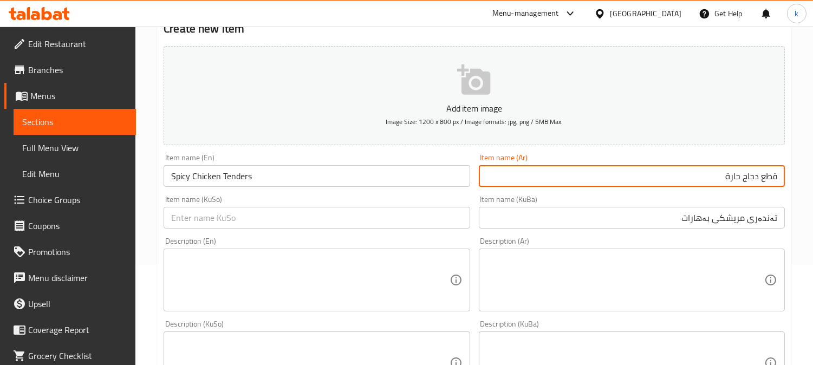
click at [775, 177] on input "قطع دجاج حارة" at bounding box center [632, 176] width 306 height 22
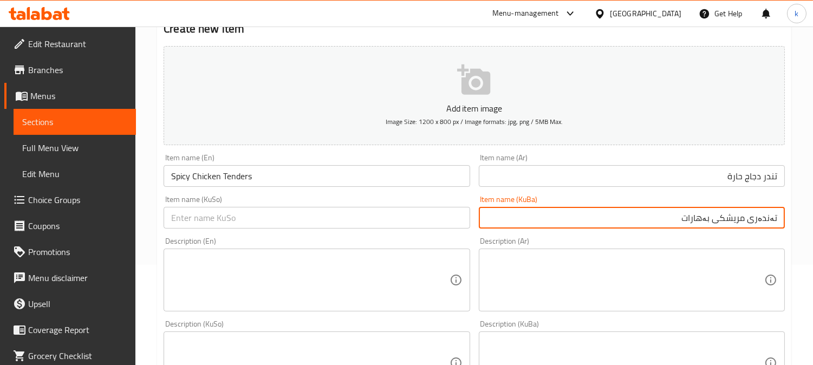
click at [706, 219] on input "تەندەری مریشکی بەهارات" at bounding box center [632, 218] width 306 height 22
click at [711, 181] on input "تندر دجاج حارة" at bounding box center [632, 176] width 306 height 22
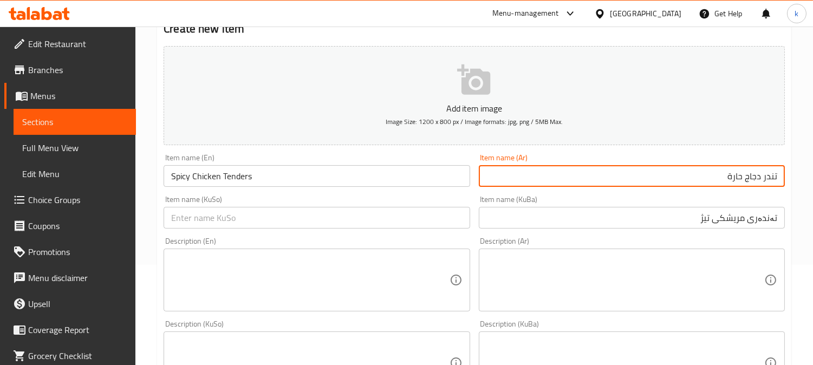
click at [711, 181] on input "تندر دجاج حارة" at bounding box center [632, 176] width 306 height 22
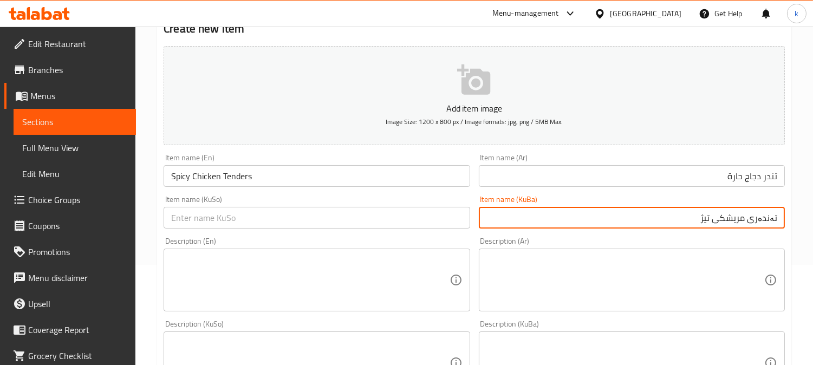
click at [733, 220] on input "تەندەری مریشکی تیژ" at bounding box center [632, 218] width 306 height 22
click at [391, 223] on input "text" at bounding box center [317, 218] width 306 height 22
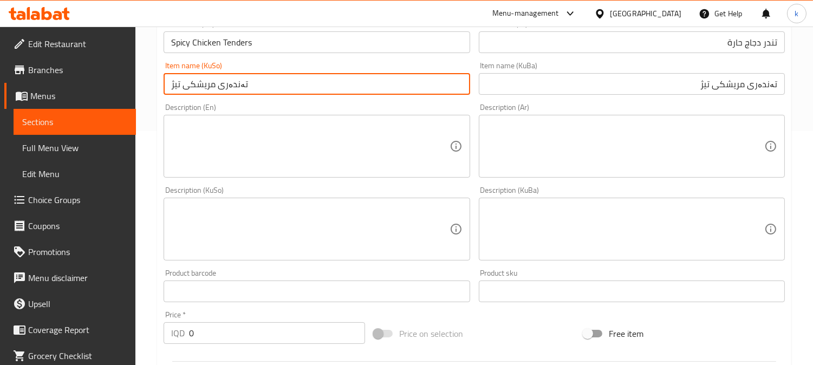
scroll to position [402, 0]
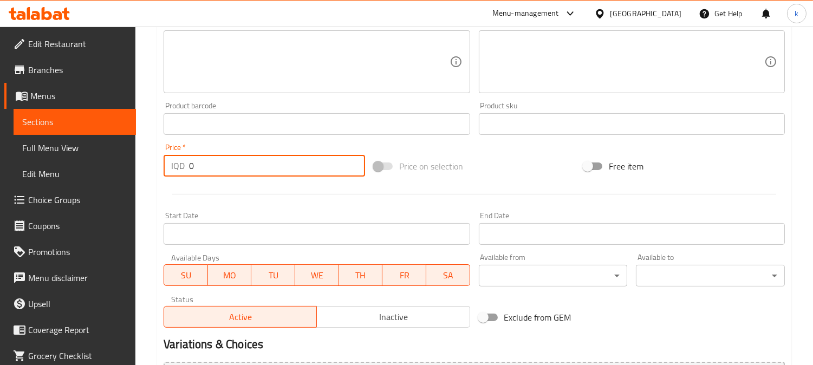
drag, startPoint x: 217, startPoint y: 155, endPoint x: 163, endPoint y: 154, distance: 54.2
click at [164, 154] on div "Price   * IQD 0 Price *" at bounding box center [265, 160] width 202 height 33
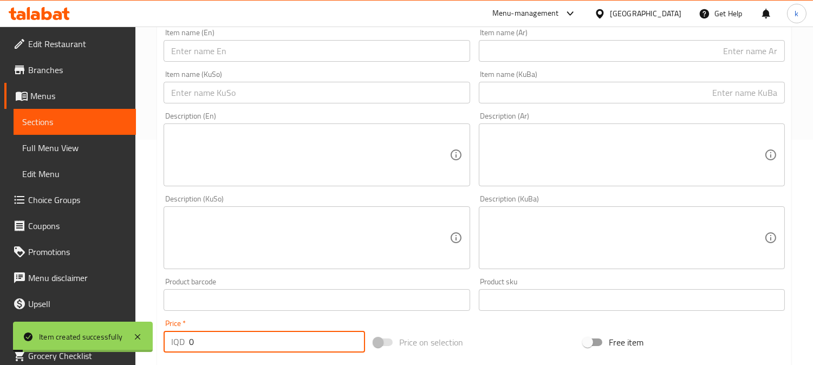
scroll to position [100, 0]
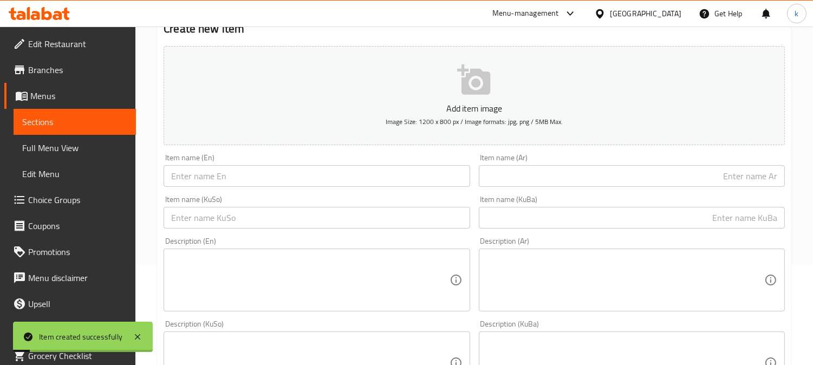
drag, startPoint x: 206, startPoint y: 176, endPoint x: 430, endPoint y: 191, distance: 224.9
click at [206, 176] on input "text" at bounding box center [317, 176] width 306 height 22
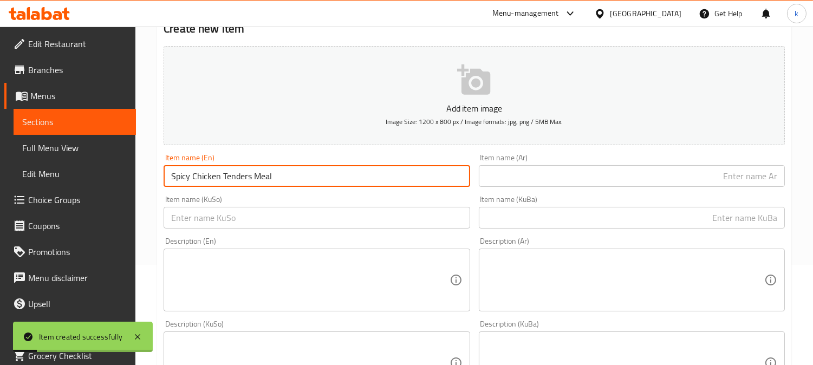
click at [558, 170] on input "text" at bounding box center [632, 176] width 306 height 22
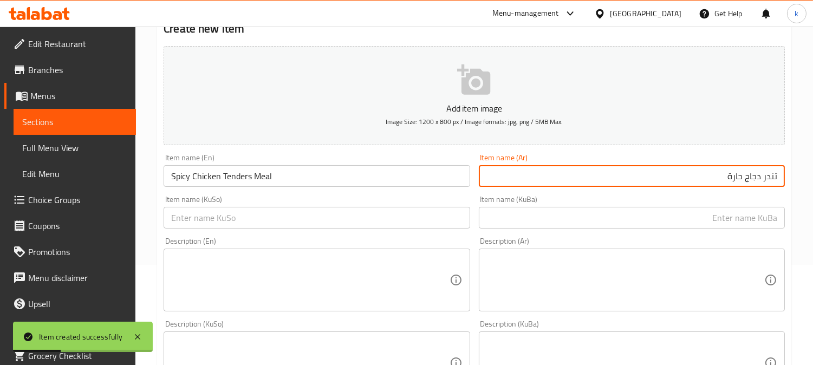
click at [749, 225] on input "text" at bounding box center [632, 218] width 306 height 22
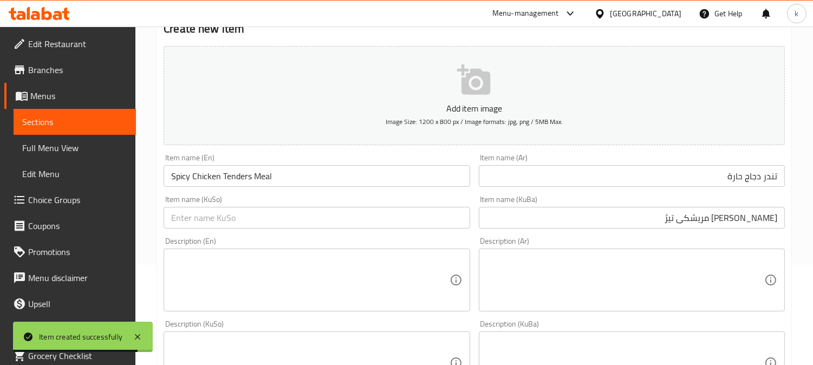
drag, startPoint x: 708, startPoint y: 190, endPoint x: 705, endPoint y: 174, distance: 16.7
click at [708, 190] on div "Item name (Ar) تندر دجاج حارة Item name (Ar)" at bounding box center [632, 171] width 315 height 42
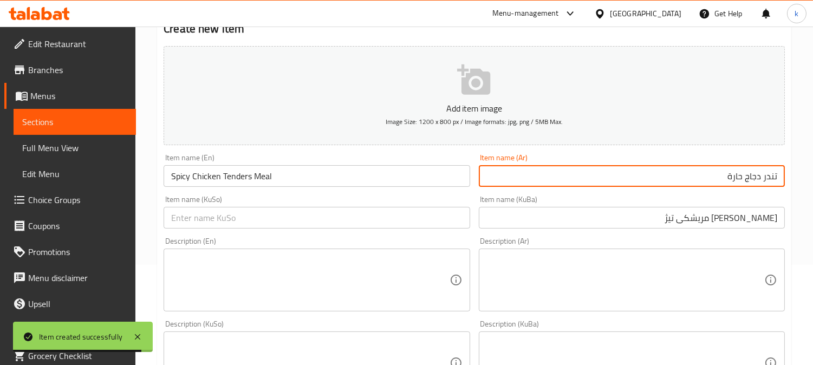
click at [705, 174] on input "تندر دجاج حارة" at bounding box center [632, 176] width 306 height 22
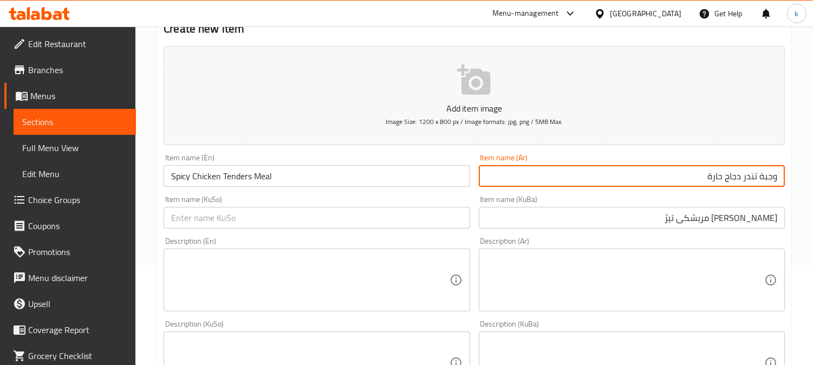
click at [713, 223] on input "ژەمی تەندەری مریشکی تیژ" at bounding box center [632, 218] width 306 height 22
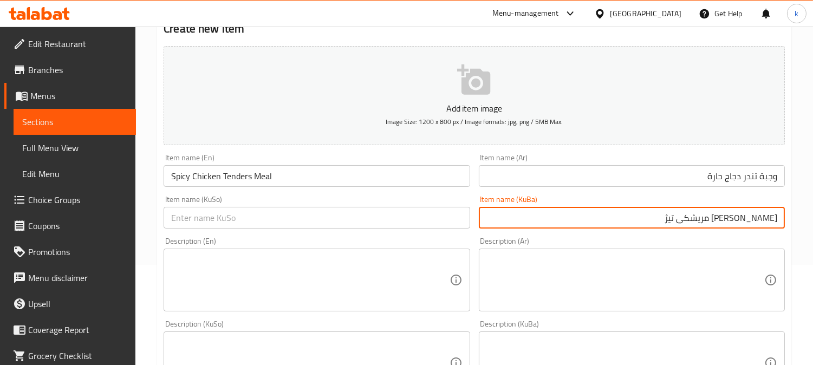
click at [713, 223] on input "ژەمی تەندەری مریشکی تیژ" at bounding box center [632, 218] width 306 height 22
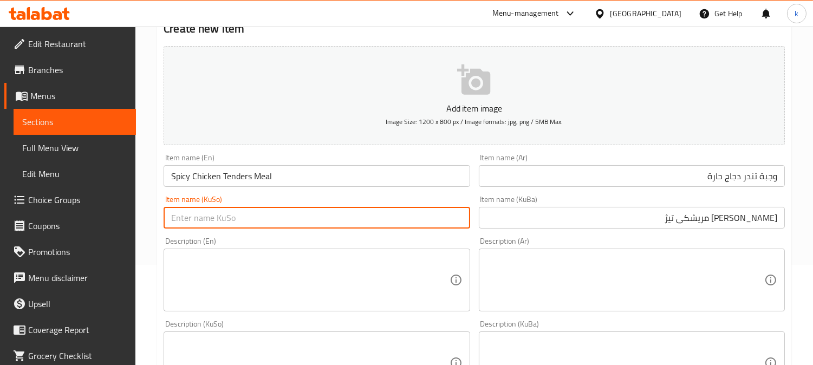
click at [270, 223] on input "text" at bounding box center [317, 218] width 306 height 22
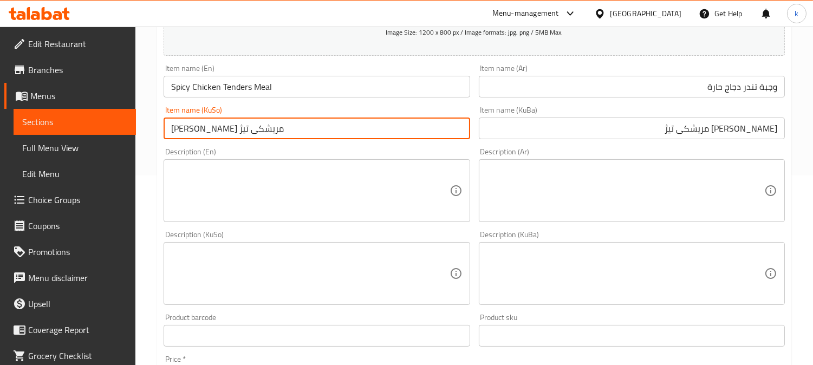
scroll to position [301, 0]
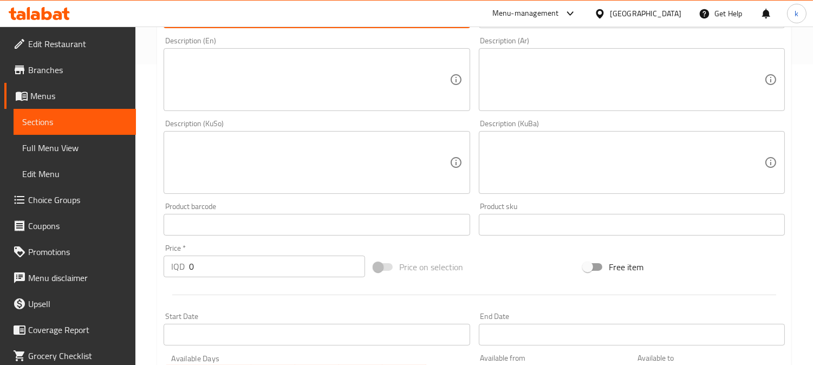
drag, startPoint x: 203, startPoint y: 269, endPoint x: 139, endPoint y: 269, distance: 64.5
click at [139, 269] on div "Home / Restaurants management / Menus / Sections / item / create Chicken Tender…" at bounding box center [474, 158] width 678 height 864
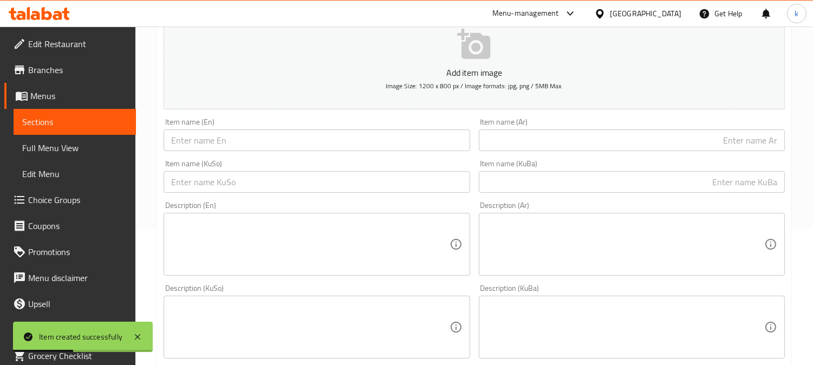
scroll to position [0, 0]
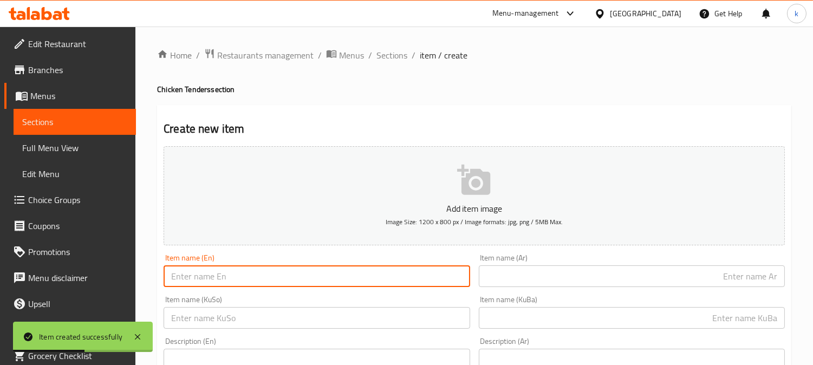
click at [223, 269] on input "text" at bounding box center [317, 277] width 306 height 22
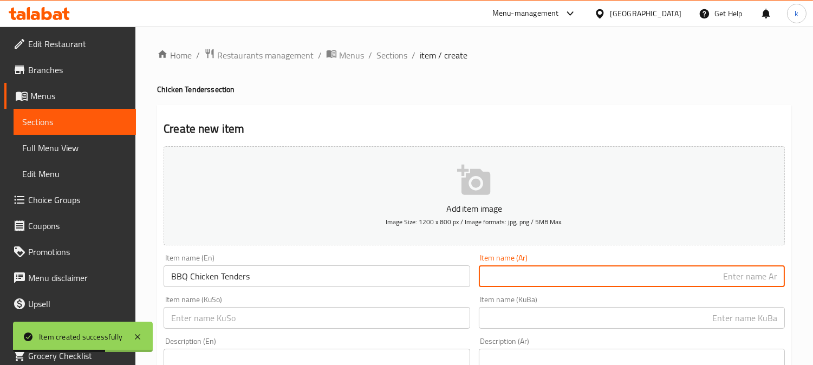
click at [561, 277] on input "text" at bounding box center [632, 277] width 306 height 22
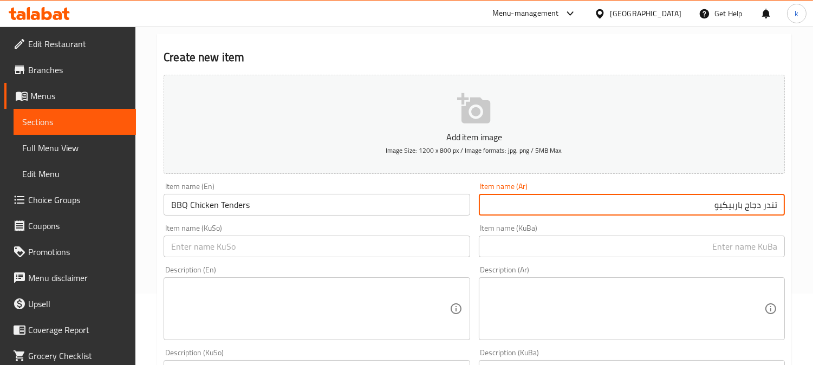
scroll to position [100, 0]
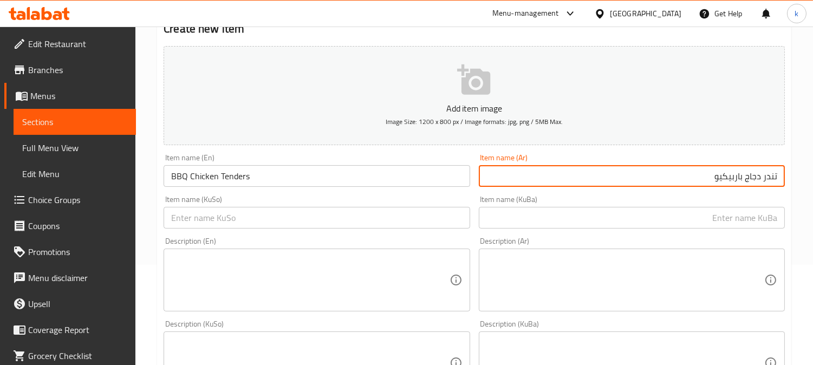
click at [712, 223] on input "text" at bounding box center [632, 218] width 306 height 22
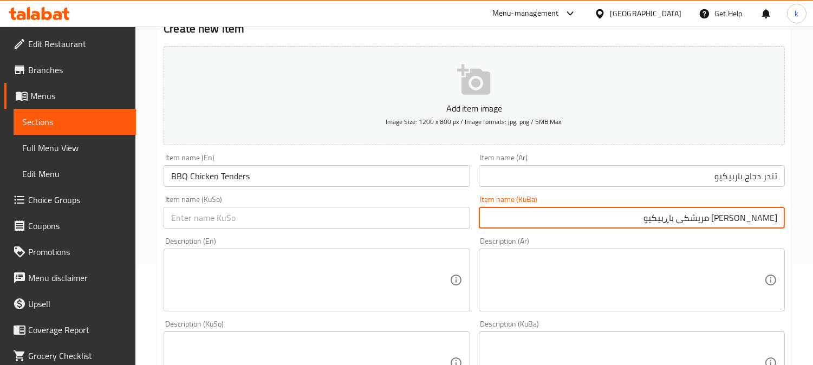
click at [722, 219] on input "ژەمی تەندەری مریشکی باڕبیکیو" at bounding box center [632, 218] width 306 height 22
click at [665, 212] on input "ژەمی تەندەری مریشکی باڕبیکیو" at bounding box center [632, 218] width 306 height 22
click at [772, 218] on input "ژەمی تەندەری مریشکی باڕبیکیو" at bounding box center [632, 218] width 306 height 22
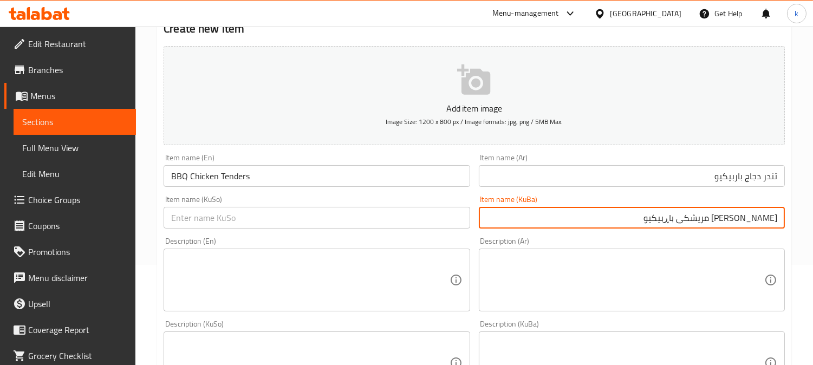
click at [772, 218] on input "ژەمی تەندەری مریشکی باڕبیکیو" at bounding box center [632, 218] width 306 height 22
click at [766, 218] on input "تەندەری مریشکی باڕبیکیو" at bounding box center [632, 218] width 306 height 22
click at [301, 219] on input "text" at bounding box center [317, 218] width 306 height 22
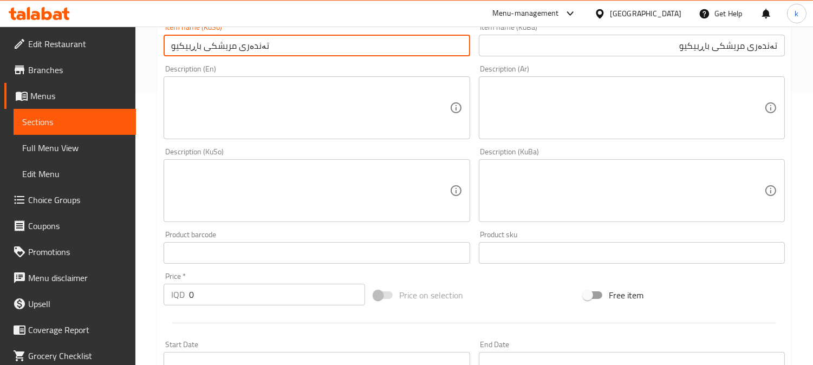
scroll to position [301, 0]
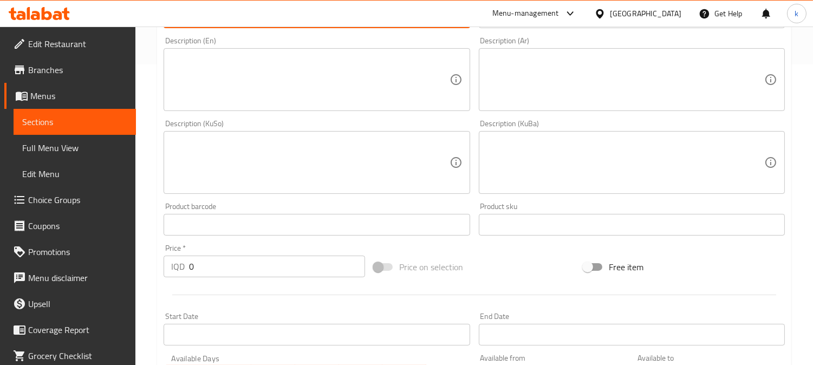
drag, startPoint x: 222, startPoint y: 267, endPoint x: 148, endPoint y: 267, distance: 74.2
click at [148, 267] on div "Home / Restaurants management / Menus / Sections / item / create Chicken Tender…" at bounding box center [474, 158] width 678 height 864
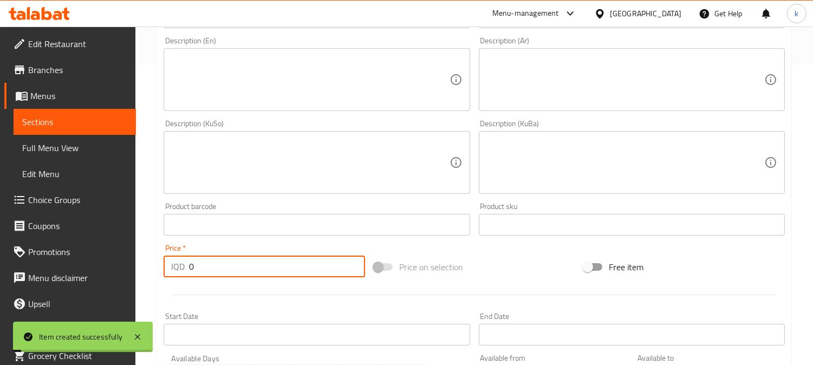
scroll to position [100, 0]
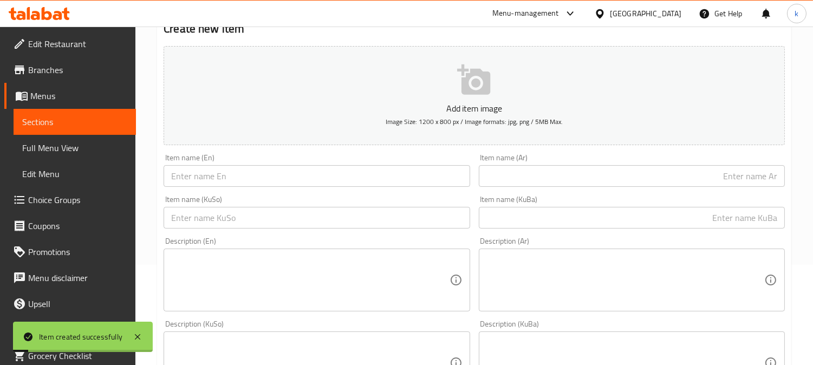
drag, startPoint x: 211, startPoint y: 177, endPoint x: 218, endPoint y: 179, distance: 6.9
click at [211, 177] on input "text" at bounding box center [317, 176] width 306 height 22
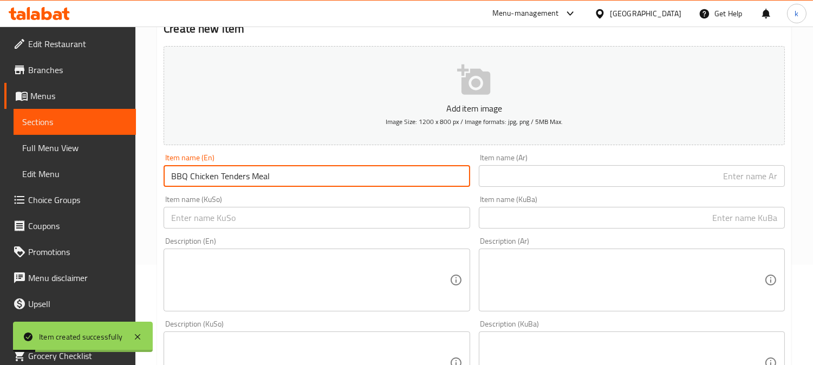
click at [669, 172] on input "text" at bounding box center [632, 176] width 306 height 22
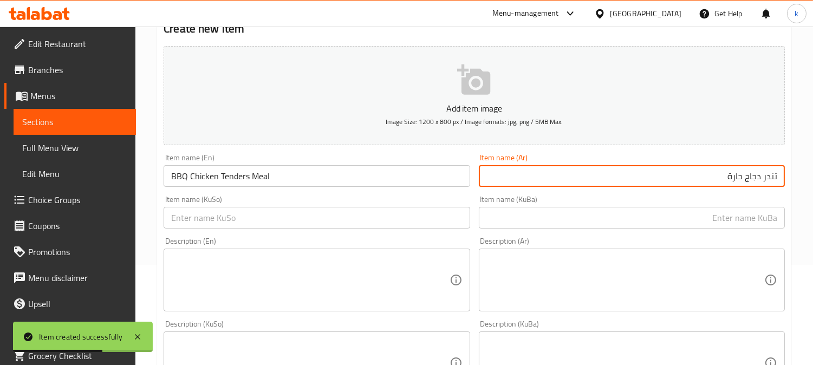
click at [762, 241] on div "Description (Ar) Description (Ar)" at bounding box center [632, 274] width 306 height 74
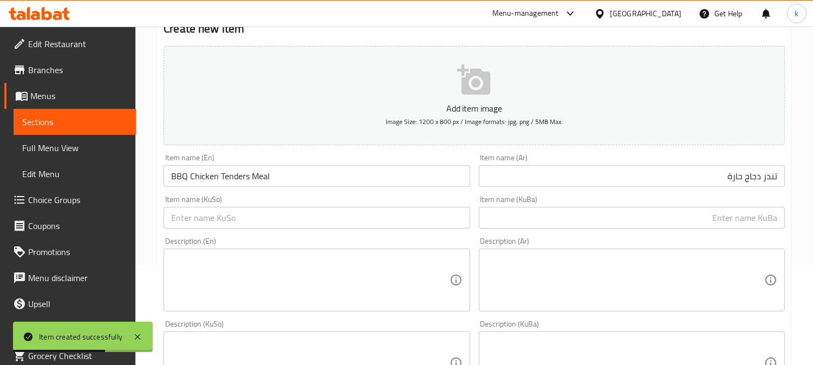
click at [742, 219] on input "text" at bounding box center [632, 218] width 306 height 22
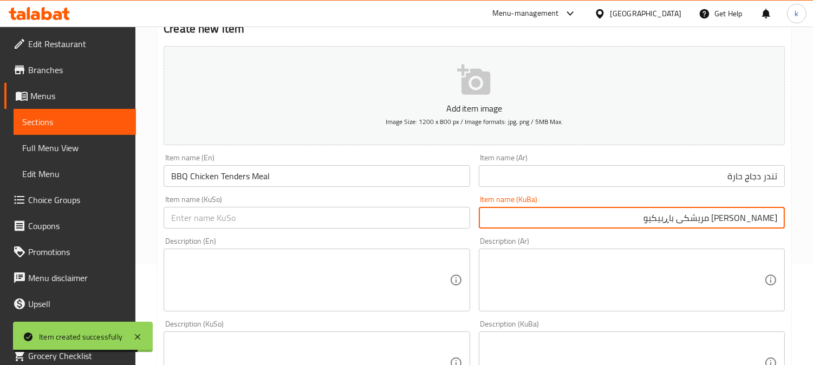
click at [309, 221] on input "text" at bounding box center [317, 218] width 306 height 22
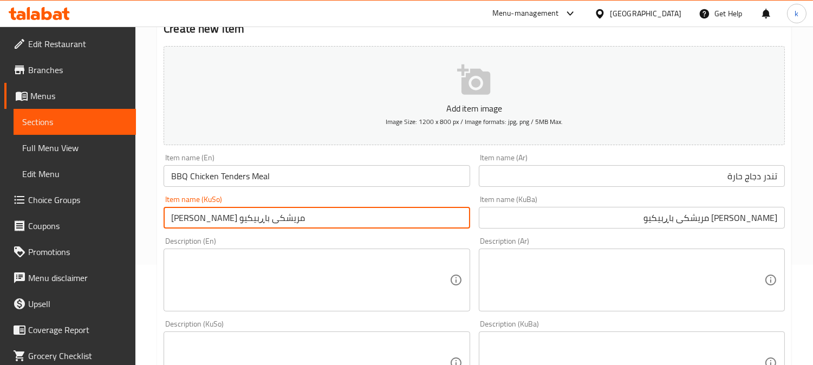
click at [734, 180] on input "تندر دجاج حارة" at bounding box center [632, 176] width 306 height 22
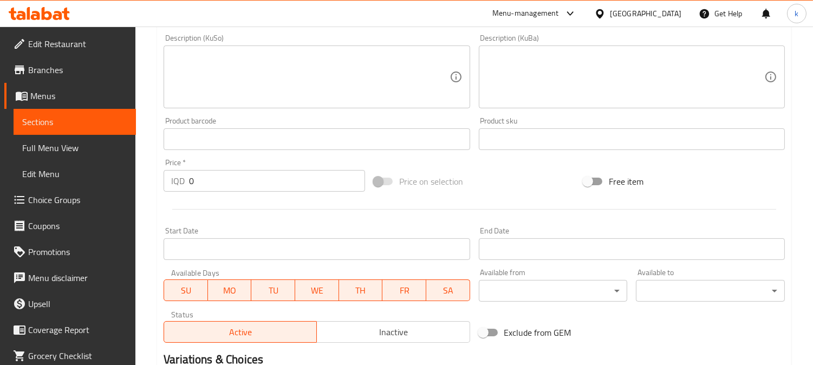
scroll to position [402, 0]
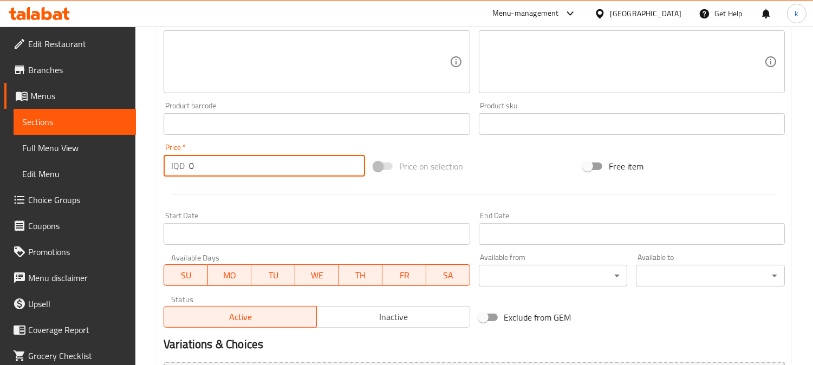
drag, startPoint x: 212, startPoint y: 166, endPoint x: 163, endPoint y: 166, distance: 49.9
click at [163, 166] on div "Price   * IQD 0 Price *" at bounding box center [264, 160] width 210 height 42
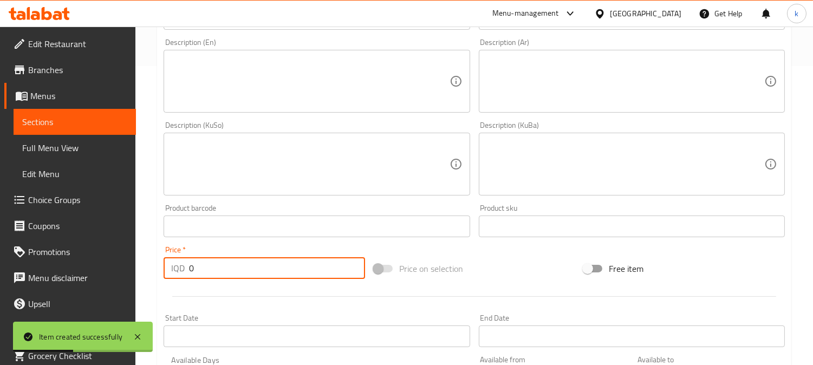
scroll to position [201, 0]
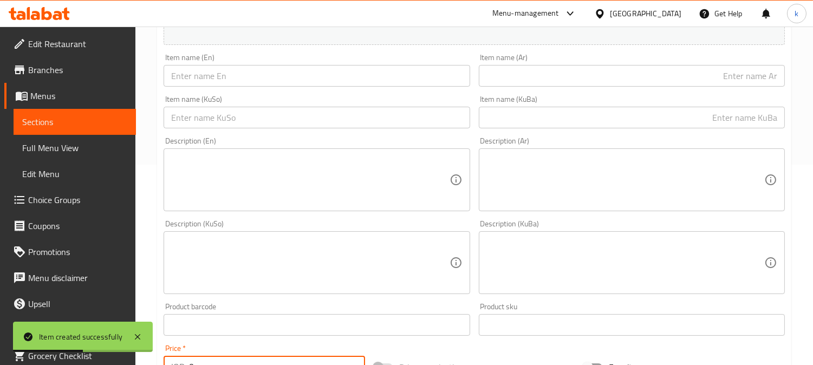
click at [215, 82] on input "text" at bounding box center [317, 76] width 306 height 22
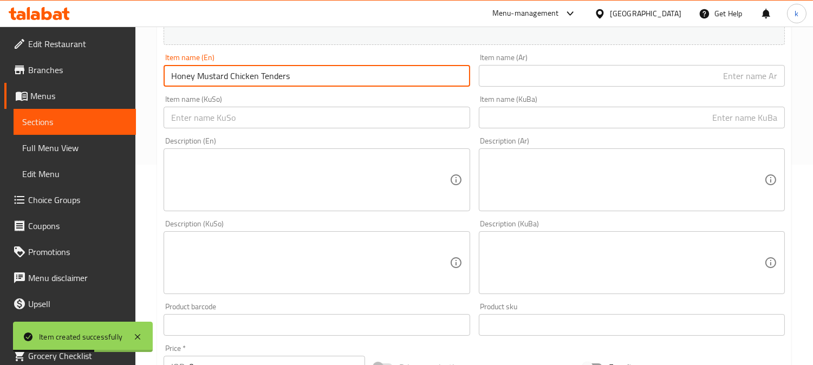
click at [564, 83] on input "text" at bounding box center [632, 76] width 306 height 22
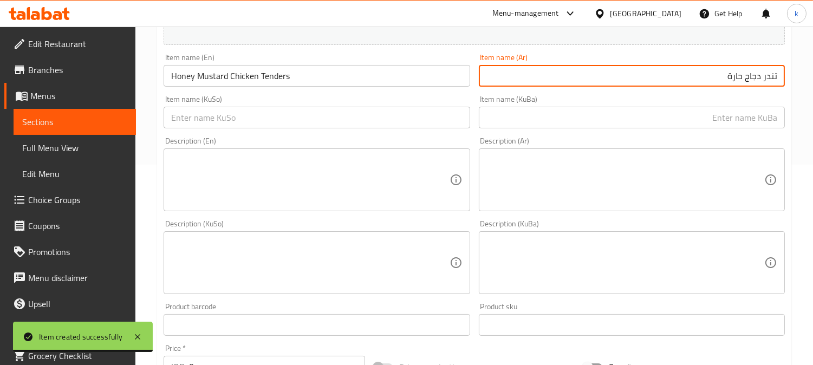
click at [735, 120] on input "text" at bounding box center [632, 118] width 306 height 22
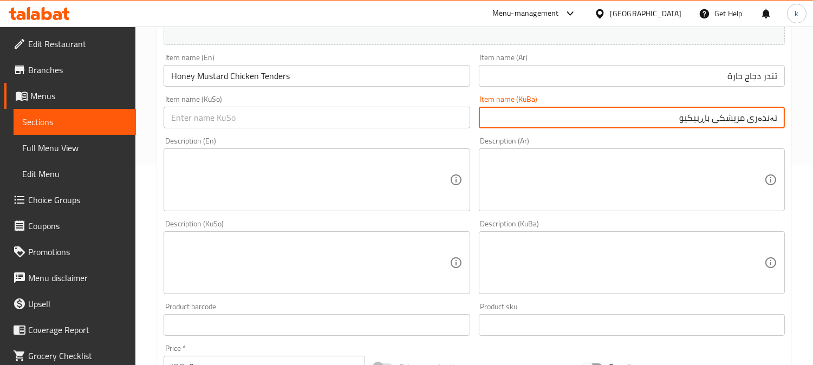
click at [719, 74] on input "تندر دجاج حارة" at bounding box center [632, 76] width 306 height 22
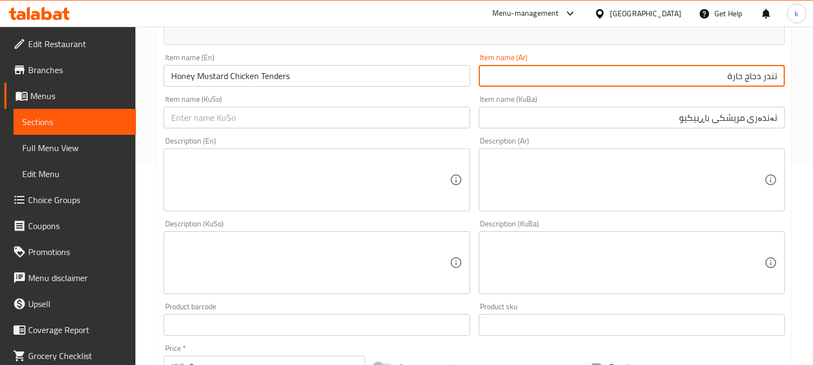
click at [706, 77] on input "تندر دجاج حارة" at bounding box center [632, 76] width 306 height 22
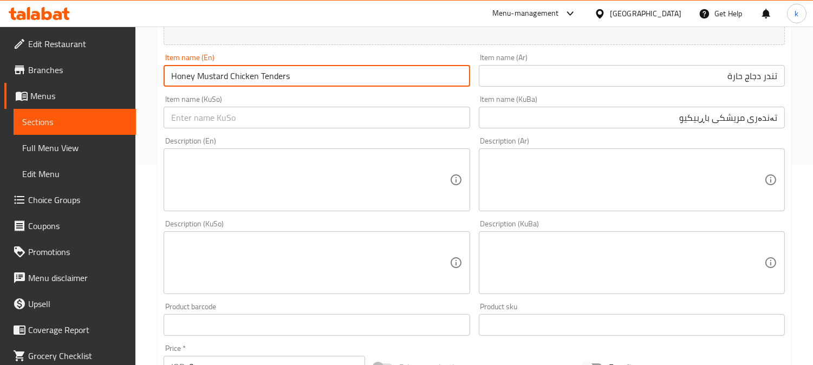
drag, startPoint x: 228, startPoint y: 73, endPoint x: 177, endPoint y: 76, distance: 51.0
click at [177, 76] on input "Honey Mustard Chicken Tenders" at bounding box center [317, 76] width 306 height 22
click at [661, 118] on input "تەندەری مریشکی باڕبیکیو" at bounding box center [632, 118] width 306 height 22
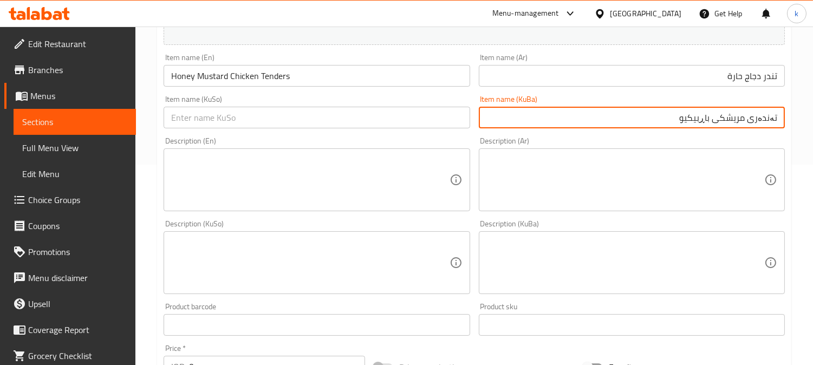
click at [661, 118] on input "تەندەری مریشکی باڕبیکیو" at bounding box center [632, 118] width 306 height 22
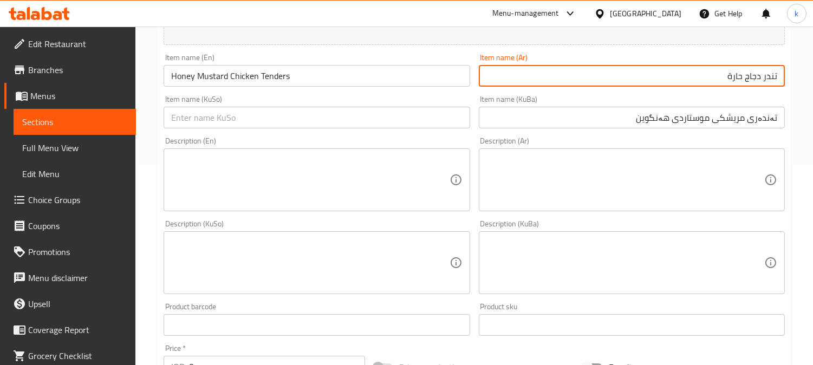
click at [678, 73] on input "تندر دجاج حارة" at bounding box center [632, 76] width 306 height 22
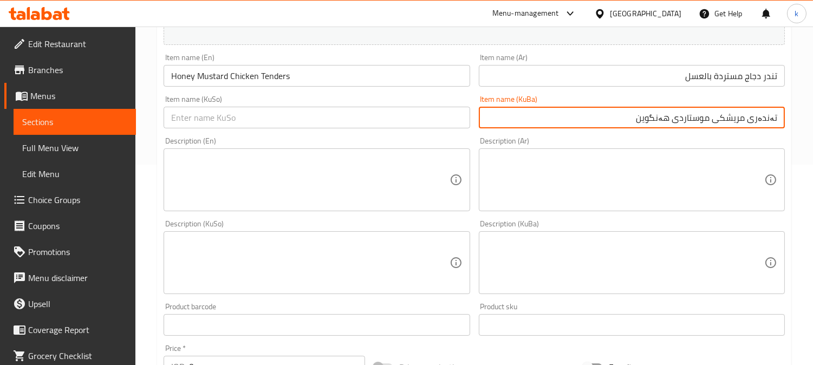
click at [735, 121] on input "تەندەری مریشکی موستاردی هەنگوین" at bounding box center [632, 118] width 306 height 22
click at [296, 112] on input "text" at bounding box center [317, 118] width 306 height 22
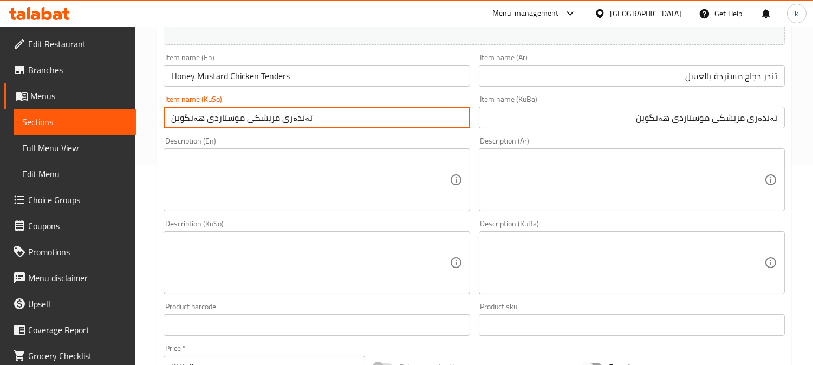
click at [719, 79] on input "تندر دجاج مستردة بالعسل" at bounding box center [632, 76] width 306 height 22
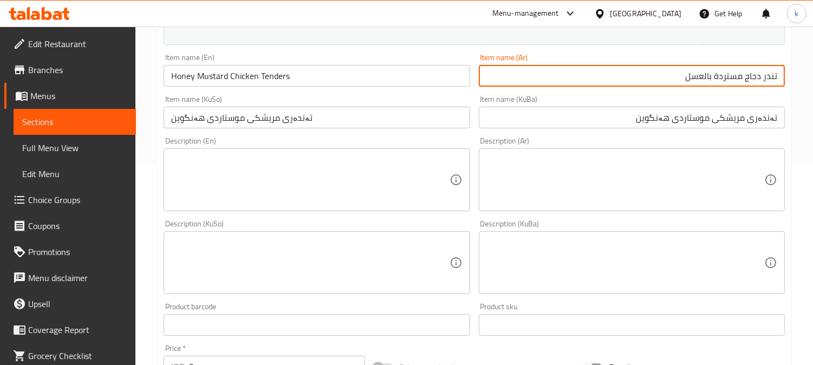
click at [719, 79] on input "تندر دجاج مستردة بالعسل" at bounding box center [632, 76] width 306 height 22
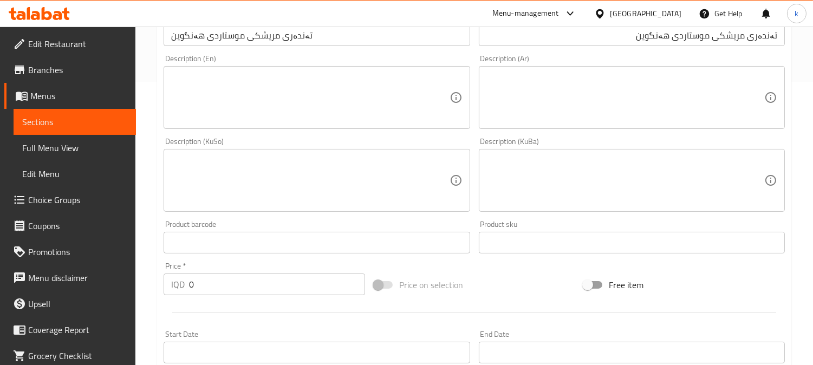
scroll to position [402, 0]
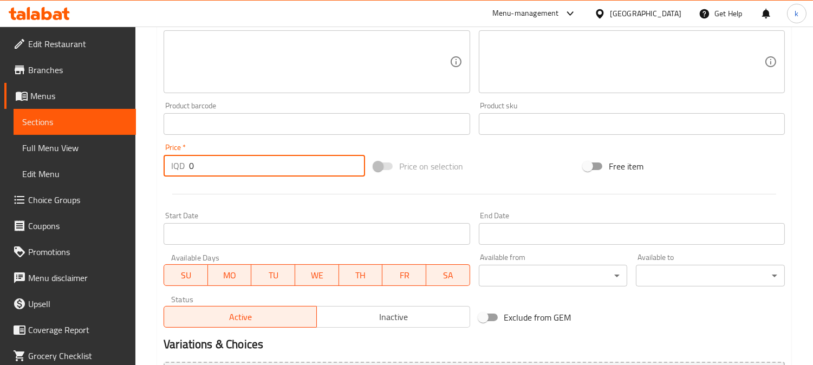
drag, startPoint x: 214, startPoint y: 171, endPoint x: 170, endPoint y: 167, distance: 43.6
click at [170, 167] on div "IQD 0 Price *" at bounding box center [265, 166] width 202 height 22
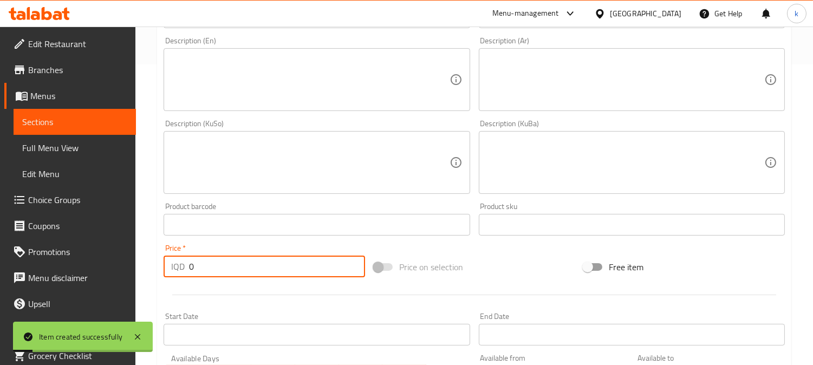
scroll to position [100, 0]
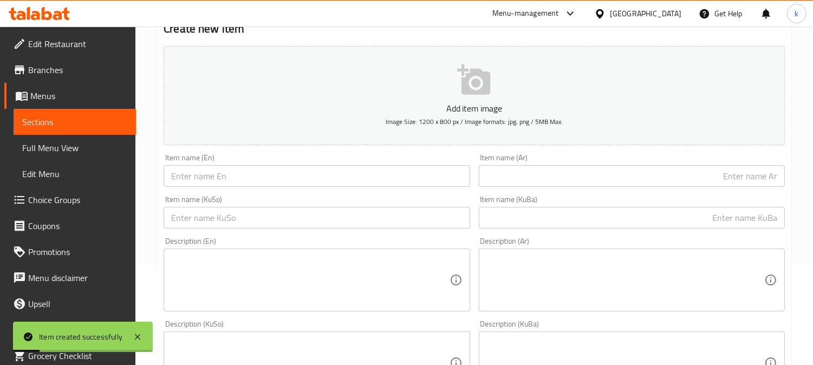
drag, startPoint x: 242, startPoint y: 153, endPoint x: 238, endPoint y: 161, distance: 9.0
click at [242, 153] on div "Item name (En) Item name (En)" at bounding box center [316, 171] width 315 height 42
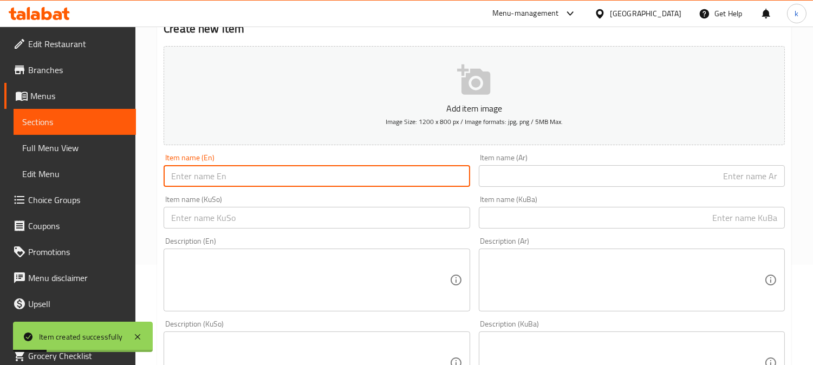
click at [231, 171] on input "text" at bounding box center [317, 176] width 306 height 22
click at [595, 167] on input "text" at bounding box center [632, 176] width 306 height 22
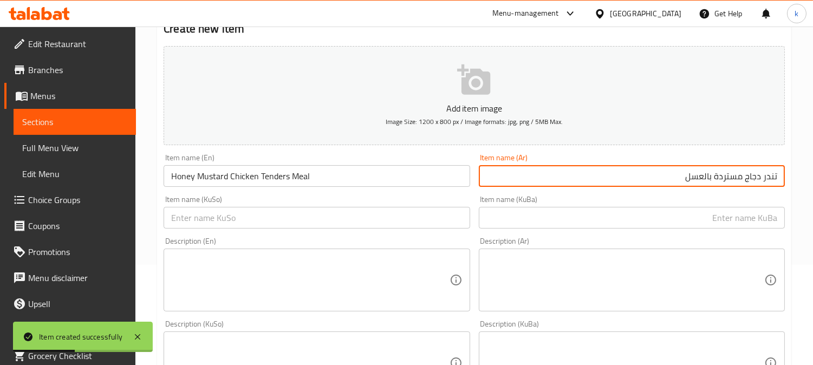
click at [733, 224] on input "text" at bounding box center [632, 218] width 306 height 22
click at [768, 172] on input "تندر دجاج مستردة بالعسل" at bounding box center [632, 176] width 306 height 22
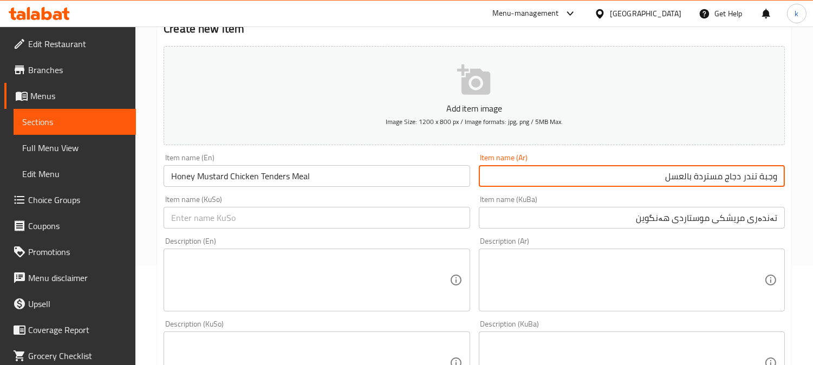
click at [749, 220] on input "تەندەری مریشکی موستاردی هەنگوین" at bounding box center [632, 218] width 306 height 22
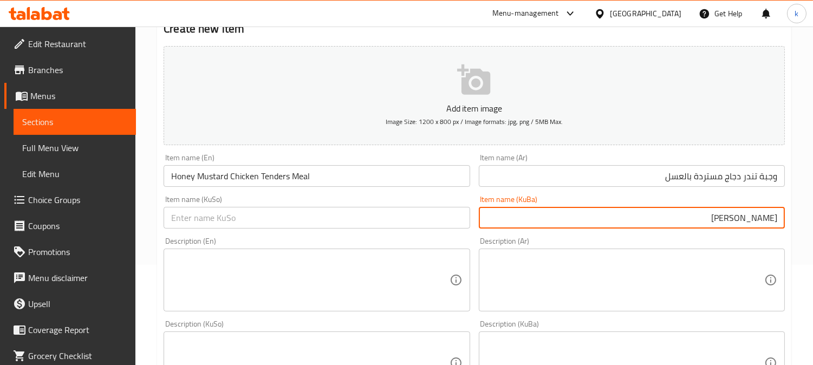
click at [749, 220] on input "ژەمی تەندەری مریشکی موستاردی هەنگوین" at bounding box center [632, 218] width 306 height 22
click at [351, 210] on input "text" at bounding box center [317, 218] width 306 height 22
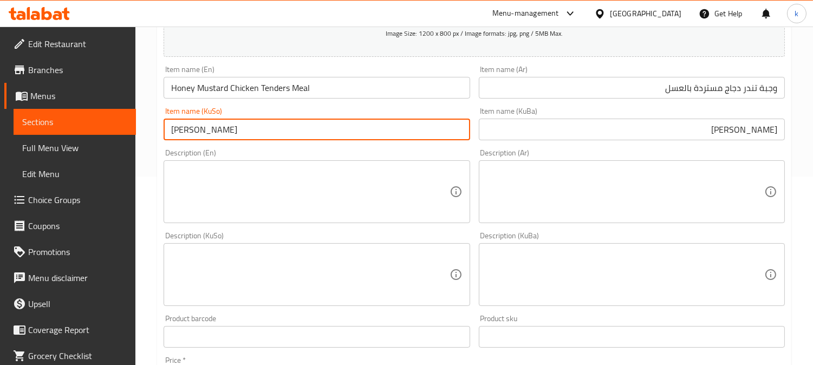
scroll to position [301, 0]
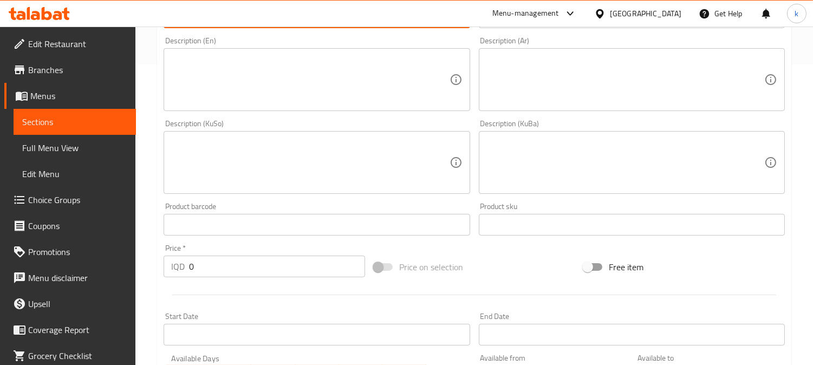
drag, startPoint x: 203, startPoint y: 263, endPoint x: 147, endPoint y: 263, distance: 56.4
click at [147, 263] on div "Home / Restaurants management / Menus / Sections / item / create Chicken Tender…" at bounding box center [474, 158] width 678 height 864
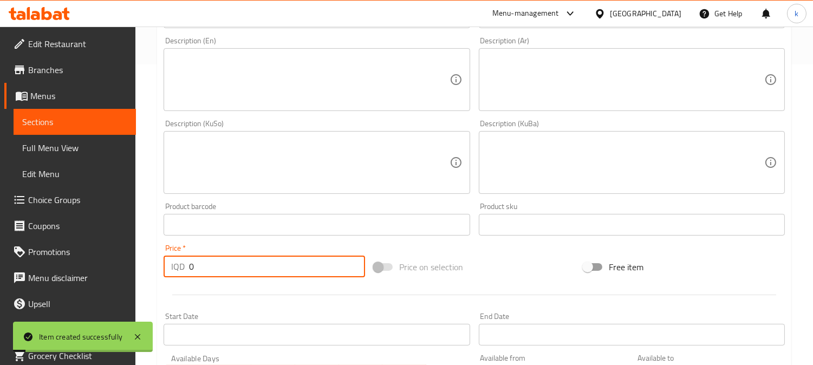
click at [63, 141] on span "Full Menu View" at bounding box center [74, 147] width 105 height 13
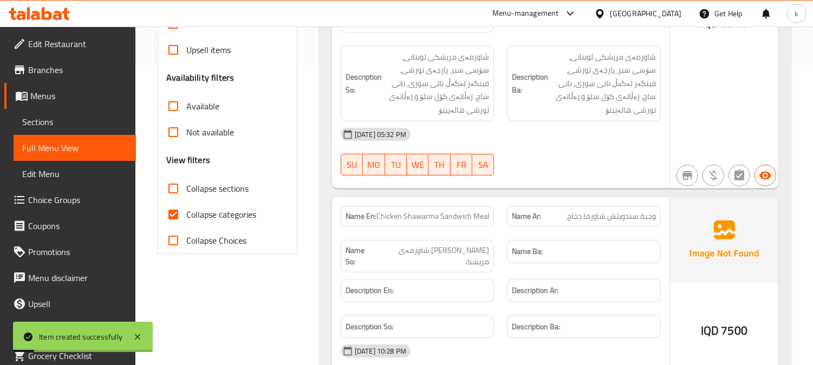
scroll to position [100, 0]
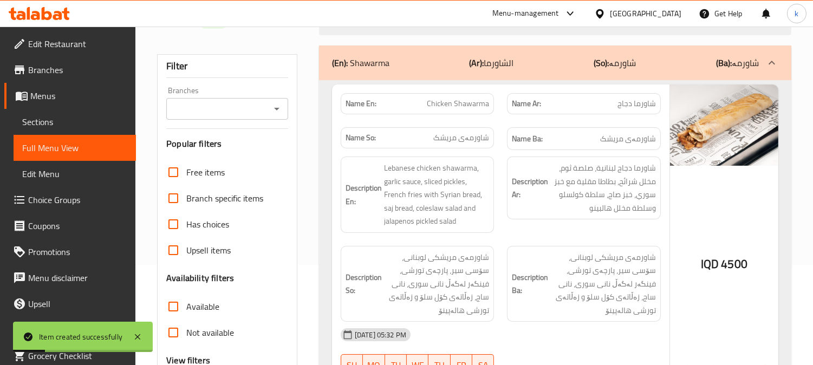
click at [202, 111] on input "Branches" at bounding box center [219, 108] width 98 height 15
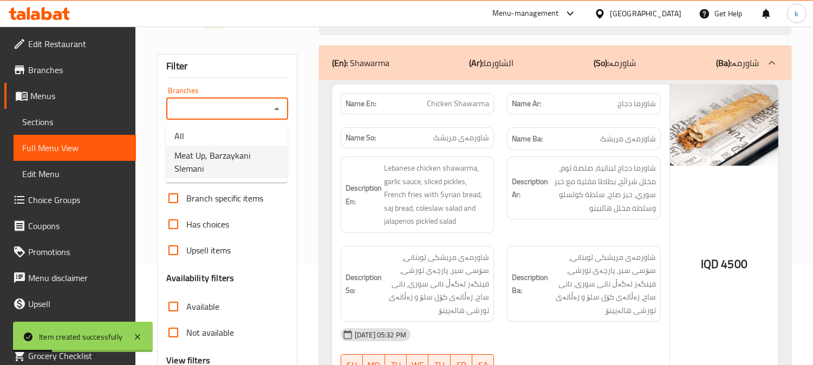
click at [223, 160] on span "Meat Up, Barzaykani Slemani" at bounding box center [227, 162] width 105 height 26
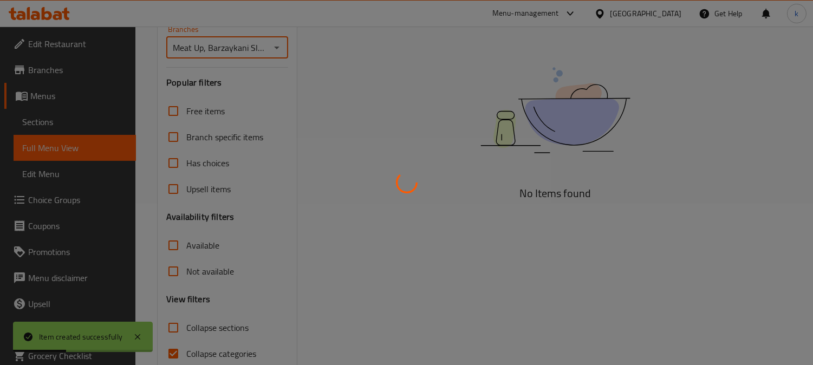
scroll to position [211, 0]
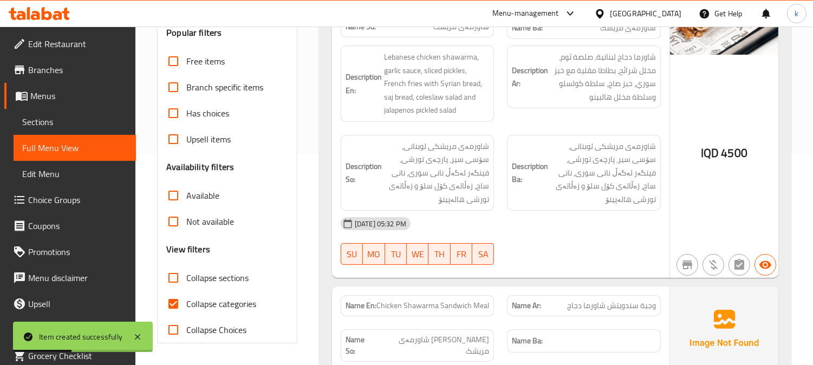
click at [50, 127] on span "Sections" at bounding box center [74, 121] width 105 height 13
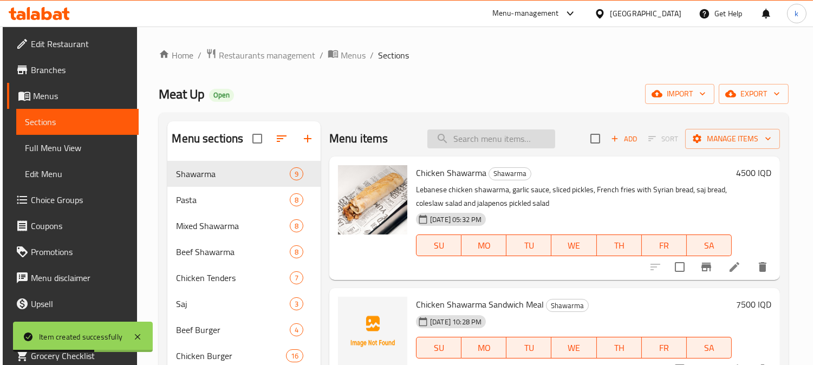
click at [457, 142] on input "search" at bounding box center [492, 139] width 128 height 19
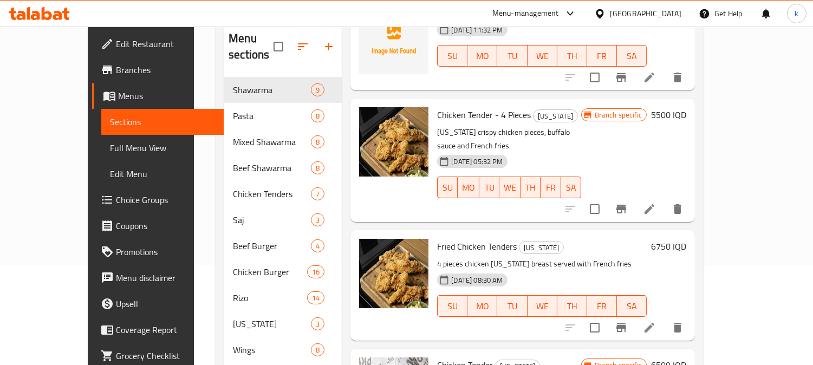
scroll to position [194, 0]
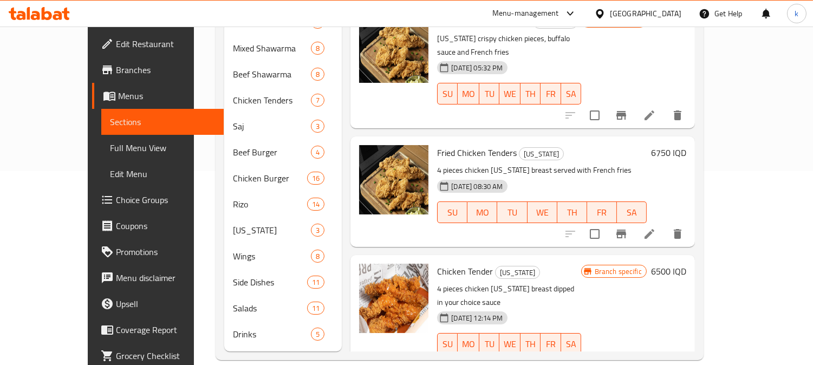
click at [684, 359] on icon "show more" at bounding box center [677, 365] width 13 height 13
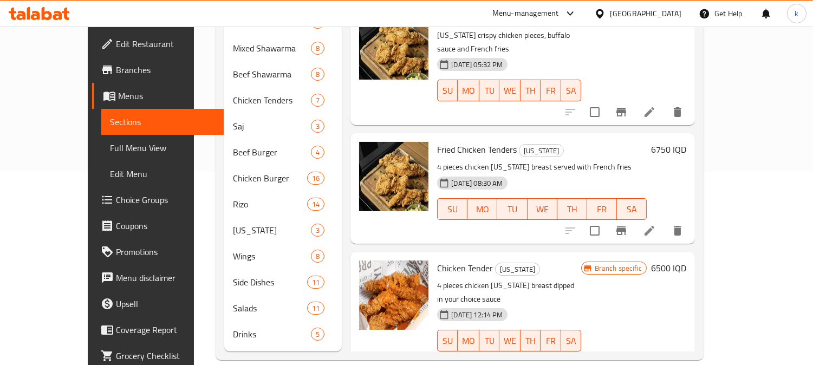
scroll to position [793, 0]
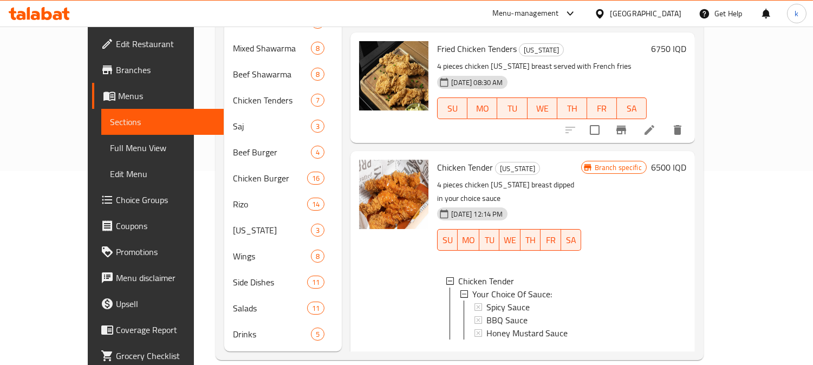
click at [687, 160] on div "Branch specific 6500 IQD" at bounding box center [633, 167] width 105 height 15
click at [687, 160] on h6 "6500 IQD" at bounding box center [668, 167] width 35 height 15
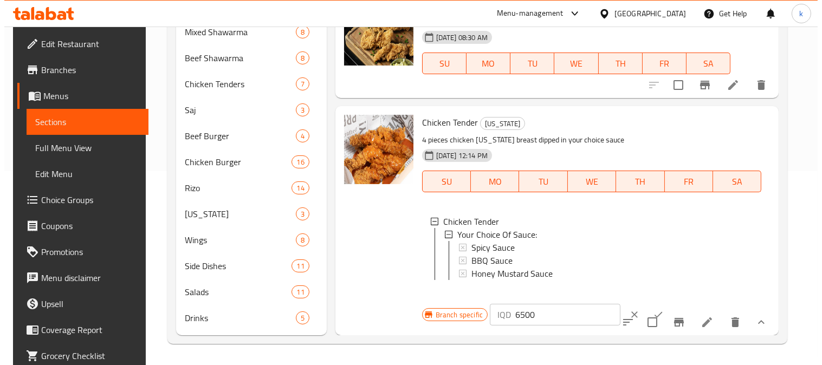
scroll to position [817, 0]
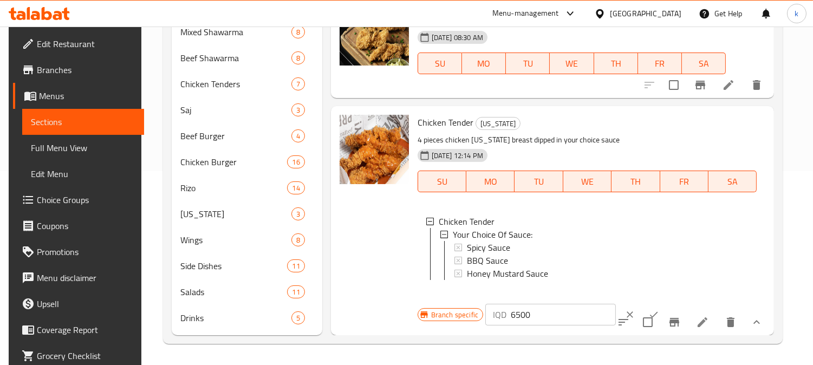
click at [511, 315] on input "6500" at bounding box center [563, 315] width 105 height 22
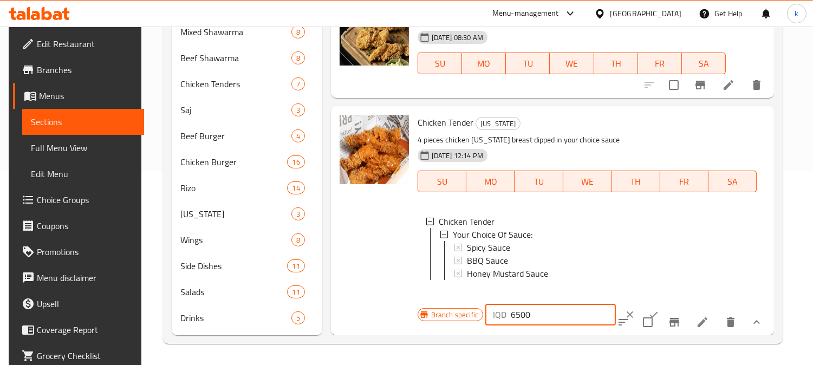
click at [511, 315] on input "6500" at bounding box center [563, 315] width 105 height 22
click at [649, 309] on icon "ok" at bounding box center [654, 314] width 11 height 11
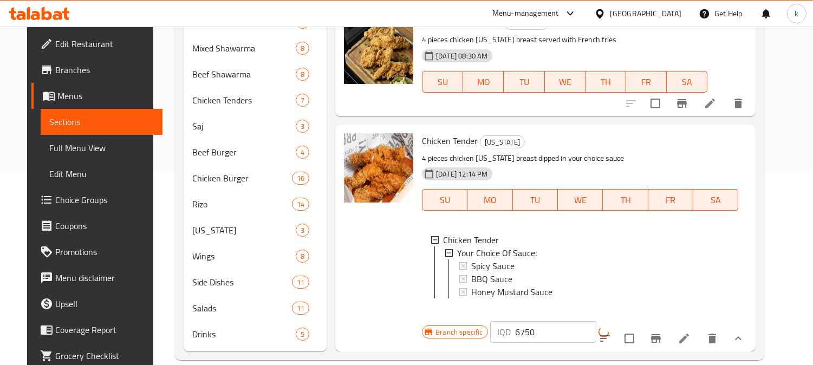
click at [661, 334] on icon "Branch-specific-item" at bounding box center [656, 338] width 10 height 9
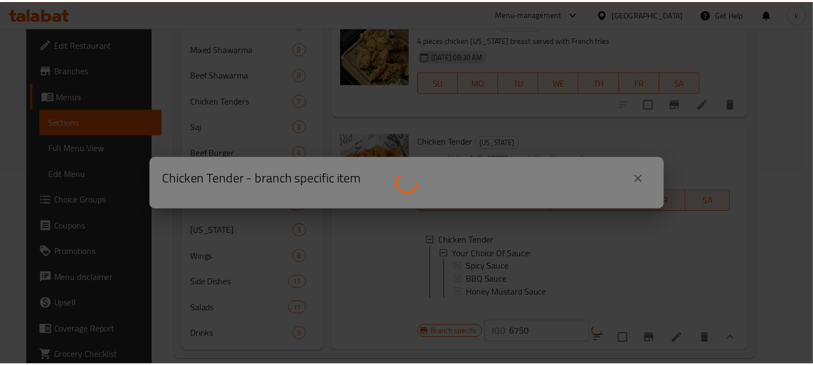
scroll to position [793, 0]
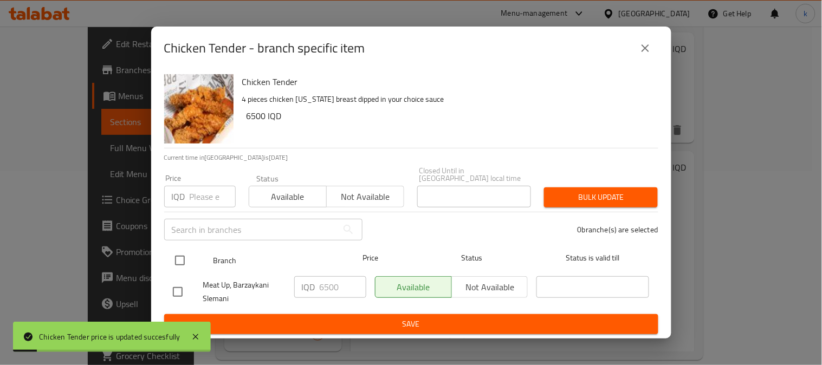
click at [179, 256] on input "checkbox" at bounding box center [180, 260] width 23 height 23
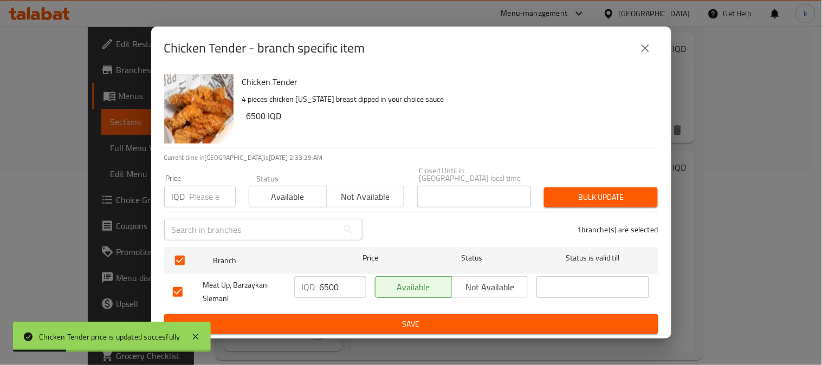
click at [334, 287] on input "6500" at bounding box center [343, 287] width 47 height 22
click at [386, 320] on span "Save" at bounding box center [411, 325] width 477 height 14
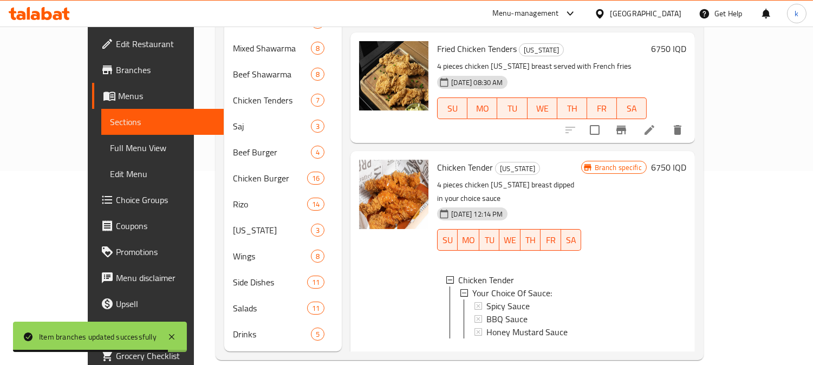
click at [110, 145] on span "Full Menu View" at bounding box center [162, 147] width 105 height 13
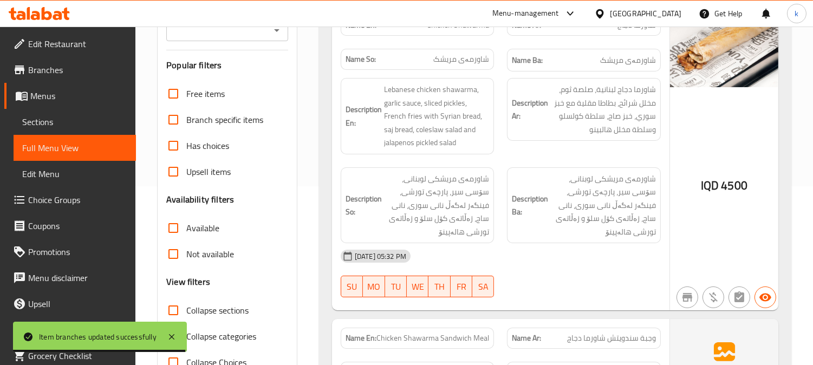
scroll to position [94, 0]
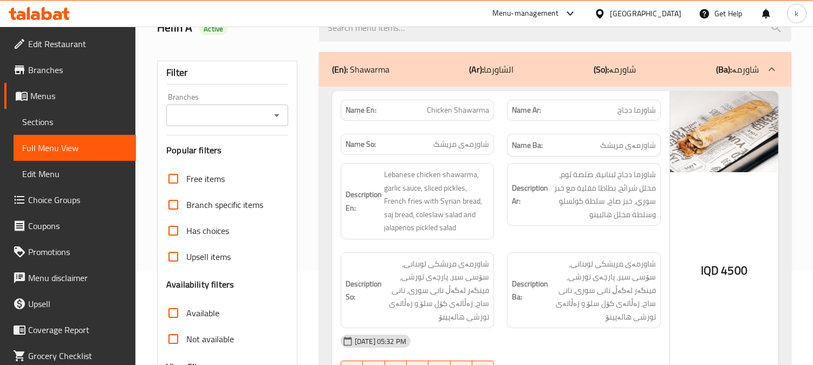
click at [223, 109] on input "Branches" at bounding box center [219, 115] width 98 height 15
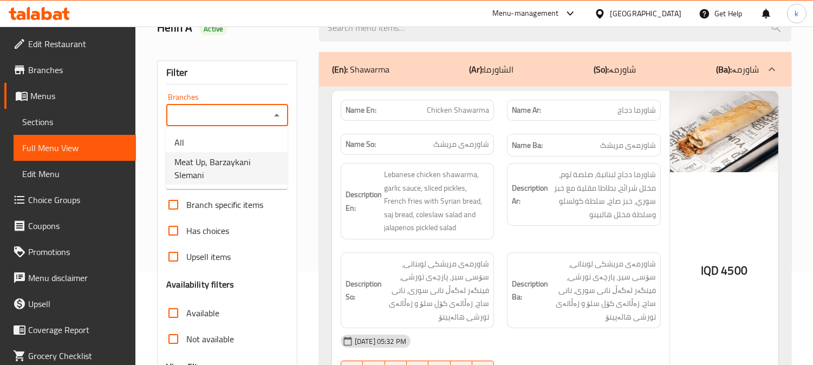
click at [245, 166] on span "Meat Up, Barzaykani Slemani" at bounding box center [227, 169] width 105 height 26
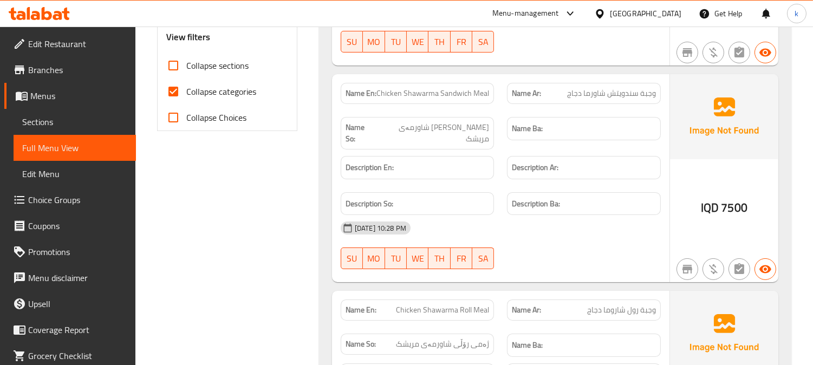
scroll to position [395, 0]
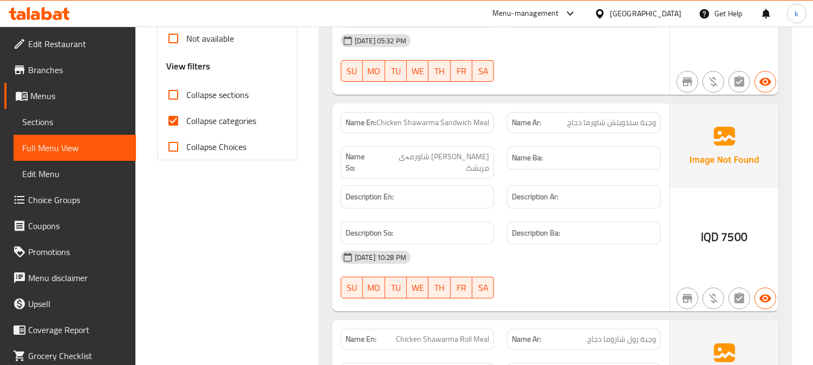
click at [176, 113] on input "Collapse categories" at bounding box center [173, 121] width 26 height 26
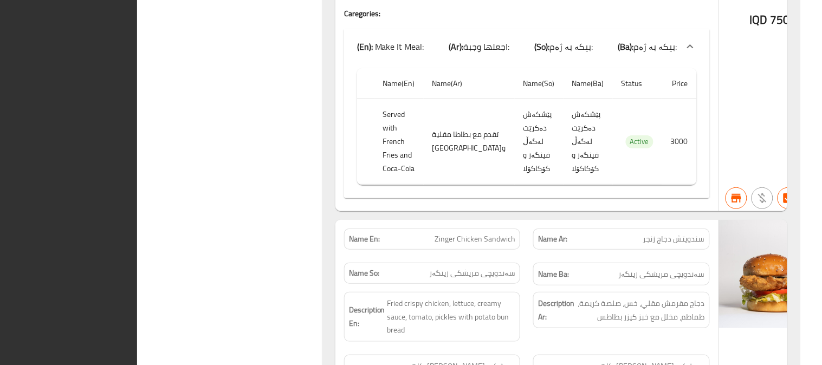
scroll to position [0, 0]
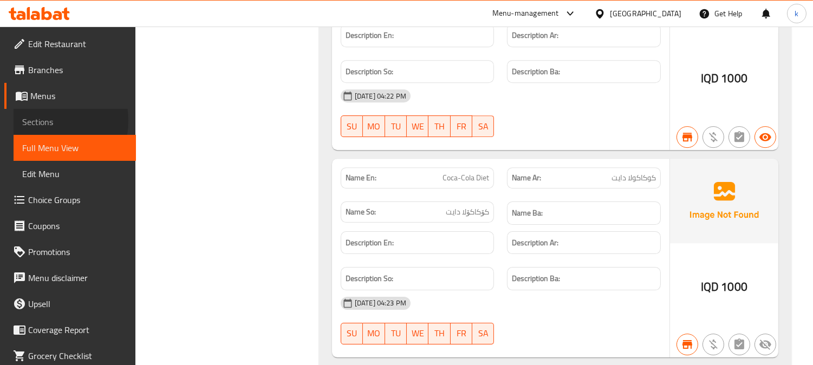
click at [40, 121] on span "Sections" at bounding box center [74, 121] width 105 height 13
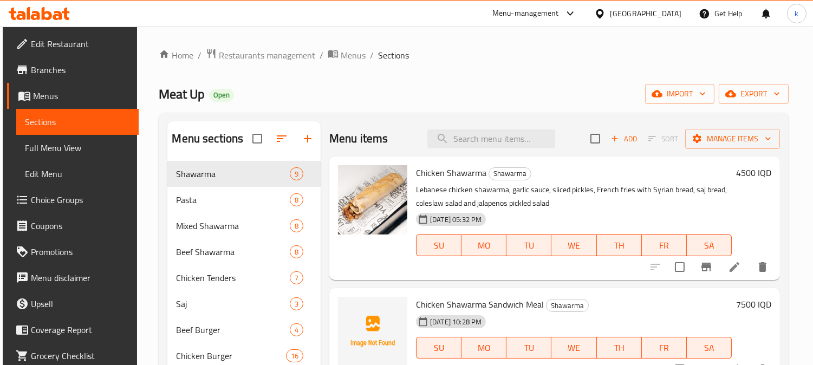
click at [484, 123] on div "Menu items Add Sort Manage items" at bounding box center [554, 138] width 451 height 35
click at [494, 137] on input "search" at bounding box center [492, 139] width 128 height 19
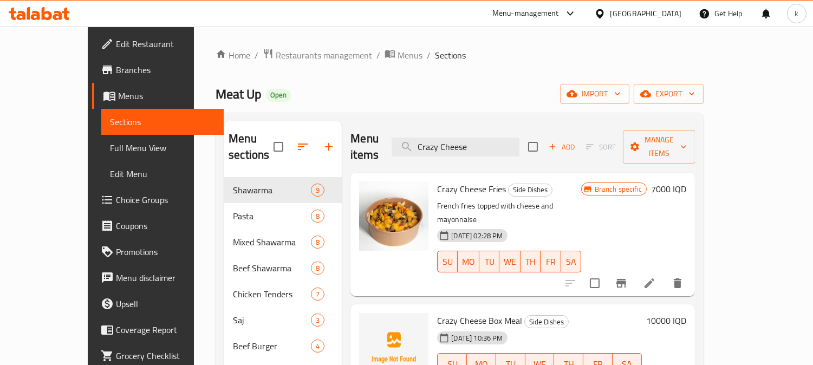
click at [445, 181] on span "Crazy Cheese Fries" at bounding box center [471, 189] width 69 height 16
copy h6 "Crazy Cheese Fries"
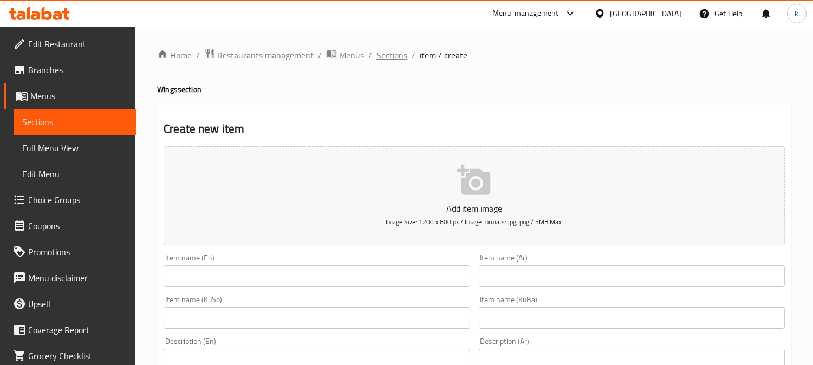
click at [384, 57] on span "Sections" at bounding box center [392, 55] width 31 height 13
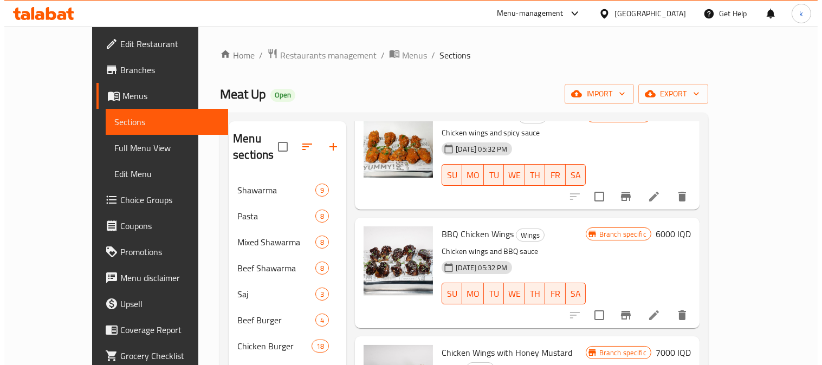
scroll to position [100, 0]
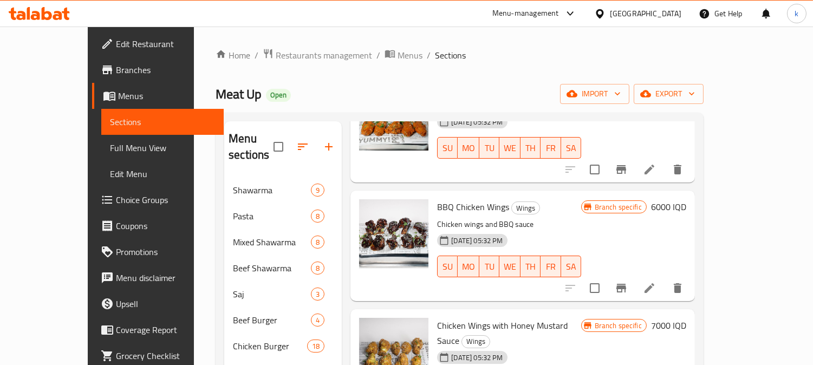
click at [687, 199] on h6 "6000 IQD" at bounding box center [668, 206] width 35 height 15
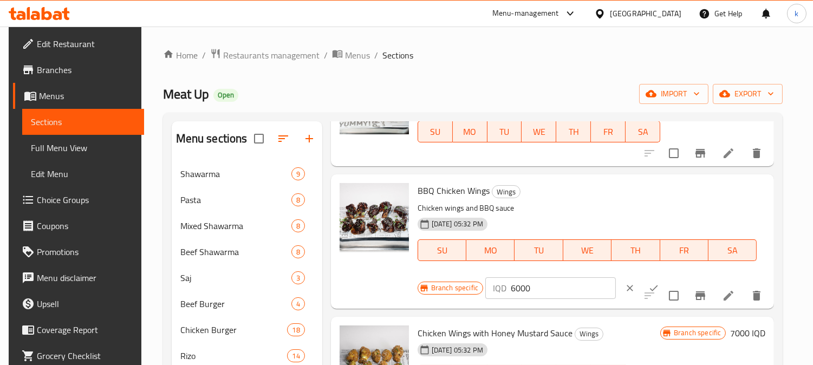
click at [512, 285] on input "6000" at bounding box center [563, 288] width 105 height 22
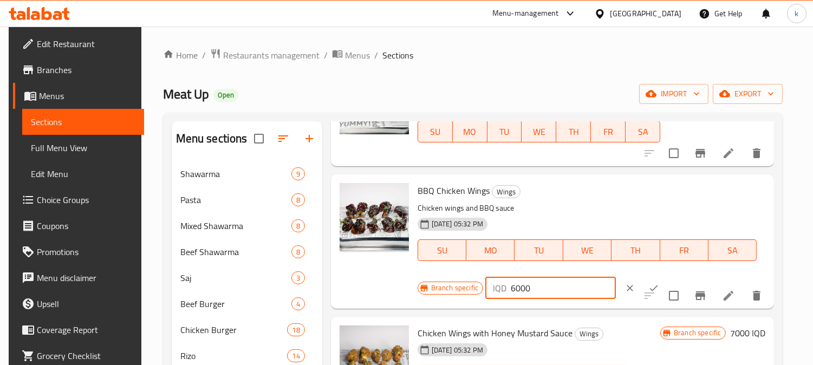
click at [512, 285] on input "6000" at bounding box center [563, 288] width 105 height 22
paste input "7"
type input "7000"
click at [649, 284] on icon "ok" at bounding box center [654, 288] width 11 height 11
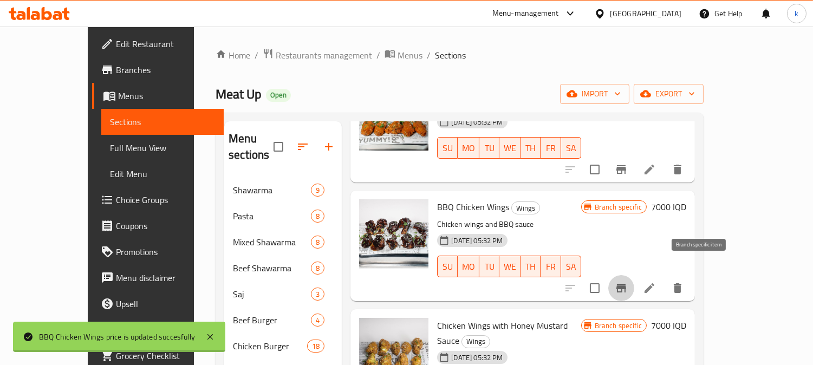
click at [628, 282] on icon "Branch-specific-item" at bounding box center [621, 288] width 13 height 13
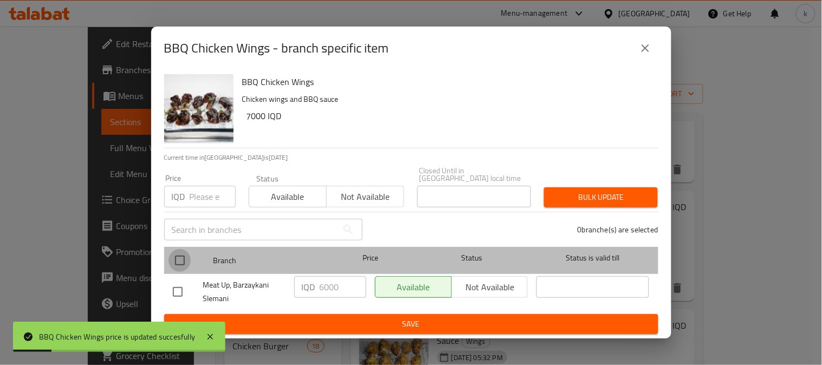
click at [186, 255] on input "checkbox" at bounding box center [180, 260] width 23 height 23
checkbox input "true"
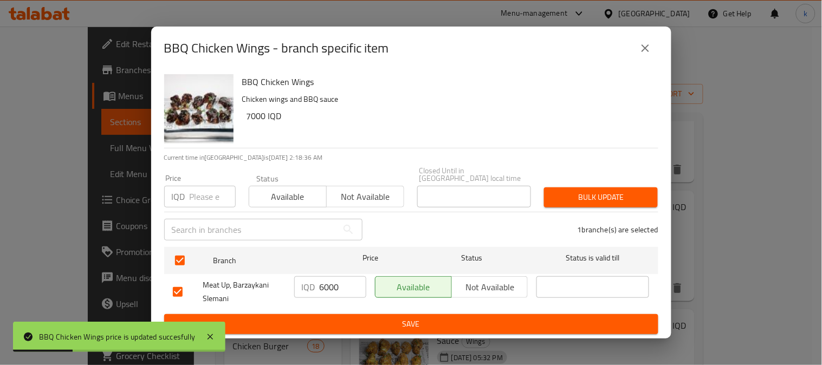
click at [326, 286] on input "6000" at bounding box center [343, 287] width 47 height 22
paste input "7"
type input "7000"
click at [379, 321] on span "Save" at bounding box center [411, 325] width 477 height 14
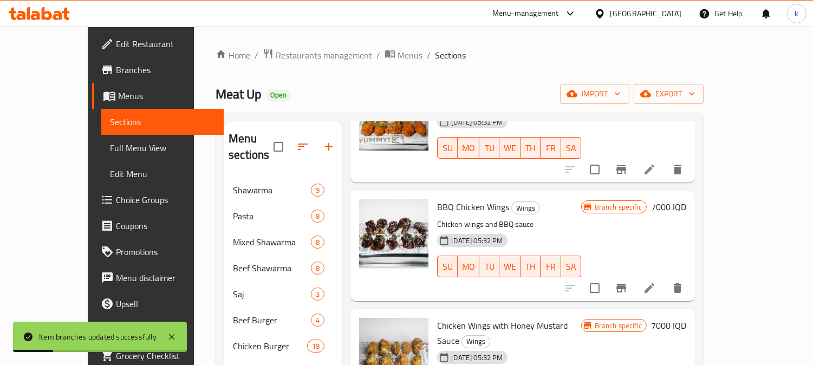
click at [656, 282] on icon at bounding box center [649, 288] width 13 height 13
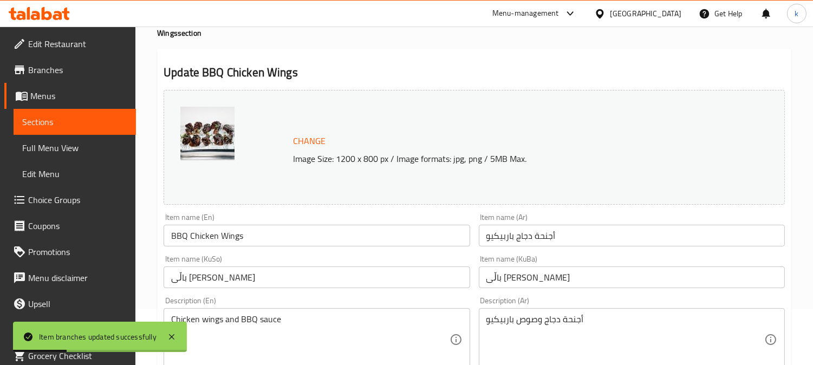
scroll to position [100, 0]
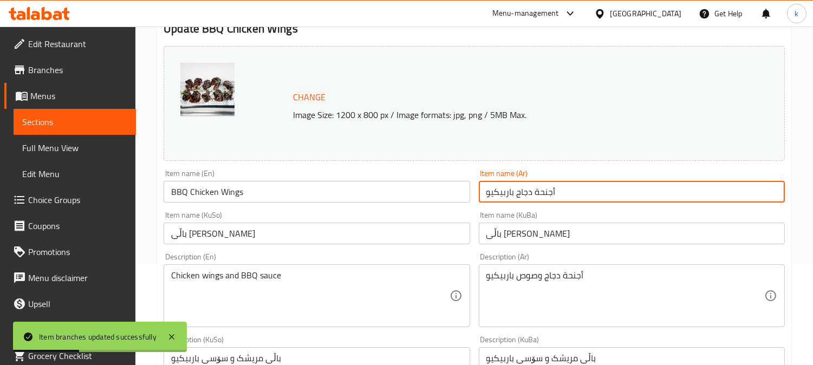
click at [532, 186] on input "أجنحة دجاج باربيكيو" at bounding box center [632, 192] width 306 height 22
click at [522, 234] on input "باڵی [PERSON_NAME]" at bounding box center [632, 234] width 306 height 22
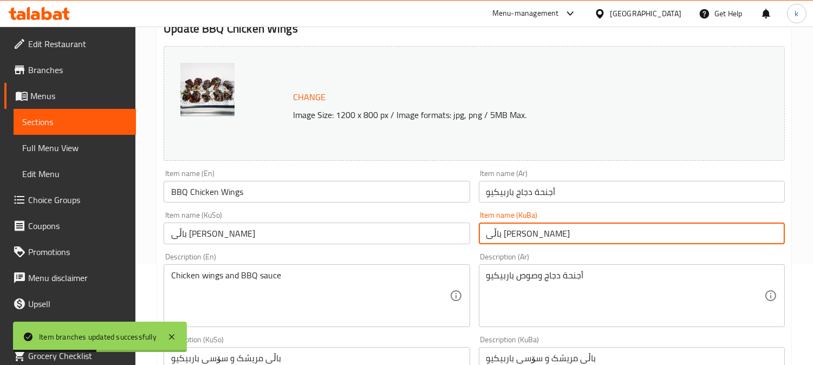
click at [522, 234] on input "باڵی [PERSON_NAME]" at bounding box center [632, 234] width 306 height 22
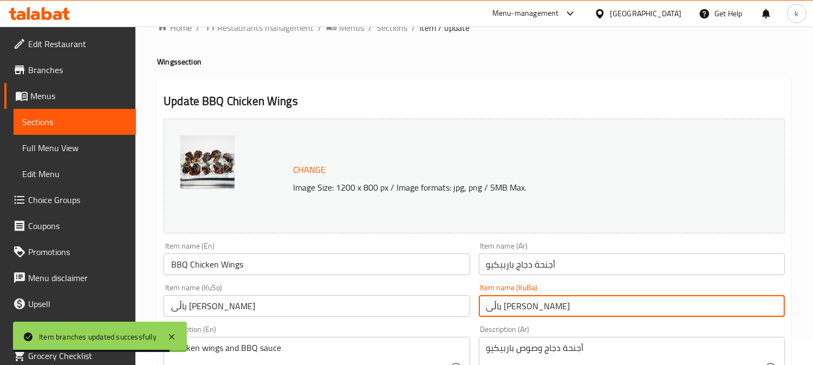
scroll to position [0, 0]
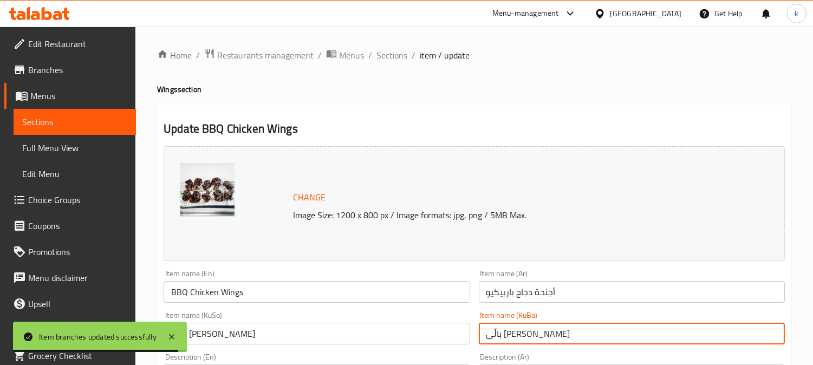
click at [371, 50] on ol "Home / Restaurants management / Menus / Sections / item / update" at bounding box center [474, 55] width 635 height 14
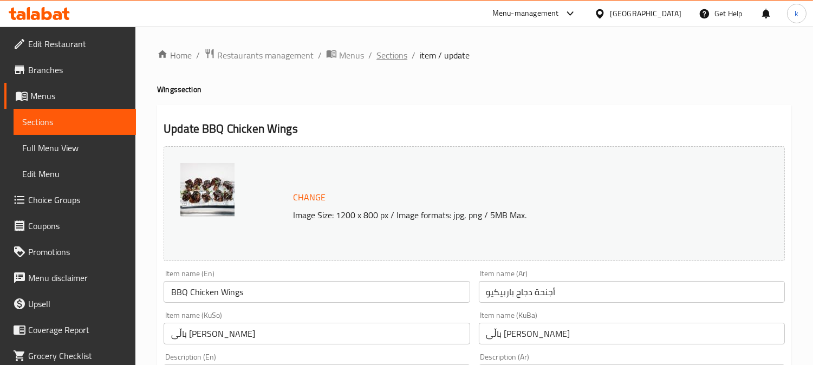
click at [377, 49] on span "Sections" at bounding box center [392, 55] width 31 height 13
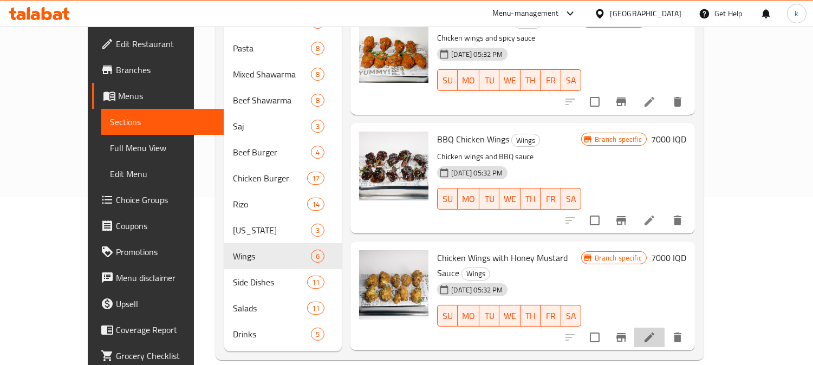
click at [665, 328] on li at bounding box center [650, 338] width 30 height 20
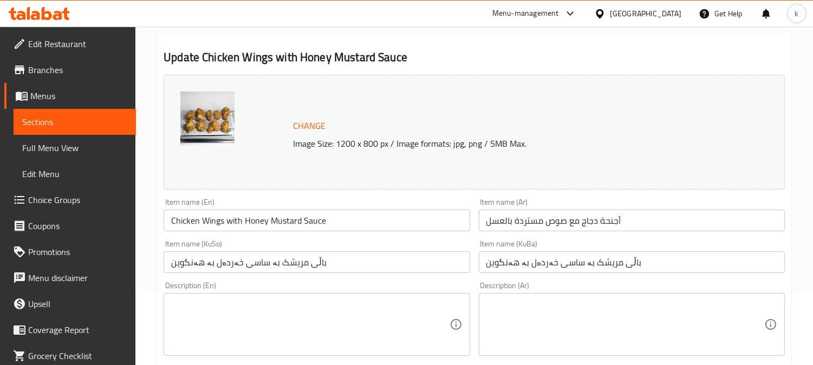
scroll to position [100, 0]
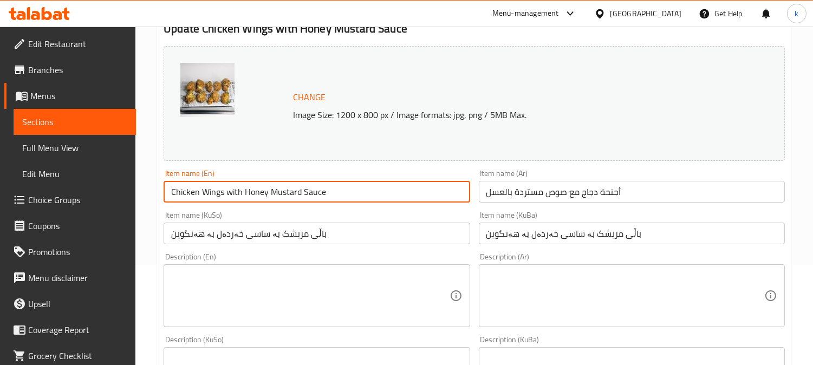
drag, startPoint x: 245, startPoint y: 194, endPoint x: 435, endPoint y: 193, distance: 189.7
click at [435, 193] on input "Chicken Wings with Honey Mustard Sauce" at bounding box center [317, 192] width 306 height 22
click at [315, 196] on input "Chicken Wings with Honey Mustard Sauce" at bounding box center [317, 192] width 306 height 22
drag, startPoint x: 318, startPoint y: 196, endPoint x: 245, endPoint y: 190, distance: 73.4
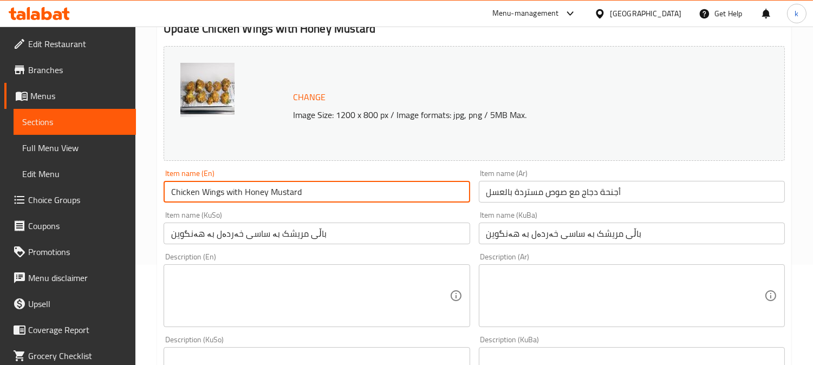
click at [245, 190] on input "Chicken Wings with Honey Mustard" at bounding box center [317, 192] width 306 height 22
paste input "Honey Mustard"
type input "Honey Mustard Chicken Wings"
click at [632, 202] on input "أجنحة دجاج مع صوص مستردة بالعسل" at bounding box center [632, 192] width 306 height 22
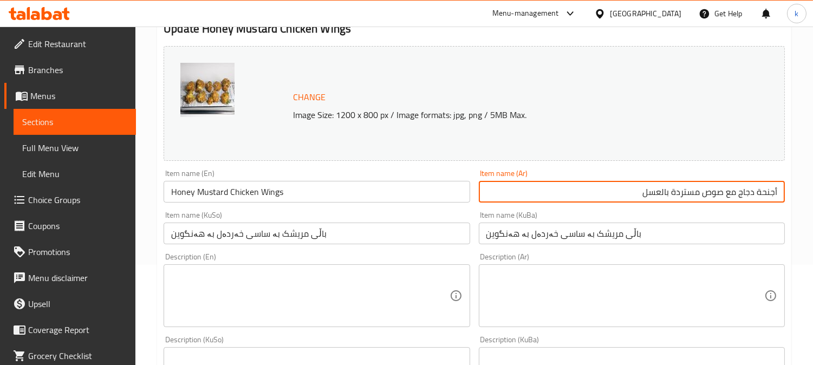
click at [708, 193] on input "أجنحة دجاج مع صوص مستردة بالعسل" at bounding box center [632, 192] width 306 height 22
type input "أجنحة دجاج مستردة بالعسل"
click at [662, 244] on input "باڵی مریشک بە ساسی خەردەل بە هەنگوین" at bounding box center [632, 234] width 306 height 22
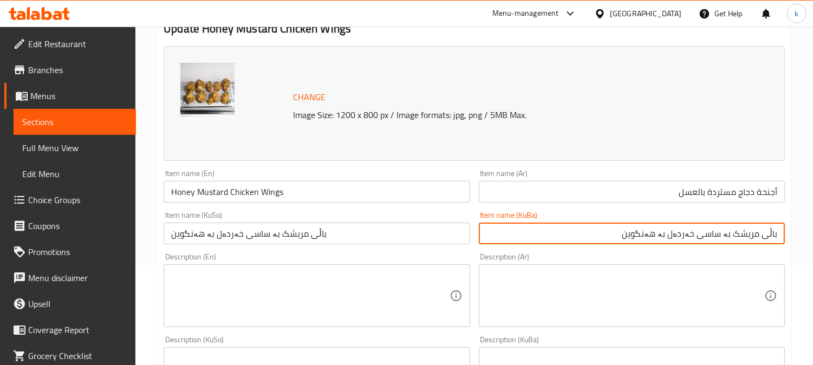
click at [717, 234] on input "باڵی مریشک بە ساسی خەردەل بە هەنگوین" at bounding box center [632, 234] width 306 height 22
click at [716, 229] on input "باڵی مریشکی خەردەل بە هەنگوین" at bounding box center [632, 234] width 306 height 22
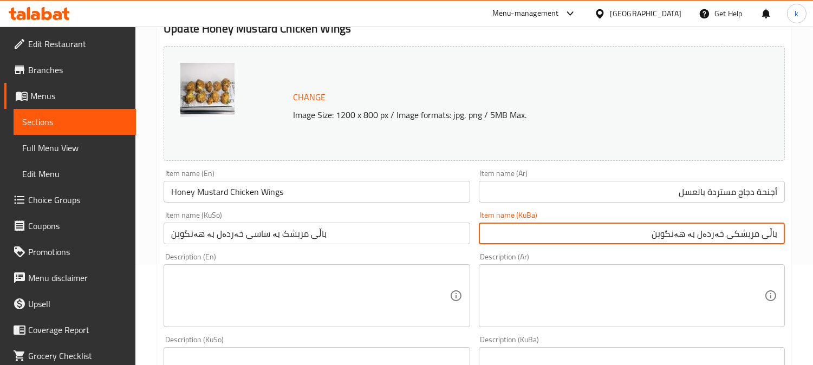
type input "باڵی مریشکی خەردەل بە هەنگوین"
click at [227, 233] on input "باڵی مریشک بە ساسی خەردەل بە هەنگوین" at bounding box center [317, 234] width 306 height 22
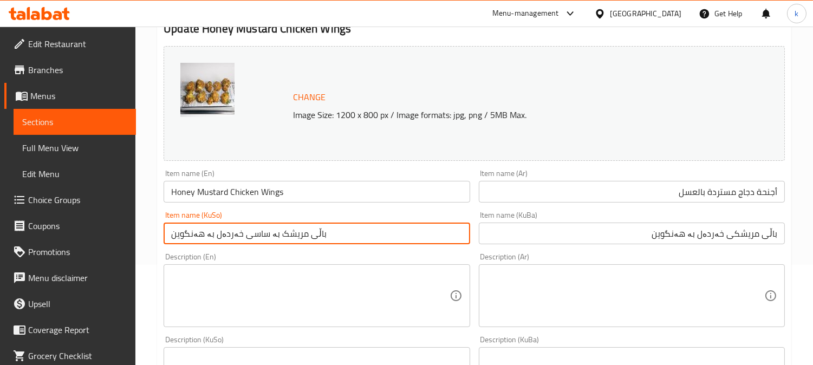
click at [227, 233] on input "باڵی مریشک بە ساسی خەردەل بە هەنگوین" at bounding box center [317, 234] width 306 height 22
paste input "text"
type input "باڵی مریشکی خەردەل بە هەنگوین"
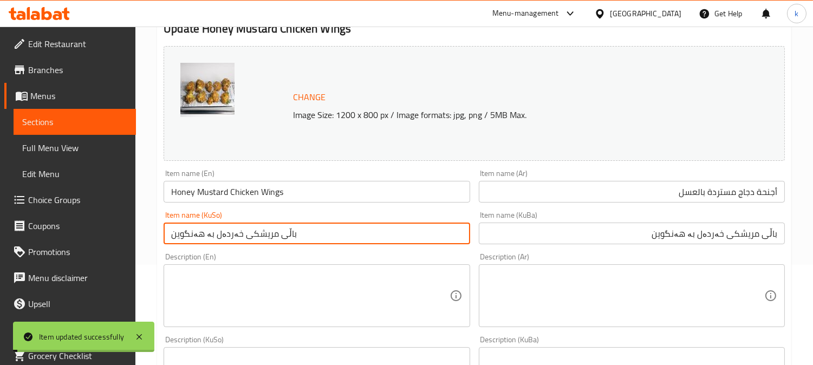
click at [286, 188] on input "Honey Mustard Chicken Wings" at bounding box center [317, 192] width 306 height 22
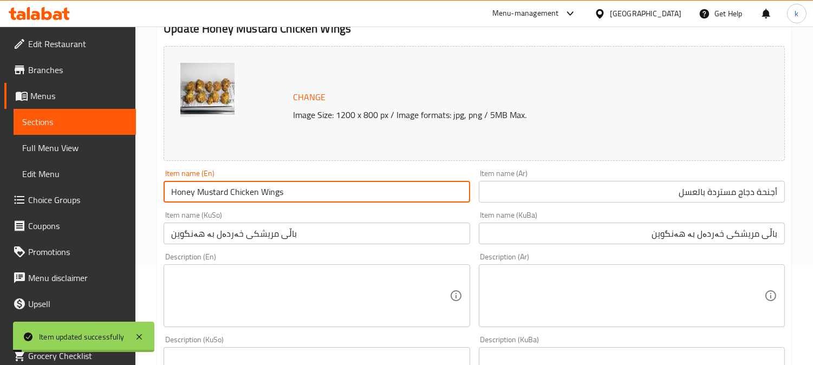
click at [286, 188] on input "Honey Mustard Chicken Wings" at bounding box center [317, 192] width 306 height 22
click at [712, 190] on input "أجنحة دجاج مستردة بالعسل" at bounding box center [632, 192] width 306 height 22
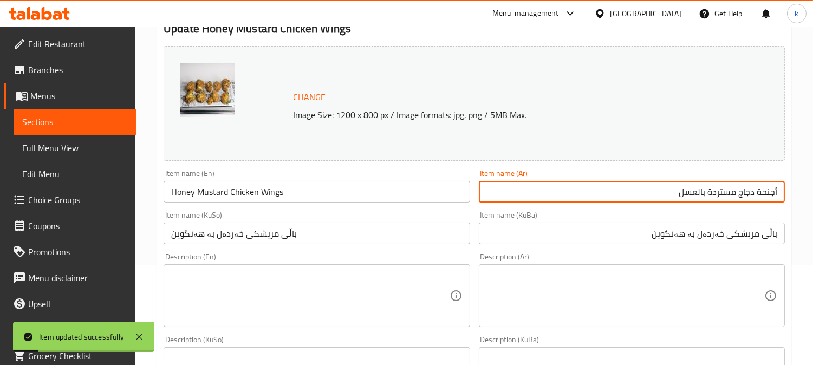
click at [712, 190] on input "أجنحة دجاج مستردة بالعسل" at bounding box center [632, 192] width 306 height 22
click at [716, 234] on input "باڵی مریشکی خەردەل بە هەنگوین" at bounding box center [632, 234] width 306 height 22
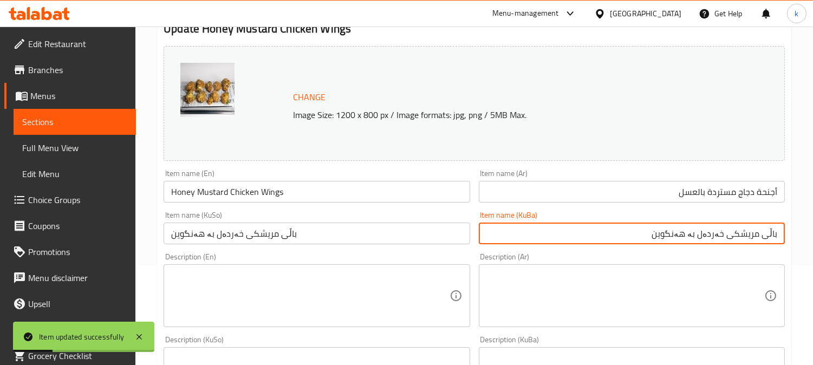
click at [716, 234] on input "باڵی مریشکی خەردەل بە هەنگوین" at bounding box center [632, 234] width 306 height 22
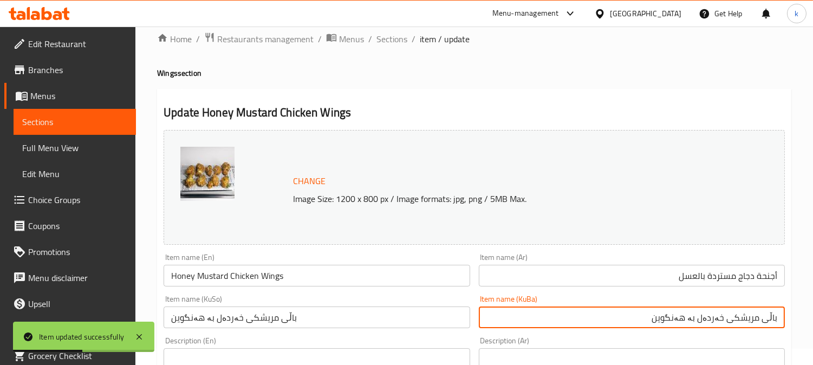
scroll to position [0, 0]
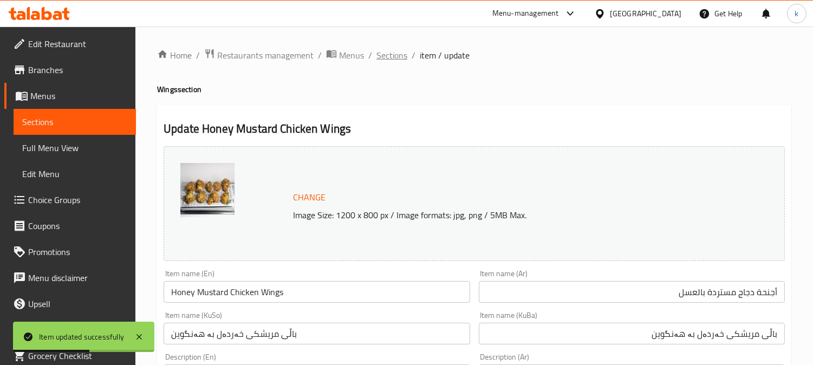
click at [396, 50] on span "Sections" at bounding box center [392, 55] width 31 height 13
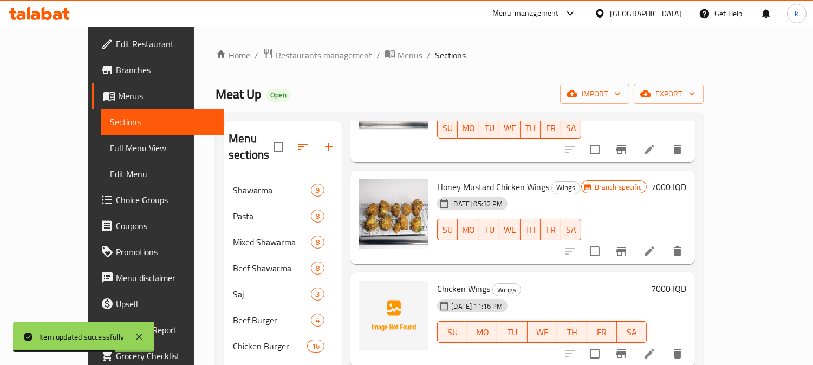
scroll to position [201, 0]
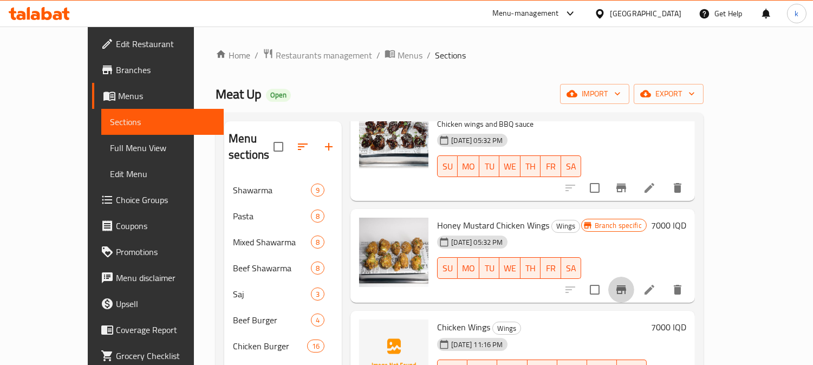
click at [628, 283] on icon "Branch-specific-item" at bounding box center [621, 289] width 13 height 13
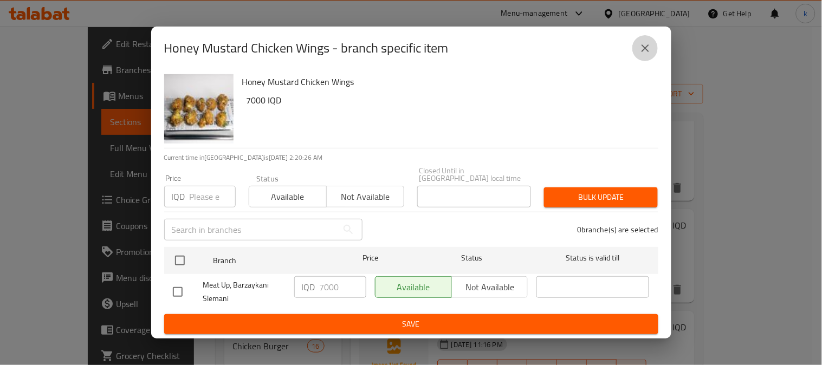
click at [639, 51] on icon "close" at bounding box center [645, 48] width 13 height 13
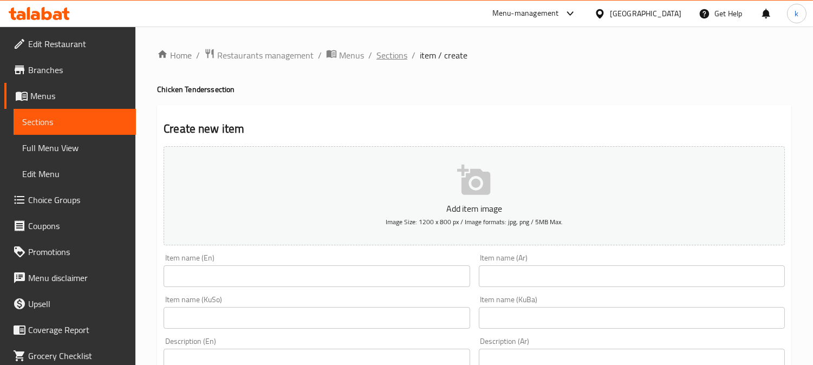
click at [387, 53] on span "Sections" at bounding box center [392, 55] width 31 height 13
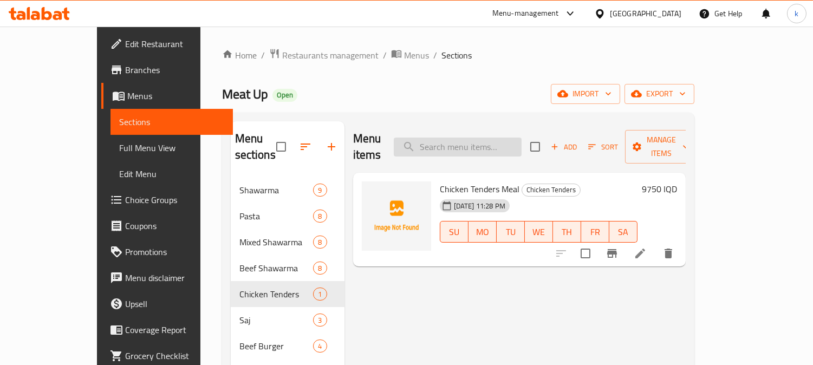
click at [496, 138] on input "search" at bounding box center [458, 147] width 128 height 19
paste input "Spicy Chicken Tenders"
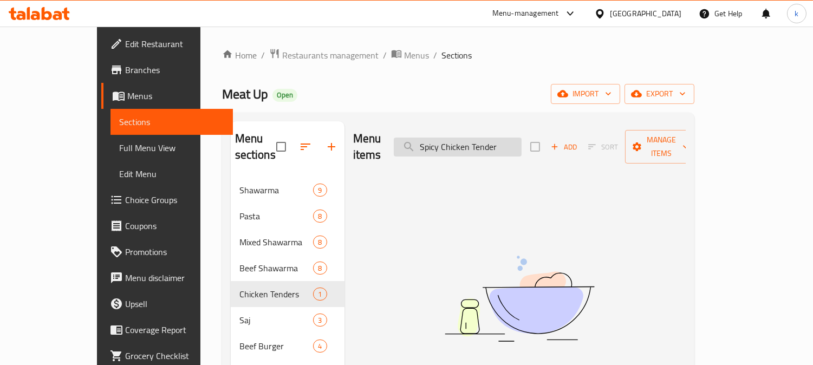
click at [477, 138] on input "Spicy Chicken Tender" at bounding box center [458, 147] width 128 height 19
paste input "BBQ Chicken Tenders"
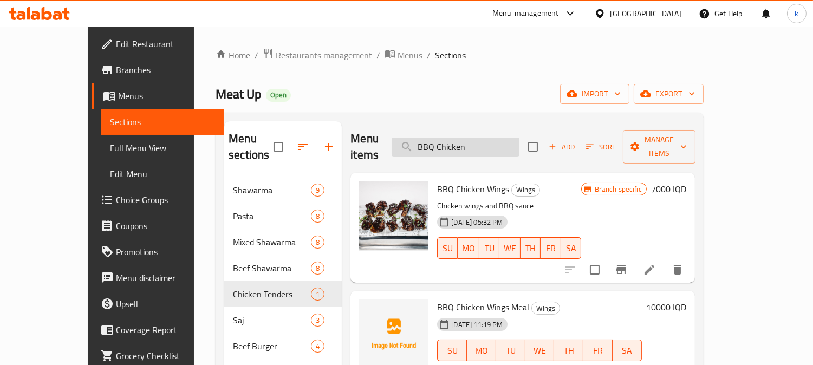
click at [487, 143] on input "BBQ Chicken" at bounding box center [456, 147] width 128 height 19
paste input "Honey Mustard Chicken Tenders"
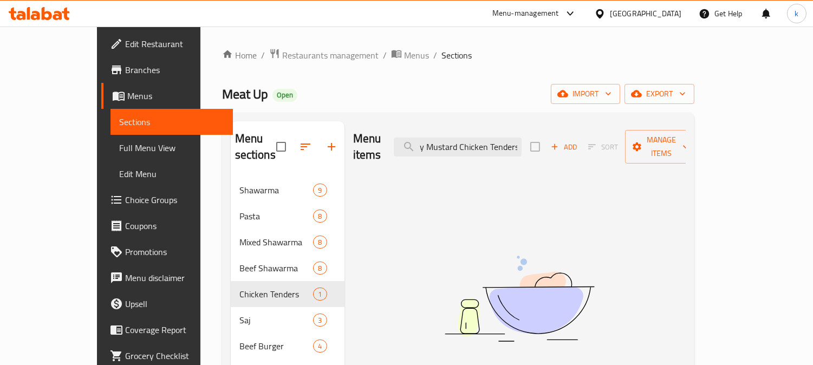
type input "Honey Mustard Chicken Tenders"
click at [282, 55] on span "Restaurants management" at bounding box center [330, 55] width 96 height 13
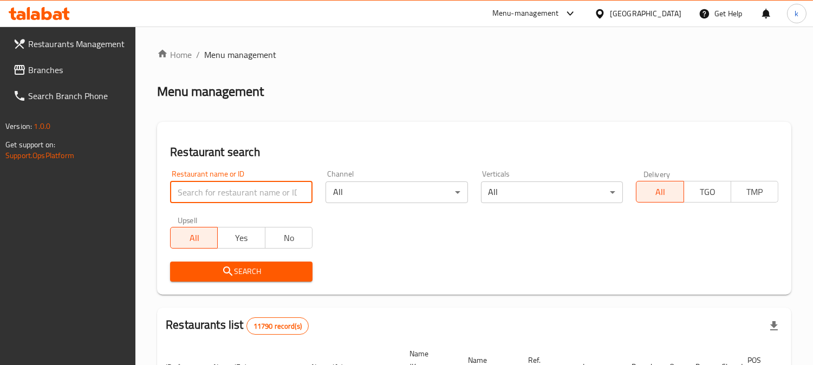
click at [215, 196] on input "search" at bounding box center [241, 193] width 143 height 22
paste input "659027"
type input "659027"
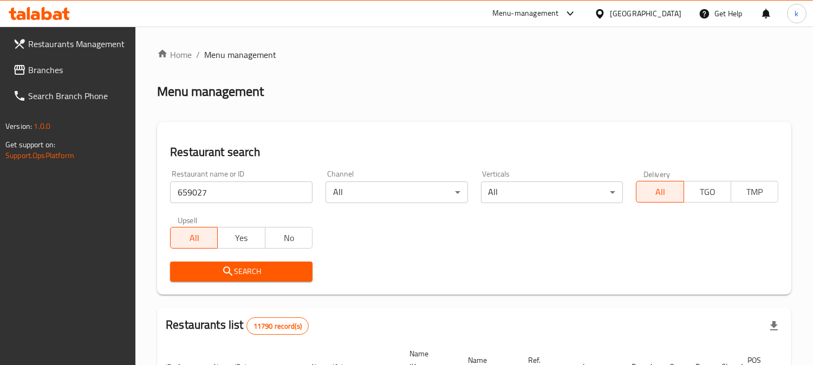
click at [219, 279] on button "Search" at bounding box center [241, 272] width 143 height 20
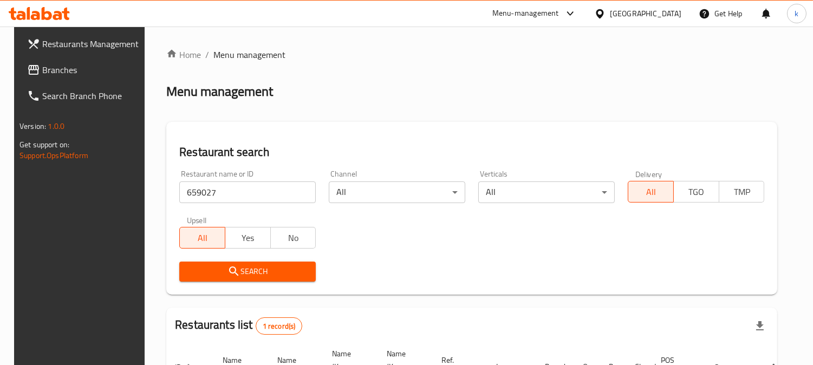
scroll to position [122, 0]
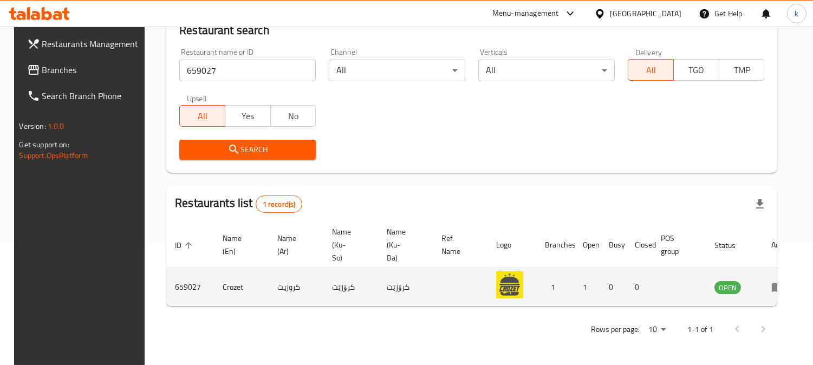
click at [786, 288] on td "enhanced table" at bounding box center [781, 287] width 37 height 38
click at [772, 283] on icon "enhanced table" at bounding box center [778, 287] width 13 height 13
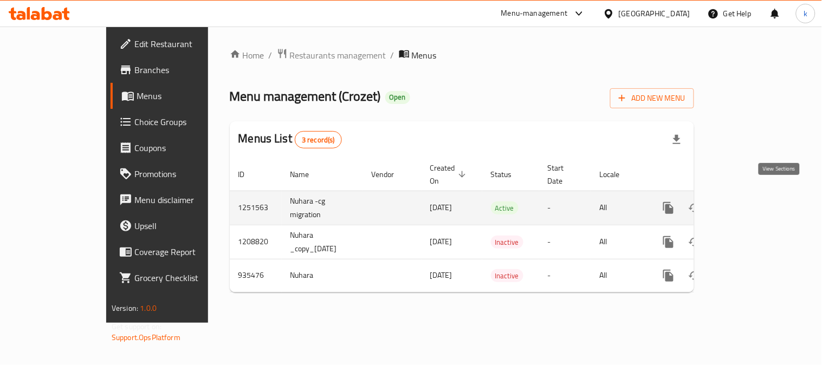
click at [753, 202] on icon "enhanced table" at bounding box center [746, 208] width 13 height 13
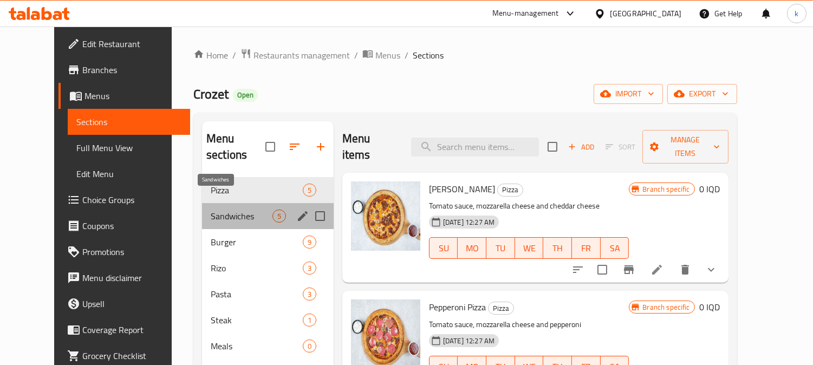
click at [211, 210] on span "Sandwiches" at bounding box center [242, 216] width 62 height 13
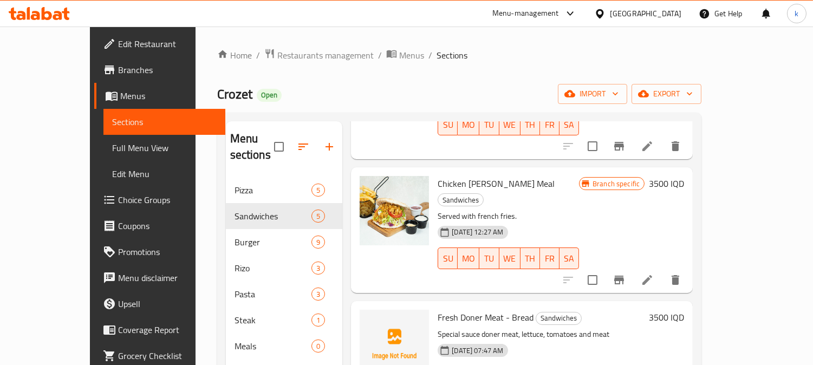
scroll to position [253, 0]
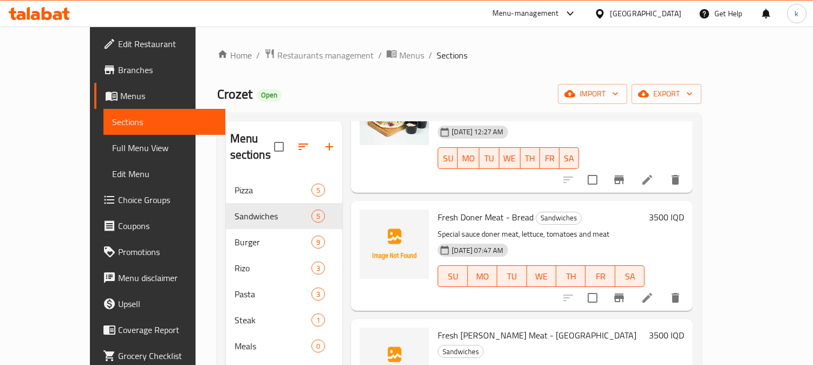
click at [453, 209] on span "Fresh Doner Meat - Bread" at bounding box center [486, 217] width 96 height 16
copy h6 "Fresh Doner Meat - Bread"
click at [472, 327] on span "Fresh Doner Meat - Samoon" at bounding box center [537, 335] width 199 height 16
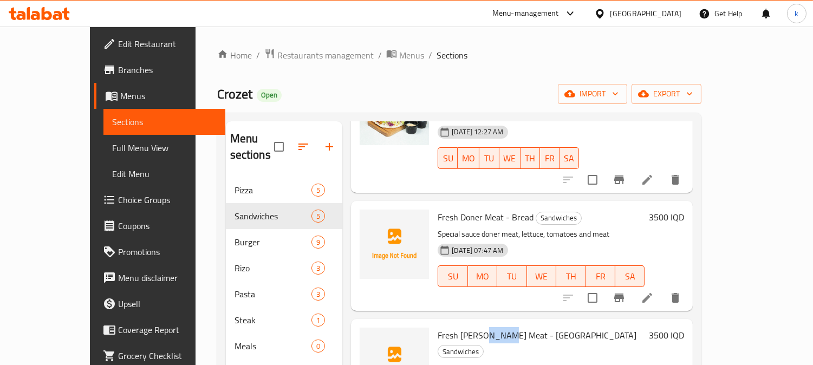
click at [472, 327] on span "Fresh Doner Meat - Samoon" at bounding box center [537, 335] width 199 height 16
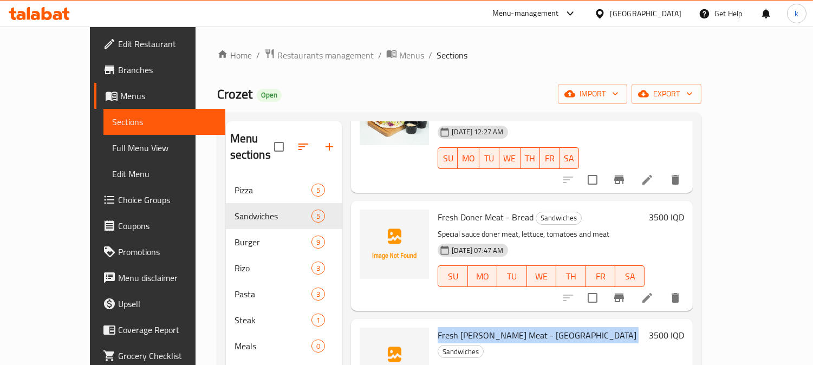
click at [472, 327] on span "Fresh Doner Meat - Samoon" at bounding box center [537, 335] width 199 height 16
copy h6 "Fresh Doner Meat - Samoon"
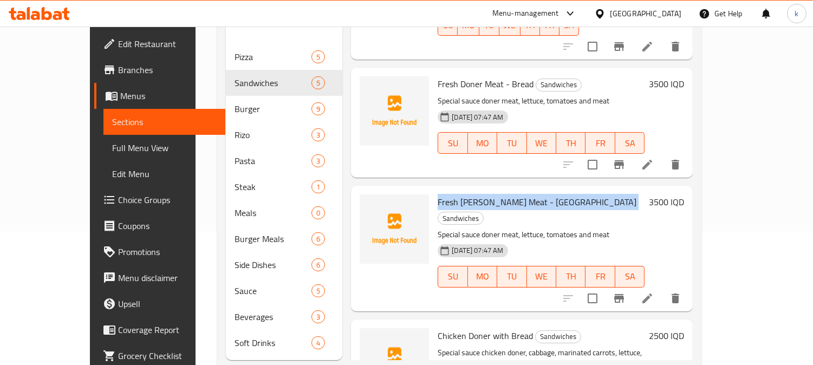
scroll to position [152, 0]
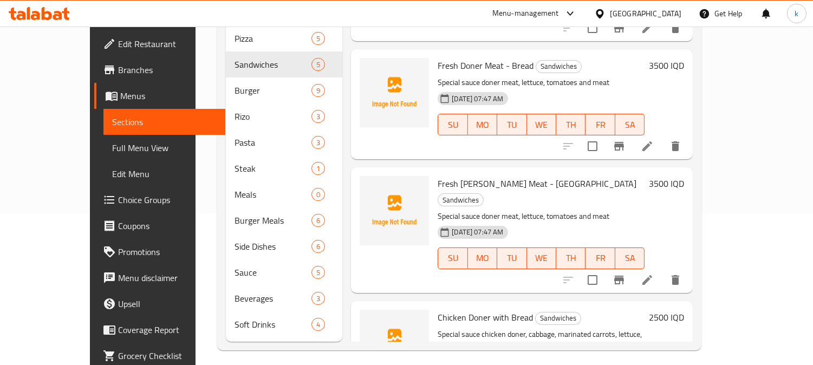
click at [456, 309] on span "Chicken Doner with Bread" at bounding box center [485, 317] width 95 height 16
copy h6 "Chicken Doner with Bread"
click at [39, 12] on icon at bounding box center [39, 13] width 61 height 13
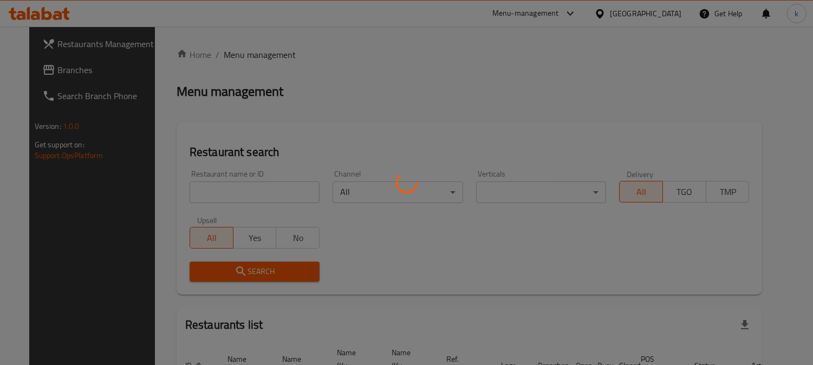
scroll to position [67, 0]
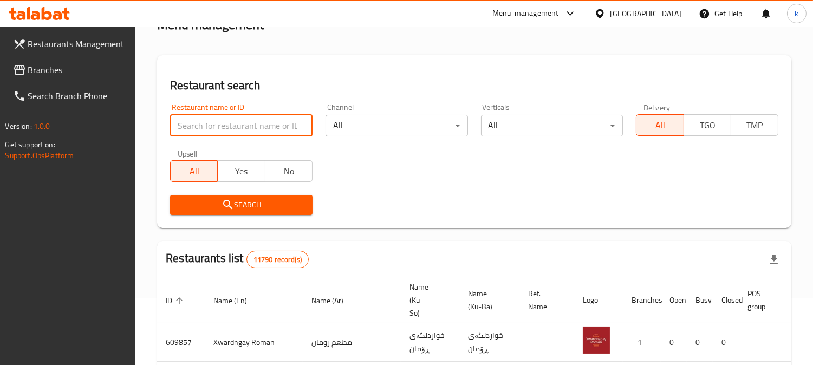
click at [210, 125] on input "search" at bounding box center [241, 126] width 143 height 22
paste input "Bonbon Chocola"
type input "Bonbon Chocola"
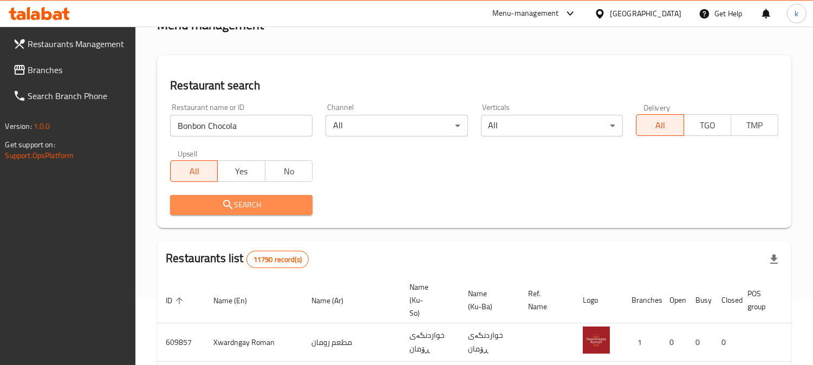
click at [213, 205] on span "Search" at bounding box center [241, 205] width 125 height 14
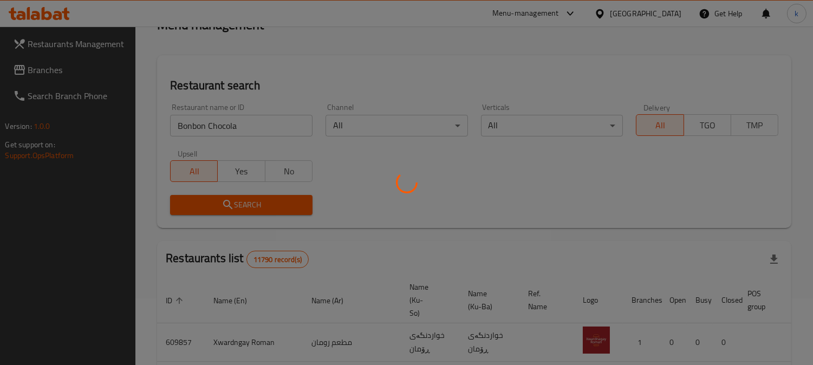
scroll to position [122, 0]
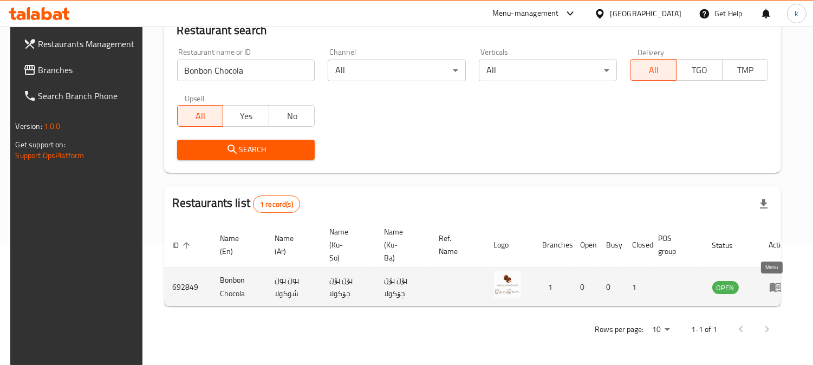
click at [770, 288] on icon "enhanced table" at bounding box center [776, 287] width 12 height 9
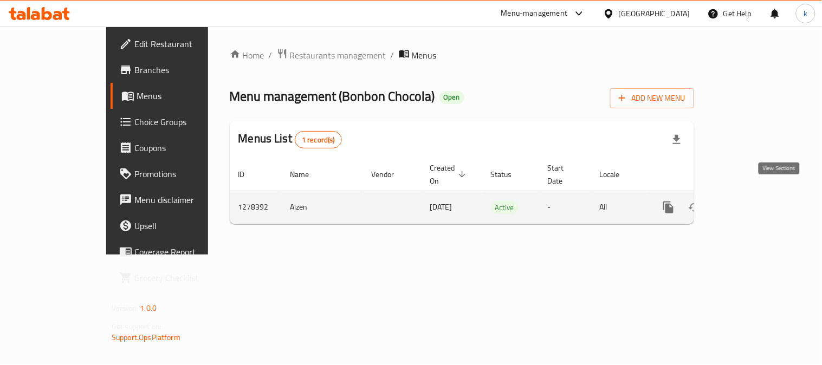
click at [760, 195] on link "enhanced table" at bounding box center [747, 208] width 26 height 26
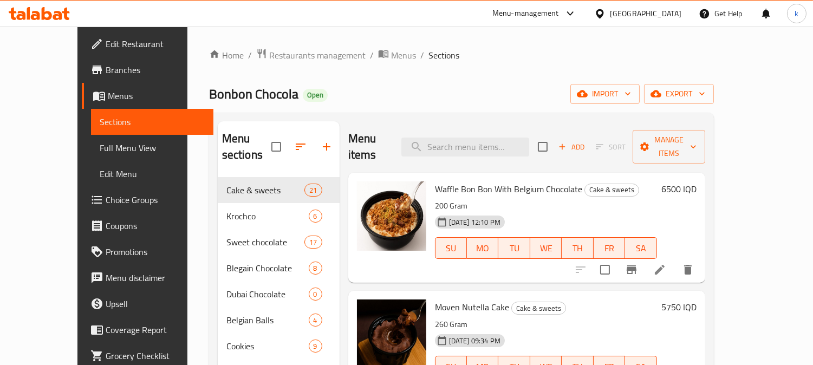
click at [91, 139] on link "Full Menu View" at bounding box center [152, 148] width 122 height 26
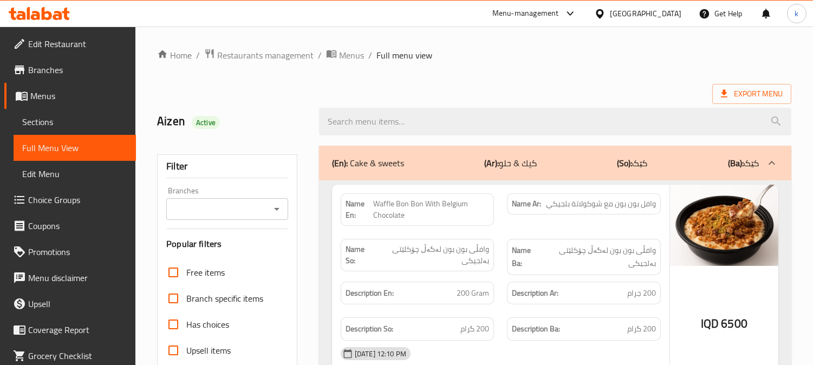
click at [56, 121] on span "Sections" at bounding box center [74, 121] width 105 height 13
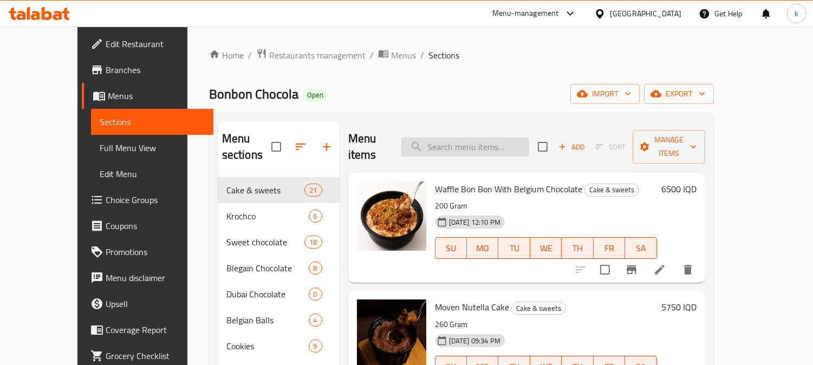
click at [485, 147] on input "search" at bounding box center [466, 147] width 128 height 19
paste input "Sweet Truple [GEOGRAPHIC_DATA]"
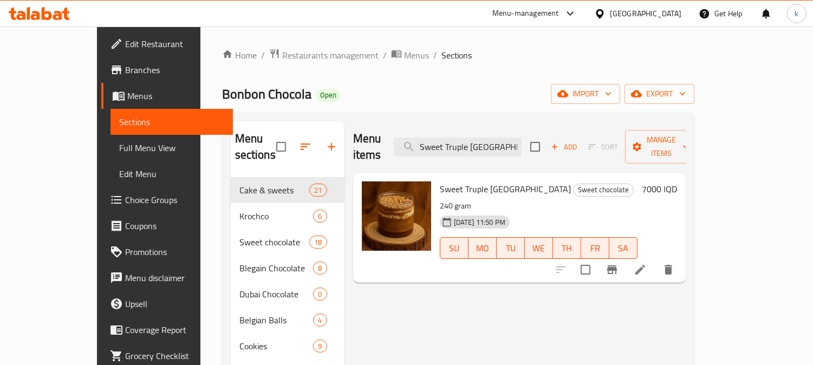
type input "Sweet Truple [GEOGRAPHIC_DATA]"
click at [656, 260] on li at bounding box center [640, 270] width 30 height 20
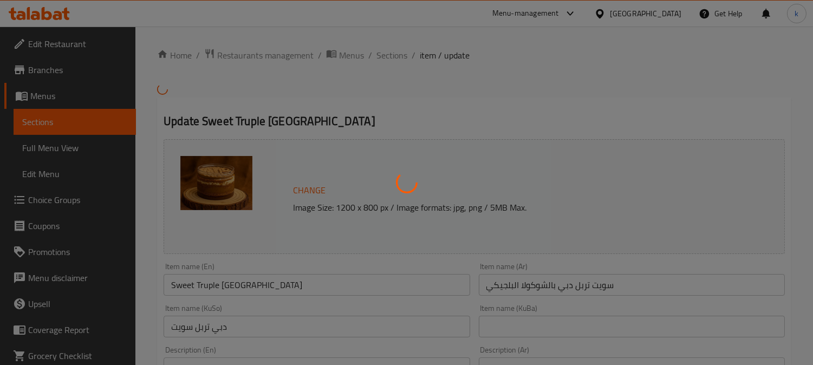
scroll to position [100, 0]
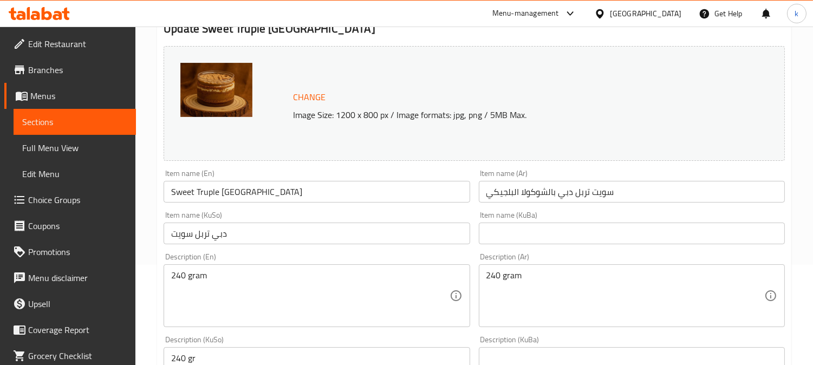
click at [637, 198] on input "سويت تربل دبي بالشوكولا البلجيكي" at bounding box center [632, 192] width 306 height 22
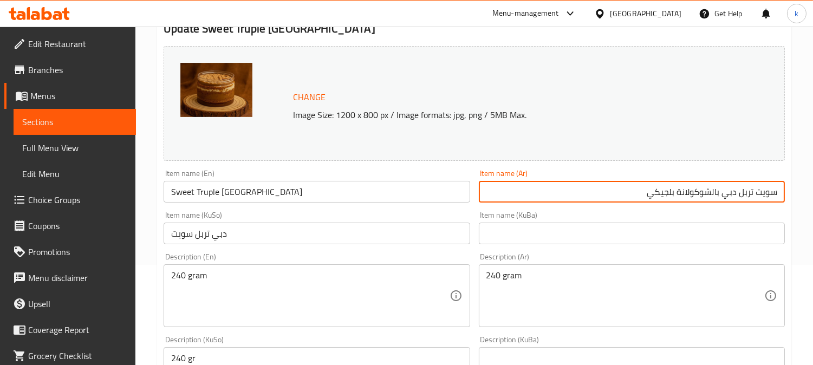
click at [678, 199] on input "سويت تربل دبي بالشوكولانة بلجيكي" at bounding box center [632, 192] width 306 height 22
type input "سويت تربل دبي بالشوكولانة بلجيكي"
click at [697, 241] on input "text" at bounding box center [632, 234] width 306 height 22
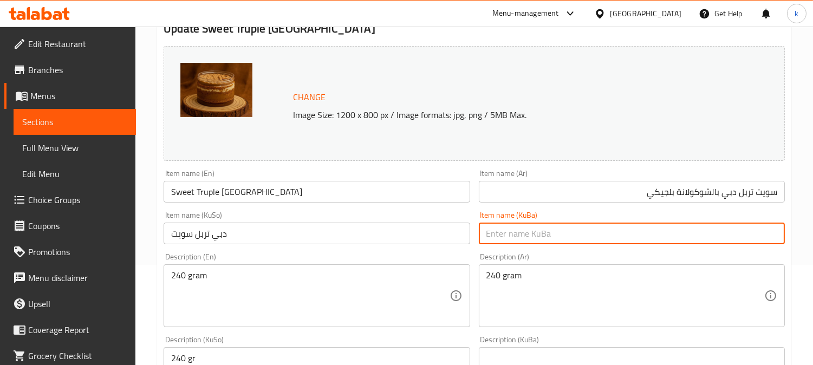
paste input "شیرینی سێ قات دوبەی لەگەڵ شوکولاتەی بەلجیکی"
type input "شیرینی سێ قات دوبەی لەگەڵ شوکولاتەی بەلجیکی"
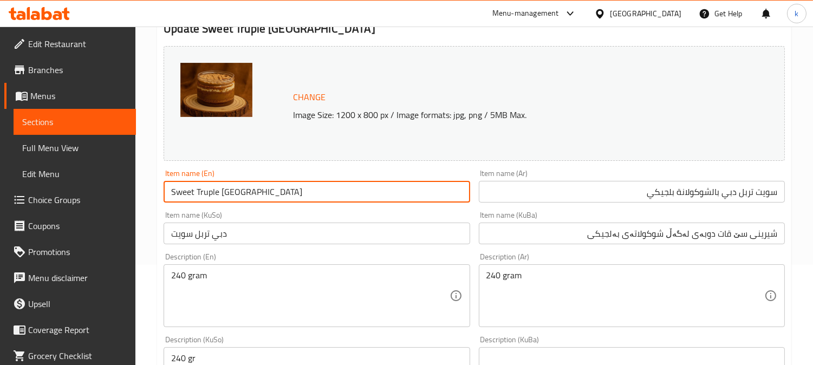
click at [324, 202] on input "Sweet Truple [GEOGRAPHIC_DATA]" at bounding box center [317, 192] width 306 height 22
paste input "iple Dubai with Belgian Chocolate"
click at [244, 192] on input "Sweet Triple Dubai with Belgian Chocolate" at bounding box center [317, 192] width 306 height 22
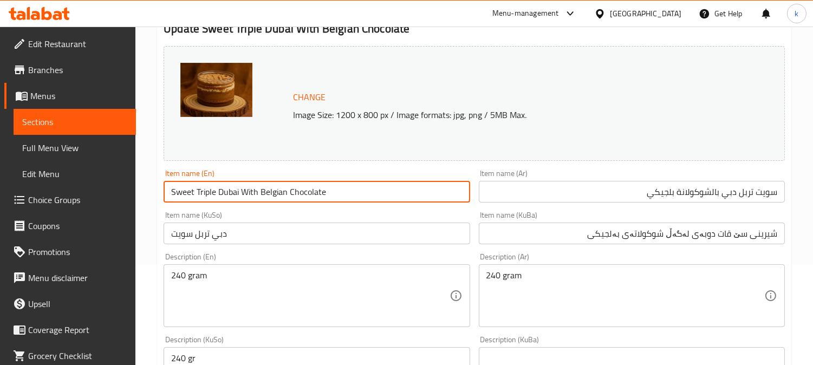
type input "Sweet Triple Dubai With Belgian Chocolate"
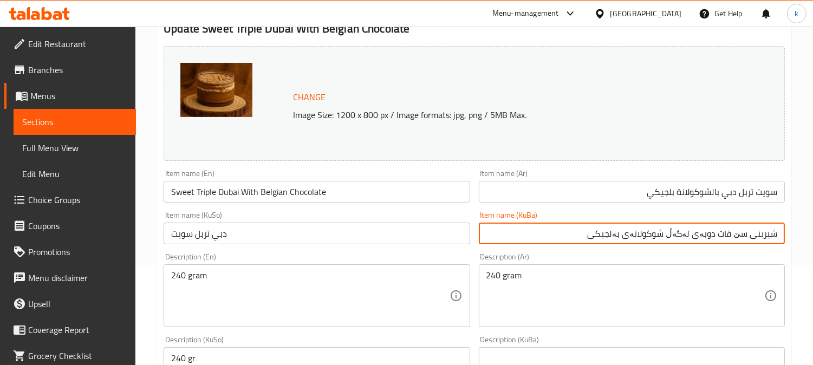
drag, startPoint x: 721, startPoint y: 237, endPoint x: 809, endPoint y: 237, distance: 87.8
click at [809, 237] on div "Home / Restaurants management / Menus / Sections / item / update Sweet chocolat…" at bounding box center [474, 366] width 678 height 880
click at [699, 238] on input "سویت ترابڵی دوبەی بە چوکولاتەی بەلجیکی" at bounding box center [632, 234] width 306 height 22
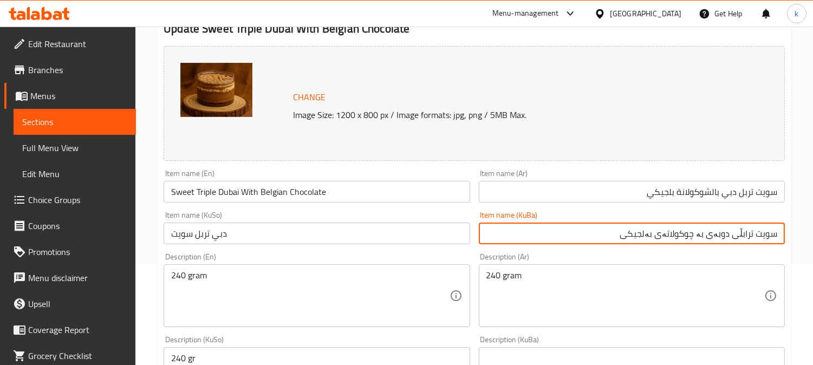
type input "سویت ترابڵی دوبەی بە چوکولاتەی بەلجیکی"
click at [228, 236] on input "دبي تربل سويت" at bounding box center [317, 234] width 306 height 22
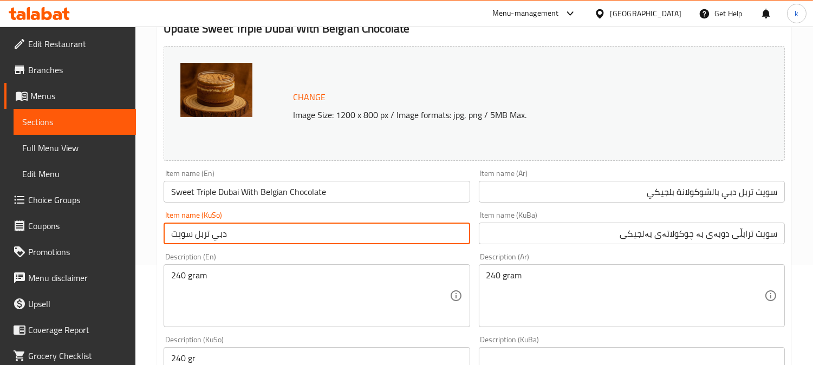
click at [228, 236] on input "دبي تربل سويت" at bounding box center [317, 234] width 306 height 22
paste input "ویت ترابڵی دوبەی بە چوکولاتەی بەلجیکی"
type input "سویت ترابڵی دوبەی بە چوکولاتەی بەلجیکی"
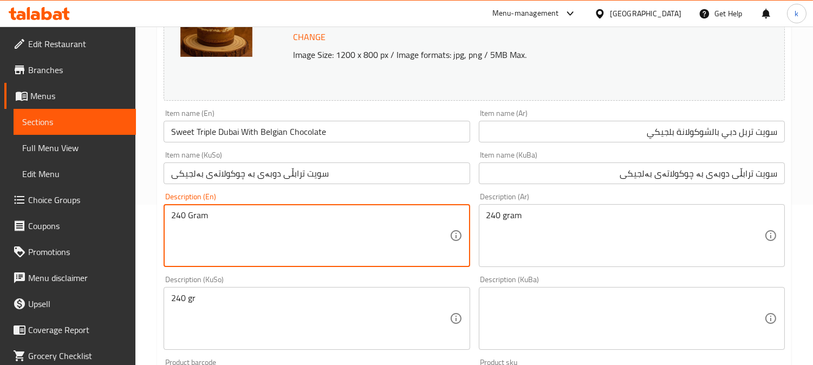
scroll to position [201, 0]
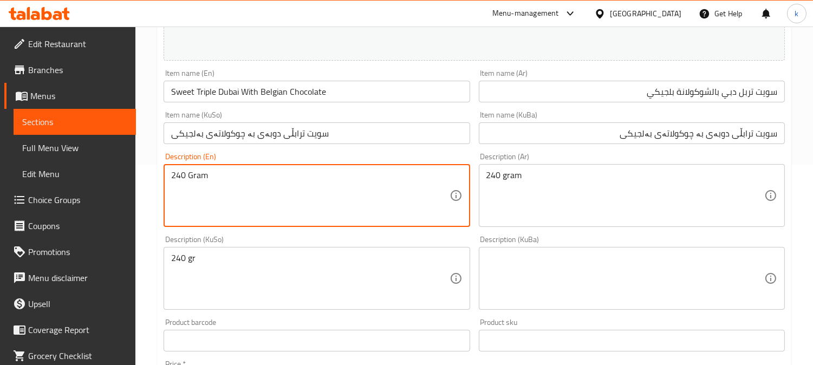
type textarea "240 Gram"
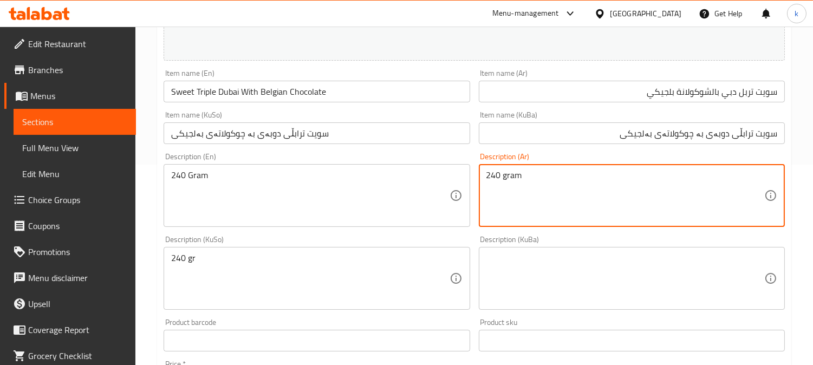
click at [560, 182] on textarea "240 gram" at bounding box center [626, 195] width 278 height 51
type textarea "240 جرام"
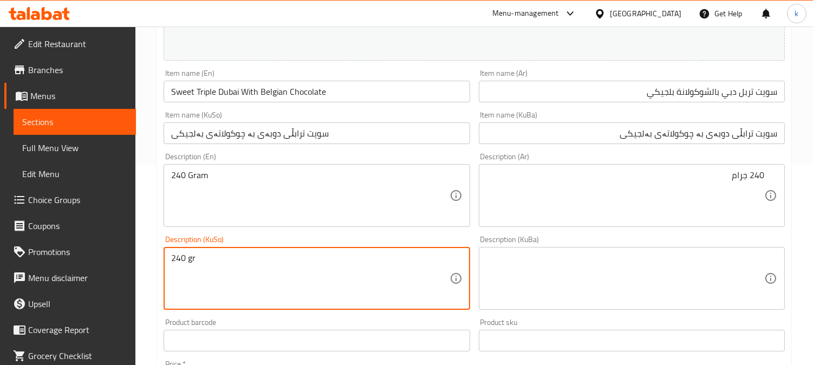
click at [380, 272] on textarea "240 gr" at bounding box center [310, 278] width 278 height 51
click at [380, 272] on textarea "240 گرام" at bounding box center [310, 278] width 278 height 51
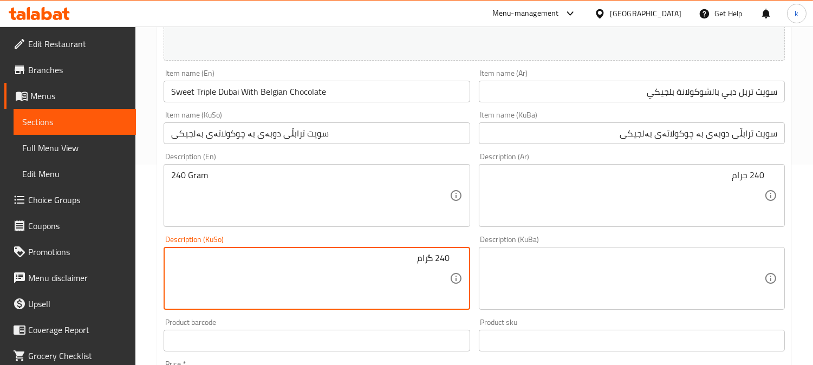
type textarea "240 گرام"
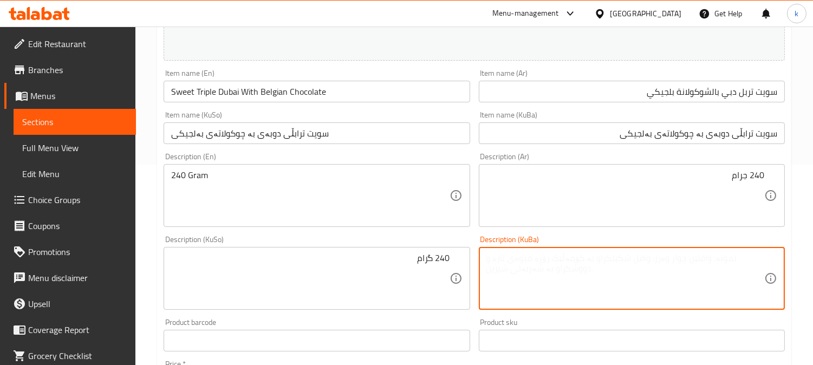
click at [514, 274] on textarea at bounding box center [626, 278] width 278 height 51
paste textarea "240 گرام"
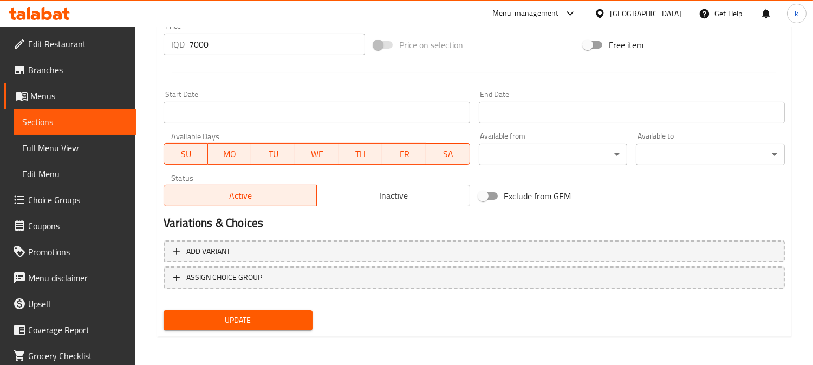
type textarea "240 گرام"
click at [272, 314] on span "Update" at bounding box center [238, 321] width 132 height 14
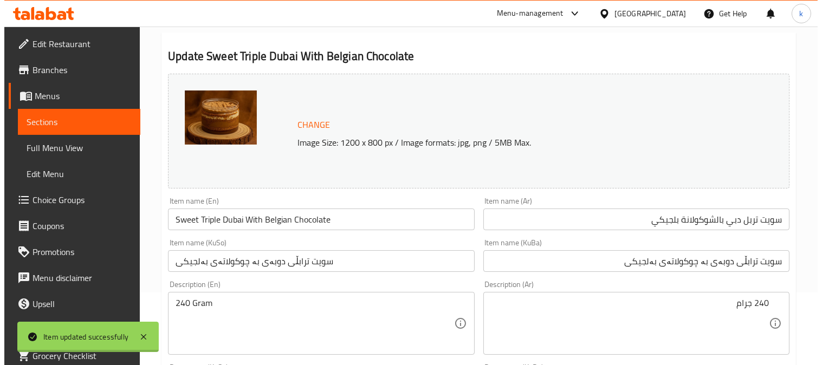
scroll to position [0, 0]
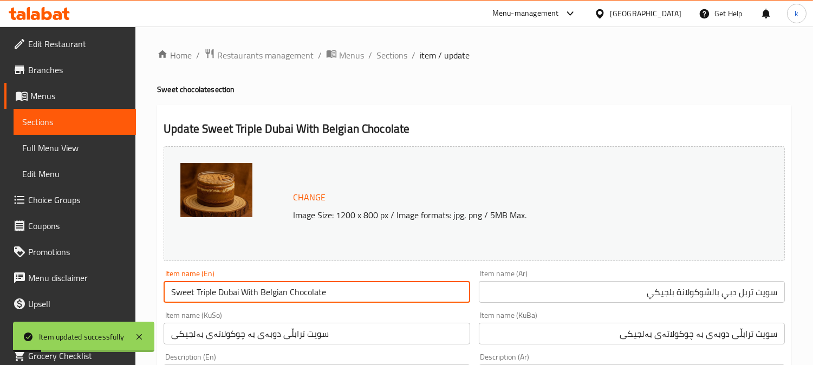
click at [263, 286] on input "Sweet Triple Dubai With Belgian Chocolate" at bounding box center [317, 292] width 306 height 22
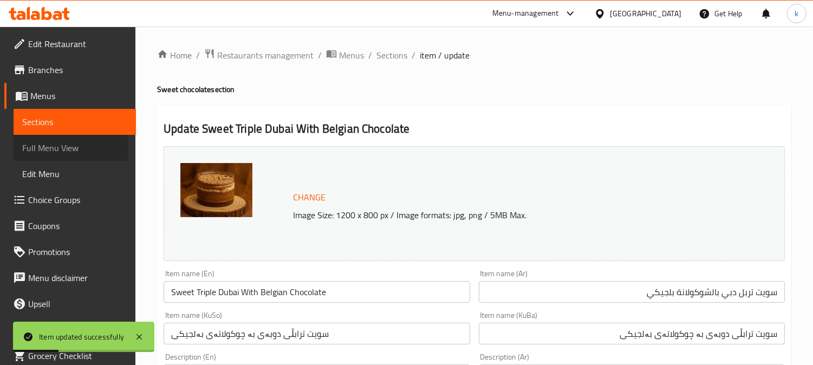
click at [50, 148] on span "Full Menu View" at bounding box center [74, 147] width 105 height 13
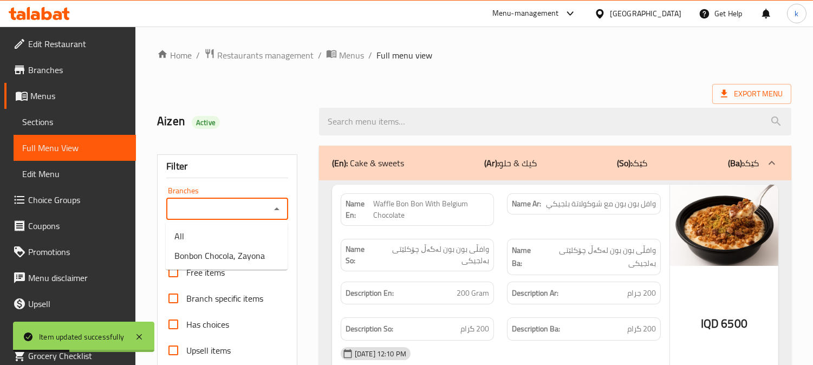
click at [187, 209] on input "Branches" at bounding box center [219, 209] width 98 height 15
click at [228, 264] on li "Bonbon Chocola, Zayona" at bounding box center [227, 256] width 122 height 20
type input "Bonbon Chocola, Zayona"
click at [384, 125] on input "search" at bounding box center [555, 122] width 473 height 28
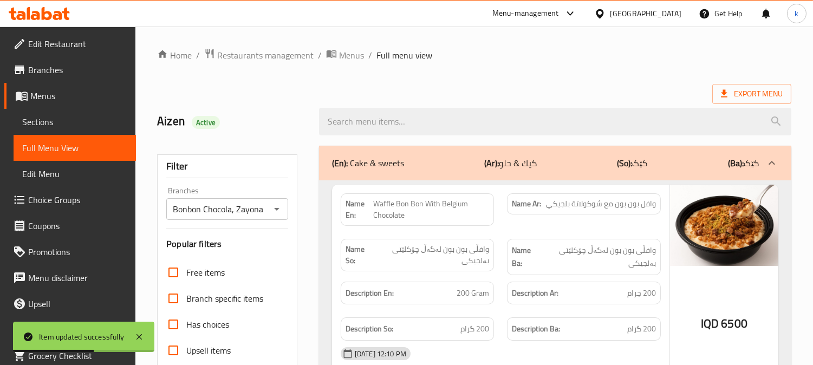
paste input "Sweet Triple Dubai With Belgian Chocolate"
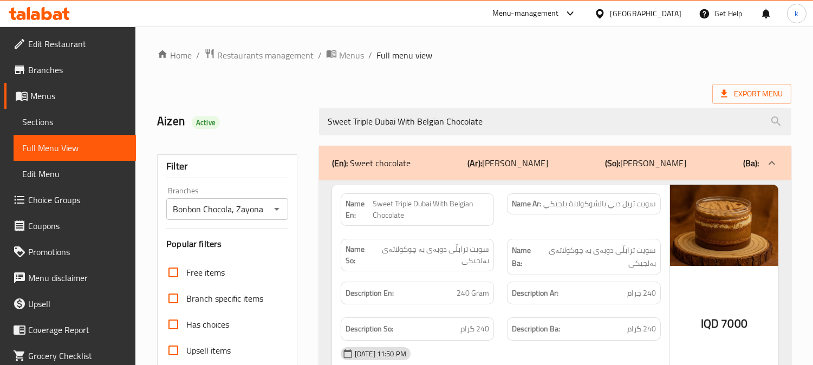
type input "Sweet Triple Dubai With Belgian Chocolate"
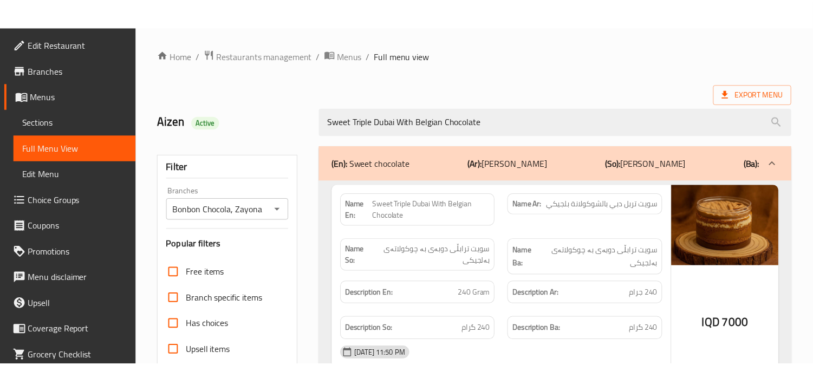
scroll to position [211, 0]
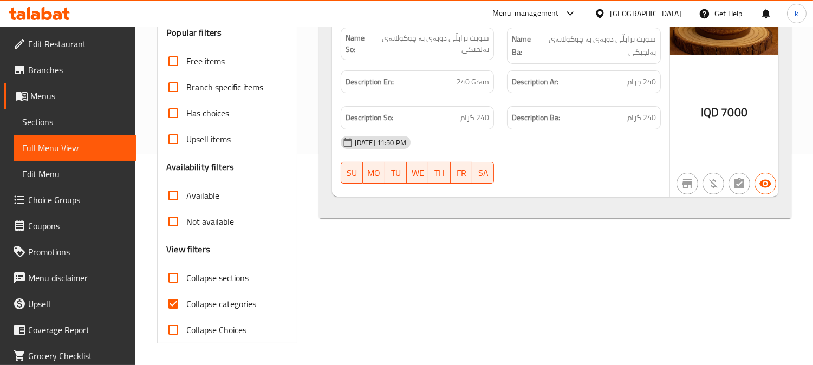
click at [34, 15] on icon at bounding box center [35, 15] width 9 height 9
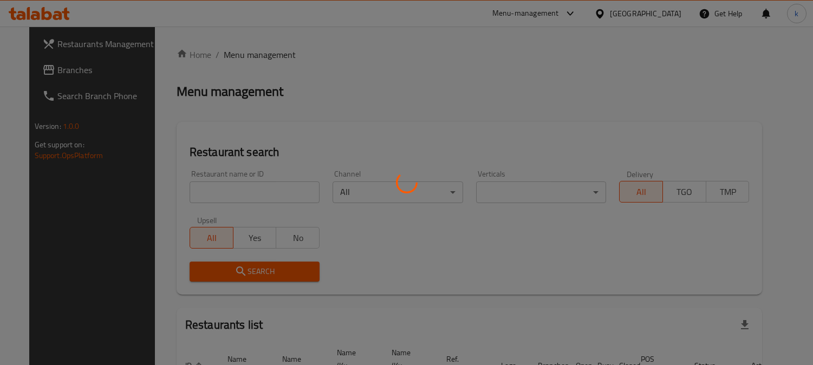
scroll to position [67, 0]
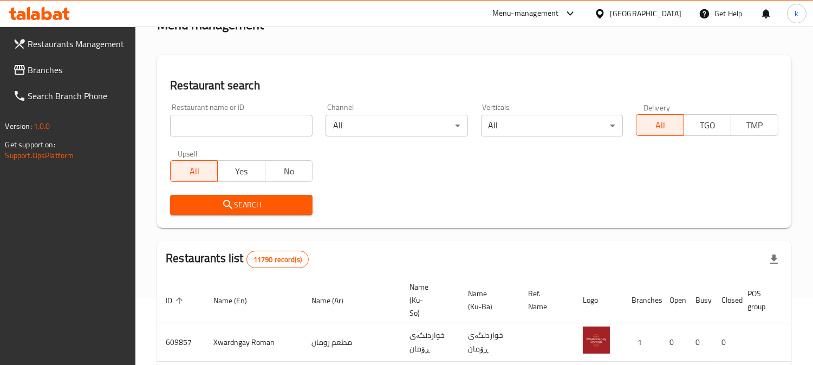
click at [213, 126] on input "search" at bounding box center [241, 126] width 143 height 22
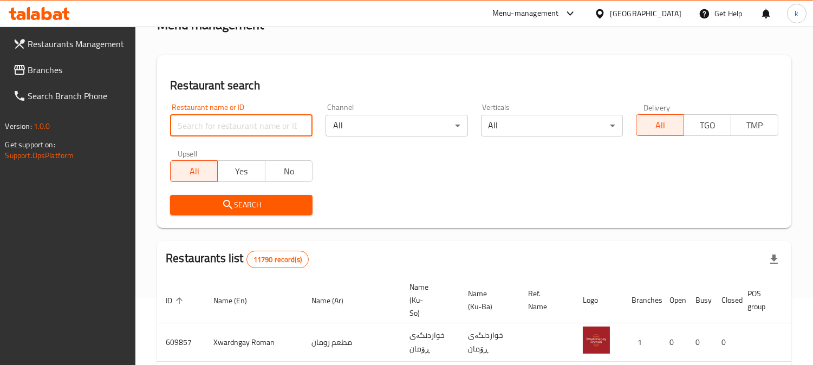
paste input "[PERSON_NAME][GEOGRAPHIC_DATA]"
type input "[PERSON_NAME][GEOGRAPHIC_DATA]"
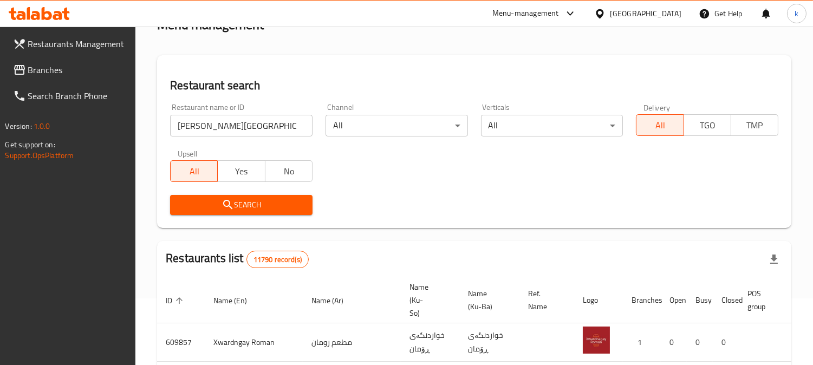
click at [232, 212] on button "Search" at bounding box center [241, 205] width 143 height 20
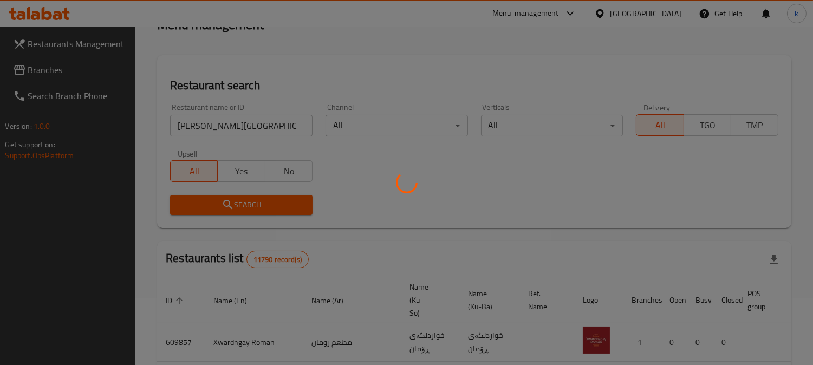
scroll to position [117, 0]
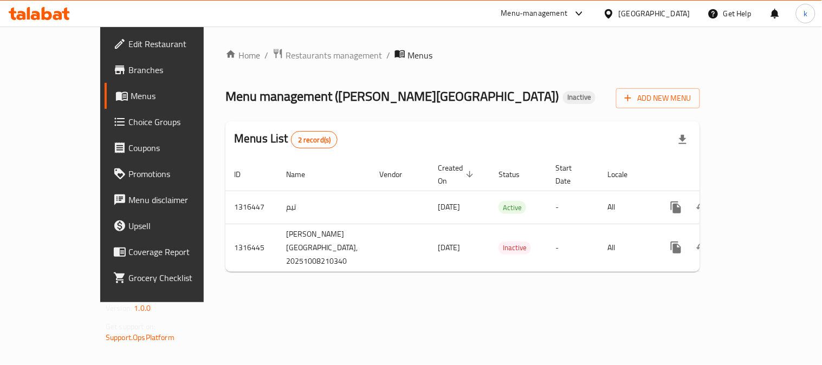
click at [105, 61] on link "Branches" at bounding box center [171, 70] width 133 height 26
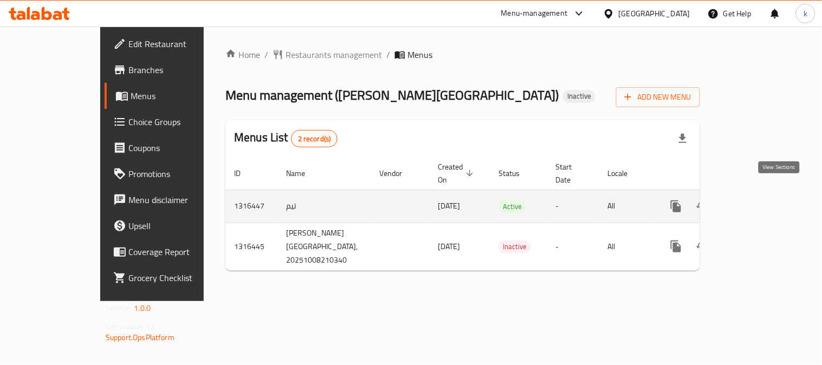
click at [761, 200] on icon "enhanced table" at bounding box center [754, 206] width 13 height 13
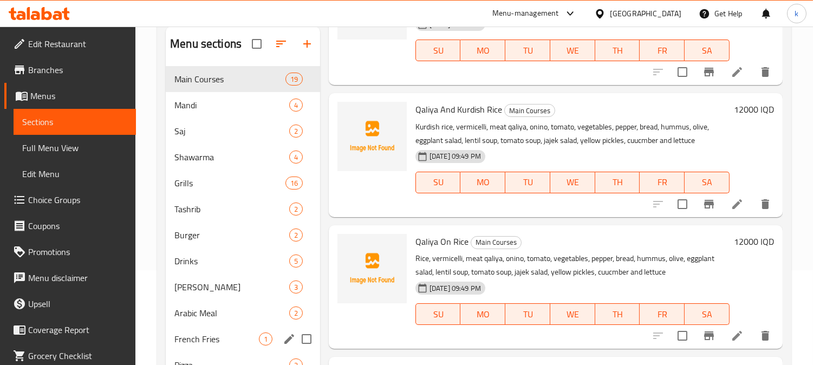
scroll to position [67, 0]
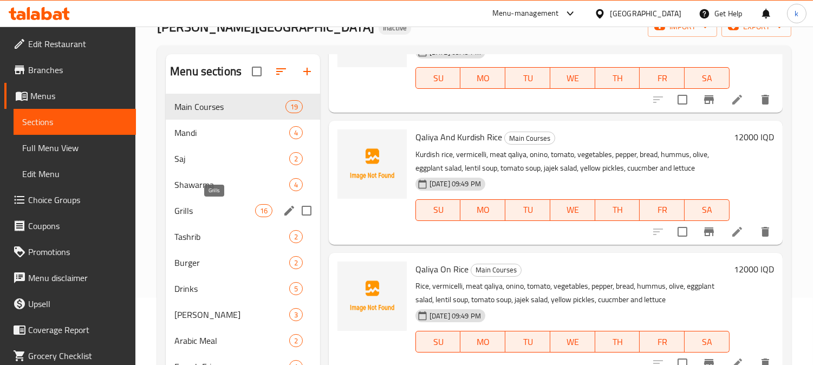
click at [197, 210] on span "Grills" at bounding box center [215, 210] width 80 height 13
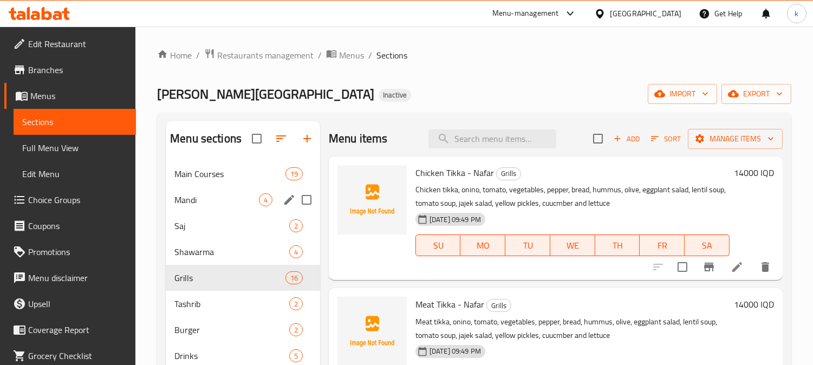
click at [233, 190] on div "Mandi 4" at bounding box center [243, 200] width 154 height 26
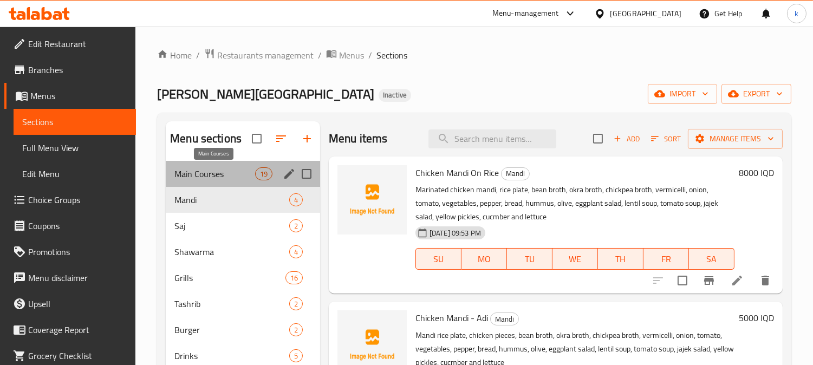
click at [218, 168] on span "Main Courses" at bounding box center [215, 173] width 80 height 13
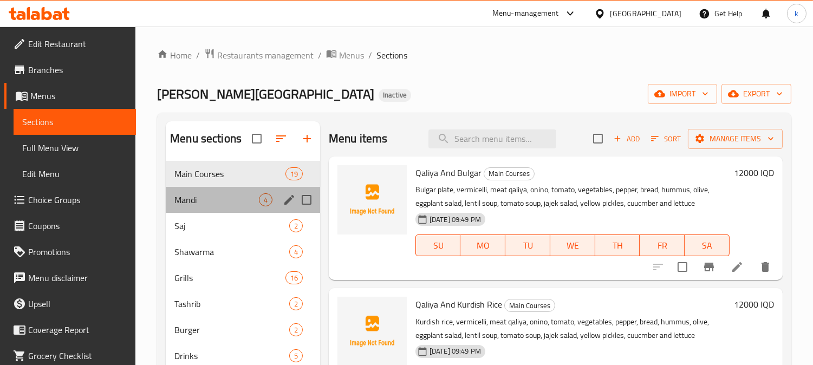
click at [215, 191] on div "Mandi 4" at bounding box center [243, 200] width 154 height 26
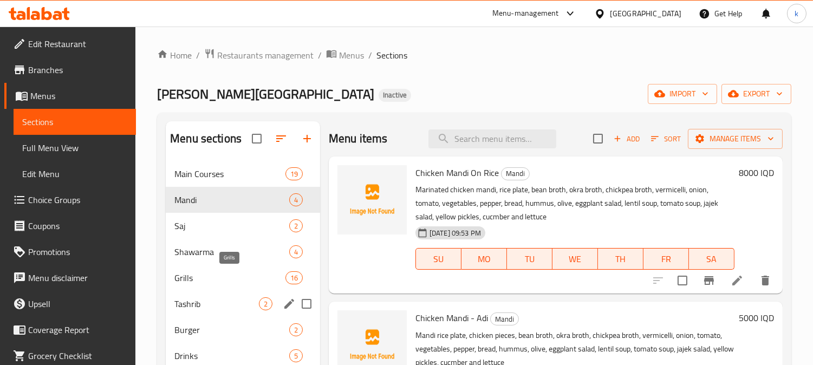
scroll to position [100, 0]
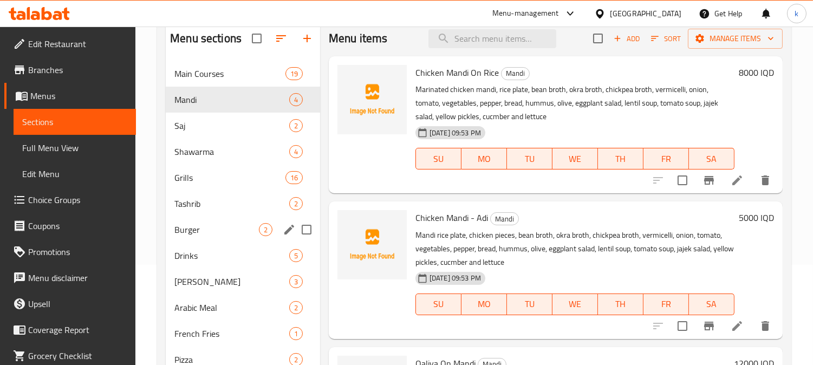
click at [213, 221] on div "Burger 2" at bounding box center [243, 230] width 154 height 26
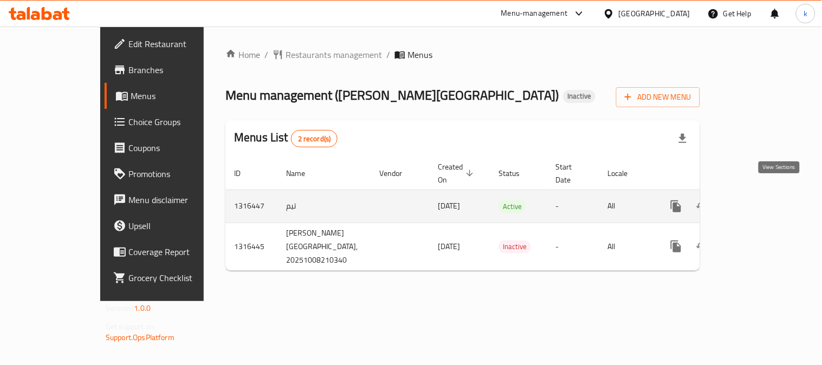
click at [767, 193] on link "enhanced table" at bounding box center [754, 206] width 26 height 26
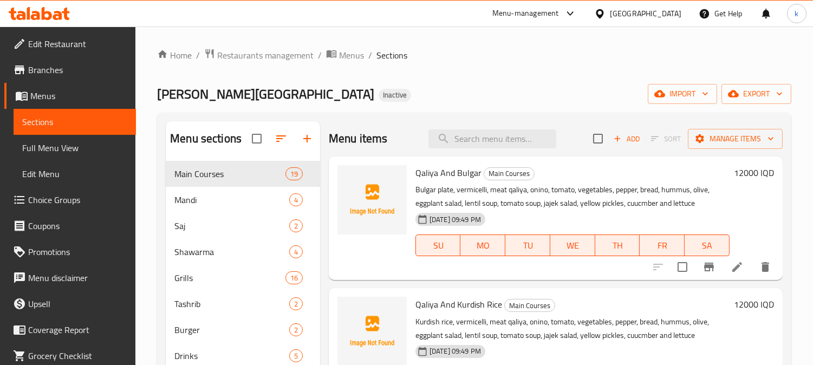
click at [427, 178] on span "Qaliya And Bulgar" at bounding box center [449, 173] width 66 height 16
copy h6 "Qaliya And Bulgar"
click at [350, 183] on icon "upload picture" at bounding box center [352, 180] width 11 height 10
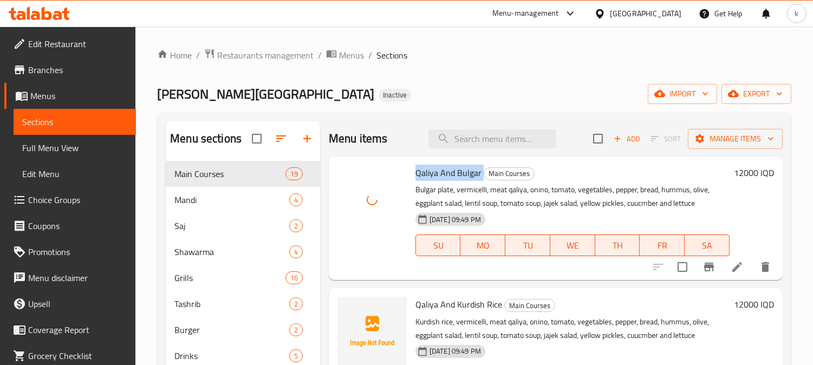
scroll to position [24, 0]
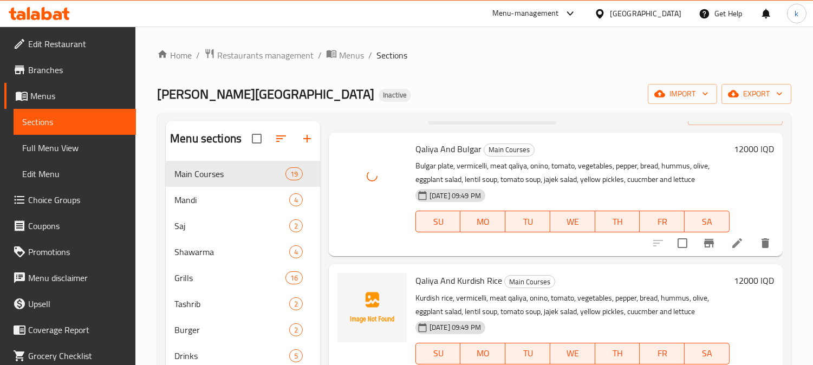
click at [477, 283] on span "Qaliya And Kurdish Rice" at bounding box center [459, 281] width 87 height 16
copy h6 "Qaliya And Kurdish Rice"
click at [356, 288] on icon "upload picture" at bounding box center [352, 288] width 11 height 10
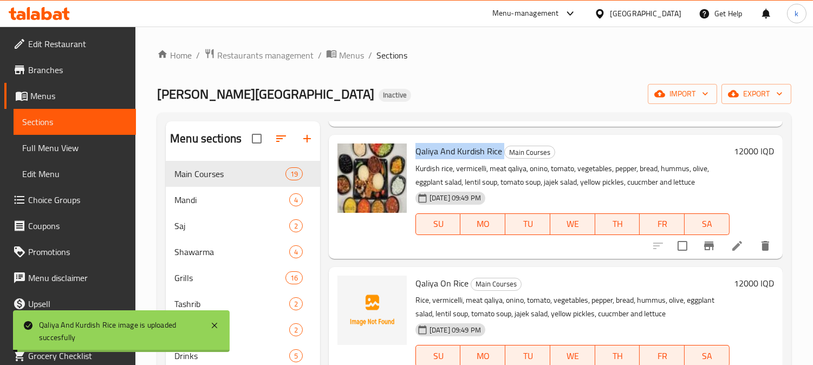
scroll to position [125, 0]
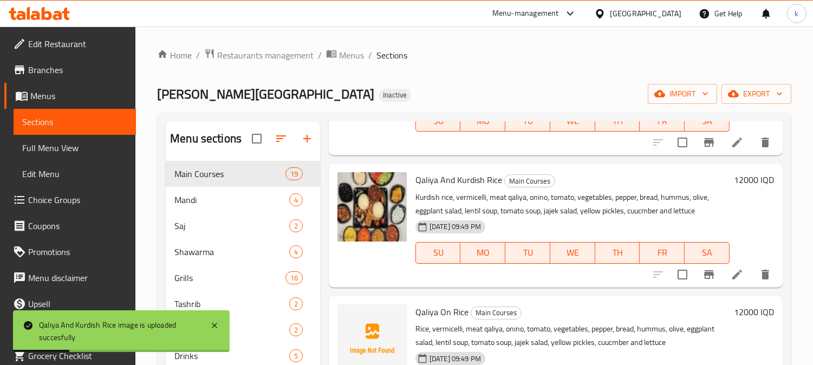
click at [426, 308] on span "Qaliya On Rice" at bounding box center [442, 312] width 53 height 16
copy h6 "Qaliya On Rice"
click at [348, 315] on icon "upload picture" at bounding box center [352, 319] width 11 height 10
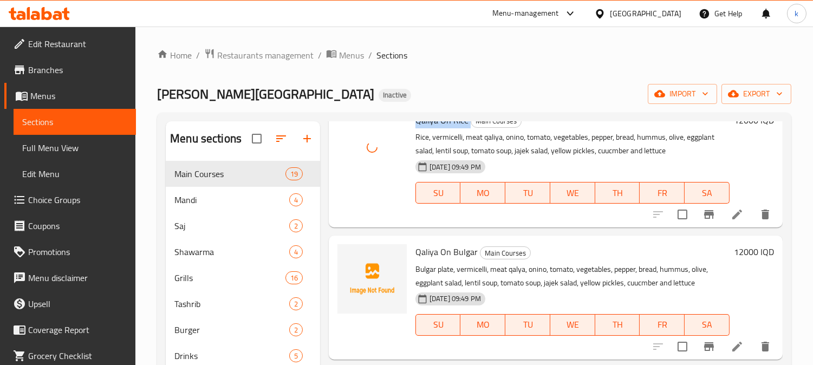
scroll to position [325, 0]
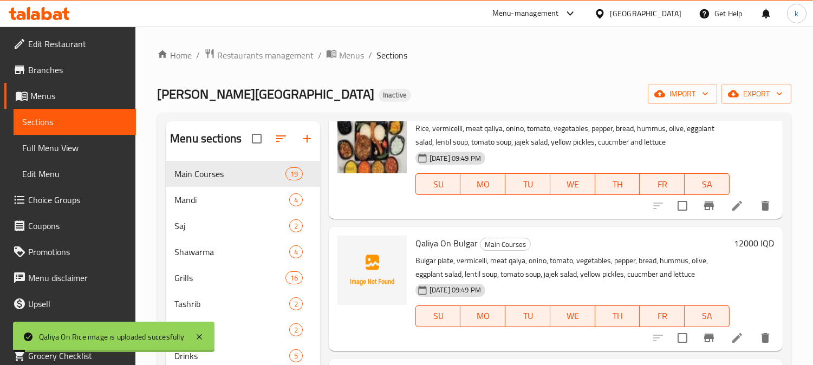
click at [428, 245] on span "Qaliya On Bulgar" at bounding box center [447, 243] width 62 height 16
copy h6 "Qaliya On Bulgar"
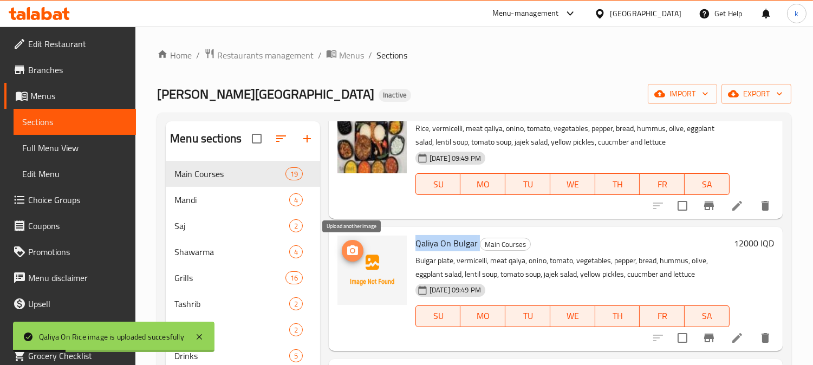
click at [358, 245] on icon "upload picture" at bounding box center [352, 250] width 13 height 13
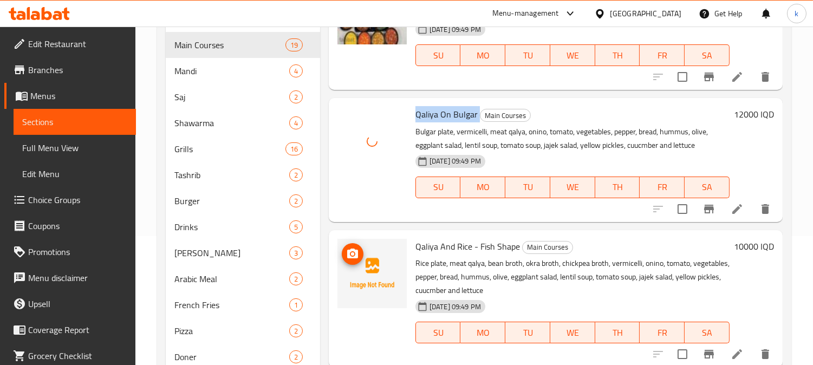
scroll to position [168, 0]
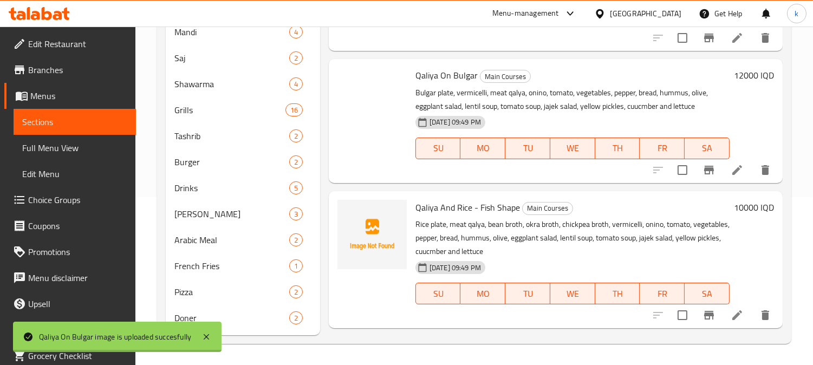
click at [450, 214] on span "Qaliya And Rice - Fish Shape" at bounding box center [468, 207] width 105 height 16
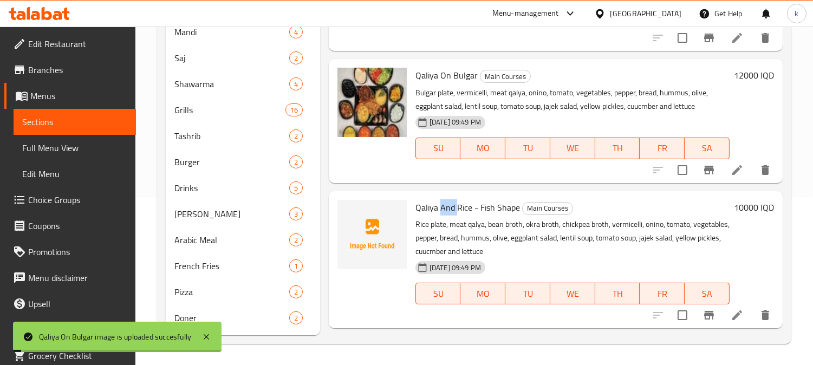
click at [450, 214] on span "Qaliya And Rice - Fish Shape" at bounding box center [468, 207] width 105 height 16
copy h6 "Qaliya And Rice - Fish Shape"
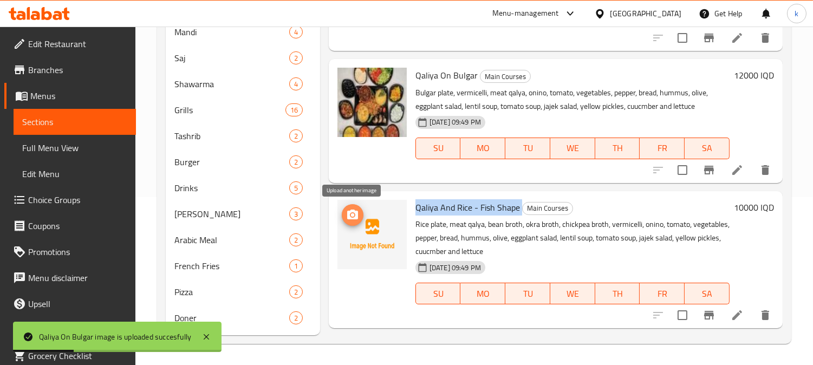
click at [347, 213] on icon "upload picture" at bounding box center [352, 215] width 11 height 10
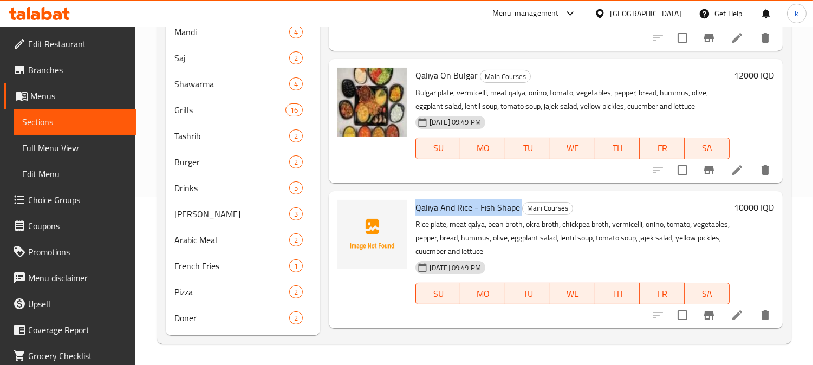
click at [460, 211] on span "Qaliya And Rice - Fish Shape" at bounding box center [468, 207] width 105 height 16
drag, startPoint x: 479, startPoint y: 206, endPoint x: 521, endPoint y: 210, distance: 42.4
click at [521, 210] on h6 "Qaliya And Rice - Fish Shape Main Courses" at bounding box center [573, 207] width 314 height 15
copy h6 "Fish Shape"
click at [347, 216] on icon "upload picture" at bounding box center [352, 215] width 13 height 13
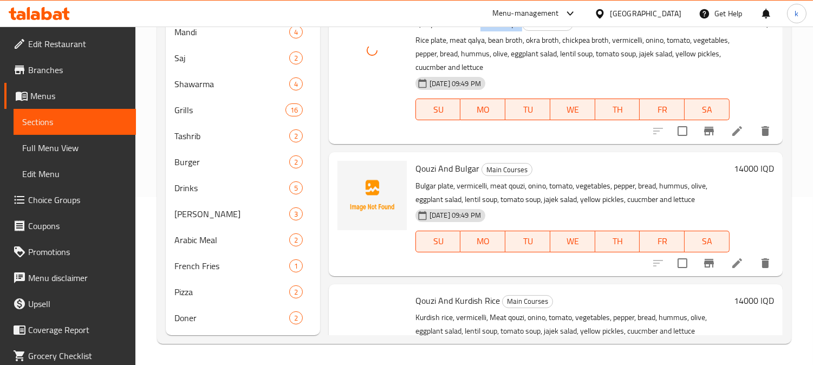
scroll to position [526, 0]
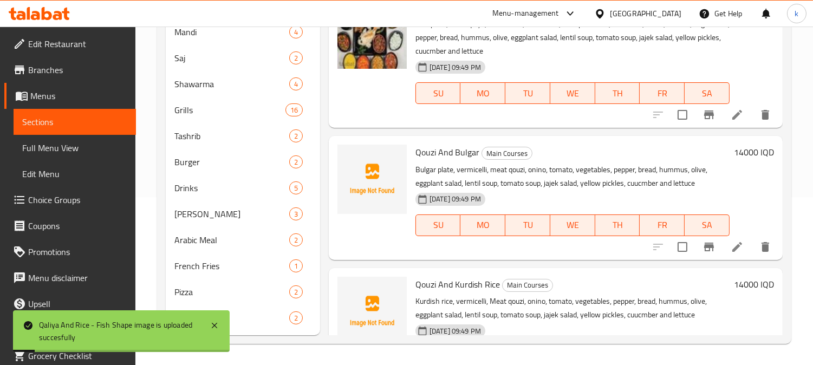
click at [444, 152] on span "Qouzi And Bulgar" at bounding box center [448, 152] width 64 height 16
copy h6 "Qouzi And Bulgar"
click at [348, 165] on icon "upload picture" at bounding box center [352, 159] width 13 height 13
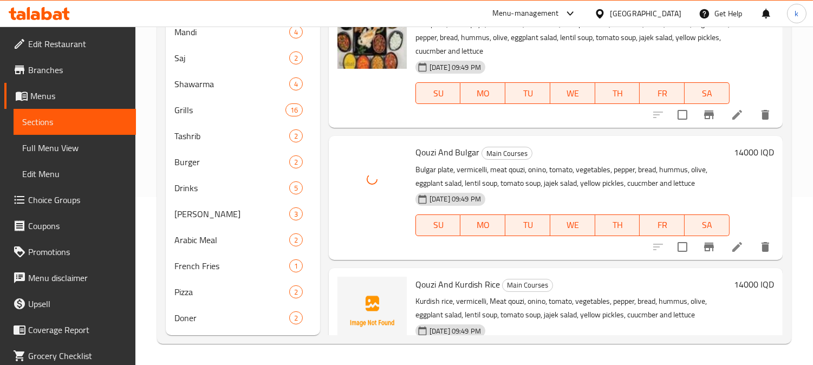
click at [447, 284] on span "Qouzi And Kurdish Rice" at bounding box center [458, 284] width 85 height 16
copy h6 "Qouzi And Kurdish Rice"
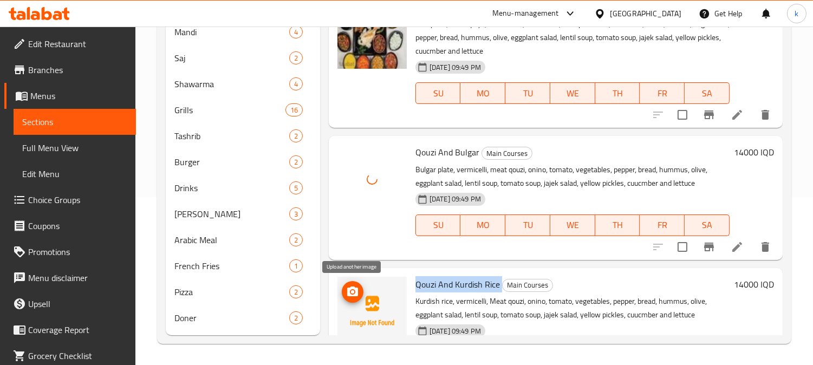
click at [354, 295] on icon "upload picture" at bounding box center [352, 292] width 11 height 10
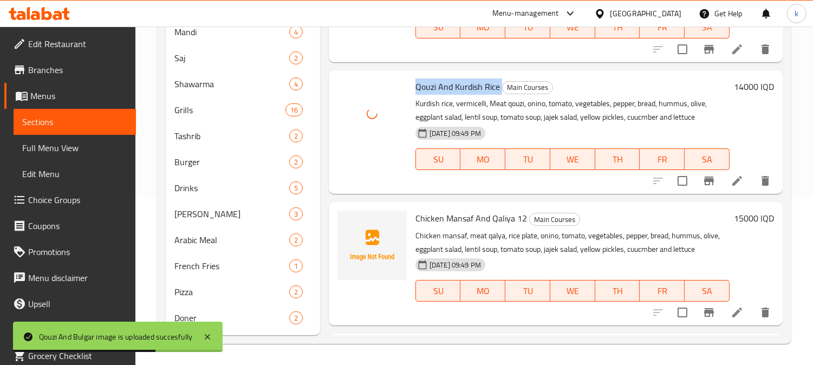
scroll to position [727, 0]
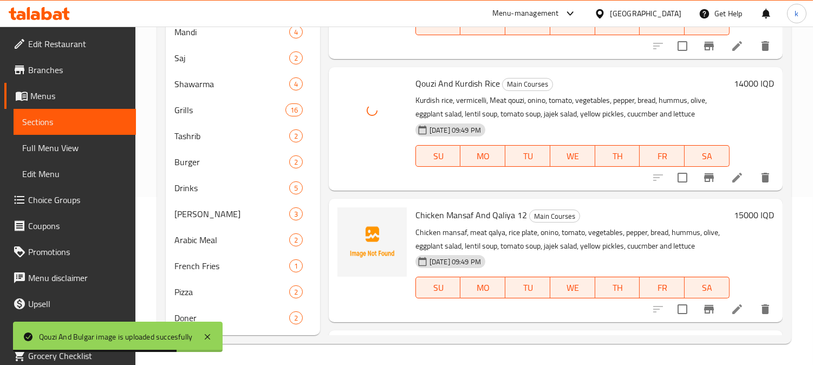
click at [445, 217] on span "Chicken Mansaf And Qaliya 12" at bounding box center [472, 215] width 112 height 16
copy h6 "Chicken Mansaf And Qaliya 12"
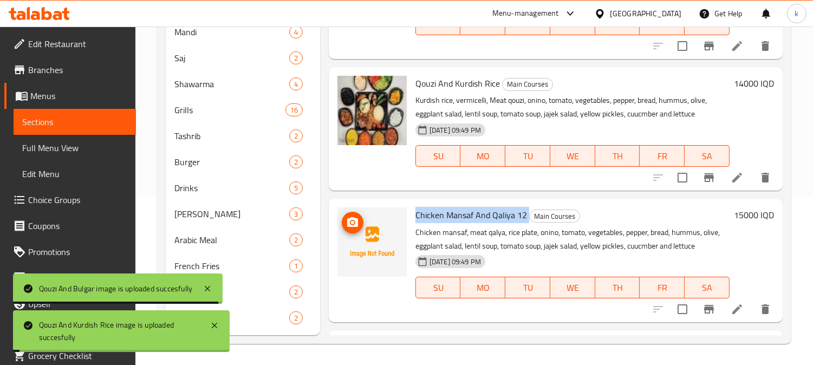
click at [342, 219] on span "upload picture" at bounding box center [353, 222] width 22 height 13
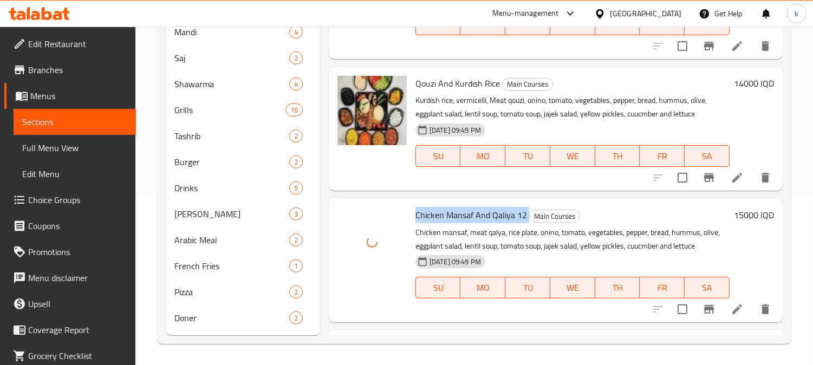
scroll to position [927, 0]
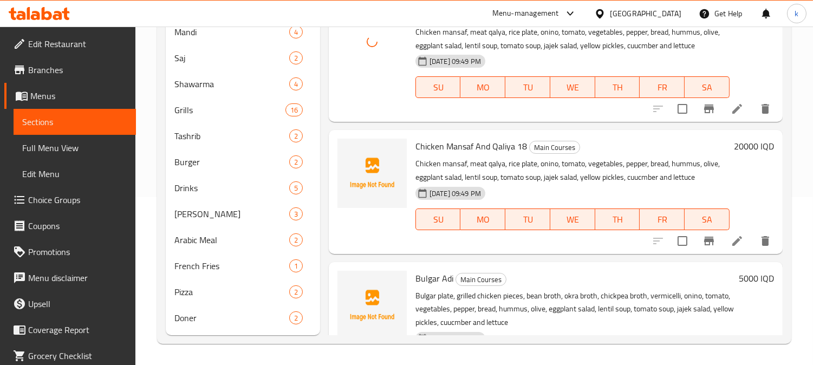
click at [455, 145] on span "Chicken Mansaf And Qaliya 18" at bounding box center [472, 146] width 112 height 16
copy h6 "Chicken Mansaf And Qaliya 18"
click at [346, 153] on icon "upload picture" at bounding box center [352, 153] width 13 height 13
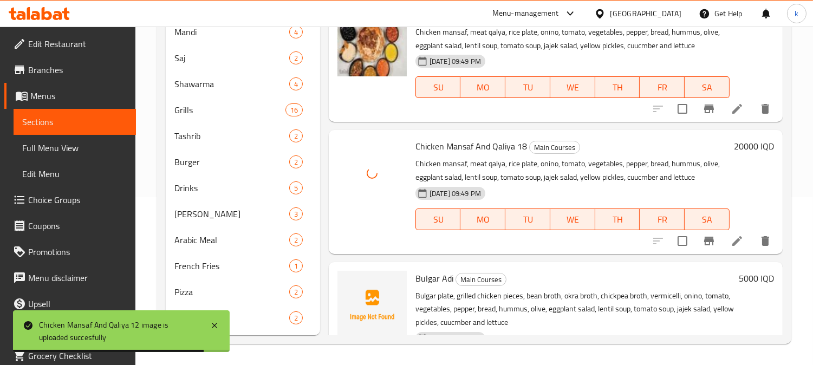
click at [423, 277] on span "Bulgar Adi" at bounding box center [435, 278] width 38 height 16
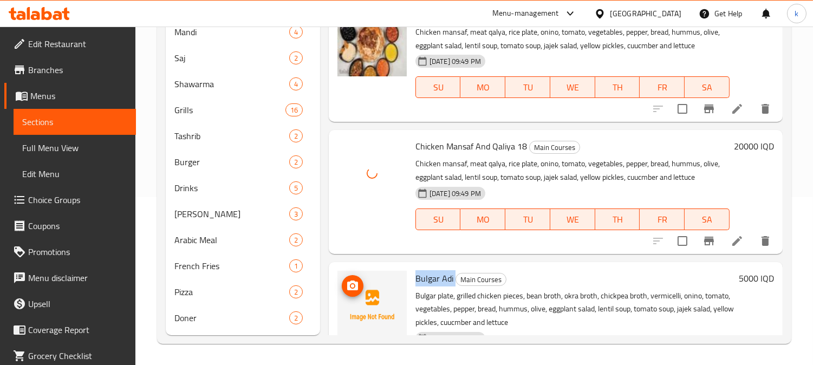
click at [351, 286] on icon "upload picture" at bounding box center [352, 286] width 13 height 13
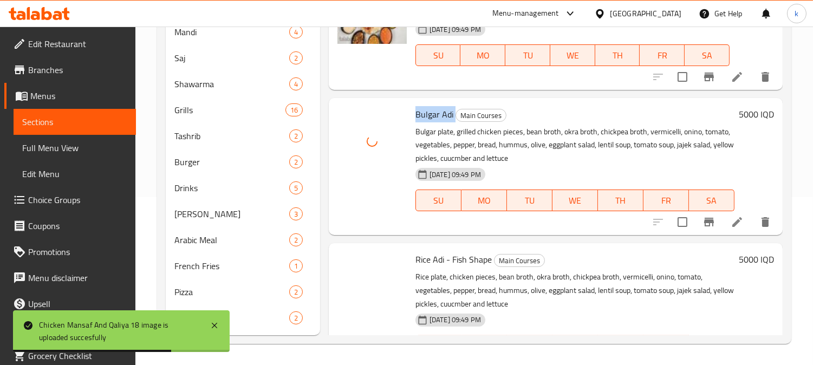
scroll to position [1128, 0]
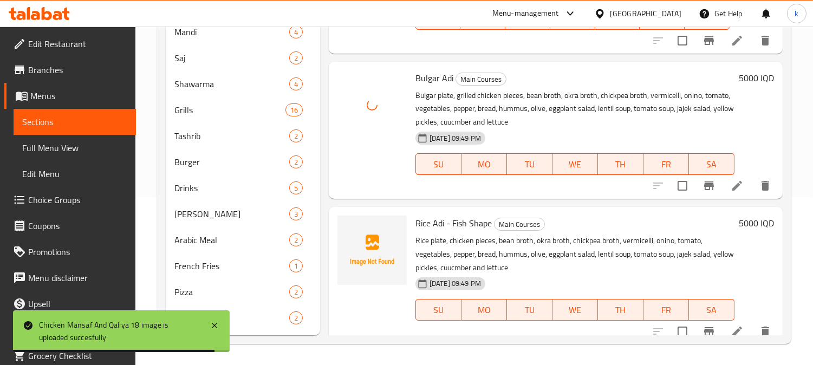
click at [436, 225] on span "Rice Adi - Fish Shape" at bounding box center [454, 223] width 76 height 16
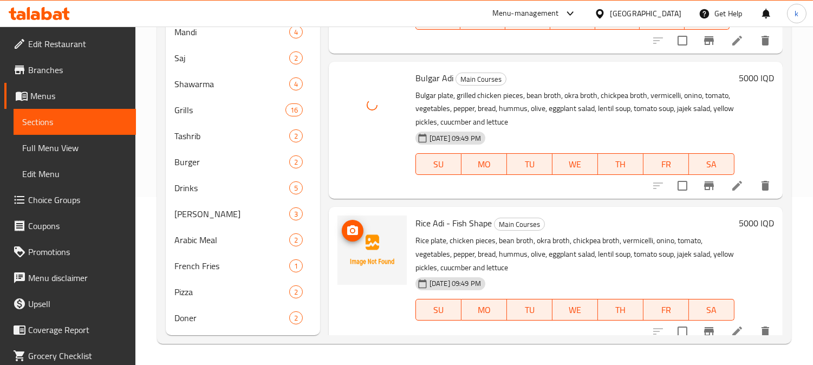
click at [337, 230] on div at bounding box center [372, 275] width 78 height 128
click at [352, 230] on circle "upload picture" at bounding box center [352, 230] width 3 height 3
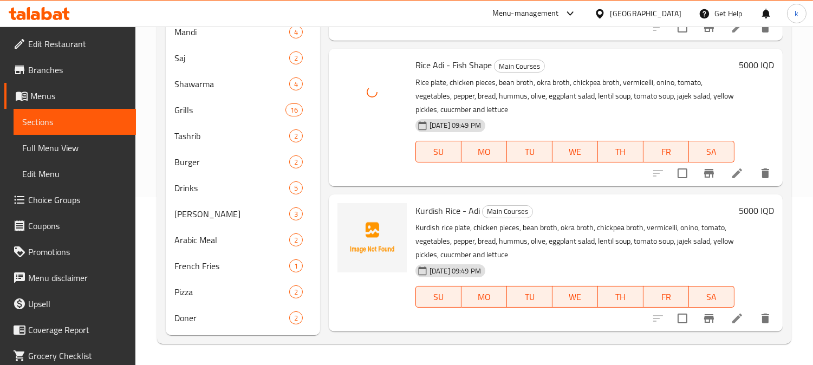
scroll to position [1329, 0]
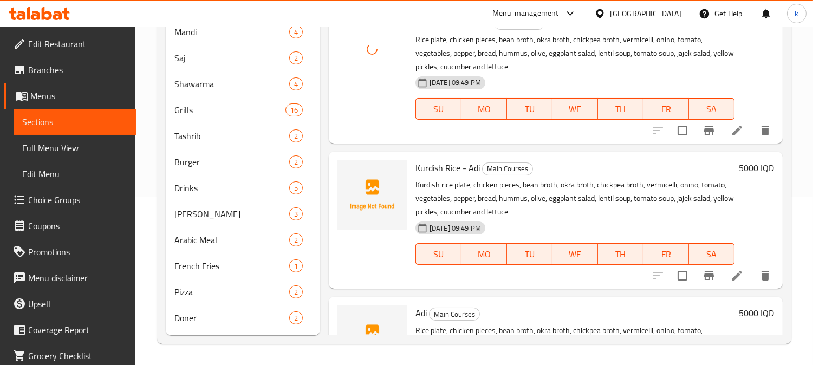
click at [441, 165] on span "Kurdish Rice - Adi" at bounding box center [448, 168] width 64 height 16
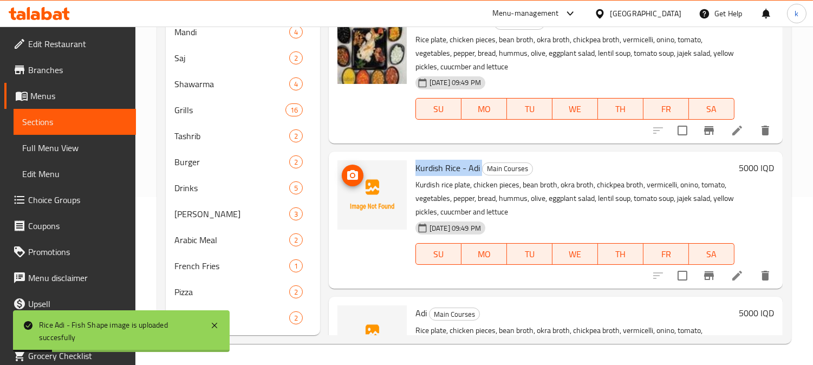
click at [345, 179] on span "upload picture" at bounding box center [353, 175] width 22 height 13
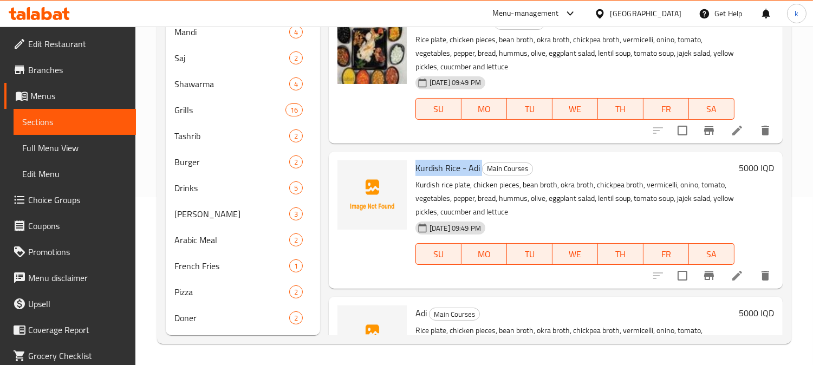
click at [458, 165] on span "Kurdish Rice - Adi" at bounding box center [448, 168] width 64 height 16
drag, startPoint x: 458, startPoint y: 165, endPoint x: 418, endPoint y: 166, distance: 40.1
click at [418, 166] on span "Kurdish Rice - Adi" at bounding box center [448, 168] width 64 height 16
click at [354, 172] on icon "upload picture" at bounding box center [352, 175] width 11 height 10
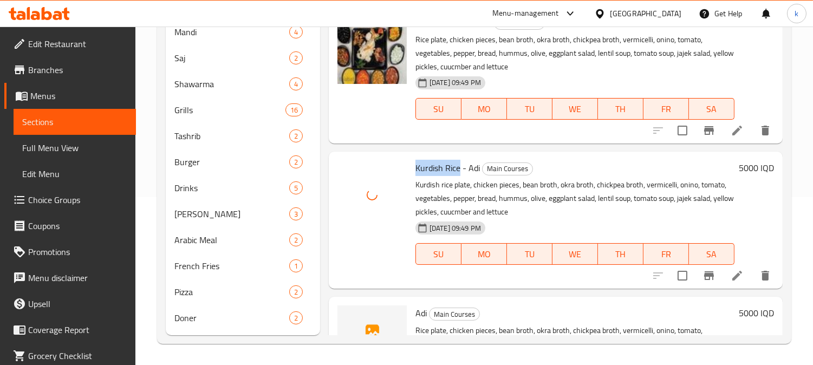
scroll to position [1429, 0]
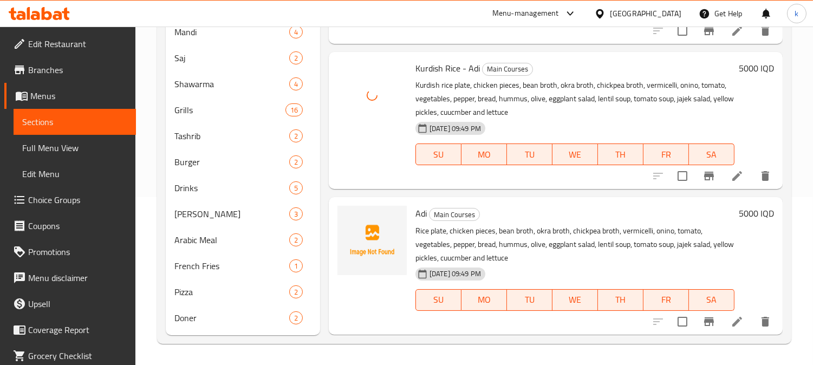
click at [419, 215] on span "Adi" at bounding box center [421, 213] width 11 height 16
click at [348, 218] on icon "upload picture" at bounding box center [352, 221] width 11 height 10
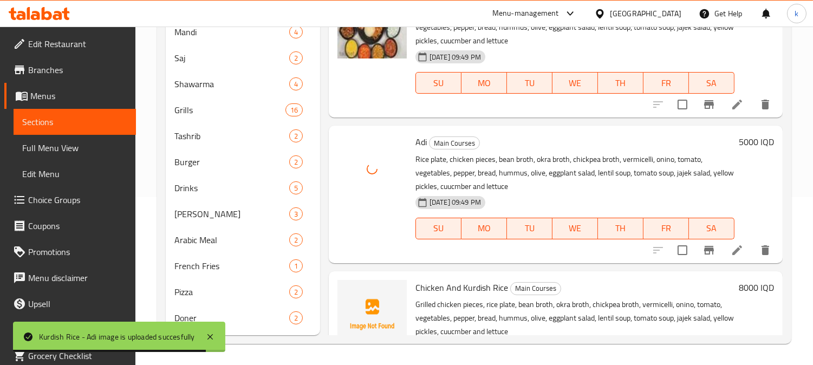
scroll to position [1529, 0]
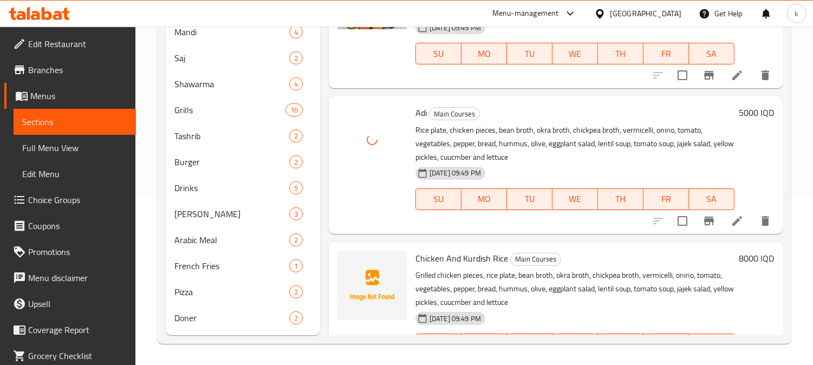
click at [431, 256] on span "Chicken And Kurdish Rice" at bounding box center [462, 258] width 93 height 16
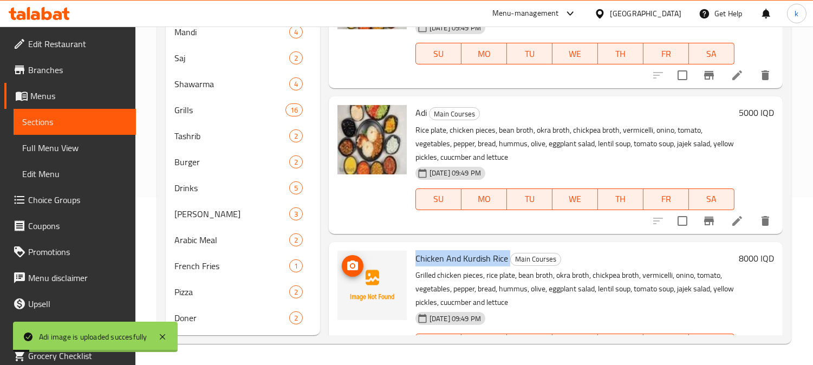
click at [351, 264] on icon "upload picture" at bounding box center [352, 266] width 13 height 13
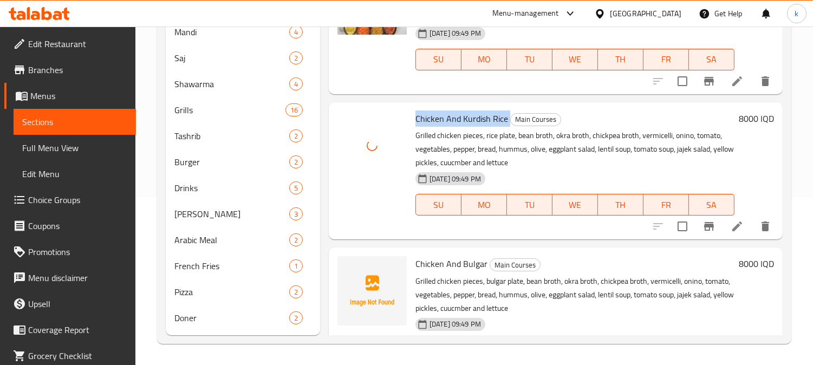
scroll to position [1730, 0]
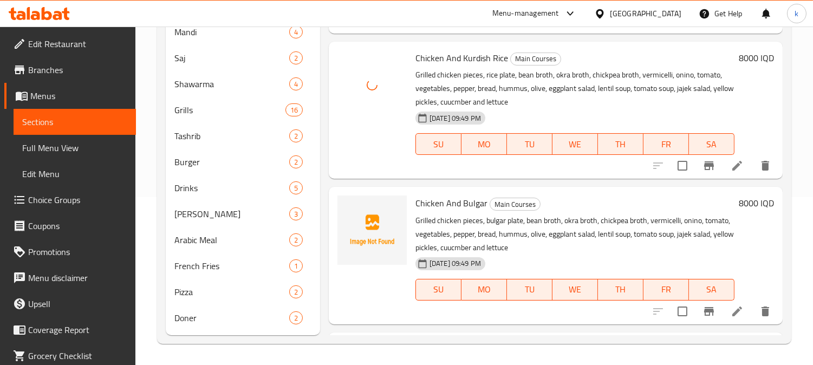
click at [432, 197] on span "Chicken And Bulgar" at bounding box center [452, 203] width 72 height 16
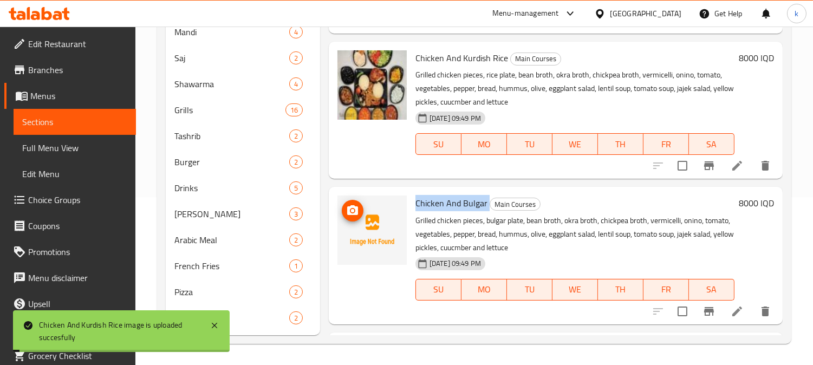
click at [353, 209] on circle "upload picture" at bounding box center [352, 210] width 3 height 3
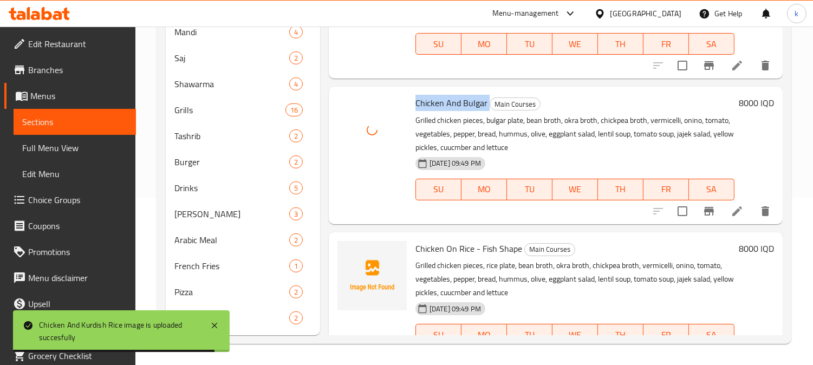
scroll to position [1931, 0]
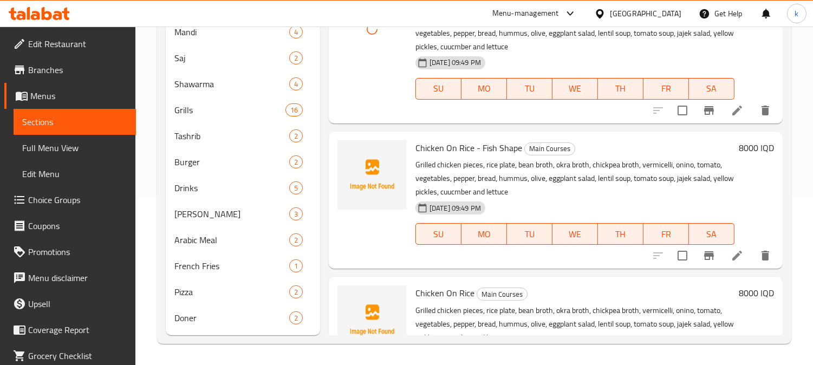
click at [445, 150] on span "Chicken On Rice - Fish Shape" at bounding box center [469, 148] width 107 height 16
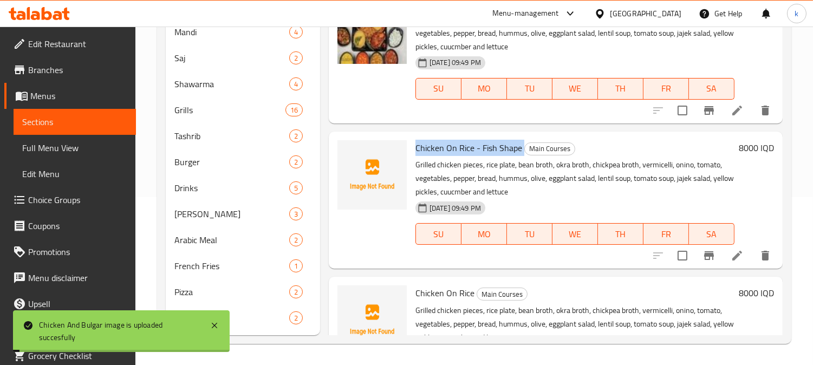
click at [445, 150] on span "Chicken On Rice - Fish Shape" at bounding box center [469, 148] width 107 height 16
click at [350, 149] on icon "upload picture" at bounding box center [352, 155] width 13 height 13
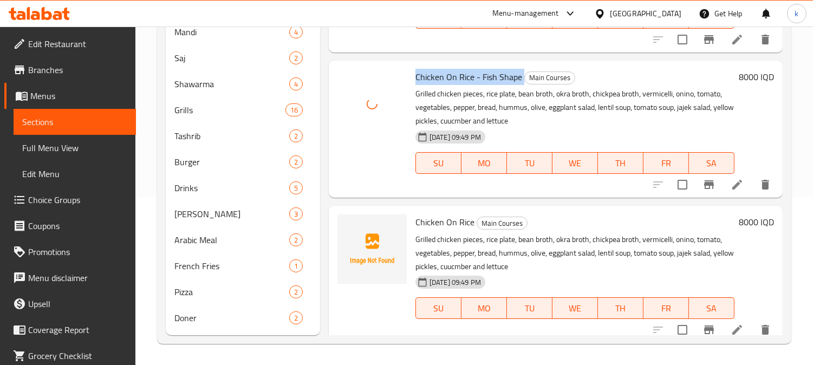
scroll to position [2031, 0]
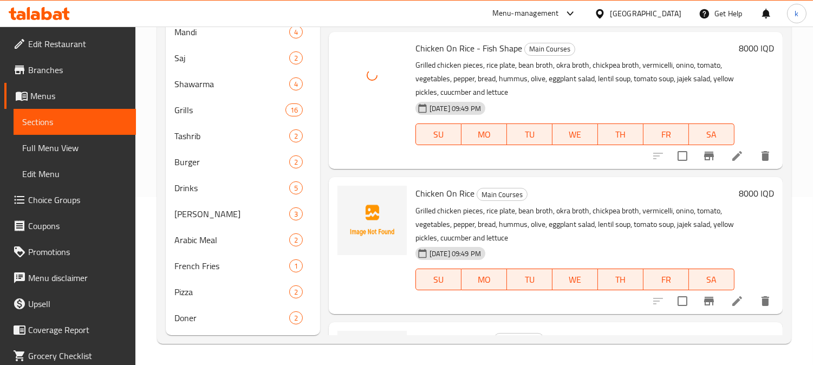
click at [429, 189] on span "Chicken On Rice" at bounding box center [445, 193] width 59 height 16
click at [347, 201] on icon "upload picture" at bounding box center [352, 201] width 11 height 10
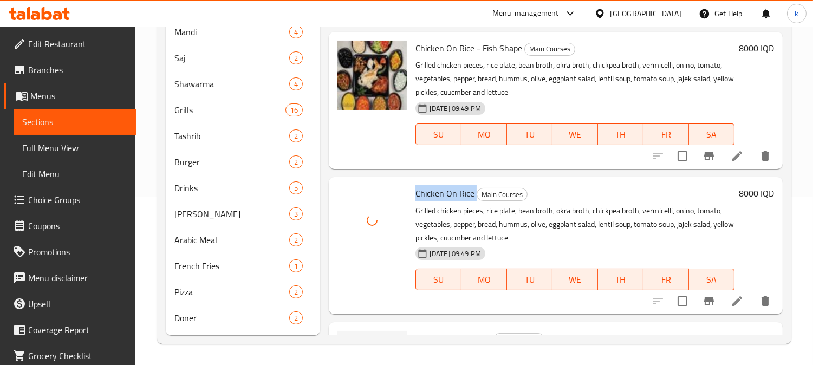
scroll to position [2131, 0]
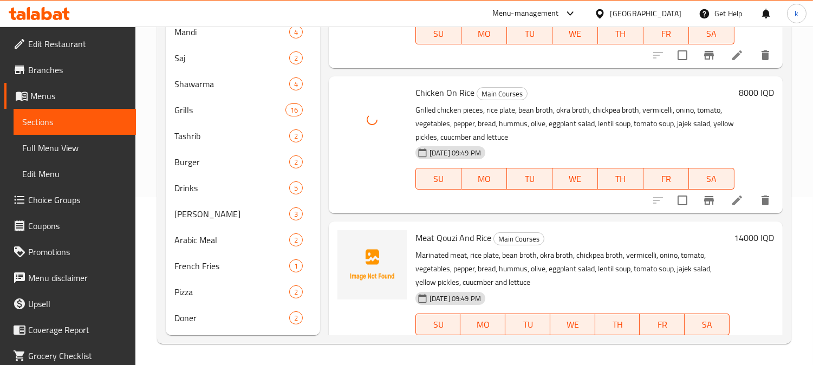
click at [436, 236] on span "Meat Qouzi And Rice" at bounding box center [454, 238] width 76 height 16
click at [353, 244] on circle "upload picture" at bounding box center [352, 245] width 3 height 3
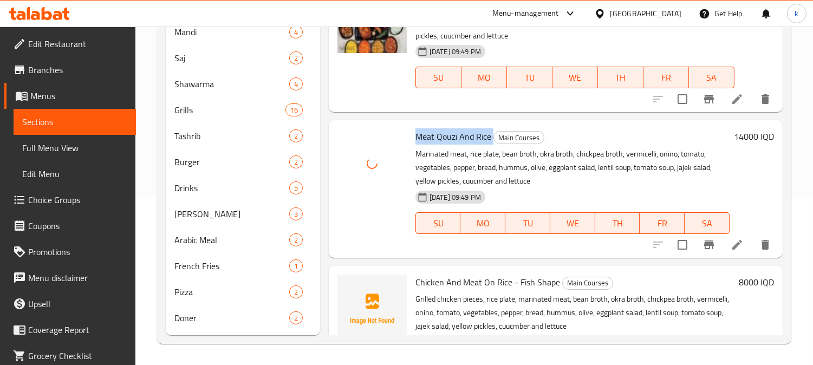
scroll to position [2299, 0]
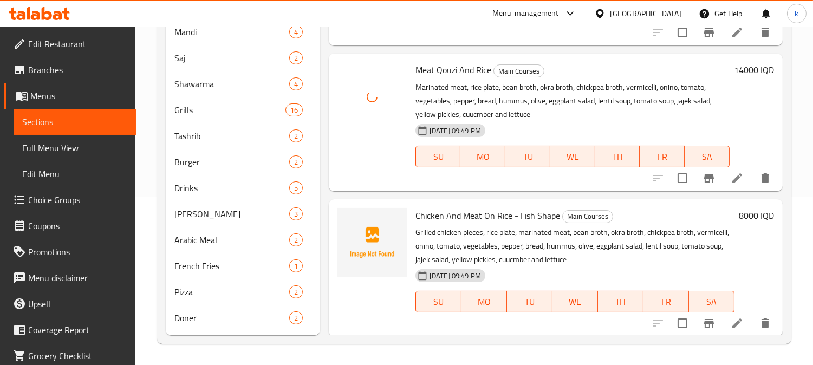
click at [459, 218] on span "Chicken And Meat On Rice - Fish Shape" at bounding box center [488, 216] width 145 height 16
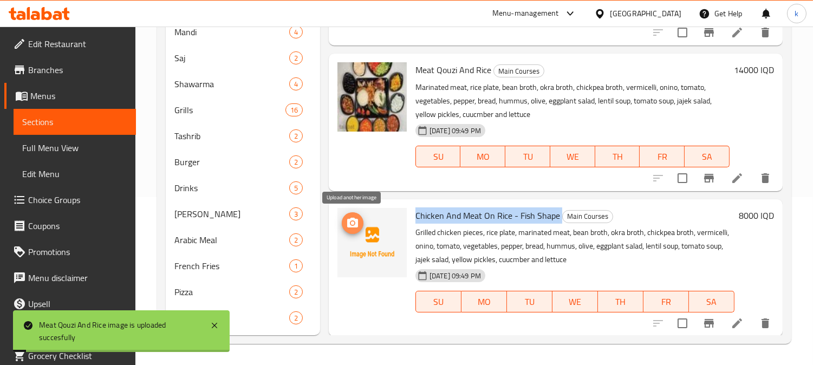
click at [348, 225] on icon "upload picture" at bounding box center [352, 223] width 11 height 10
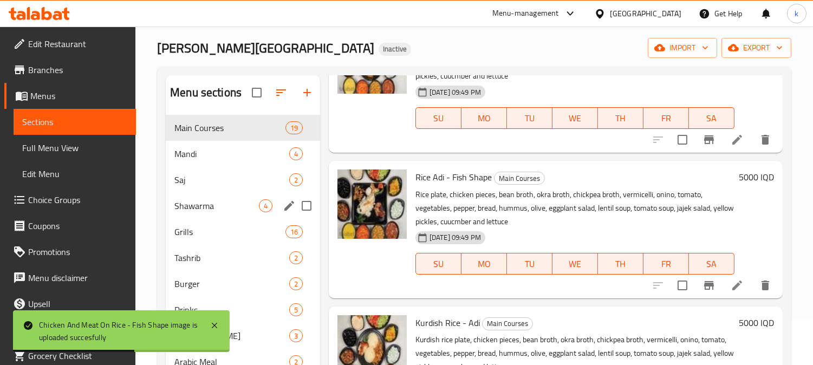
scroll to position [0, 0]
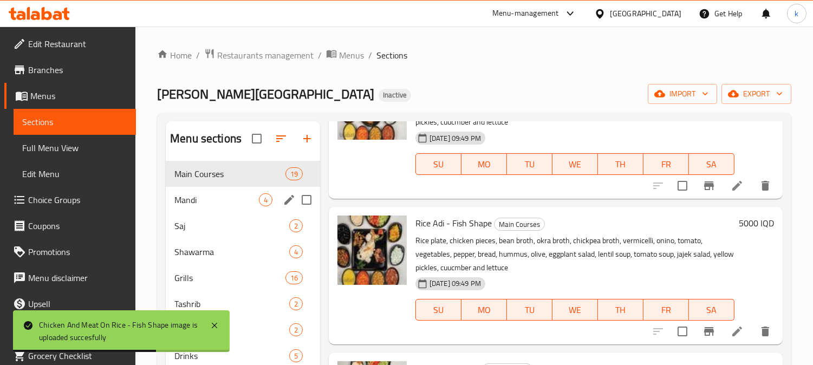
click at [213, 192] on div "Mandi 4" at bounding box center [243, 200] width 154 height 26
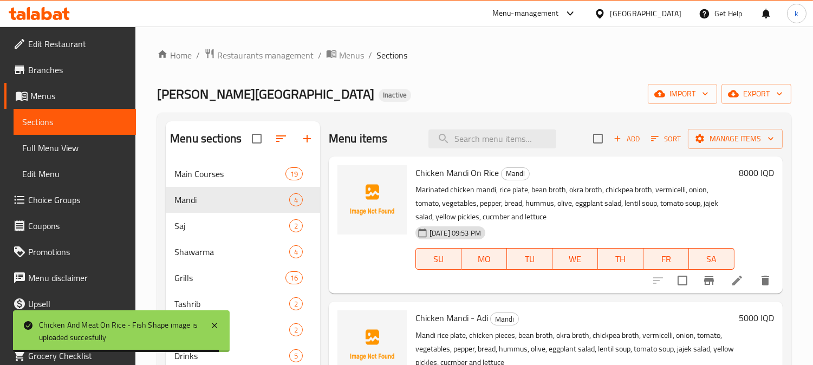
click at [448, 175] on span "Chicken Mandi On Rice" at bounding box center [457, 173] width 83 height 16
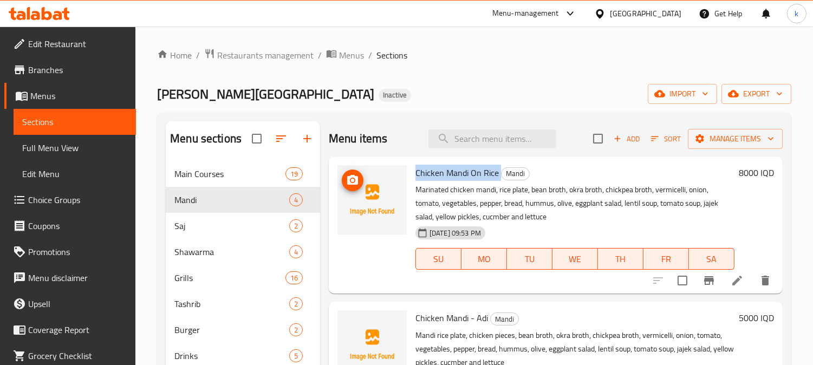
click at [347, 178] on icon "upload picture" at bounding box center [352, 180] width 11 height 10
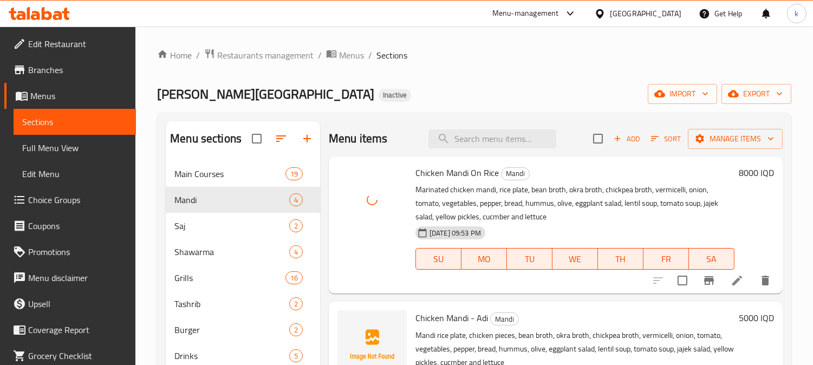
click at [439, 314] on span "Chicken Mandi - Adi" at bounding box center [452, 318] width 73 height 16
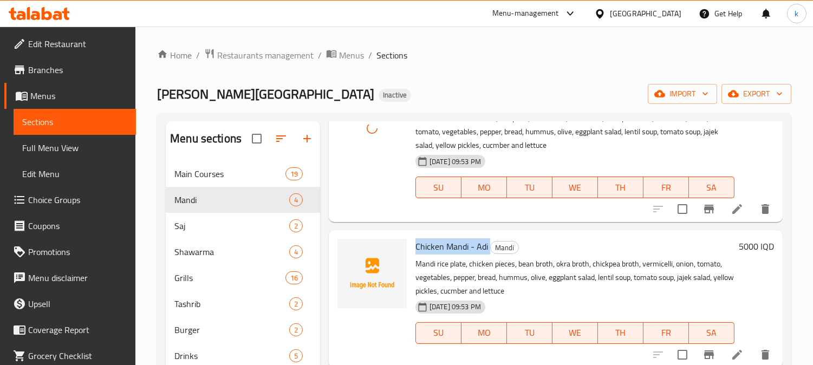
scroll to position [100, 0]
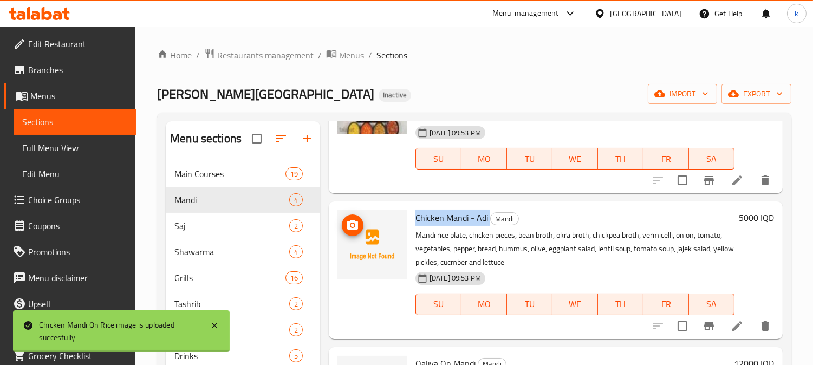
click at [355, 223] on icon "upload picture" at bounding box center [352, 225] width 11 height 10
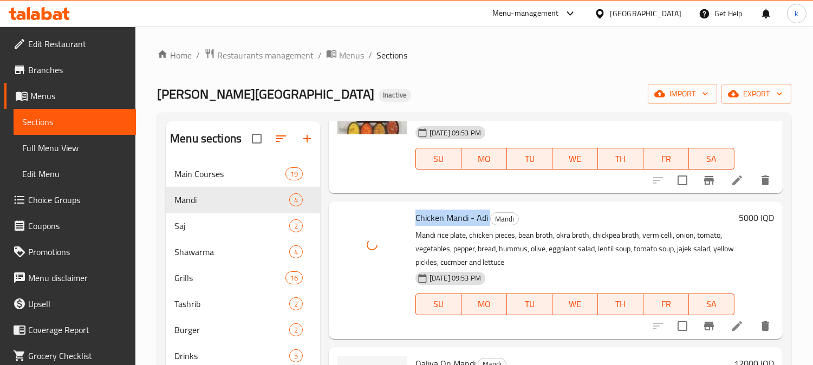
scroll to position [201, 0]
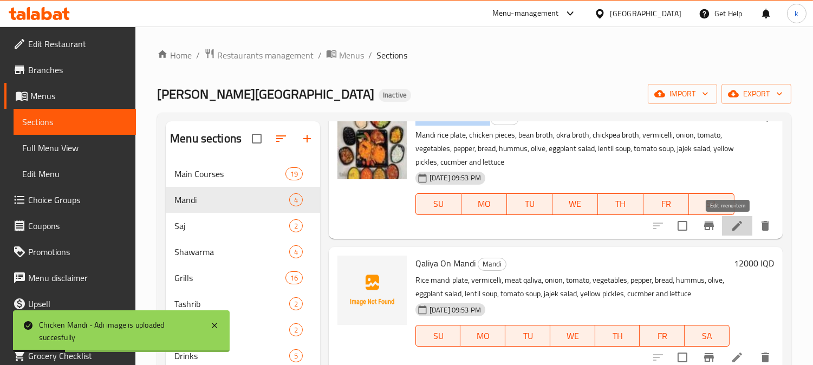
click at [731, 230] on icon at bounding box center [737, 225] width 13 height 13
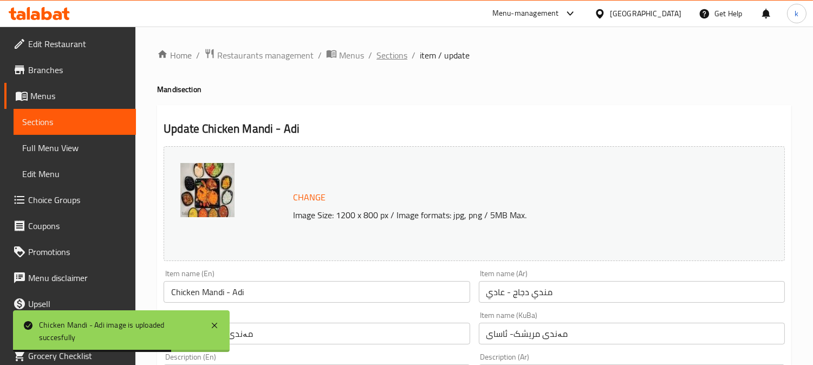
click at [386, 53] on span "Sections" at bounding box center [392, 55] width 31 height 13
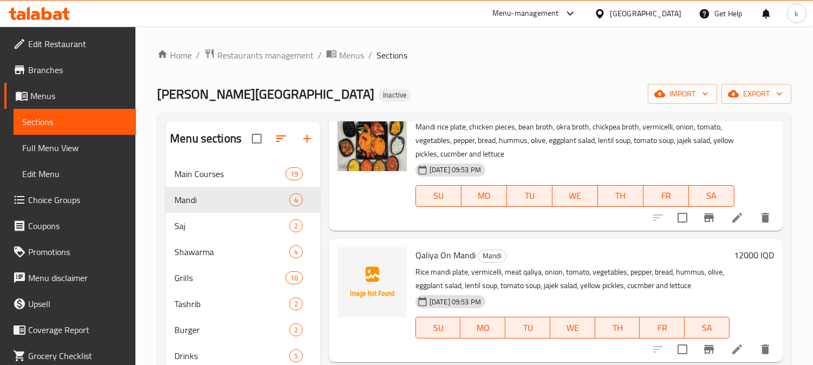
scroll to position [213, 0]
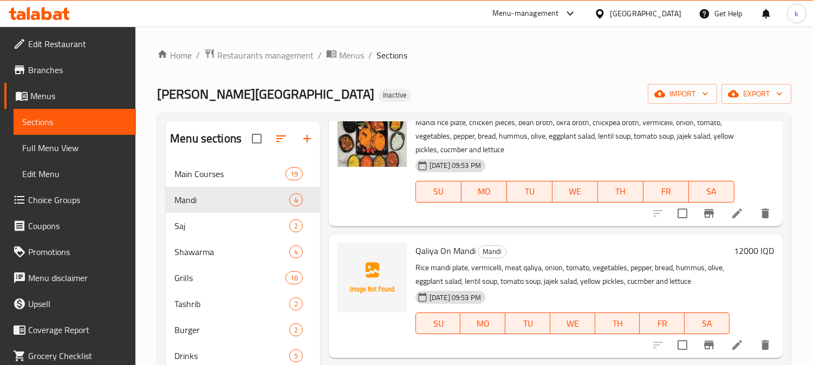
click at [441, 249] on span "Qaliya On Mandi" at bounding box center [446, 251] width 60 height 16
click at [346, 257] on icon "upload picture" at bounding box center [352, 258] width 13 height 13
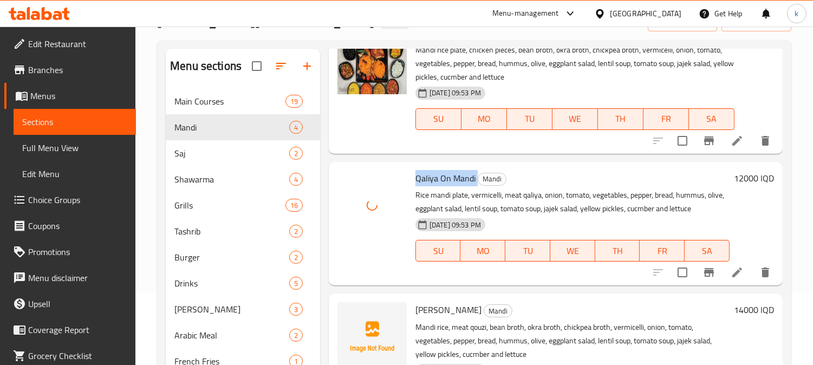
scroll to position [168, 0]
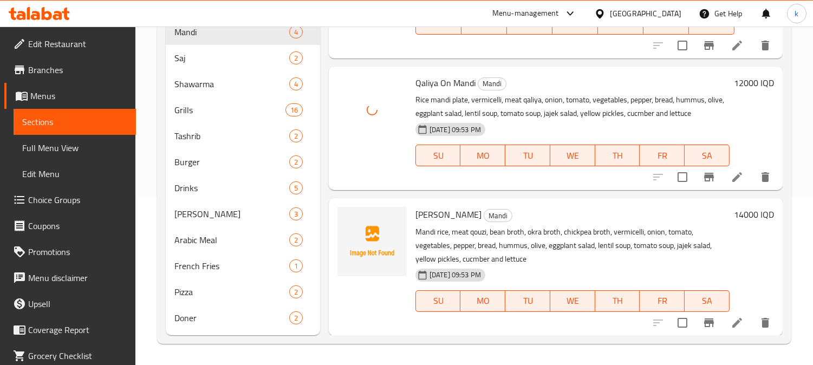
click at [426, 217] on span "Mandi Qouzi" at bounding box center [449, 214] width 66 height 16
click at [354, 221] on icon "upload picture" at bounding box center [352, 222] width 13 height 13
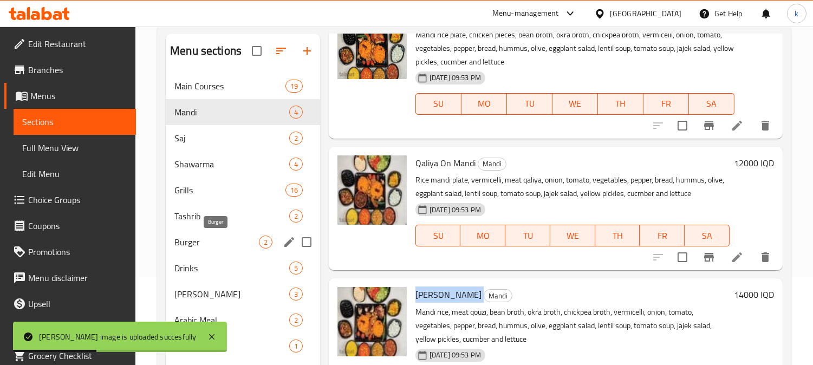
scroll to position [0, 0]
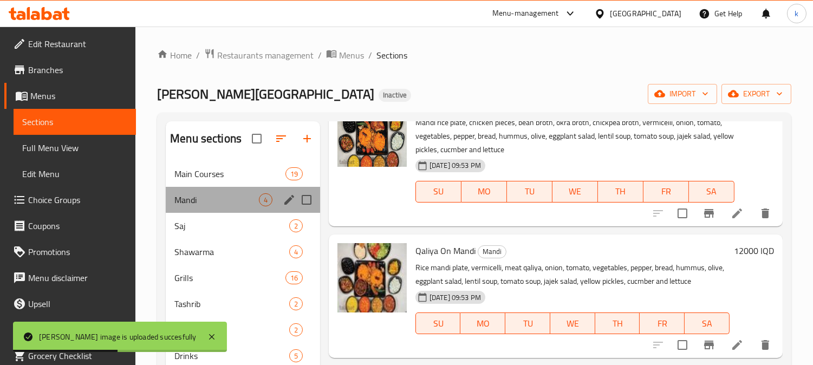
click at [221, 210] on div "Mandi 4" at bounding box center [243, 200] width 154 height 26
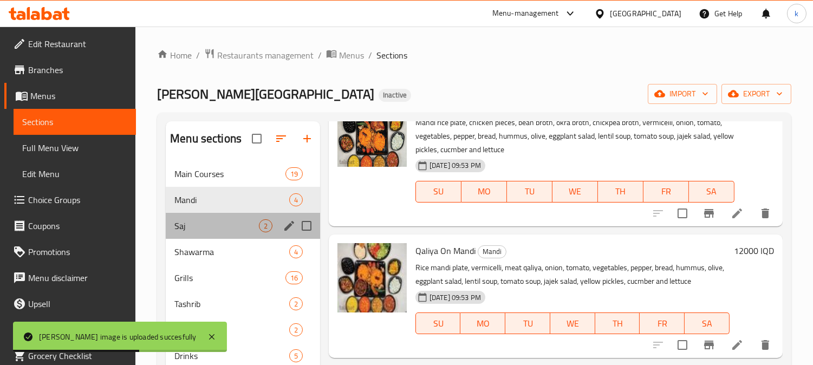
click at [225, 218] on div "Saj 2" at bounding box center [243, 226] width 154 height 26
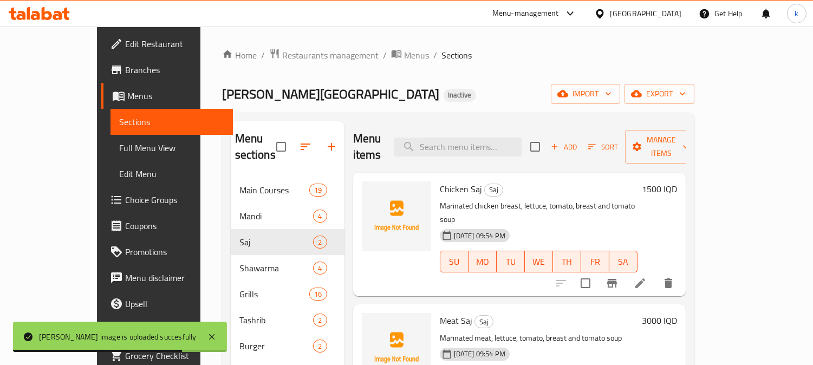
click at [440, 181] on span "Chicken Saj" at bounding box center [461, 189] width 42 height 16
click at [366, 190] on span "upload picture" at bounding box center [377, 196] width 22 height 13
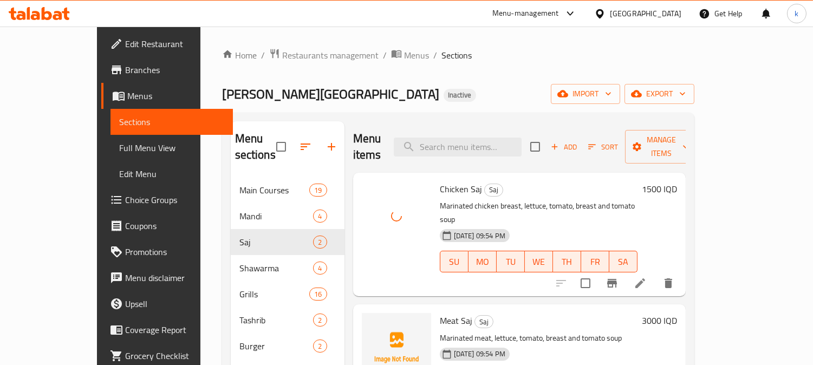
click at [440, 313] on span "Meat Saj" at bounding box center [456, 321] width 33 height 16
click at [372, 323] on icon "upload picture" at bounding box center [377, 328] width 11 height 10
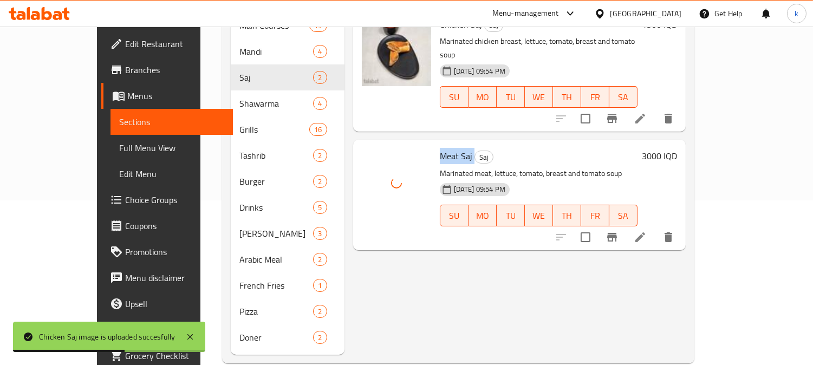
scroll to position [168, 0]
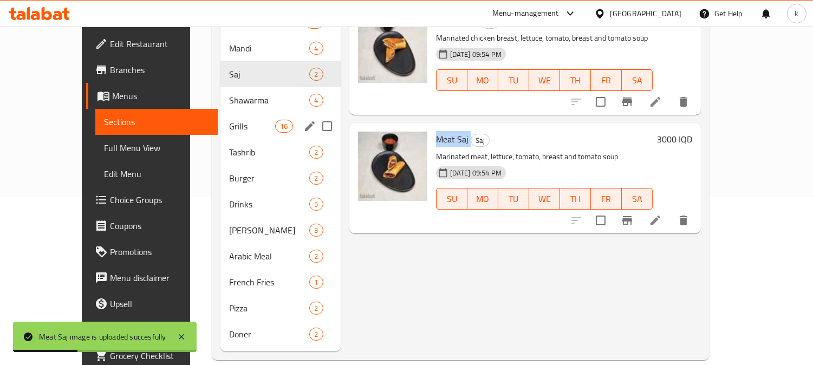
click at [221, 113] on div "Grills 16" at bounding box center [281, 126] width 120 height 26
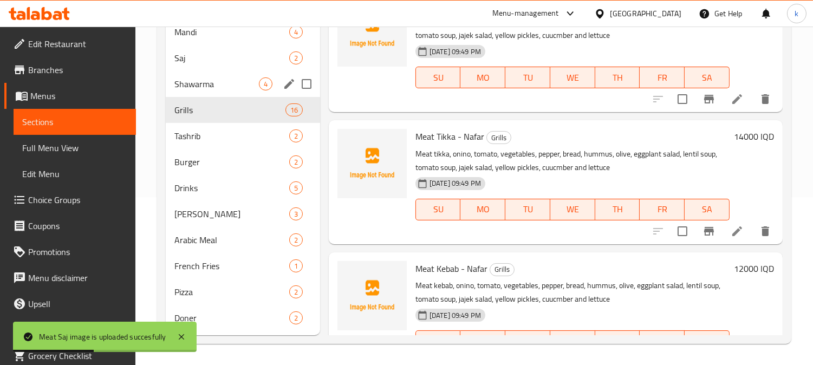
click at [209, 88] on span "Shawarma" at bounding box center [217, 83] width 85 height 13
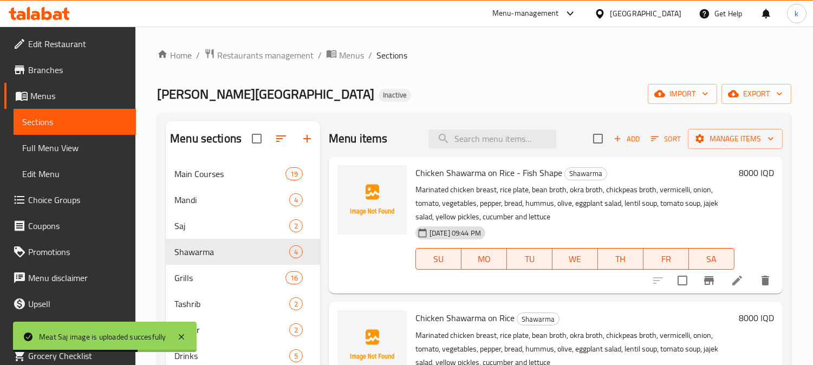
click at [445, 171] on span "Chicken Shawarma on Rice - Fish Shape" at bounding box center [489, 173] width 147 height 16
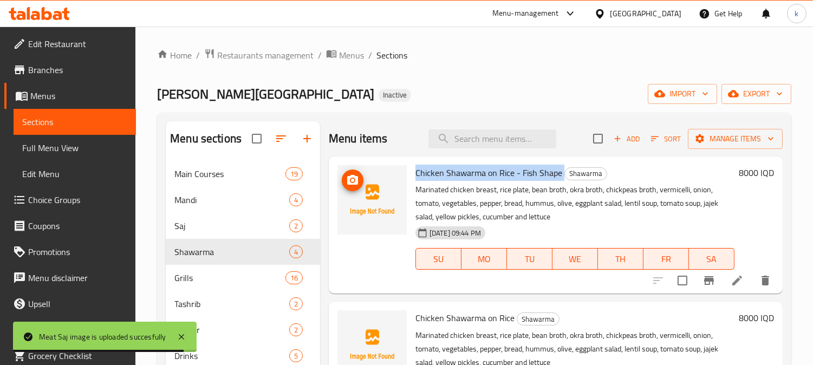
click at [340, 170] on img at bounding box center [372, 199] width 69 height 69
click at [356, 185] on icon "upload picture" at bounding box center [352, 180] width 11 height 10
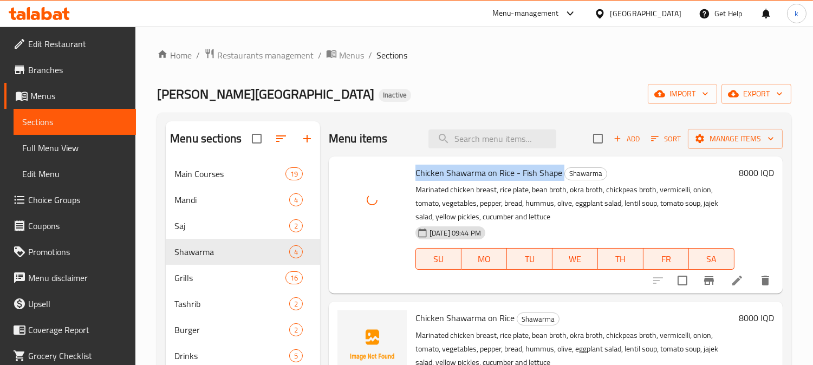
scroll to position [100, 0]
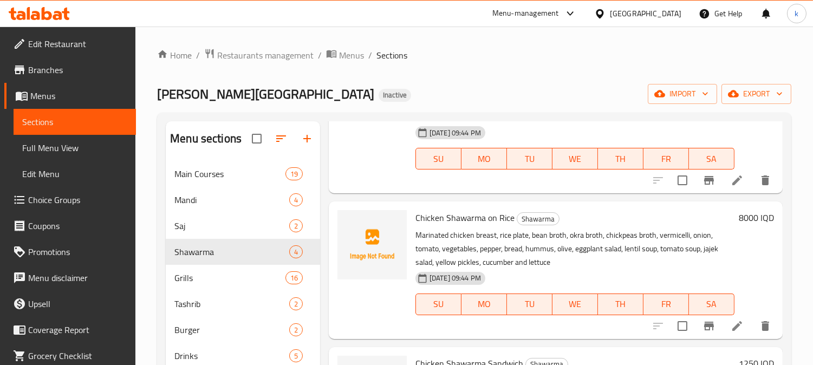
click at [464, 215] on span "Chicken Shawarma on Rice" at bounding box center [465, 218] width 99 height 16
click at [357, 229] on icon "upload picture" at bounding box center [352, 225] width 11 height 10
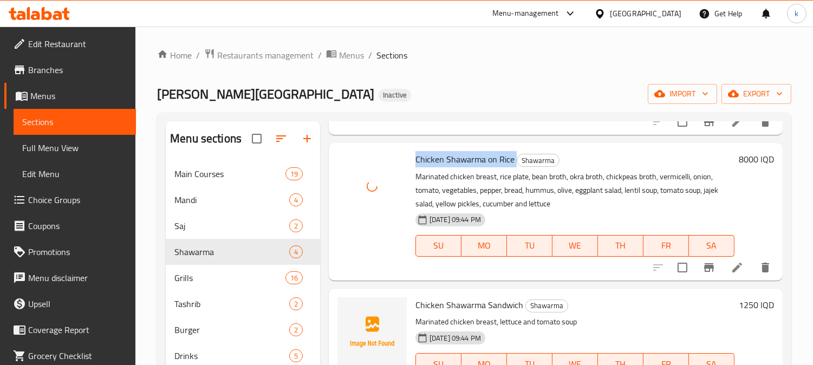
scroll to position [186, 0]
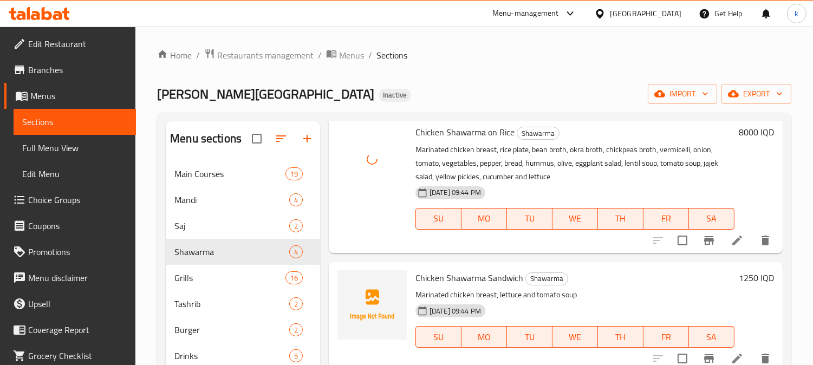
click at [466, 278] on span "Chicken Shawarma Sandwich" at bounding box center [470, 278] width 108 height 16
click at [346, 282] on icon "upload picture" at bounding box center [352, 285] width 13 height 13
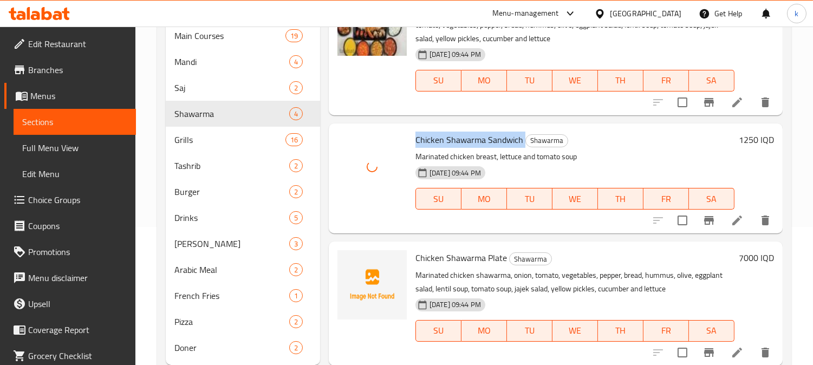
scroll to position [168, 0]
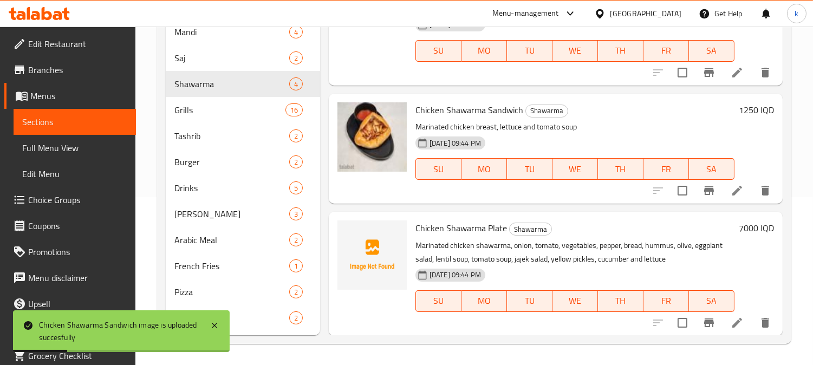
click at [470, 224] on span "Chicken Shawarma Plate" at bounding box center [462, 228] width 92 height 16
click at [460, 230] on span "Chicken Shawarma Plate" at bounding box center [462, 228] width 92 height 16
drag, startPoint x: 445, startPoint y: 227, endPoint x: 528, endPoint y: 228, distance: 83.5
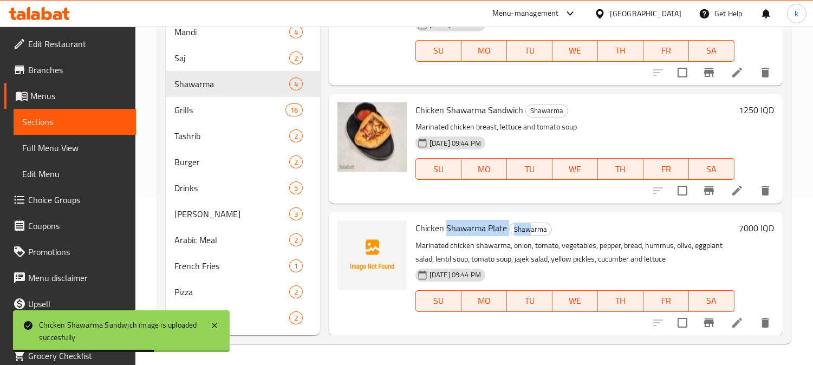
click at [528, 228] on h6 "Chicken Shawarma Plate Shawarma" at bounding box center [575, 228] width 319 height 15
click at [502, 225] on span "Chicken Shawarma Plate" at bounding box center [462, 228] width 92 height 16
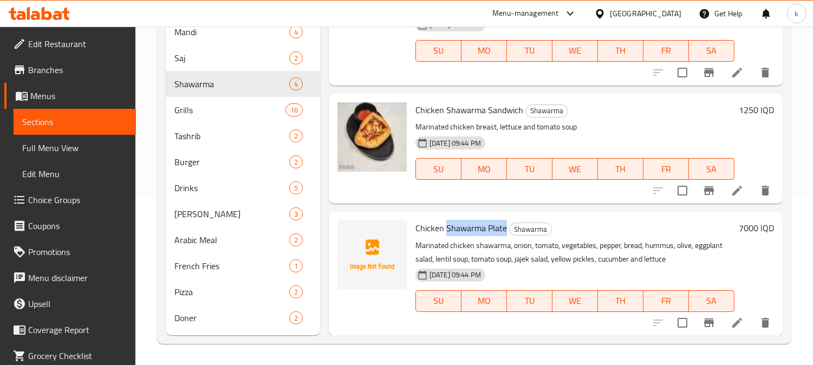
drag, startPoint x: 445, startPoint y: 228, endPoint x: 503, endPoint y: 235, distance: 57.9
click at [503, 235] on span "Chicken Shawarma Plate" at bounding box center [462, 228] width 92 height 16
click at [360, 240] on span "upload picture" at bounding box center [353, 235] width 22 height 13
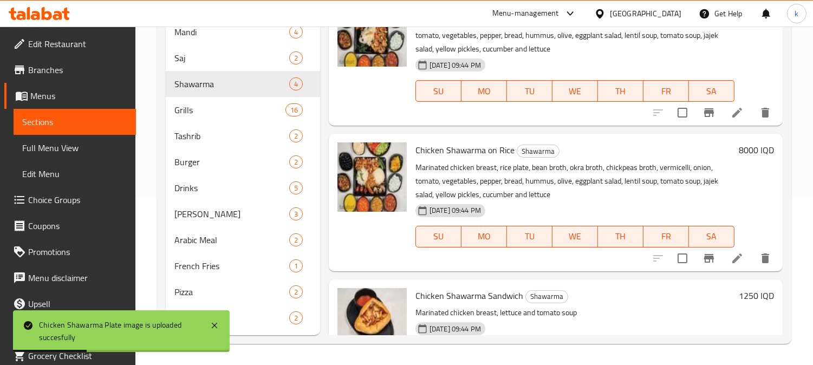
scroll to position [186, 0]
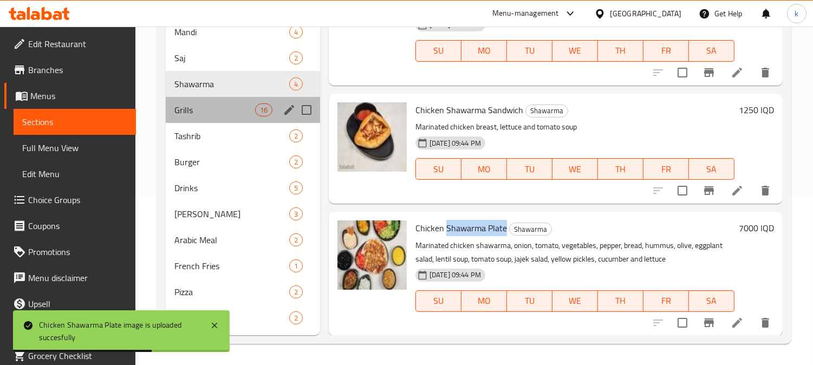
click at [203, 100] on div "Grills 16" at bounding box center [243, 110] width 154 height 26
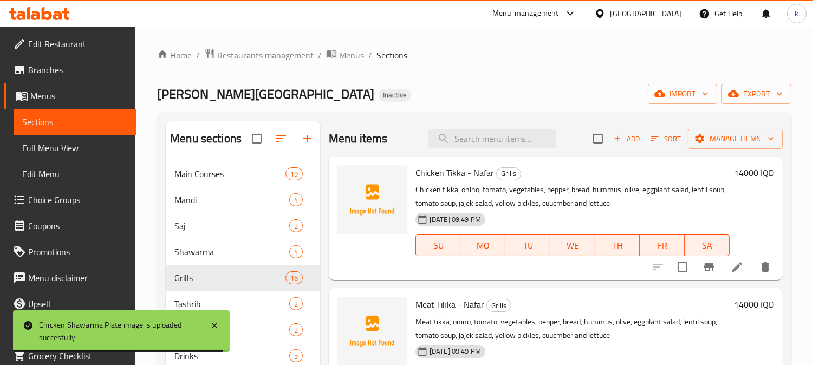
click at [451, 175] on span "Chicken Tikka - Nafar" at bounding box center [455, 173] width 79 height 16
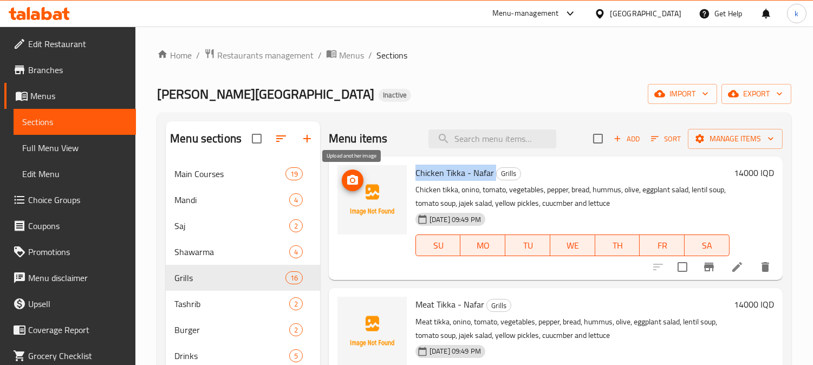
click at [347, 171] on button "upload picture" at bounding box center [353, 181] width 22 height 22
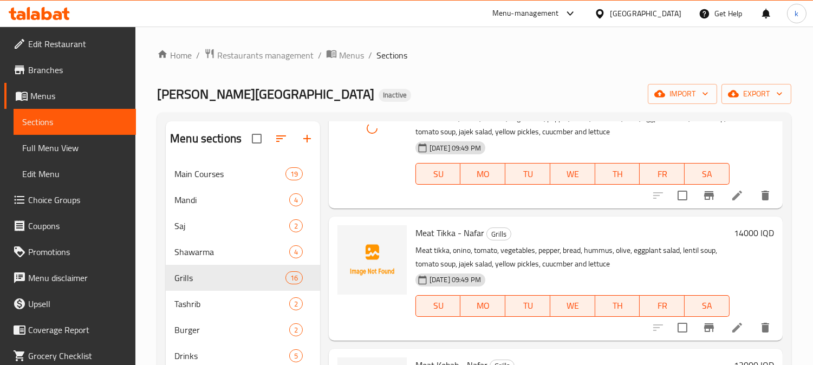
scroll to position [100, 0]
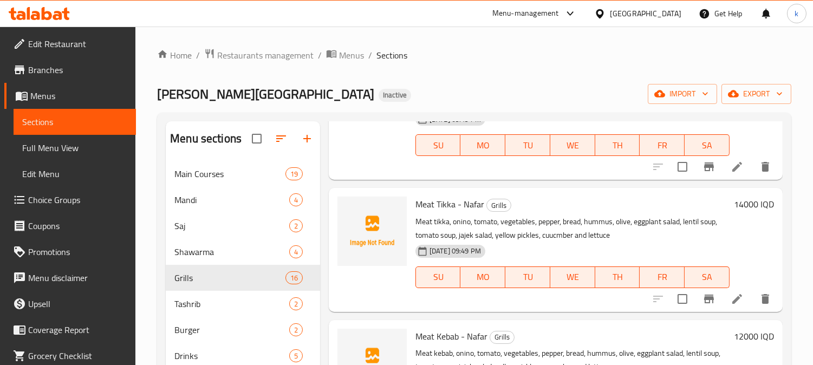
click at [455, 208] on span "Meat Tikka - Nafar" at bounding box center [450, 204] width 69 height 16
click at [348, 208] on icon "upload picture" at bounding box center [352, 211] width 11 height 10
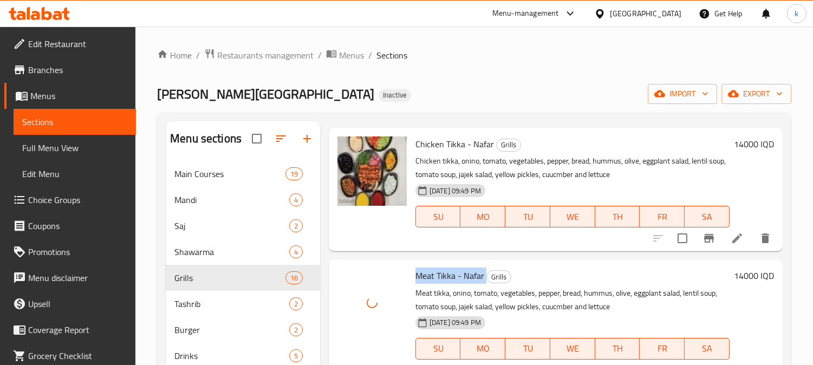
scroll to position [0, 0]
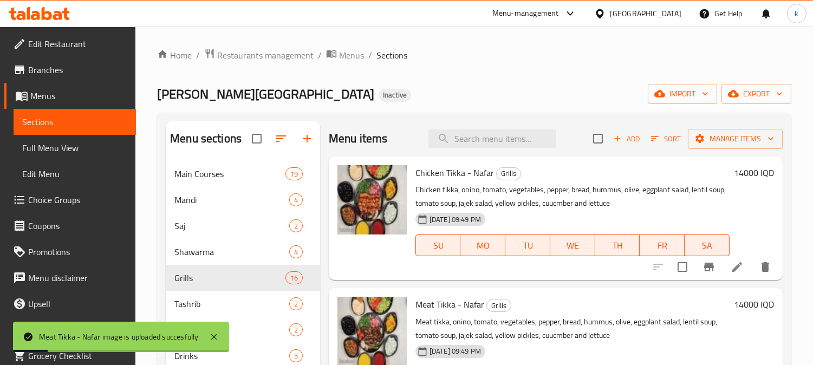
click at [437, 174] on span "Chicken Tikka - Nafar" at bounding box center [455, 173] width 79 height 16
click at [423, 172] on span "Chicken Tikka - Nafar" at bounding box center [455, 173] width 79 height 16
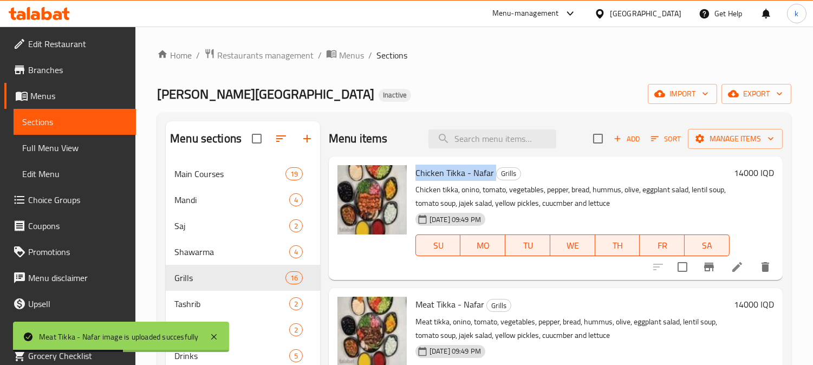
click at [451, 172] on span "Chicken Tikka - Nafar" at bounding box center [455, 173] width 79 height 16
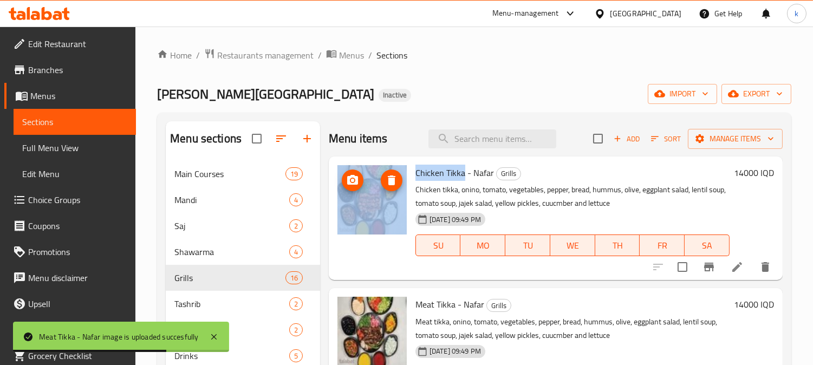
drag, startPoint x: 464, startPoint y: 172, endPoint x: 398, endPoint y: 171, distance: 66.1
click at [398, 171] on div "Chicken Tikka - Nafar Grills Chicken tikka, onino, tomato, vegetables, pepper, …" at bounding box center [555, 218] width 445 height 115
click at [353, 174] on icon "upload picture" at bounding box center [352, 180] width 13 height 13
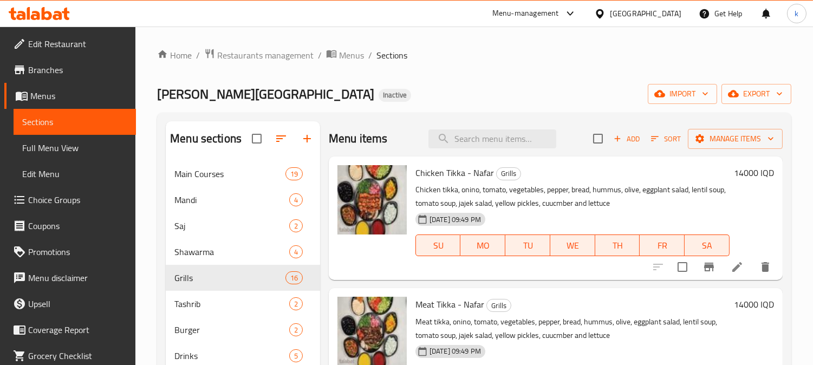
click at [459, 203] on p "Chicken tikka, onino, tomato, vegetables, pepper, bread, hummus, olive, eggplan…" at bounding box center [573, 196] width 314 height 27
click at [393, 174] on icon "delete image" at bounding box center [391, 180] width 13 height 13
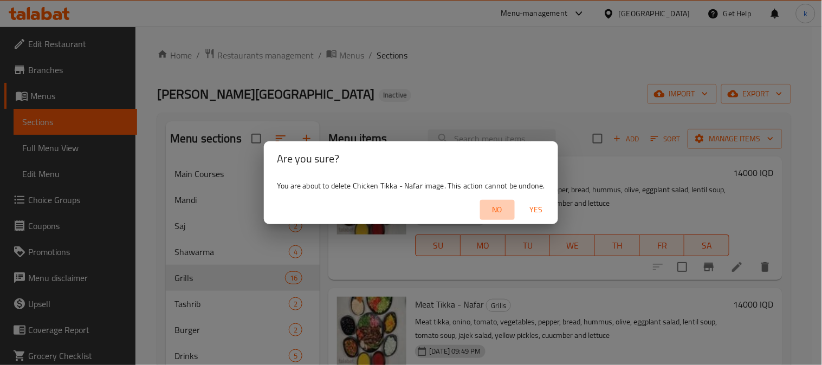
click at [501, 204] on span "No" at bounding box center [497, 210] width 26 height 14
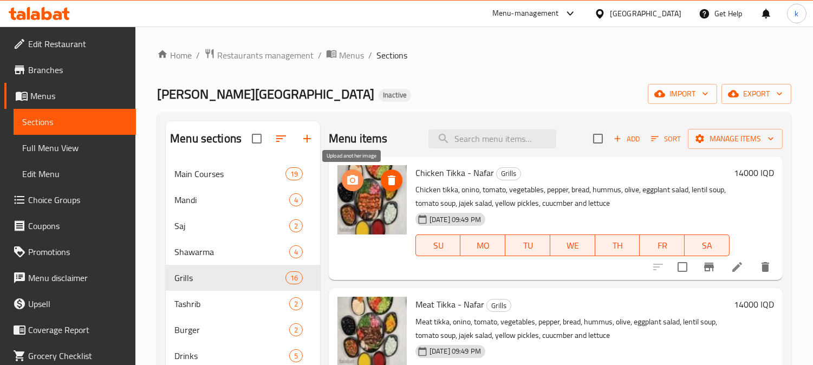
click at [348, 180] on icon "upload picture" at bounding box center [352, 180] width 11 height 10
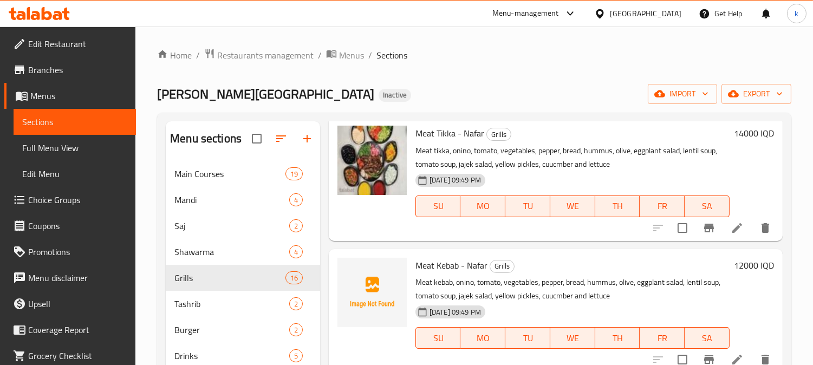
scroll to position [201, 0]
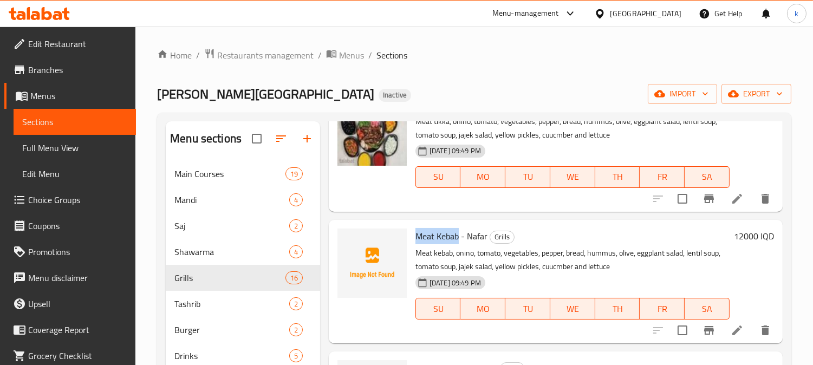
drag, startPoint x: 460, startPoint y: 237, endPoint x: 416, endPoint y: 236, distance: 43.4
click at [416, 236] on span "Meat Kebab - Nafar" at bounding box center [452, 236] width 72 height 16
click at [357, 243] on icon "upload picture" at bounding box center [352, 243] width 11 height 10
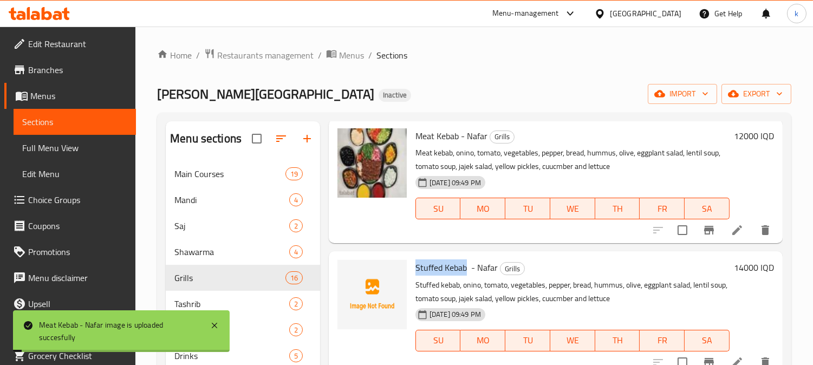
drag, startPoint x: 466, startPoint y: 267, endPoint x: 414, endPoint y: 264, distance: 52.1
click at [414, 264] on div "Stuffed Kebab - Nafar Grills Stuffed kebab, onino, tomato, vegetables, pepper, …" at bounding box center [572, 313] width 323 height 115
click at [345, 273] on span "upload picture" at bounding box center [353, 275] width 22 height 13
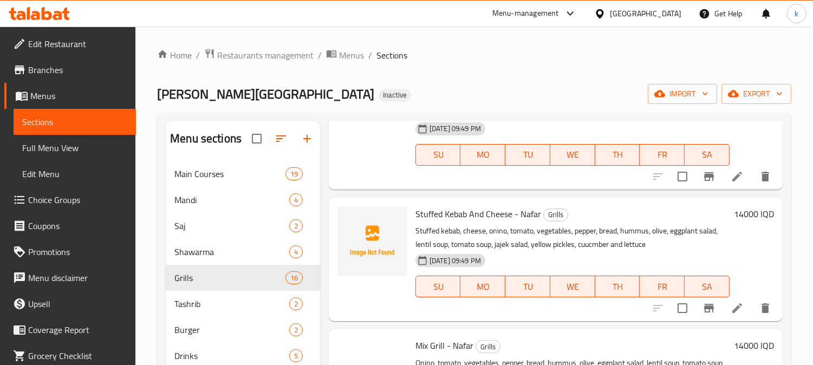
scroll to position [501, 0]
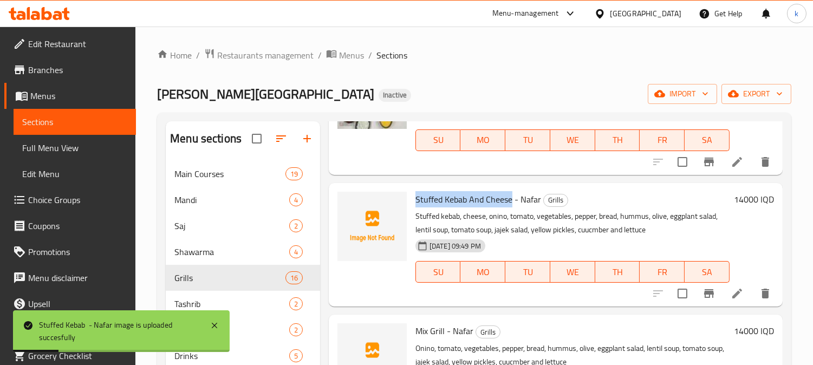
drag, startPoint x: 512, startPoint y: 197, endPoint x: 415, endPoint y: 198, distance: 96.5
click at [416, 198] on span "Stuffed Kebab And Cheese - Nafar" at bounding box center [479, 199] width 126 height 16
click at [343, 210] on span "upload picture" at bounding box center [353, 207] width 22 height 13
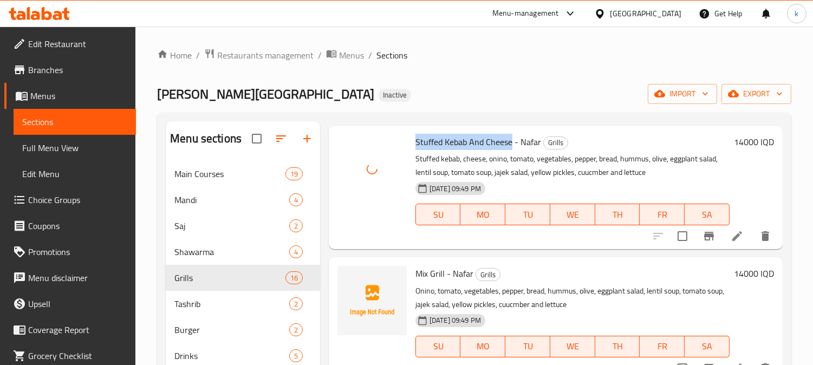
scroll to position [602, 0]
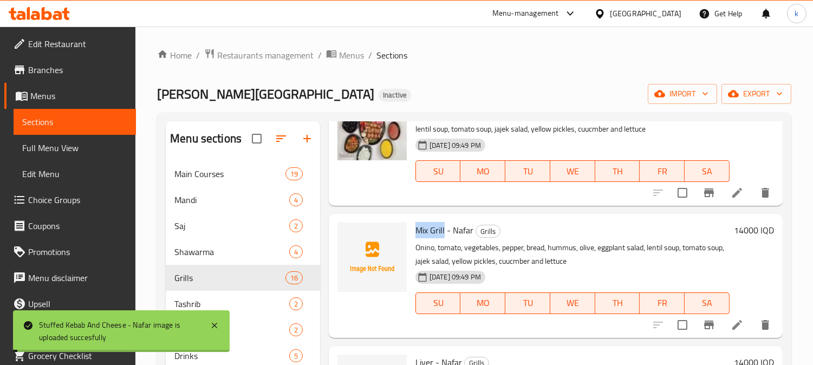
drag, startPoint x: 445, startPoint y: 229, endPoint x: 415, endPoint y: 223, distance: 30.3
click at [416, 223] on span "Mix Grill - Nafar" at bounding box center [445, 230] width 58 height 16
click at [342, 236] on span "upload picture" at bounding box center [353, 237] width 22 height 13
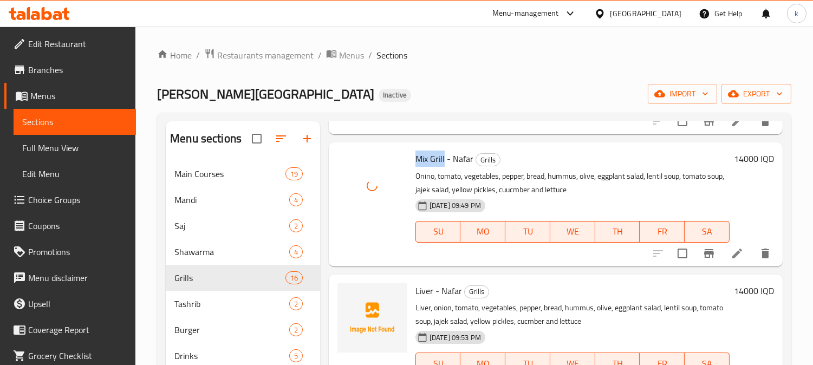
scroll to position [702, 0]
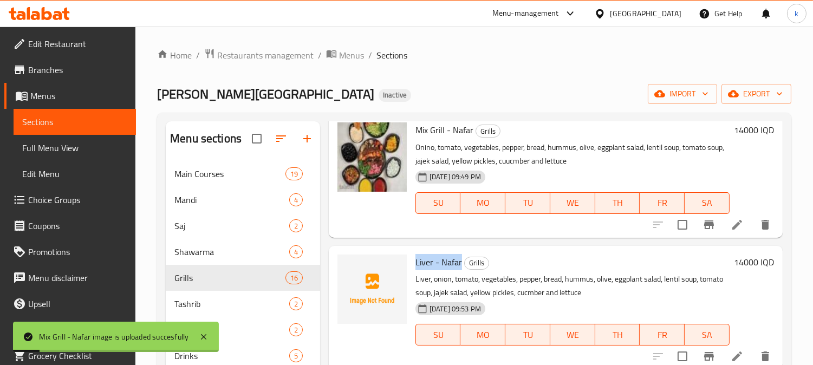
drag, startPoint x: 460, startPoint y: 258, endPoint x: 416, endPoint y: 259, distance: 43.9
click at [416, 259] on span "Liver - Nafar" at bounding box center [439, 262] width 47 height 16
click at [348, 262] on button "upload picture" at bounding box center [353, 270] width 22 height 22
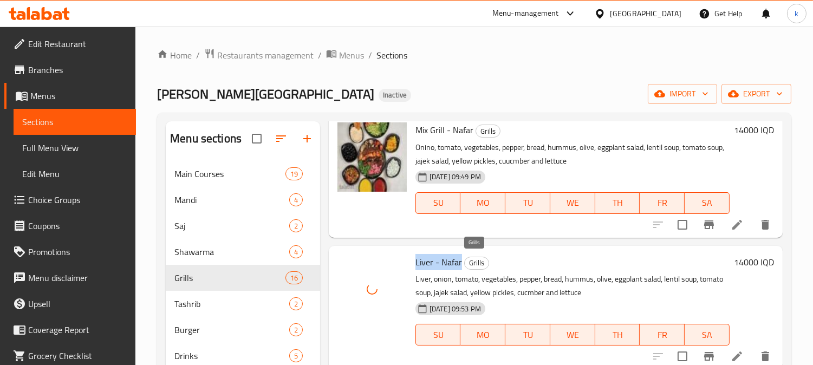
scroll to position [803, 0]
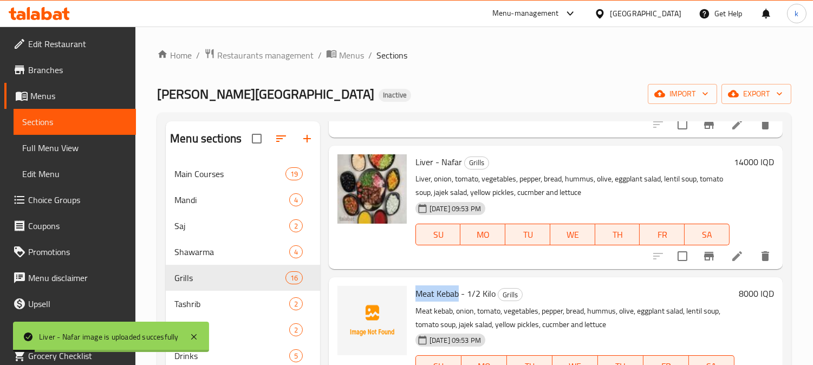
drag, startPoint x: 459, startPoint y: 295, endPoint x: 417, endPoint y: 291, distance: 41.9
click at [417, 291] on span "Meat Kebab - 1/2 Kilo" at bounding box center [456, 294] width 80 height 16
click at [355, 295] on icon "upload picture" at bounding box center [352, 301] width 13 height 13
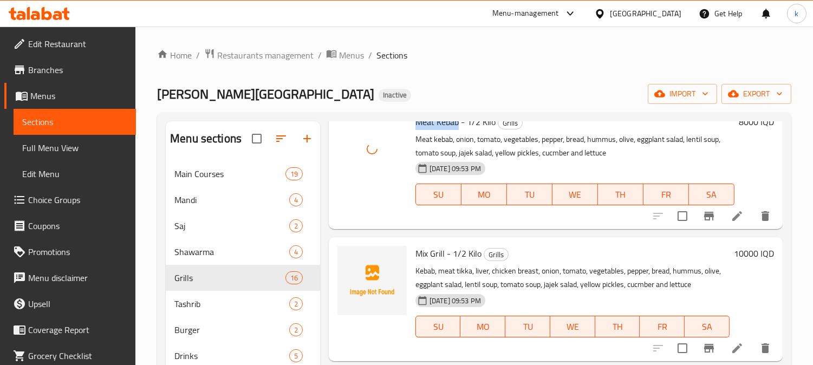
scroll to position [1004, 0]
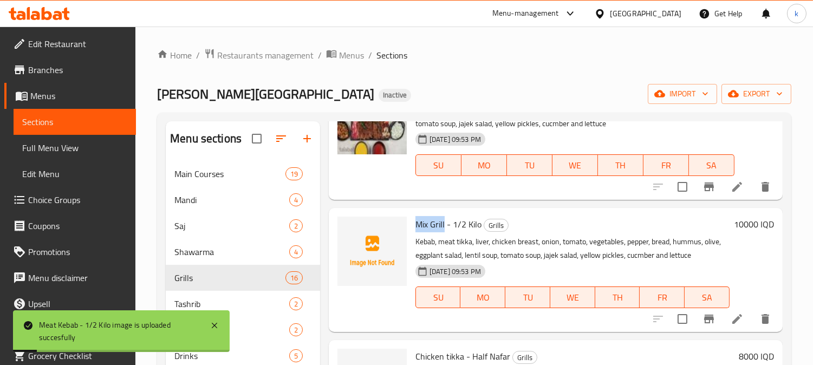
drag, startPoint x: 444, startPoint y: 221, endPoint x: 416, endPoint y: 219, distance: 28.7
click at [416, 219] on span "Mix Grill - 1/2 Kilo" at bounding box center [449, 224] width 66 height 16
click at [354, 231] on icon "upload picture" at bounding box center [352, 231] width 13 height 13
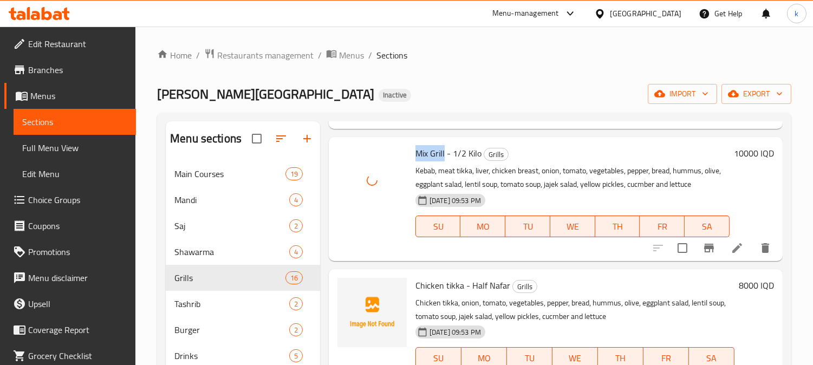
scroll to position [1103, 0]
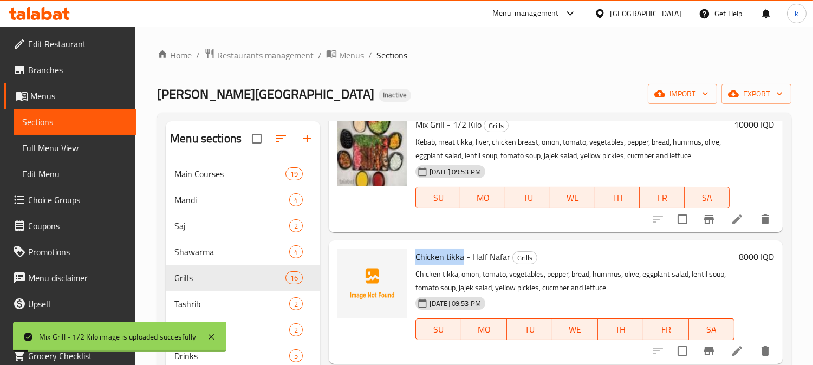
drag, startPoint x: 462, startPoint y: 255, endPoint x: 414, endPoint y: 251, distance: 48.4
click at [414, 251] on div "Chicken tikka - Half Nafar Grills Chicken tikka, onion, tomato, vegetables, pep…" at bounding box center [575, 302] width 328 height 115
click at [354, 259] on icon "upload picture" at bounding box center [352, 264] width 11 height 10
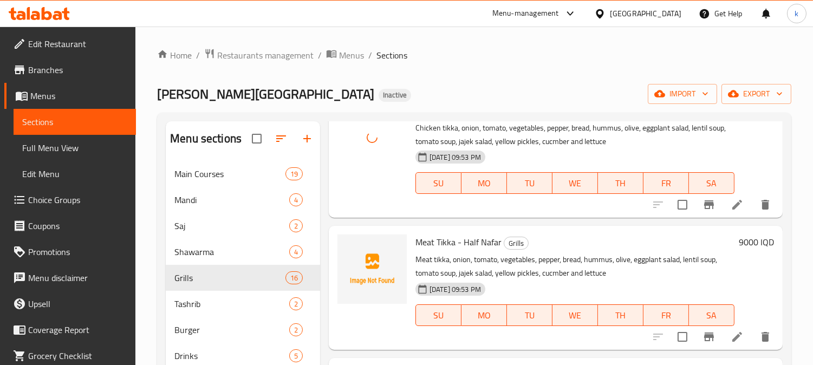
scroll to position [1304, 0]
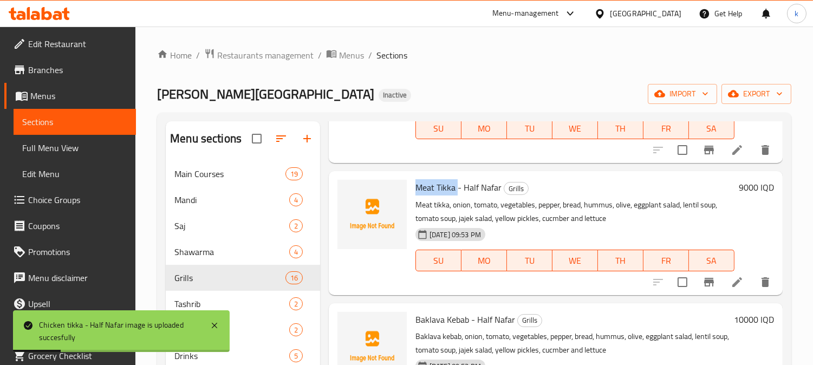
drag, startPoint x: 457, startPoint y: 190, endPoint x: 416, endPoint y: 187, distance: 41.3
click at [416, 187] on span "Meat Tikka - Half Nafar" at bounding box center [459, 187] width 86 height 16
click at [354, 189] on icon "upload picture" at bounding box center [352, 195] width 13 height 13
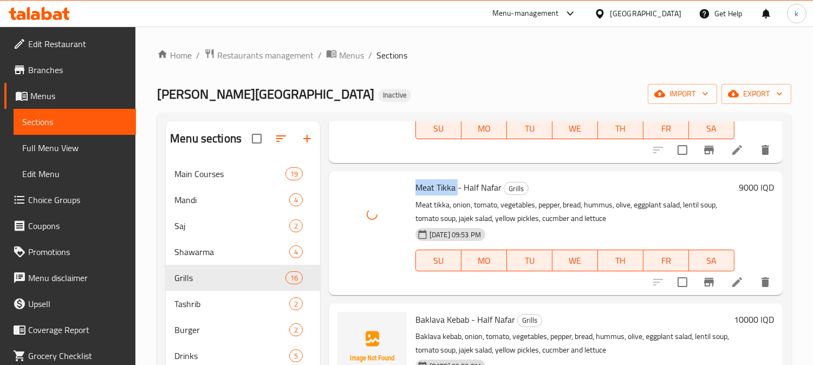
scroll to position [1405, 0]
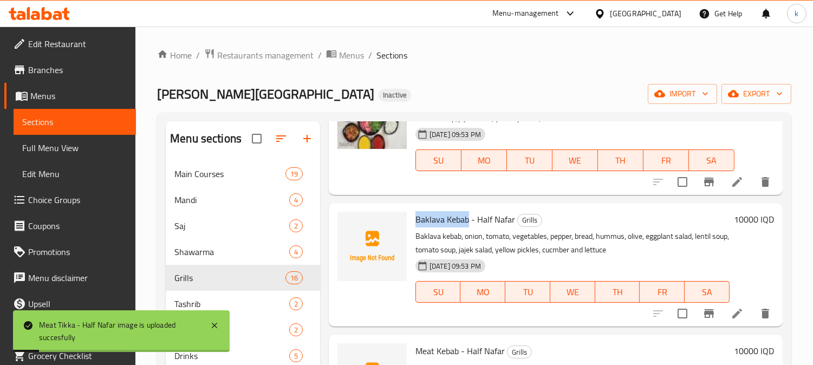
drag, startPoint x: 467, startPoint y: 218, endPoint x: 417, endPoint y: 212, distance: 50.2
click at [417, 212] on span "Baklava Kebab - Half Nafar" at bounding box center [466, 219] width 100 height 16
click at [345, 223] on span "upload picture" at bounding box center [353, 227] width 22 height 13
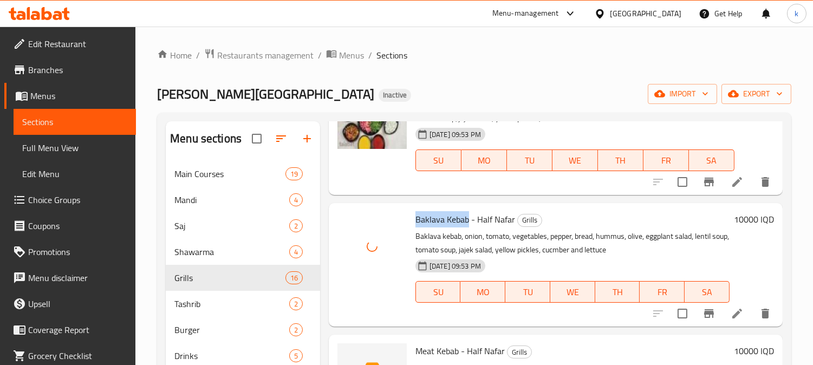
scroll to position [1505, 0]
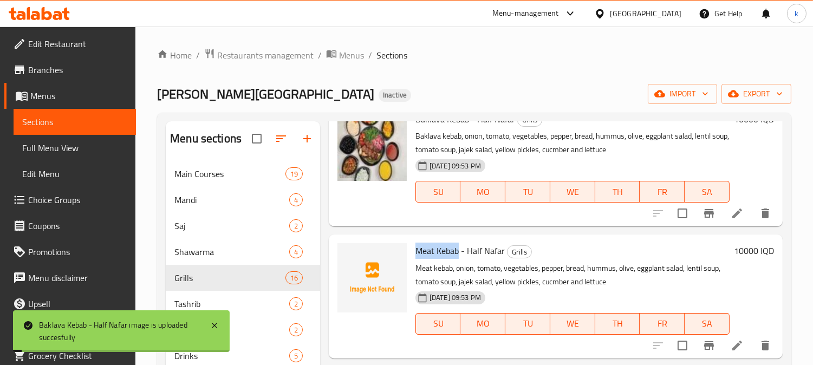
drag, startPoint x: 460, startPoint y: 251, endPoint x: 415, endPoint y: 247, distance: 45.1
click at [415, 247] on div "Meat Kebab - Half Nafar Grills Meat kebab, onion, tomato, vegetables, pepper, b…" at bounding box center [572, 296] width 323 height 115
click at [354, 257] on circle "upload picture" at bounding box center [352, 258] width 3 height 3
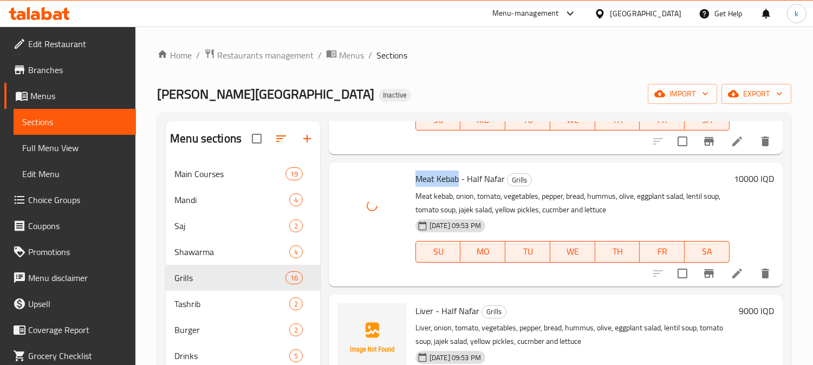
scroll to position [1606, 0]
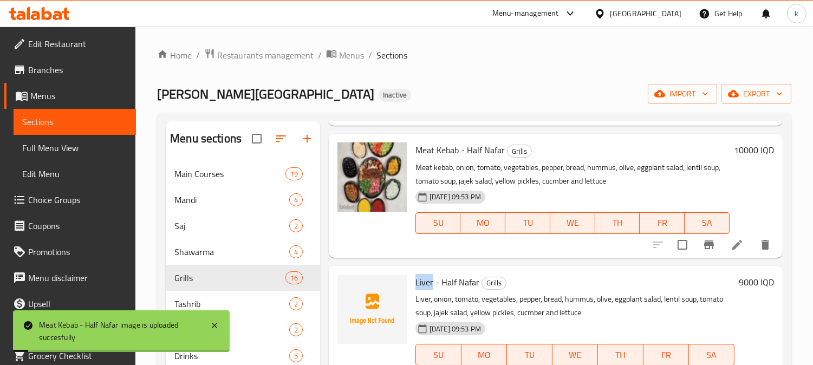
drag, startPoint x: 432, startPoint y: 284, endPoint x: 416, endPoint y: 281, distance: 16.6
click at [416, 281] on span "Liver - Half Nafar" at bounding box center [448, 282] width 64 height 16
click at [360, 286] on span "upload picture" at bounding box center [353, 289] width 22 height 13
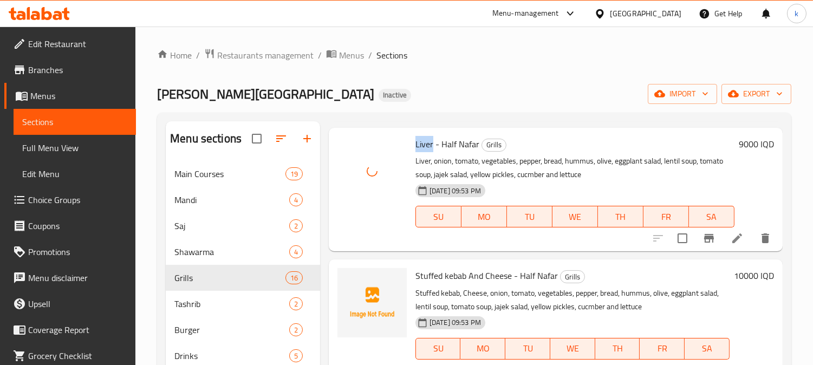
scroll to position [1755, 0]
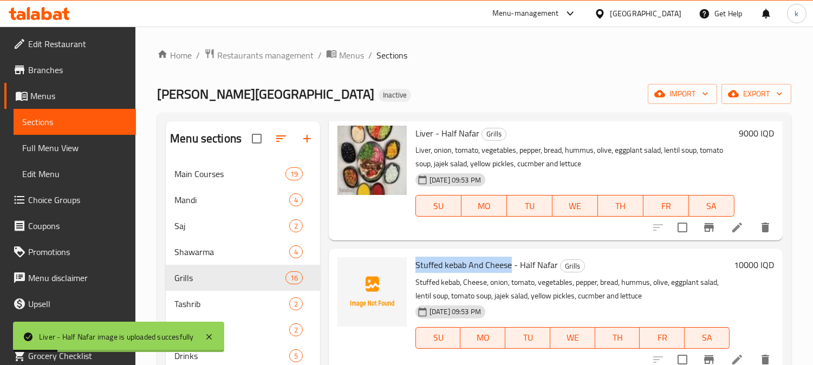
drag, startPoint x: 510, startPoint y: 263, endPoint x: 416, endPoint y: 257, distance: 94.5
click at [416, 257] on span "Stuffed kebab And Cheese - Half Nafar" at bounding box center [487, 265] width 143 height 16
click at [355, 267] on icon "upload picture" at bounding box center [352, 272] width 11 height 10
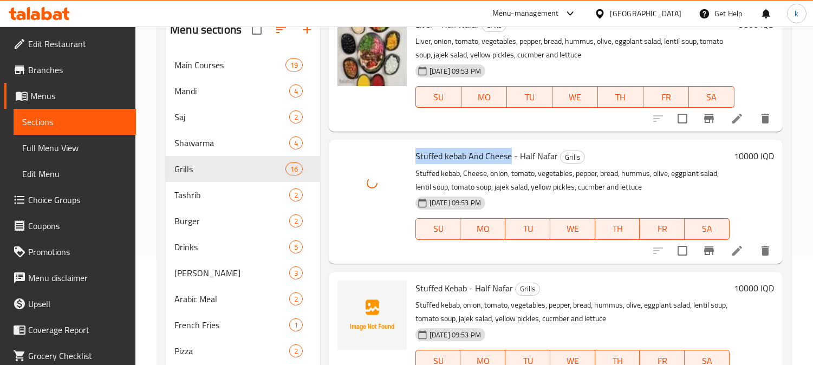
scroll to position [168, 0]
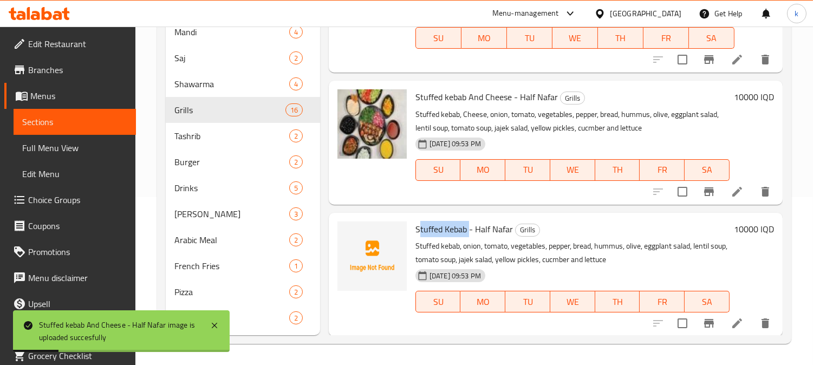
drag, startPoint x: 467, startPoint y: 225, endPoint x: 417, endPoint y: 225, distance: 49.9
click at [417, 225] on span "Stuffed Kebab - Half Nafar" at bounding box center [465, 229] width 98 height 16
click at [356, 234] on icon "upload picture" at bounding box center [352, 236] width 11 height 10
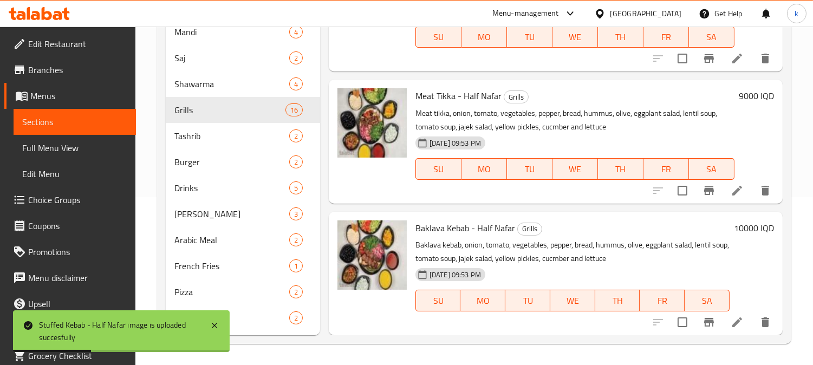
scroll to position [1755, 0]
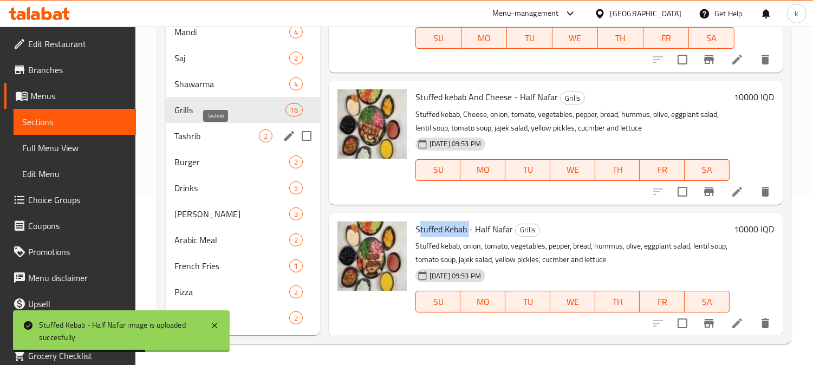
click at [198, 131] on span "Tashrib" at bounding box center [217, 136] width 85 height 13
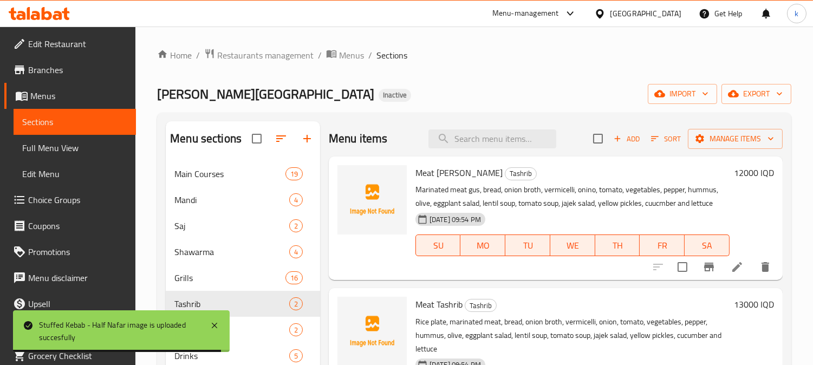
click at [457, 169] on span "Meat Gus Tashrib" at bounding box center [459, 173] width 87 height 16
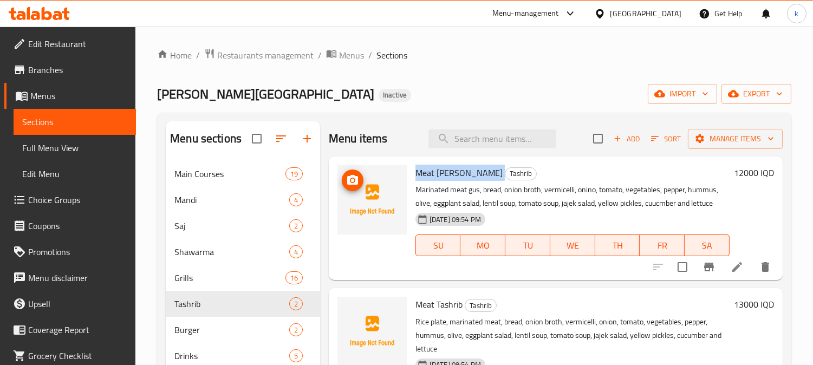
click at [355, 177] on icon "upload picture" at bounding box center [352, 180] width 11 height 10
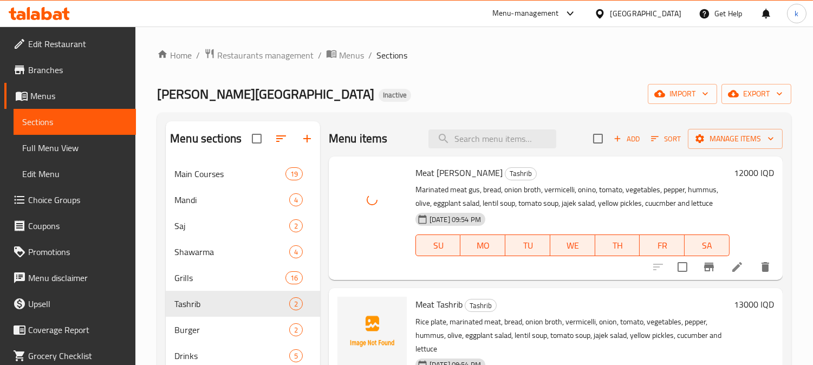
click at [450, 301] on span "Meat Tashrib" at bounding box center [439, 304] width 47 height 16
click at [350, 310] on icon "upload picture" at bounding box center [352, 312] width 11 height 10
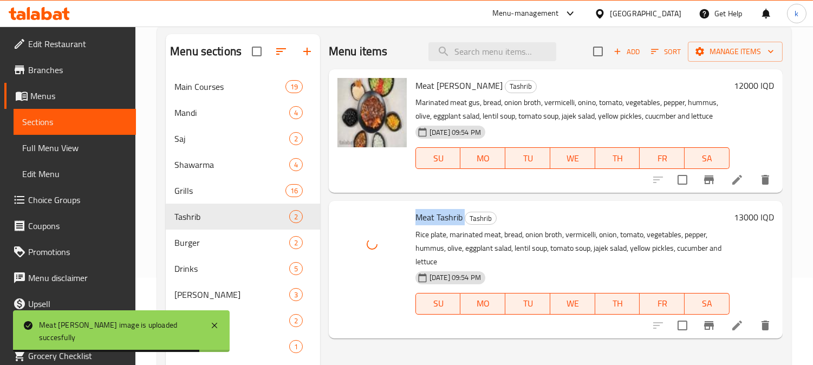
scroll to position [168, 0]
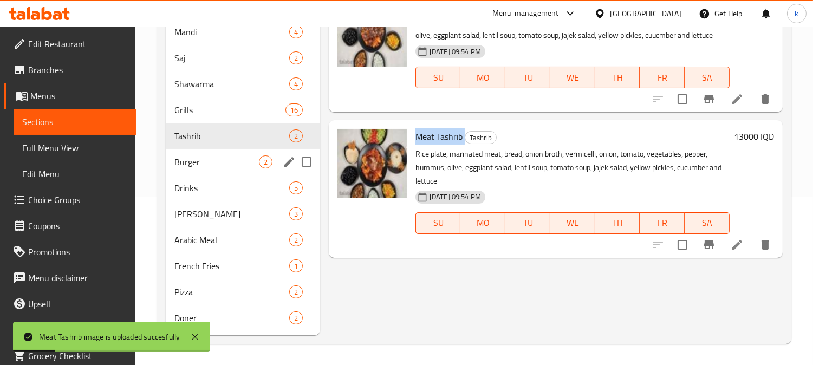
click at [224, 158] on span "Burger" at bounding box center [217, 162] width 85 height 13
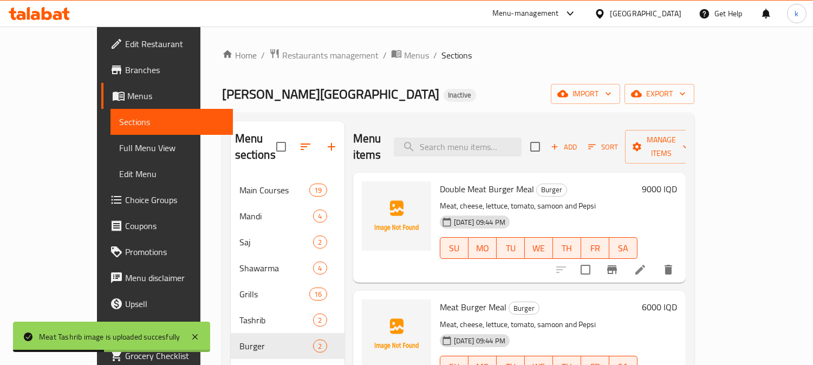
click at [454, 181] on span "Double Meat Burger Meal" at bounding box center [487, 189] width 94 height 16
click at [372, 191] on icon "upload picture" at bounding box center [377, 196] width 11 height 10
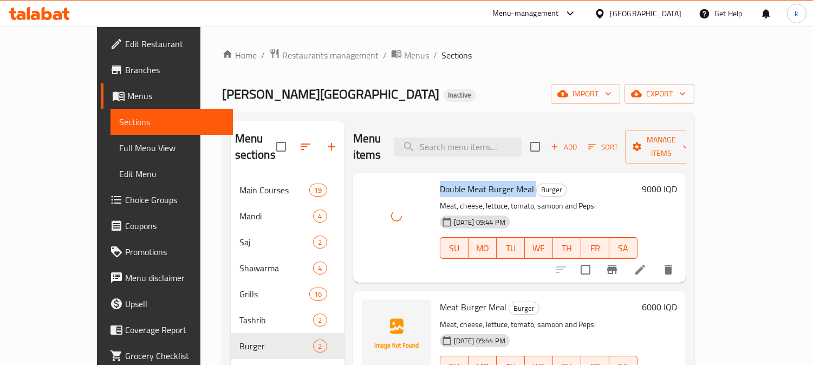
scroll to position [100, 0]
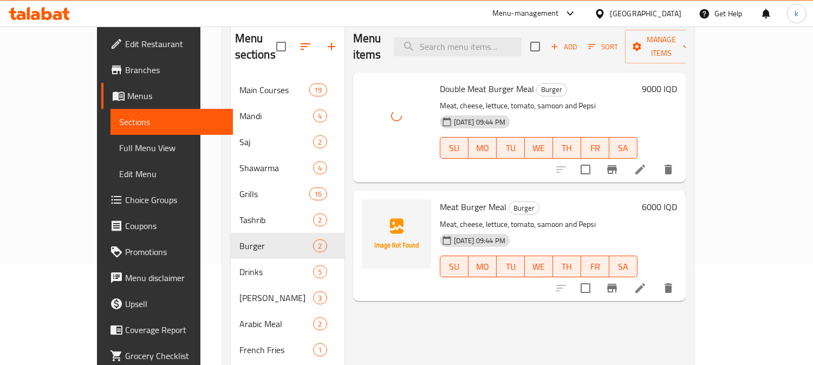
click at [453, 199] on span "Meat Burger Meal" at bounding box center [473, 207] width 67 height 16
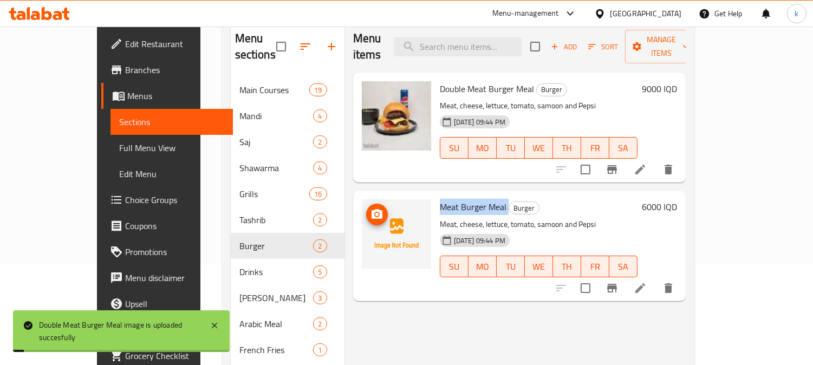
click at [375, 213] on circle "upload picture" at bounding box center [376, 214] width 3 height 3
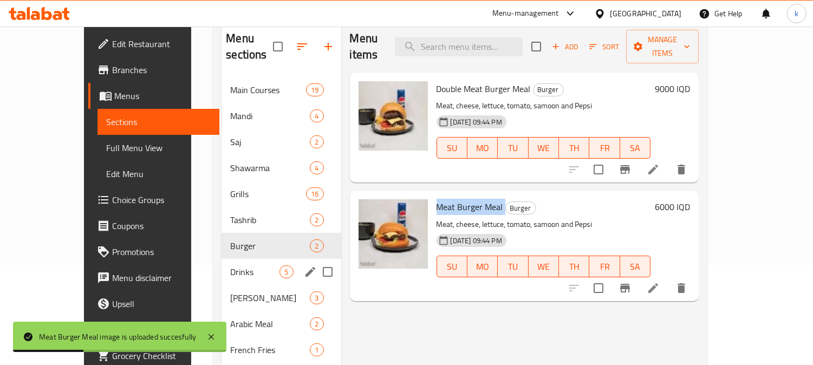
click at [222, 259] on div "Drinks 5" at bounding box center [281, 272] width 119 height 26
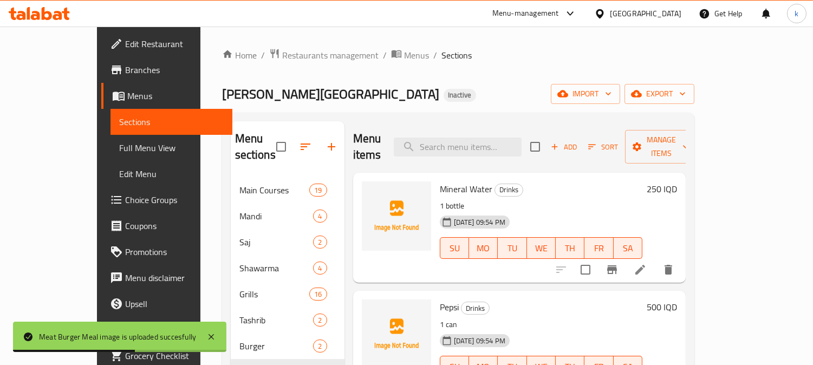
click at [440, 181] on span "Mineral Water" at bounding box center [466, 189] width 53 height 16
click at [371, 190] on icon "upload picture" at bounding box center [377, 196] width 13 height 13
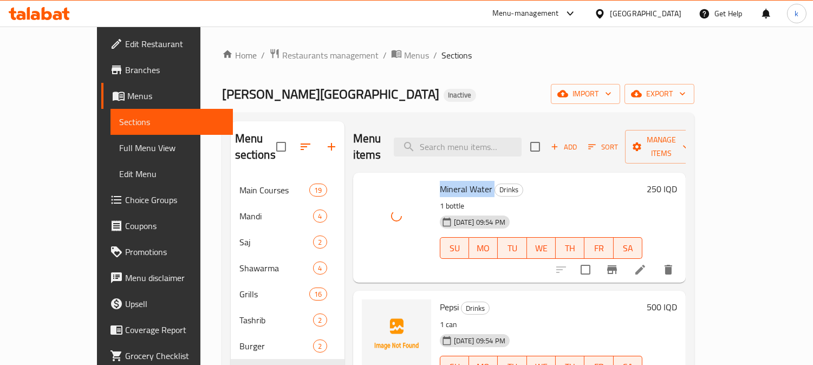
scroll to position [100, 0]
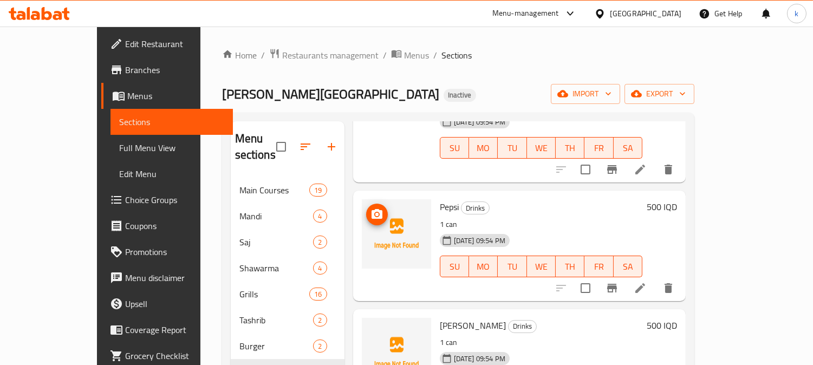
click at [362, 206] on img at bounding box center [396, 233] width 69 height 69
click at [371, 208] on icon "upload picture" at bounding box center [377, 214] width 13 height 13
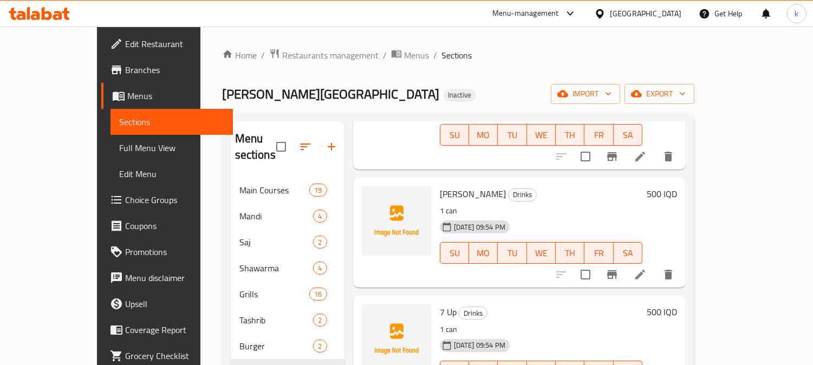
scroll to position [236, 0]
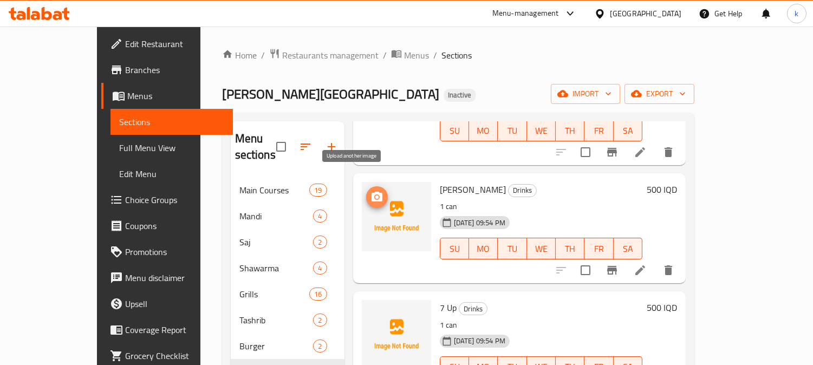
click at [372, 192] on icon "upload picture" at bounding box center [377, 197] width 11 height 10
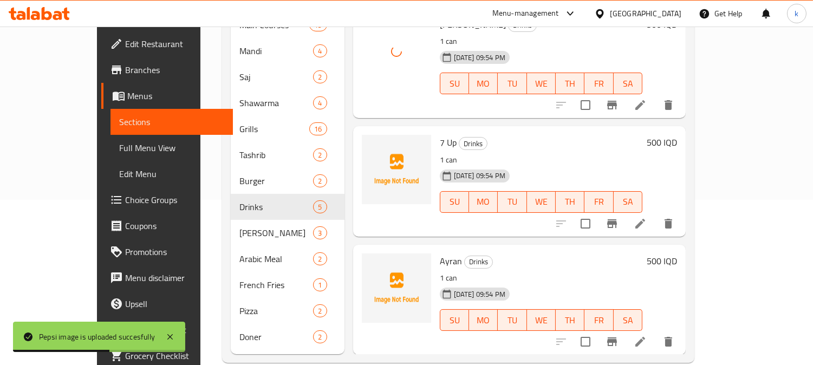
scroll to position [168, 0]
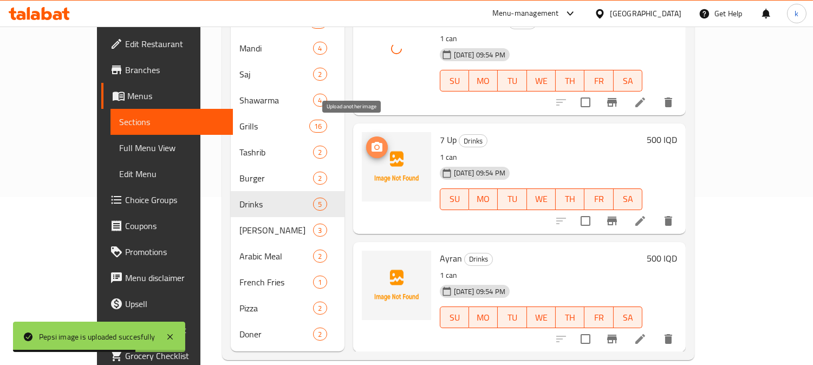
click at [372, 142] on icon "upload picture" at bounding box center [377, 147] width 11 height 10
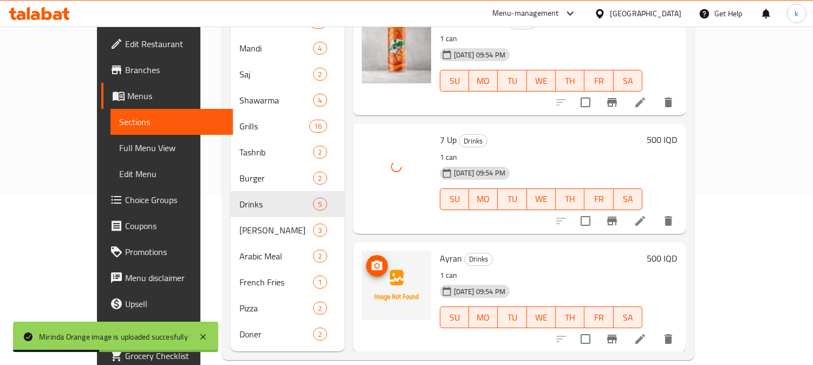
click at [372, 261] on icon "upload picture" at bounding box center [377, 266] width 11 height 10
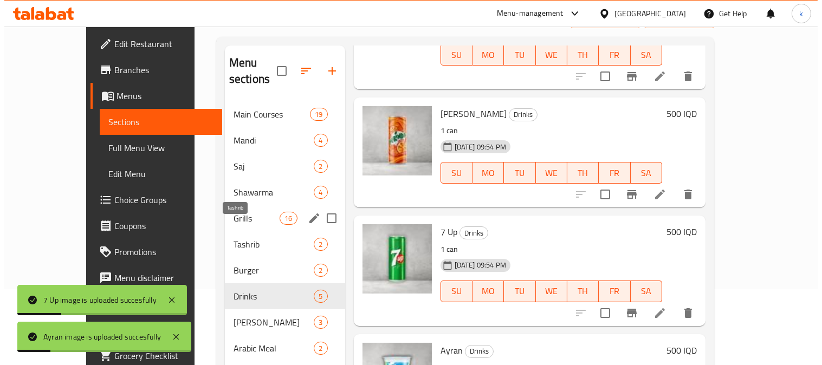
scroll to position [0, 0]
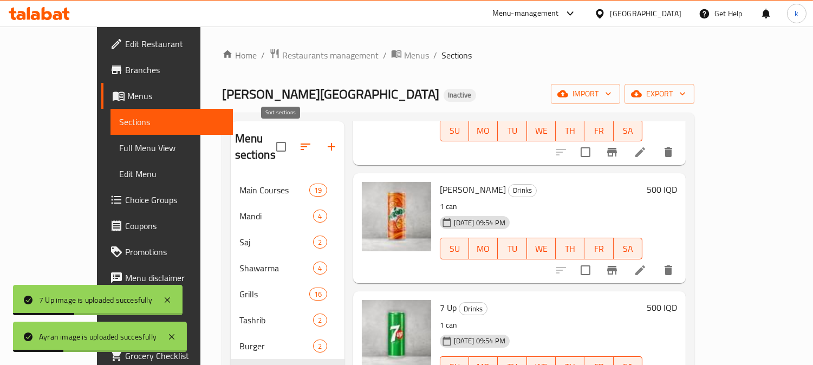
click at [299, 144] on icon "button" at bounding box center [305, 146] width 13 height 13
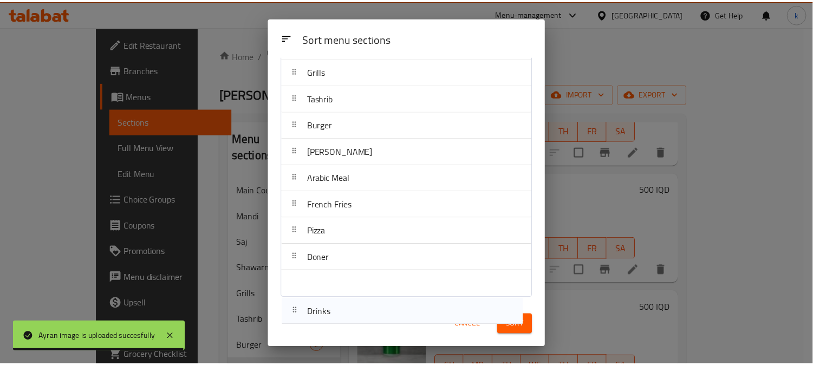
scroll to position [137, 0]
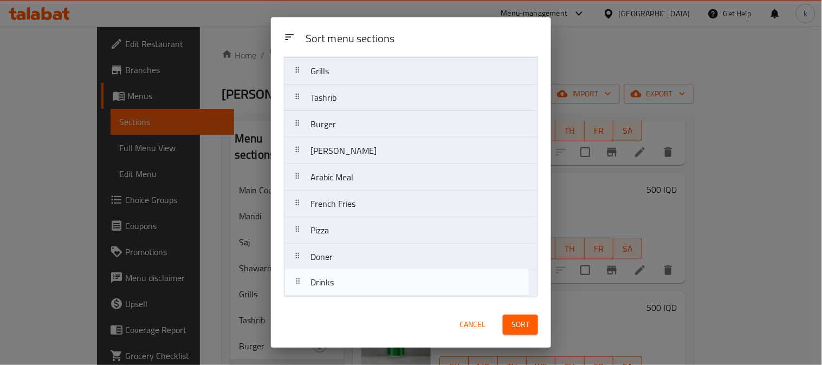
click at [295, 283] on nav "Main Courses Mandi Saj Shawarma Grills Tashrib Burger Drinks Gus Arabic Meal Fr…" at bounding box center [411, 124] width 254 height 346
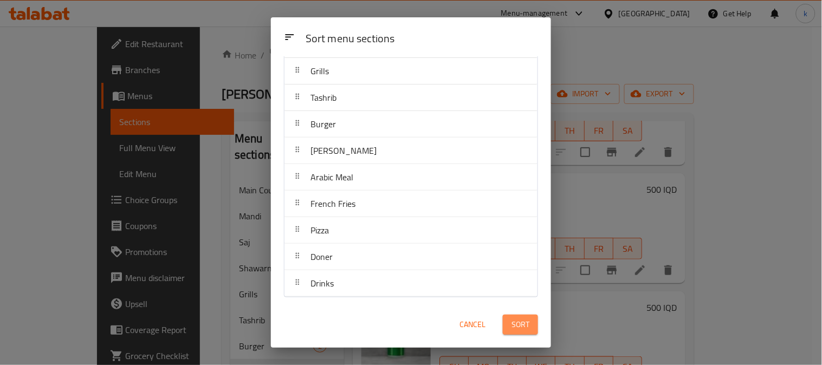
click at [518, 320] on span "Sort" at bounding box center [521, 325] width 18 height 14
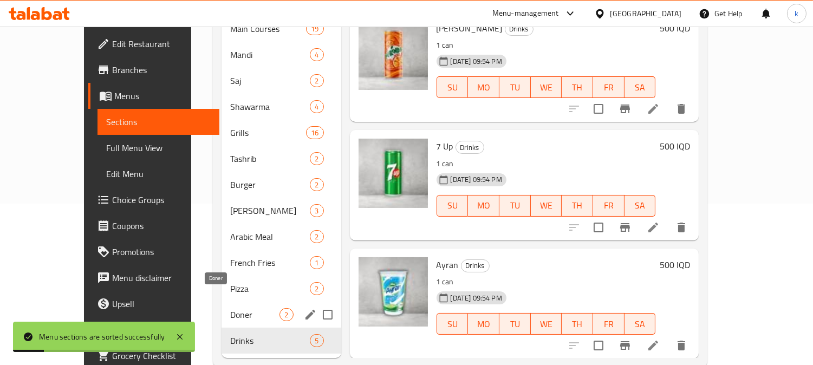
scroll to position [168, 0]
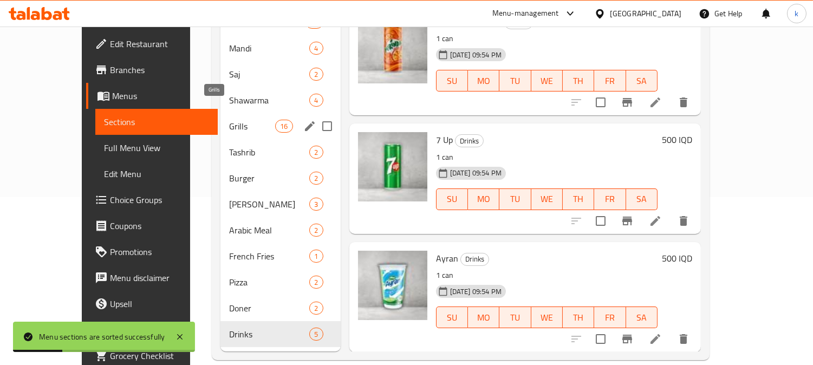
click at [229, 120] on span "Grills" at bounding box center [252, 126] width 46 height 13
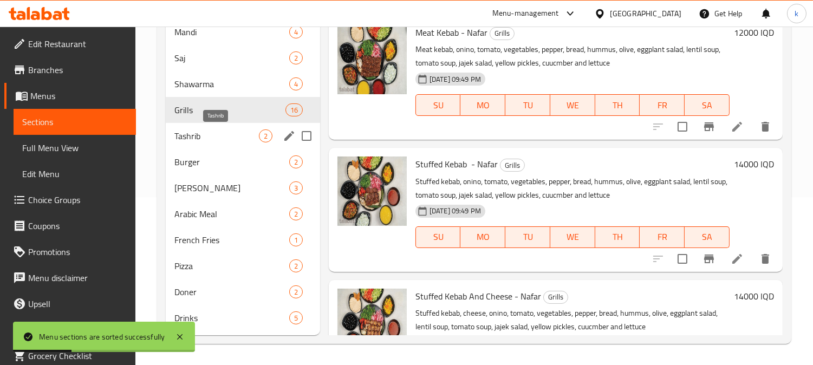
click at [223, 133] on span "Tashrib" at bounding box center [217, 136] width 85 height 13
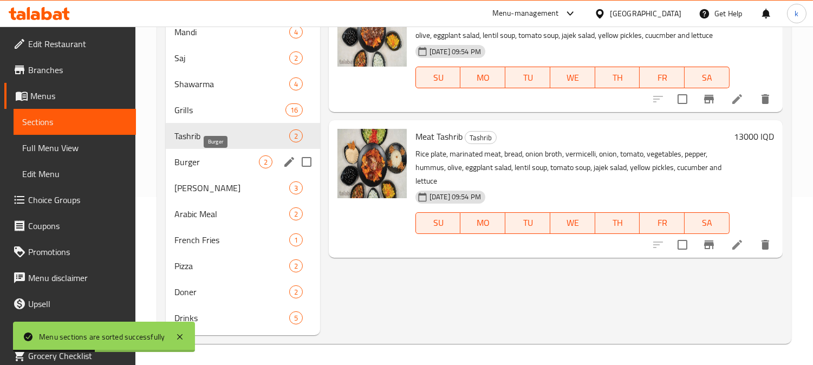
click at [208, 159] on span "Burger" at bounding box center [217, 162] width 85 height 13
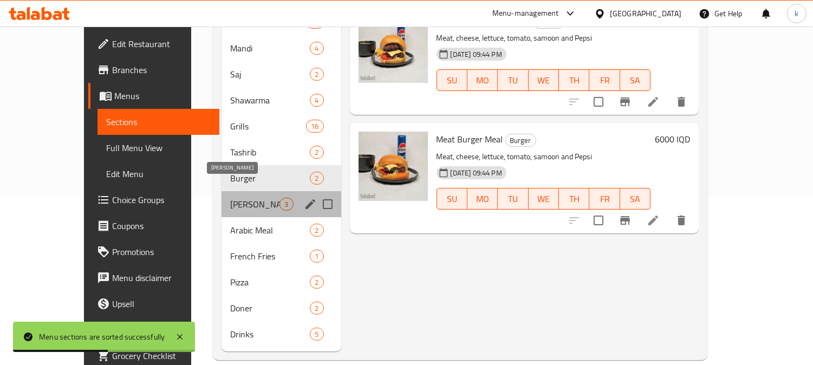
click at [230, 198] on span "Gus" at bounding box center [254, 204] width 49 height 13
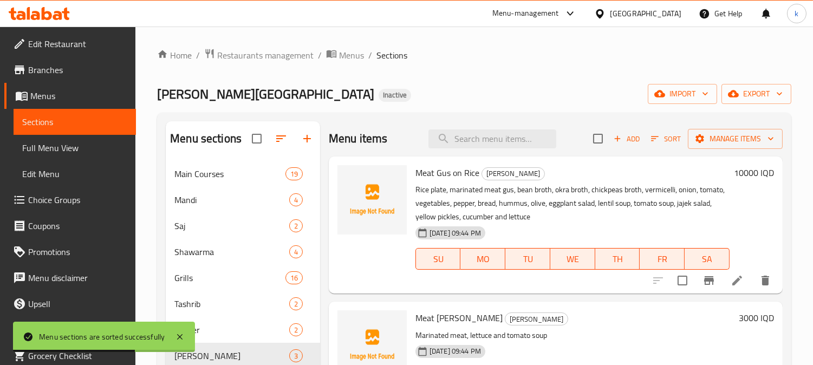
click at [443, 177] on span "Meat Gus on Rice" at bounding box center [448, 173] width 64 height 16
click at [347, 172] on button "upload picture" at bounding box center [353, 181] width 22 height 22
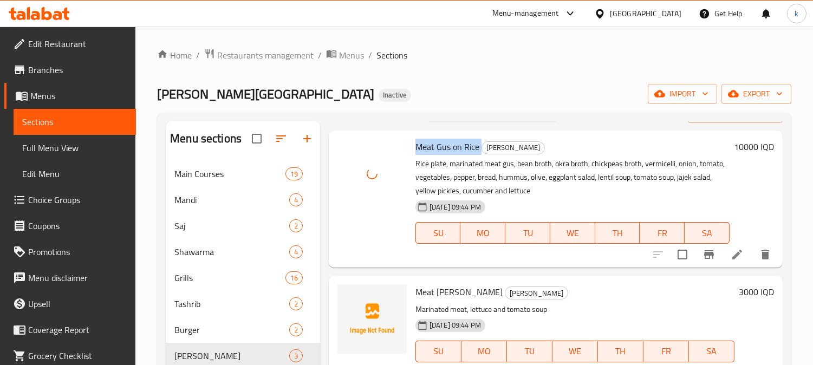
scroll to position [41, 0]
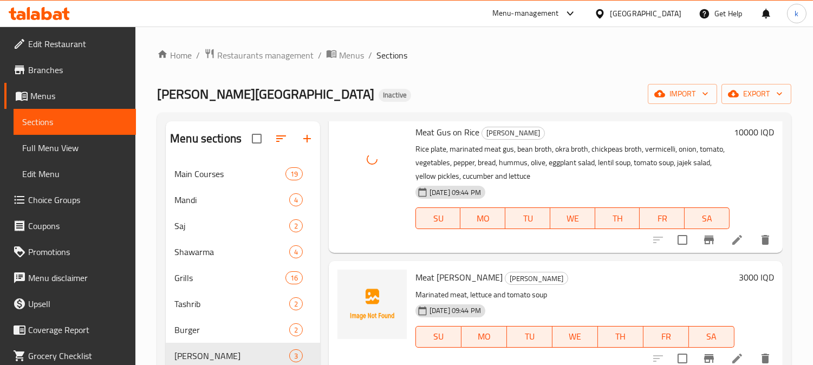
click at [435, 279] on span "Meat Gus Sandwich" at bounding box center [459, 277] width 87 height 16
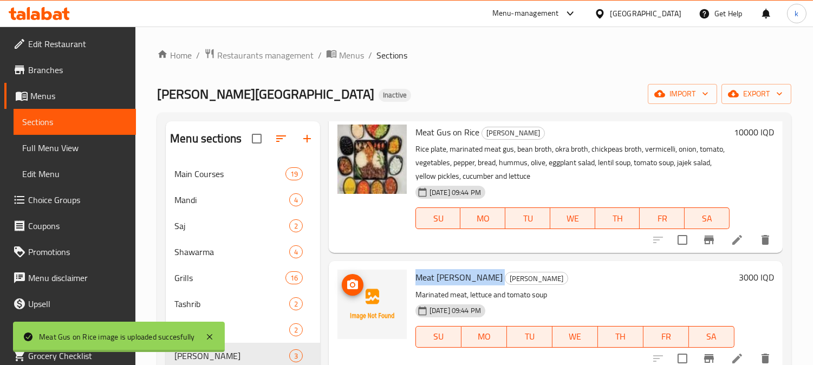
click at [364, 286] on img at bounding box center [372, 304] width 69 height 69
click at [345, 279] on span "upload picture" at bounding box center [353, 285] width 22 height 13
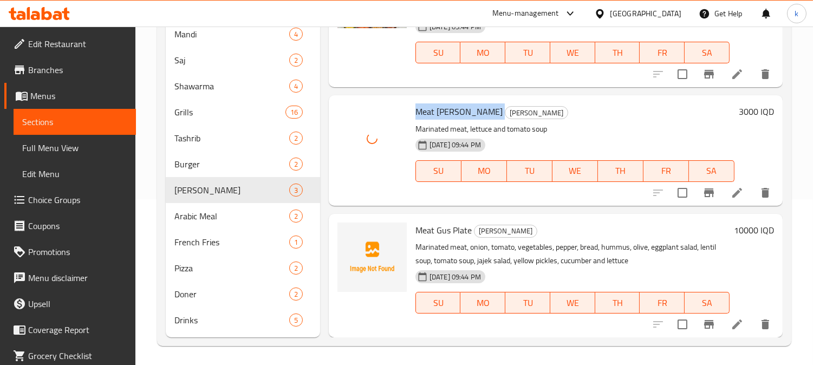
scroll to position [168, 0]
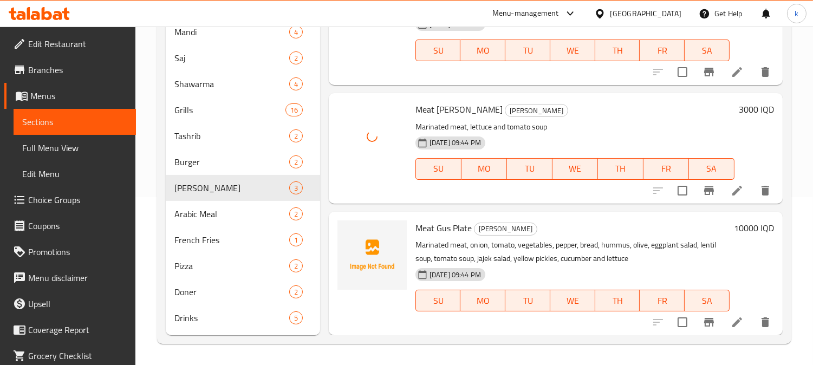
click at [455, 231] on span "Meat Gus Plate" at bounding box center [444, 228] width 56 height 16
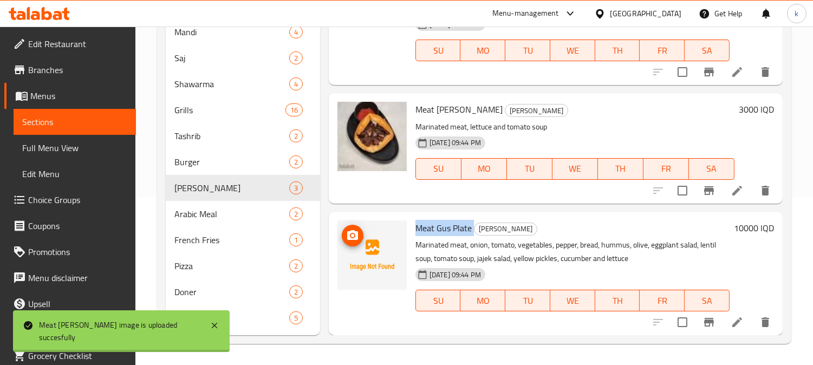
click at [364, 230] on img at bounding box center [372, 255] width 69 height 69
click at [357, 230] on icon "upload picture" at bounding box center [352, 235] width 13 height 13
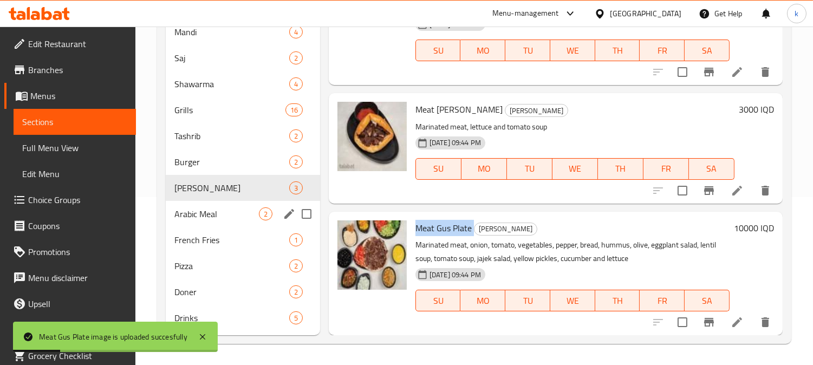
click at [237, 216] on span "Arabic Meal" at bounding box center [217, 214] width 85 height 13
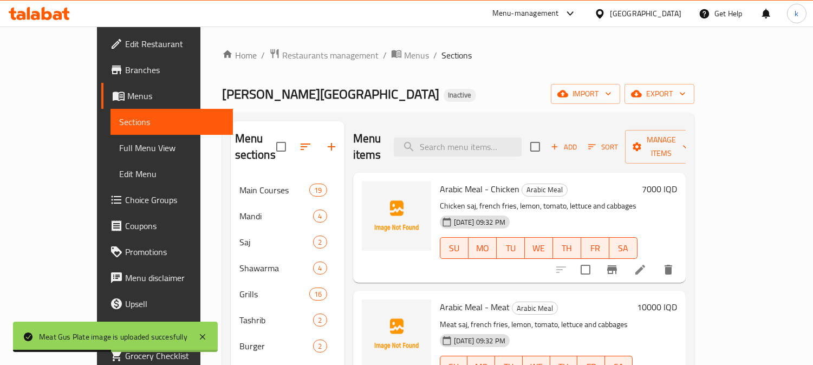
click at [448, 181] on span "Arabic Meal - Chicken" at bounding box center [480, 189] width 80 height 16
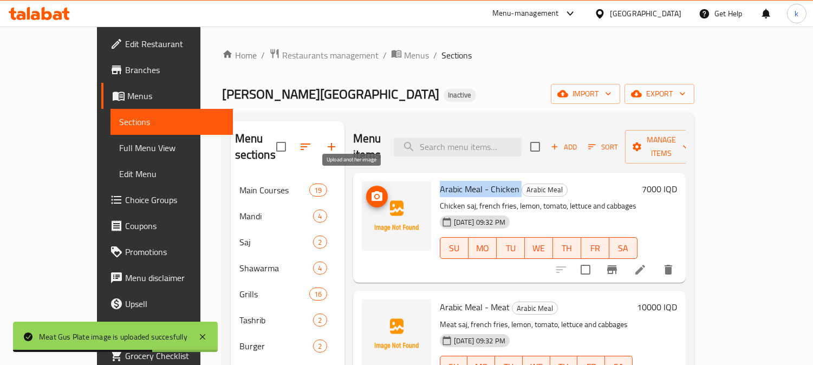
click at [371, 190] on icon "upload picture" at bounding box center [377, 196] width 13 height 13
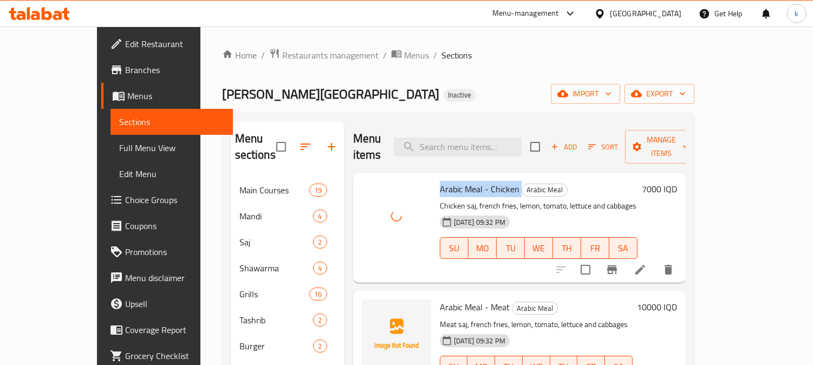
scroll to position [100, 0]
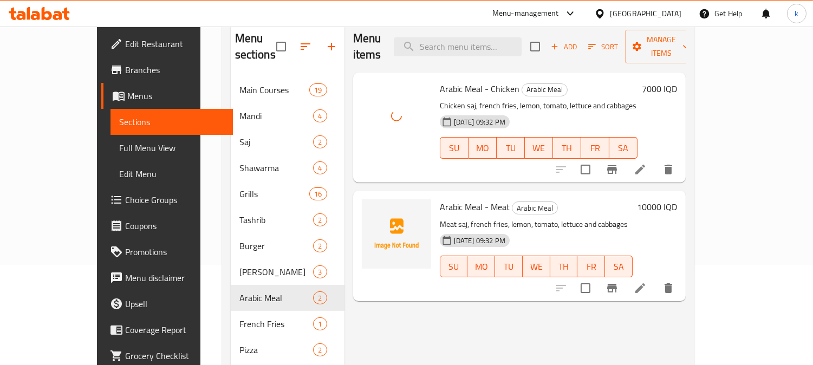
click at [457, 199] on span "Arabic Meal - Meat" at bounding box center [475, 207] width 70 height 16
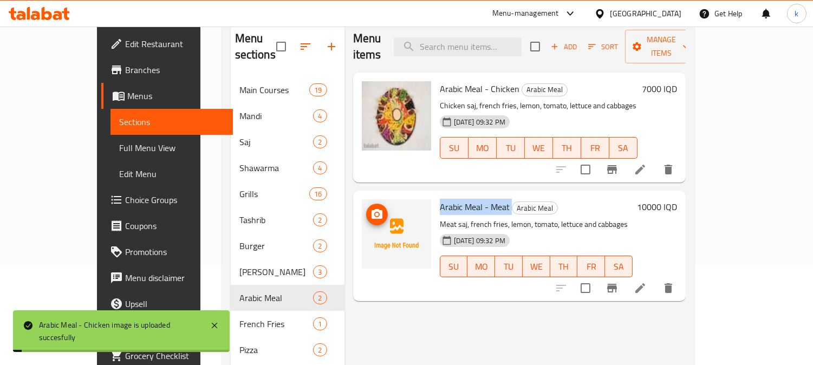
click at [366, 208] on span "upload picture" at bounding box center [377, 214] width 22 height 13
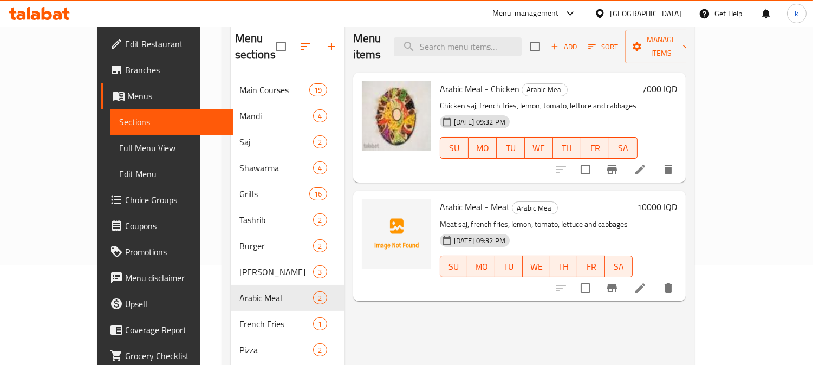
click at [465, 199] on div "Arabic Meal - Meat Arabic Meal Meat saj, french fries, lemon, tomato, lettuce a…" at bounding box center [537, 245] width 202 height 101
drag, startPoint x: 457, startPoint y: 190, endPoint x: 417, endPoint y: 183, distance: 40.2
click at [440, 199] on span "Arabic Meal - Meat" at bounding box center [475, 207] width 70 height 16
click at [366, 208] on span "upload picture" at bounding box center [377, 214] width 22 height 13
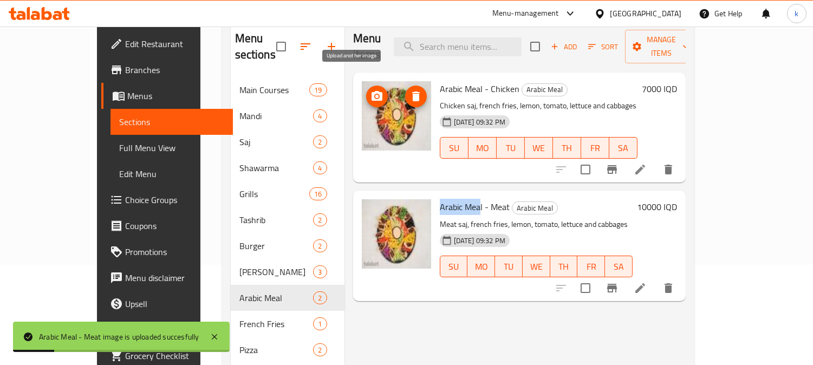
click at [372, 91] on icon "upload picture" at bounding box center [377, 96] width 11 height 10
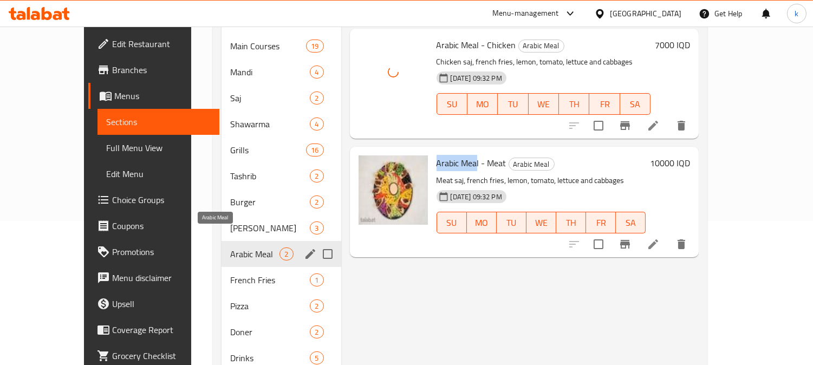
scroll to position [168, 0]
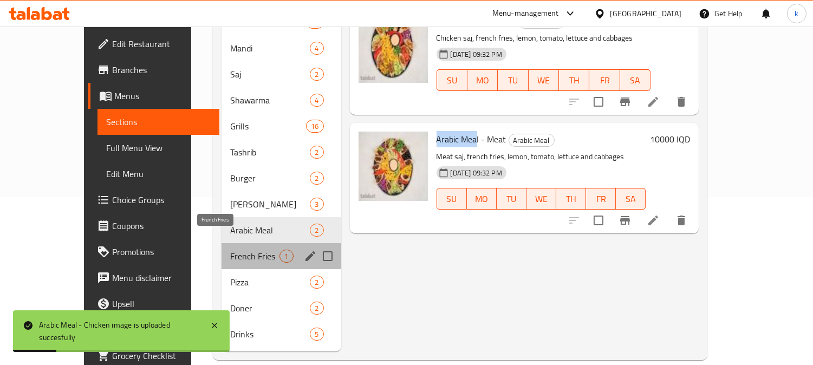
click at [230, 250] on span "French Fries" at bounding box center [254, 256] width 49 height 13
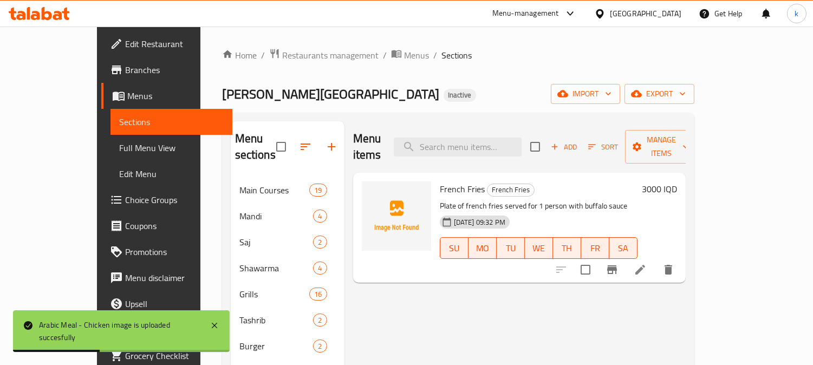
click at [453, 181] on span "French Fries" at bounding box center [462, 189] width 45 height 16
click at [366, 186] on button "upload picture" at bounding box center [377, 197] width 22 height 22
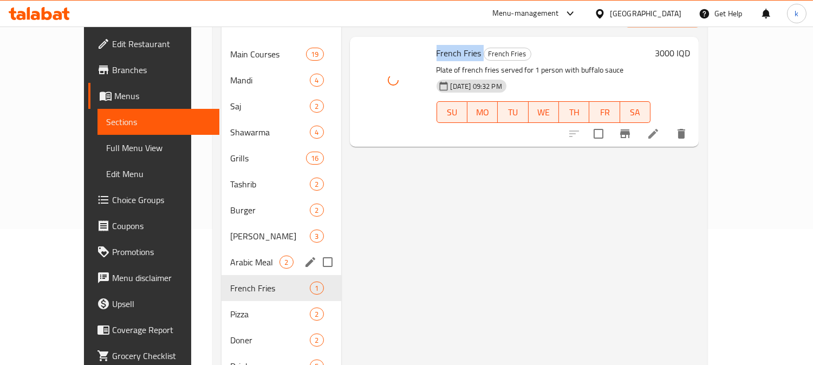
scroll to position [168, 0]
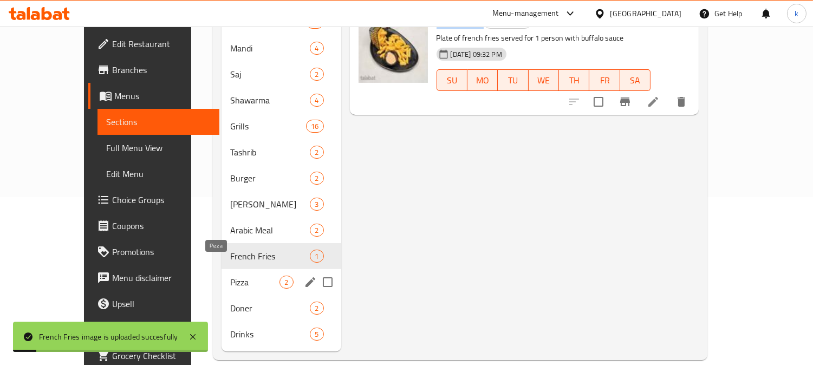
click at [237, 276] on span "Pizza" at bounding box center [254, 282] width 49 height 13
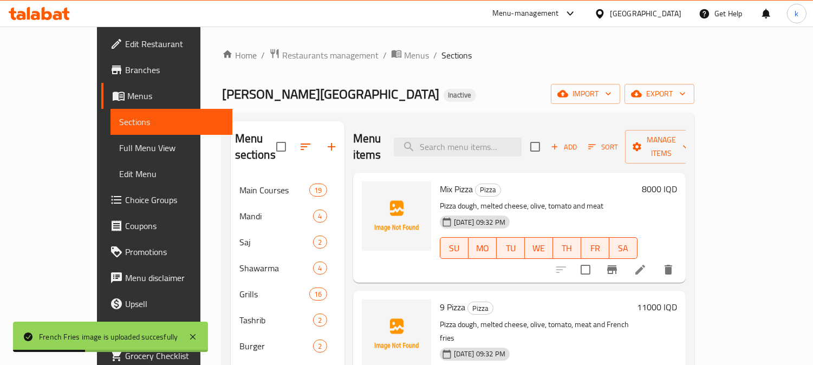
click at [440, 181] on span "Mix Pizza" at bounding box center [456, 189] width 33 height 16
click at [371, 190] on icon "upload picture" at bounding box center [377, 196] width 13 height 13
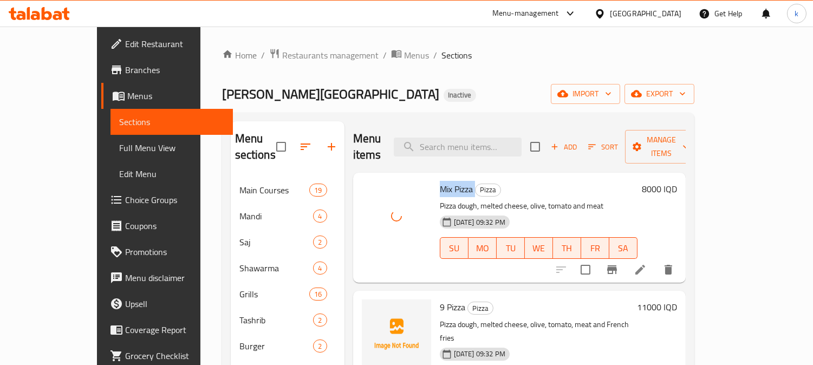
scroll to position [100, 0]
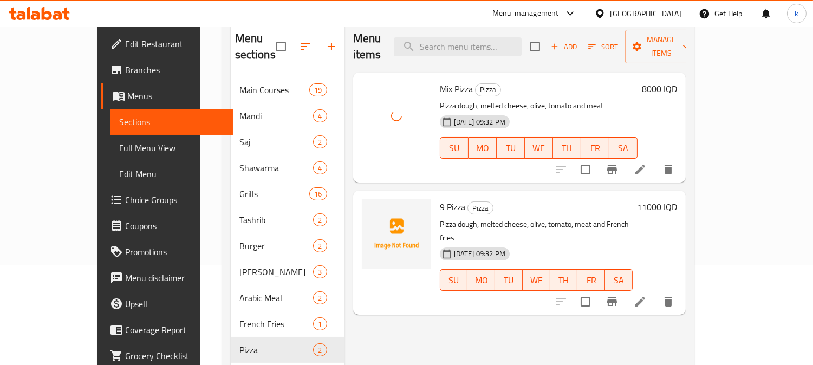
click at [440, 199] on span "9 Pizza" at bounding box center [452, 207] width 25 height 16
click at [362, 199] on img at bounding box center [396, 233] width 69 height 69
click at [371, 208] on icon "upload picture" at bounding box center [377, 214] width 13 height 13
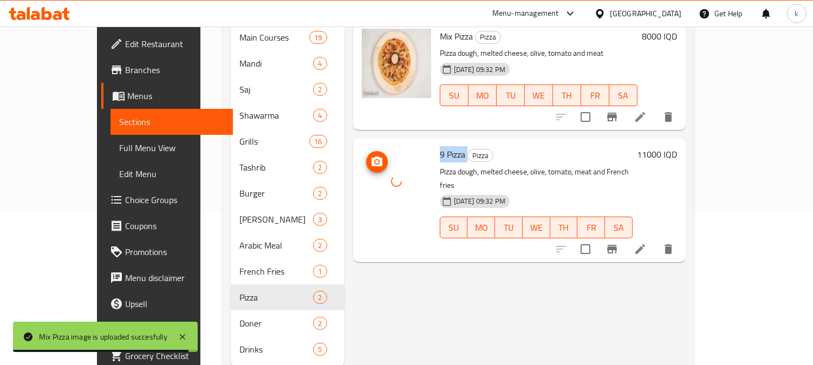
scroll to position [168, 0]
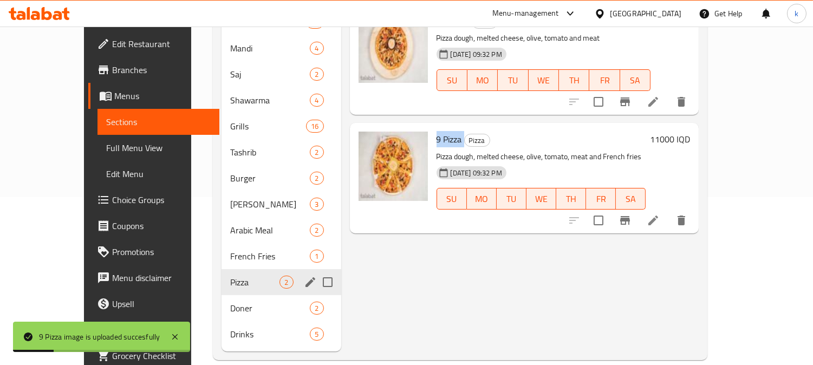
click at [234, 276] on div "Pizza 2" at bounding box center [281, 282] width 119 height 26
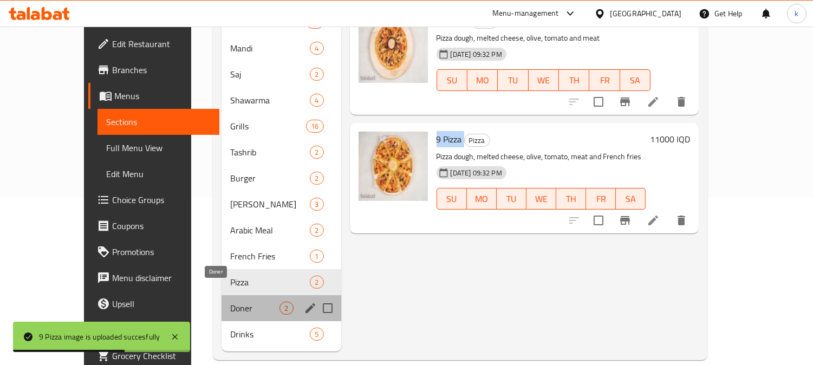
click at [230, 302] on span "Doner" at bounding box center [254, 308] width 49 height 13
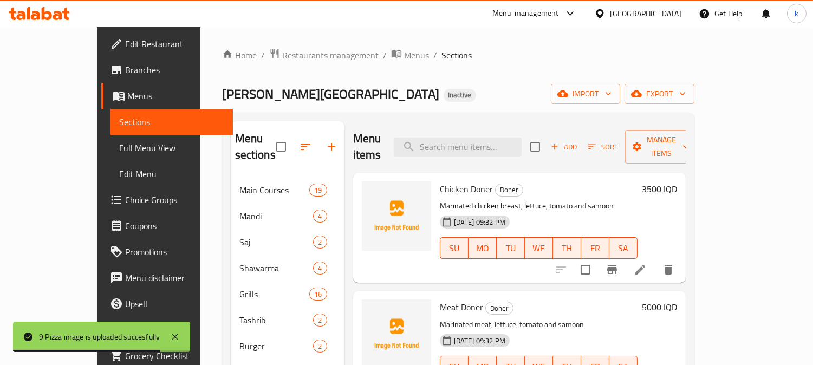
click at [440, 181] on span "Chicken Doner" at bounding box center [466, 189] width 53 height 16
click at [372, 191] on icon "upload picture" at bounding box center [377, 196] width 11 height 10
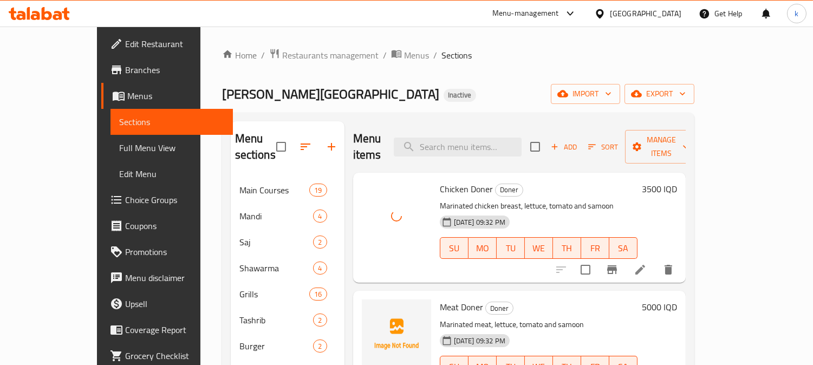
click at [440, 299] on span "Meat Doner" at bounding box center [461, 307] width 43 height 16
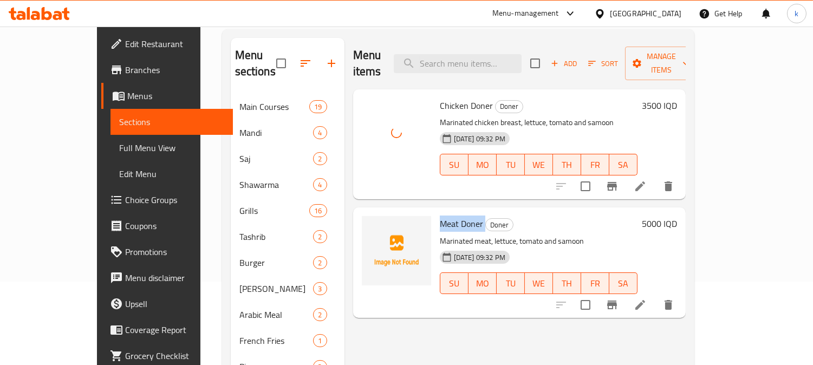
scroll to position [100, 0]
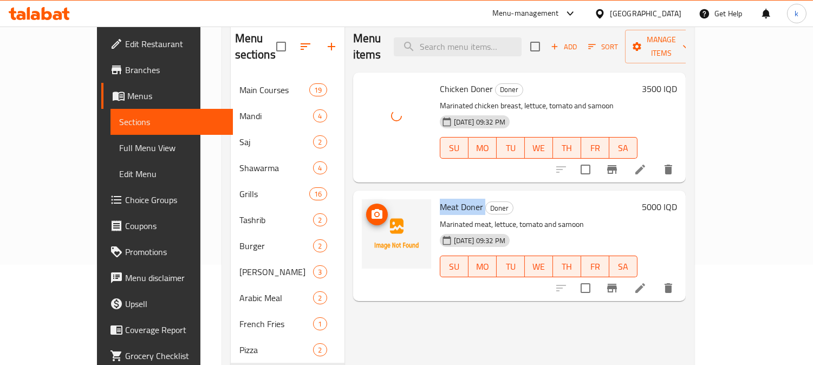
click at [375, 213] on circle "upload picture" at bounding box center [376, 214] width 3 height 3
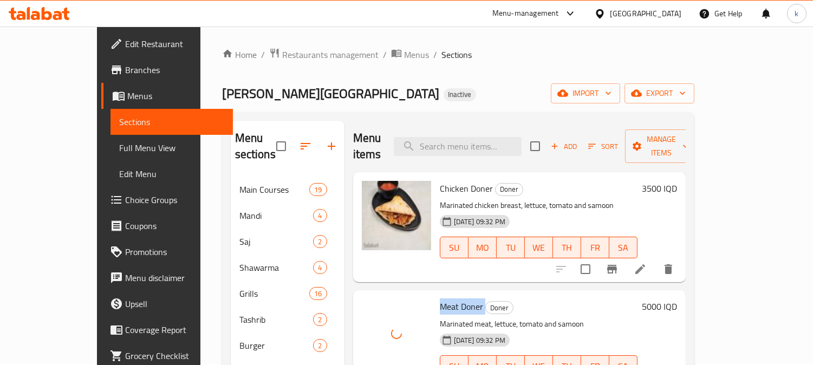
scroll to position [0, 0]
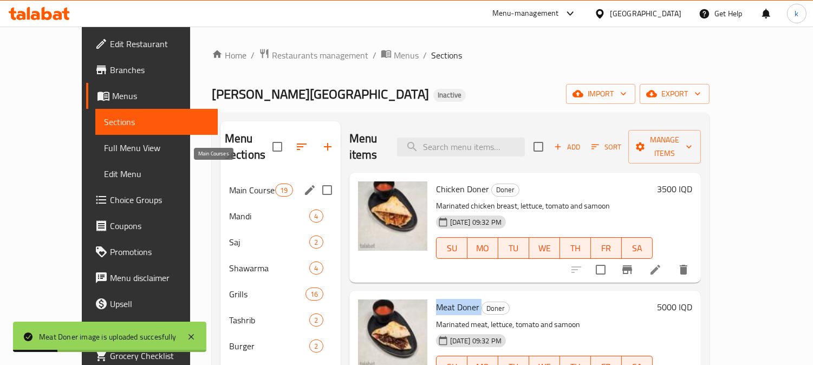
click at [233, 184] on span "Main Courses" at bounding box center [252, 190] width 46 height 13
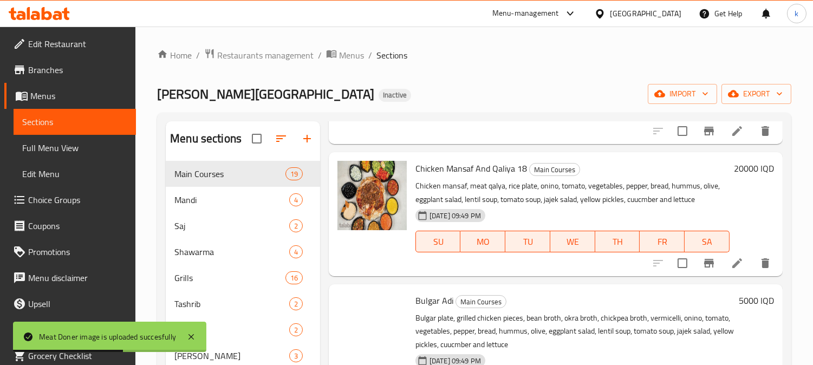
scroll to position [1405, 0]
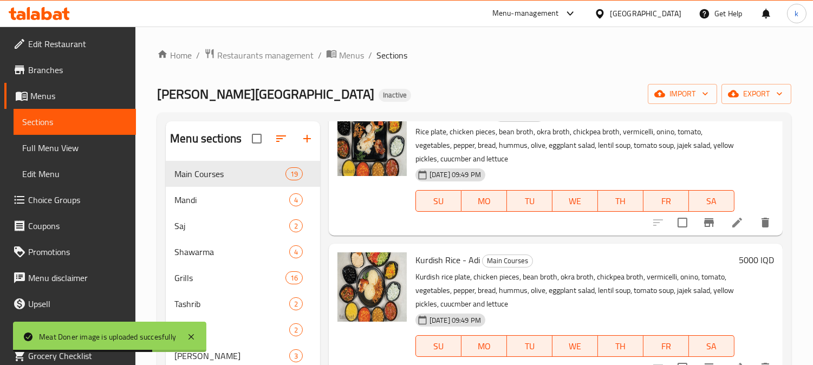
click at [54, 150] on span "Full Menu View" at bounding box center [74, 147] width 105 height 13
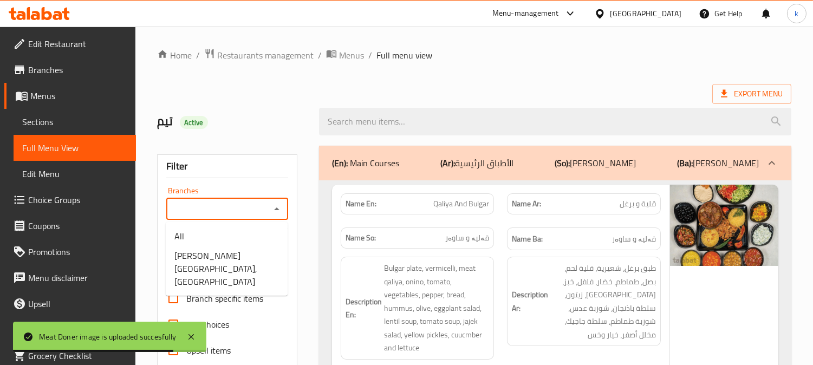
click at [208, 203] on input "Branches" at bounding box center [219, 209] width 98 height 15
click at [232, 259] on span "Shabo Palace, Gre Base" at bounding box center [227, 268] width 105 height 39
type input "Shabo Palace, Gre Base"
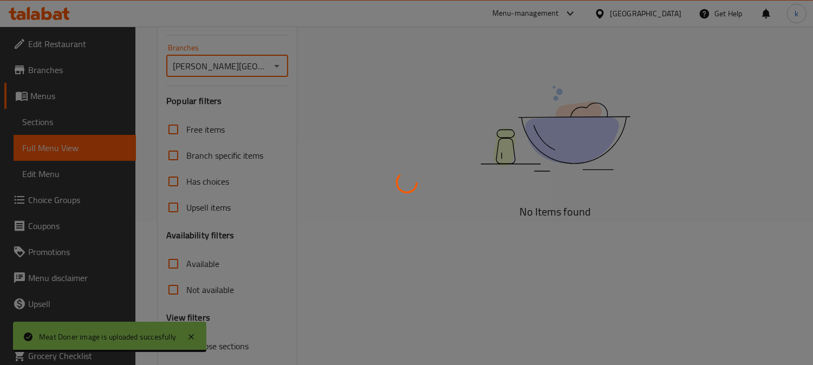
scroll to position [211, 0]
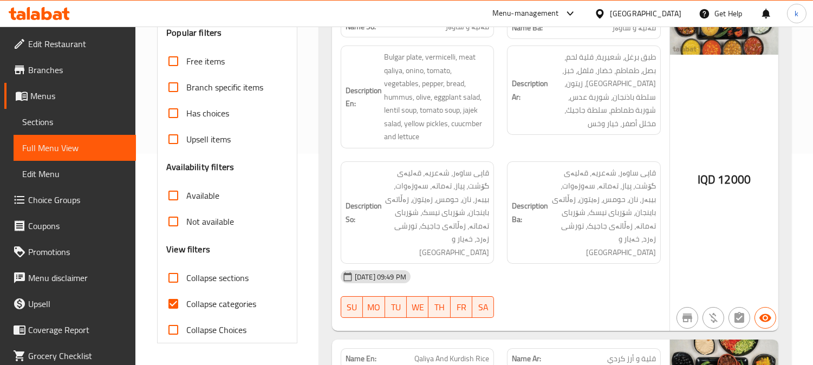
click at [177, 294] on input "Collapse categories" at bounding box center [173, 304] width 26 height 26
checkbox input "false"
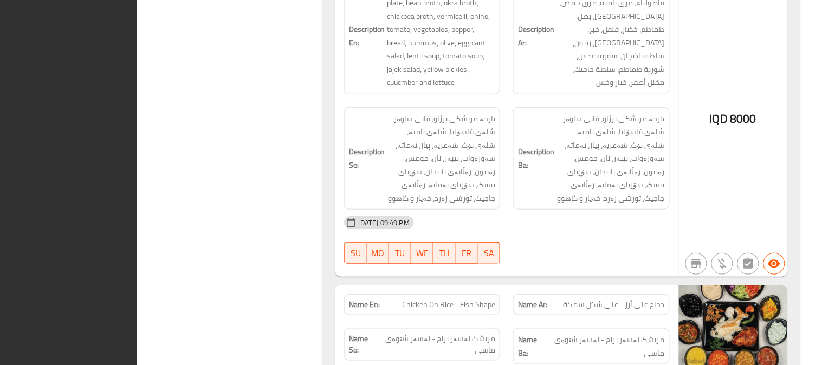
scroll to position [0, 0]
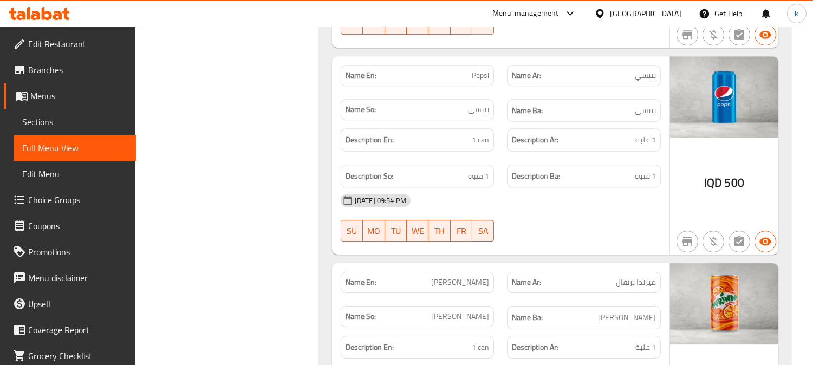
click at [27, 11] on icon at bounding box center [28, 13] width 3 height 12
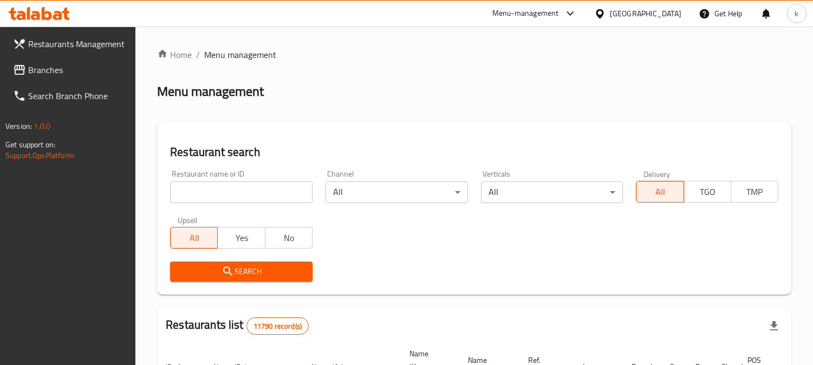
scroll to position [67, 0]
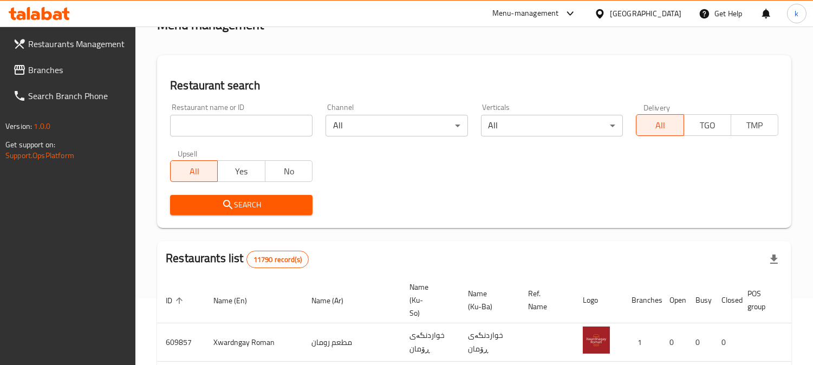
click at [229, 117] on input "search" at bounding box center [241, 126] width 143 height 22
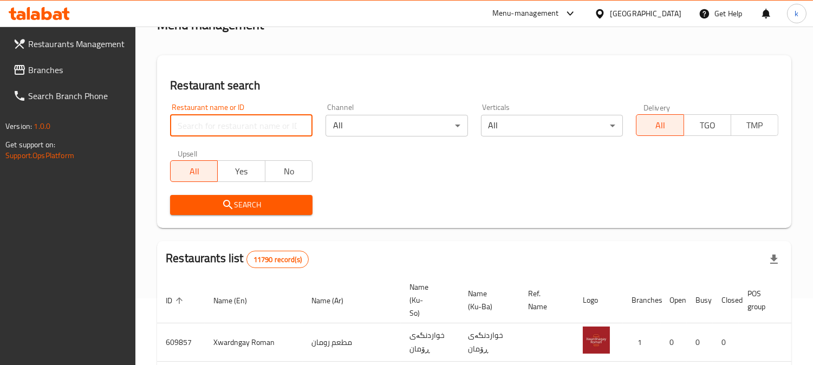
paste input "H21, Alzuber"
type input "H21, Alzuber"
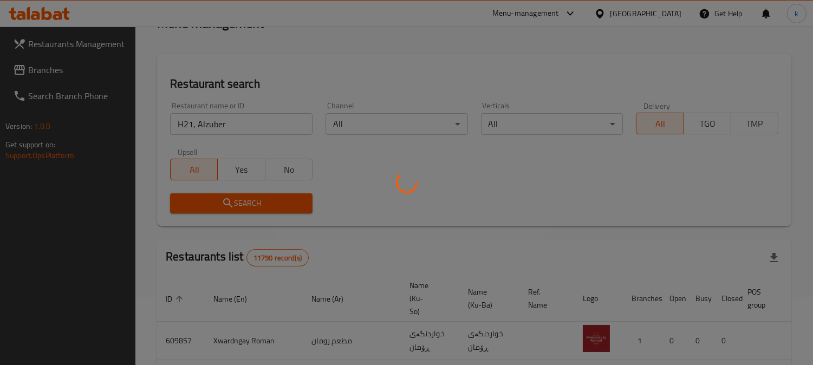
scroll to position [131, 0]
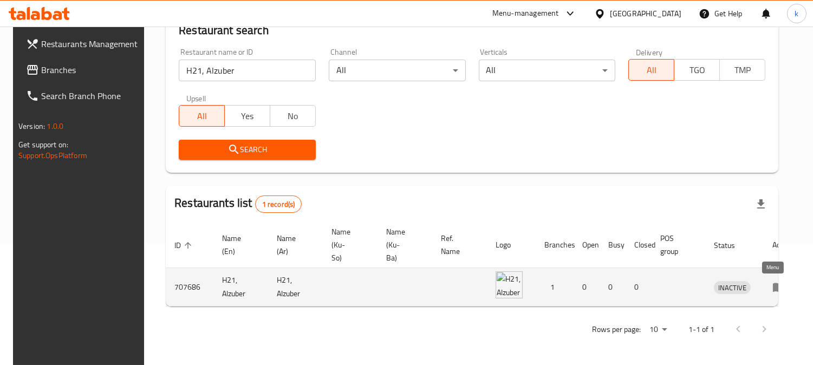
click at [777, 281] on icon "enhanced table" at bounding box center [779, 287] width 13 height 13
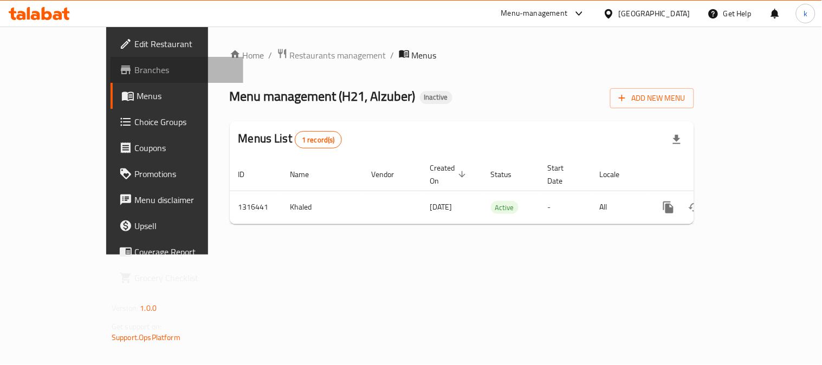
click at [134, 70] on span "Branches" at bounding box center [184, 69] width 100 height 13
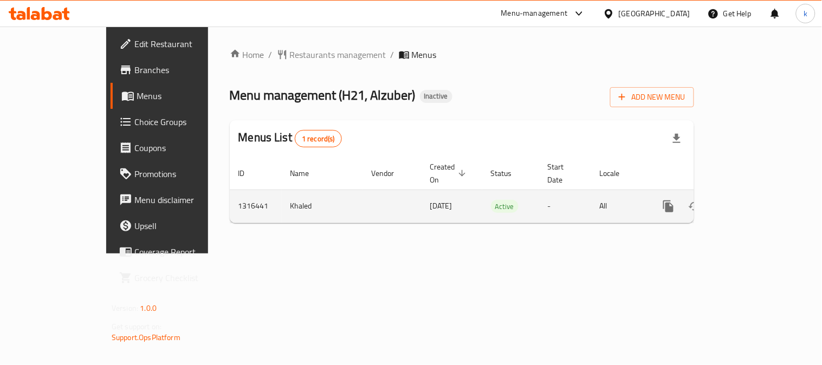
click at [760, 204] on link "enhanced table" at bounding box center [747, 206] width 26 height 26
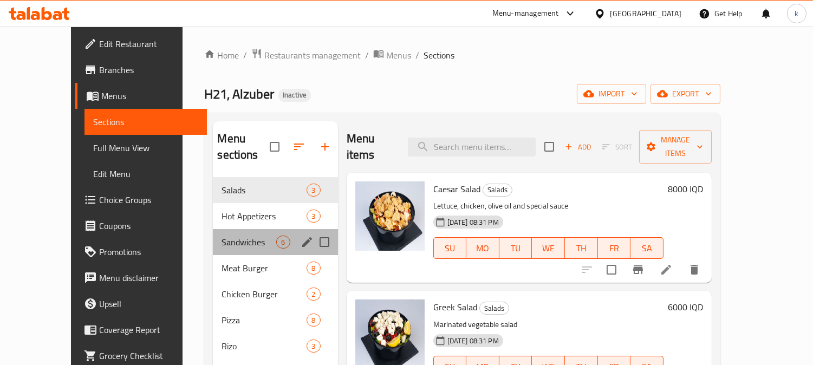
click at [229, 229] on div "Sandwiches 6" at bounding box center [275, 242] width 125 height 26
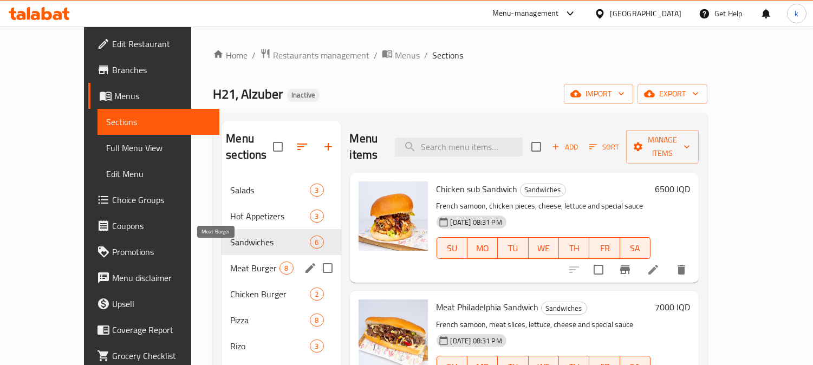
click at [230, 262] on span "Meat Burger" at bounding box center [254, 268] width 49 height 13
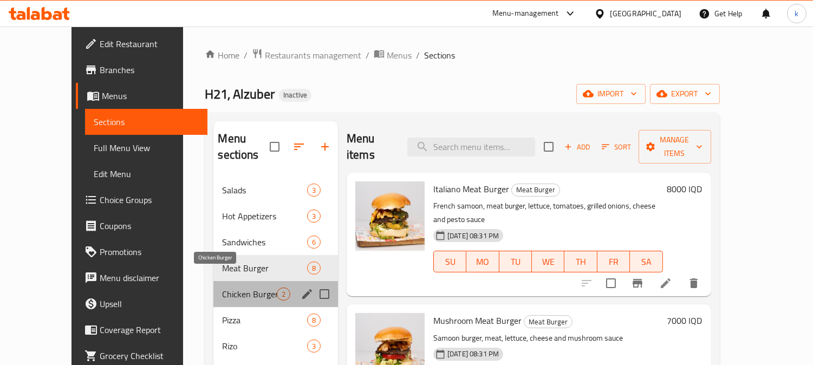
click at [222, 288] on span "Chicken Burger" at bounding box center [249, 294] width 54 height 13
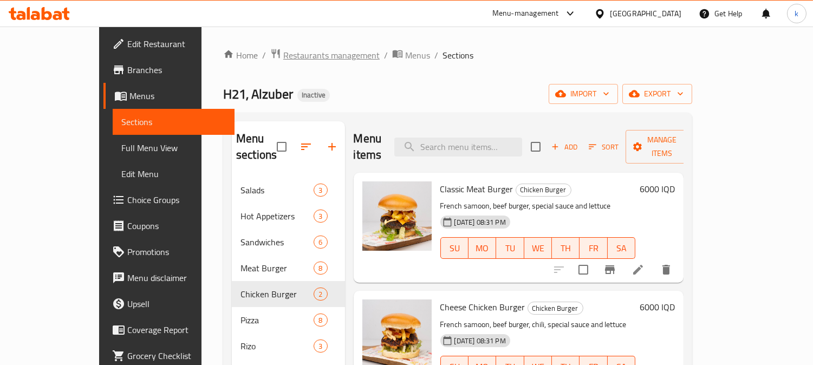
click at [283, 57] on span "Restaurants management" at bounding box center [331, 55] width 96 height 13
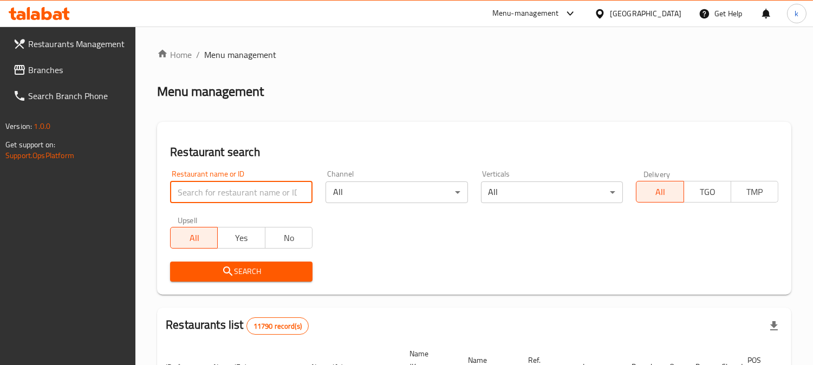
click at [214, 188] on input "search" at bounding box center [241, 193] width 143 height 22
paste input "Umm Mohammed kitchen"
type input "Umm Mohammed kitchen"
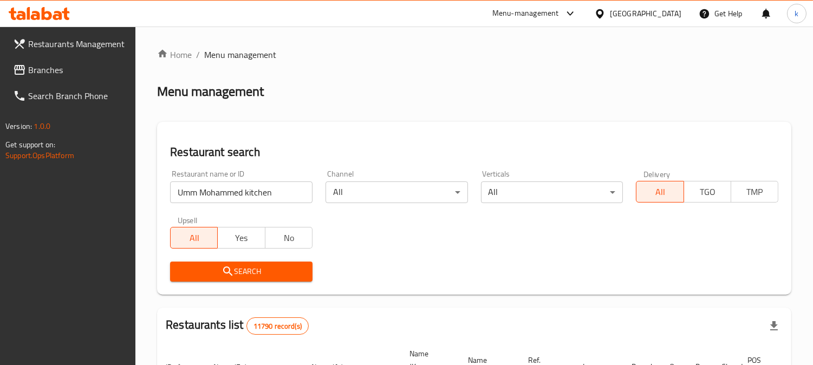
click at [219, 279] on button "Search" at bounding box center [241, 272] width 143 height 20
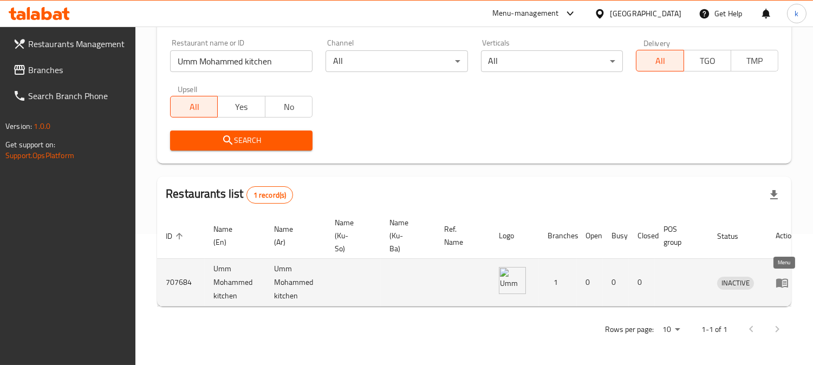
click at [782, 276] on icon "enhanced table" at bounding box center [782, 282] width 13 height 13
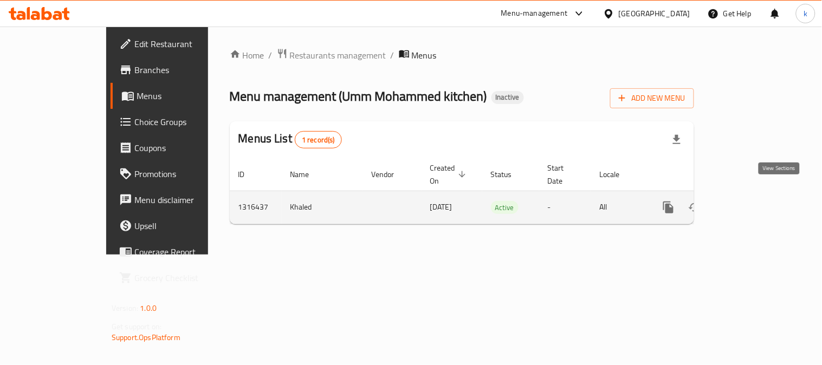
click at [753, 201] on icon "enhanced table" at bounding box center [746, 207] width 13 height 13
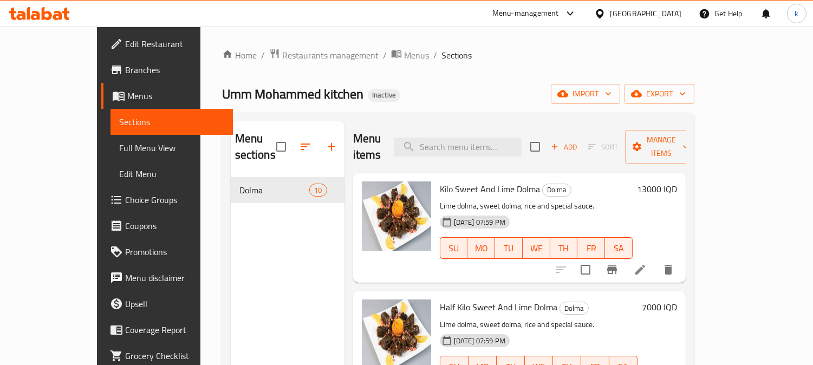
click at [125, 70] on span "Branches" at bounding box center [174, 69] width 99 height 13
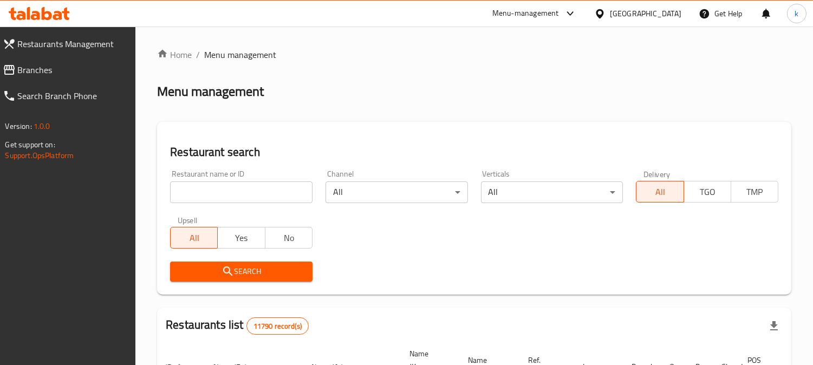
click at [210, 191] on input "search" at bounding box center [241, 193] width 143 height 22
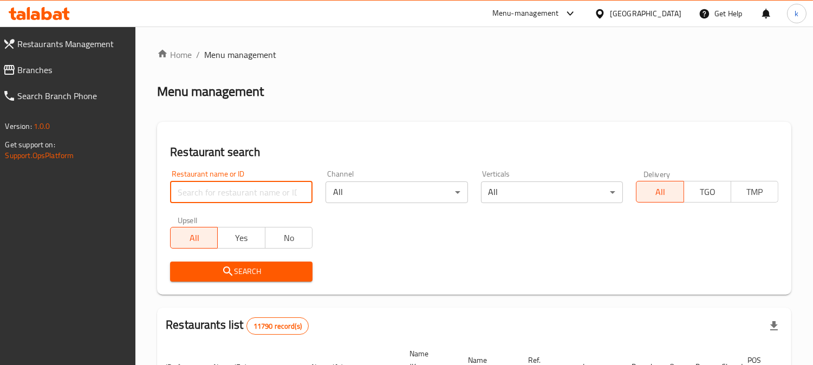
paste input "Mamas Chicken Fries"
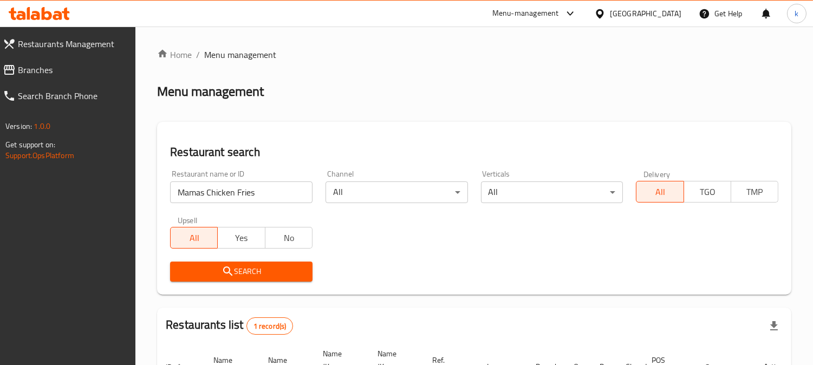
click at [217, 188] on input "Mamas Chicken Fries" at bounding box center [241, 193] width 143 height 22
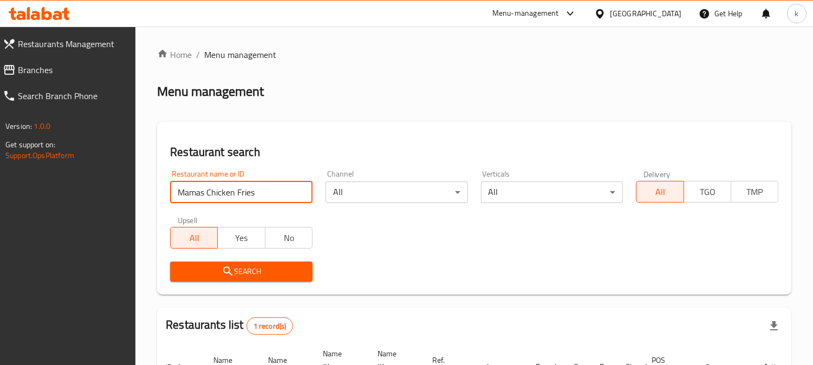
click at [217, 188] on input "Mamas Chicken Fries" at bounding box center [241, 193] width 143 height 22
paste input "Umm Mohammed kitchen"
type input "Umm Mohammed kitchen"
click at [230, 267] on icon "submit" at bounding box center [228, 271] width 13 height 13
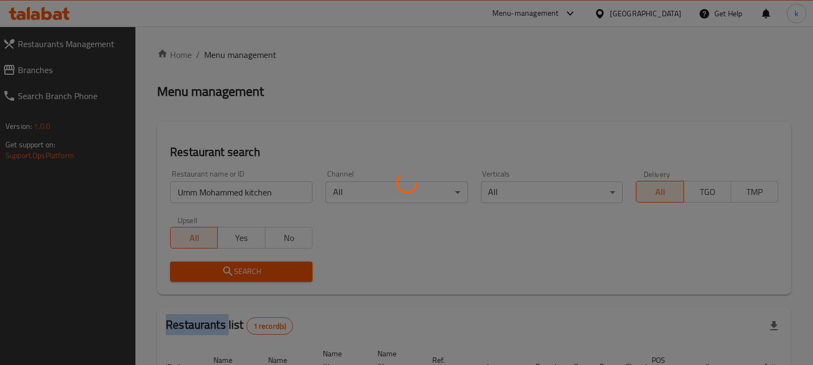
click at [230, 267] on div at bounding box center [406, 182] width 813 height 365
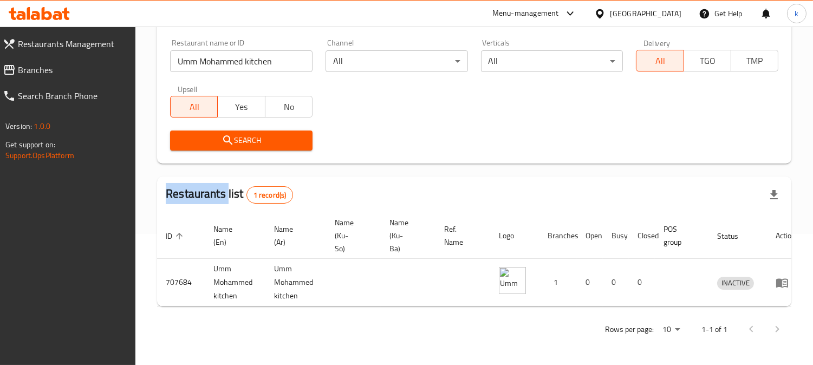
scroll to position [0, 12]
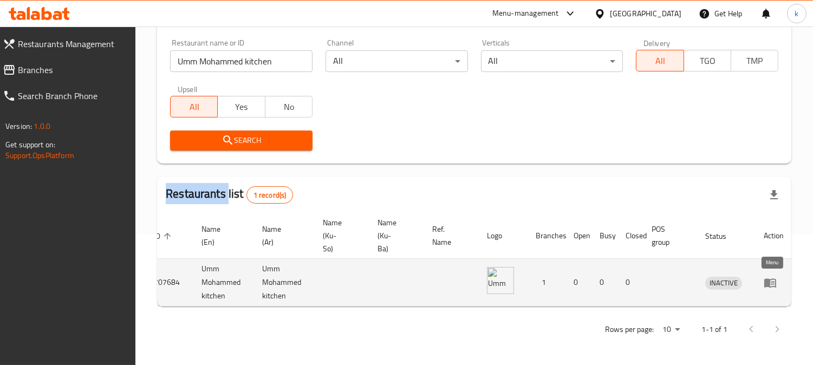
click at [770, 276] on icon "enhanced table" at bounding box center [770, 282] width 13 height 13
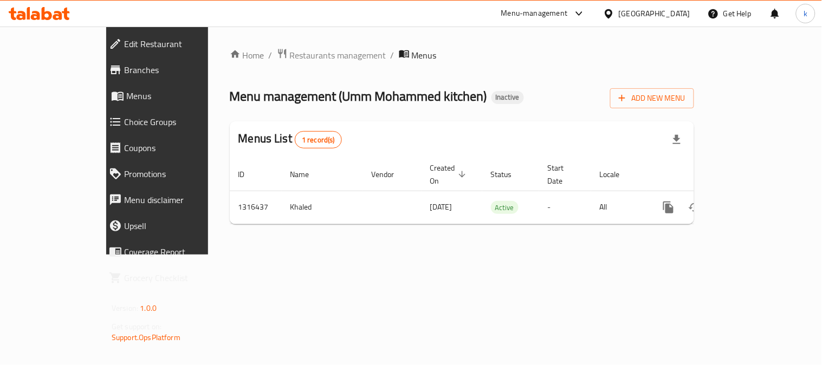
click at [100, 51] on link "Edit Restaurant" at bounding box center [171, 44] width 143 height 26
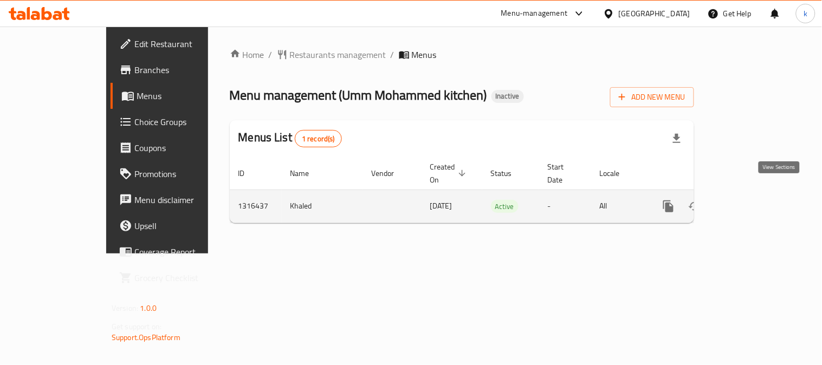
click at [752, 202] on icon "enhanced table" at bounding box center [747, 207] width 10 height 10
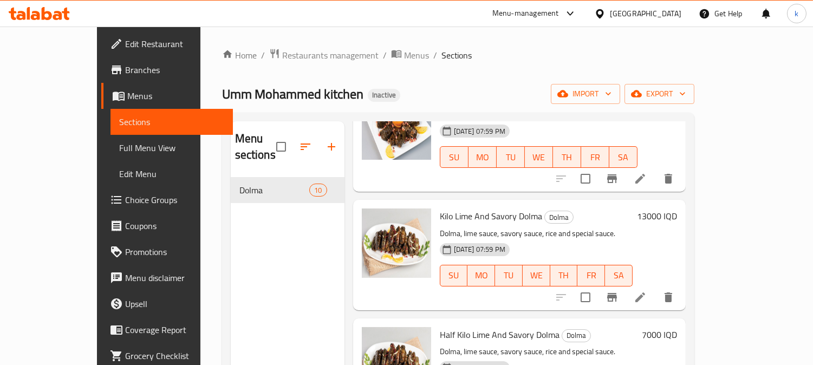
scroll to position [501, 0]
